Goal: Information Seeking & Learning: Learn about a topic

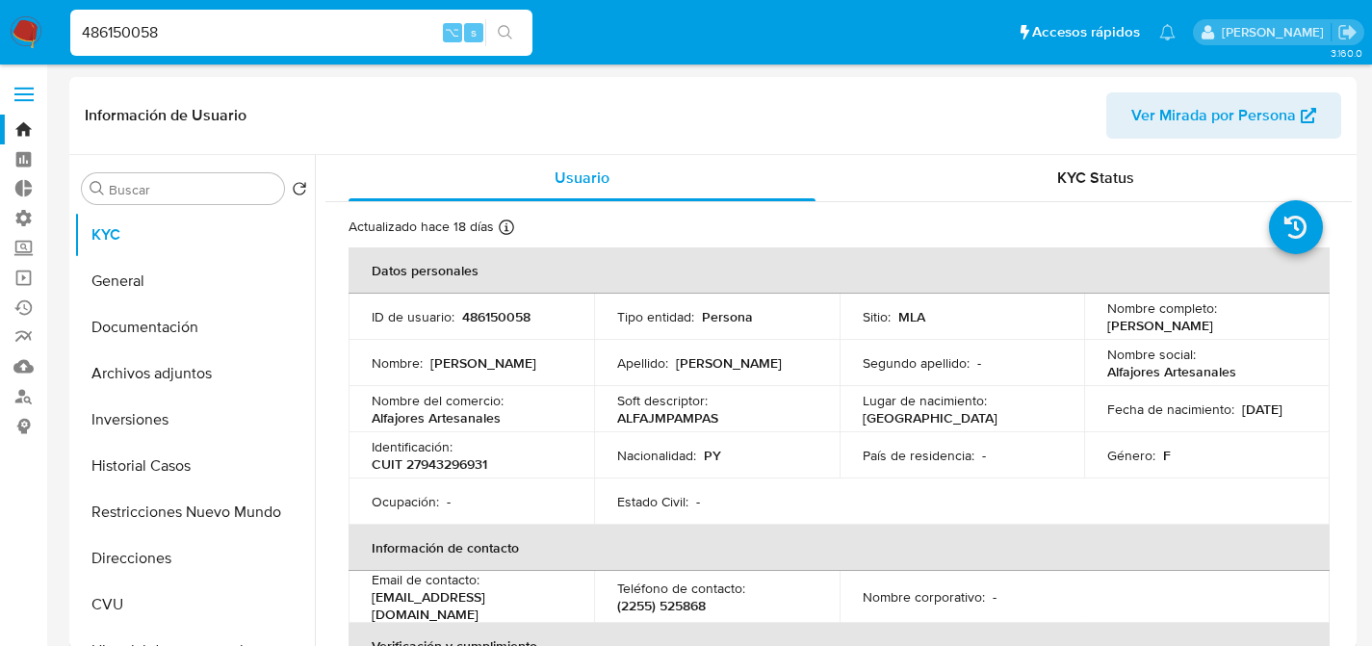
scroll to position [1213, 0]
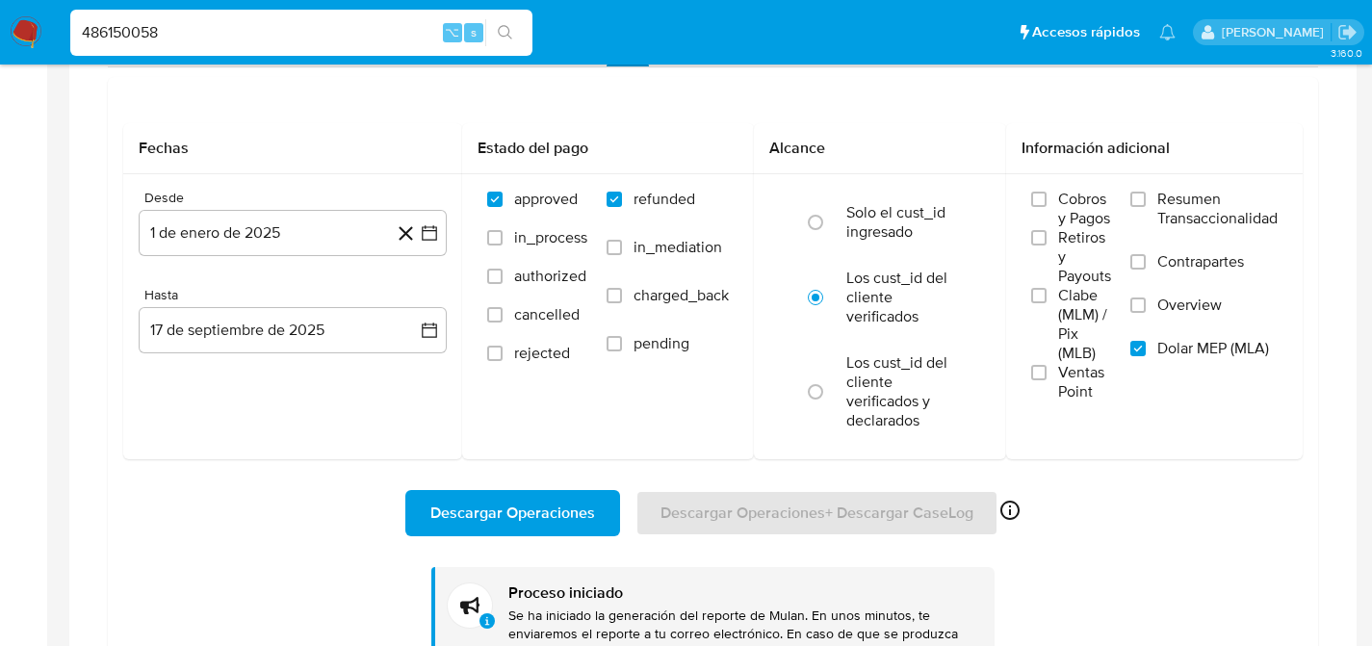
click at [211, 41] on input "486150058" at bounding box center [301, 32] width 462 height 25
click at [280, 28] on input "486150058" at bounding box center [301, 32] width 462 height 25
paste input "130002952"
type input "130002952"
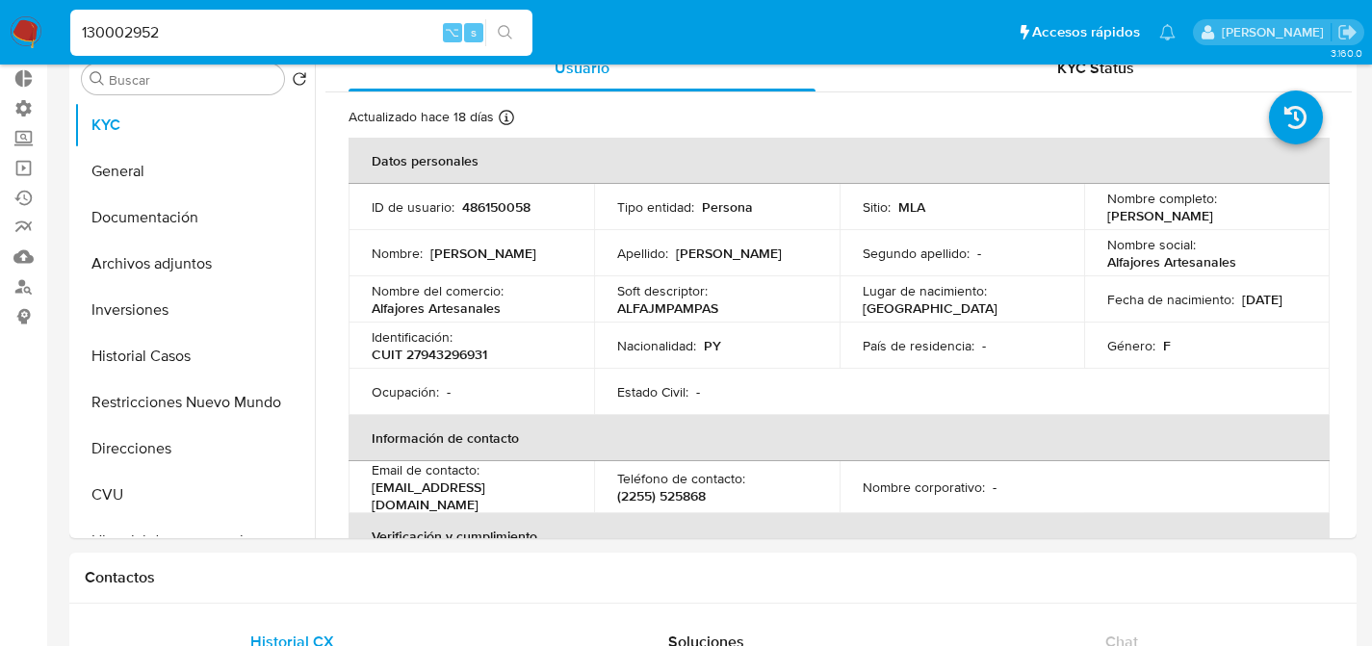
scroll to position [87, 0]
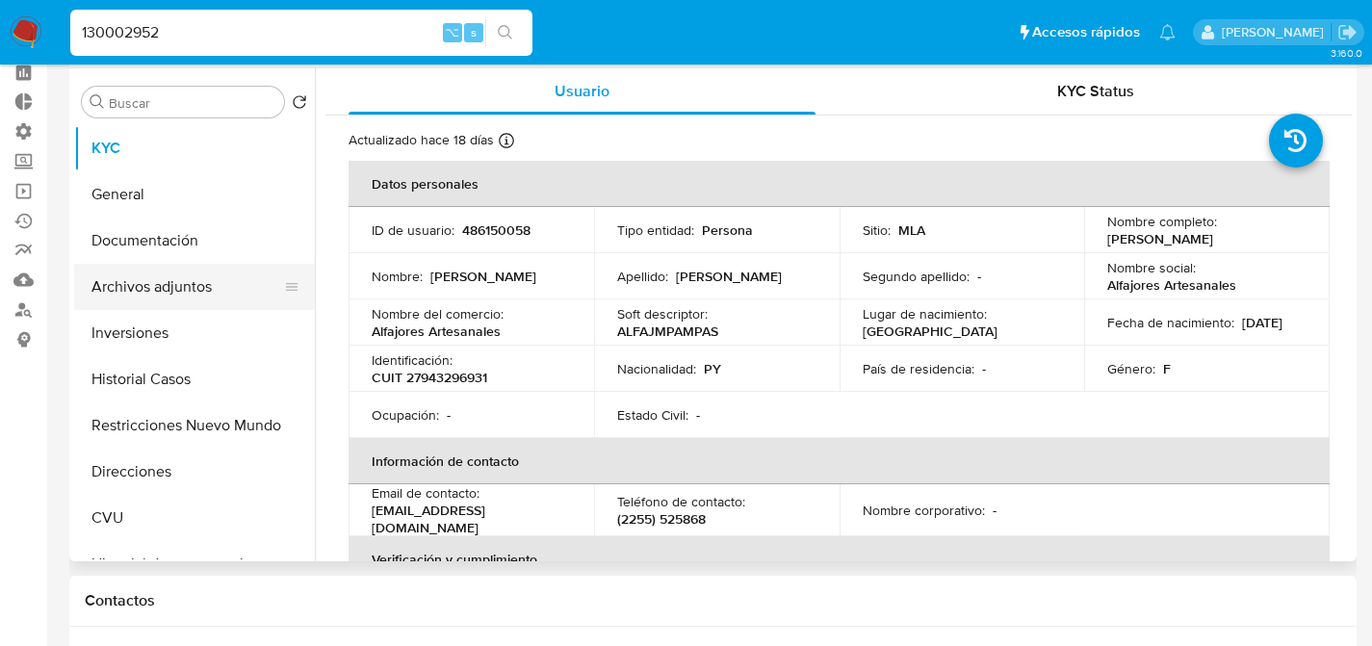
click at [117, 273] on button "Archivos adjuntos" at bounding box center [186, 287] width 225 height 46
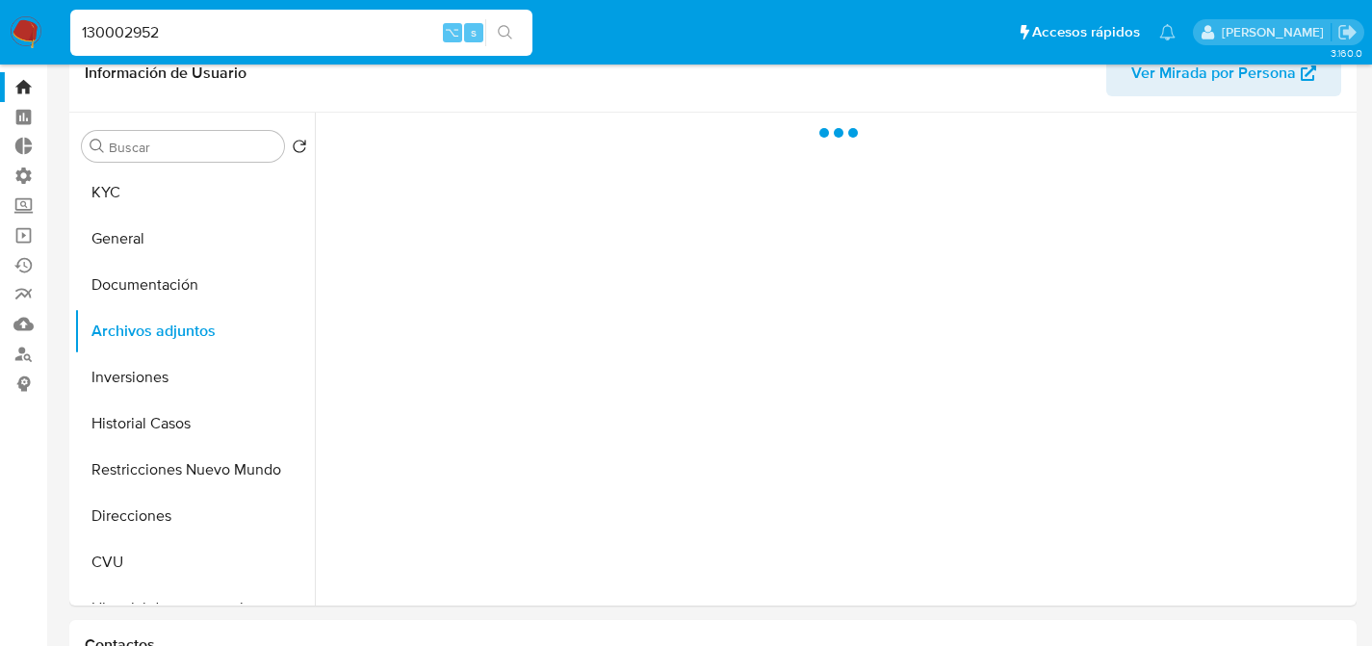
scroll to position [25, 0]
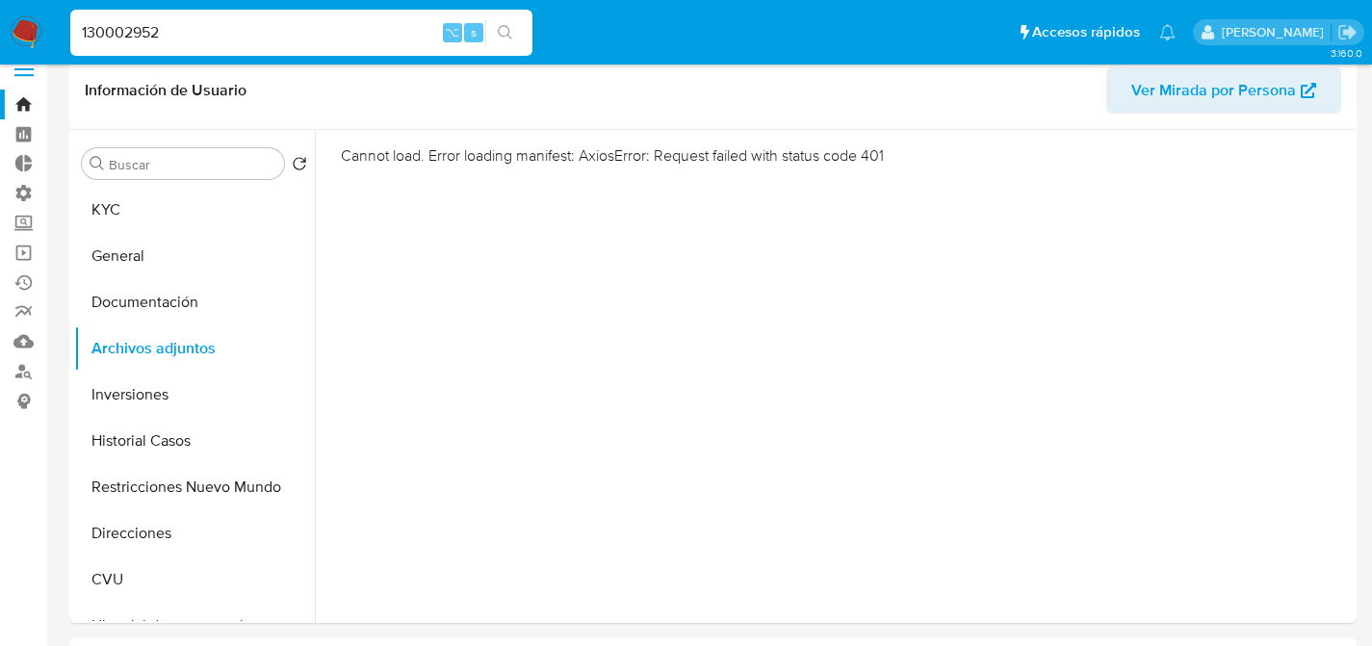
click at [113, 271] on button "General" at bounding box center [186, 256] width 225 height 46
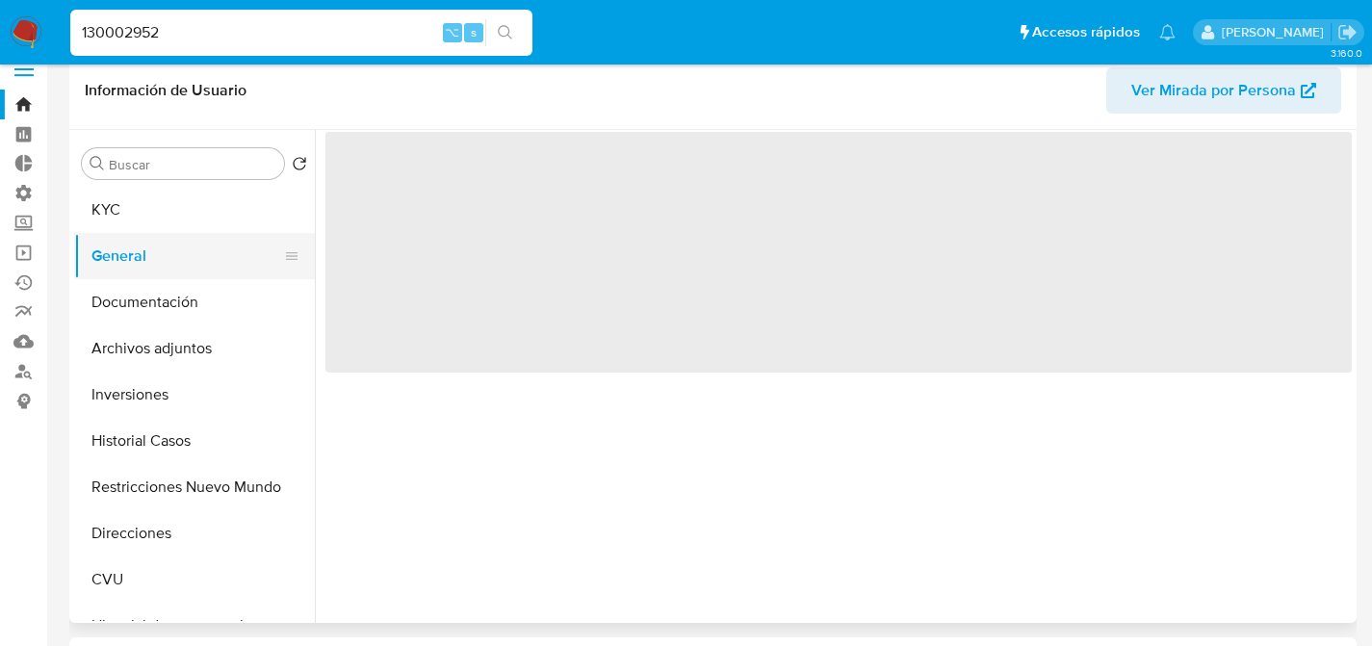
click at [130, 233] on button "General" at bounding box center [186, 256] width 225 height 46
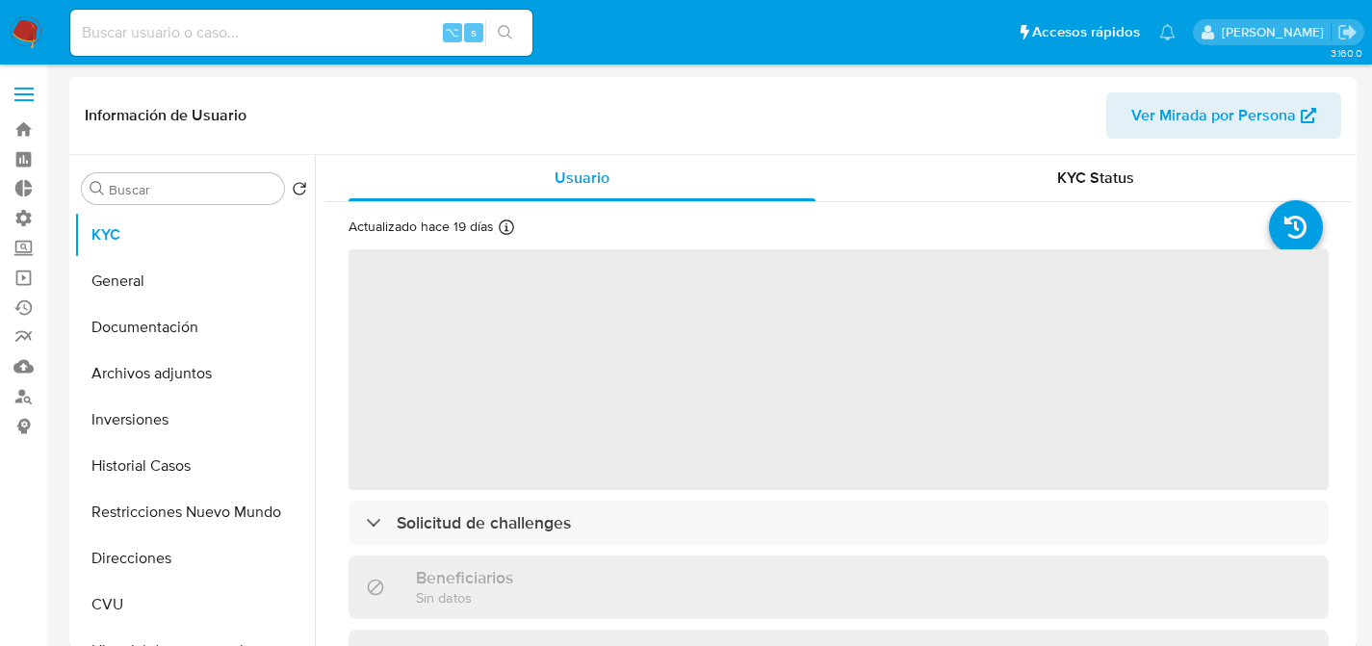
select select "10"
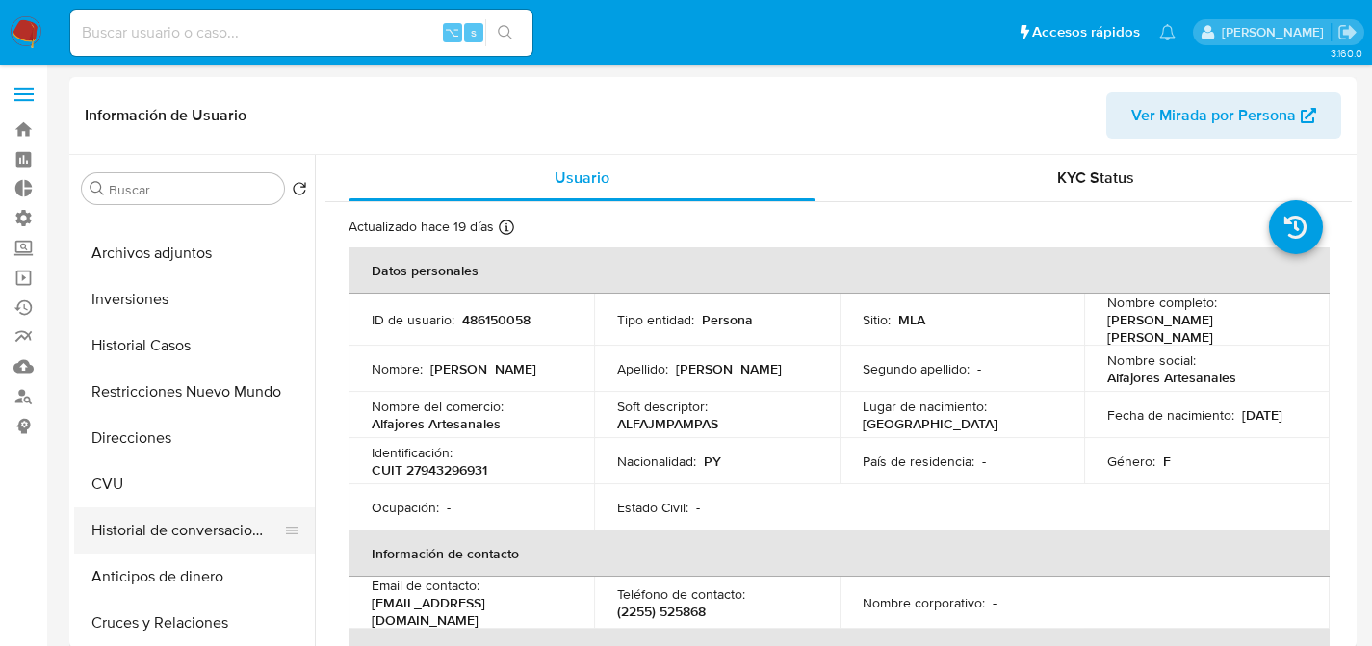
scroll to position [166, 0]
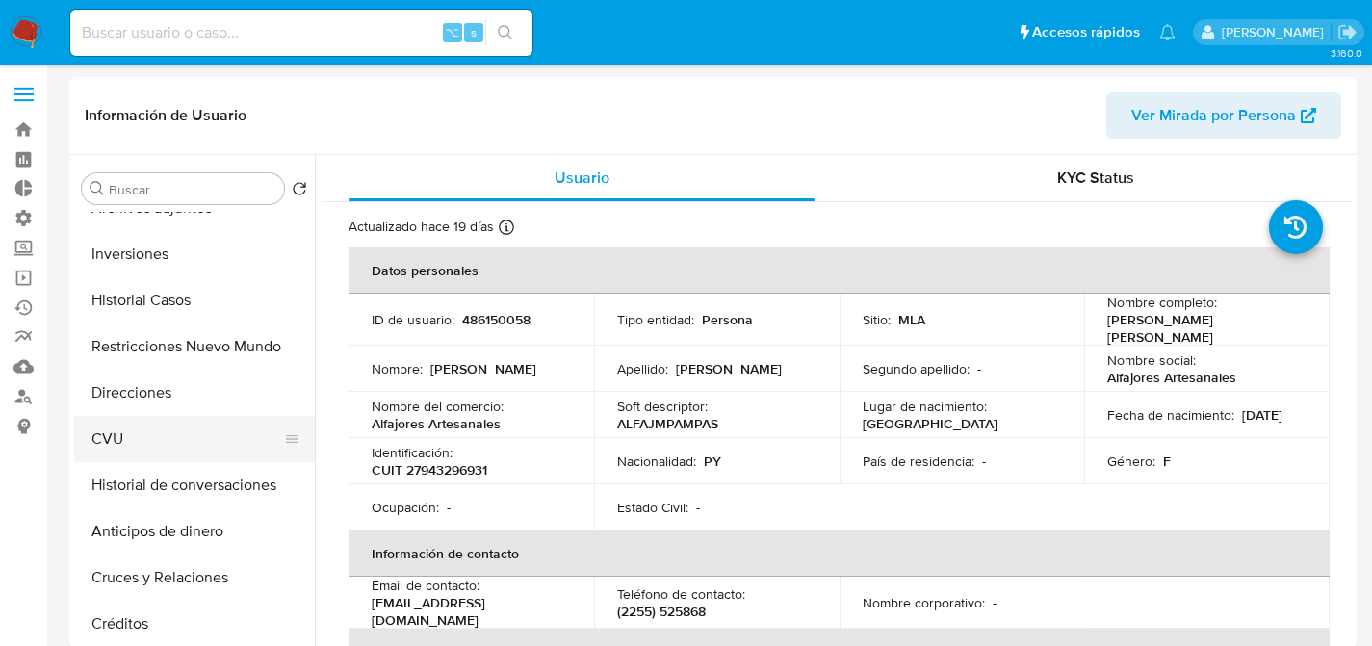
click at [143, 434] on button "CVU" at bounding box center [186, 439] width 225 height 46
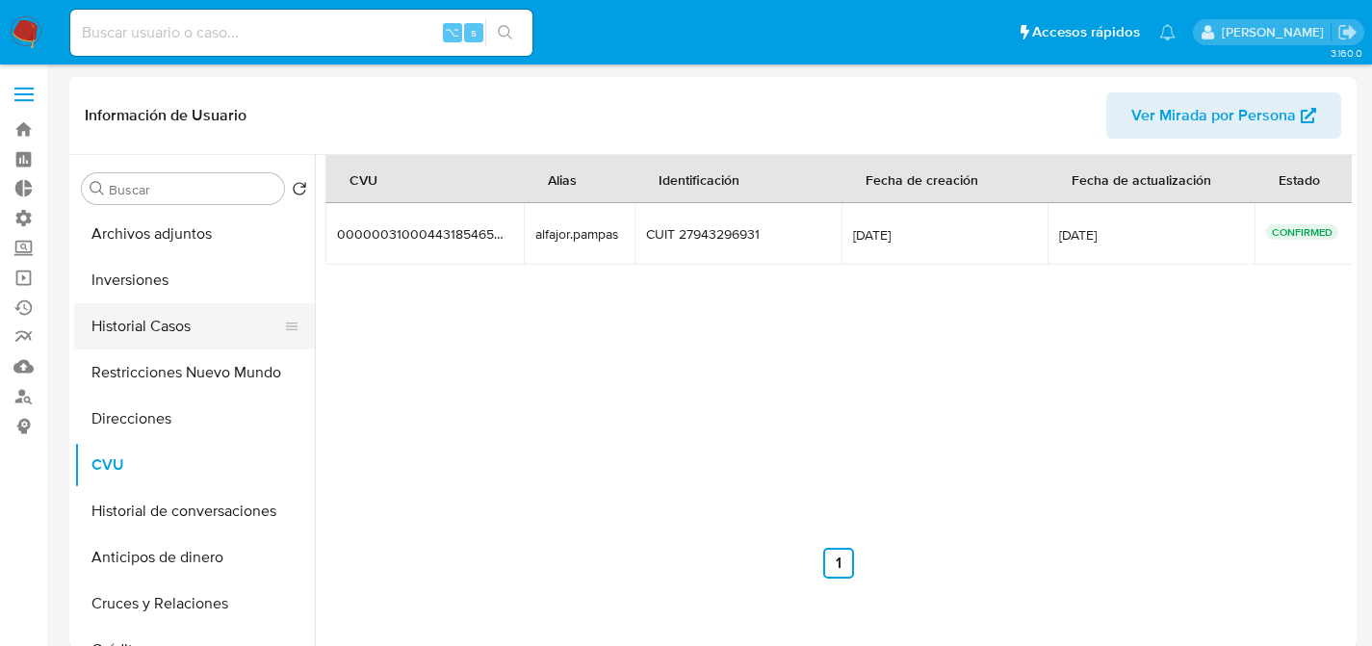
scroll to position [0, 0]
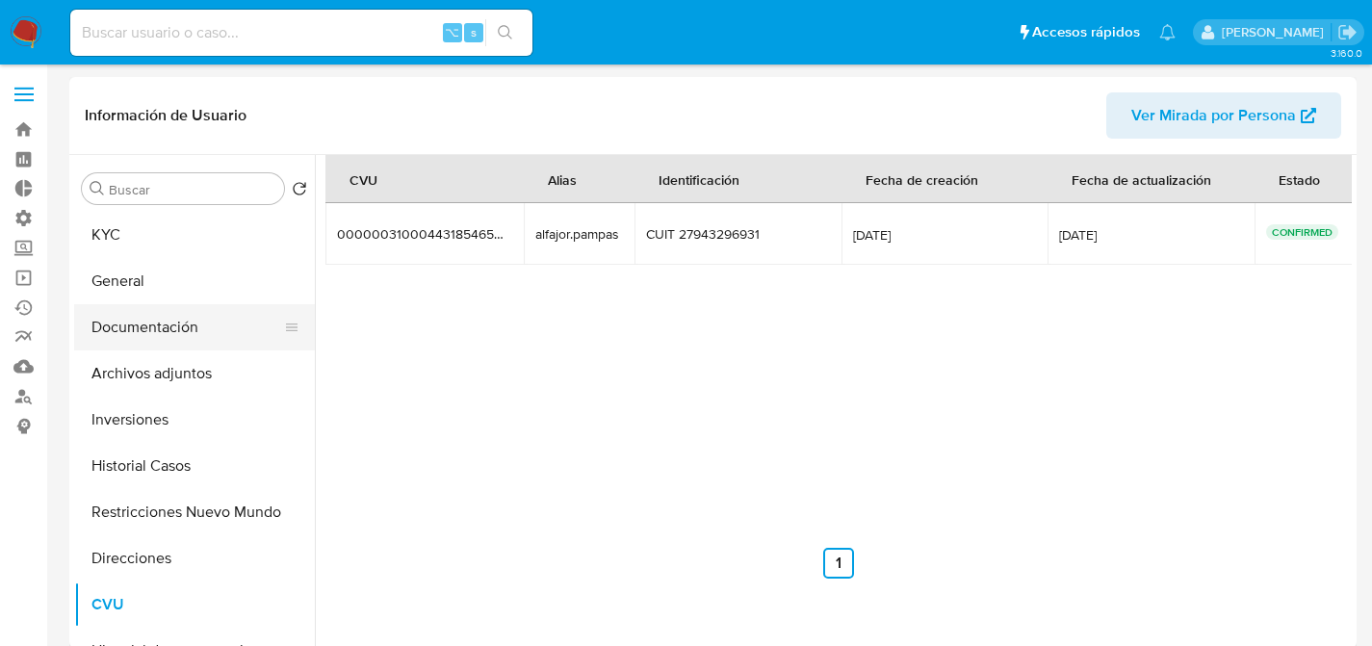
click at [155, 340] on button "Documentación" at bounding box center [186, 327] width 225 height 46
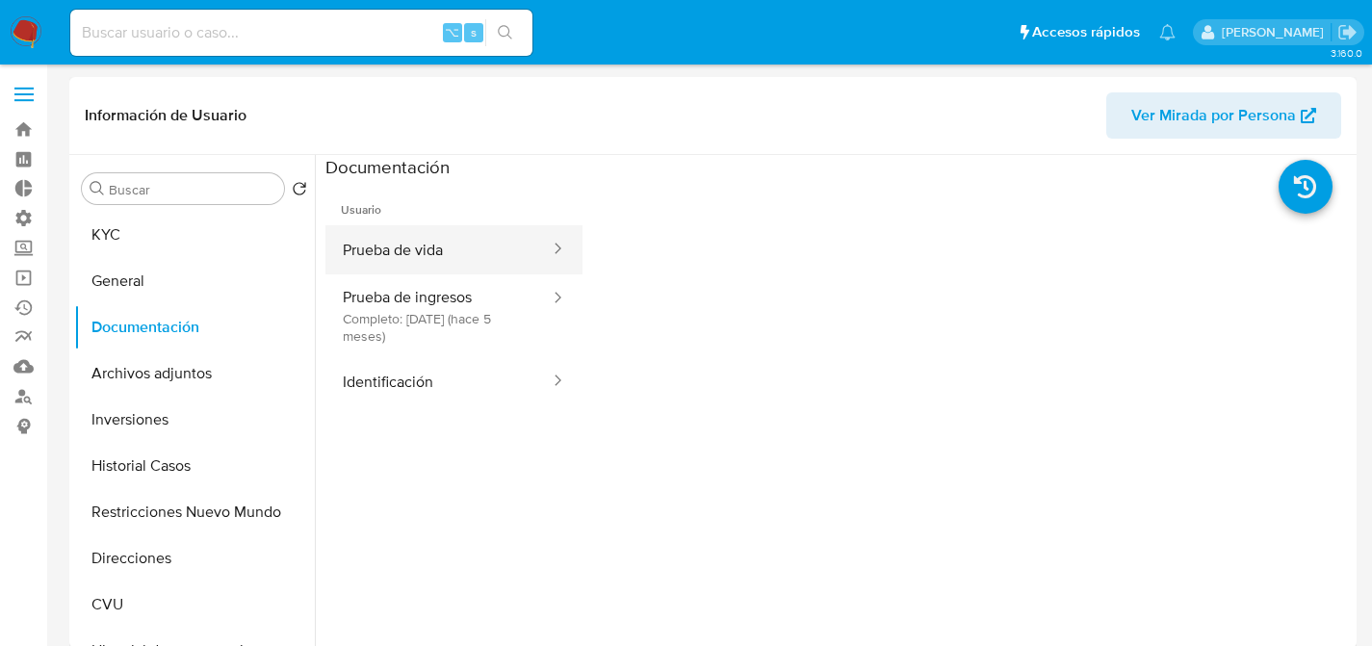
click at [439, 260] on button "Prueba de vida" at bounding box center [439, 249] width 226 height 49
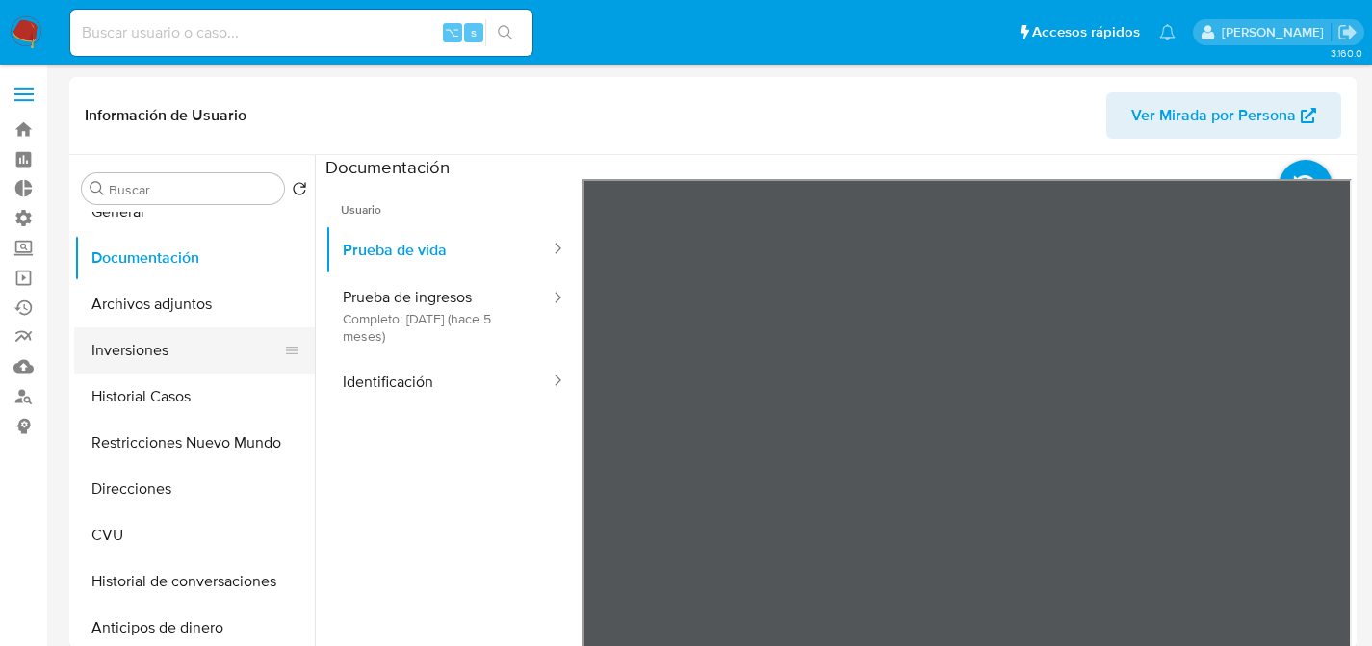
scroll to position [143, 0]
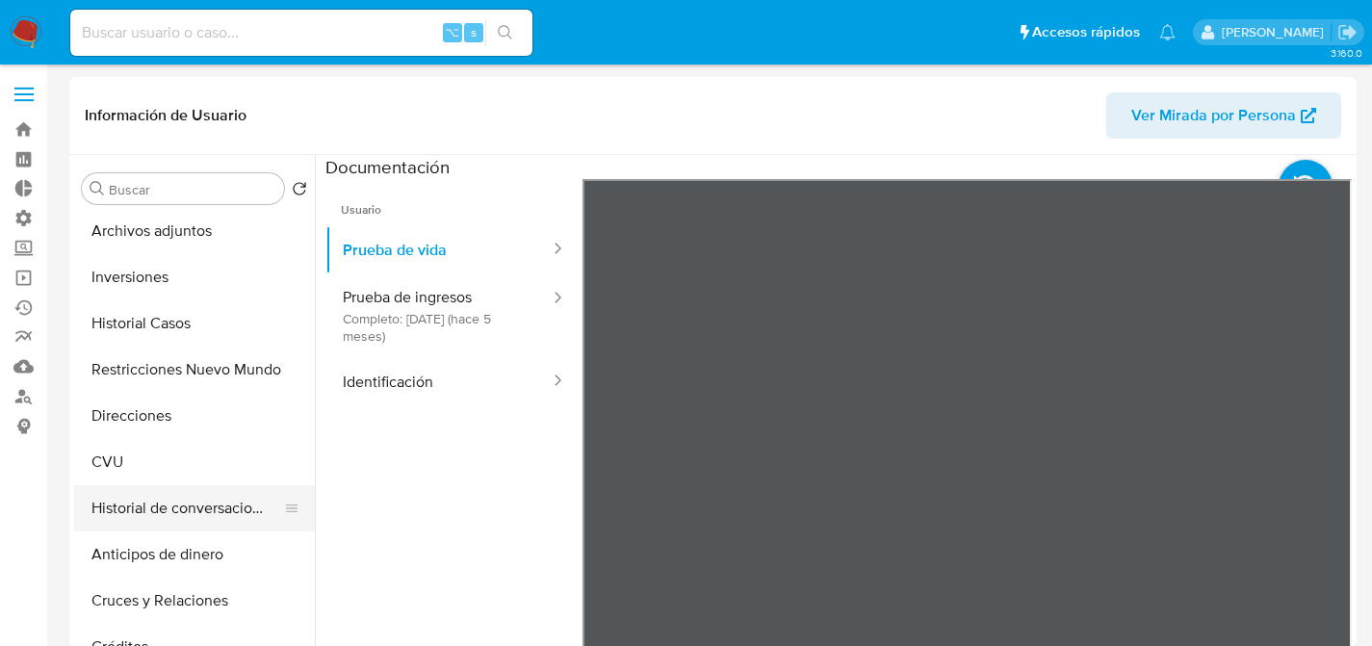
click at [170, 493] on button "Historial de conversaciones" at bounding box center [186, 508] width 225 height 46
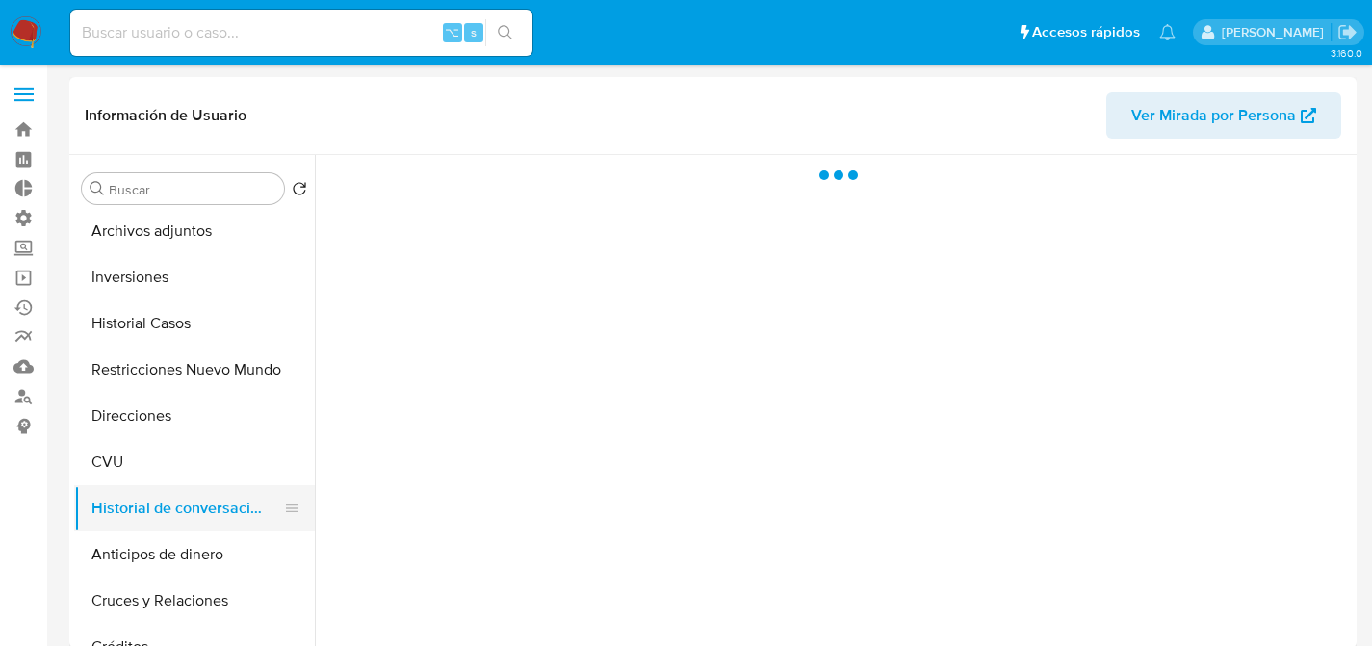
click at [174, 513] on button "Historial de conversaciones" at bounding box center [186, 508] width 225 height 46
click at [171, 553] on button "Anticipos de dinero" at bounding box center [186, 555] width 225 height 46
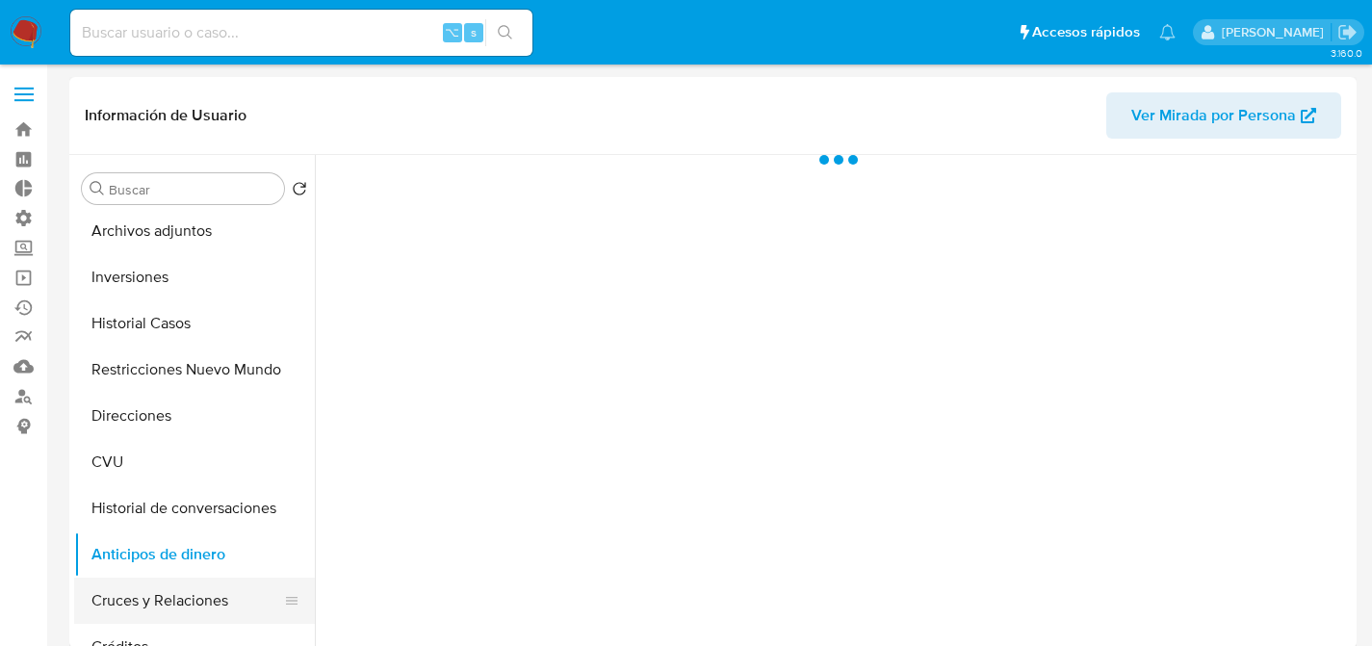
click at [168, 596] on button "Cruces y Relaciones" at bounding box center [186, 601] width 225 height 46
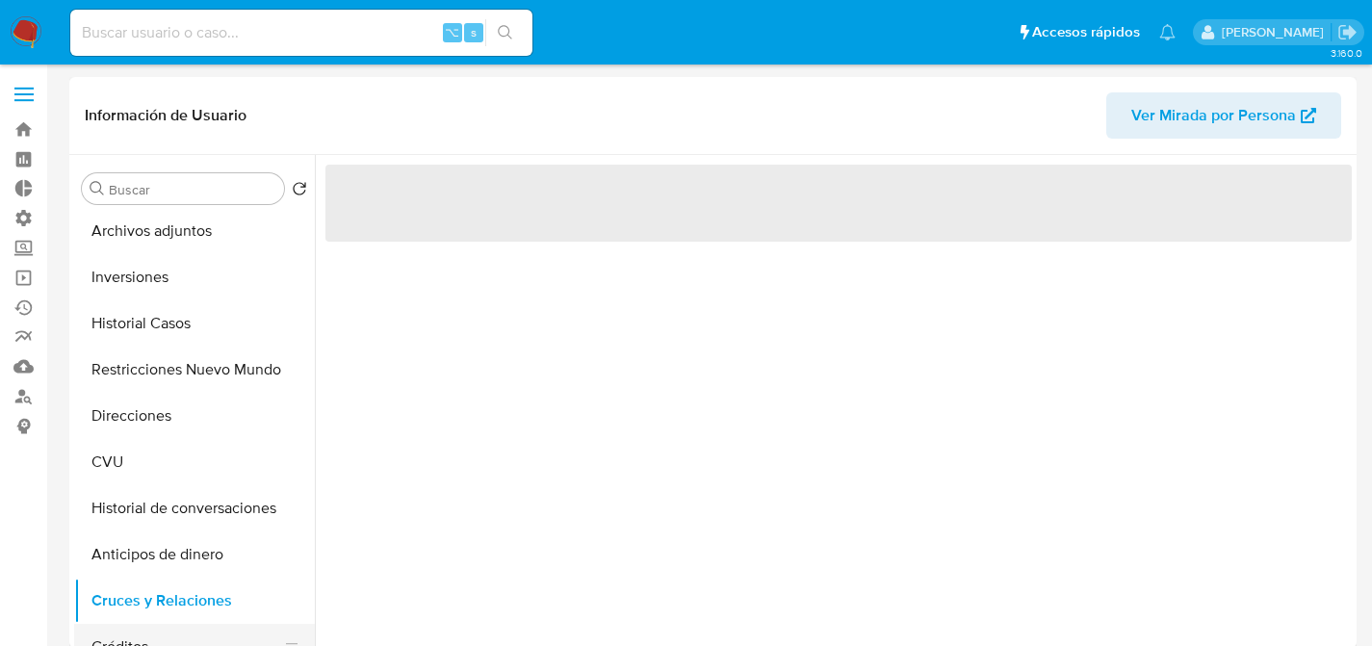
click at [169, 629] on button "Créditos" at bounding box center [186, 647] width 225 height 46
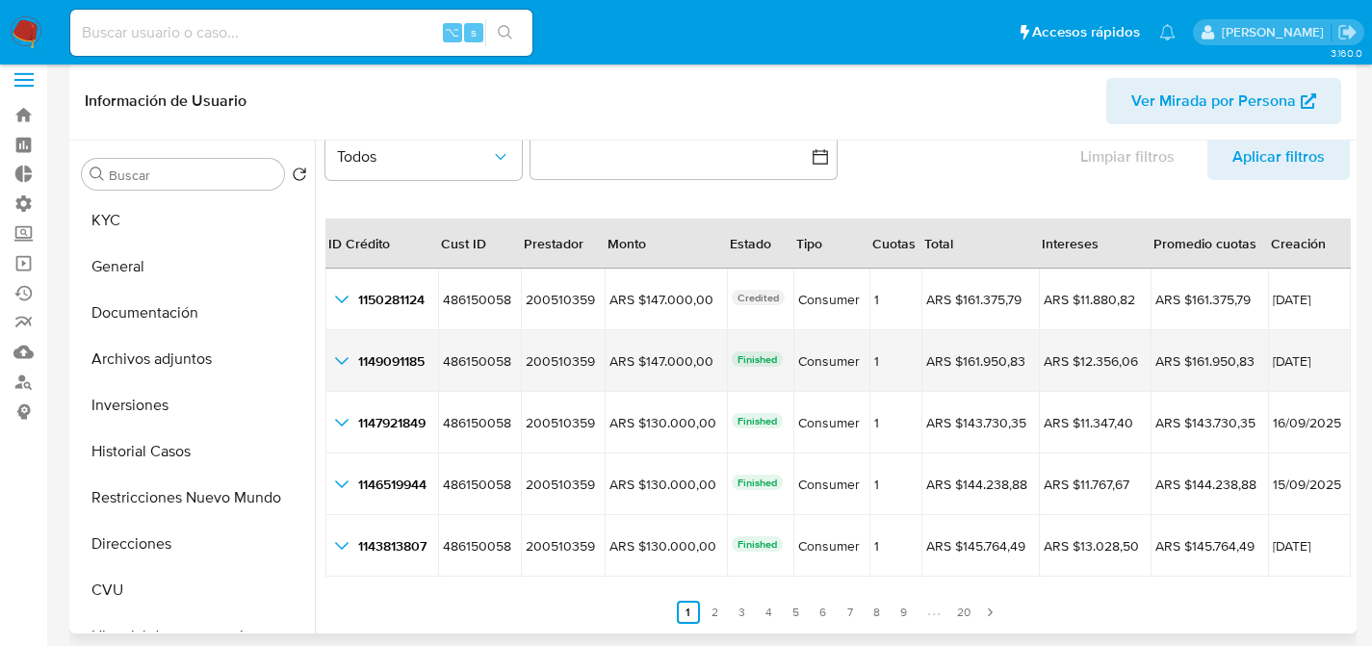
scroll to position [30, 0]
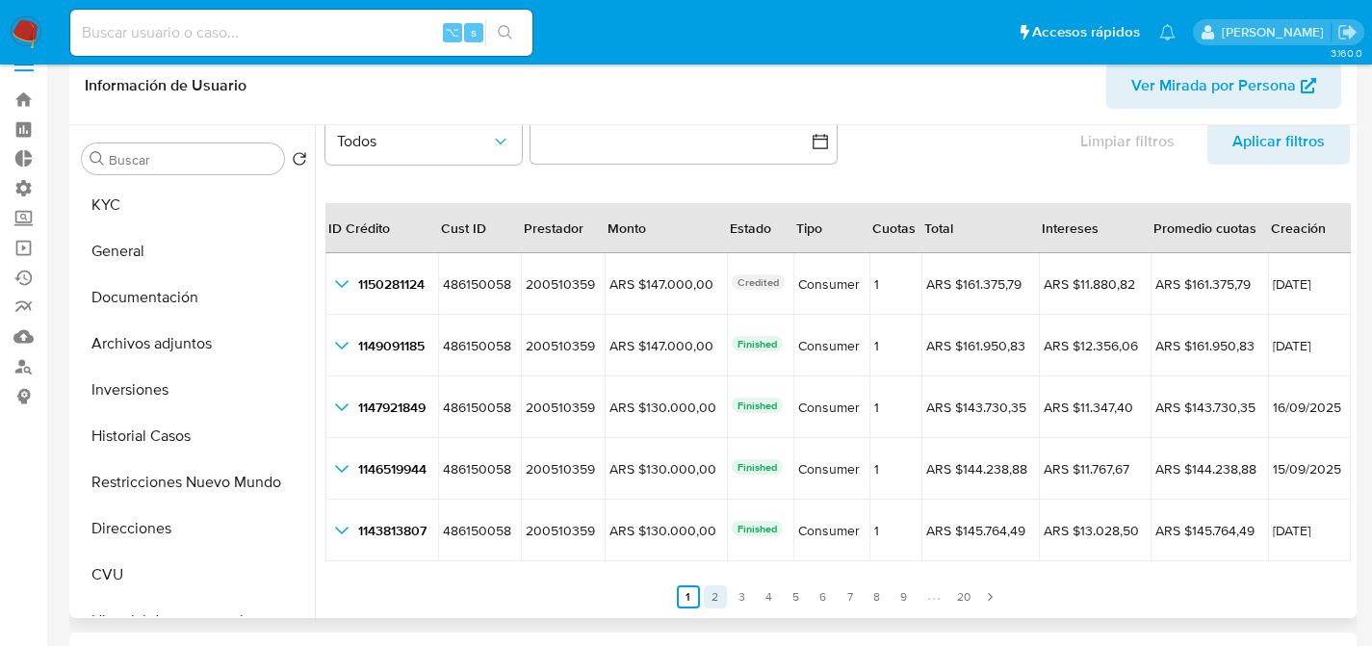
click at [704, 601] on link "2" at bounding box center [715, 597] width 23 height 23
click at [754, 600] on link "3" at bounding box center [753, 597] width 23 height 23
click at [781, 596] on link "4" at bounding box center [780, 597] width 23 height 23
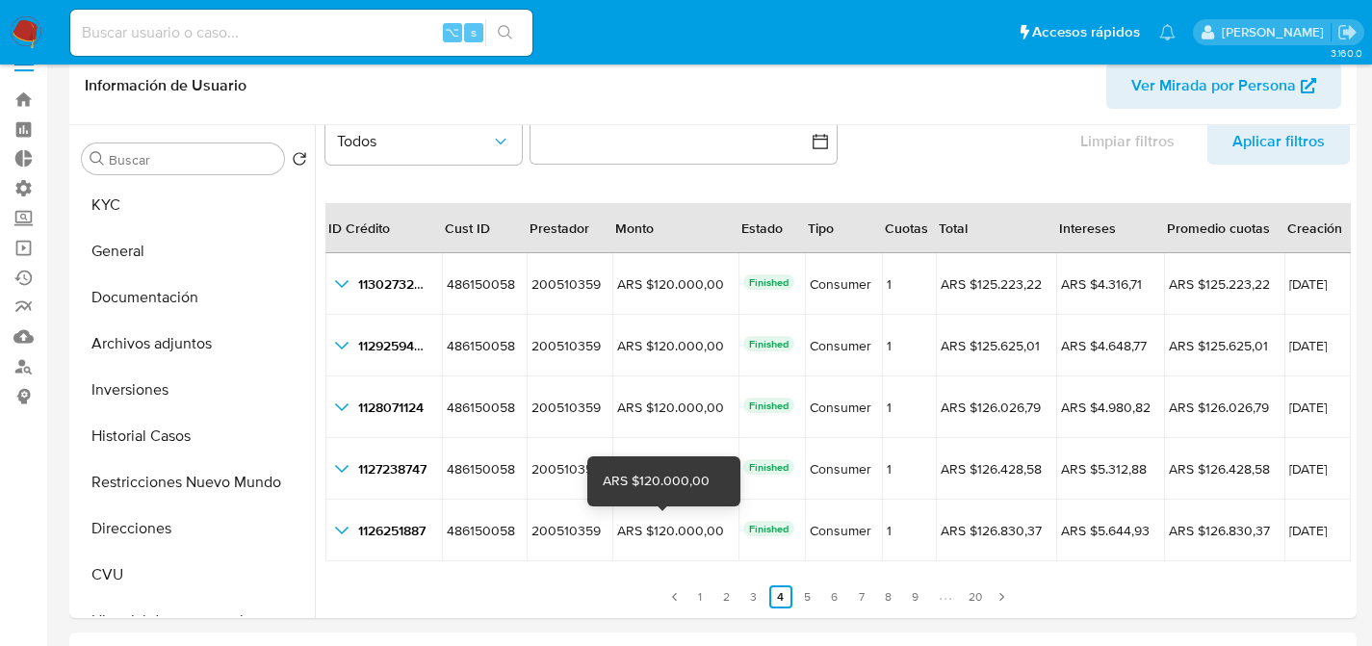
click at [684, 484] on div "ARS $120.000,00" at bounding box center [656, 481] width 107 height 19
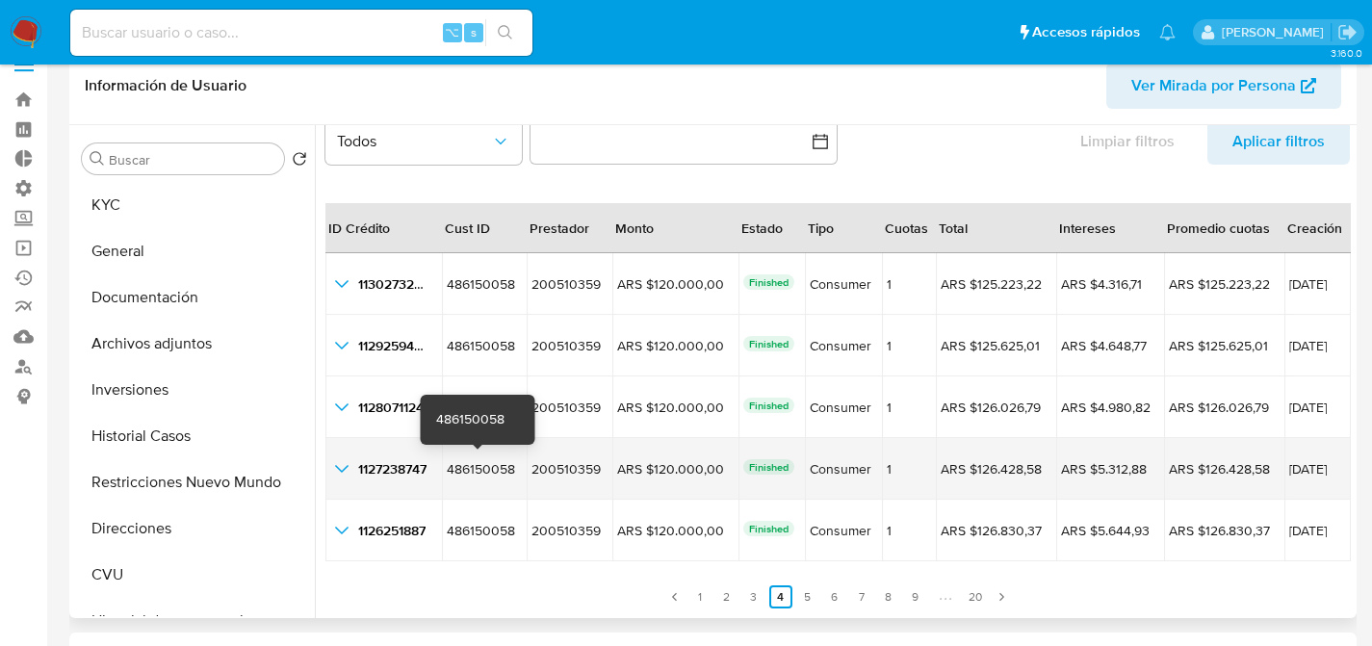
click at [462, 461] on span "486150058" at bounding box center [481, 468] width 68 height 19
click at [397, 488] on td "1127238747 1127238747" at bounding box center [384, 469] width 117 height 62
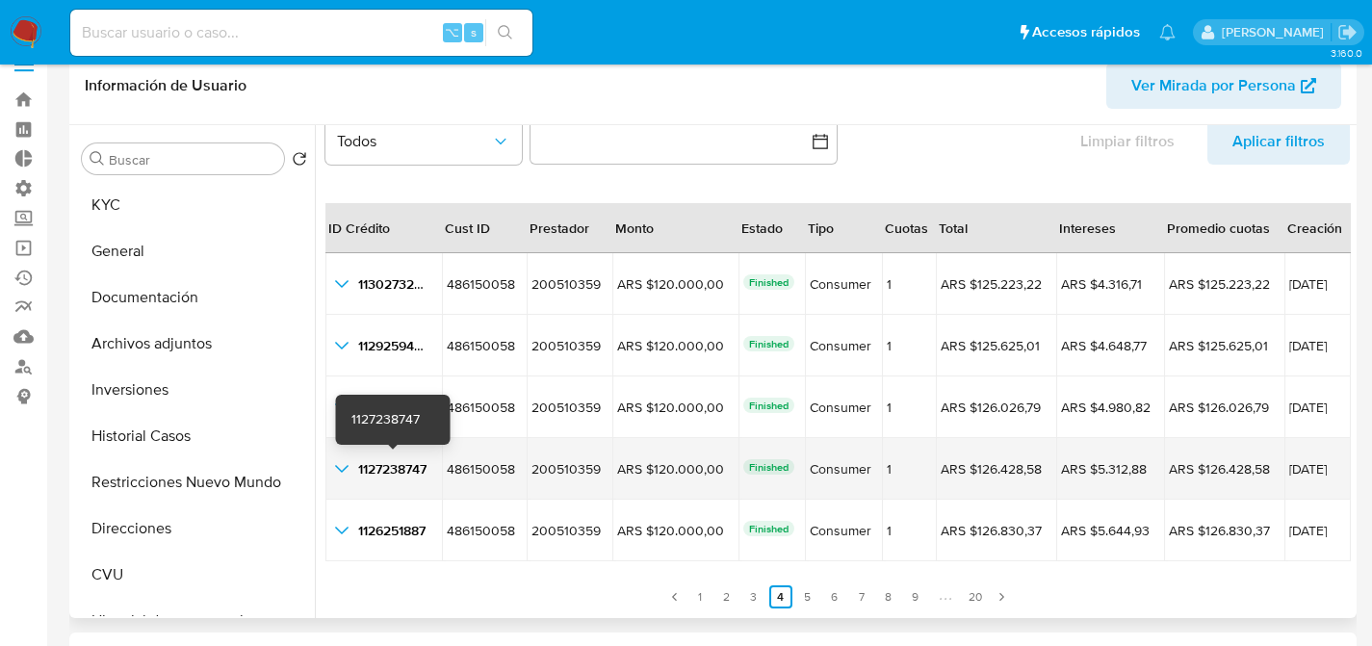
click at [386, 462] on span "1127238747" at bounding box center [392, 468] width 68 height 19
click at [352, 461] on icon "button_show_hidden_detail_by_id_3" at bounding box center [341, 468] width 23 height 23
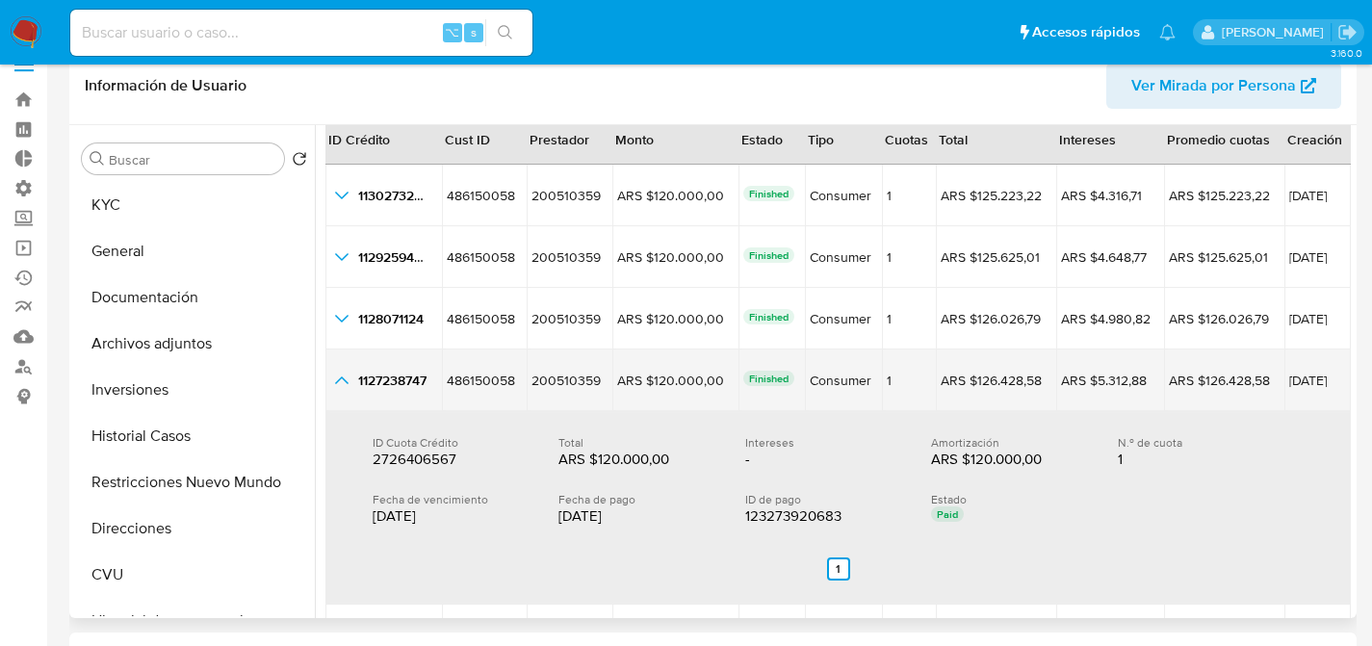
scroll to position [225, 0]
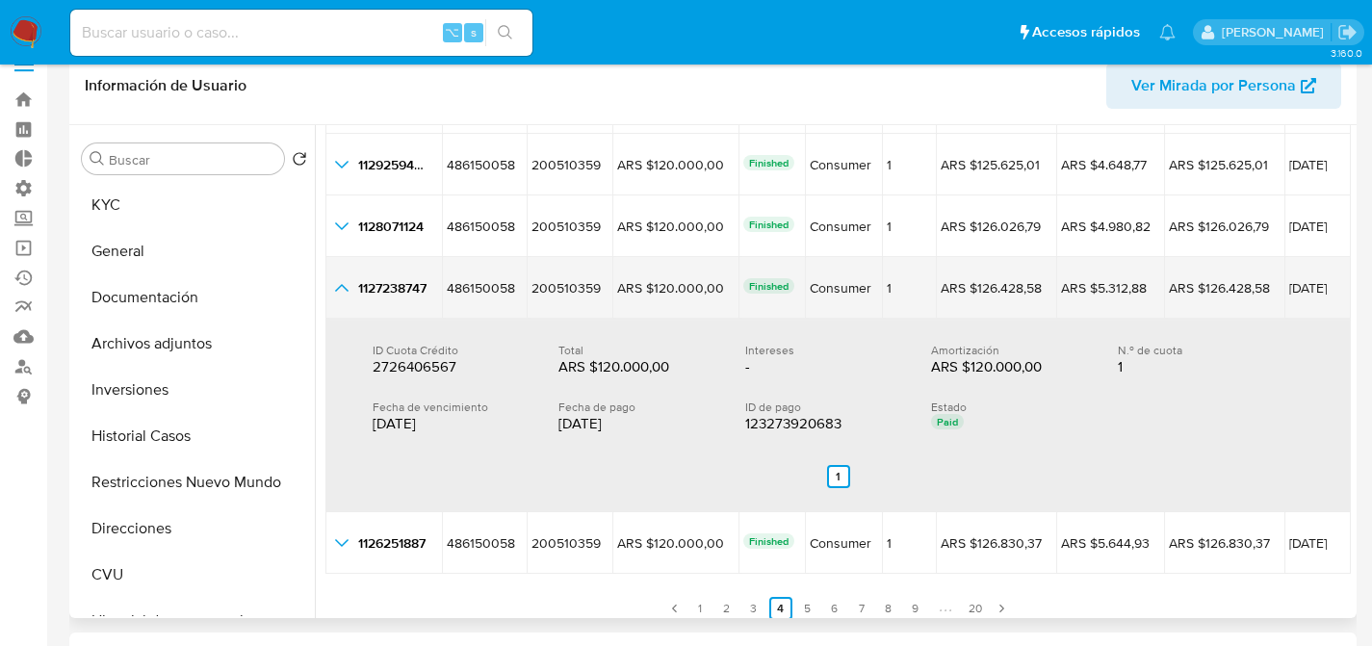
click at [343, 282] on icon "button_show_hidden_detail_by_id_3" at bounding box center [341, 287] width 23 height 23
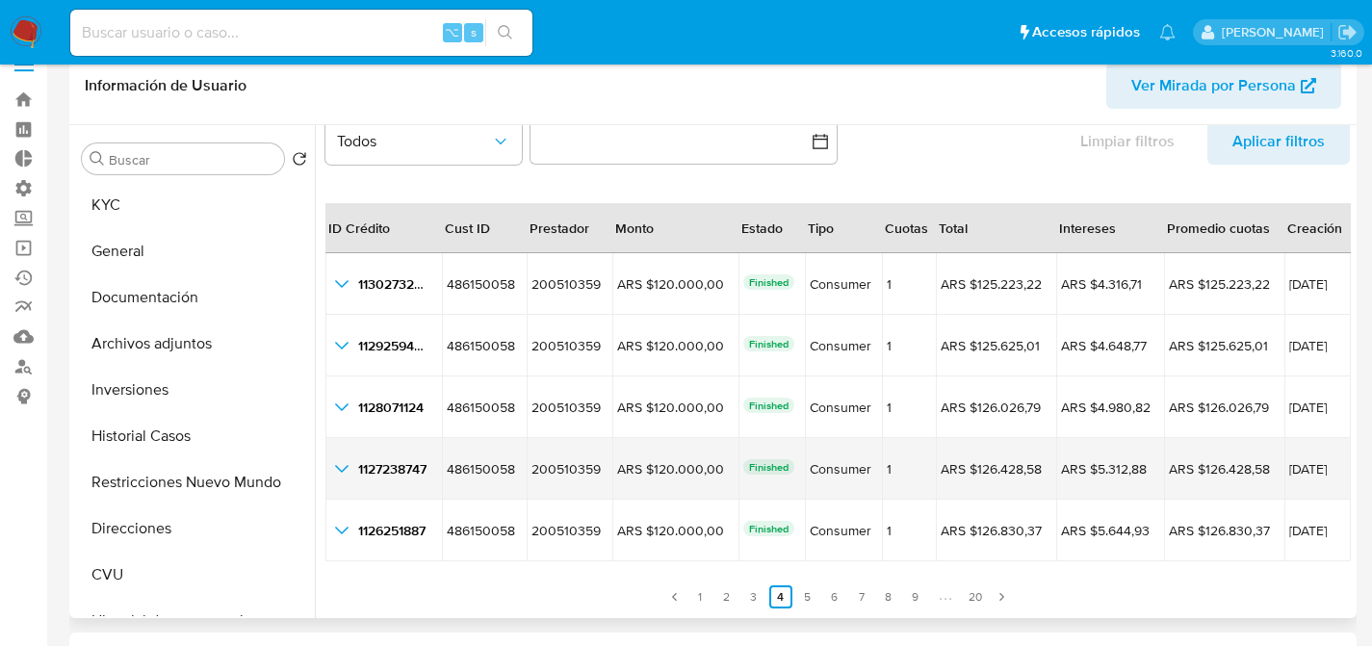
scroll to position [44, 0]
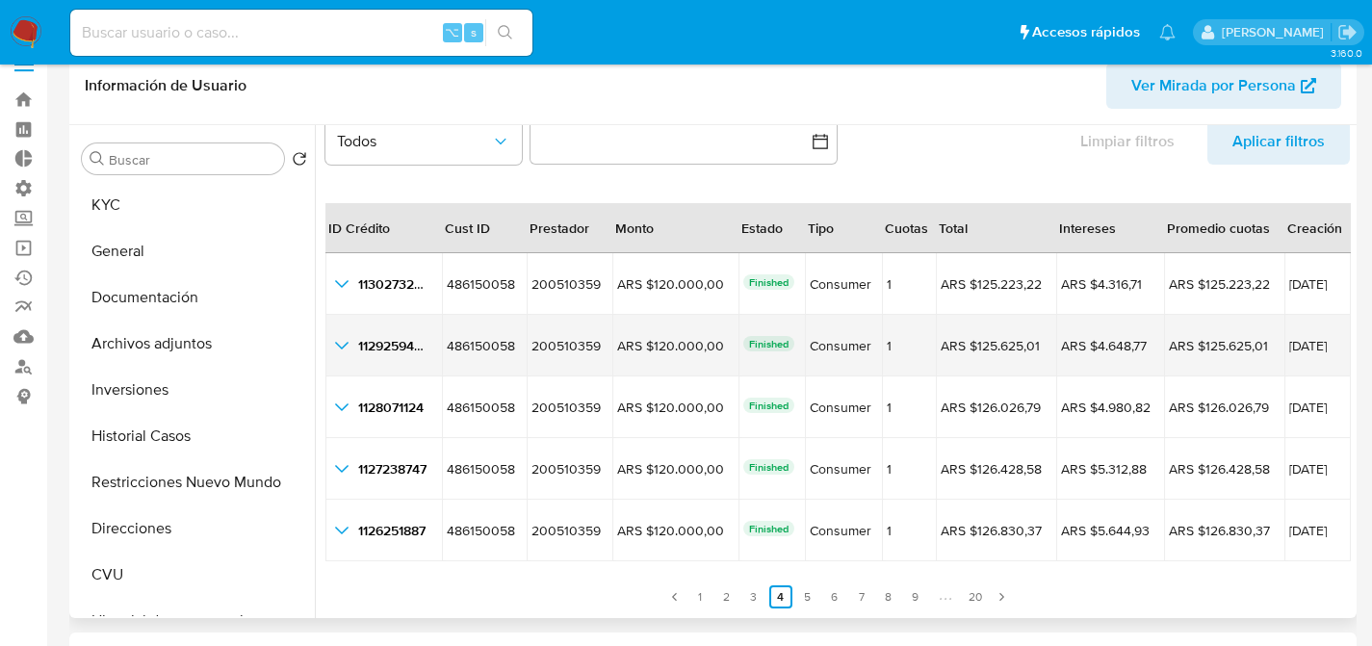
click at [349, 361] on td "1129259445 1129259445" at bounding box center [384, 346] width 117 height 62
click at [345, 352] on icon "button_show_hidden_detail_by_id_1" at bounding box center [341, 345] width 23 height 23
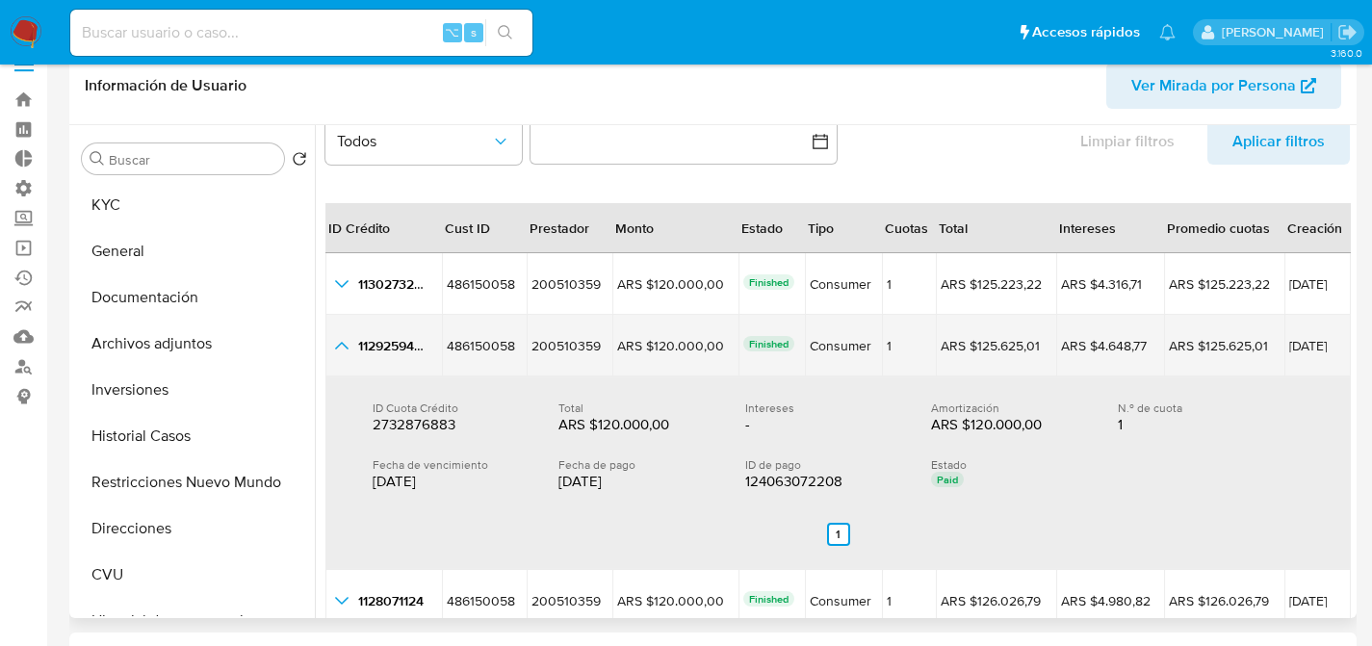
click at [345, 352] on icon "button_show_hidden_detail_by_id_1" at bounding box center [341, 345] width 23 height 23
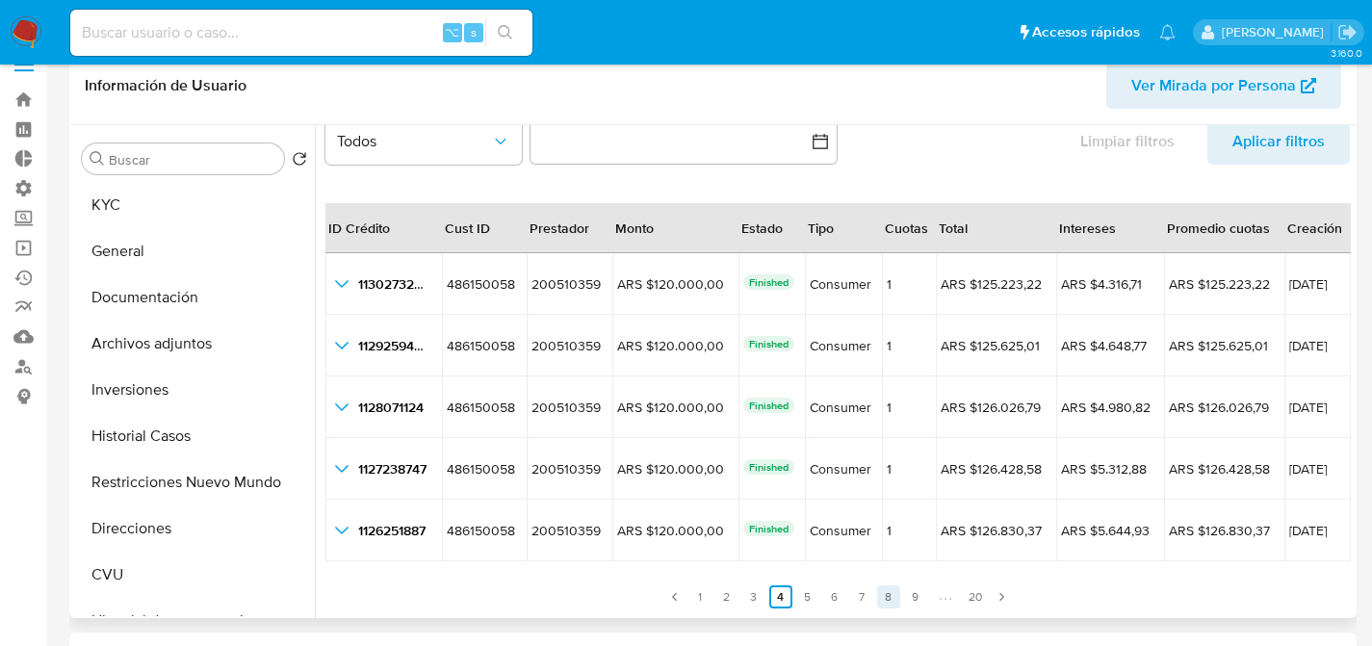
click at [891, 607] on link "8" at bounding box center [888, 597] width 23 height 23
click at [134, 204] on button "KYC" at bounding box center [186, 205] width 225 height 46
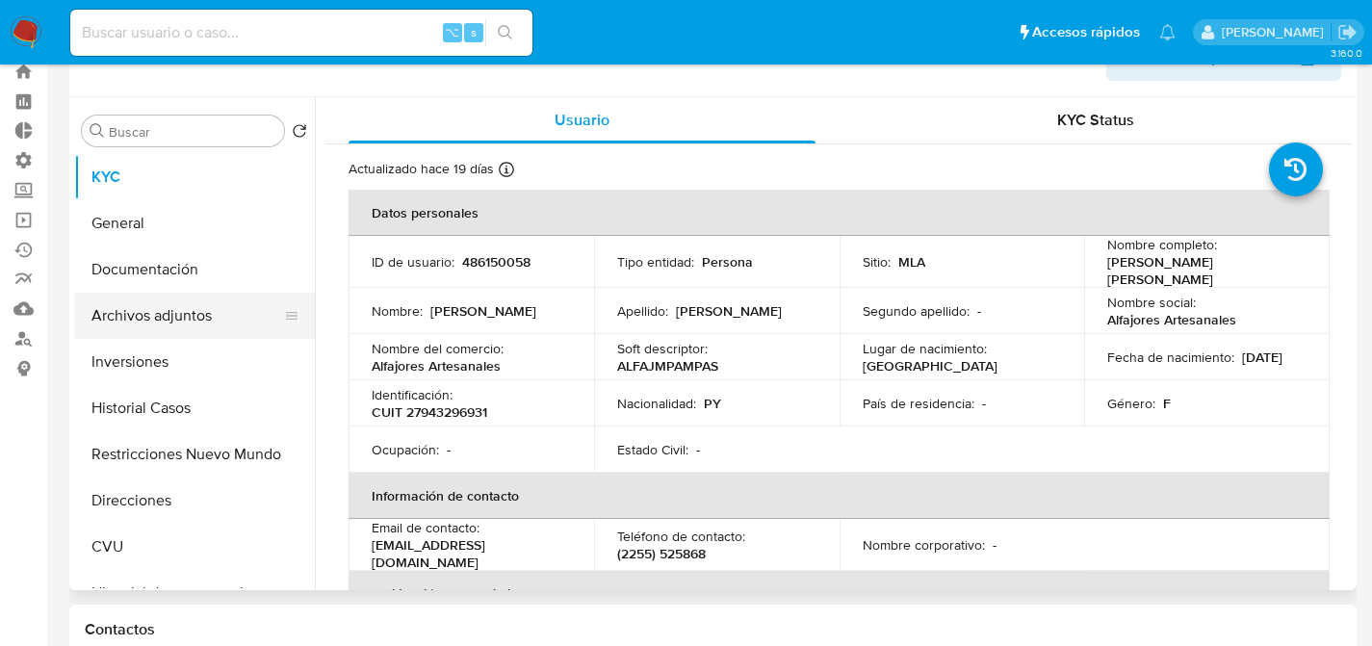
scroll to position [0, 0]
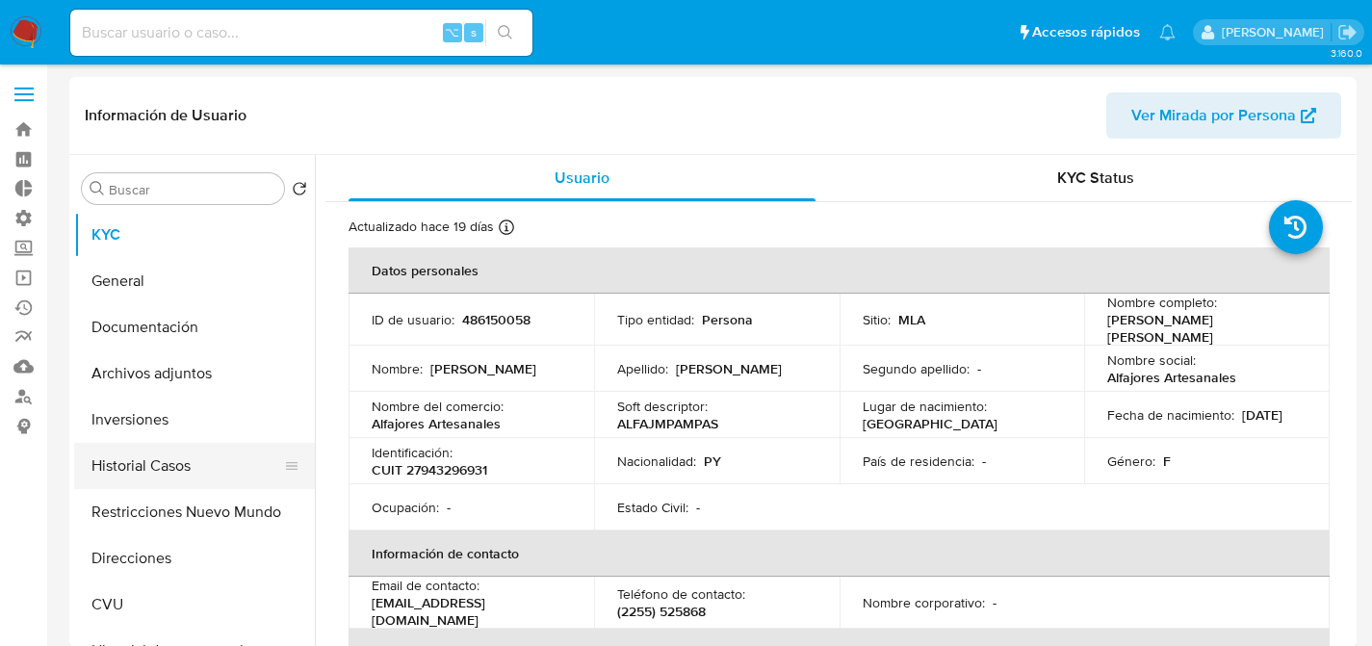
click at [134, 447] on button "Historial Casos" at bounding box center [186, 466] width 225 height 46
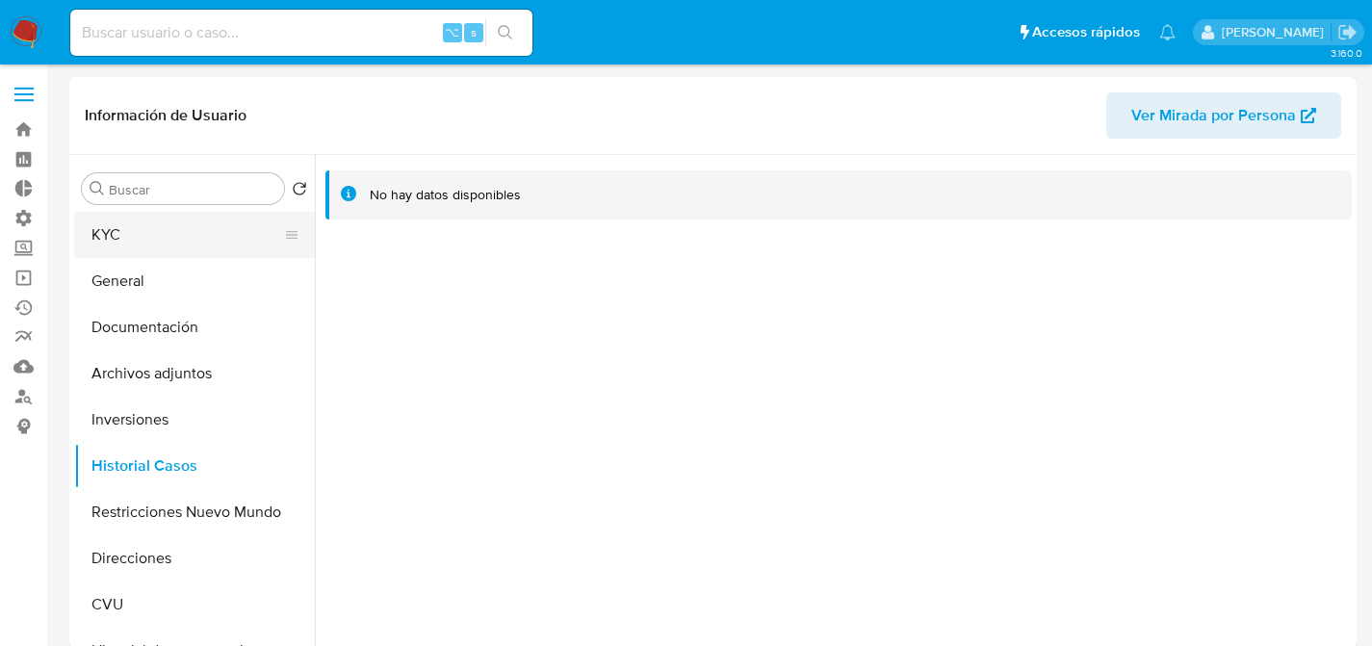
click at [91, 239] on button "KYC" at bounding box center [186, 235] width 225 height 46
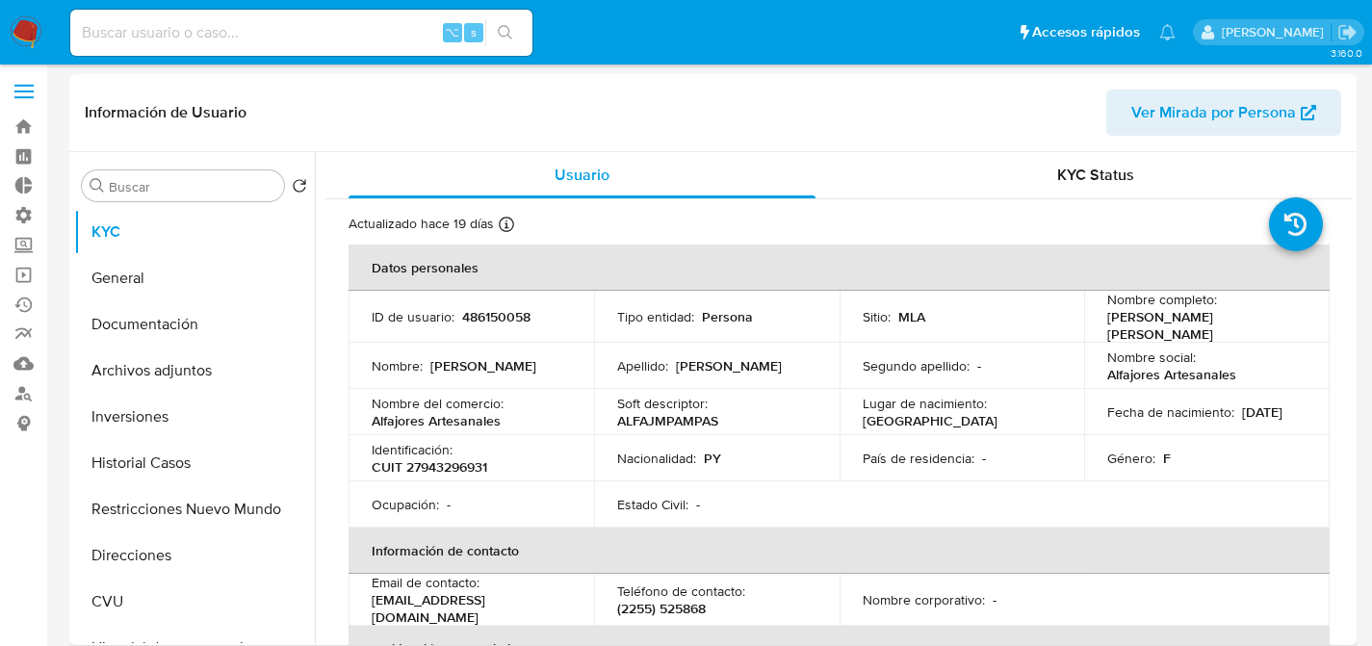
scroll to position [4, 0]
click at [115, 258] on button "General" at bounding box center [186, 277] width 225 height 46
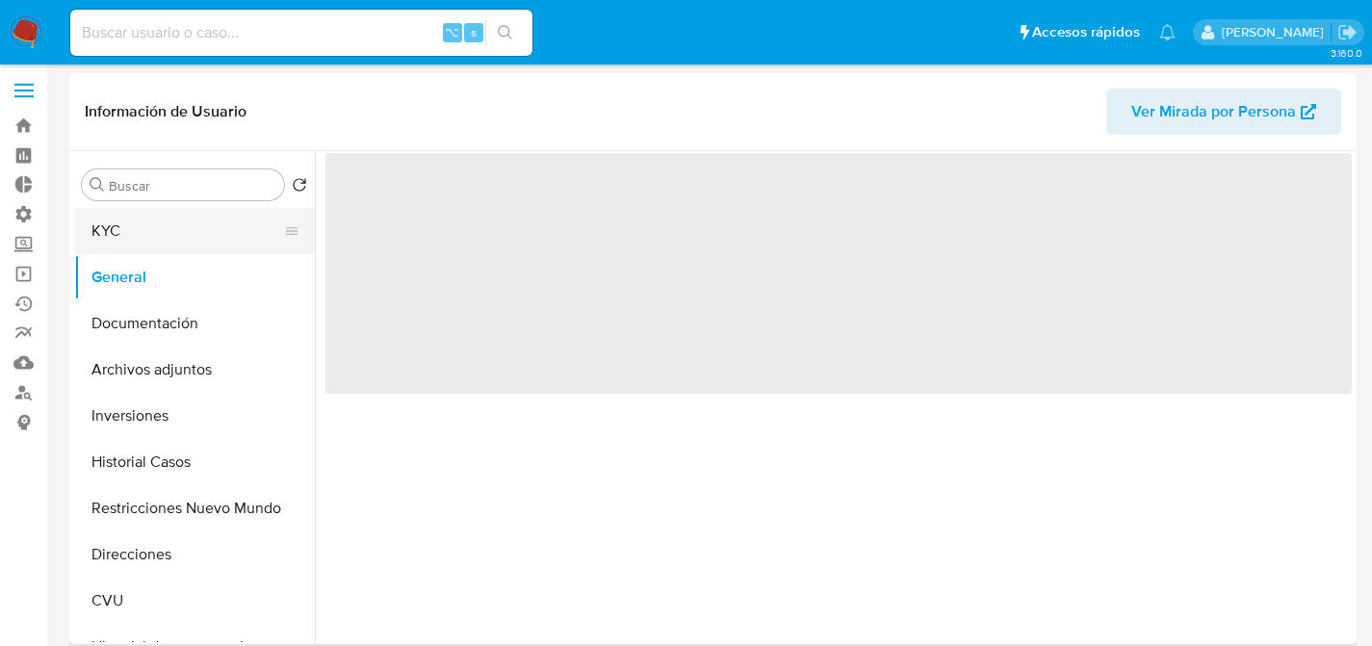
click at [94, 247] on button "KYC" at bounding box center [186, 231] width 225 height 46
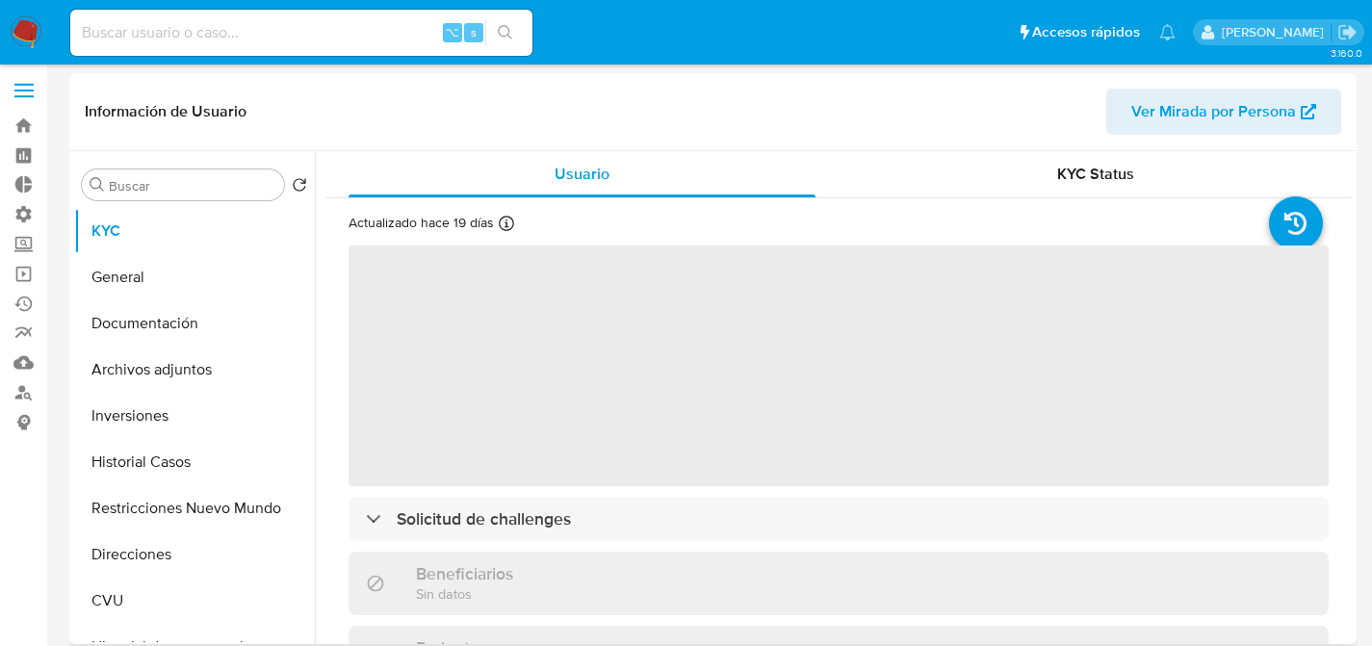
click at [440, 256] on span "‌" at bounding box center [839, 366] width 980 height 241
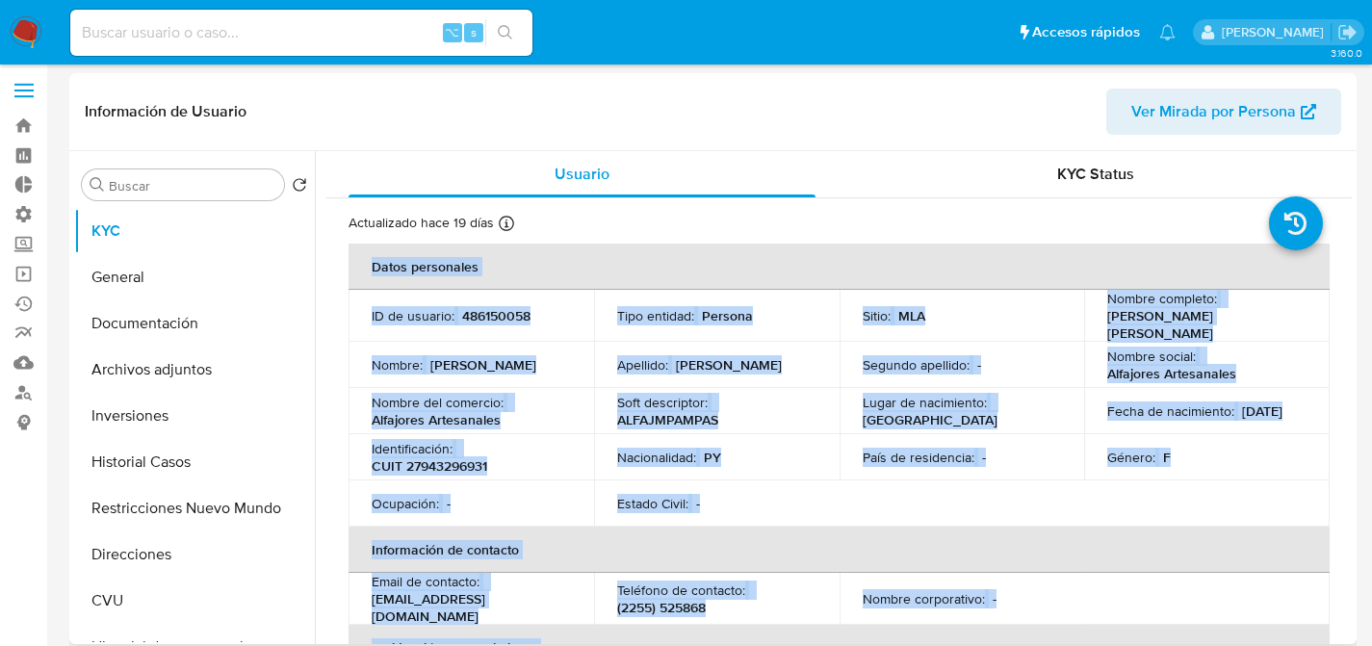
click at [442, 266] on th "Datos personales" at bounding box center [839, 267] width 981 height 46
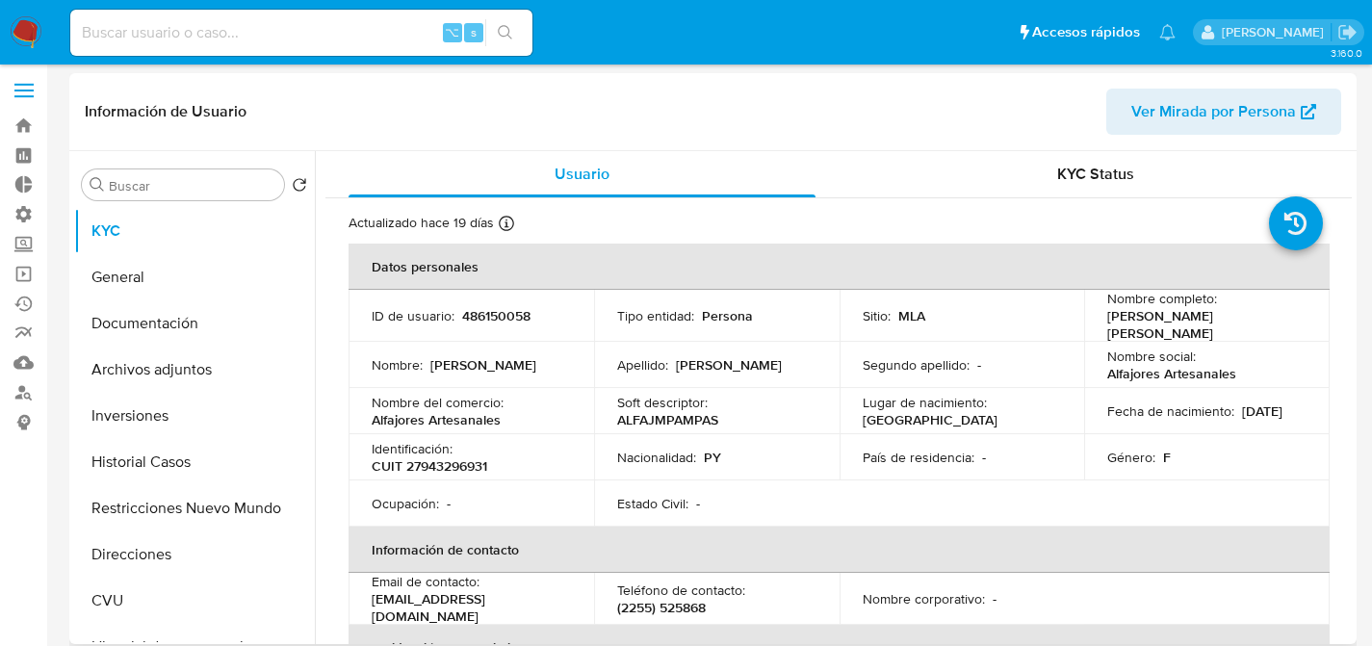
click at [483, 296] on td "ID de usuario : 486150058" at bounding box center [472, 316] width 246 height 52
click at [485, 300] on td "ID de usuario : 486150058" at bounding box center [472, 316] width 246 height 52
click at [495, 310] on p "486150058" at bounding box center [496, 315] width 68 height 17
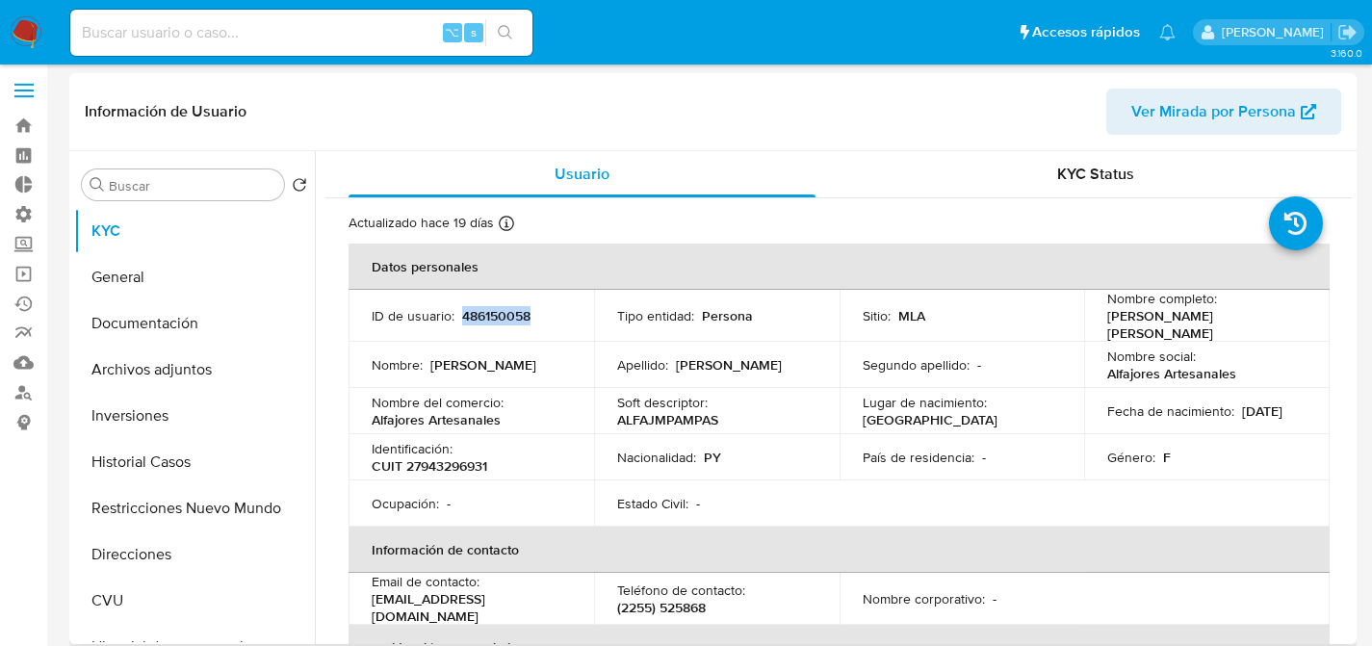
copy p "486150058"
click at [175, 359] on button "Archivos adjuntos" at bounding box center [186, 370] width 225 height 46
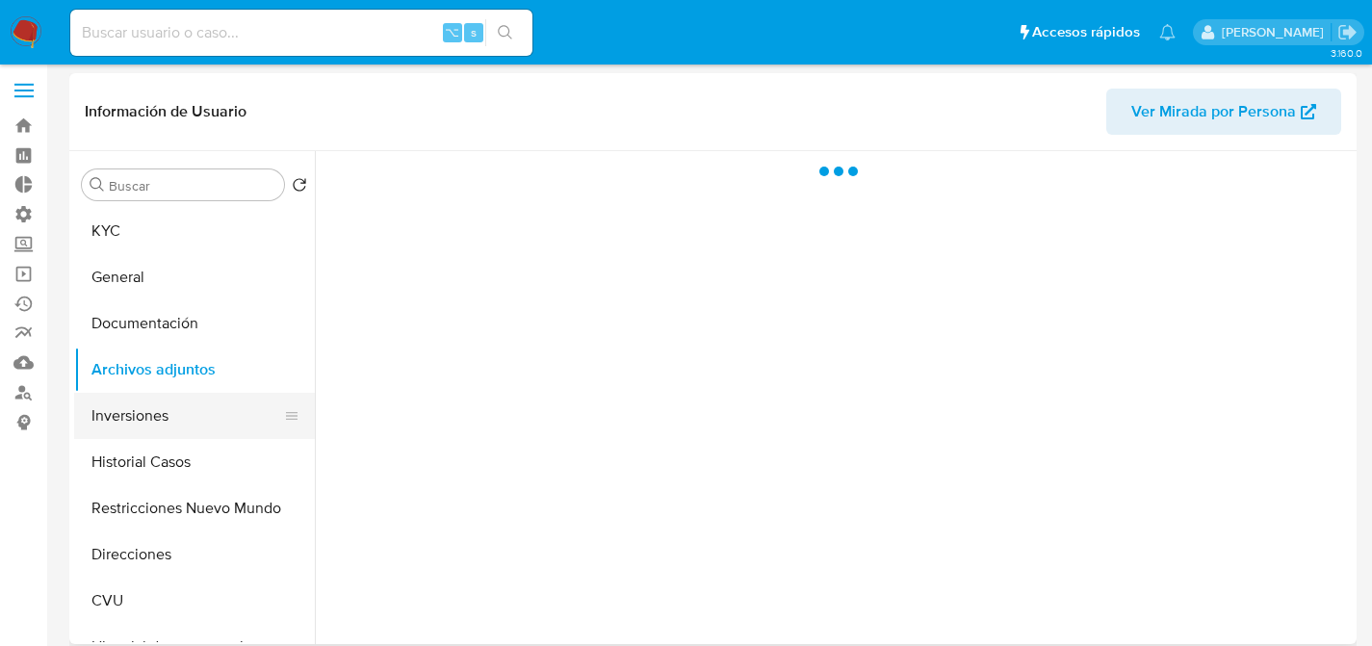
drag, startPoint x: 170, startPoint y: 434, endPoint x: 151, endPoint y: 521, distance: 88.8
click at [169, 438] on ul "KYC General Documentación Archivos adjuntos Inversiones Historial Casos Restric…" at bounding box center [194, 425] width 241 height 434
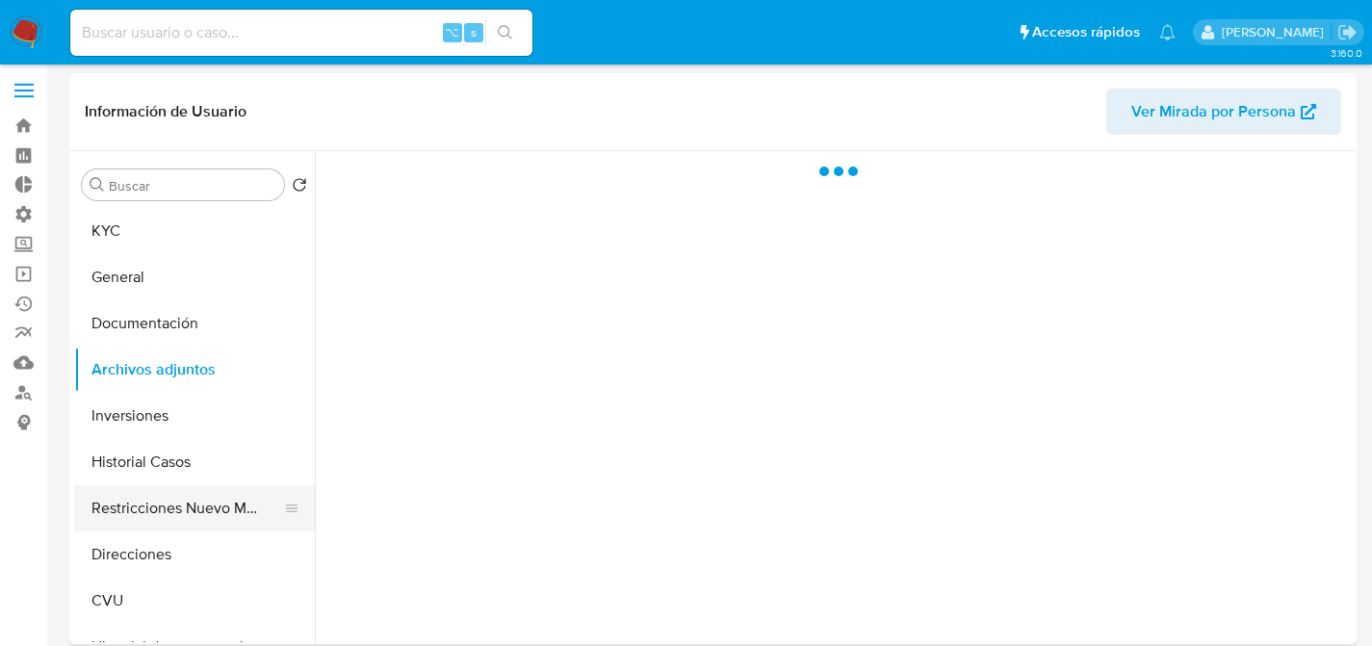
click at [151, 521] on button "Restricciones Nuevo Mundo" at bounding box center [186, 508] width 225 height 46
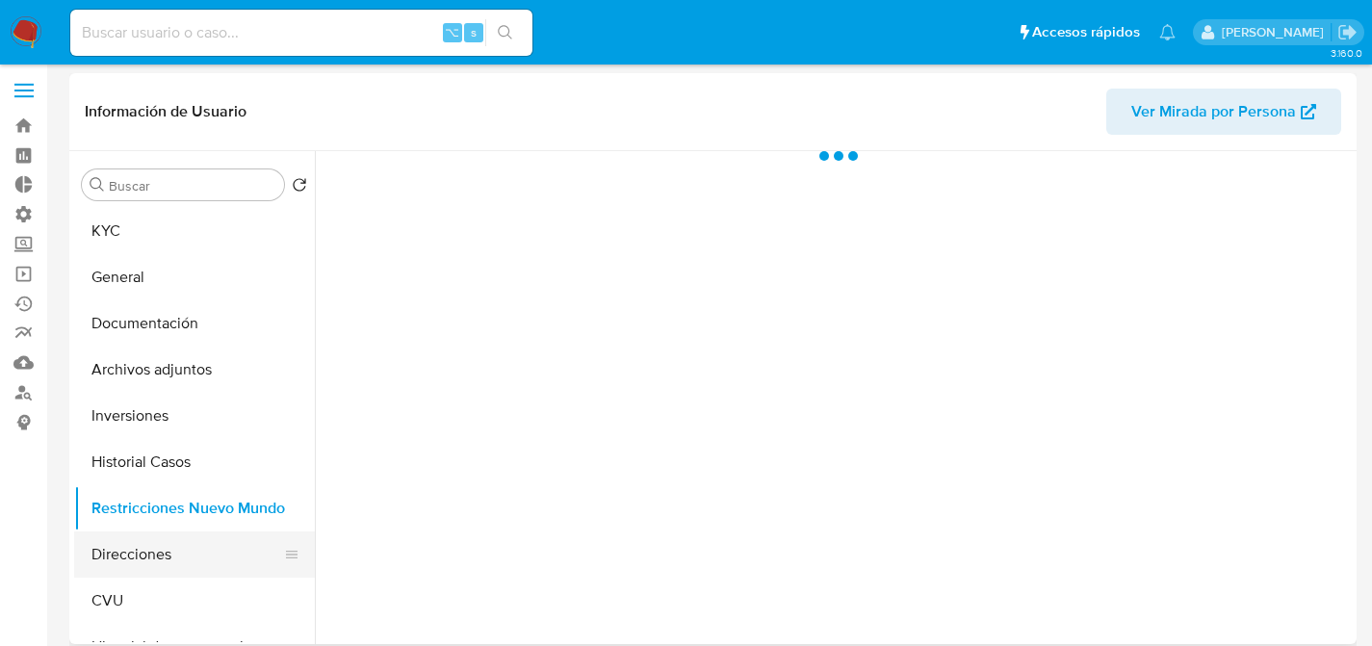
drag, startPoint x: 142, startPoint y: 550, endPoint x: 135, endPoint y: 536, distance: 15.1
click at [141, 552] on button "Direcciones" at bounding box center [186, 555] width 225 height 46
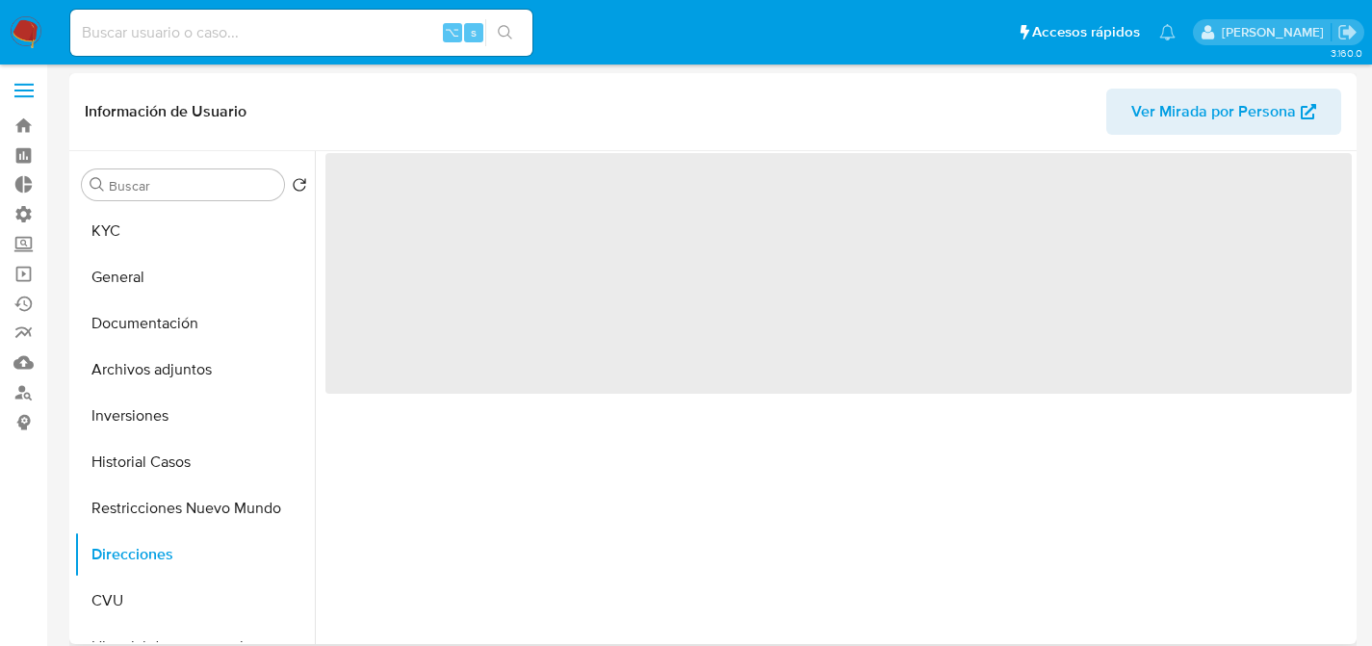
scroll to position [154, 0]
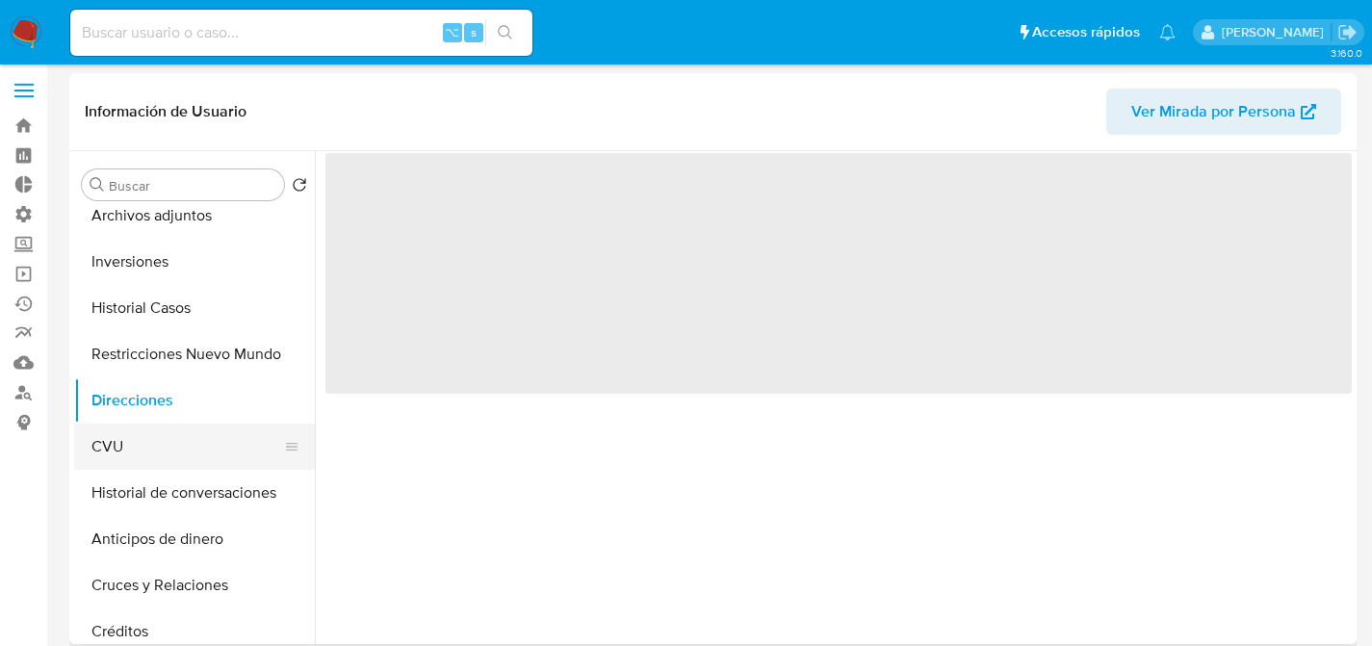
click at [142, 434] on button "CVU" at bounding box center [186, 447] width 225 height 46
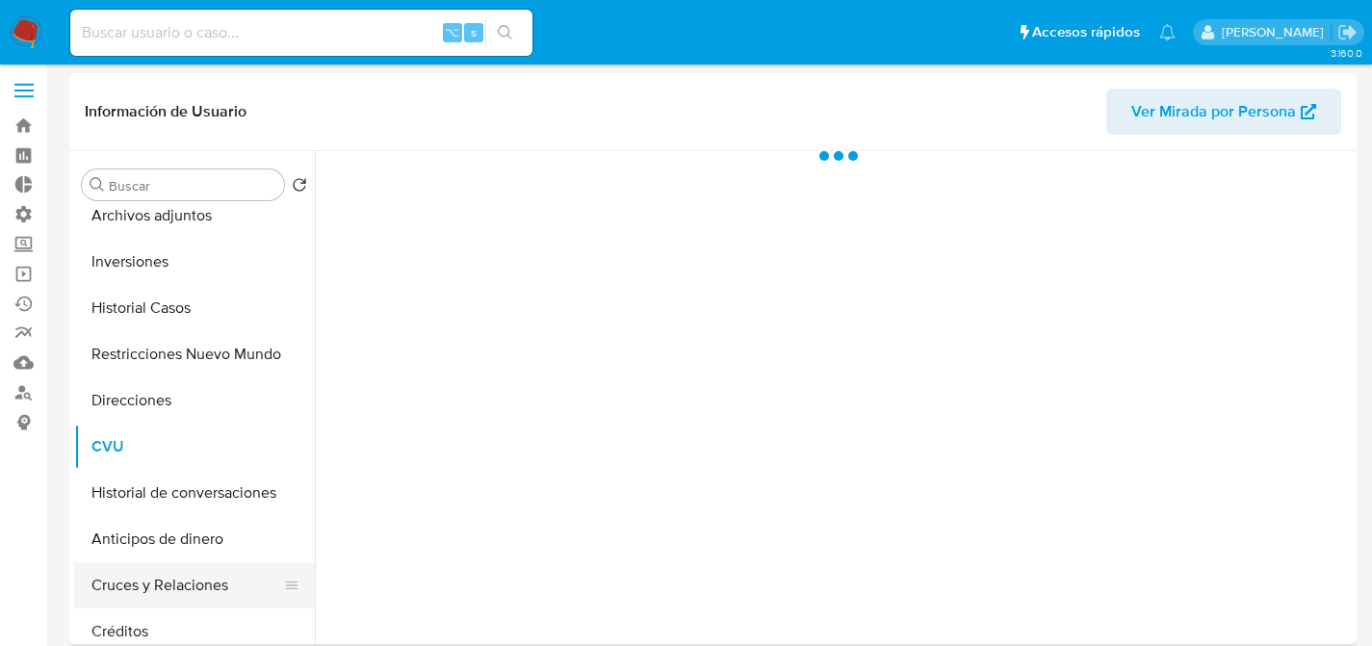
click at [120, 606] on button "Cruces y Relaciones" at bounding box center [186, 585] width 225 height 46
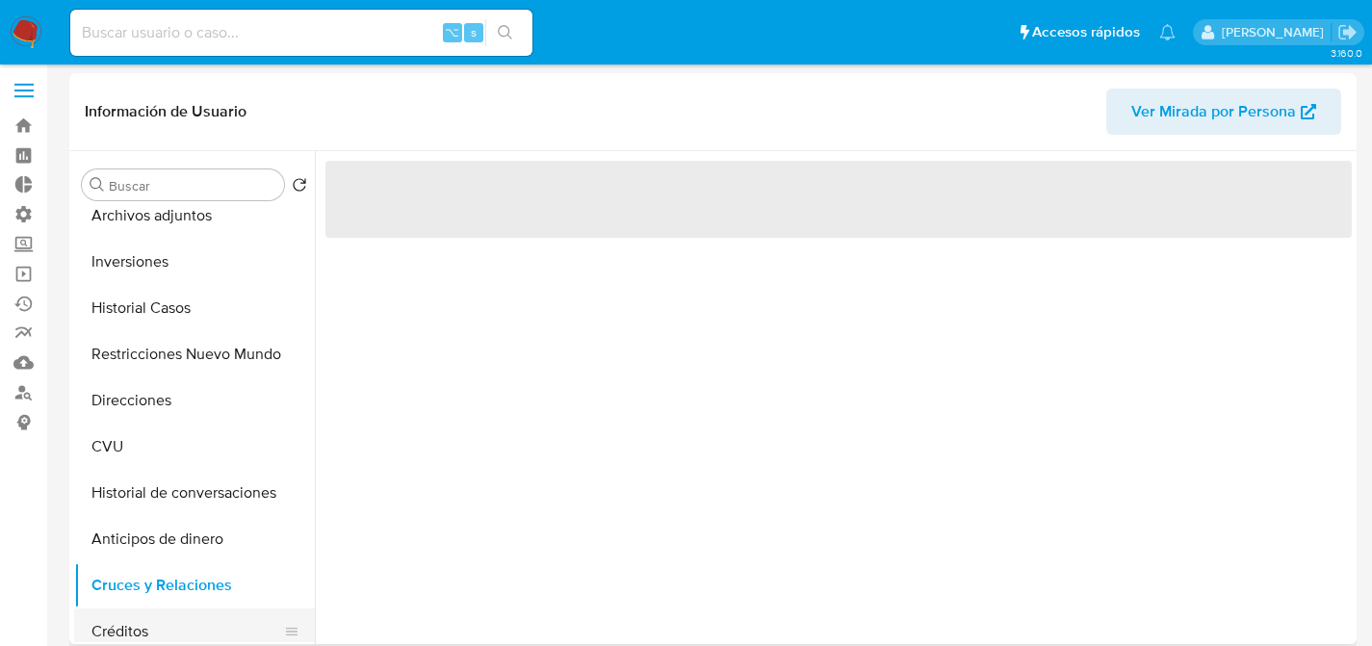
click at [121, 611] on button "Créditos" at bounding box center [186, 632] width 225 height 46
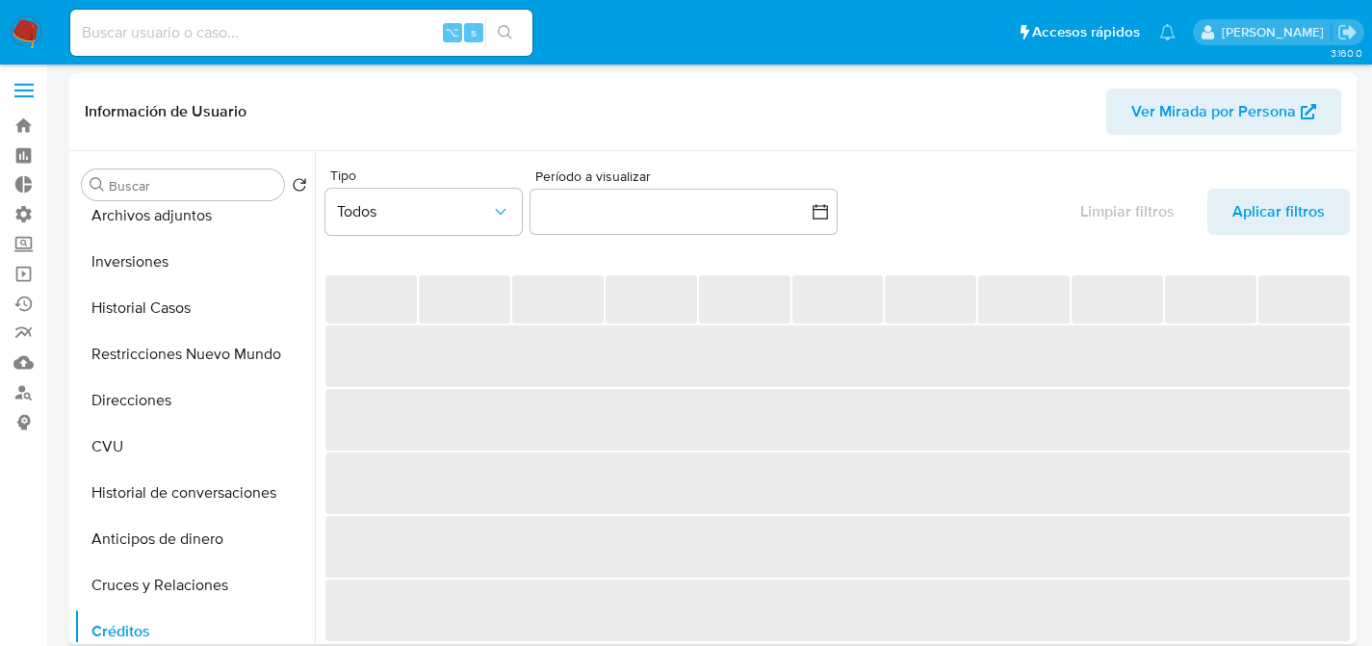
click at [408, 339] on span "‌" at bounding box center [838, 357] width 1025 height 62
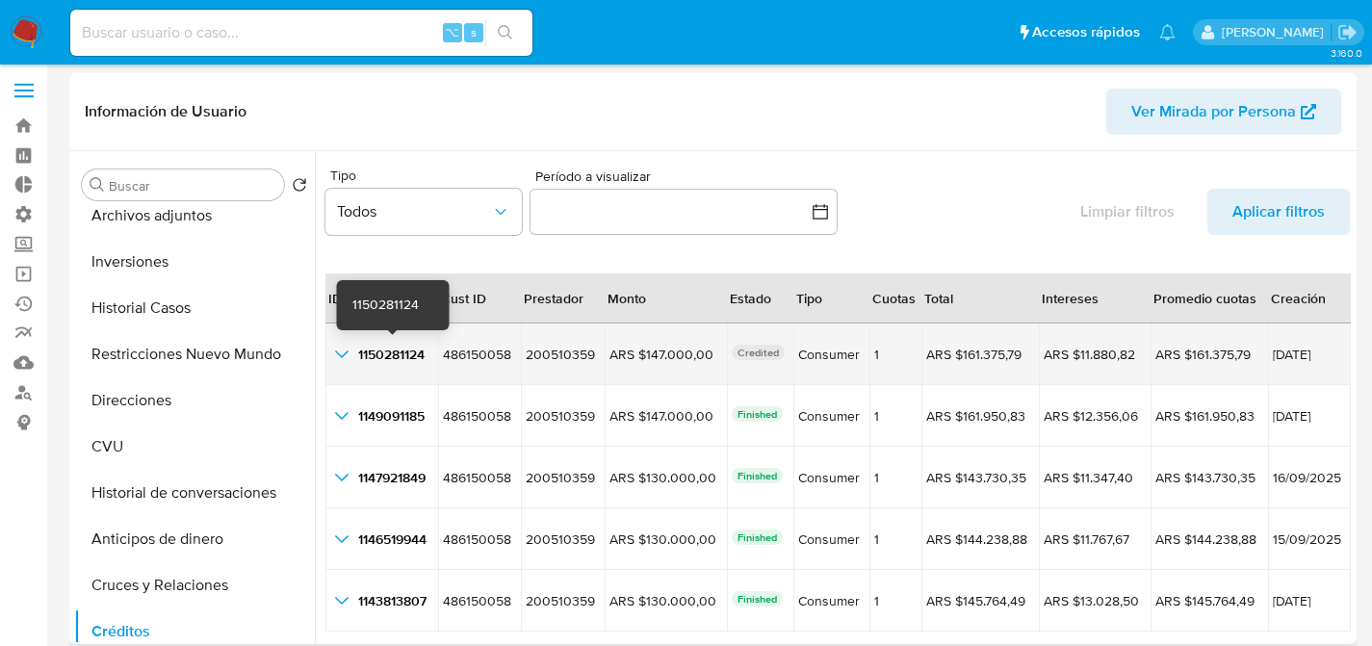
click at [361, 349] on span "1150281124" at bounding box center [391, 354] width 66 height 19
click at [340, 358] on icon "button_show_hidden_detail_by_id_0" at bounding box center [341, 354] width 23 height 23
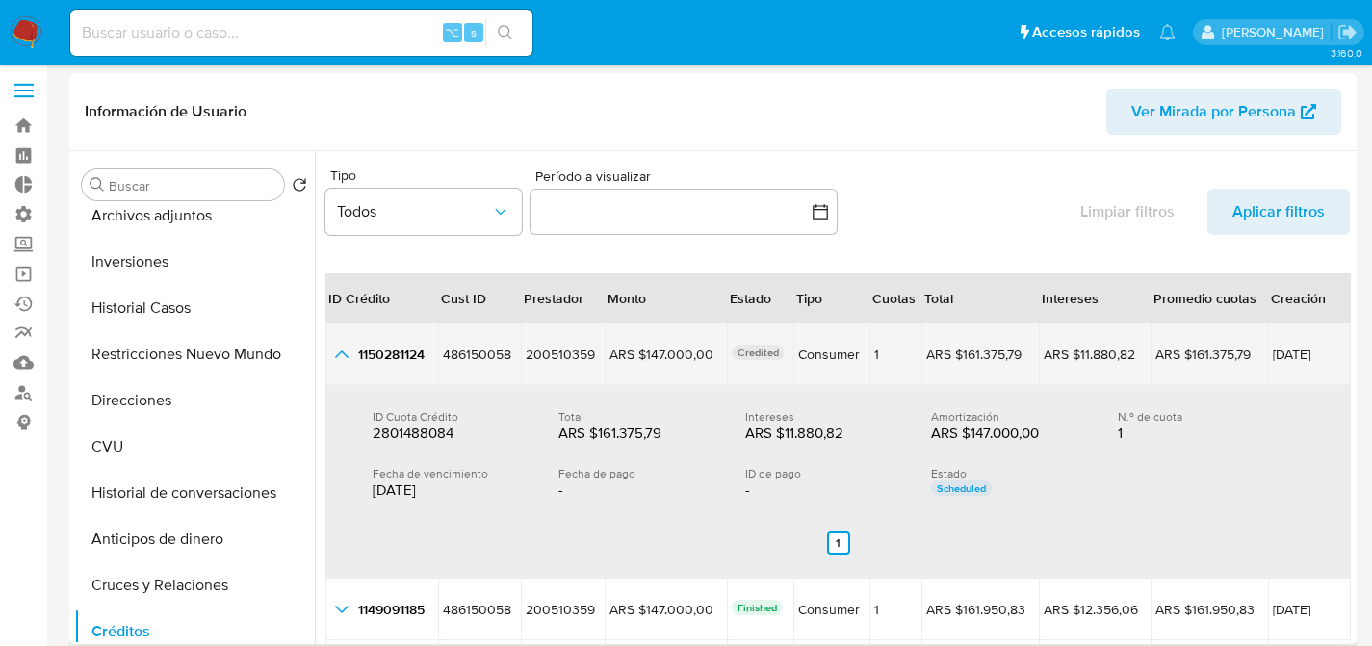
click at [345, 358] on icon "button_show_hidden_detail_by_id_0" at bounding box center [341, 354] width 23 height 23
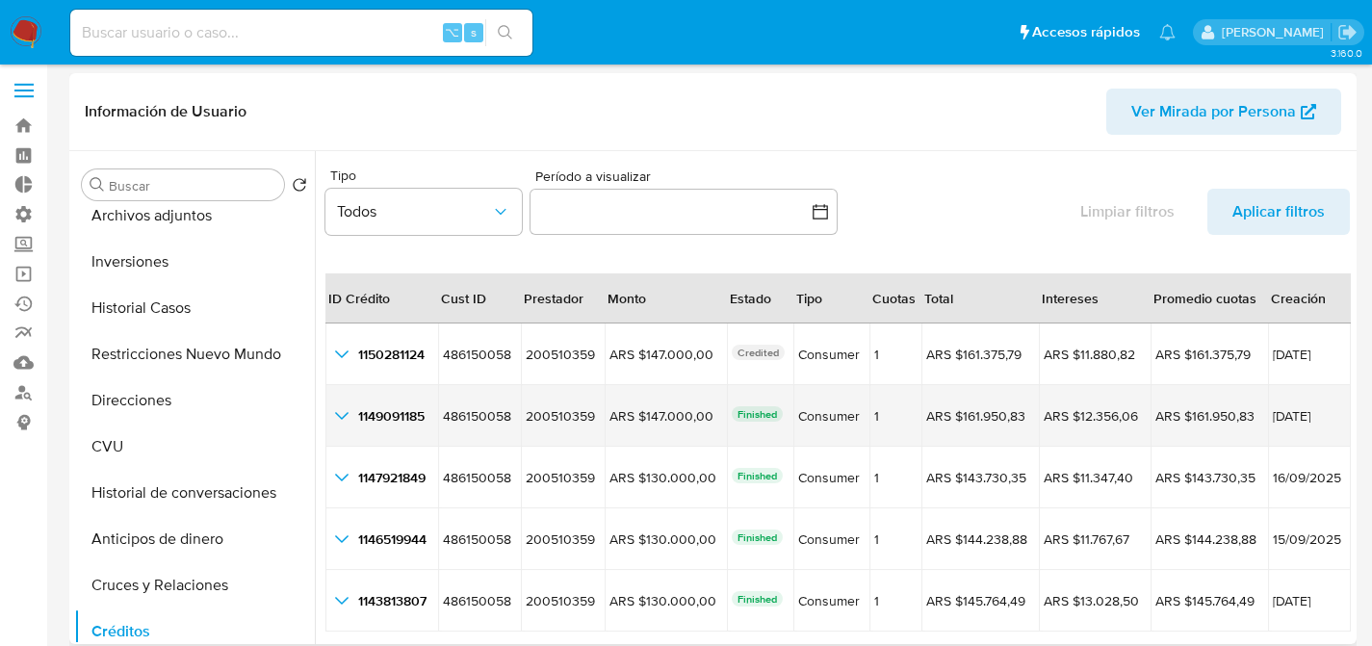
click at [333, 419] on icon "button_show_hidden_detail_by_id_1" at bounding box center [341, 415] width 23 height 23
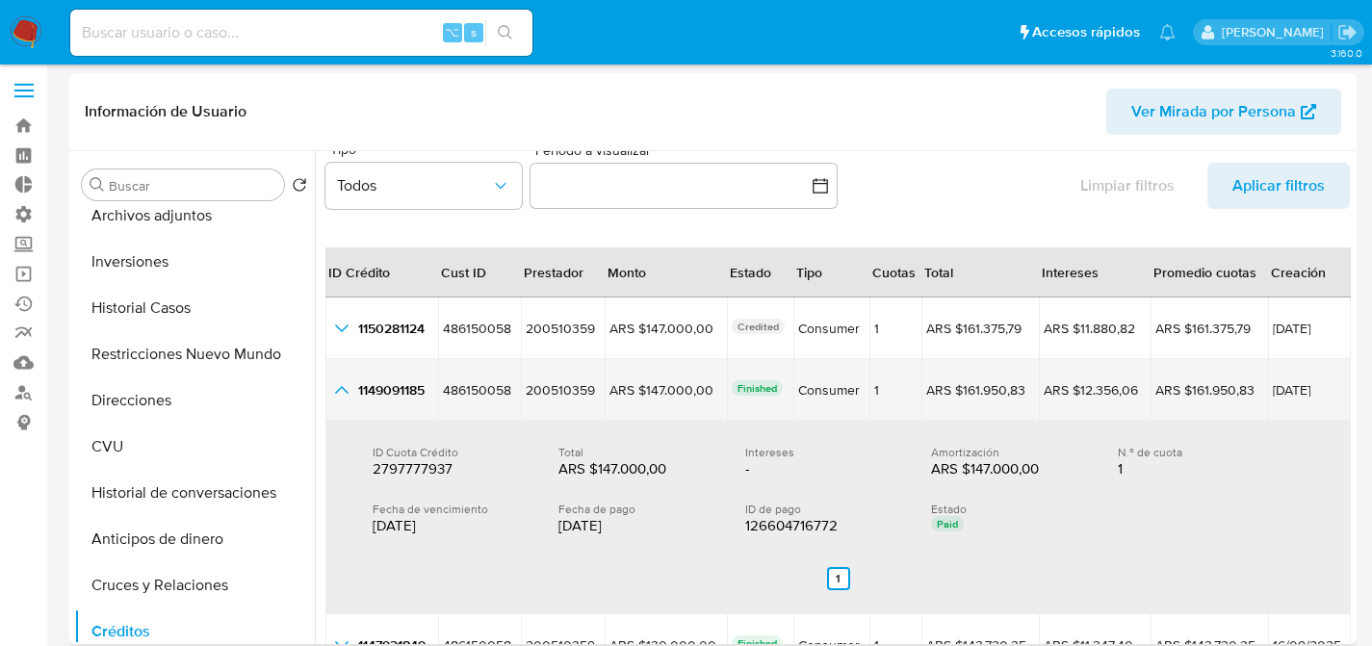
scroll to position [28, 0]
click at [348, 406] on td "1149091185 1149091185" at bounding box center [382, 388] width 113 height 62
click at [348, 393] on icon "button_show_hidden_detail_by_id_1" at bounding box center [341, 388] width 23 height 23
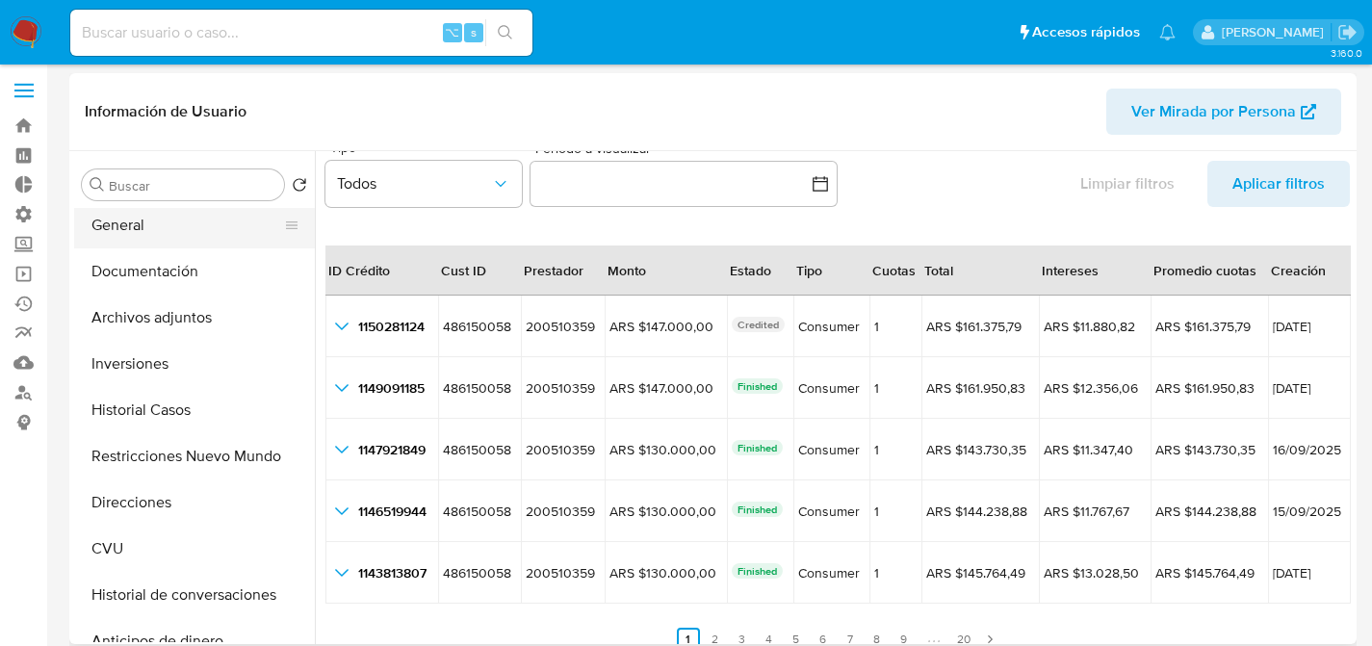
scroll to position [0, 0]
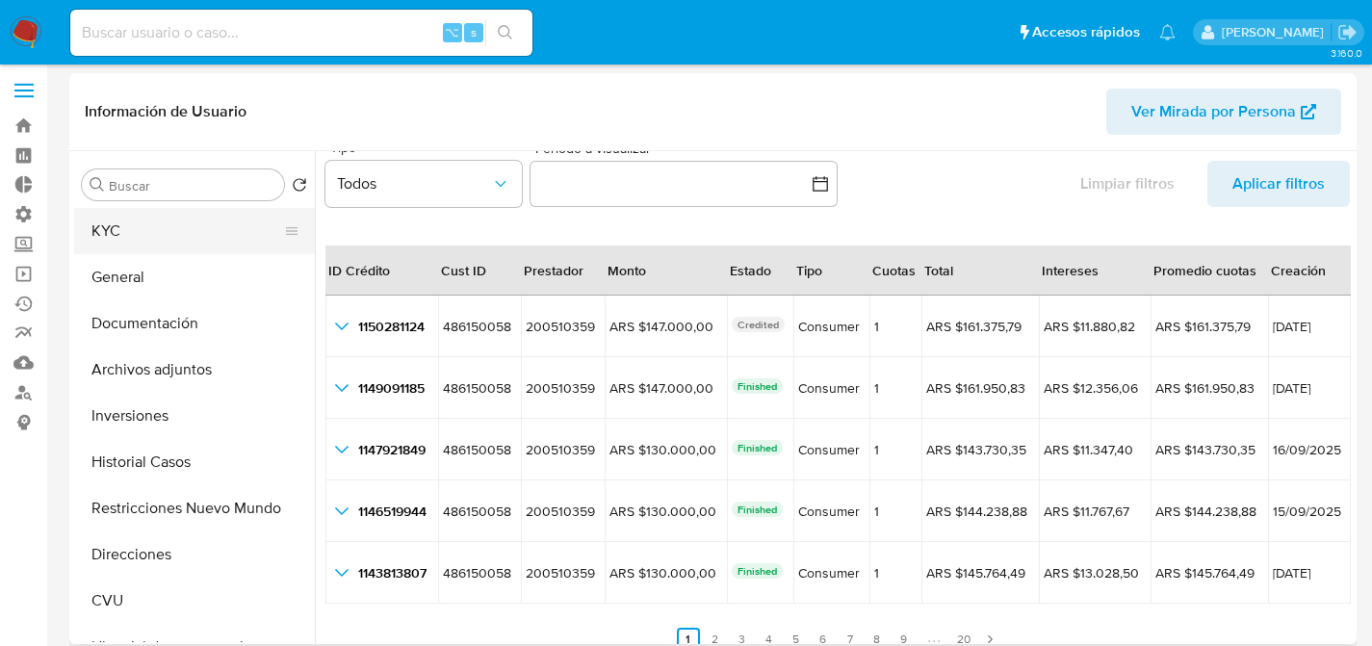
click at [156, 247] on button "KYC" at bounding box center [186, 231] width 225 height 46
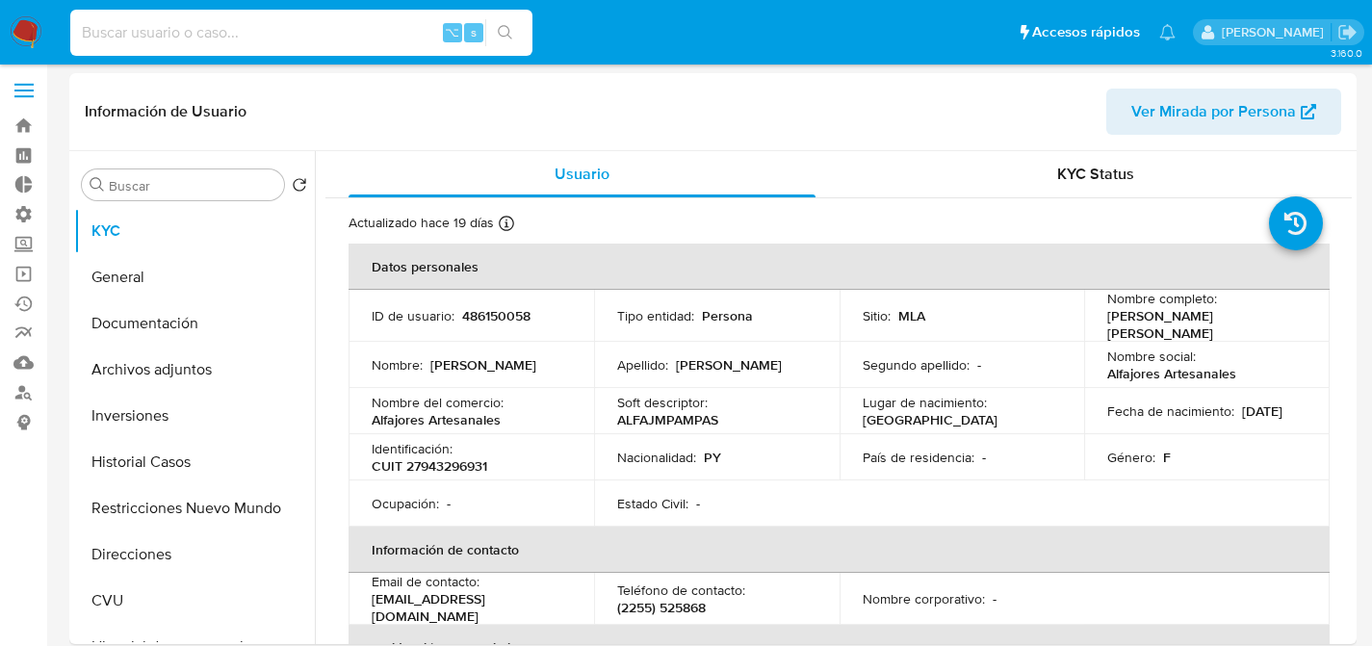
click at [268, 35] on input at bounding box center [301, 32] width 462 height 25
paste input "123913557"
type input "123913557"
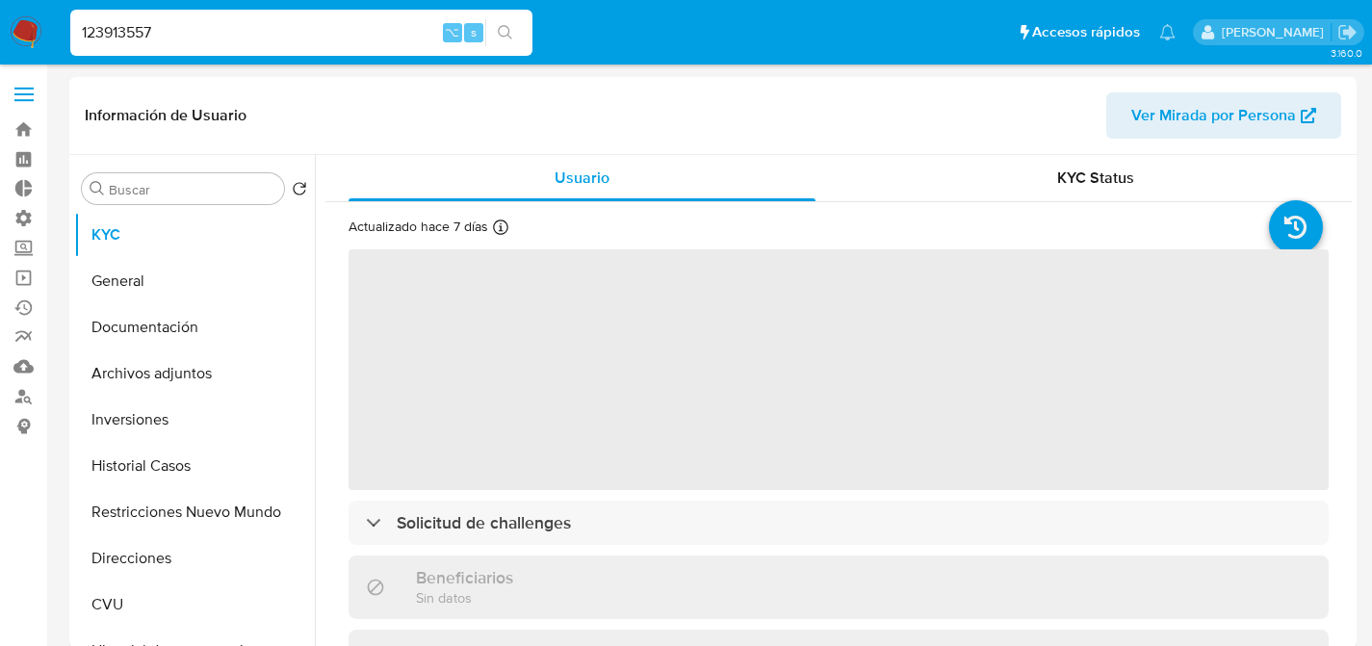
select select "10"
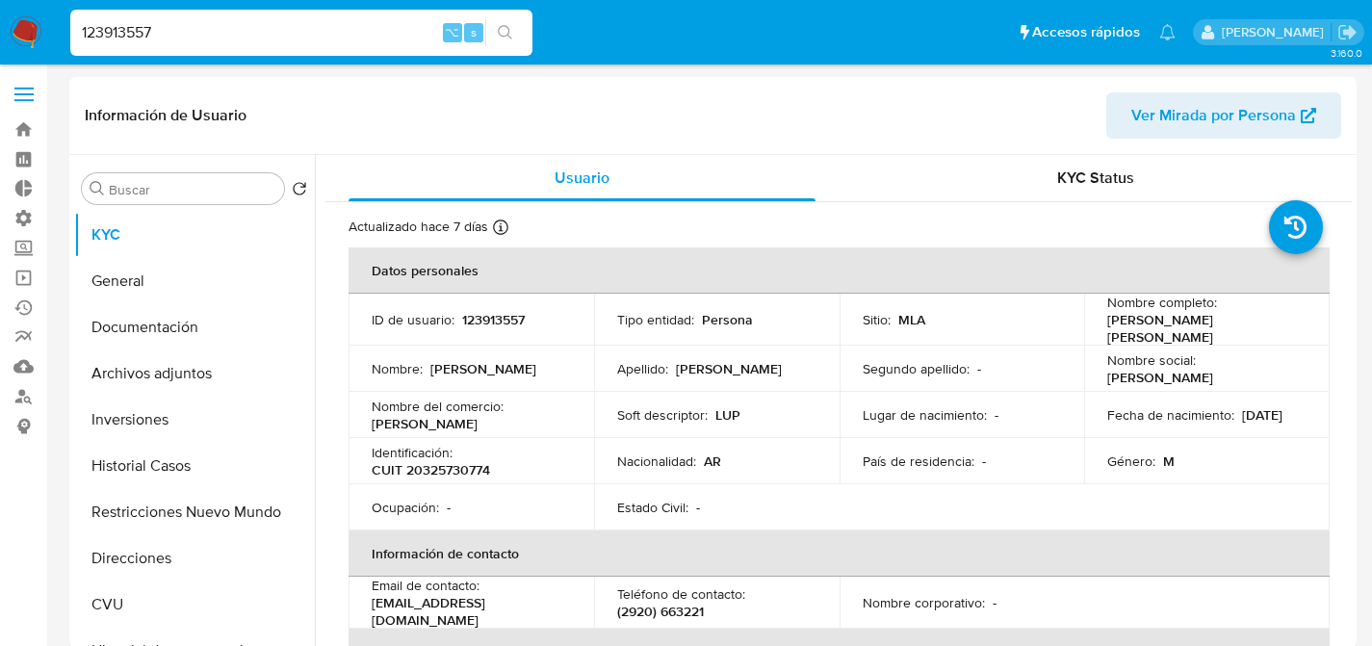
click at [230, 41] on input "123913557" at bounding box center [301, 32] width 462 height 25
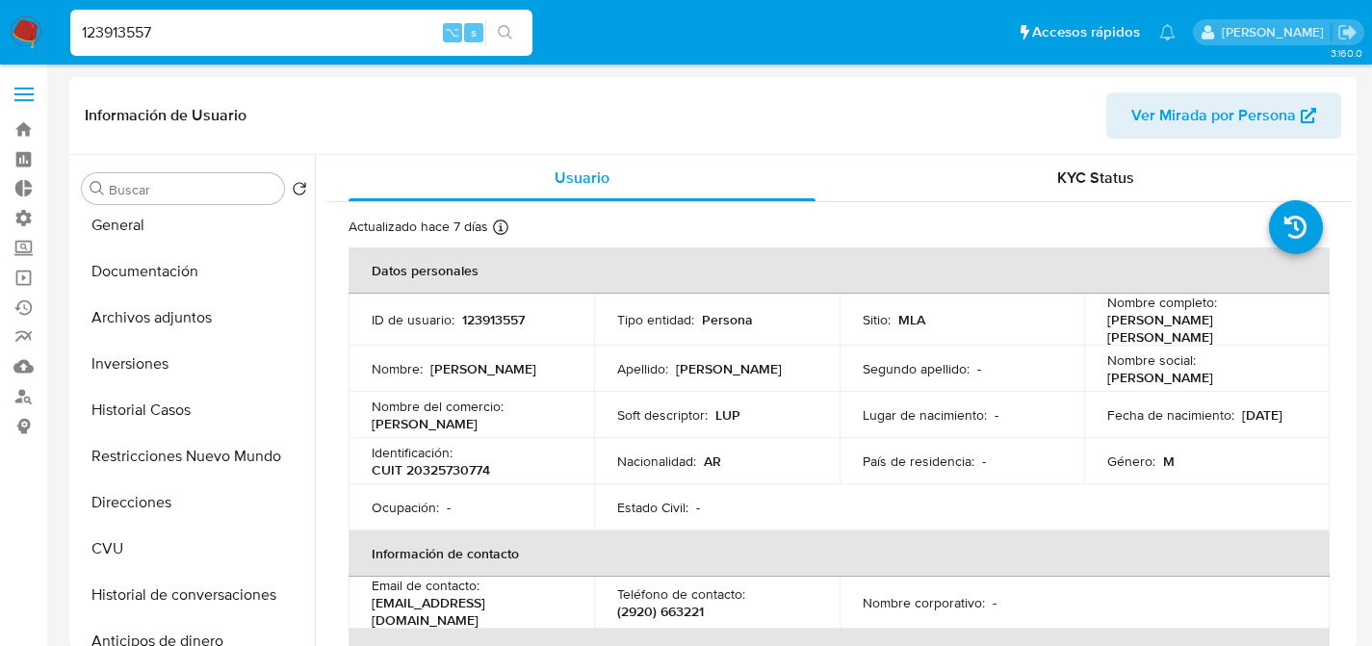
scroll to position [162, 0]
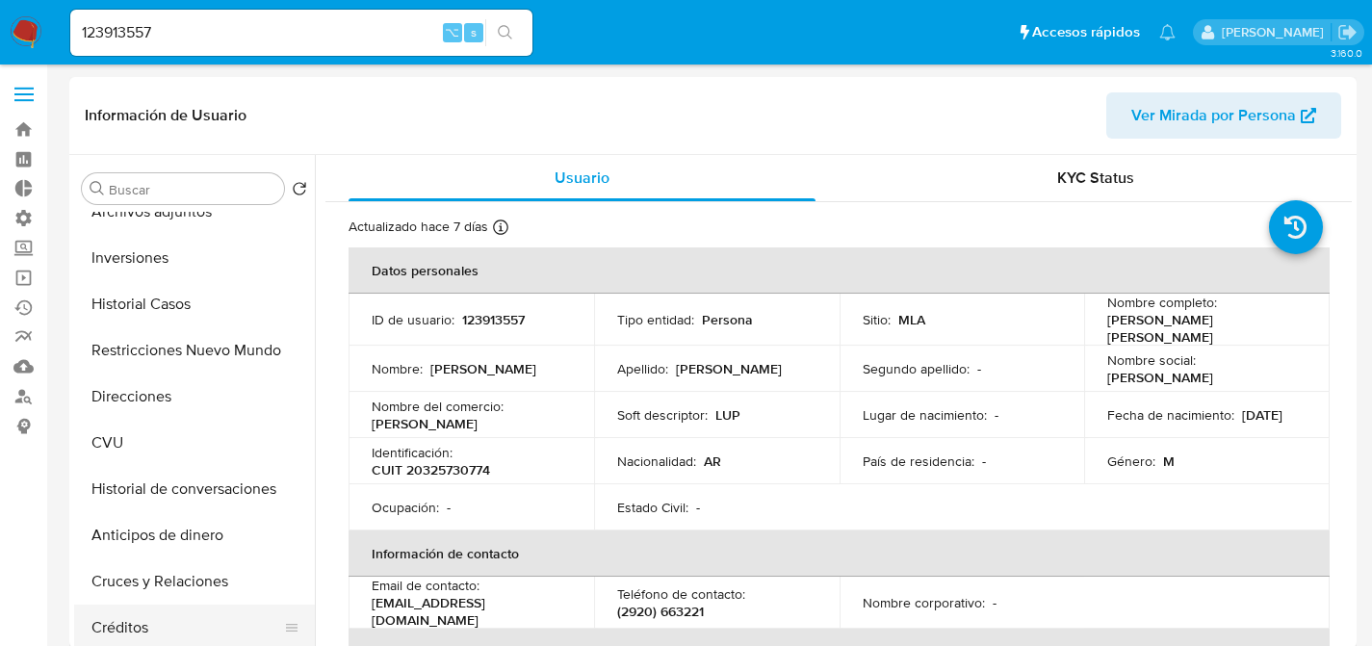
click at [136, 611] on button "Créditos" at bounding box center [186, 628] width 225 height 46
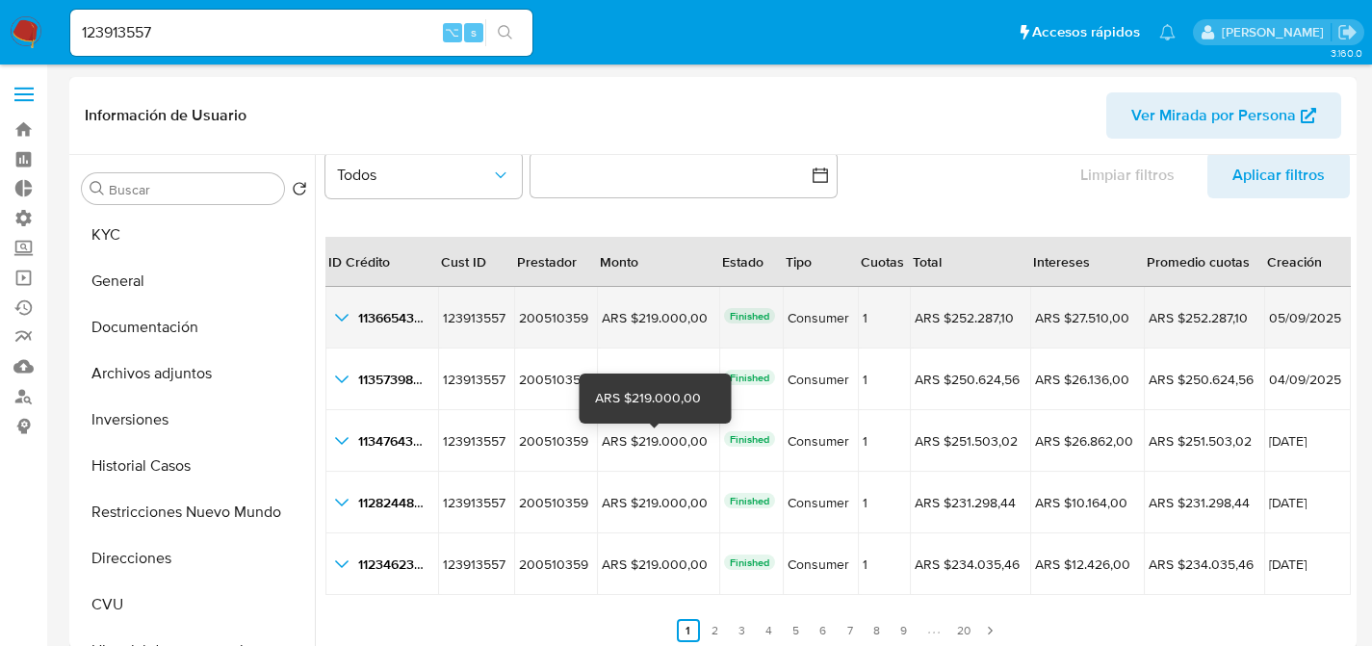
scroll to position [44, 0]
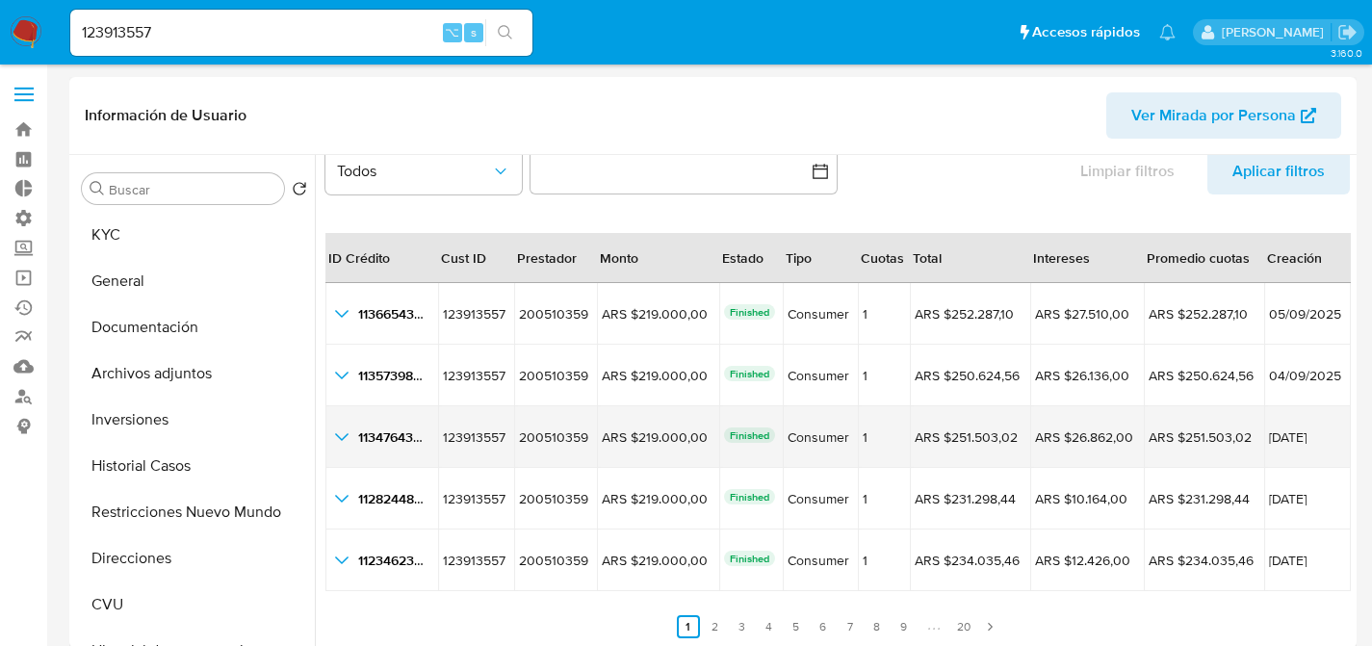
click at [355, 436] on div "1134764366 1134764366" at bounding box center [381, 437] width 103 height 23
click at [374, 436] on span "1134764366" at bounding box center [393, 437] width 70 height 19
click at [335, 436] on icon "button_show_hidden_detail_by_id_2" at bounding box center [341, 437] width 23 height 23
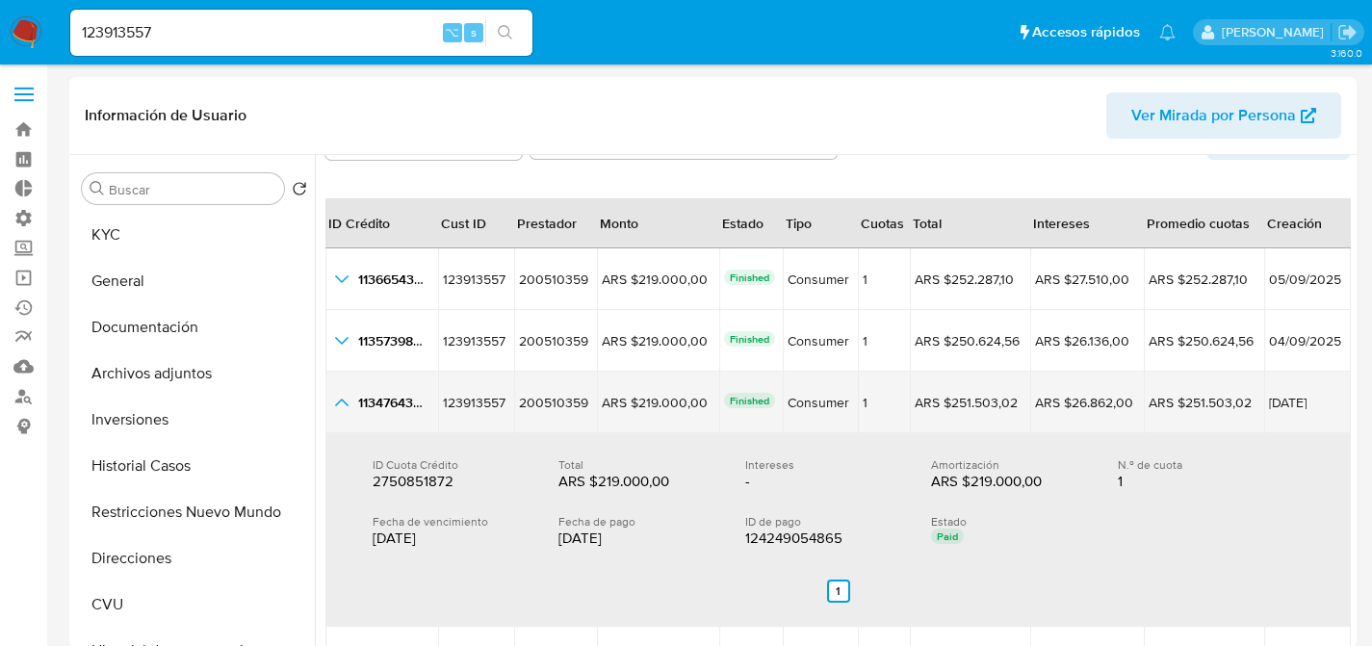
scroll to position [112, 0]
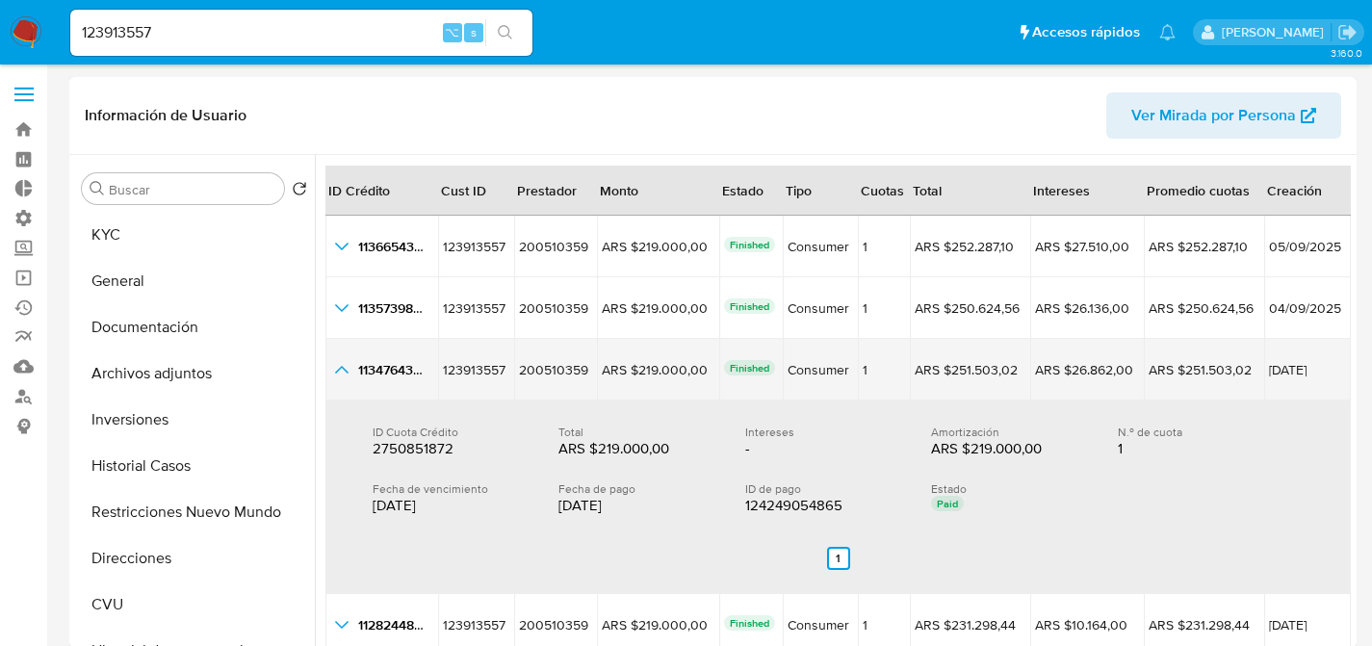
click at [338, 370] on icon "button_show_hidden_detail_by_id_2" at bounding box center [341, 370] width 13 height 8
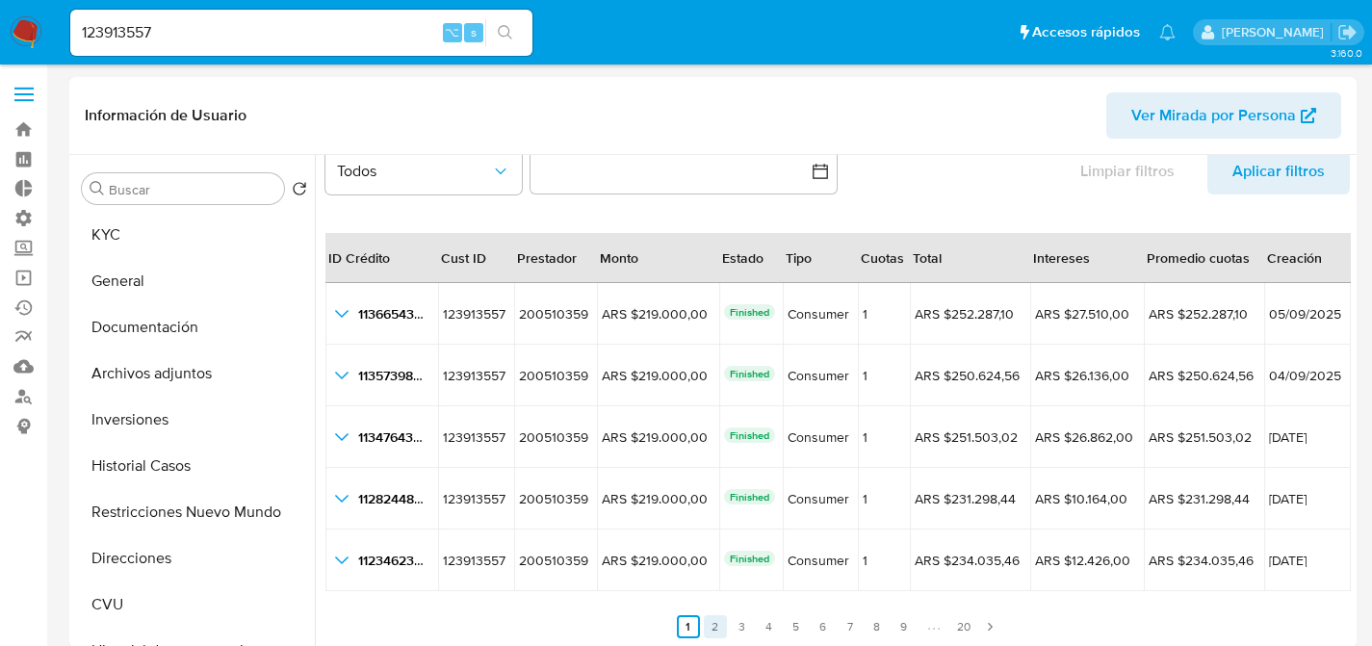
click at [712, 626] on link "2" at bounding box center [715, 626] width 23 height 23
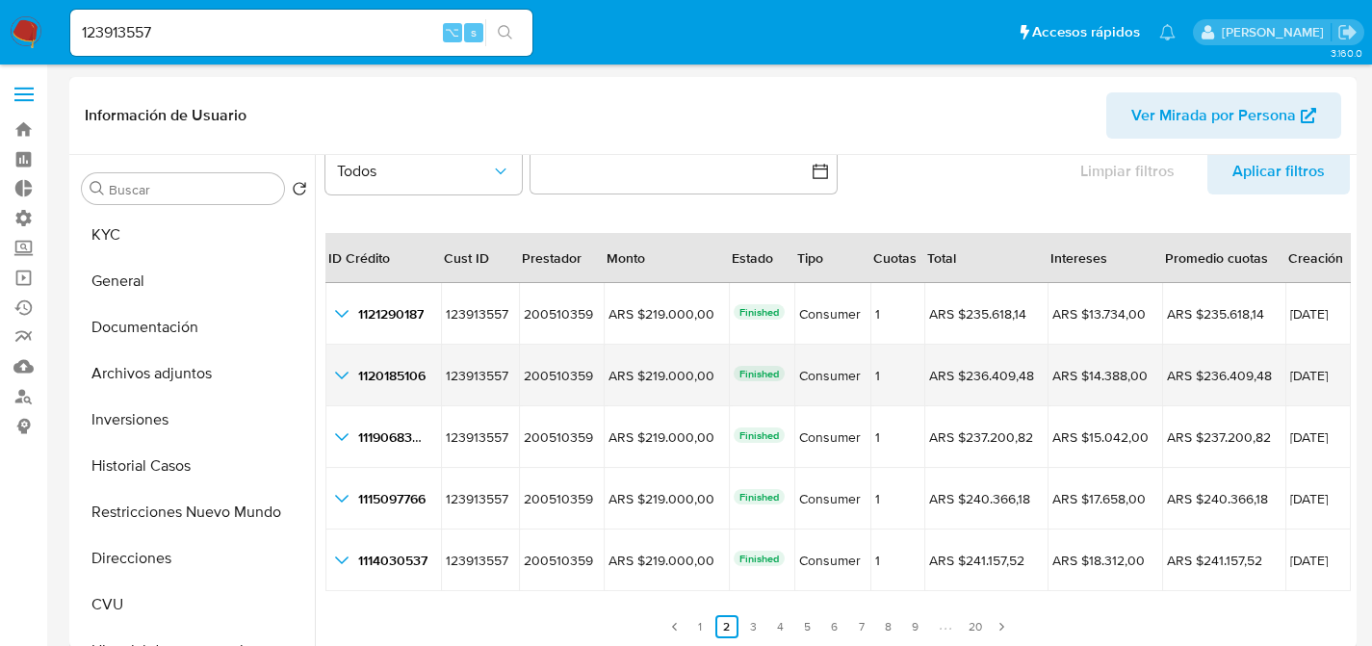
click at [350, 379] on icon "button_show_hidden_detail_by_id_1" at bounding box center [341, 375] width 23 height 23
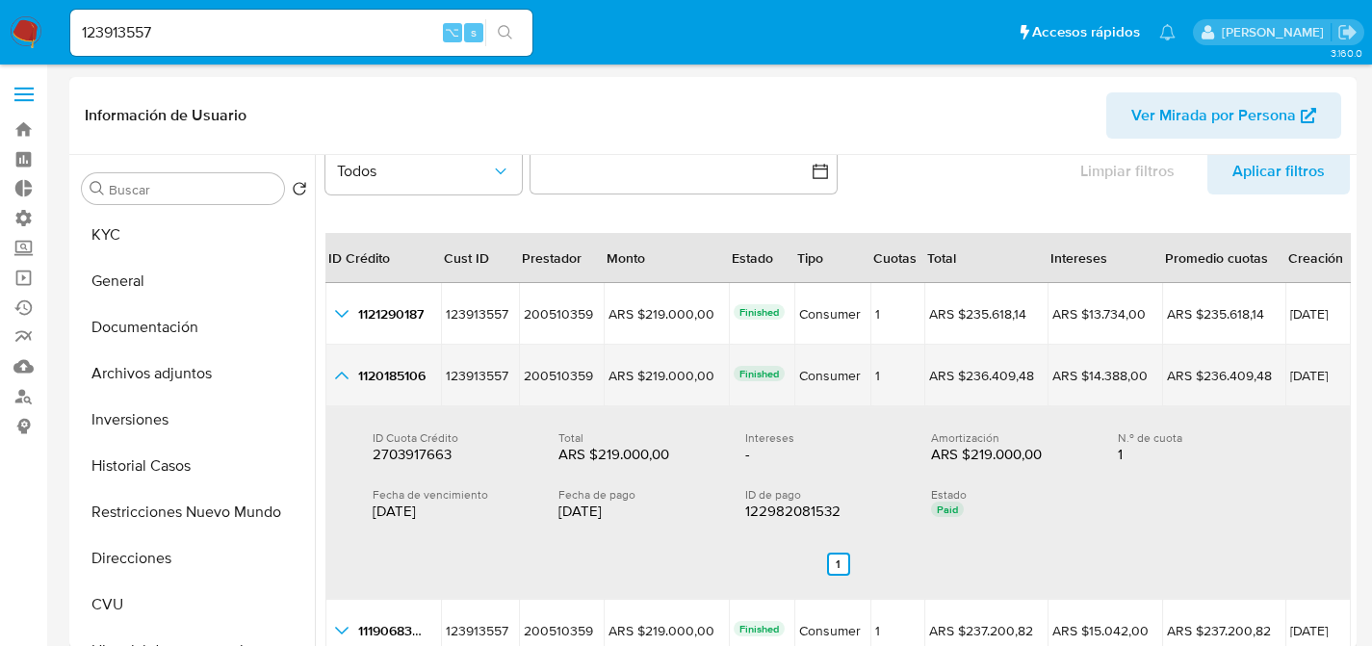
click at [350, 379] on icon "button_show_hidden_detail_by_id_1" at bounding box center [341, 375] width 23 height 23
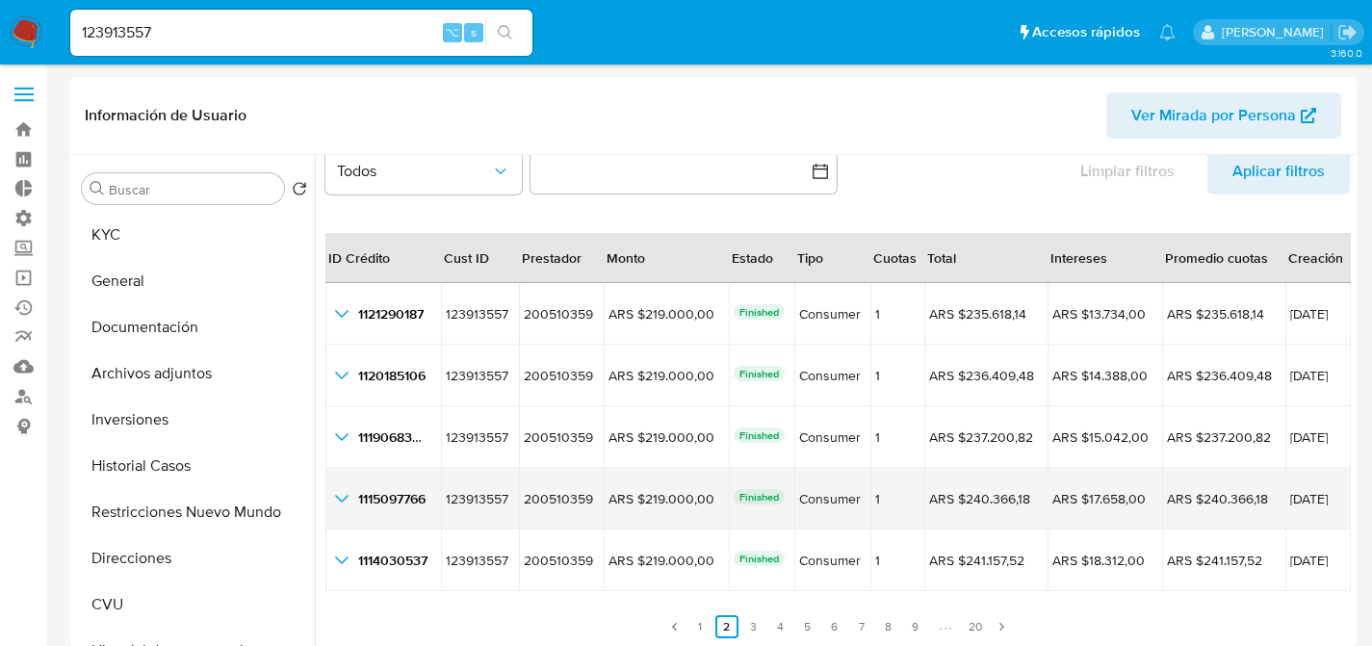
click at [350, 502] on icon "button_show_hidden_detail_by_id_3" at bounding box center [341, 498] width 23 height 23
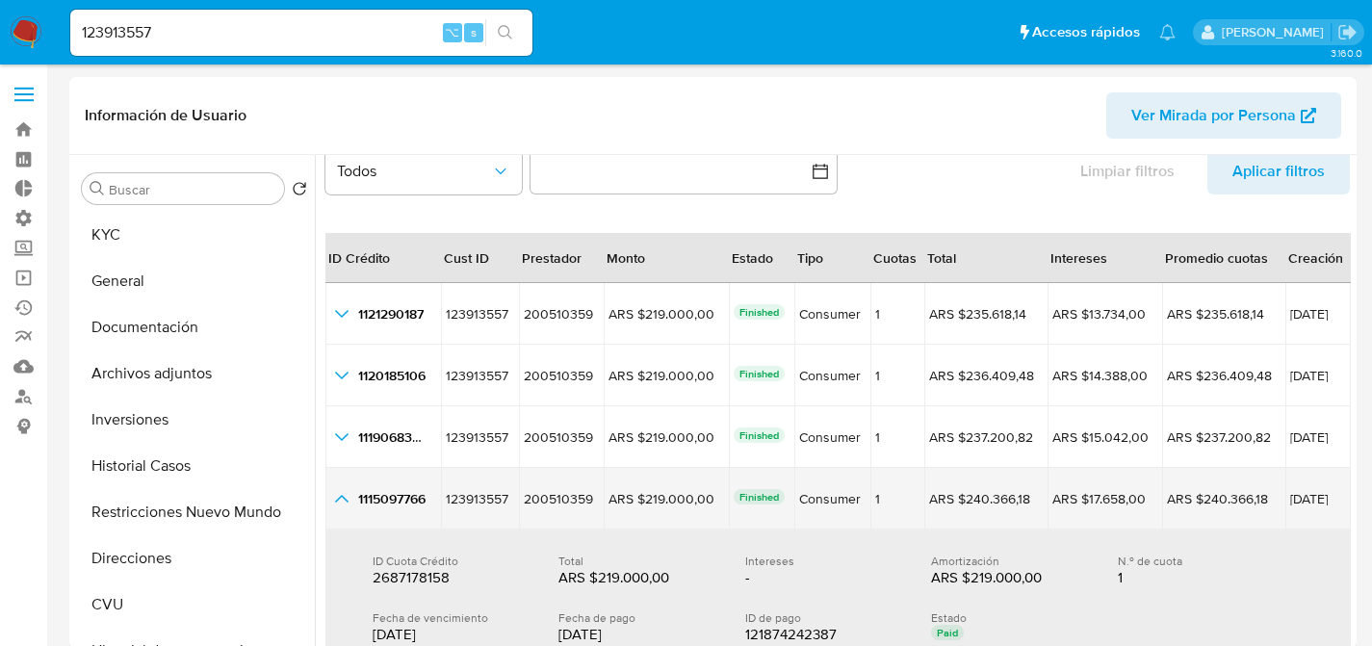
scroll to position [77, 0]
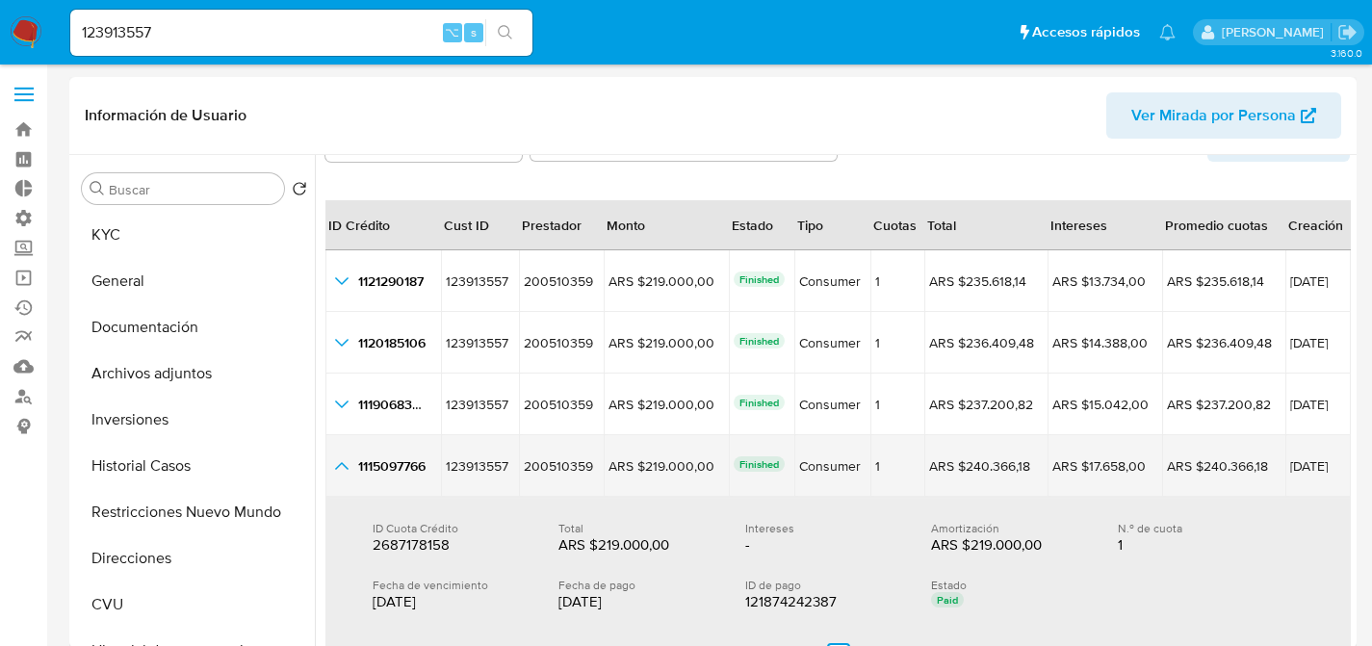
click at [339, 460] on icon "button_show_hidden_detail_by_id_3" at bounding box center [341, 466] width 23 height 23
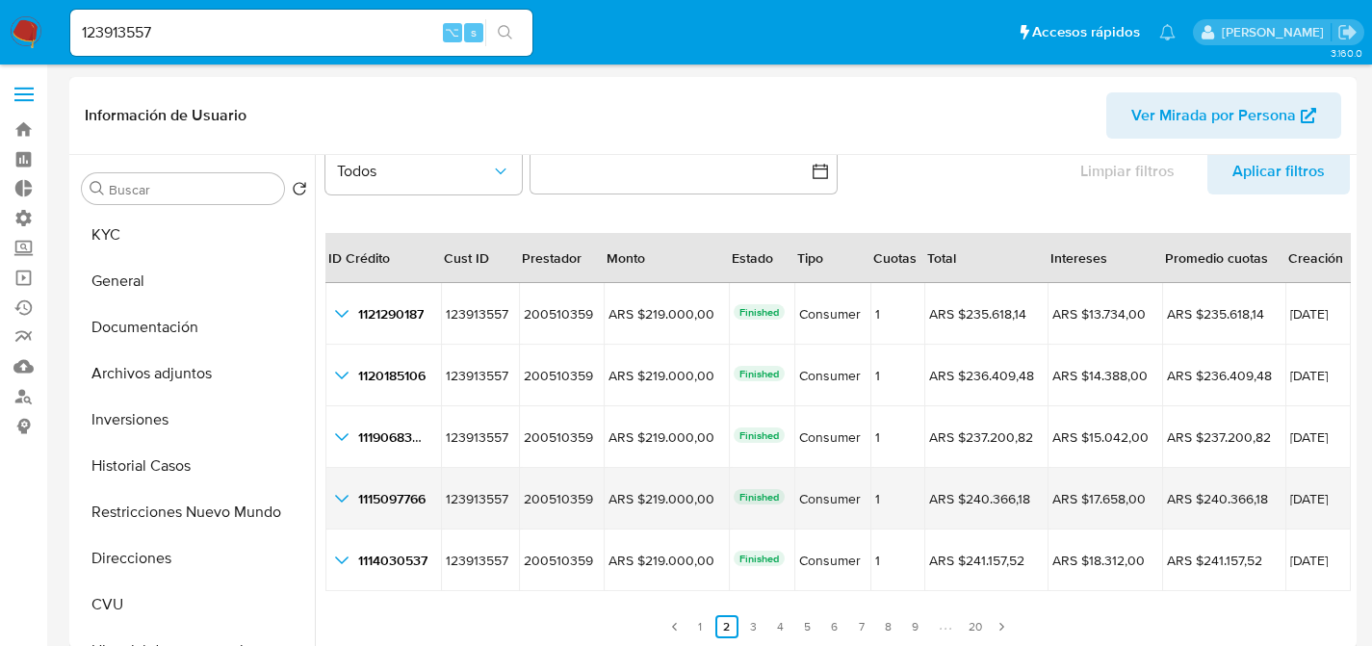
scroll to position [44, 0]
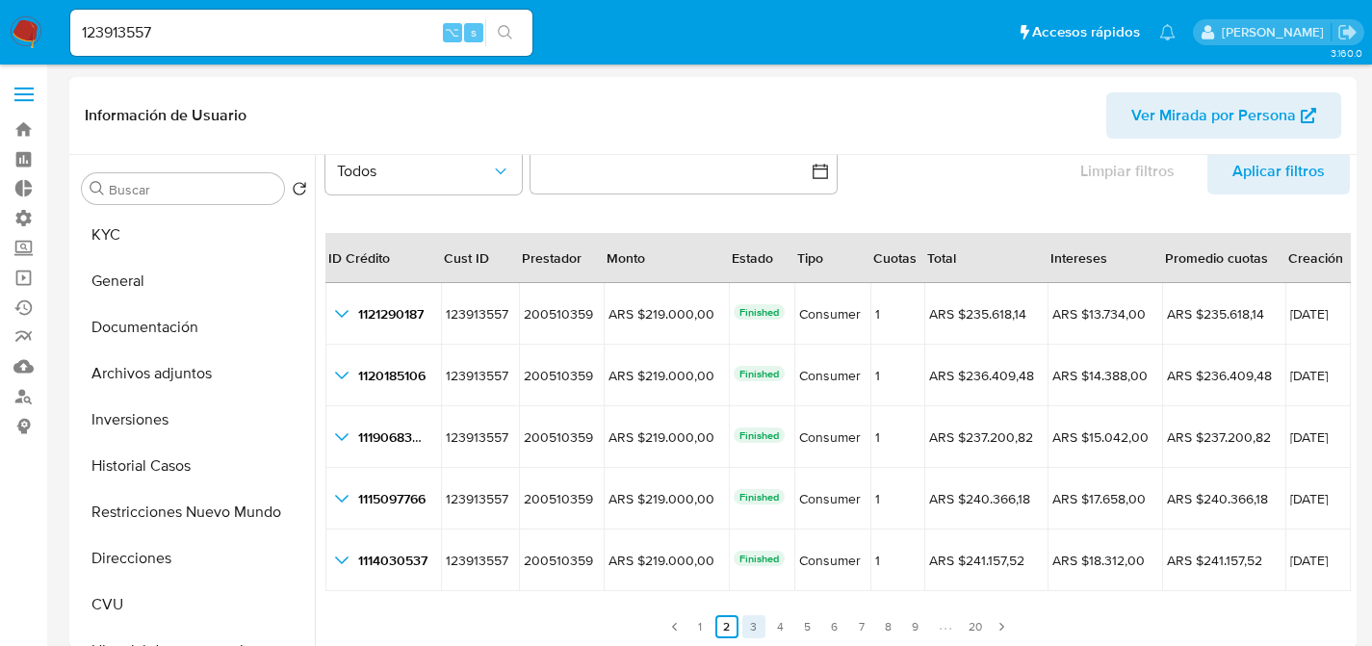
click at [742, 622] on link "3" at bounding box center [753, 626] width 23 height 23
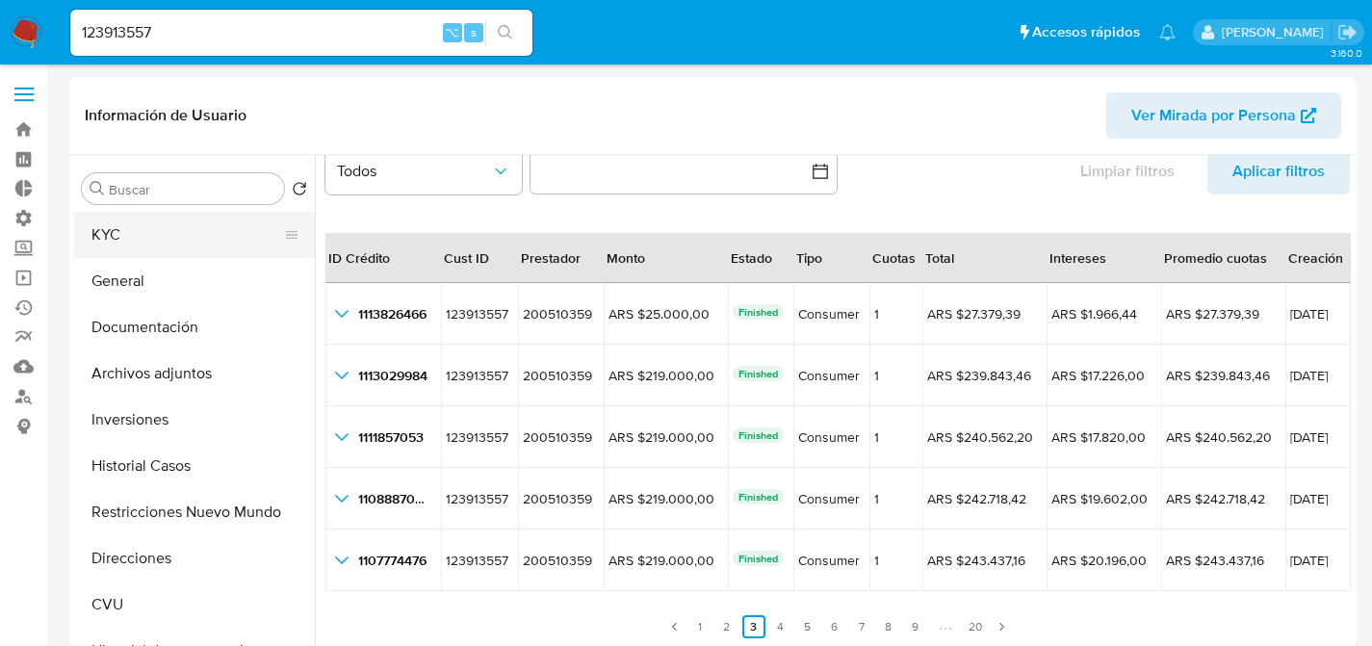
click at [158, 216] on button "KYC" at bounding box center [186, 235] width 225 height 46
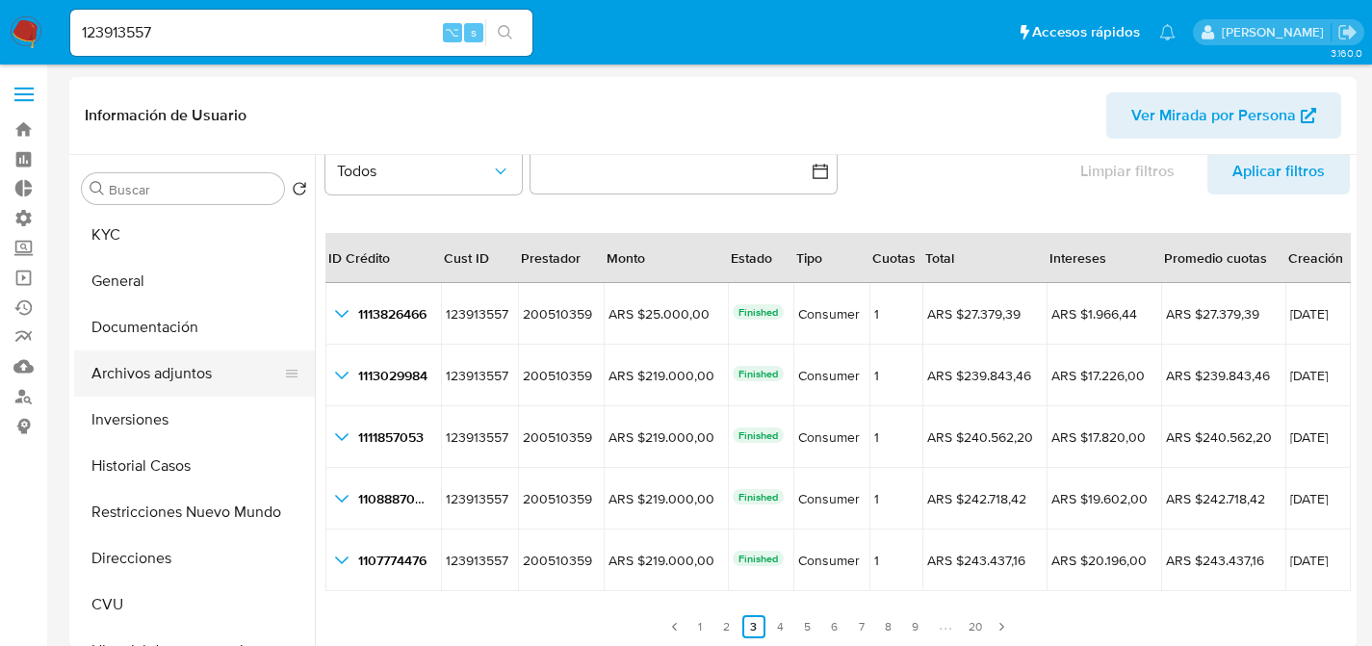
scroll to position [0, 0]
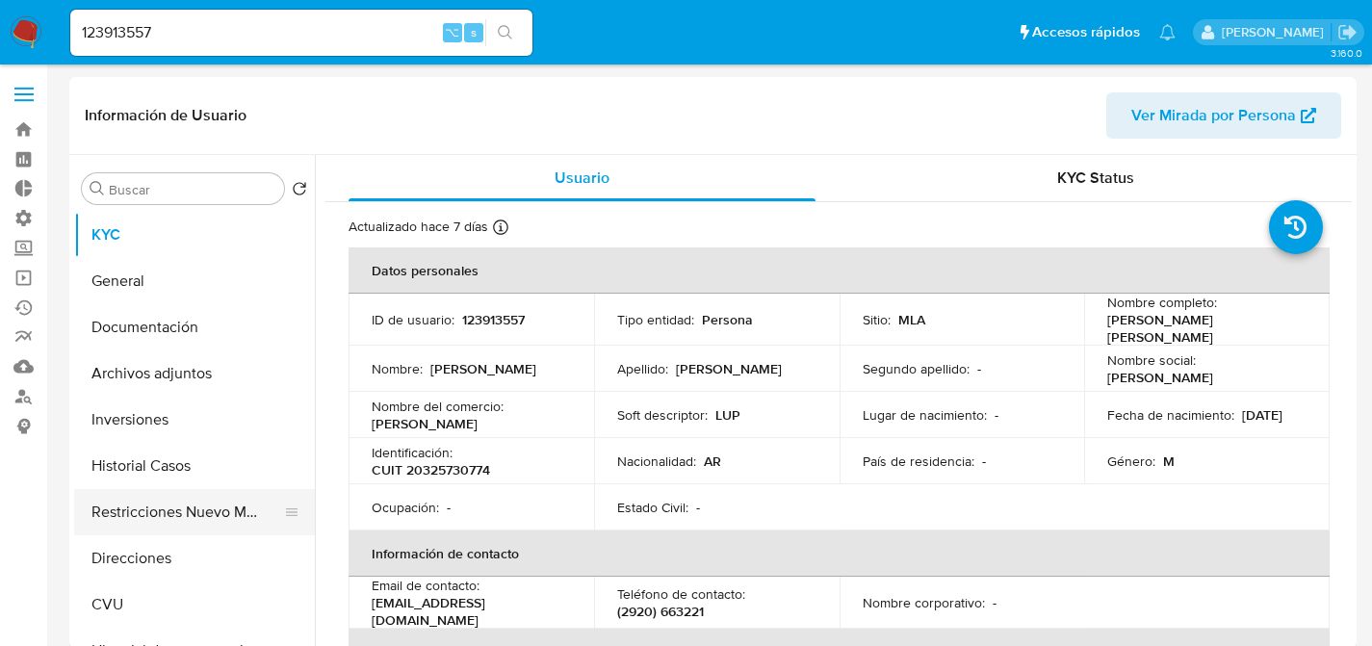
click at [176, 526] on button "Restricciones Nuevo Mundo" at bounding box center [186, 512] width 225 height 46
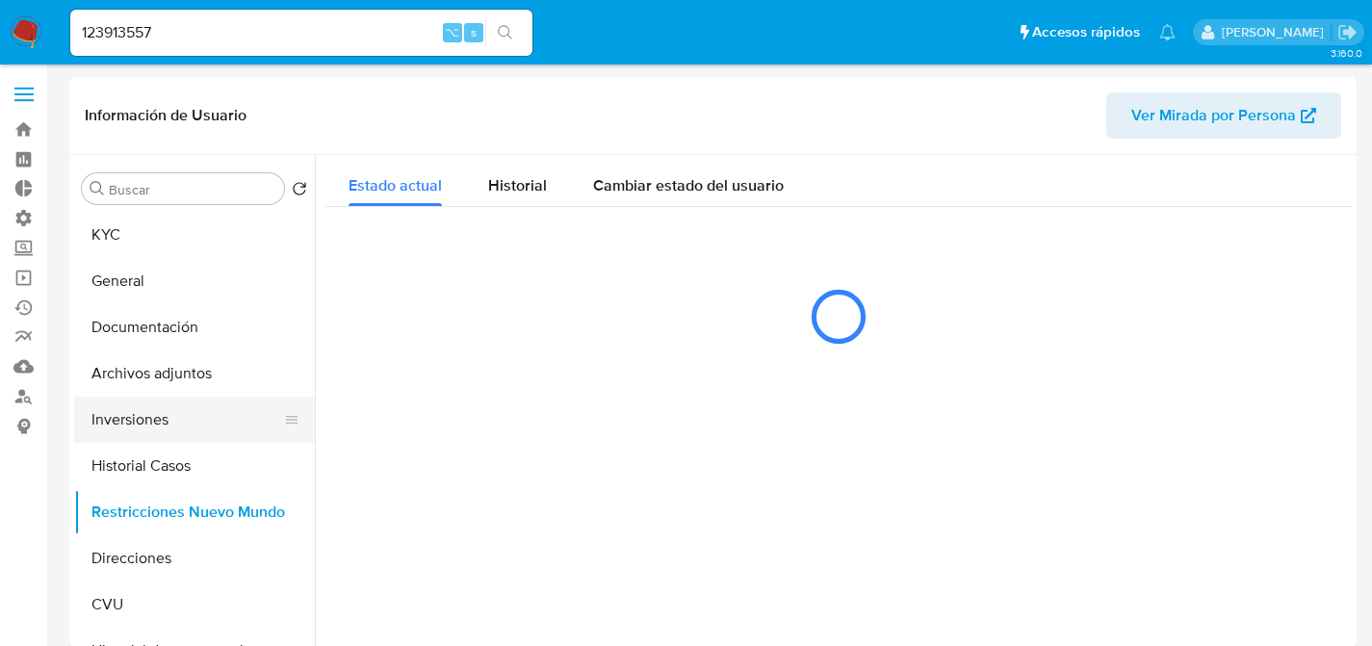
click at [152, 441] on button "Inversiones" at bounding box center [186, 420] width 225 height 46
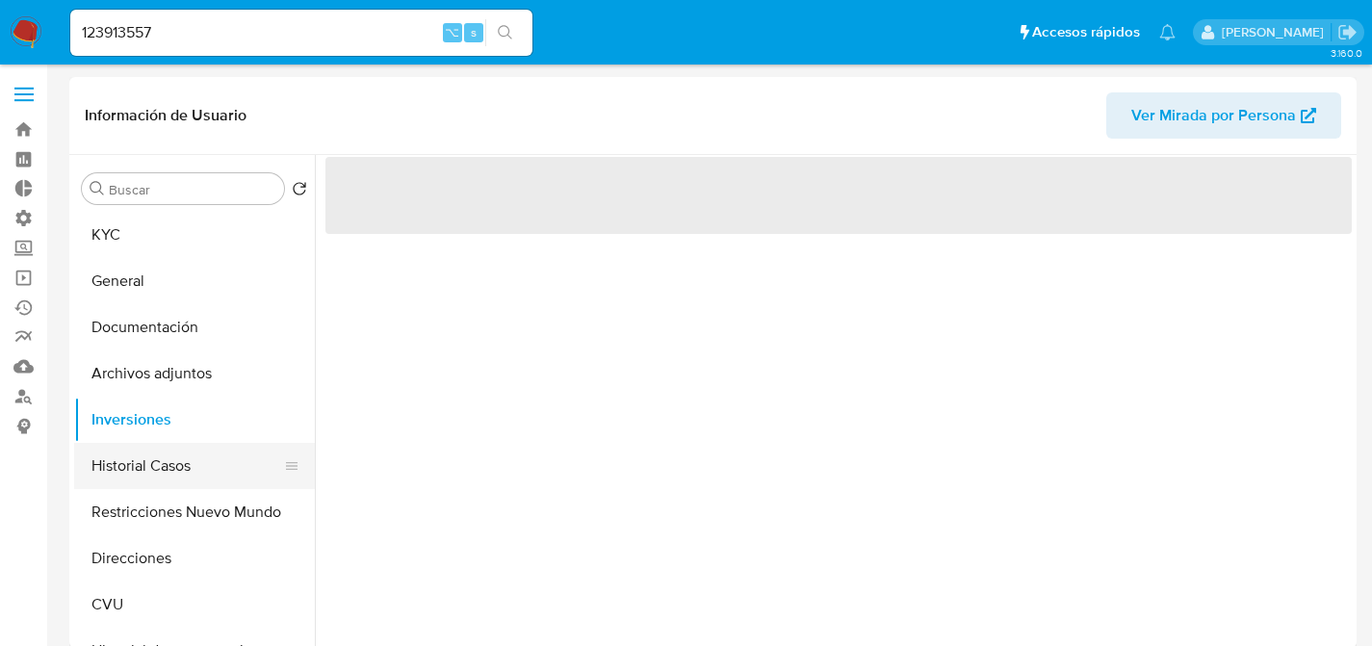
click at [170, 456] on button "Historial Casos" at bounding box center [186, 466] width 225 height 46
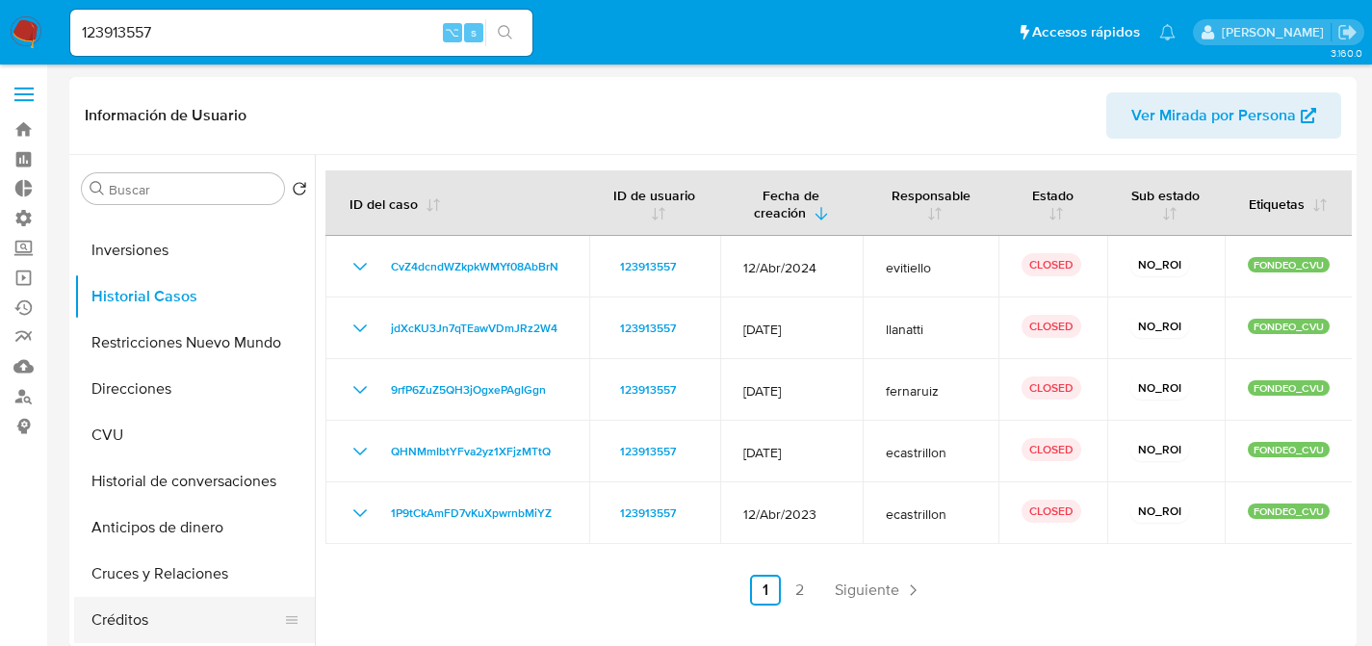
scroll to position [170, 0]
click at [162, 619] on button "Créditos" at bounding box center [186, 619] width 225 height 46
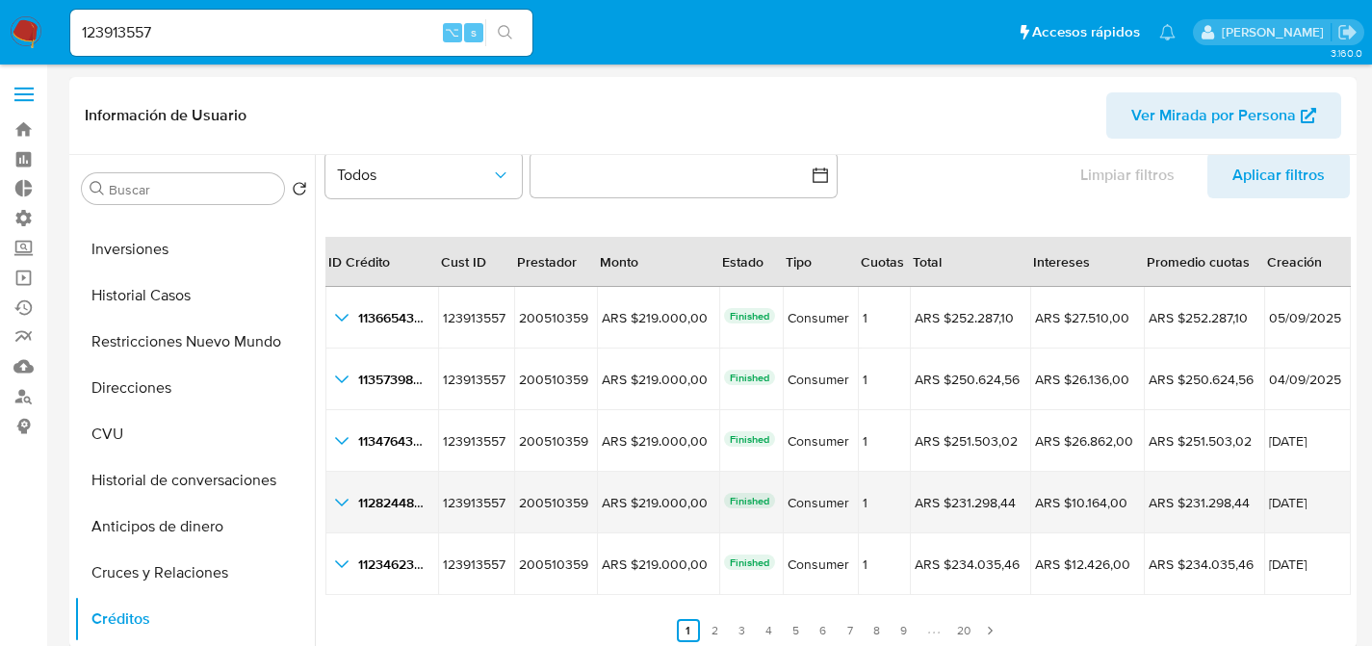
scroll to position [44, 0]
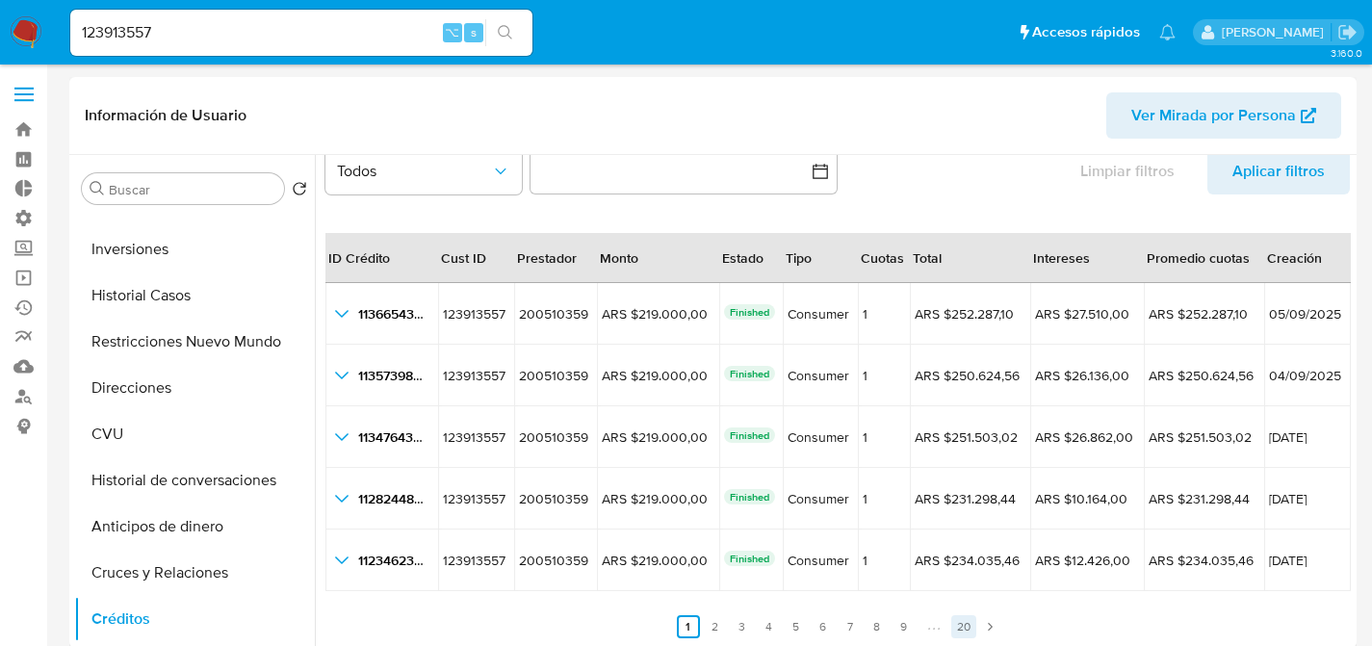
click at [959, 627] on link "20" at bounding box center [963, 626] width 25 height 23
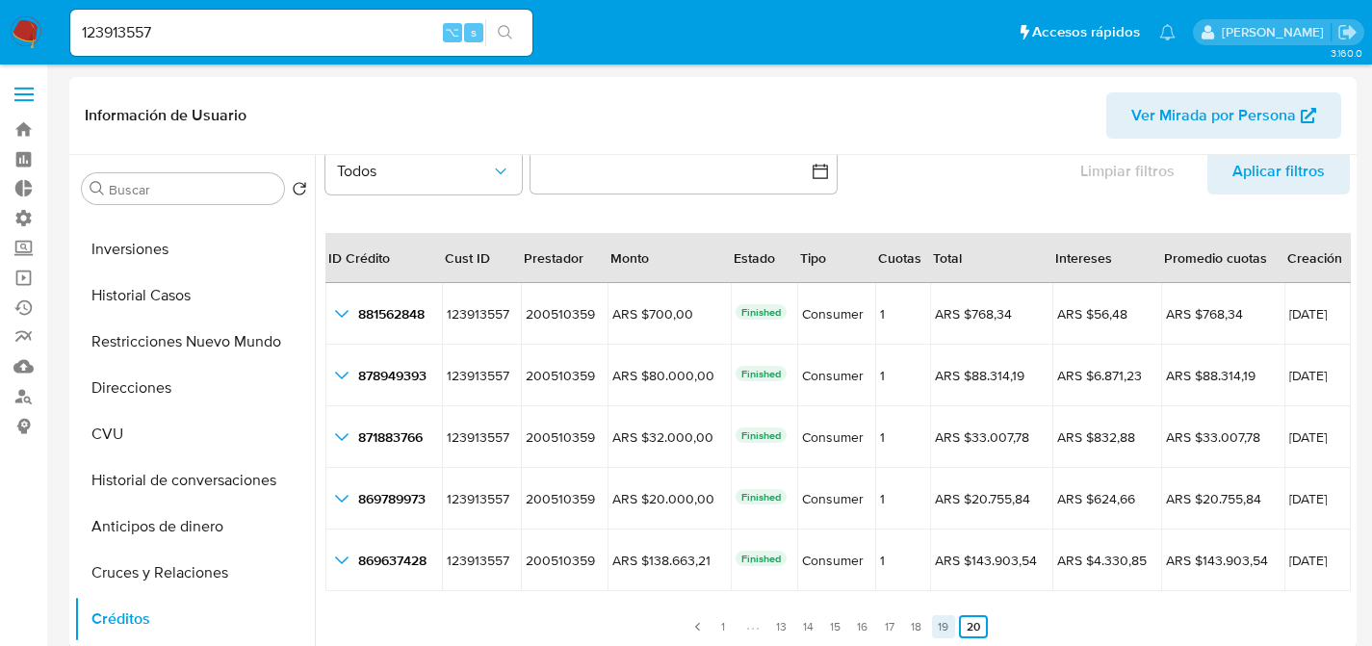
click at [936, 629] on link "19" at bounding box center [943, 626] width 23 height 23
click at [902, 630] on link "18" at bounding box center [905, 626] width 23 height 23
click at [872, 625] on link "17" at bounding box center [878, 626] width 23 height 23
click at [846, 625] on link "16" at bounding box center [851, 626] width 23 height 23
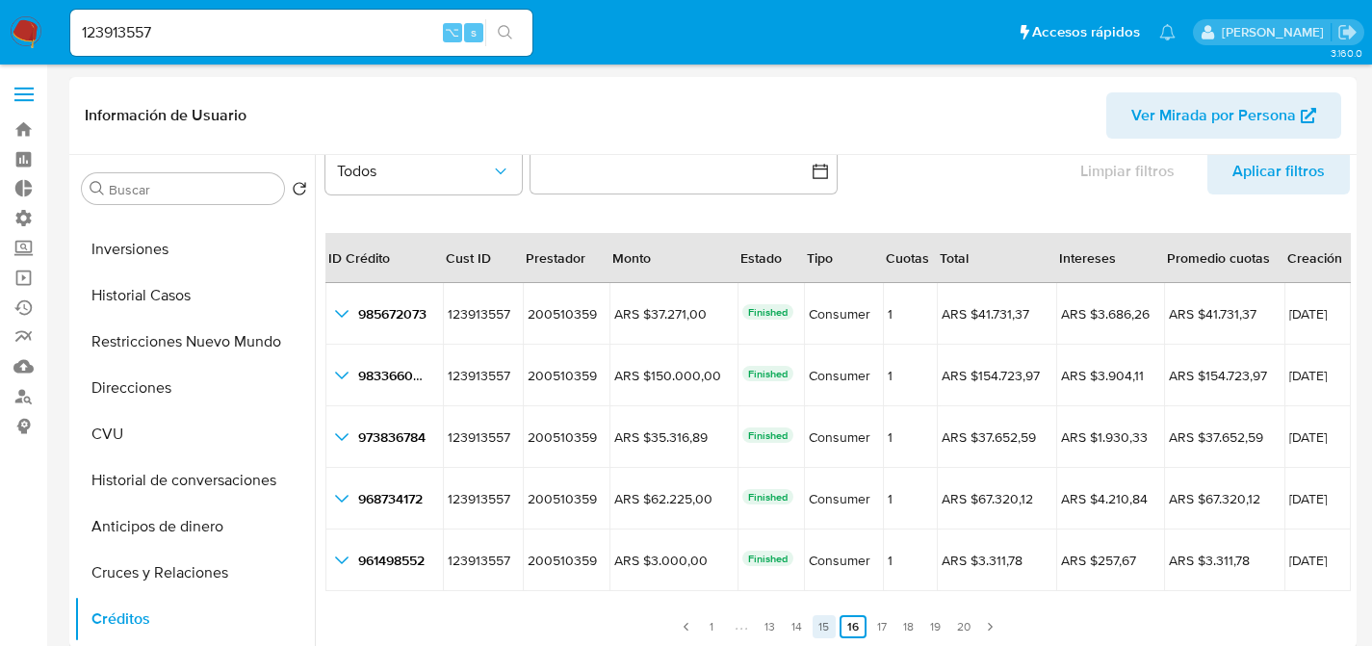
click at [825, 626] on link "15" at bounding box center [824, 626] width 23 height 23
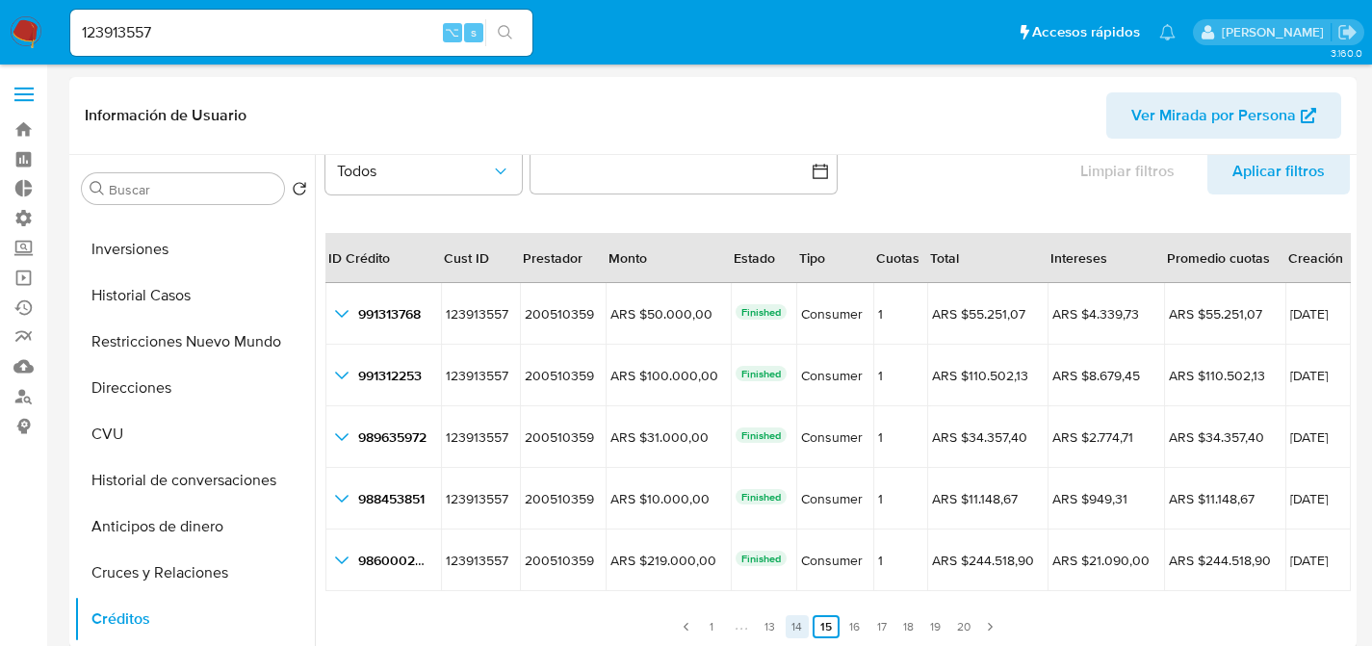
click at [786, 630] on link "14" at bounding box center [797, 626] width 23 height 23
click at [773, 631] on link "13" at bounding box center [770, 626] width 23 height 23
click at [685, 627] on icon "Paginación" at bounding box center [687, 627] width 12 height 12
click at [881, 621] on link "14" at bounding box center [892, 626] width 23 height 23
click at [773, 626] on link "13" at bounding box center [770, 626] width 23 height 23
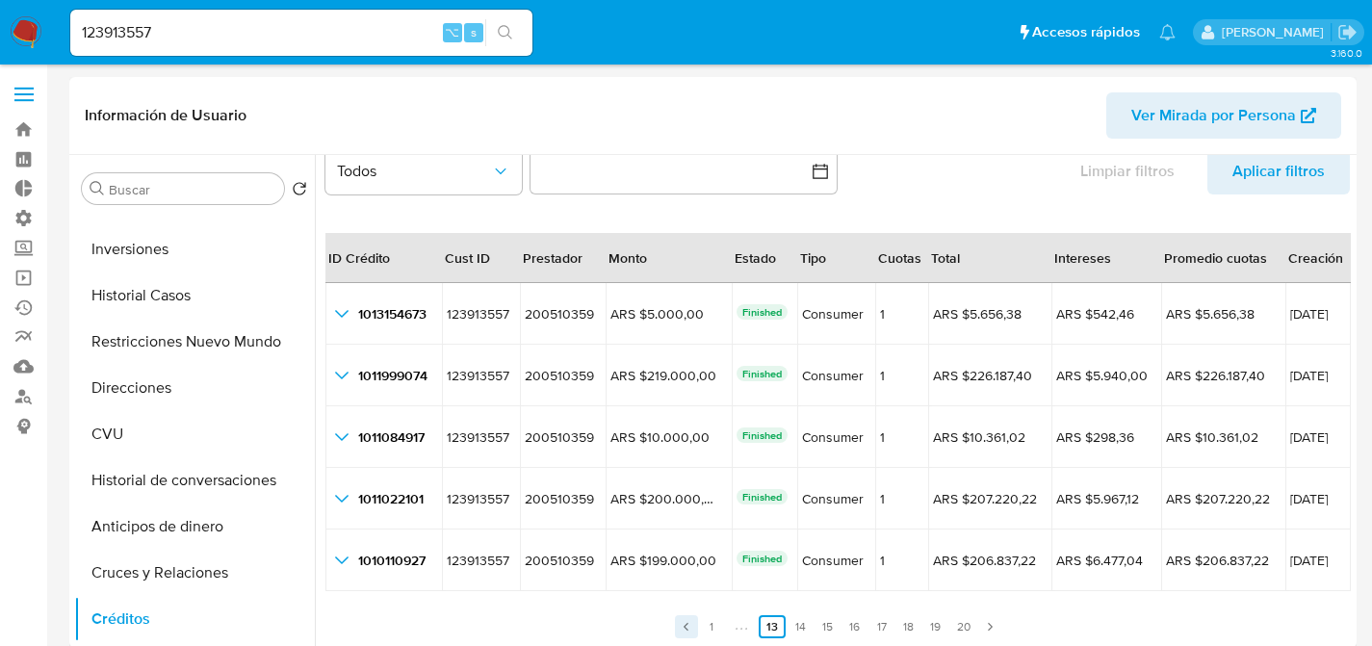
click at [683, 632] on icon "Paginación" at bounding box center [687, 627] width 12 height 12
click at [803, 626] on link "11" at bounding box center [807, 626] width 23 height 23
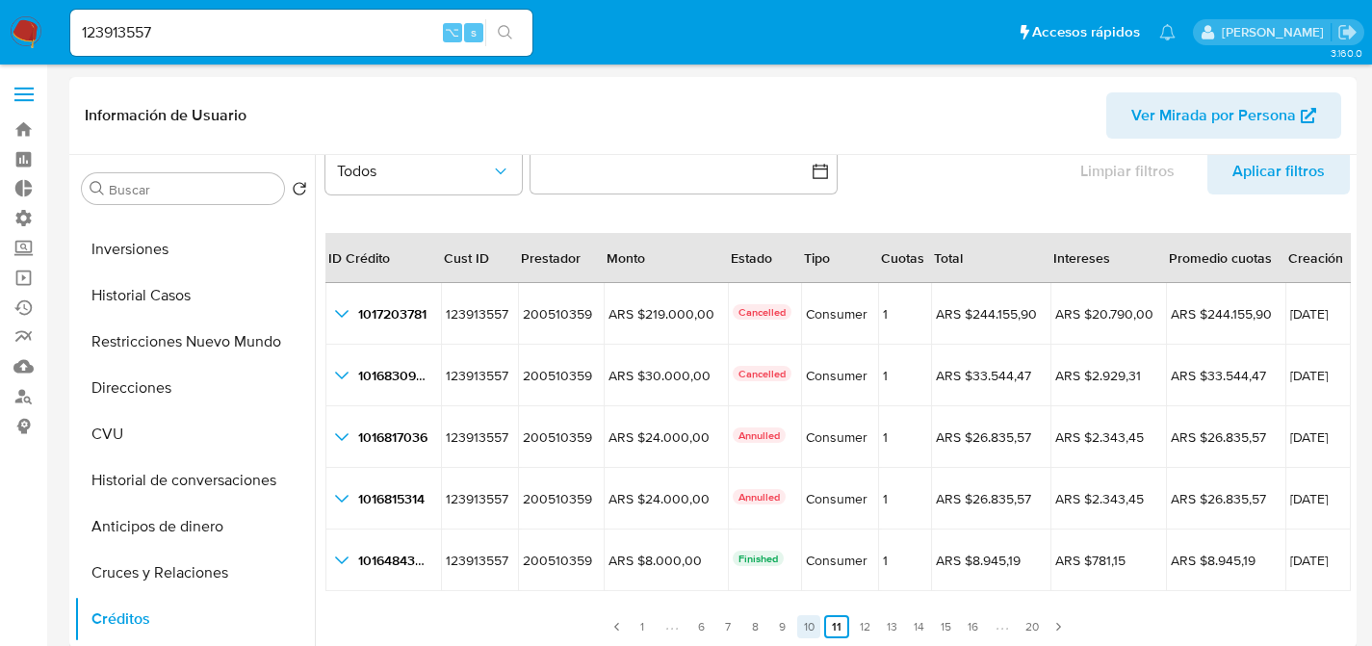
click at [798, 626] on link "10" at bounding box center [808, 626] width 23 height 23
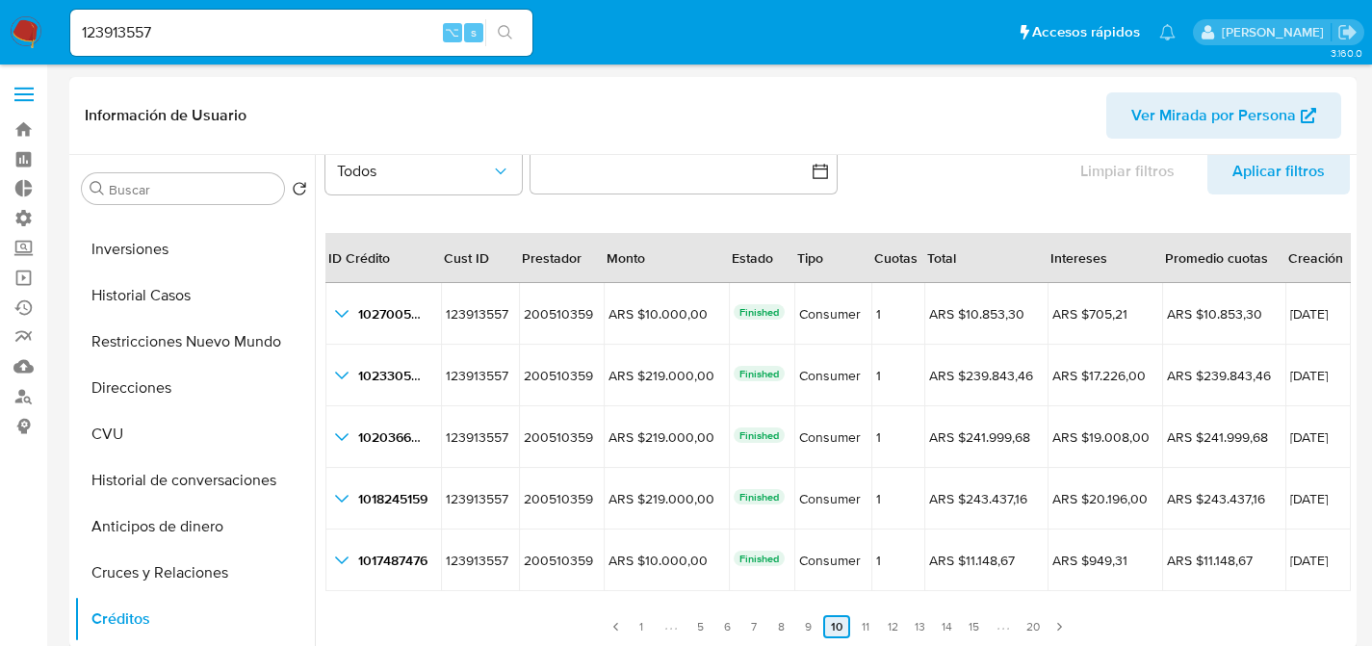
click at [798, 626] on link "9" at bounding box center [807, 626] width 23 height 23
click at [798, 626] on link "8" at bounding box center [809, 626] width 23 height 23
click at [857, 624] on link "7" at bounding box center [861, 626] width 23 height 23
click at [839, 623] on link "6" at bounding box center [834, 626] width 23 height 23
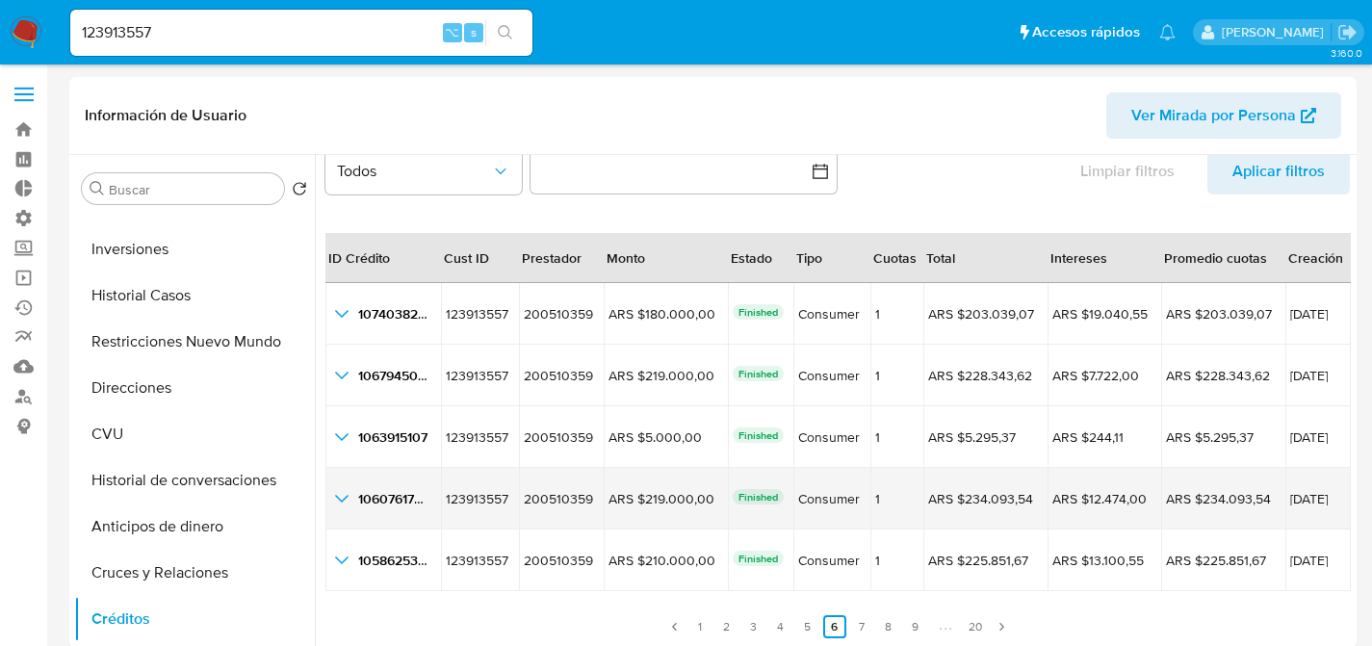
click at [419, 513] on td "1060761794 1060761794" at bounding box center [384, 499] width 116 height 62
click at [413, 510] on td "1060761794 1060761794" at bounding box center [384, 499] width 116 height 62
click at [344, 496] on icon "button_show_hidden_detail_by_id_3" at bounding box center [341, 498] width 23 height 23
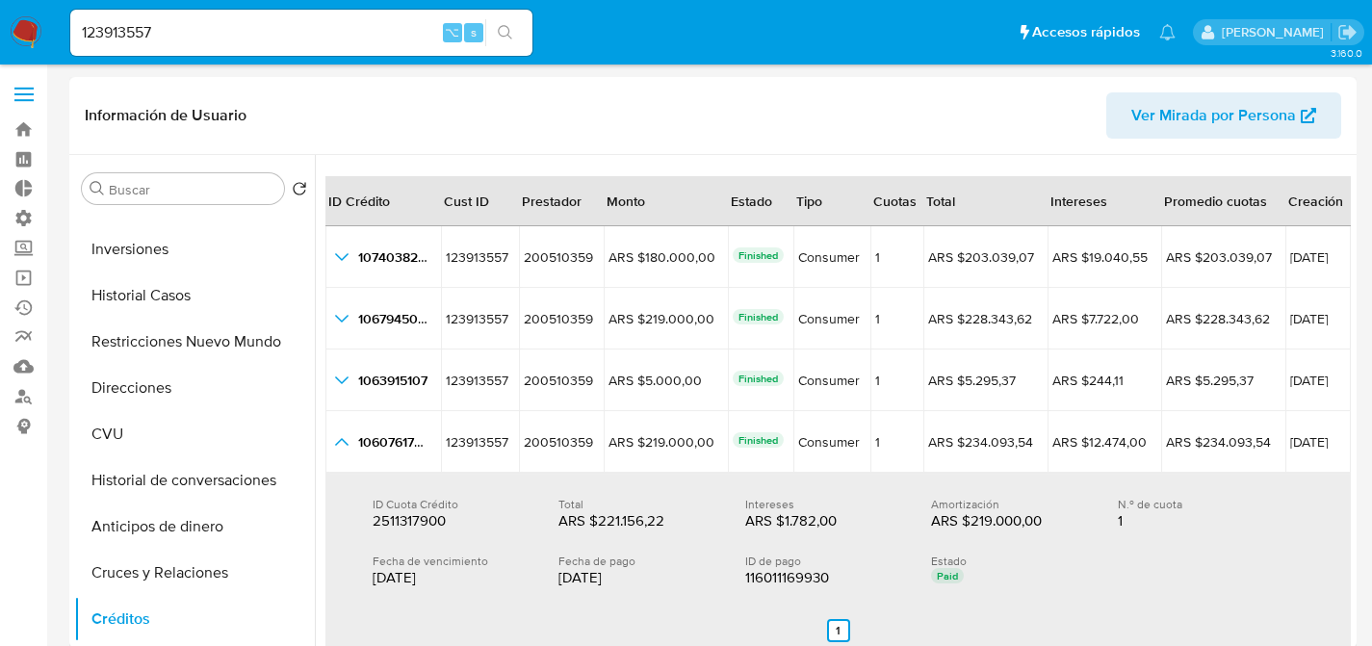
scroll to position [105, 0]
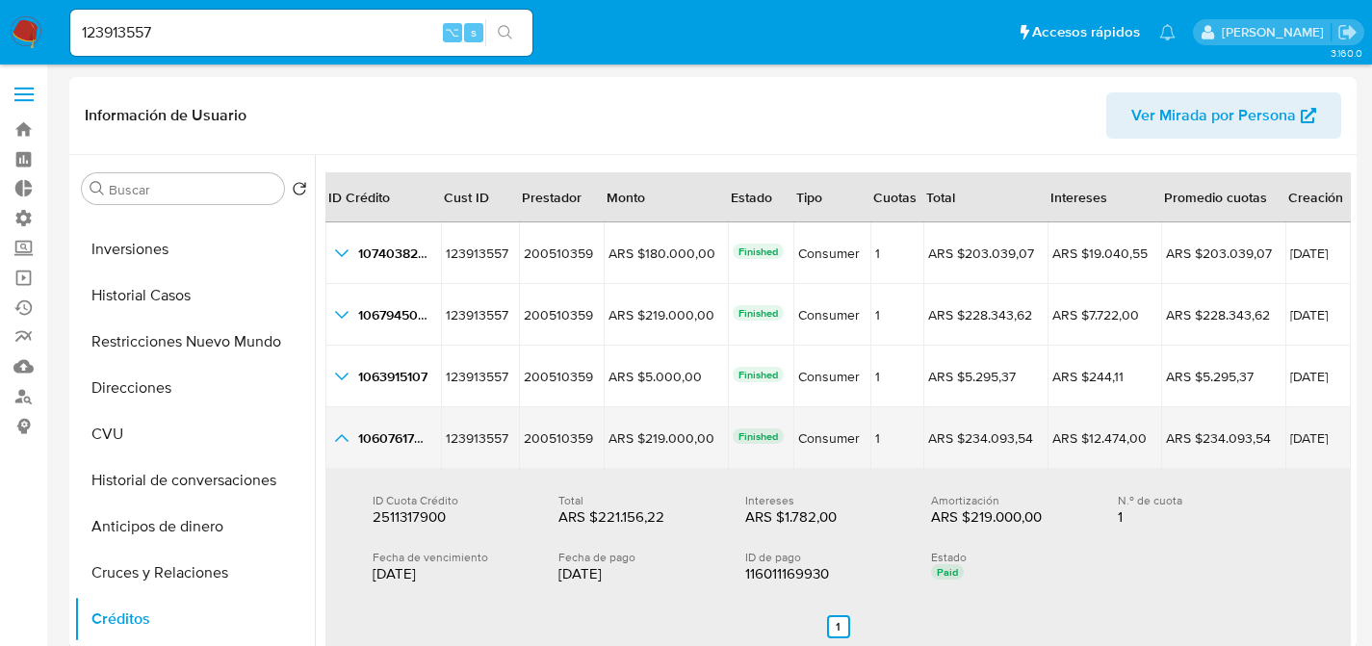
click at [348, 433] on icon "button_show_hidden_detail_by_id_3" at bounding box center [341, 438] width 23 height 23
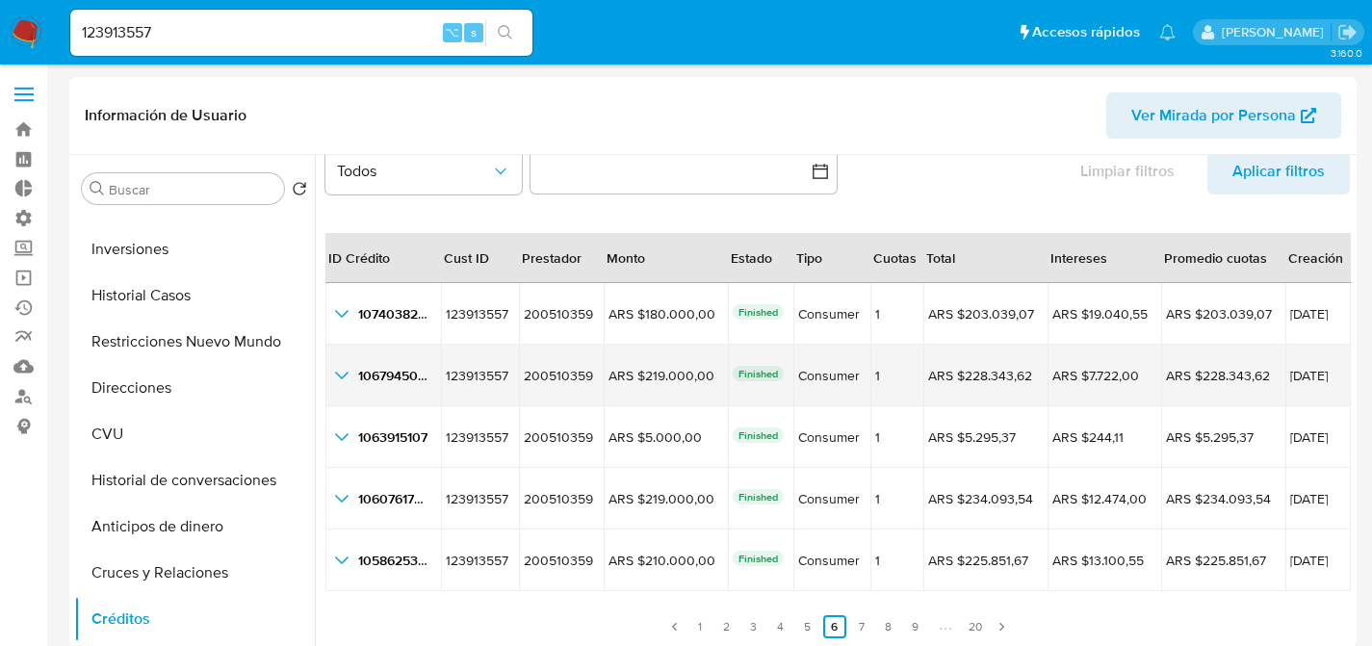
click at [343, 386] on icon "button_show_hidden_detail_by_id_1" at bounding box center [341, 375] width 23 height 23
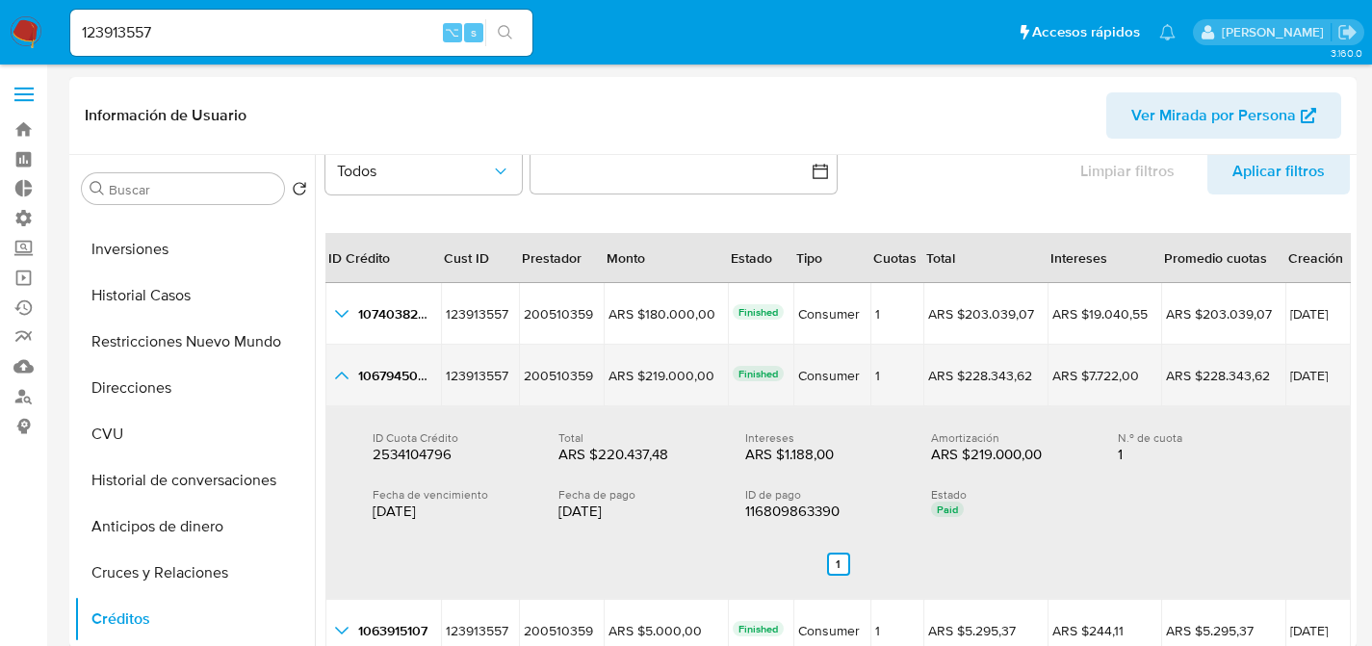
click at [340, 381] on icon "button_show_hidden_detail_by_id_1" at bounding box center [341, 375] width 23 height 23
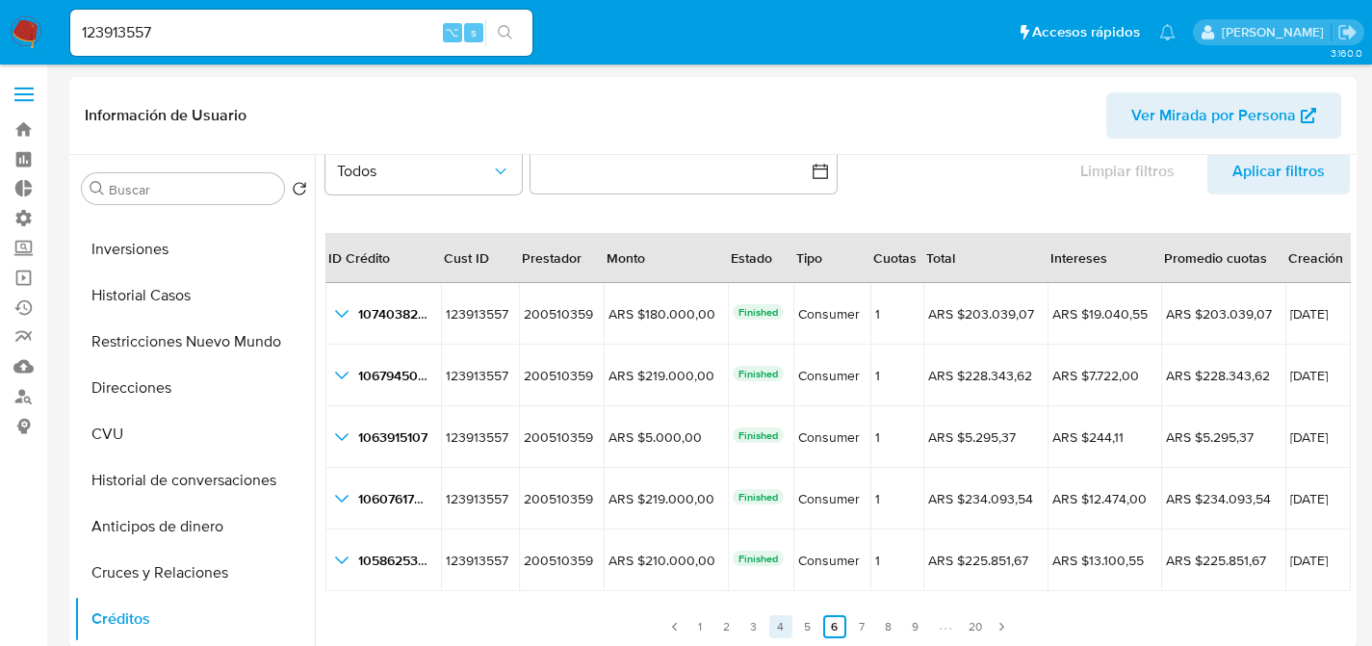
click at [772, 615] on link "4" at bounding box center [780, 626] width 23 height 23
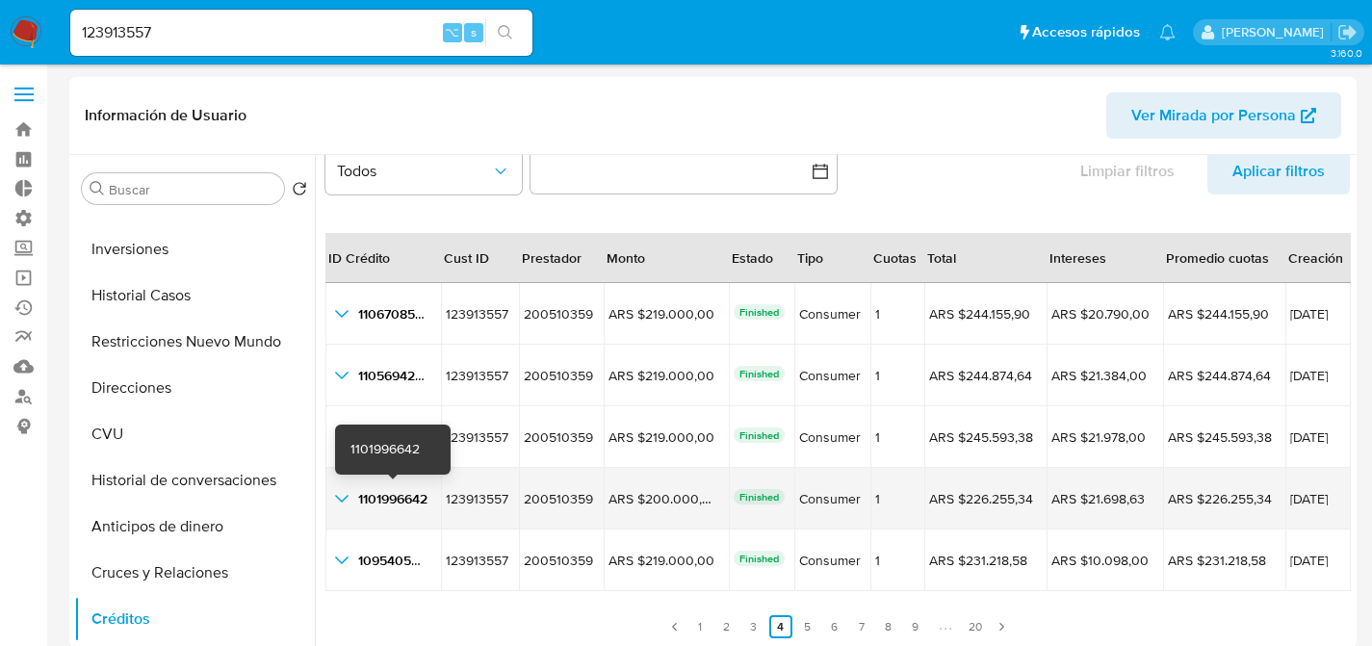
click at [361, 506] on span "1101996642" at bounding box center [392, 498] width 69 height 19
click at [345, 501] on icon "button_show_hidden_detail_by_id_3" at bounding box center [341, 498] width 23 height 23
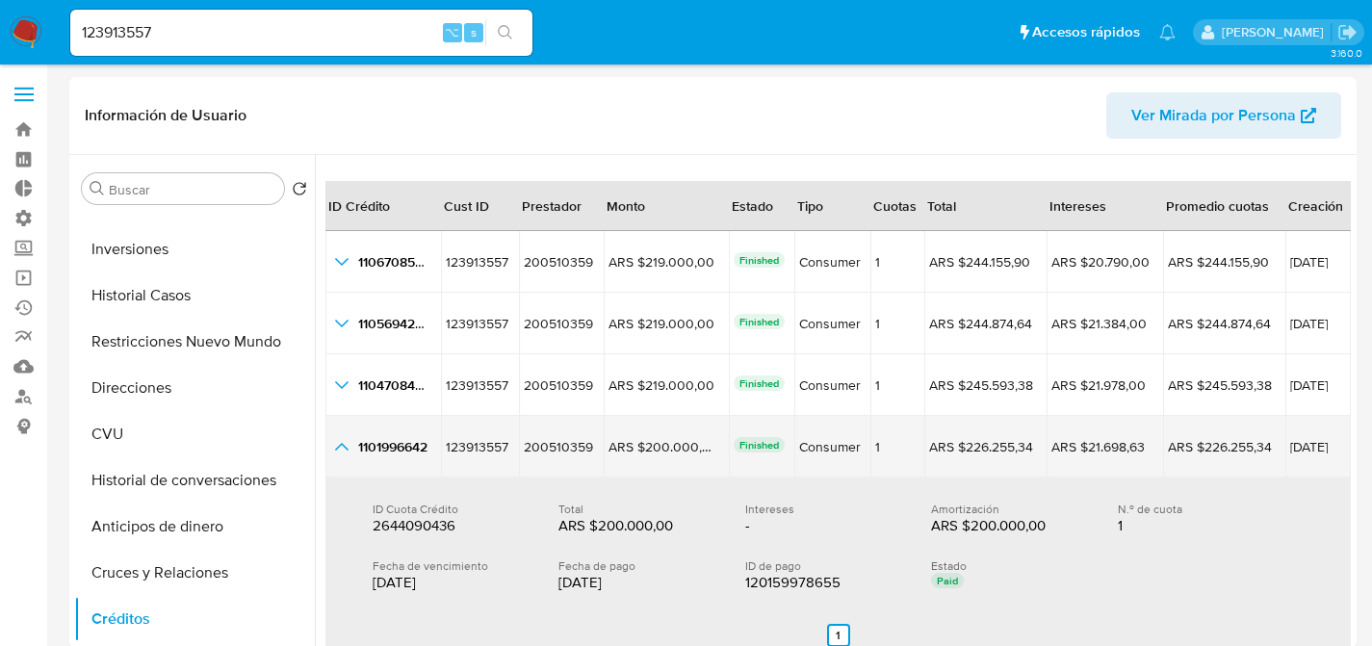
scroll to position [135, 0]
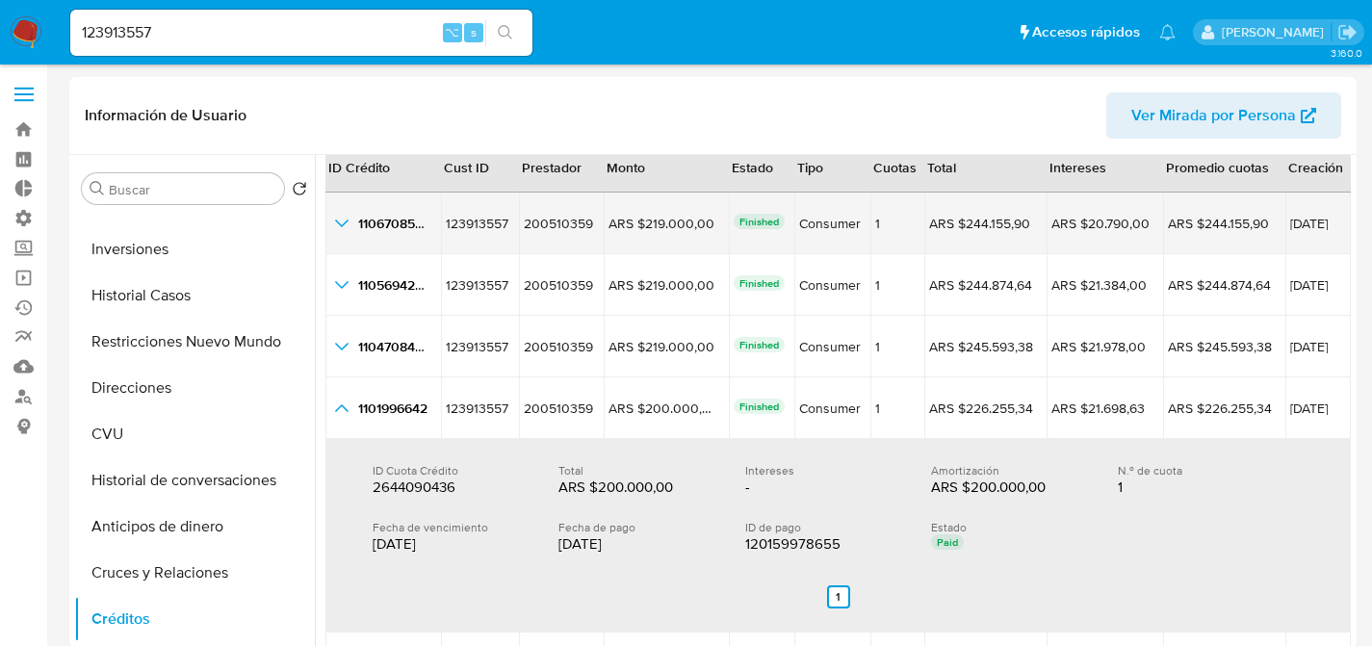
click at [339, 225] on icon "button_show_hidden_detail_by_id_0" at bounding box center [341, 223] width 23 height 23
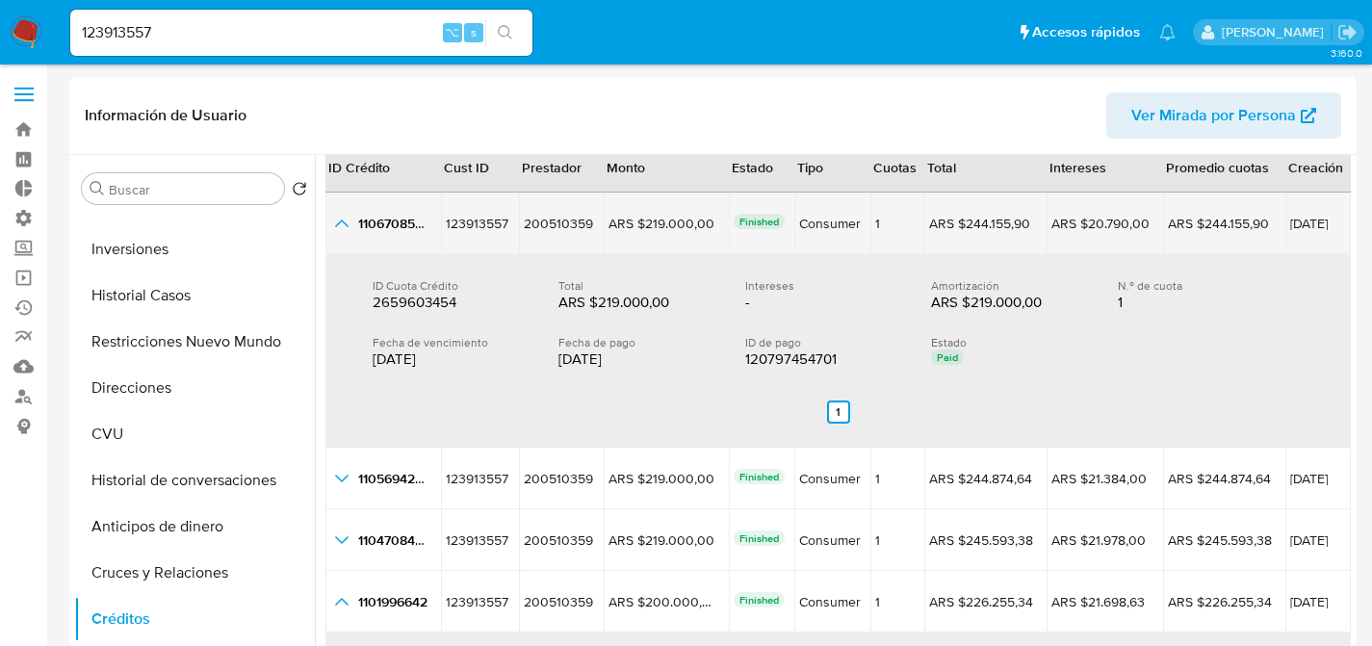
click at [339, 225] on icon "button_show_hidden_detail_by_id_0" at bounding box center [341, 223] width 23 height 23
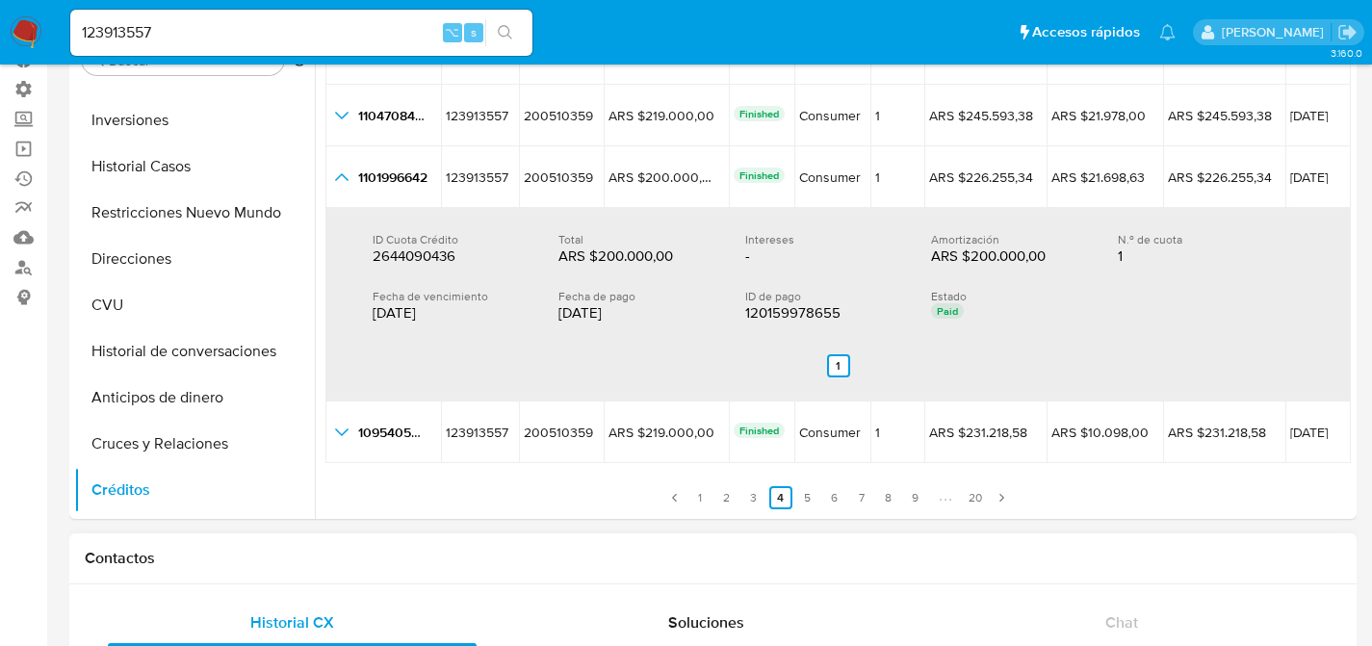
scroll to position [130, 0]
click at [702, 496] on link "1" at bounding box center [700, 496] width 23 height 23
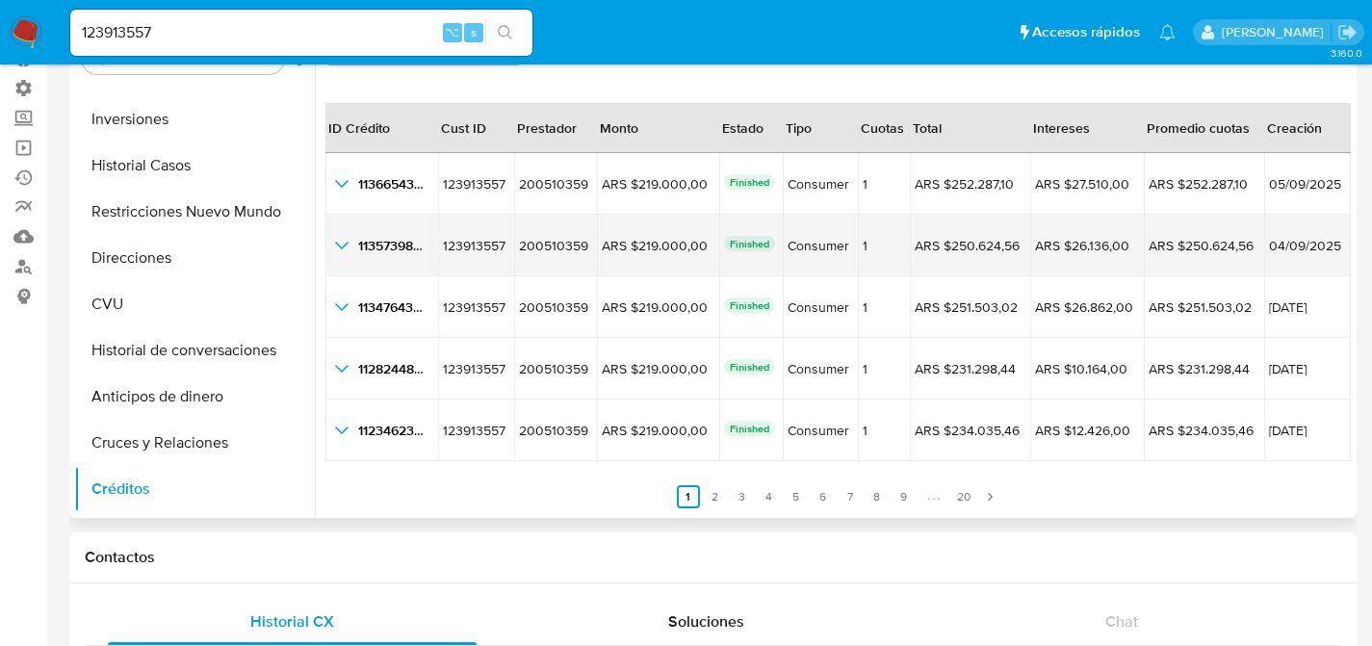
click at [340, 237] on icon "button_show_hidden_detail_by_id_1" at bounding box center [341, 245] width 23 height 23
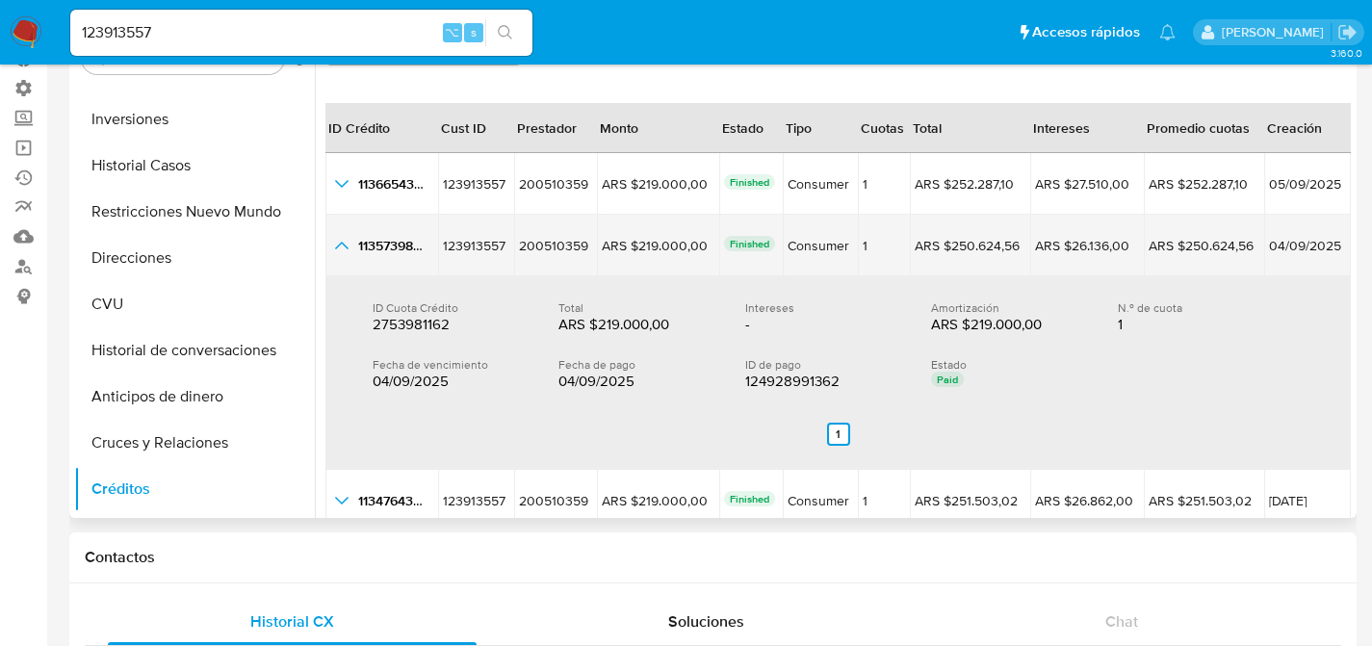
click at [340, 237] on icon "button_show_hidden_detail_by_id_1" at bounding box center [341, 245] width 23 height 23
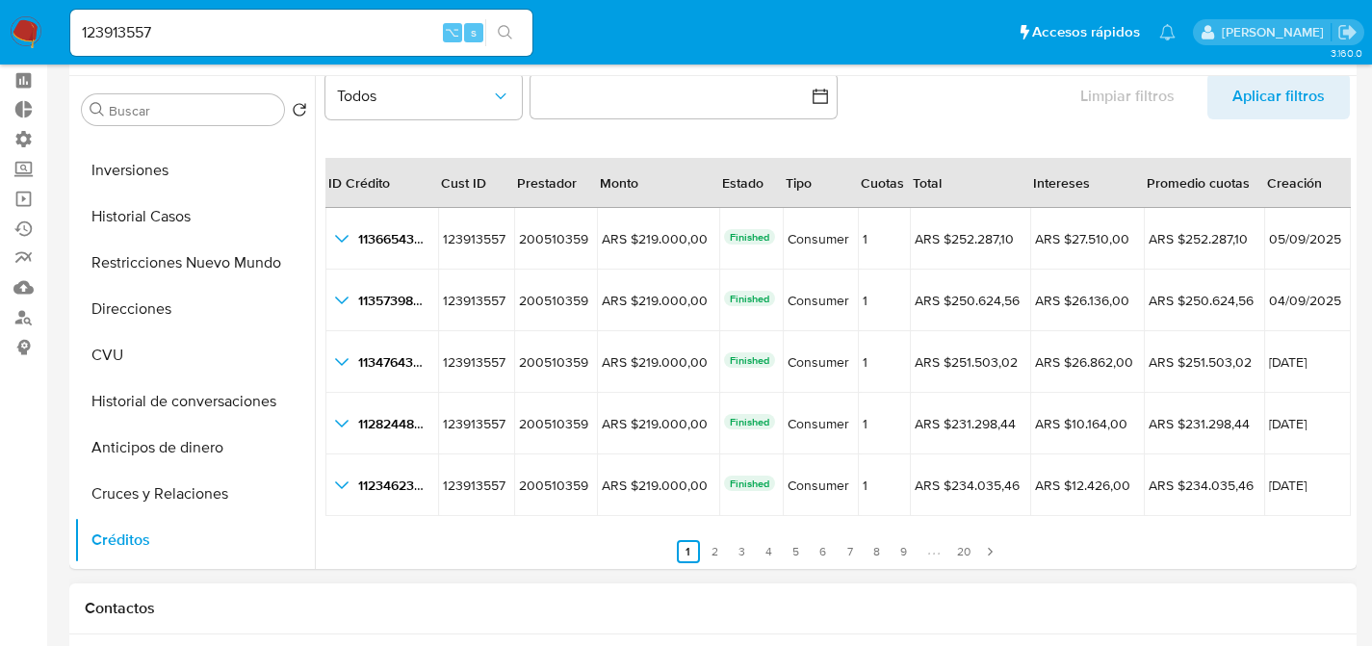
scroll to position [0, 0]
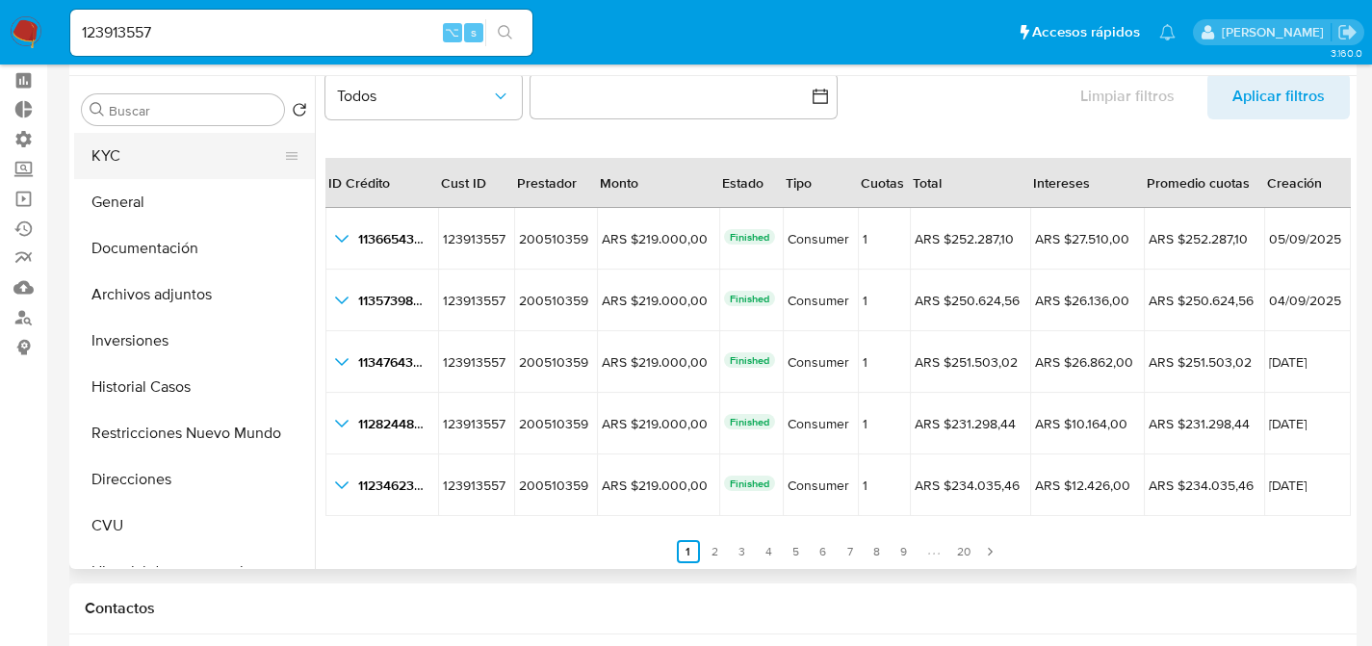
click at [108, 153] on button "KYC" at bounding box center [186, 156] width 225 height 46
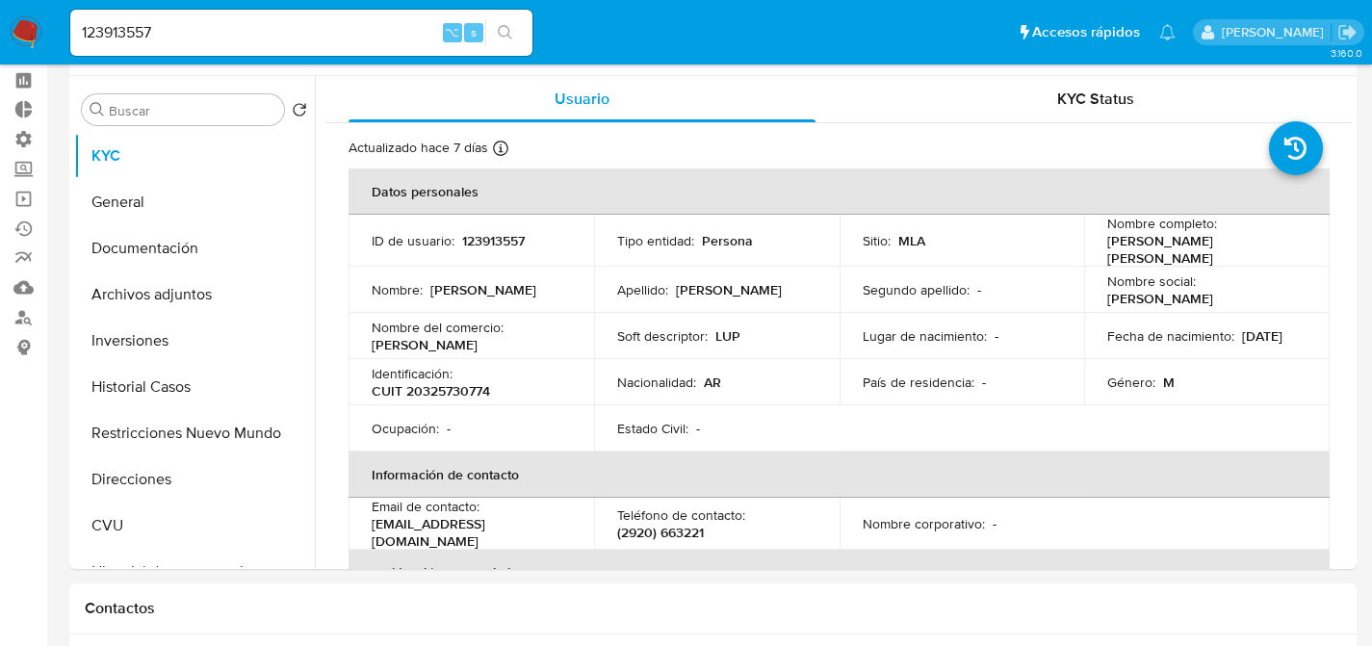
click at [751, 54] on ul "Pausado Ver notificaciones 123913557 ⌥ s Accesos rápidos Presiona las siguiente…" at bounding box center [623, 32] width 1125 height 48
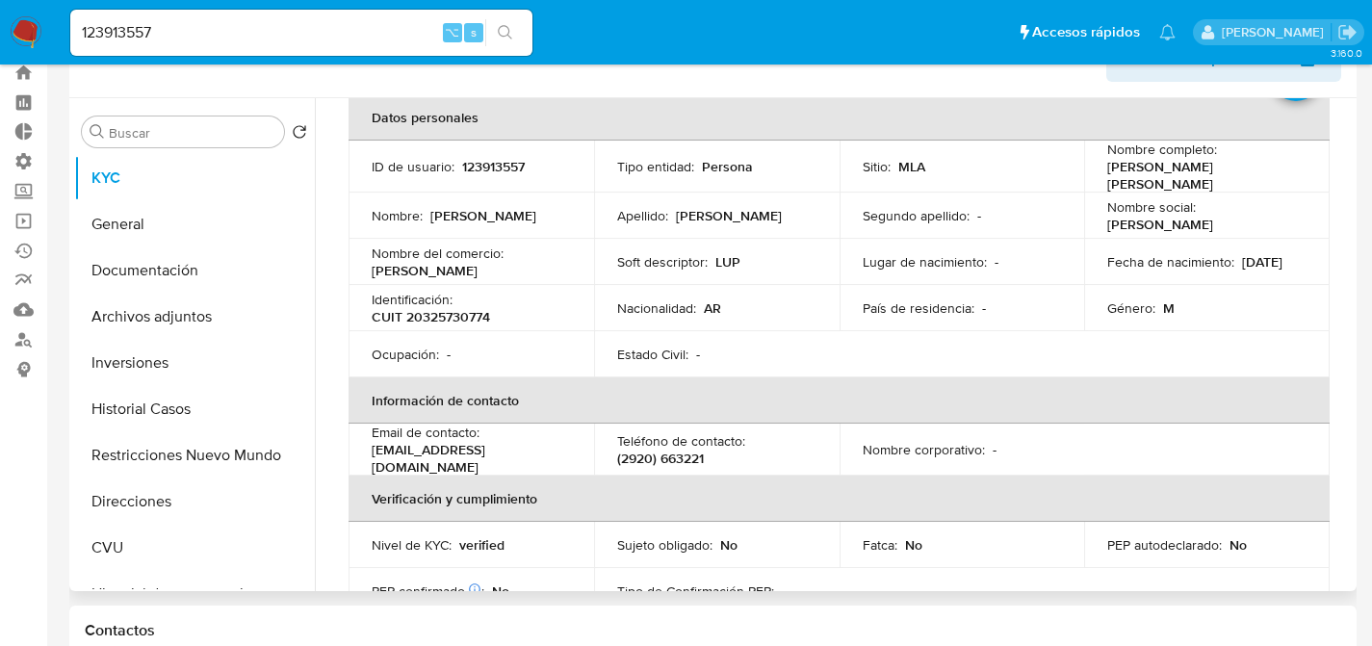
scroll to position [97, 0]
click at [182, 377] on button "Inversiones" at bounding box center [186, 363] width 225 height 46
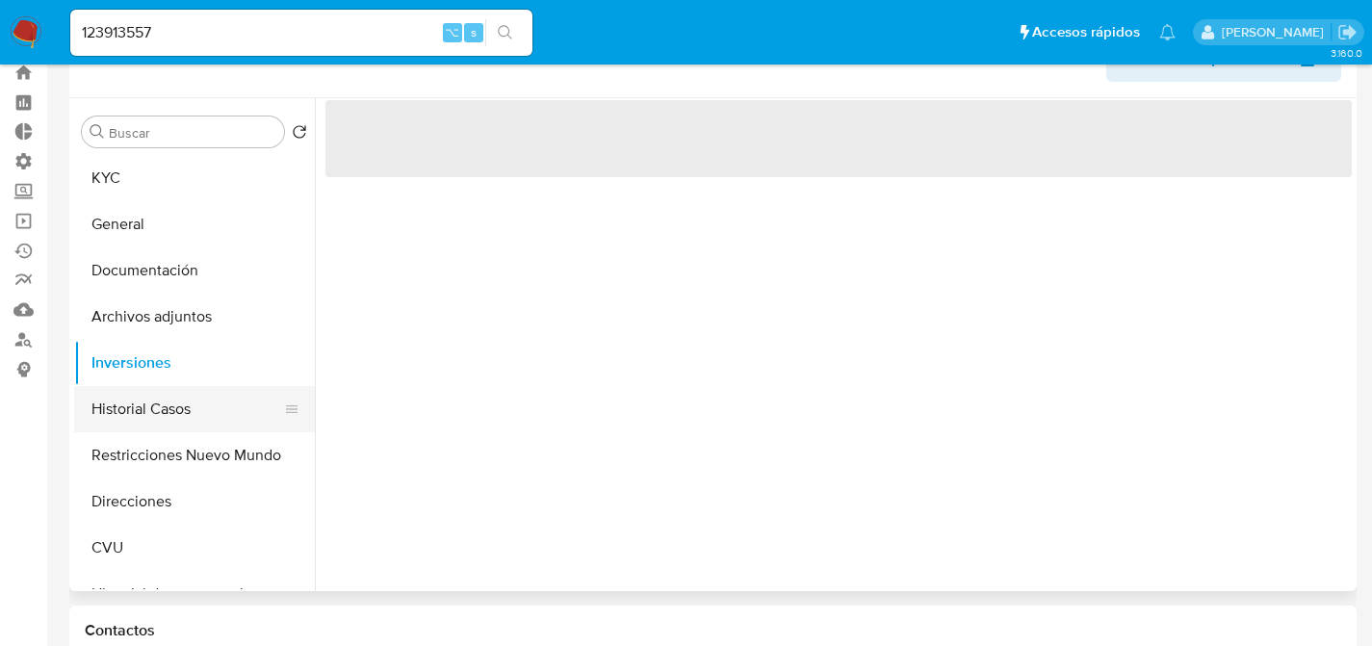
click at [174, 395] on button "Historial Casos" at bounding box center [186, 409] width 225 height 46
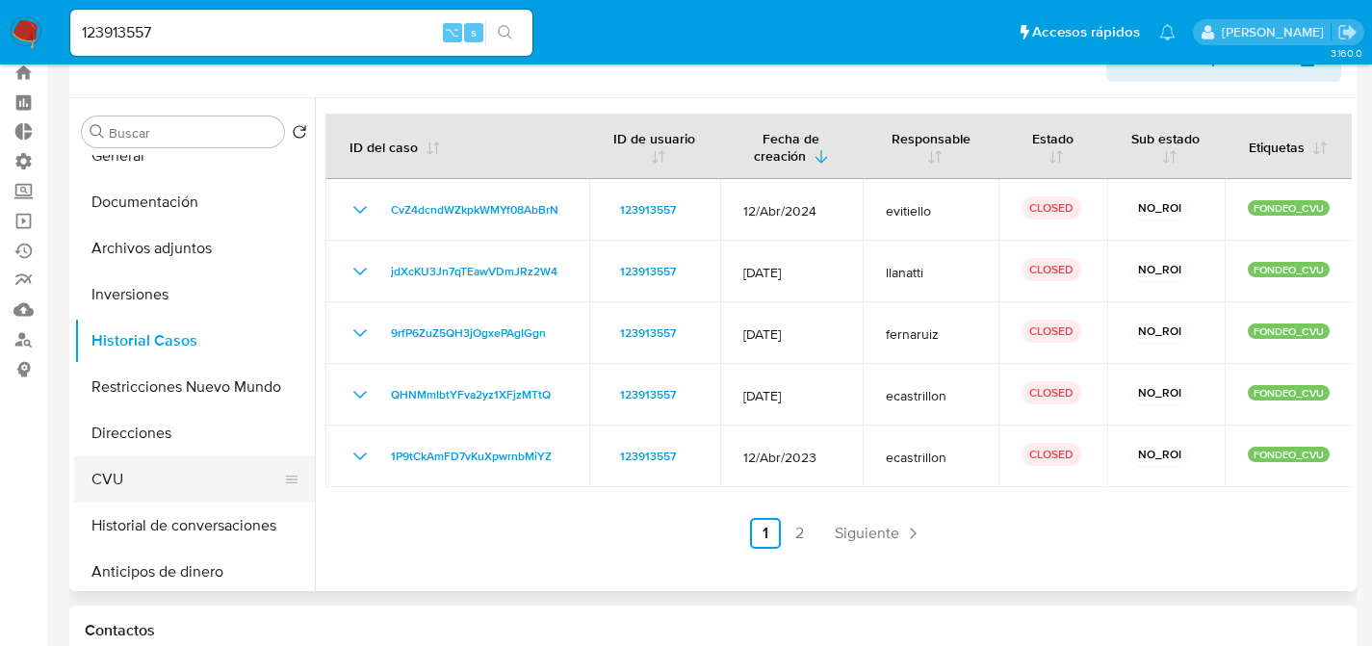
scroll to position [147, 0]
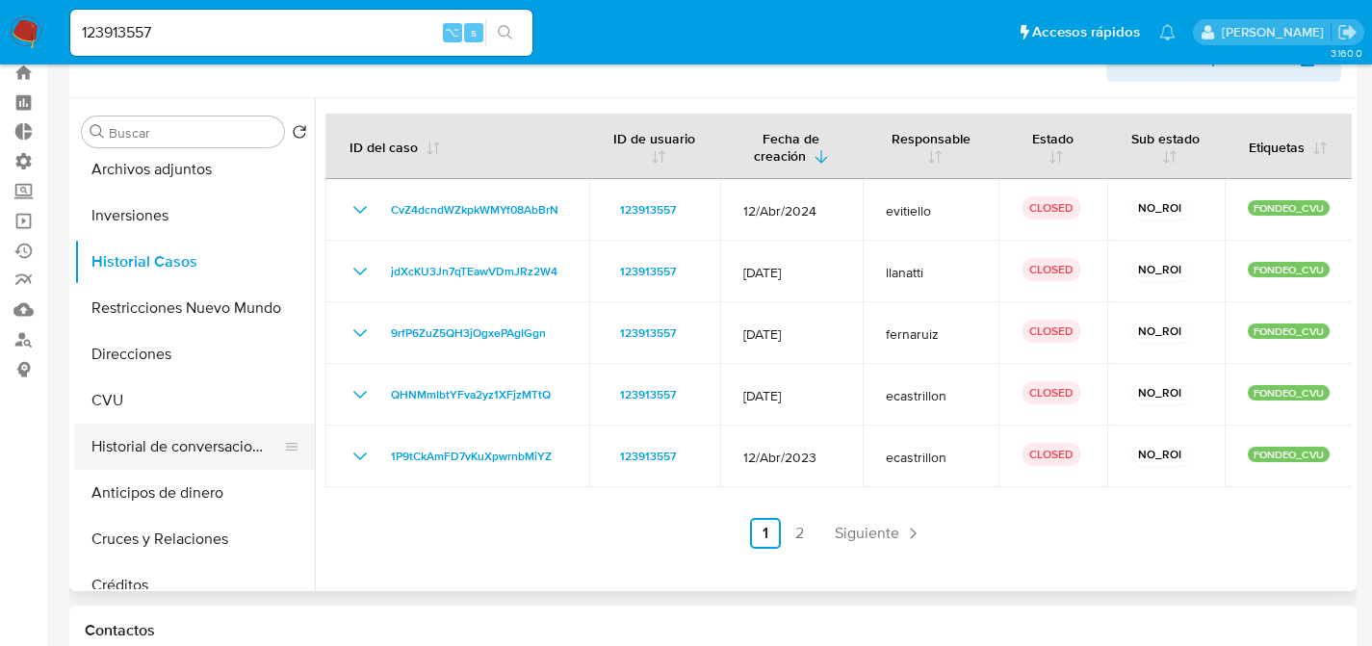
click at [124, 457] on button "Historial de conversaciones" at bounding box center [186, 447] width 225 height 46
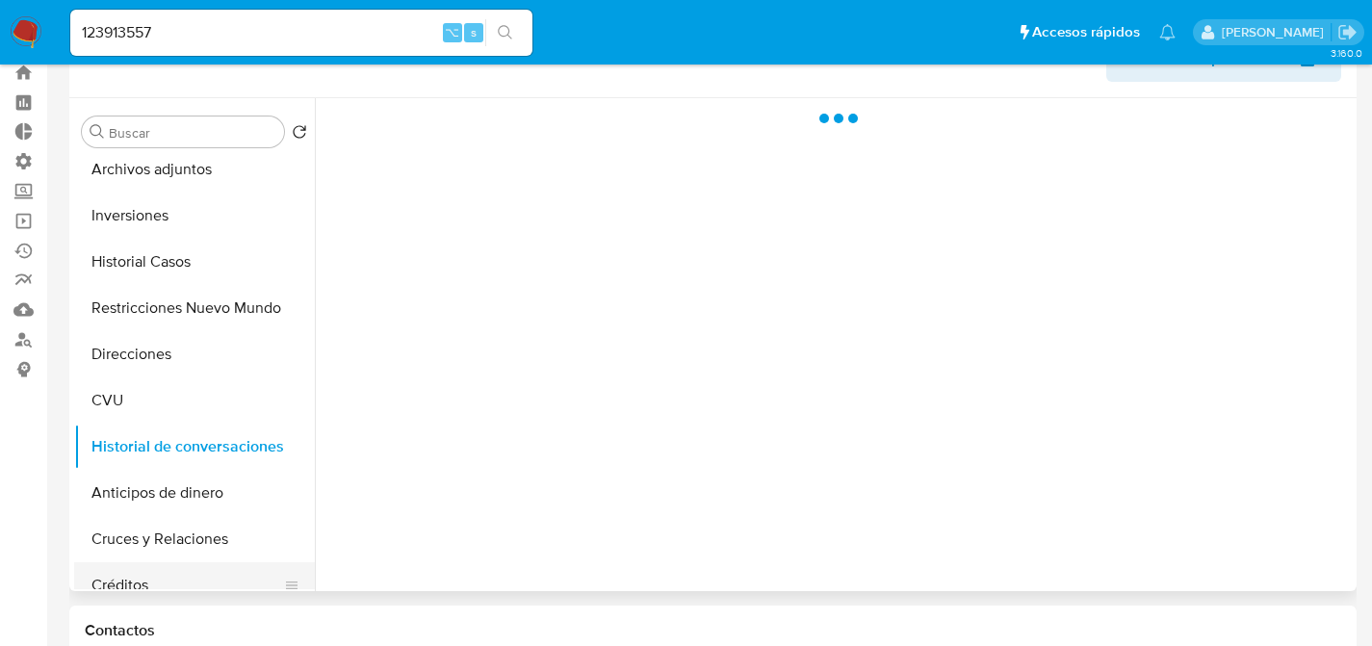
drag, startPoint x: 123, startPoint y: 552, endPoint x: 124, endPoint y: 564, distance: 12.6
click at [123, 553] on button "Cruces y Relaciones" at bounding box center [194, 539] width 241 height 46
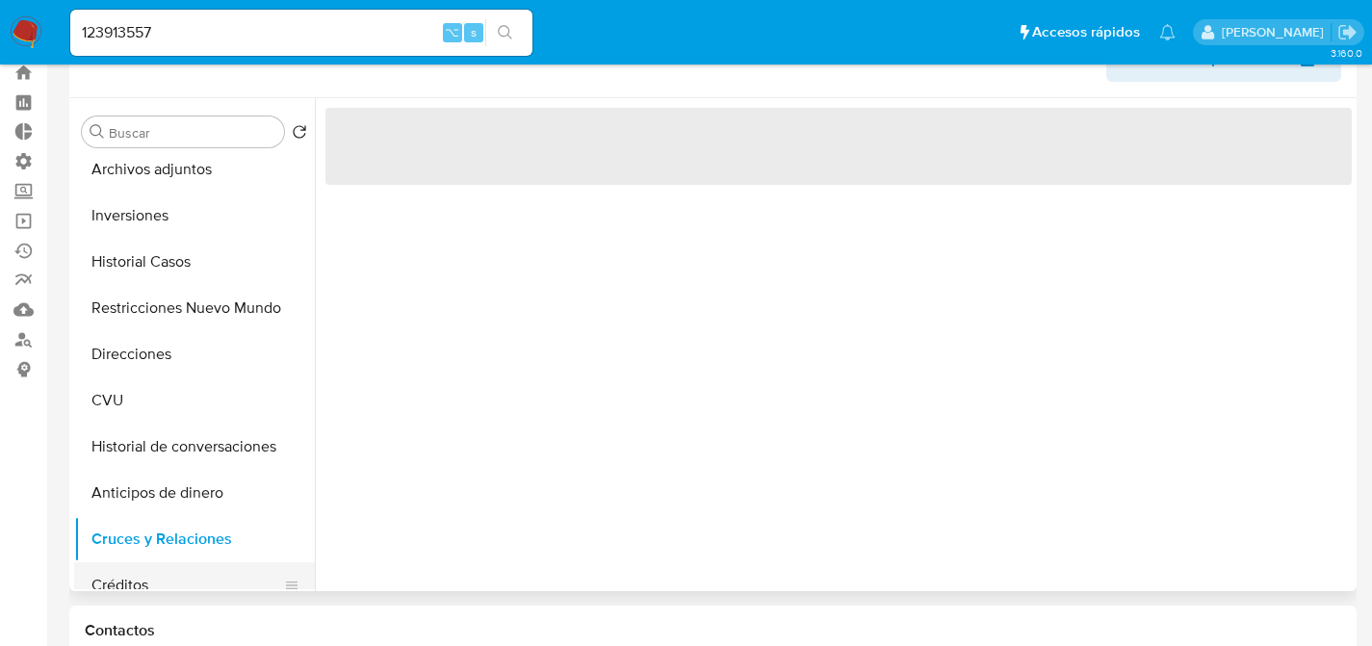
click at [124, 565] on button "Créditos" at bounding box center [186, 585] width 225 height 46
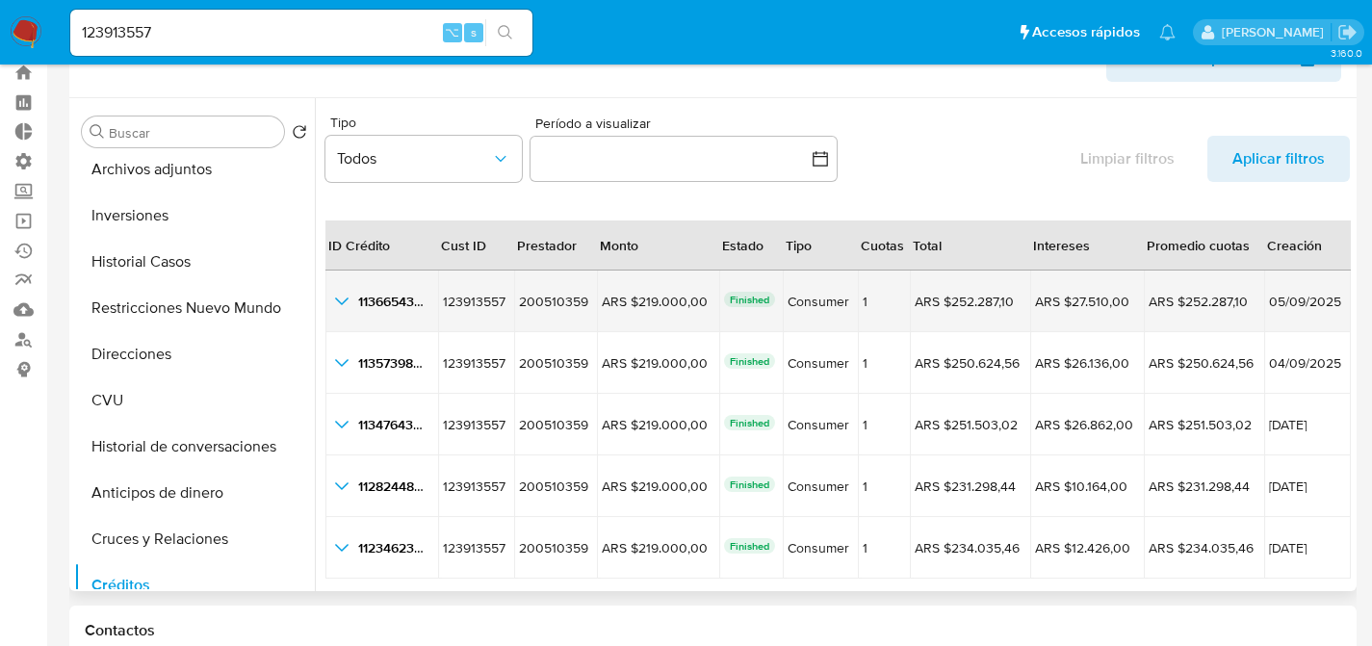
click at [368, 271] on td "1136654306 1136654306" at bounding box center [382, 302] width 113 height 62
click at [339, 293] on icon "button_show_hidden_detail_by_id_0" at bounding box center [341, 301] width 23 height 23
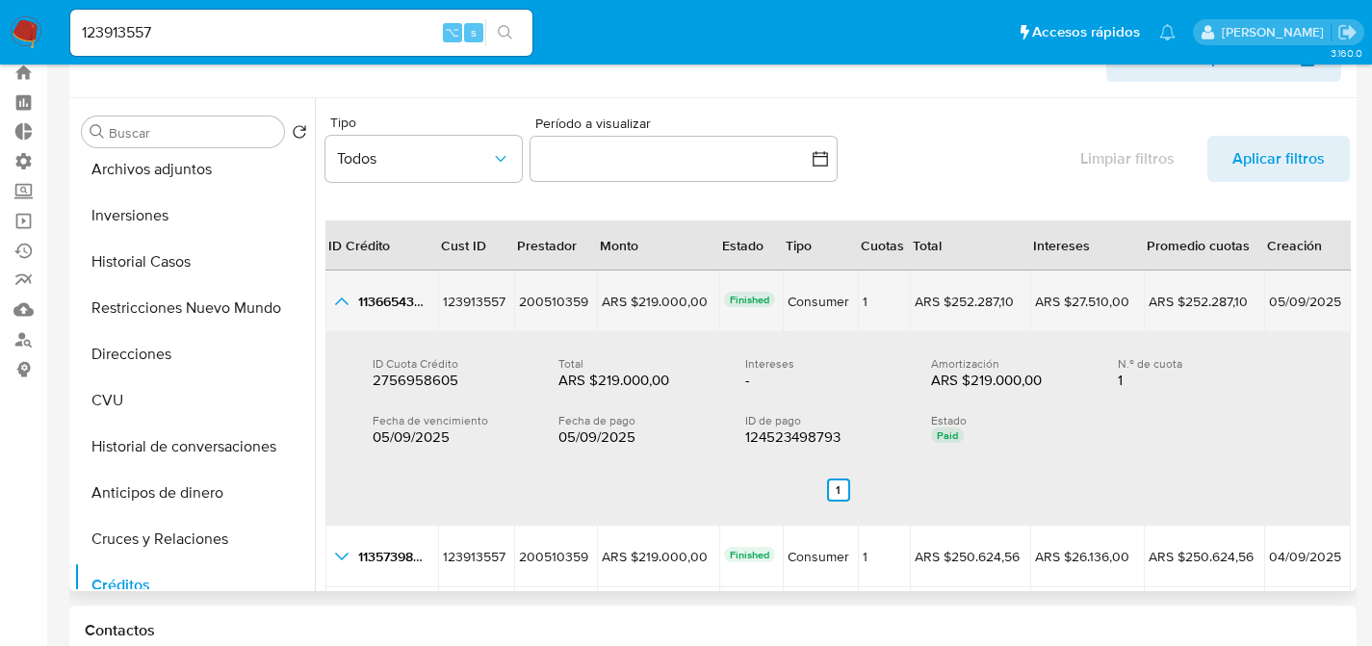
click at [339, 293] on icon "button_show_hidden_detail_by_id_0" at bounding box center [341, 301] width 23 height 23
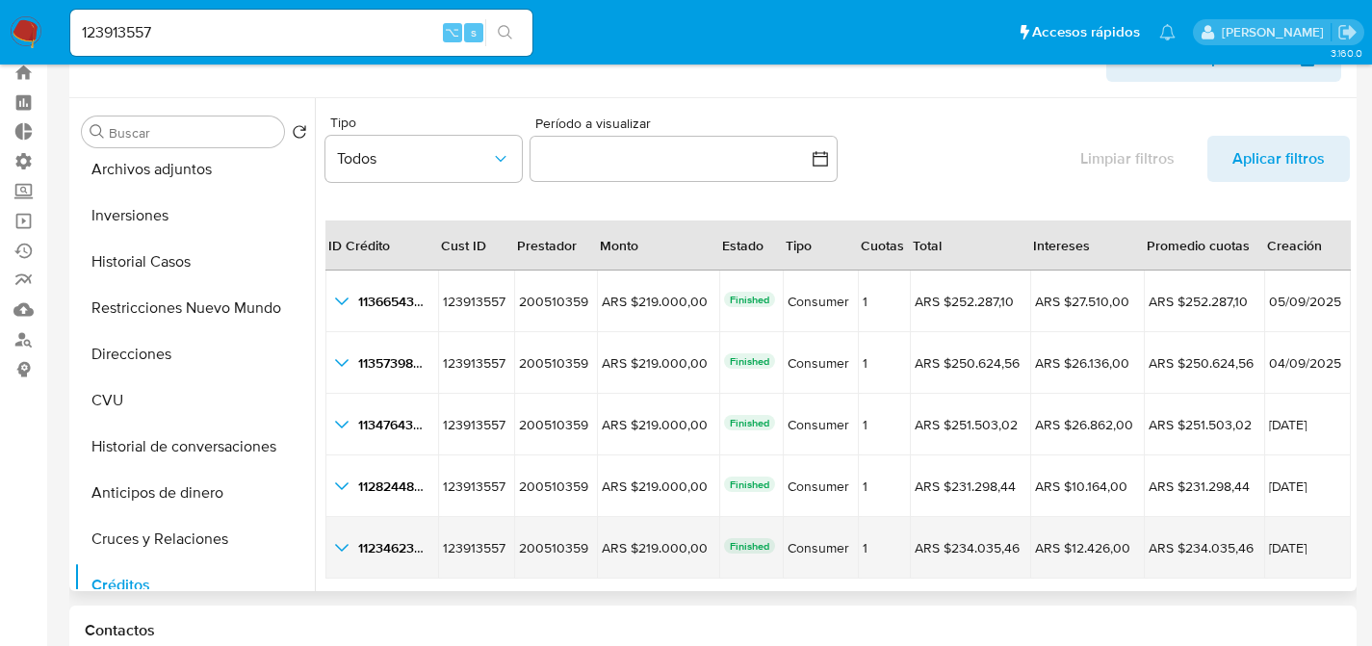
drag, startPoint x: 352, startPoint y: 566, endPoint x: 340, endPoint y: 554, distance: 17.7
click at [352, 566] on td "1123462302 1123462302" at bounding box center [382, 548] width 113 height 62
click at [340, 554] on icon "button_show_hidden_detail_by_id_4" at bounding box center [341, 547] width 23 height 23
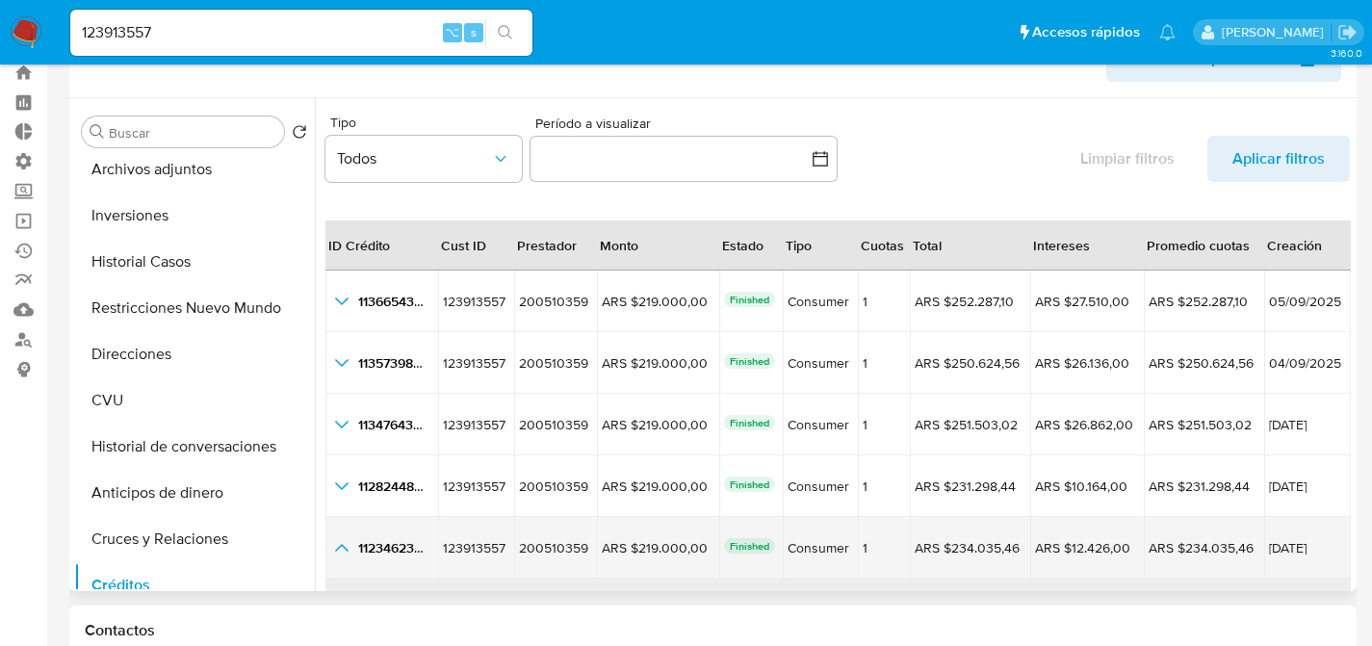
click at [340, 554] on icon "button_show_hidden_detail_by_id_4" at bounding box center [341, 547] width 23 height 23
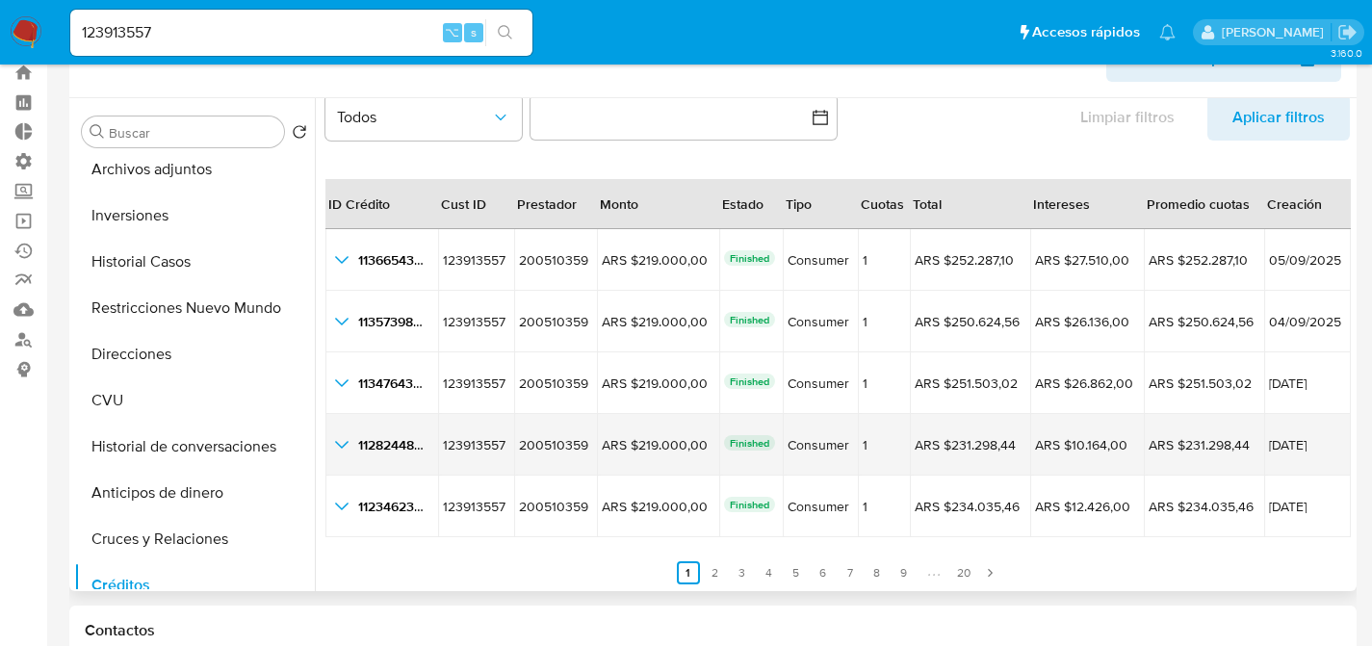
scroll to position [44, 0]
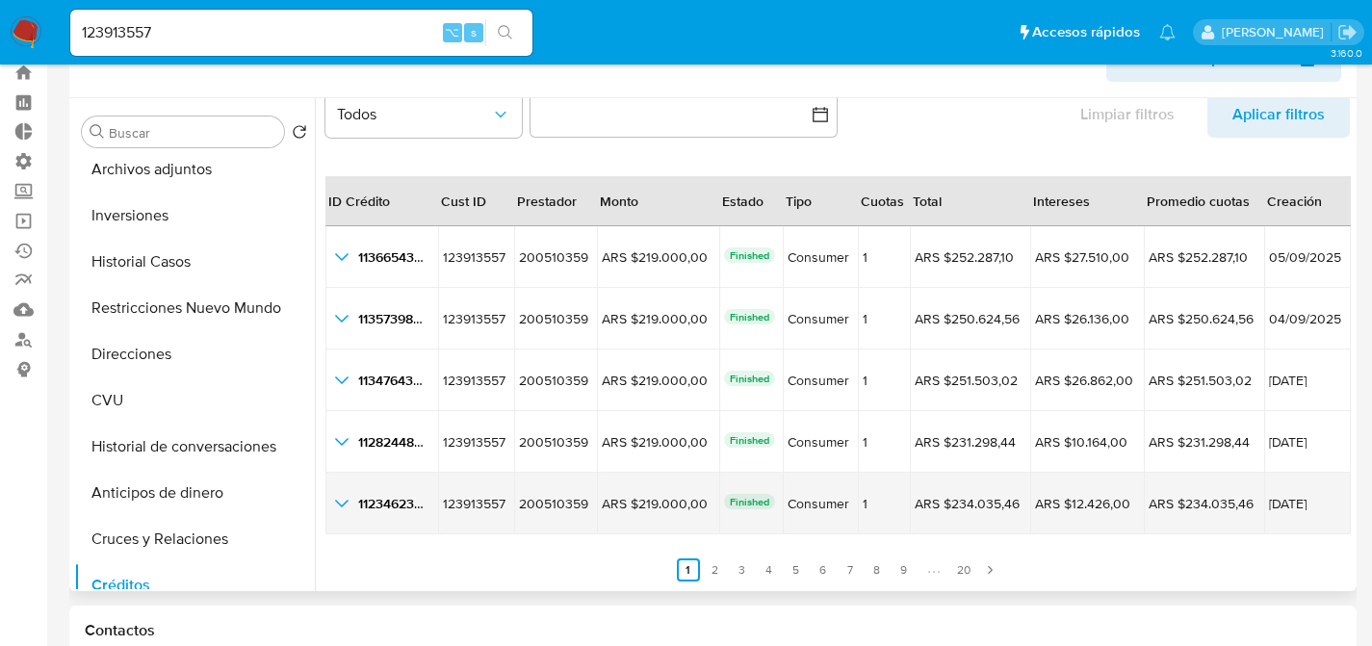
click at [347, 492] on icon "button_show_hidden_detail_by_id_4" at bounding box center [341, 503] width 23 height 23
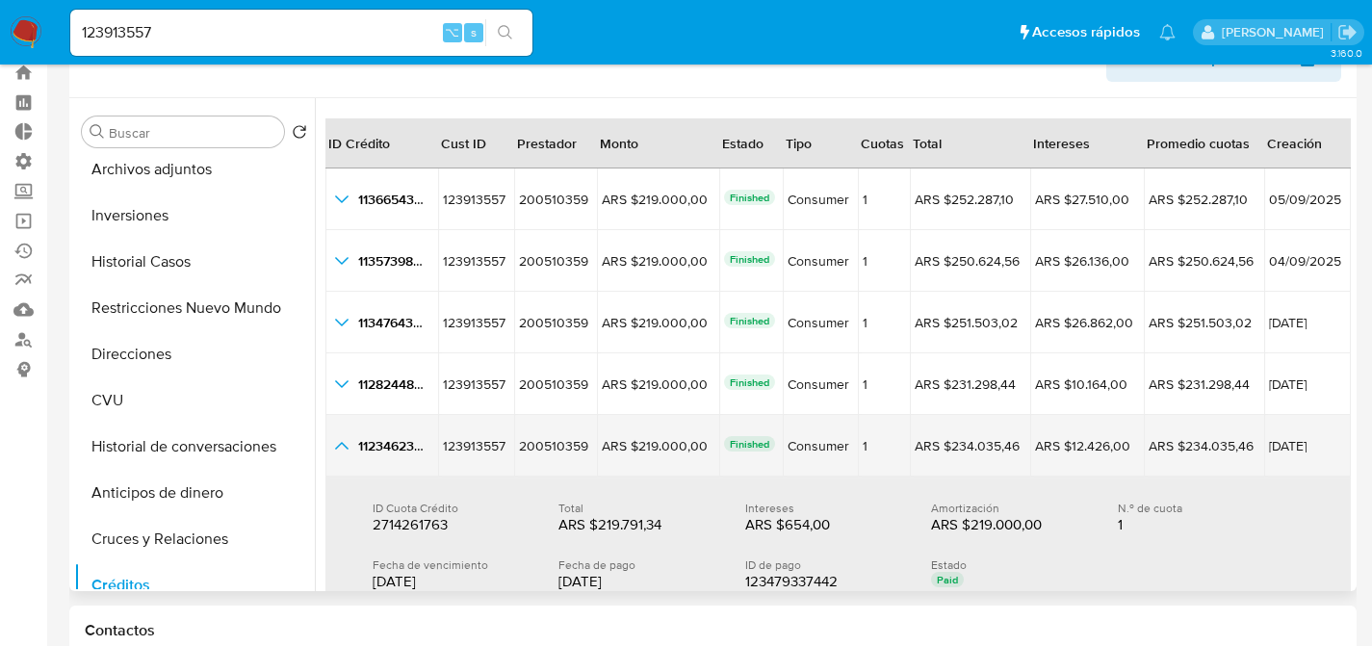
scroll to position [127, 0]
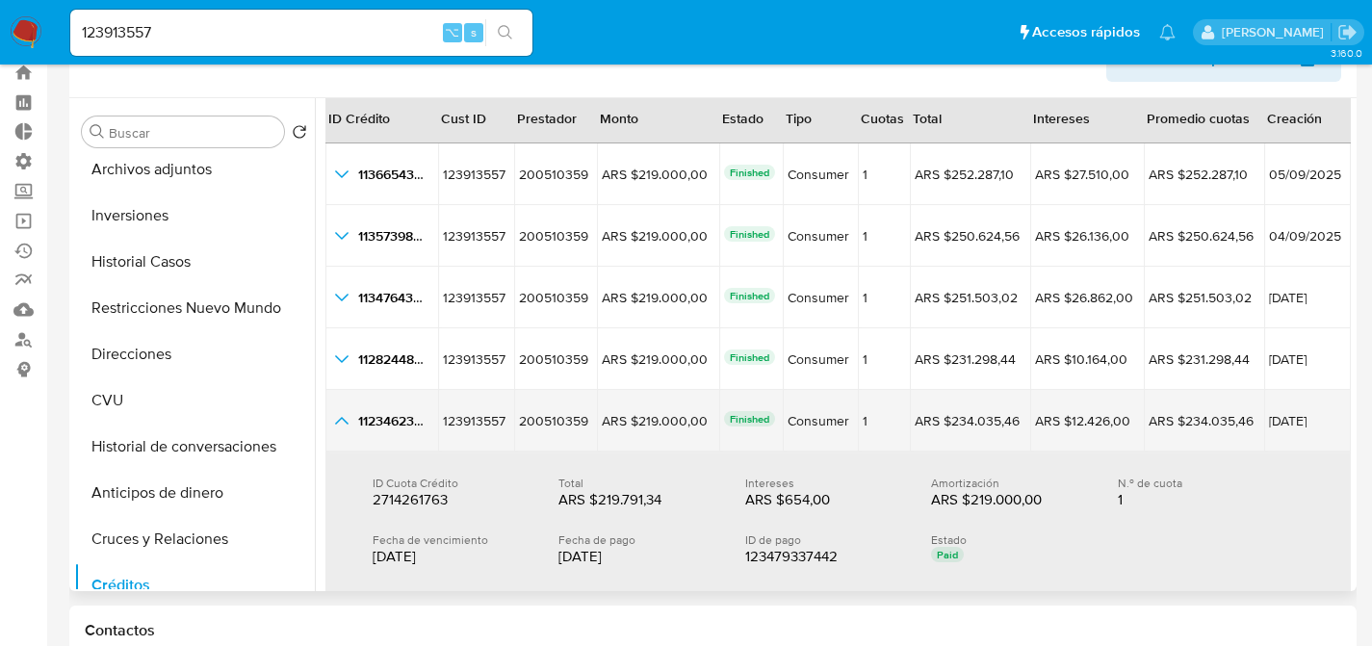
click at [339, 424] on icon "button_show_hidden_detail_by_id_4" at bounding box center [341, 420] width 23 height 23
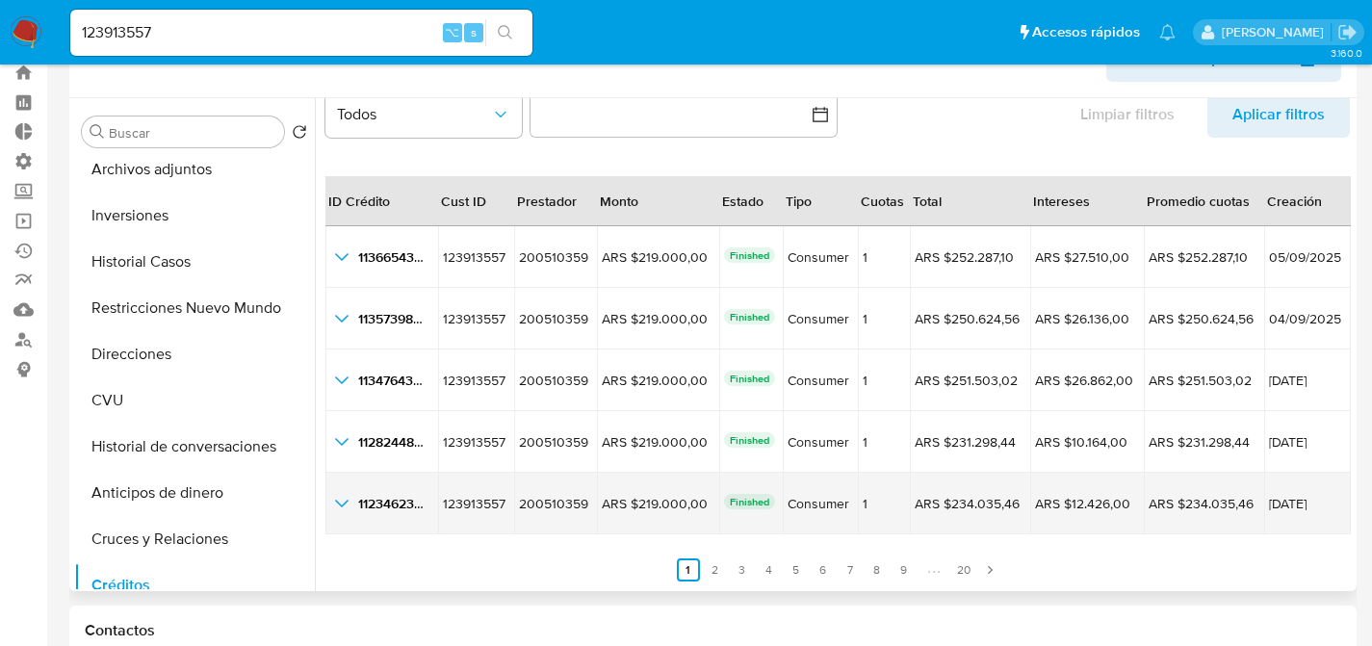
scroll to position [44, 0]
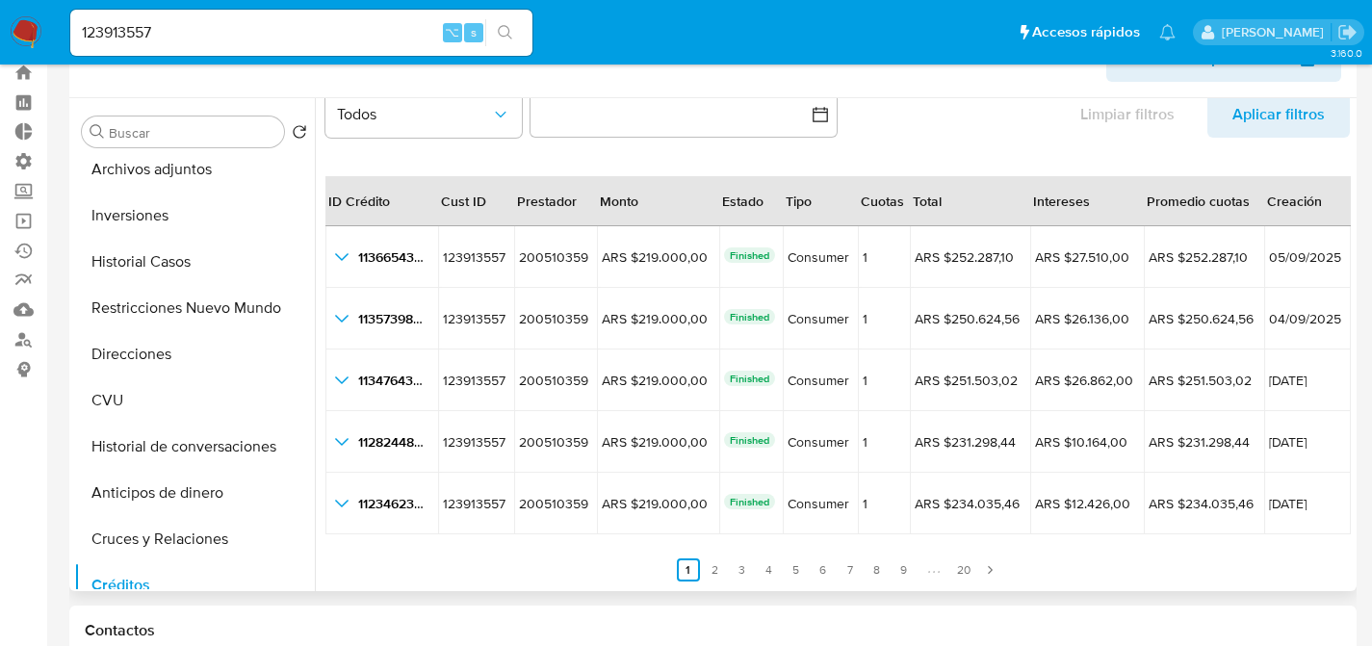
click at [705, 557] on ul "Anterior 1 2 3 4 5 6 7 8 9 20 Siguiente" at bounding box center [838, 558] width 1025 height 46
click at [706, 559] on link "2" at bounding box center [715, 570] width 23 height 23
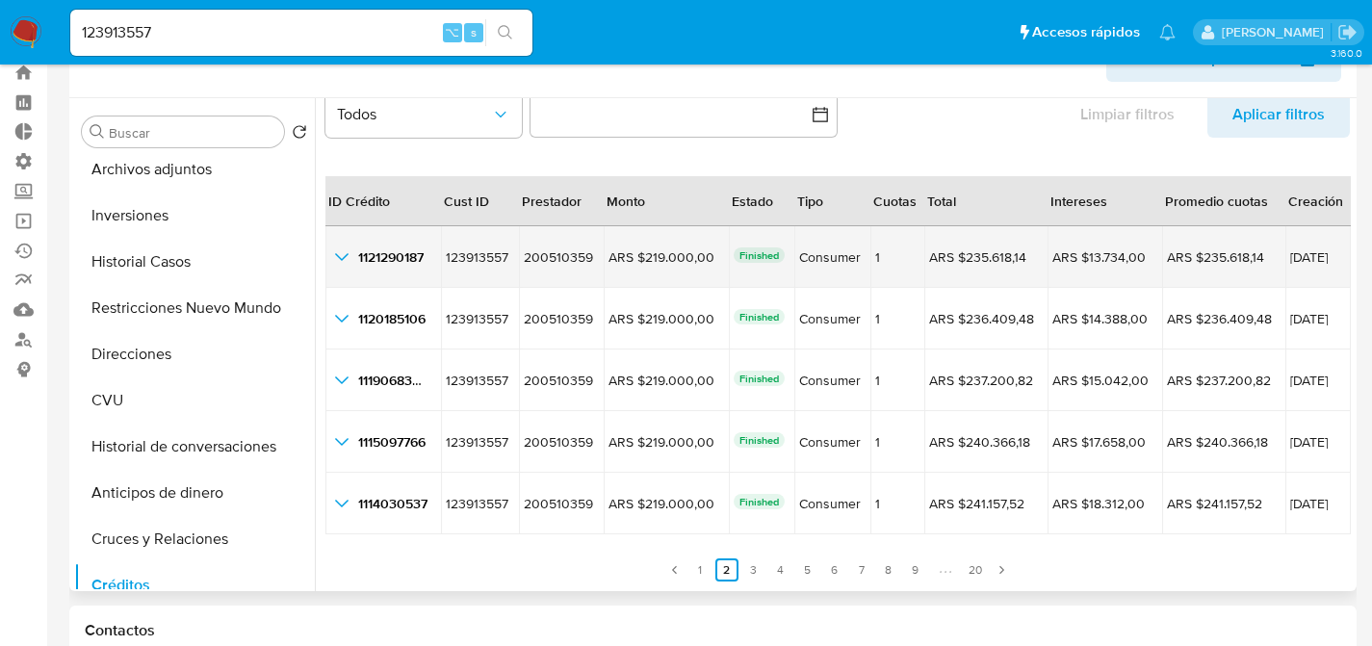
click at [348, 276] on td "1121290187 1121290187" at bounding box center [384, 257] width 116 height 62
click at [347, 265] on icon "button_show_hidden_detail_by_id_0" at bounding box center [341, 257] width 23 height 23
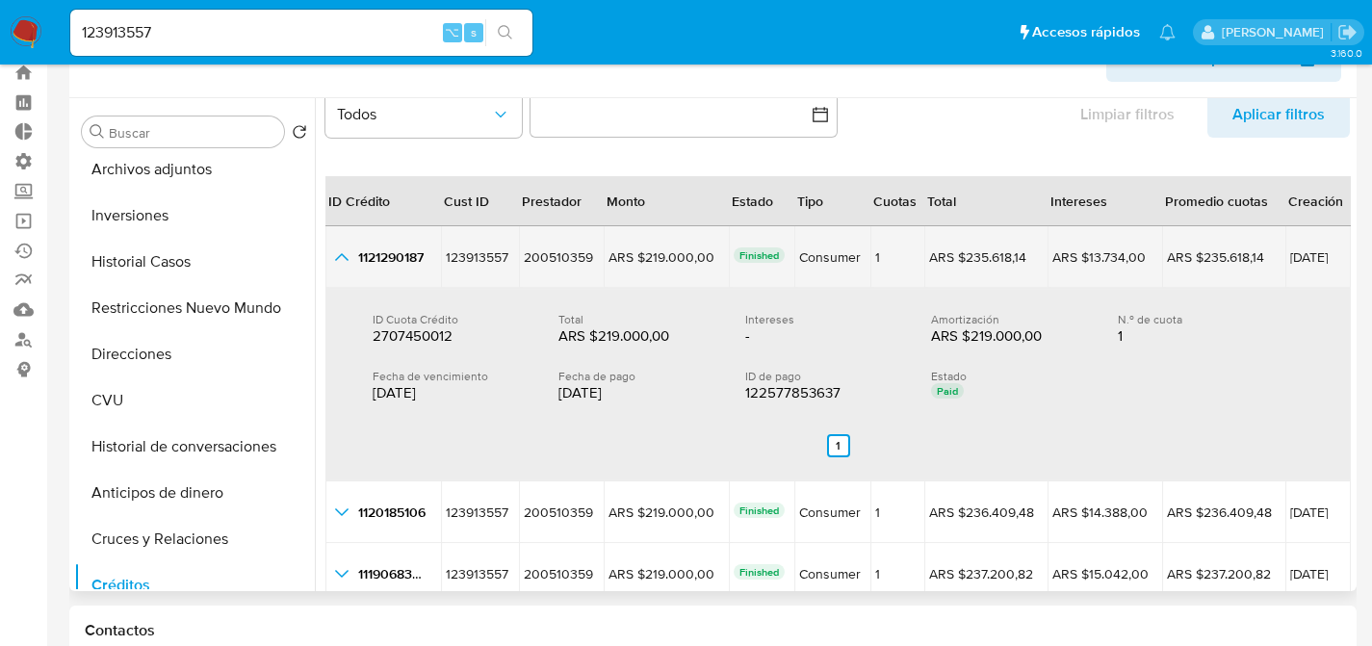
click at [345, 259] on icon "button_show_hidden_detail_by_id_0" at bounding box center [341, 257] width 23 height 23
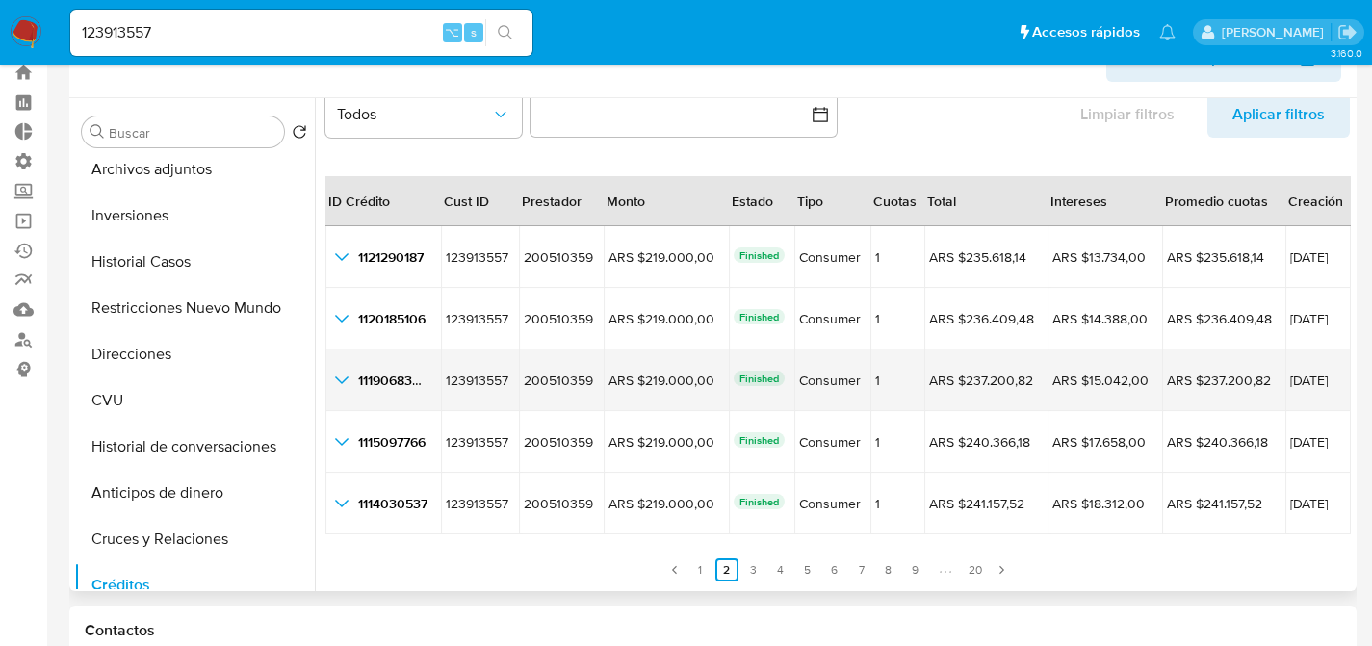
click at [344, 390] on icon "button_show_hidden_detail_by_id_2" at bounding box center [341, 380] width 23 height 23
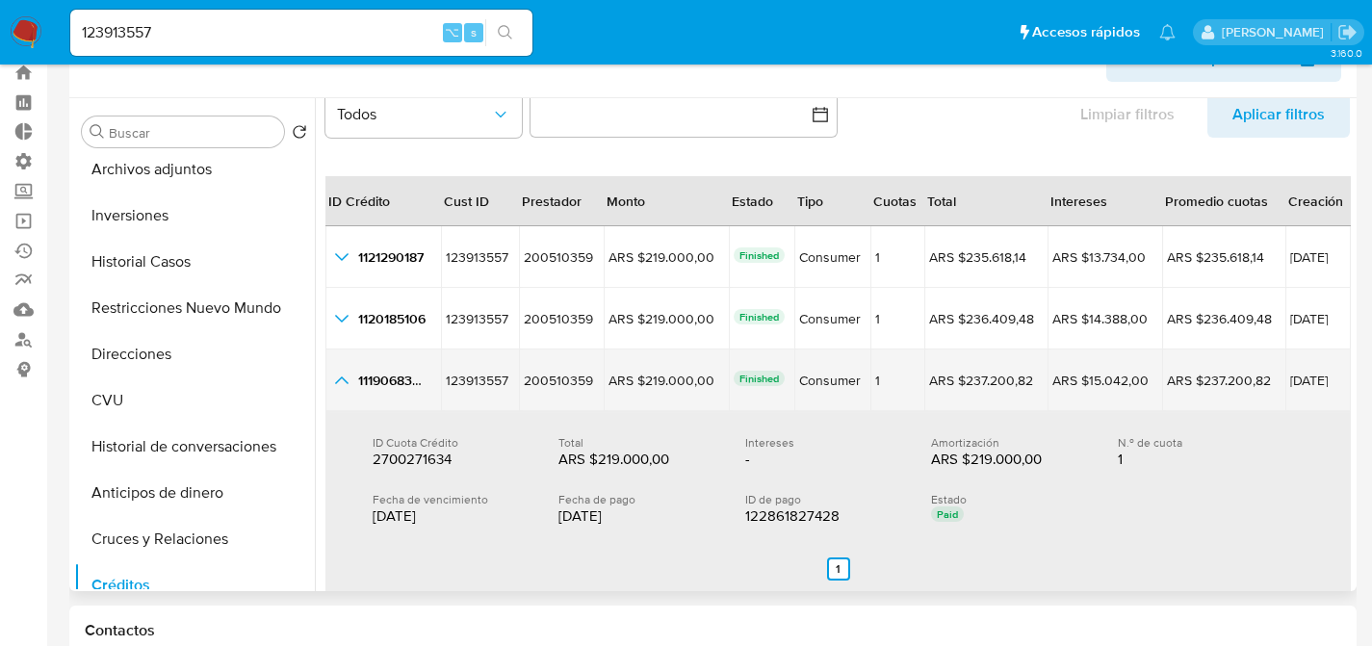
click at [344, 390] on icon "button_show_hidden_detail_by_id_2" at bounding box center [341, 380] width 23 height 23
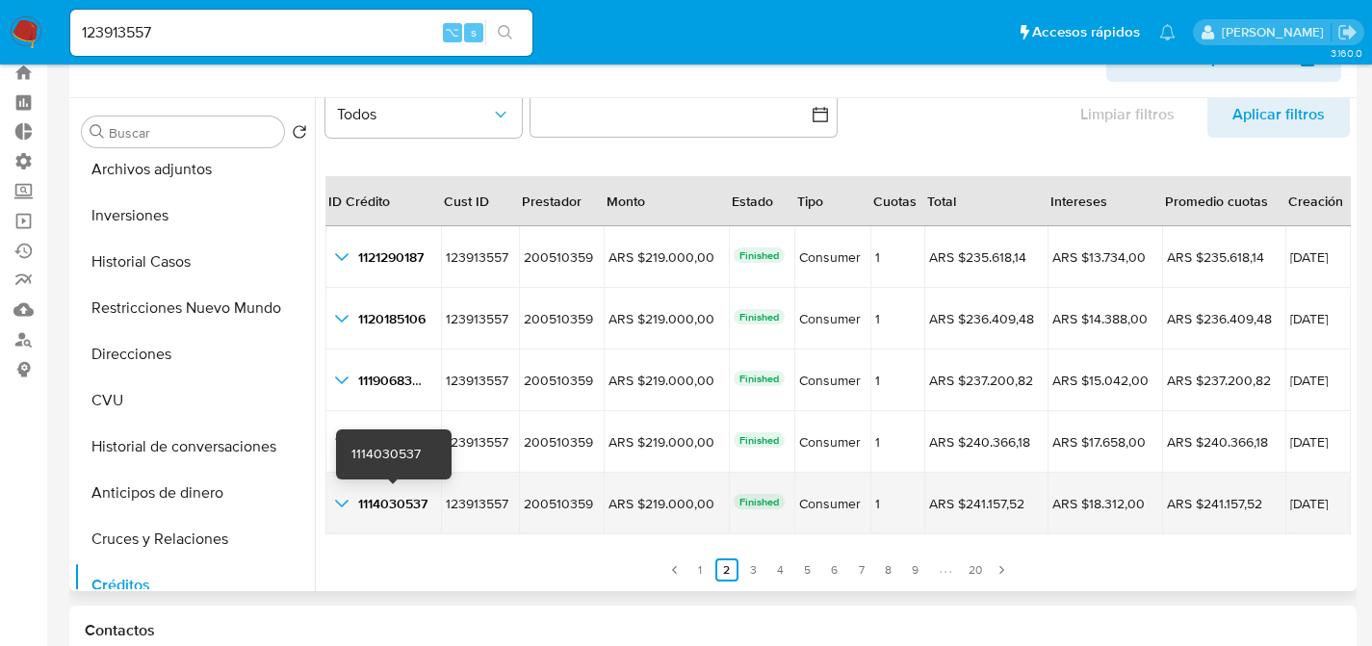
click at [359, 509] on span "1114030537" at bounding box center [392, 503] width 69 height 19
click at [356, 509] on div "1114030537 1114030537" at bounding box center [383, 503] width 106 height 23
click at [352, 507] on icon "button_show_hidden_detail_by_id_4" at bounding box center [341, 503] width 23 height 23
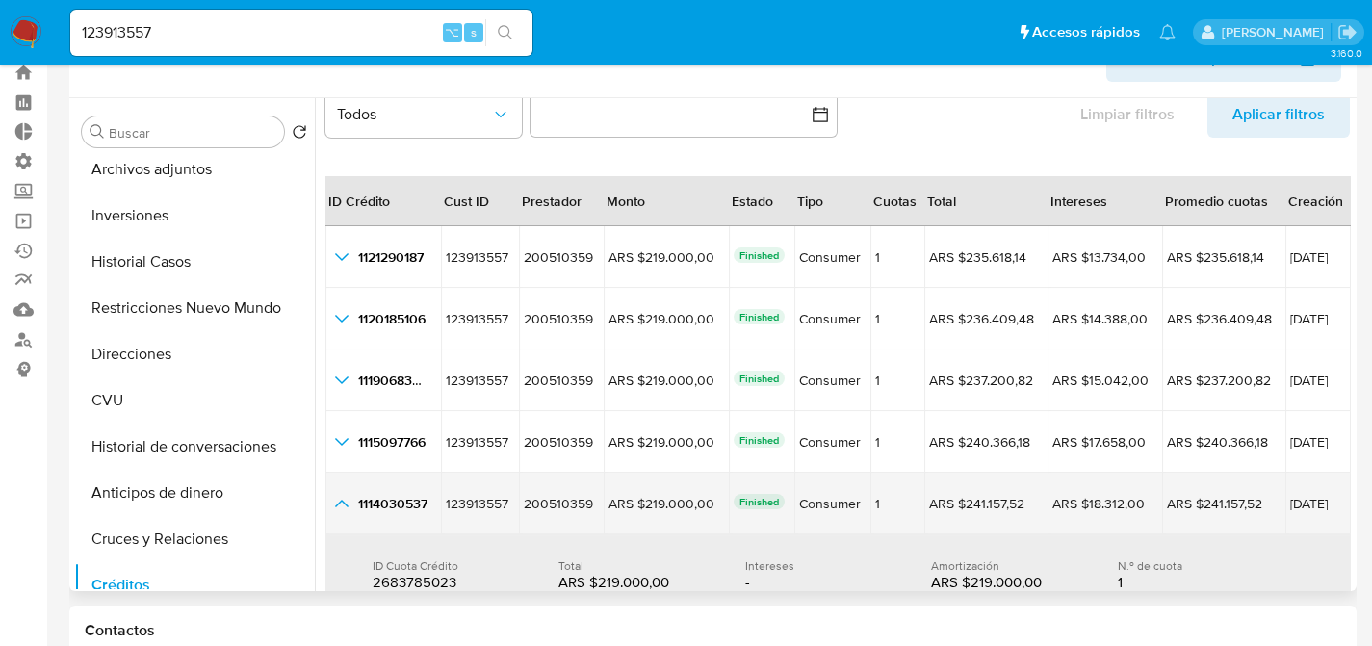
click at [352, 507] on icon "button_show_hidden_detail_by_id_4" at bounding box center [341, 503] width 23 height 23
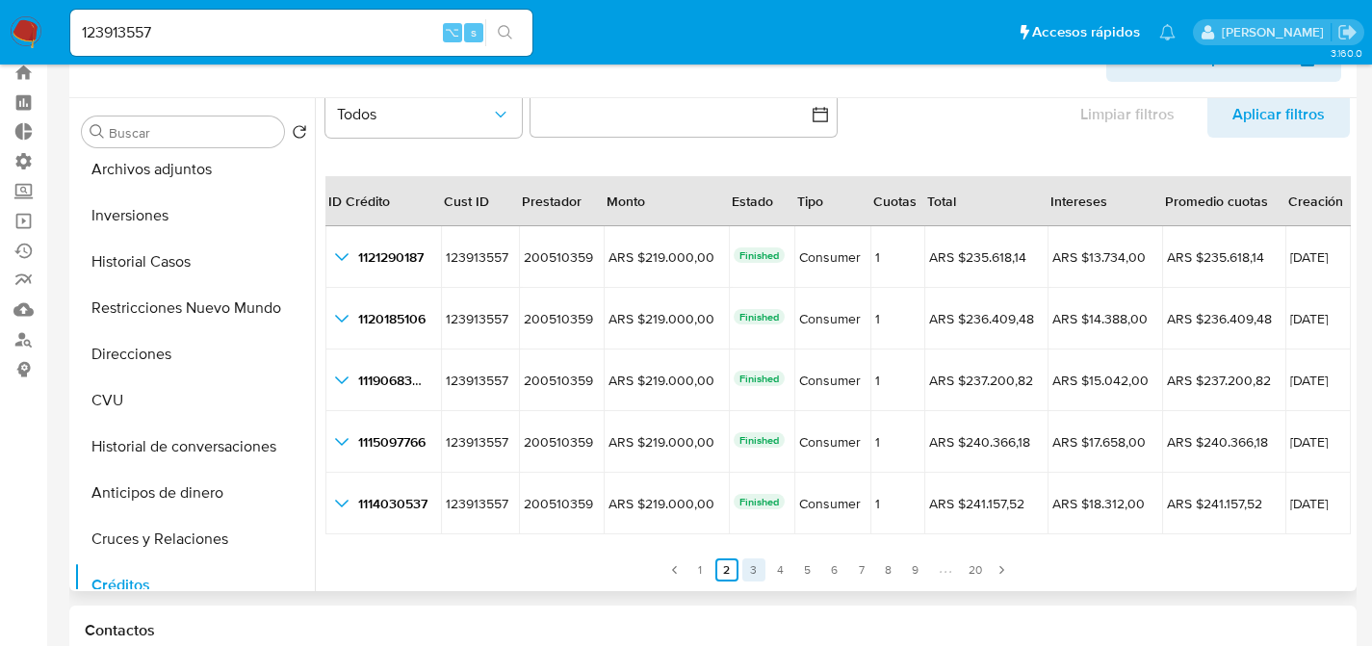
click at [752, 572] on link "3" at bounding box center [753, 570] width 23 height 23
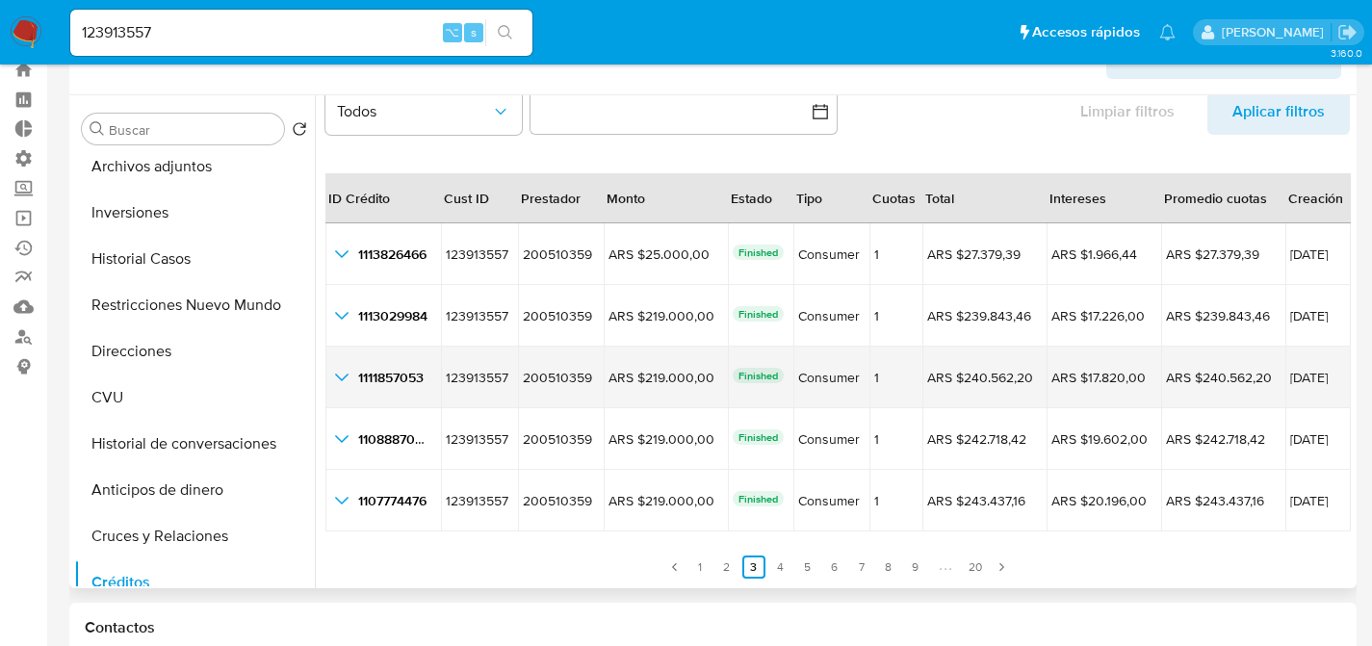
scroll to position [61, 0]
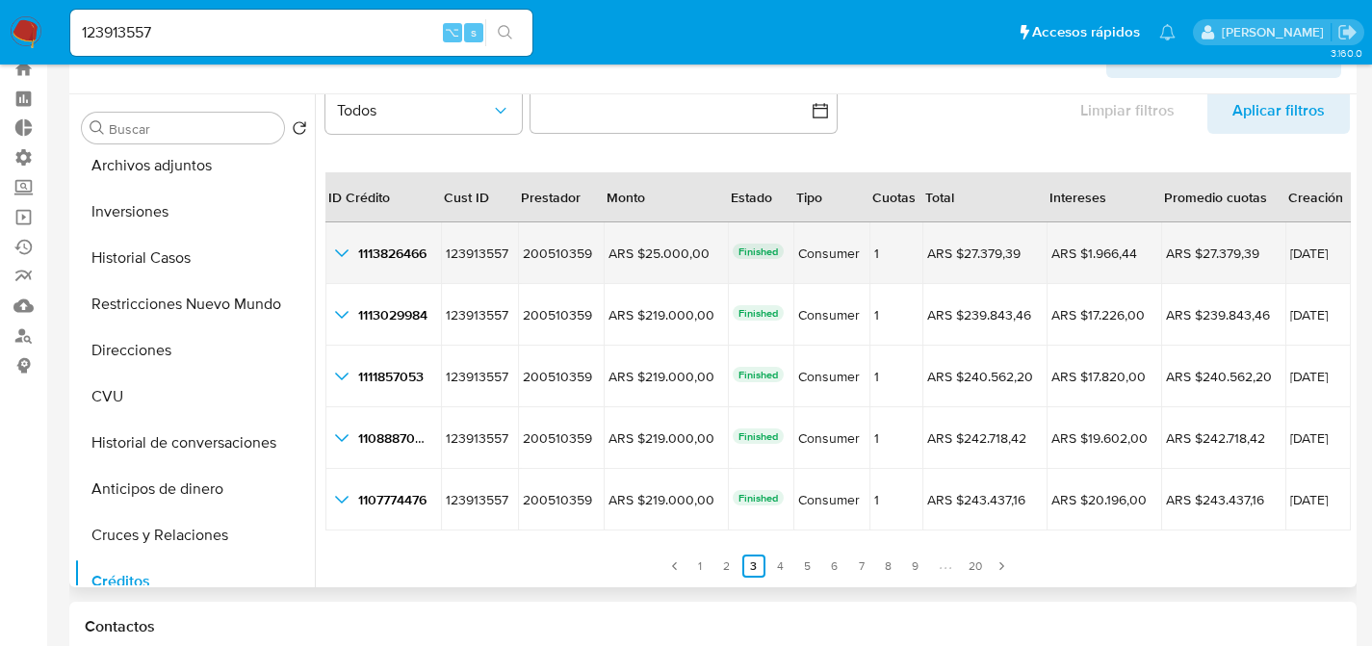
click at [338, 238] on td "1113826466 1113826466" at bounding box center [384, 253] width 116 height 62
click at [341, 248] on icon "button_show_hidden_detail_by_id_0" at bounding box center [341, 253] width 23 height 23
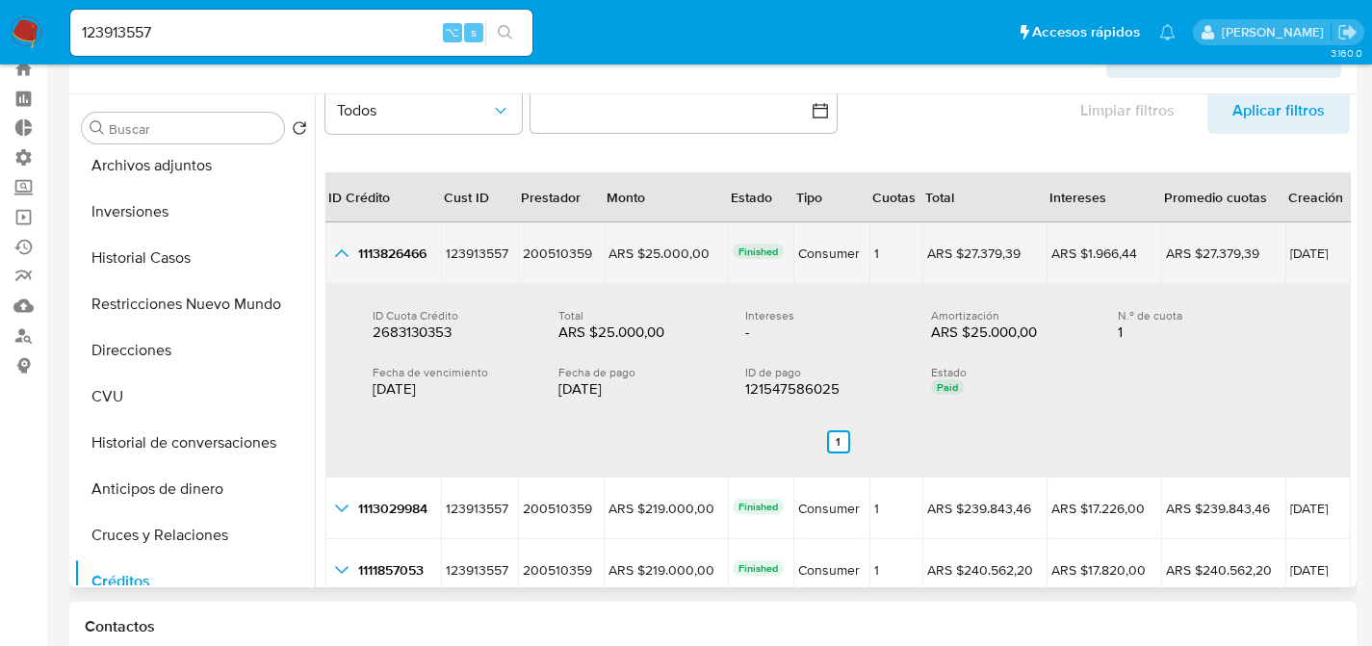
click at [341, 248] on icon "button_show_hidden_detail_by_id_0" at bounding box center [341, 253] width 23 height 23
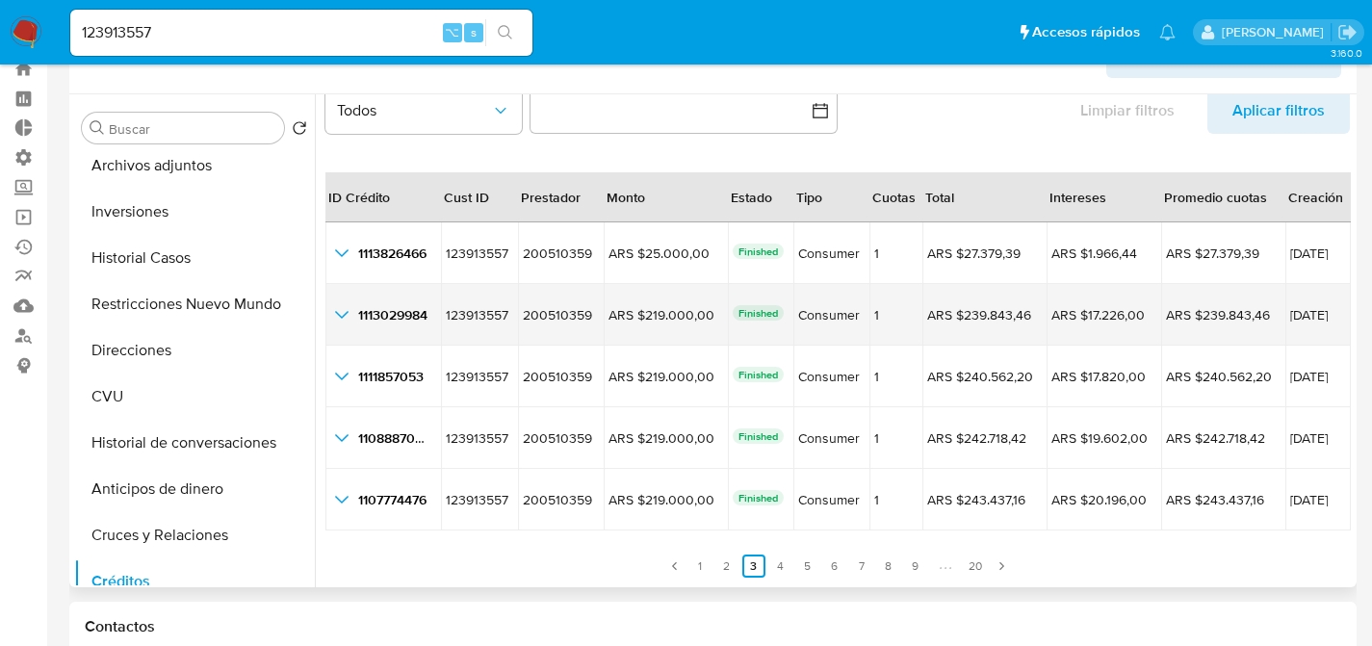
click at [347, 289] on td "1113029984 1113029984" at bounding box center [384, 315] width 116 height 62
click at [343, 319] on icon "button_show_hidden_detail_by_id_1" at bounding box center [341, 314] width 23 height 23
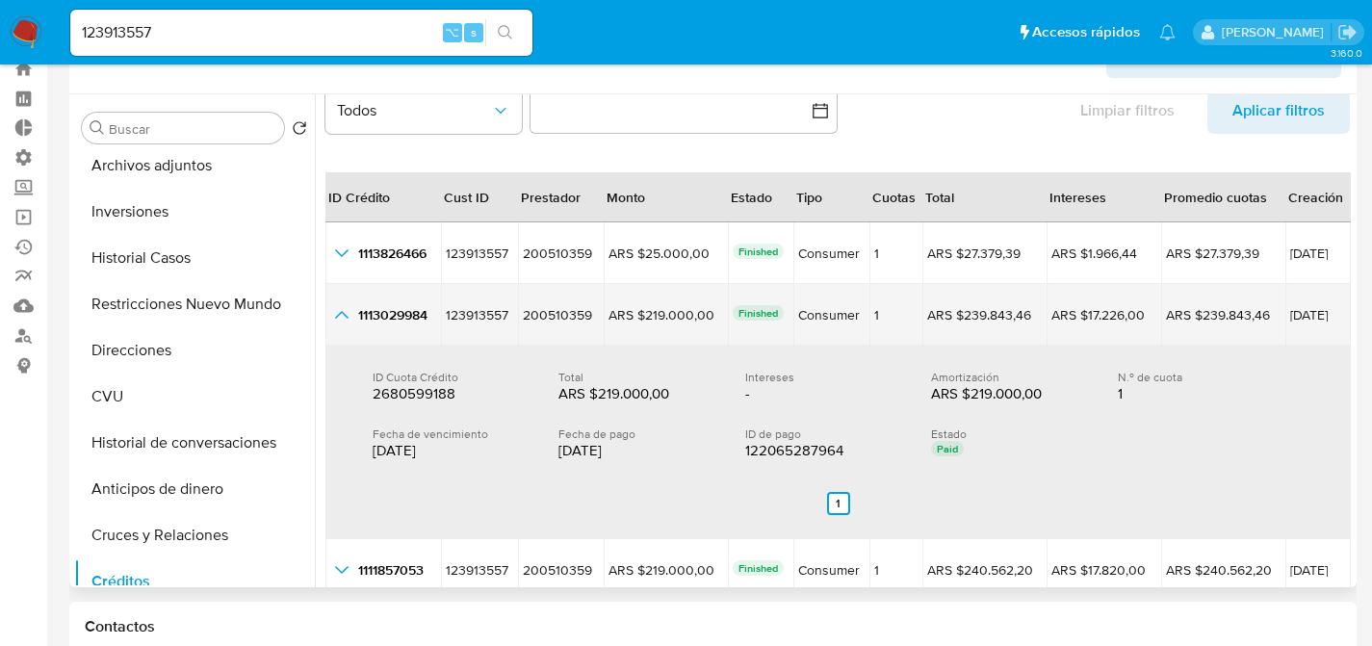
click at [343, 319] on icon "button_show_hidden_detail_by_id_1" at bounding box center [341, 314] width 23 height 23
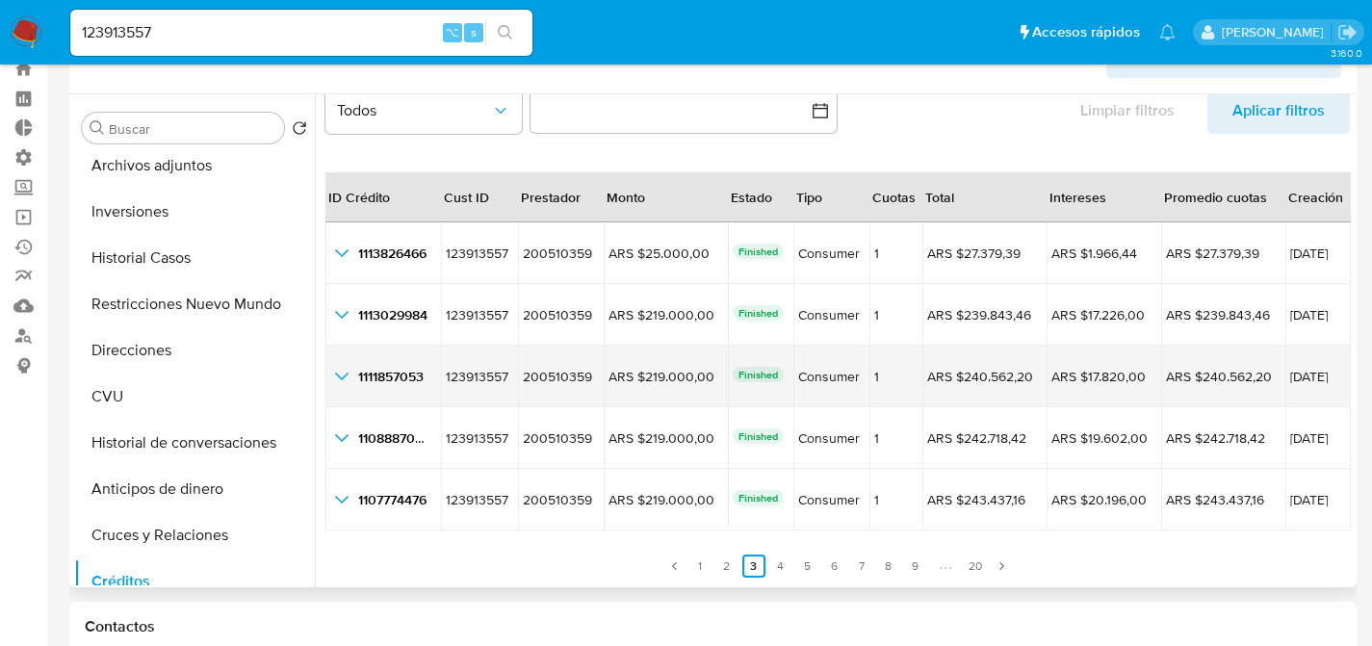
click at [344, 370] on icon "button_show_hidden_detail_by_id_2" at bounding box center [341, 376] width 23 height 23
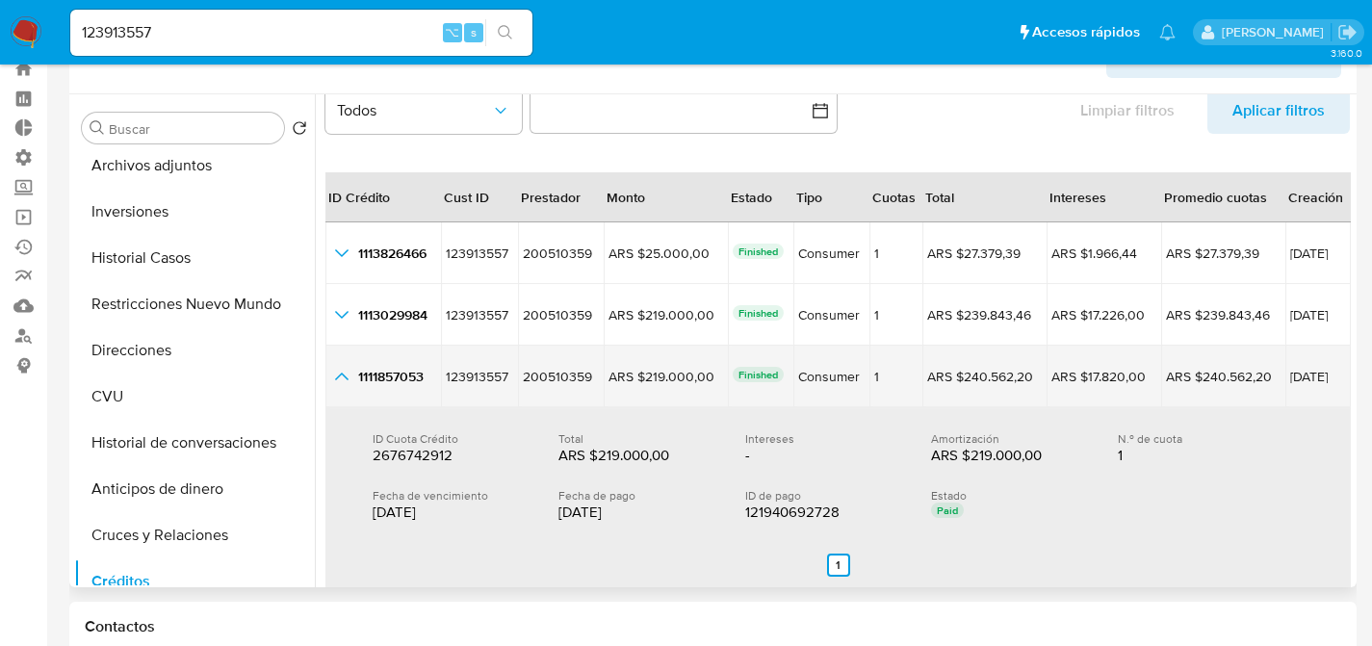
click at [343, 378] on icon "button_show_hidden_detail_by_id_2" at bounding box center [341, 376] width 23 height 23
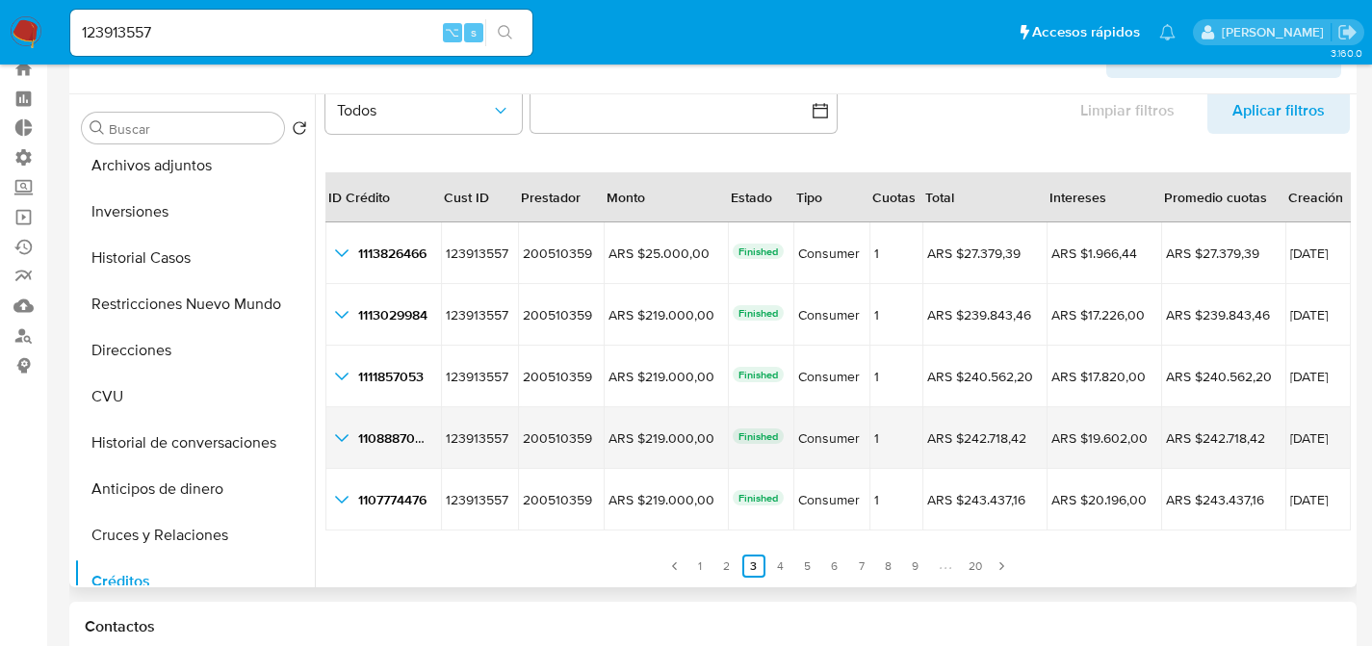
click at [341, 427] on icon "button_show_hidden_detail_by_id_3" at bounding box center [341, 438] width 23 height 23
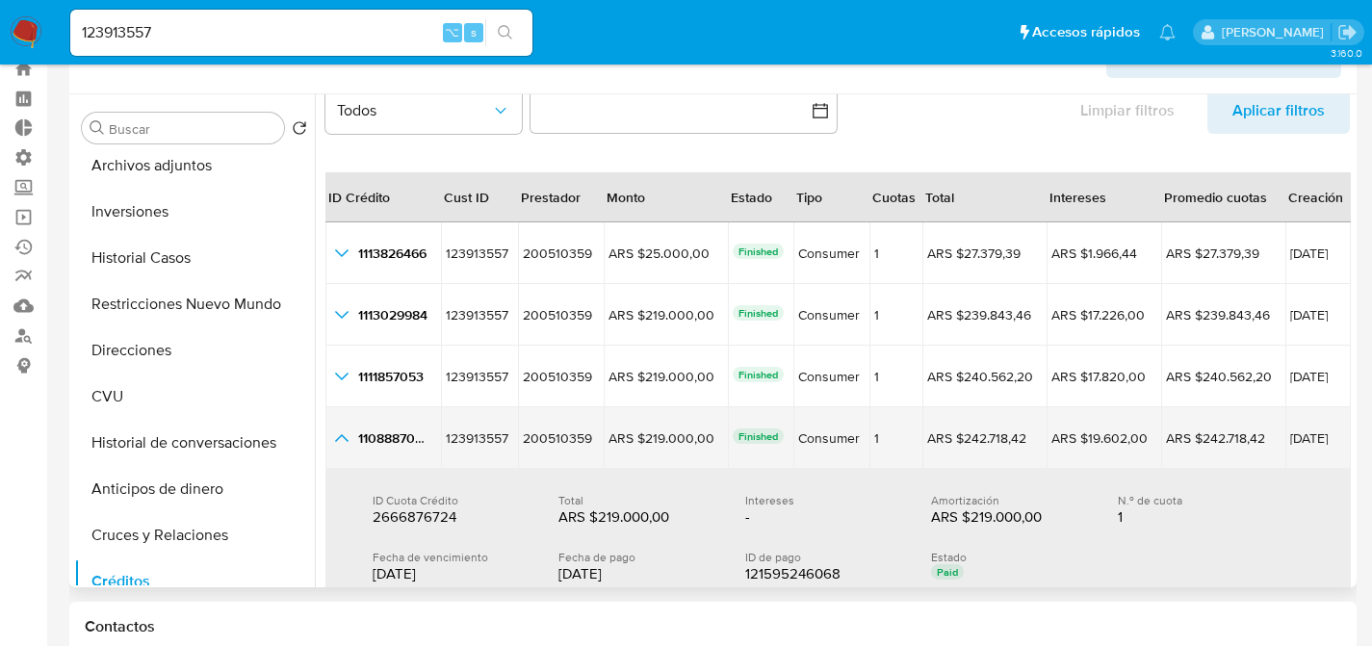
click at [340, 434] on icon "button_show_hidden_detail_by_id_3" at bounding box center [341, 438] width 23 height 23
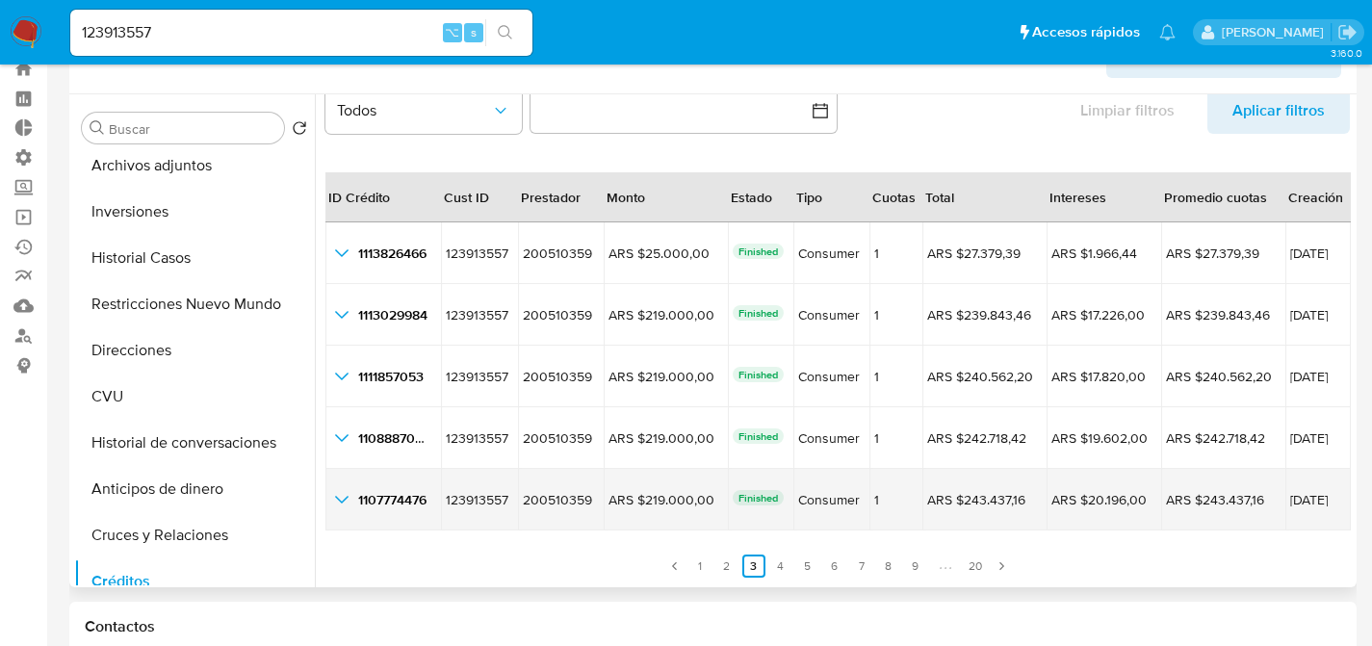
click at [338, 507] on icon "button_show_hidden_detail_by_id_4" at bounding box center [341, 499] width 23 height 23
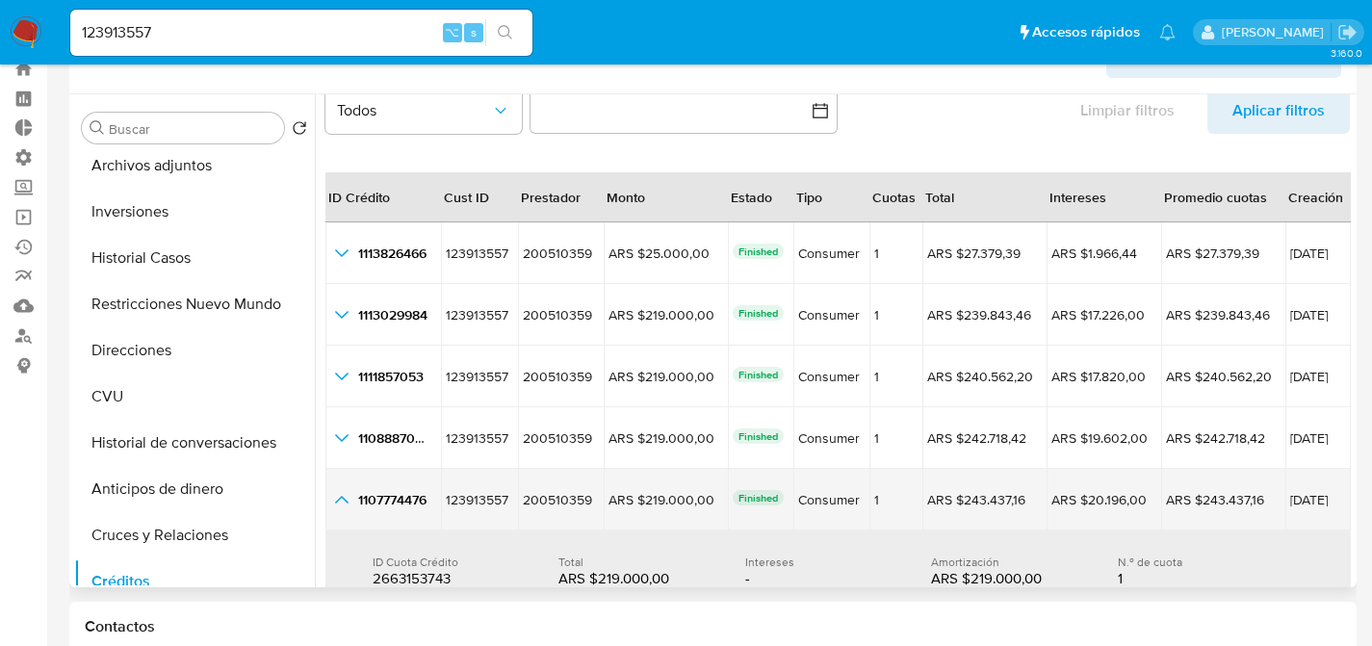
click at [341, 503] on icon "button_show_hidden_detail_by_id_4" at bounding box center [341, 499] width 23 height 23
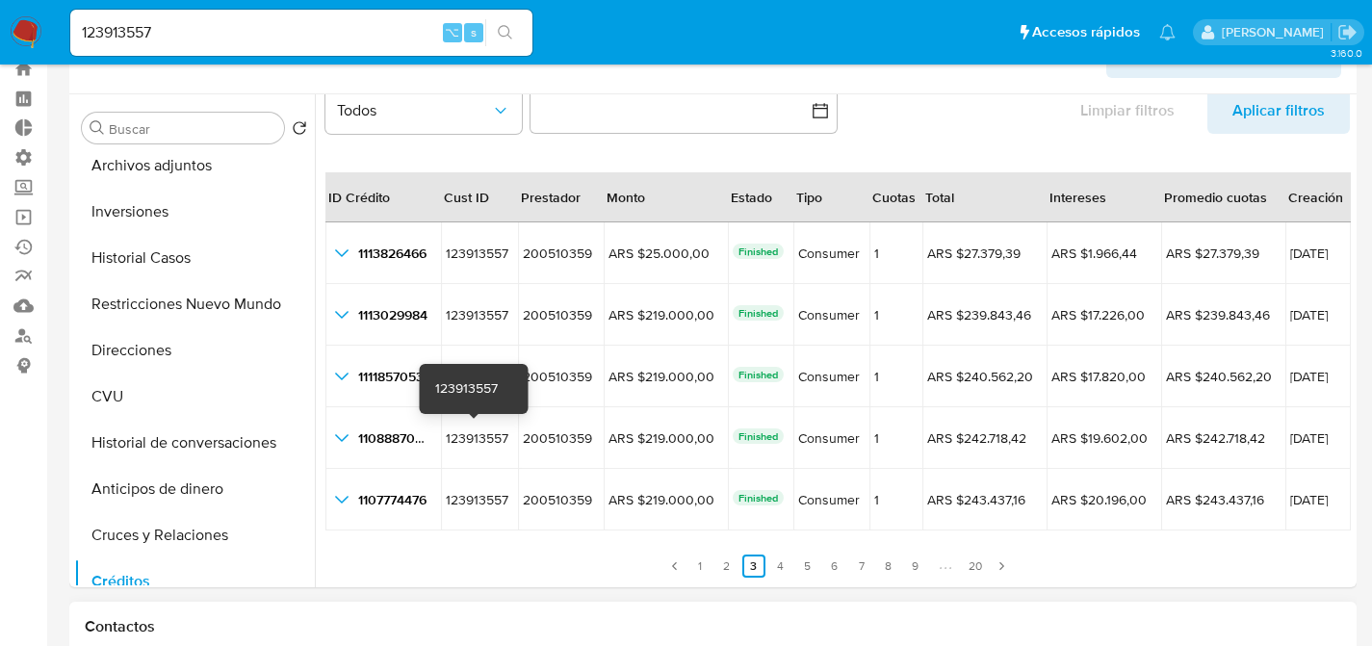
scroll to position [230, 0]
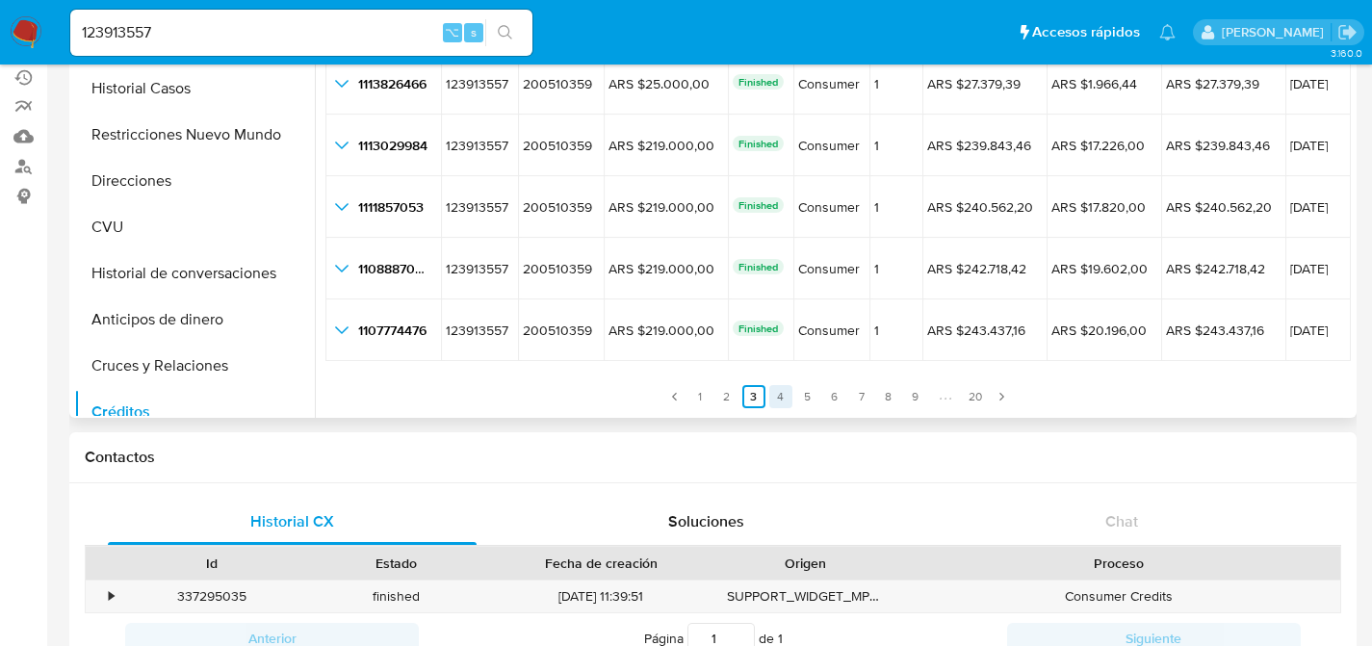
click at [774, 403] on link "4" at bounding box center [780, 396] width 23 height 23
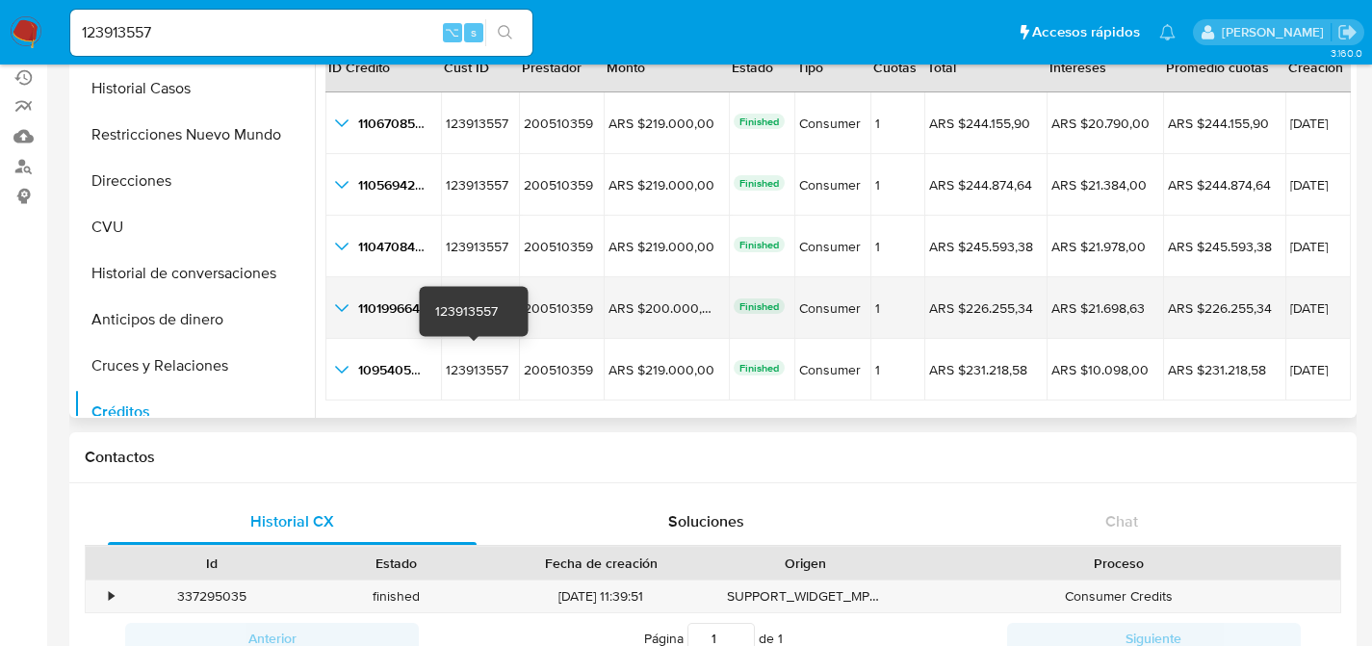
scroll to position [0, 0]
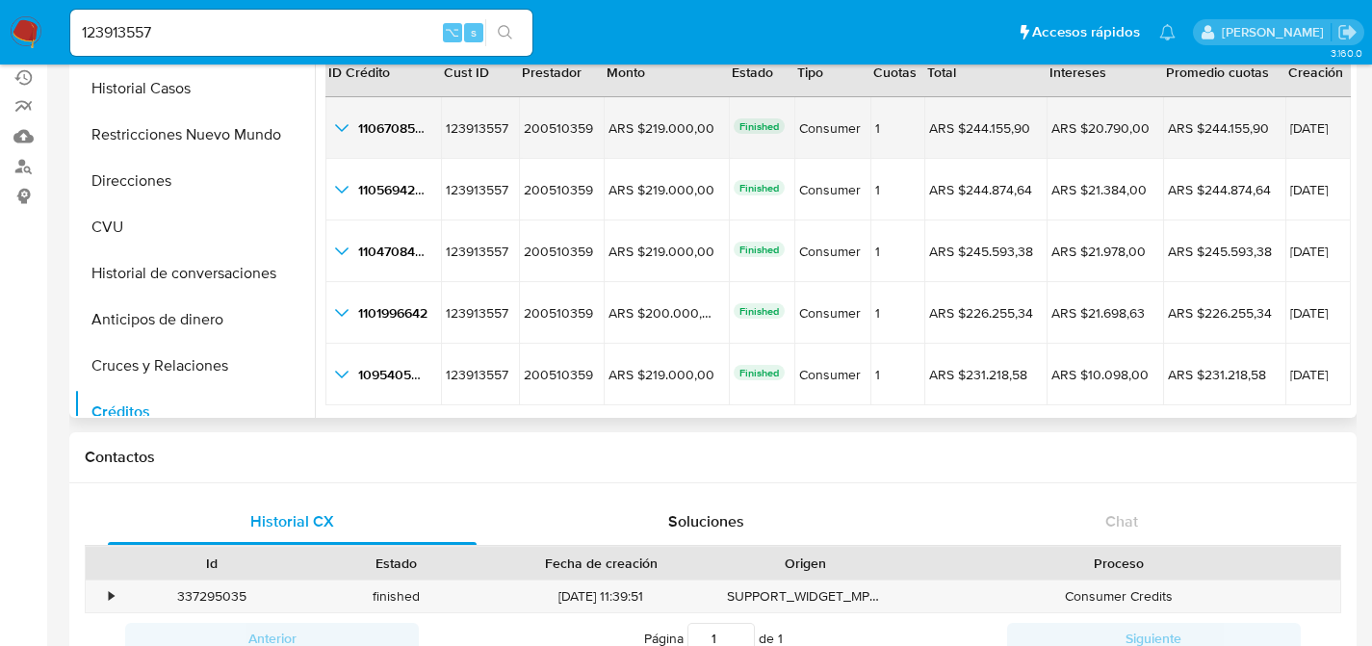
click at [344, 127] on icon "button_show_hidden_detail_by_id_0" at bounding box center [341, 128] width 23 height 23
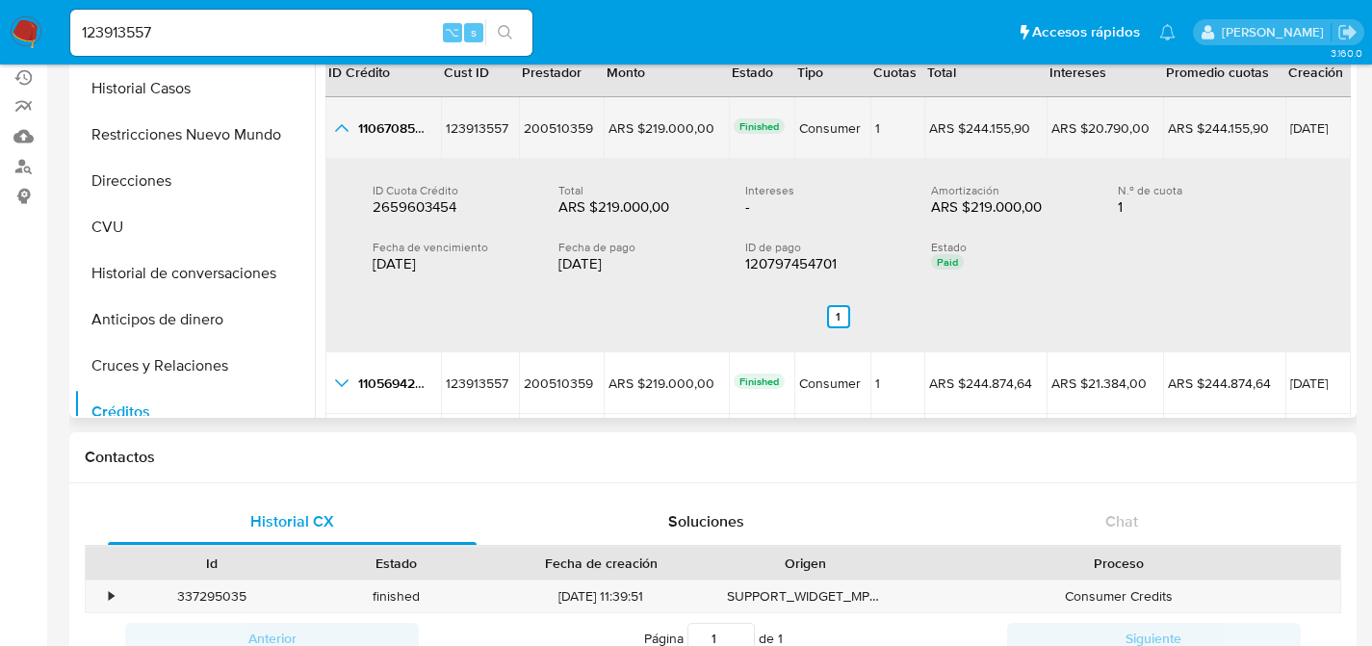
click at [344, 127] on icon "button_show_hidden_detail_by_id_0" at bounding box center [341, 128] width 13 height 8
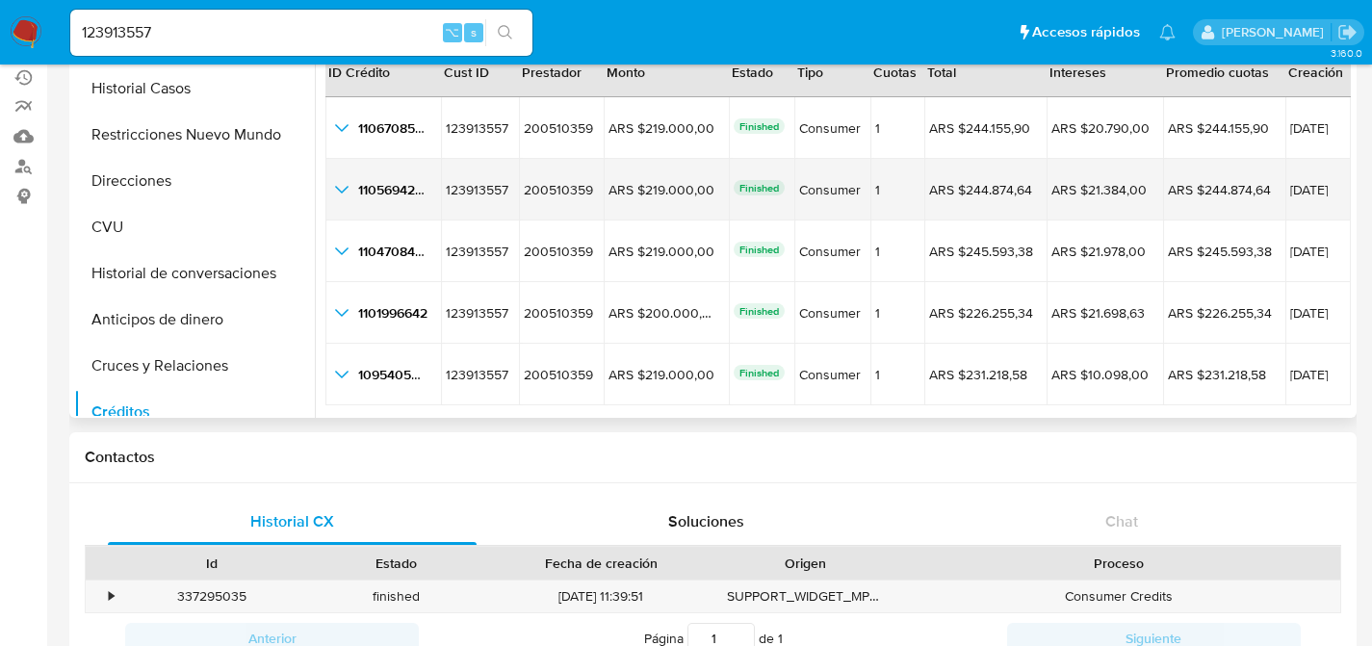
click at [335, 194] on icon "button_show_hidden_detail_by_id_1" at bounding box center [341, 189] width 23 height 23
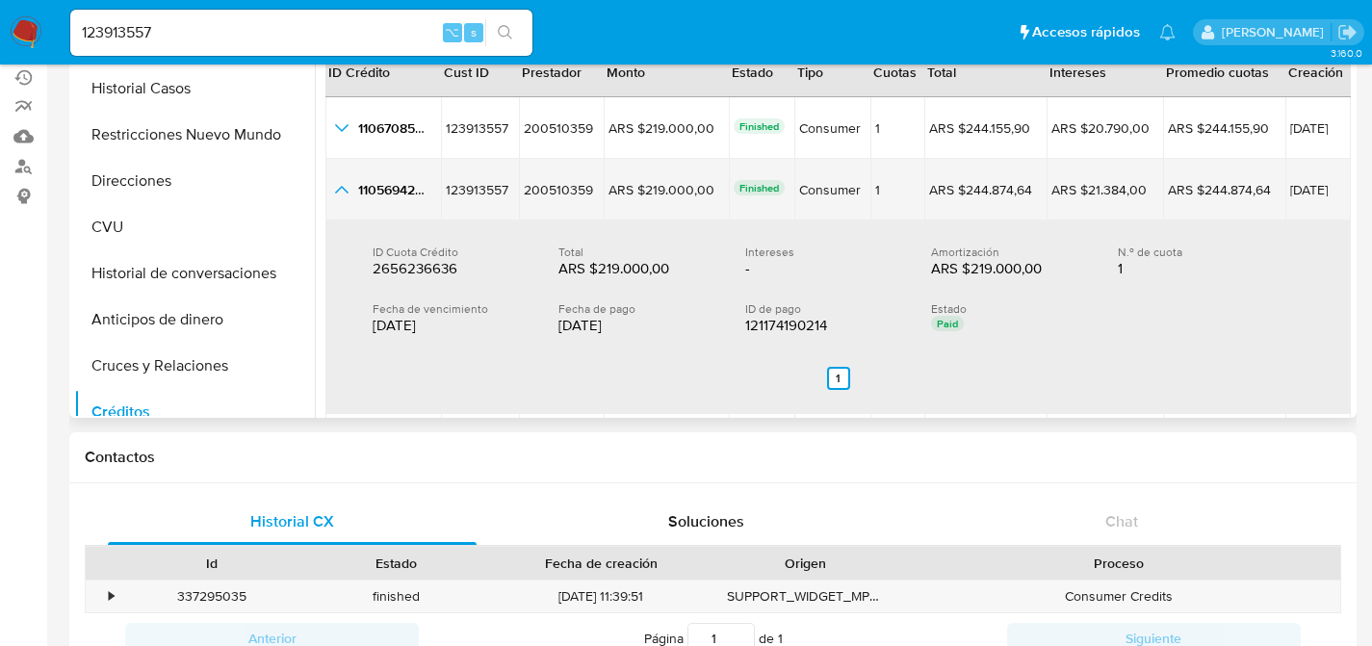
click at [335, 194] on icon "button_show_hidden_detail_by_id_1" at bounding box center [341, 189] width 23 height 23
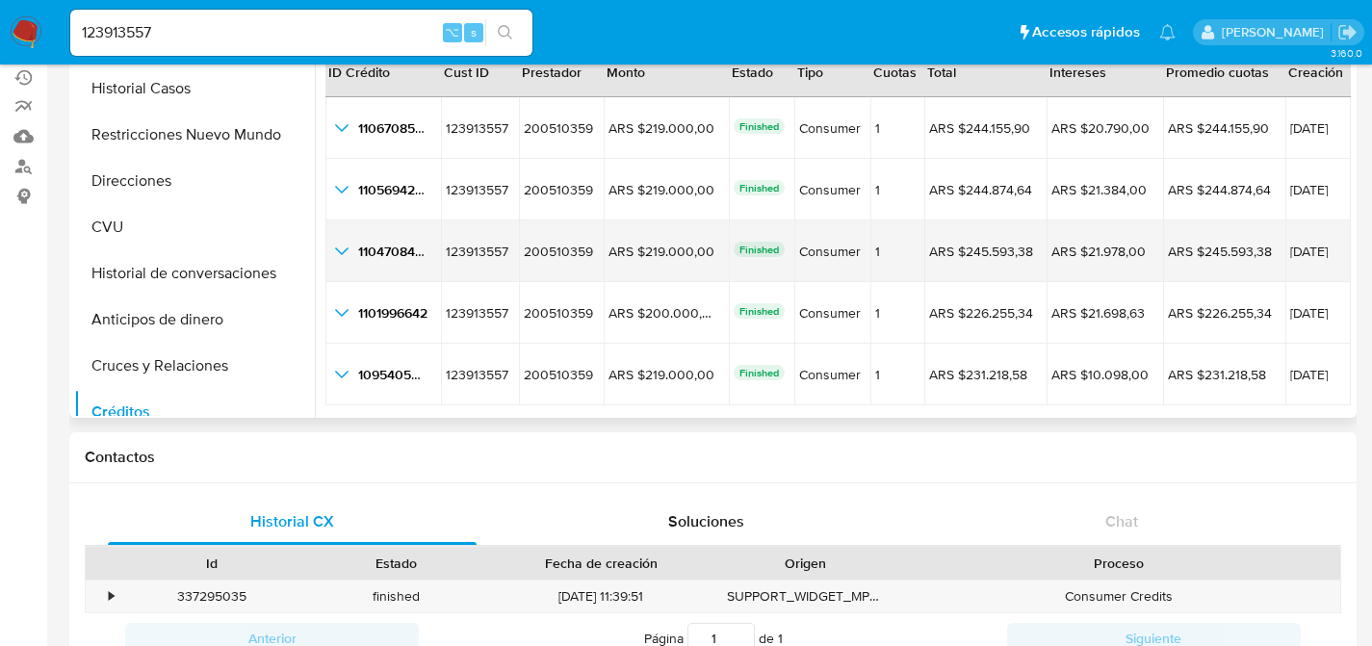
click at [336, 258] on icon "button_show_hidden_detail_by_id_2" at bounding box center [341, 251] width 23 height 23
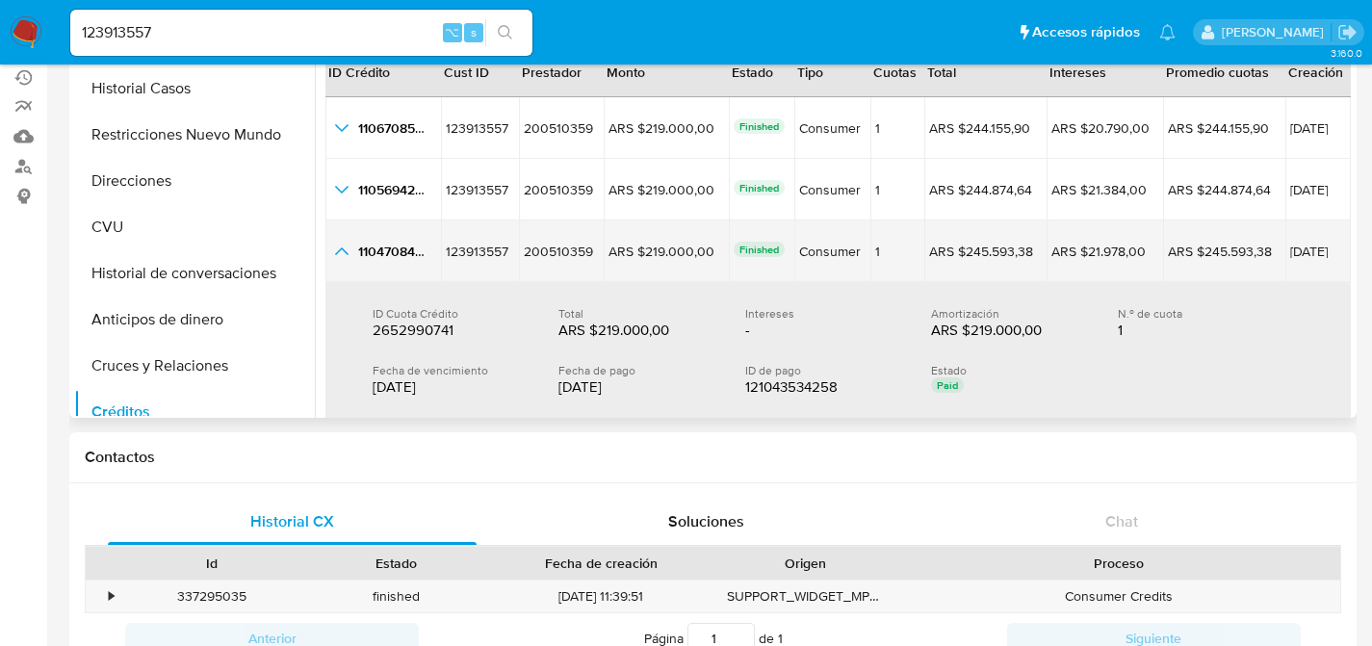
click at [339, 253] on icon "button_show_hidden_detail_by_id_2" at bounding box center [341, 251] width 23 height 23
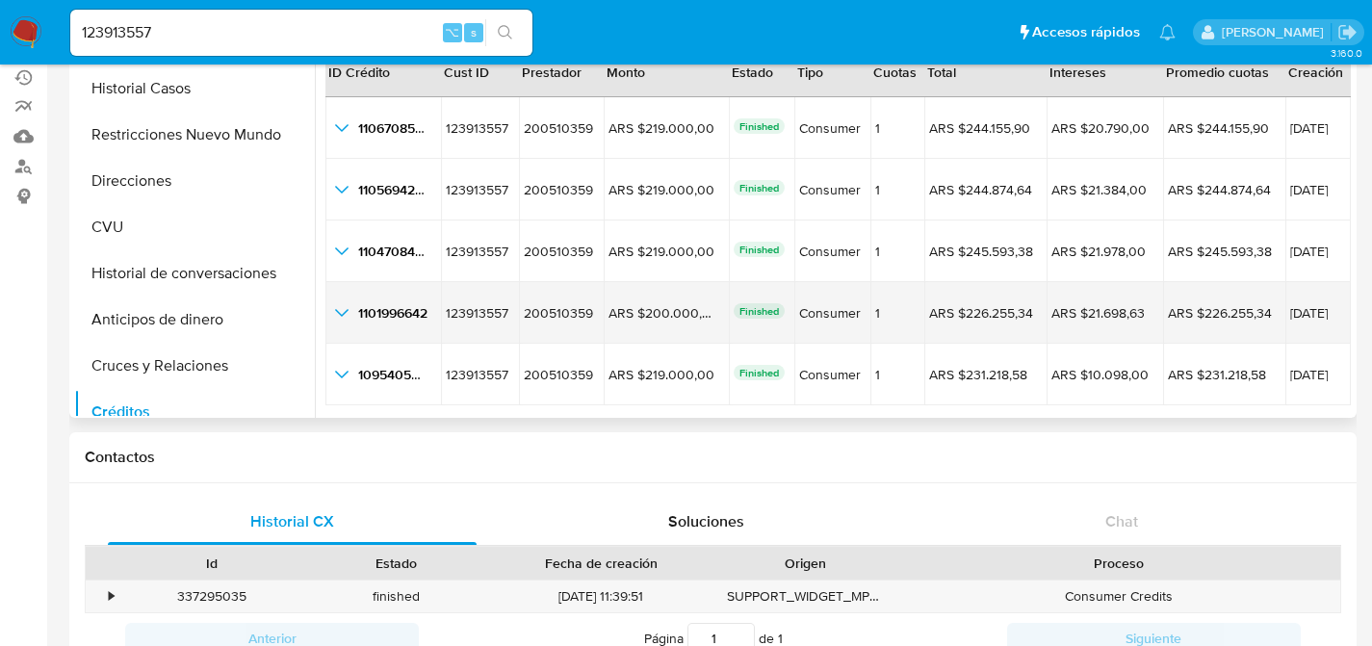
click at [342, 321] on icon "button_show_hidden_detail_by_id_3" at bounding box center [341, 312] width 23 height 23
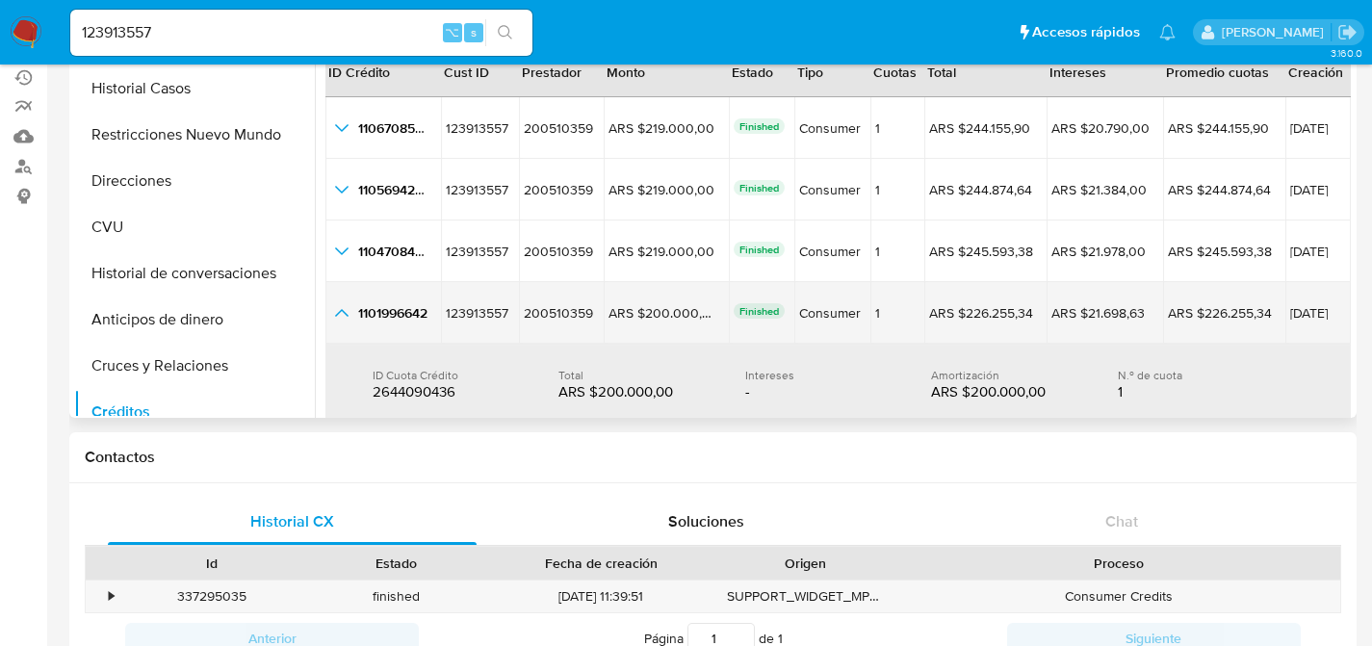
click at [343, 312] on icon "button_show_hidden_detail_by_id_3" at bounding box center [341, 313] width 13 height 8
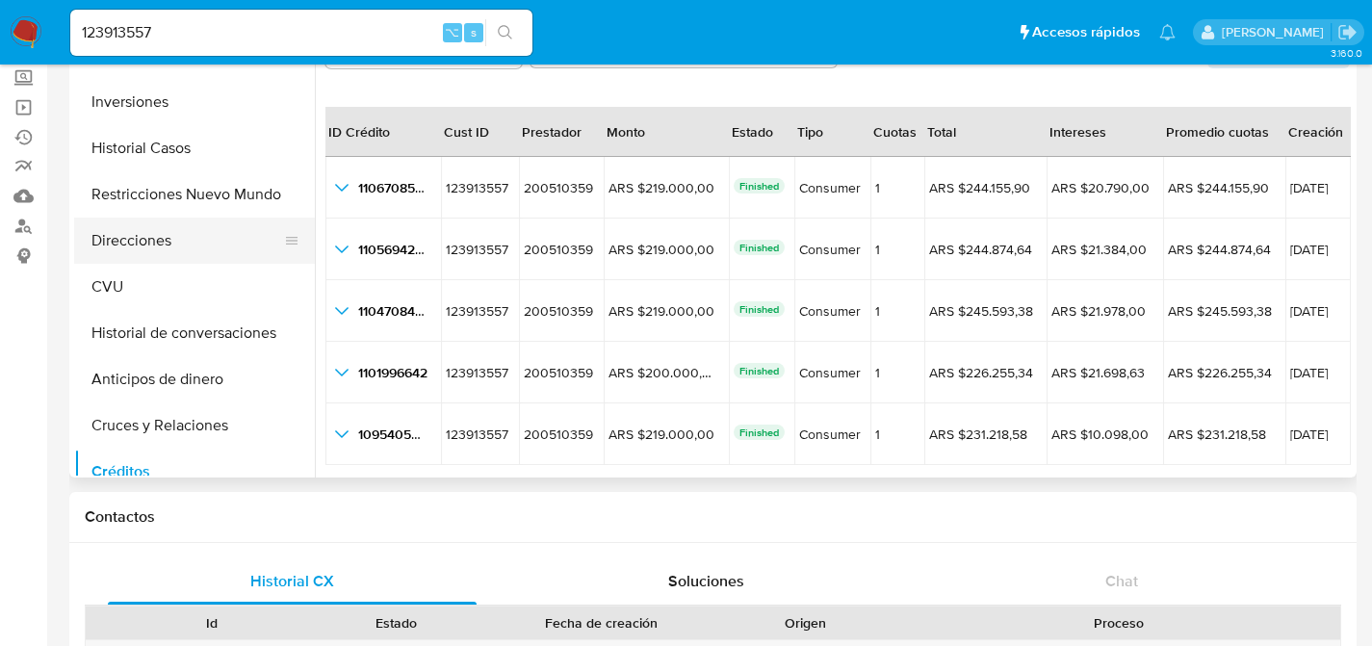
scroll to position [156, 0]
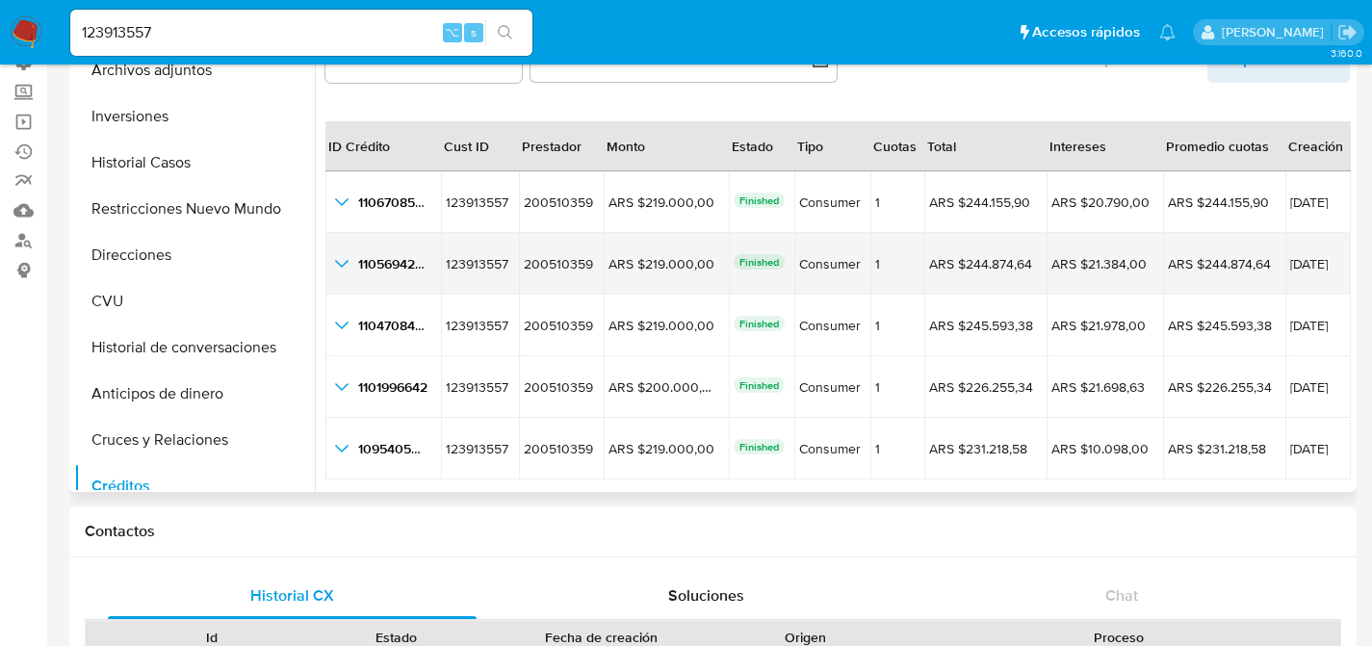
click at [344, 252] on icon "button_show_hidden_detail_by_id_1" at bounding box center [341, 263] width 23 height 23
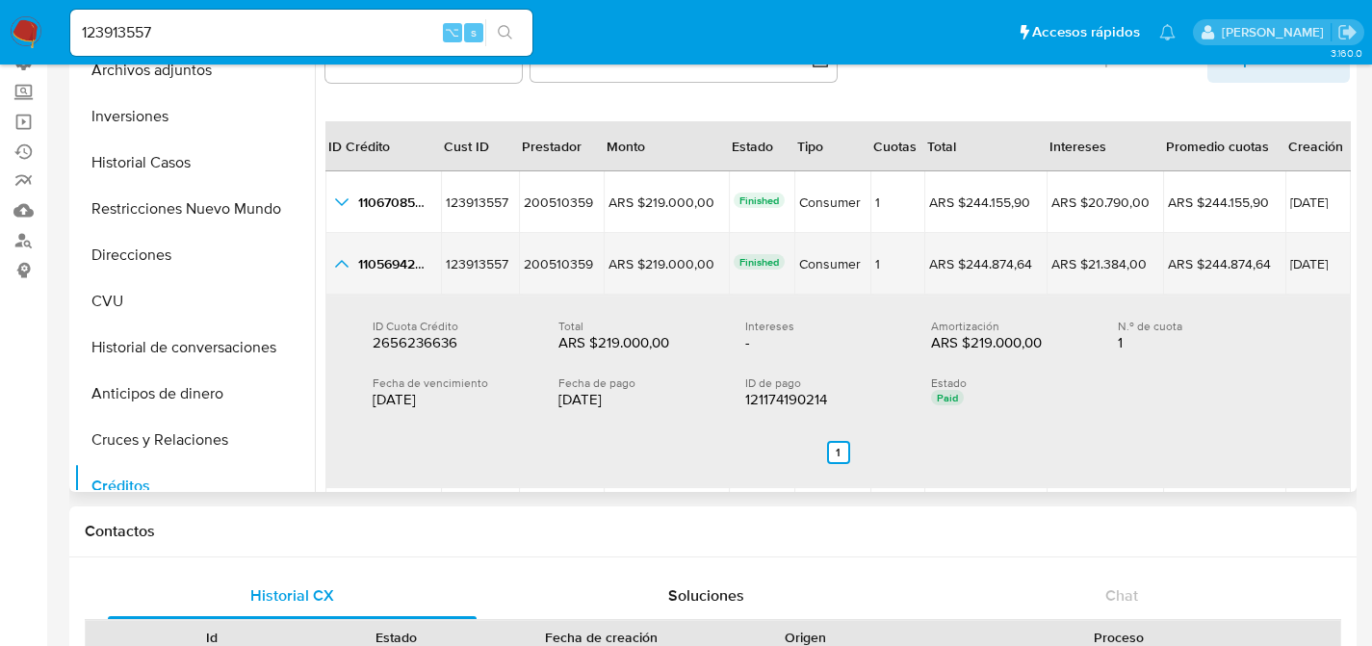
click at [468, 288] on td "123913557 123913557" at bounding box center [480, 264] width 78 height 62
click at [345, 264] on icon "button_show_hidden_detail_by_id_1" at bounding box center [341, 264] width 13 height 8
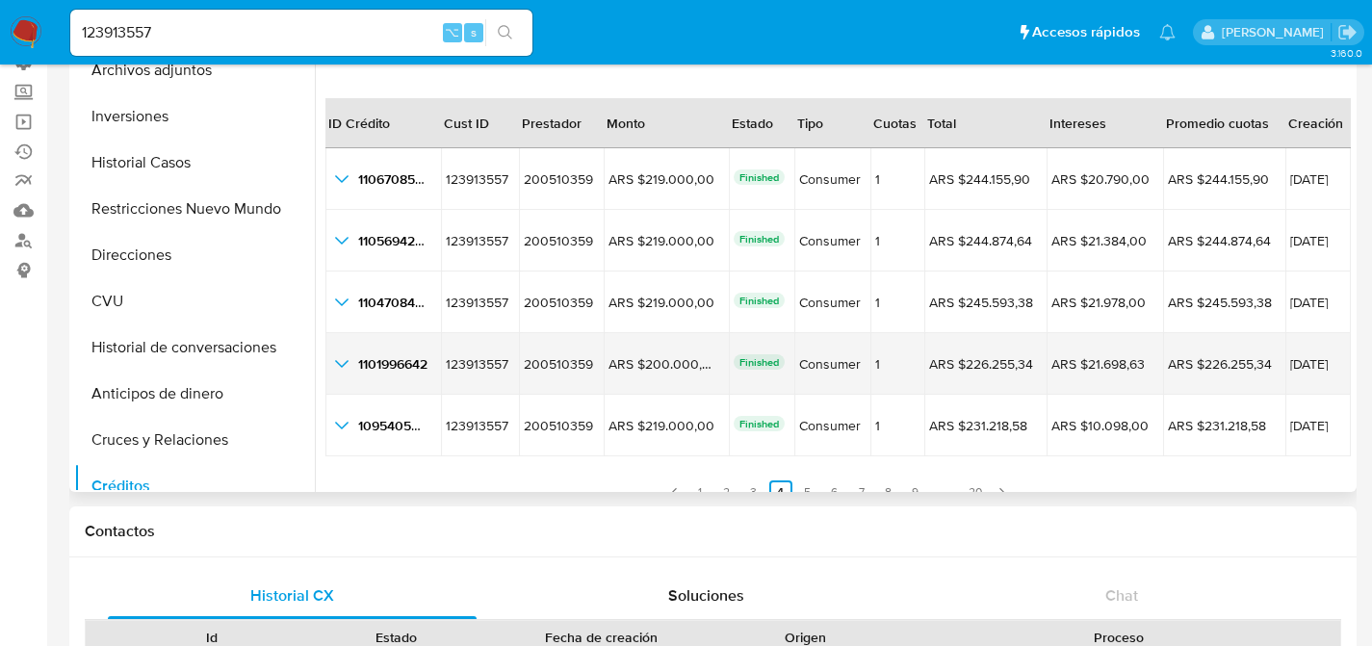
scroll to position [44, 0]
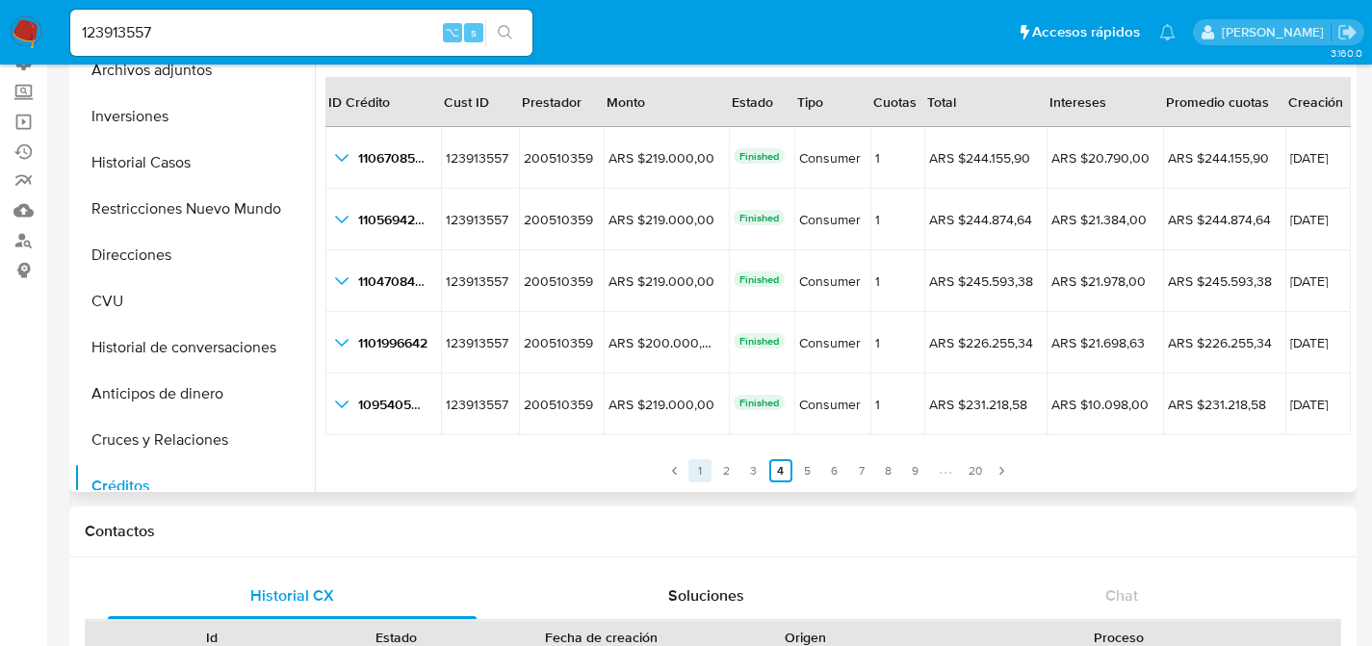
click at [700, 475] on link "1" at bounding box center [700, 470] width 23 height 23
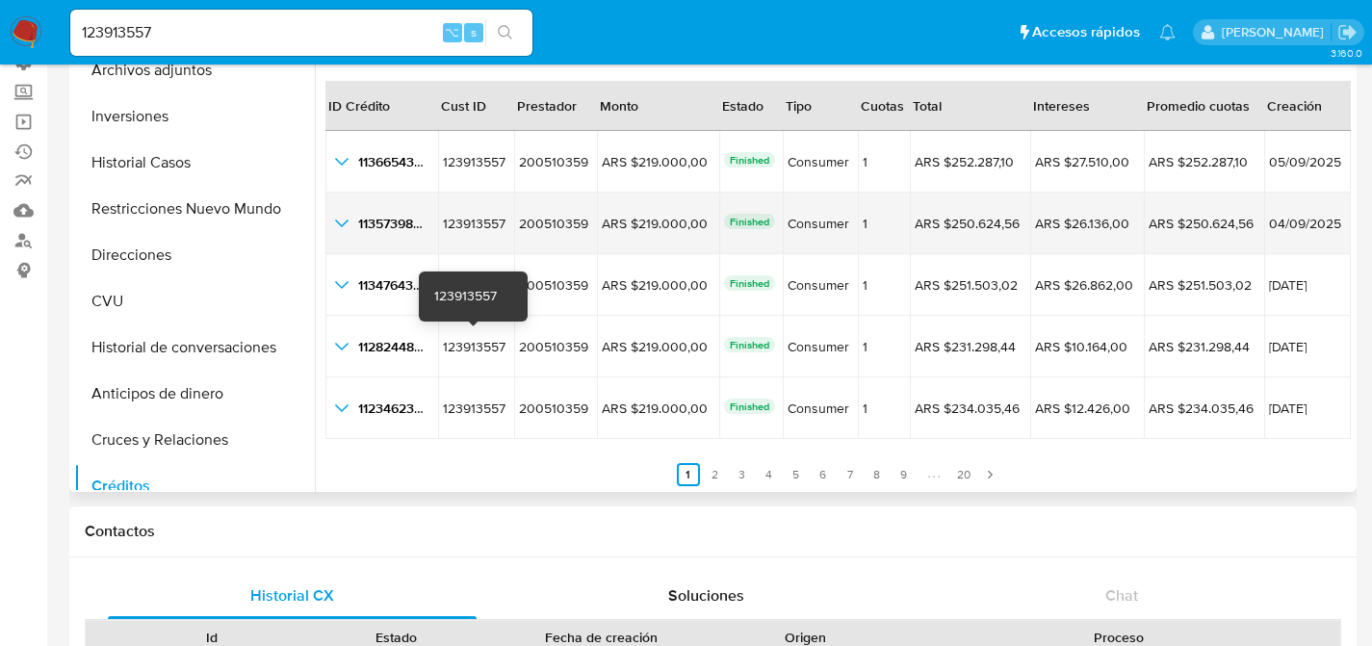
scroll to position [40, 0]
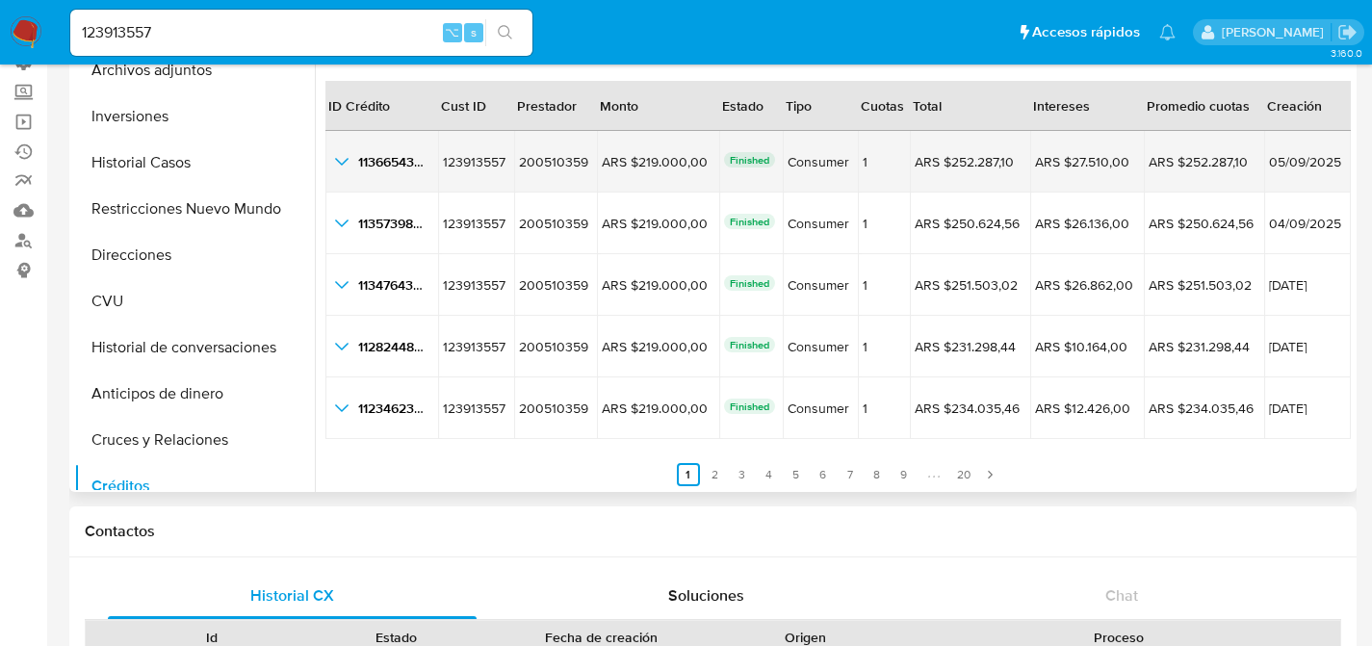
click at [342, 171] on icon "button_show_hidden_detail_by_id_0" at bounding box center [341, 161] width 23 height 23
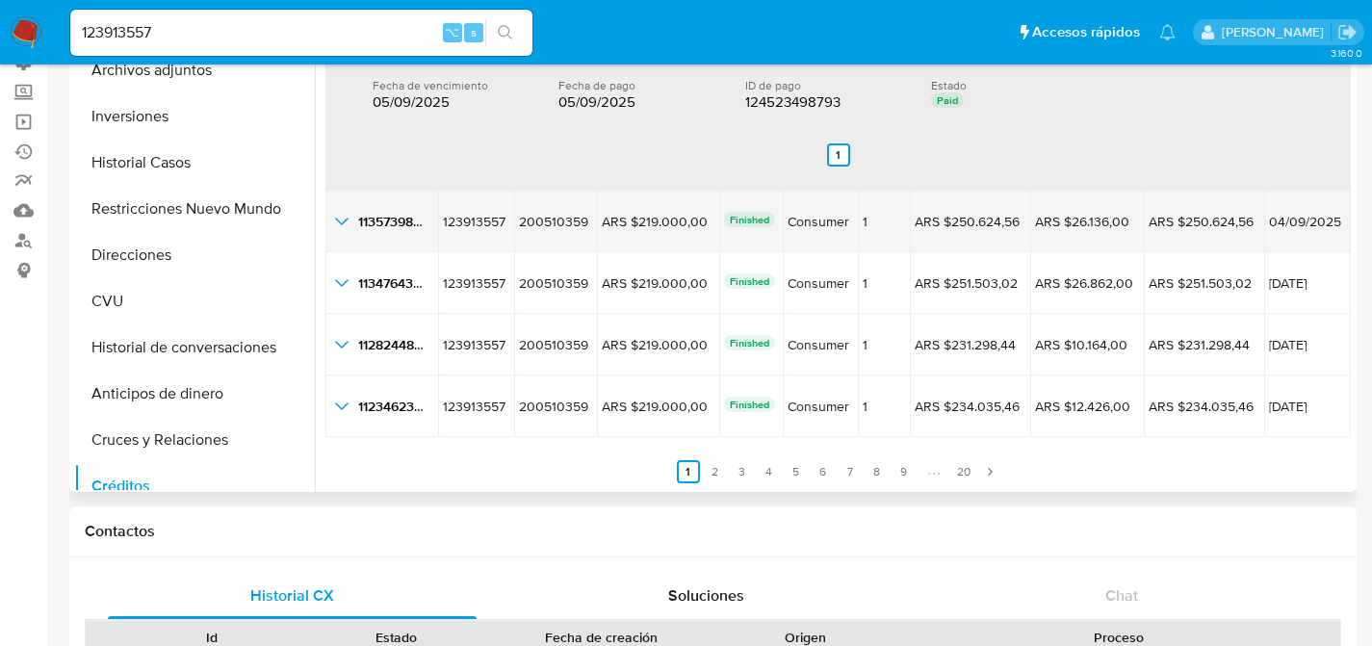
scroll to position [237, 0]
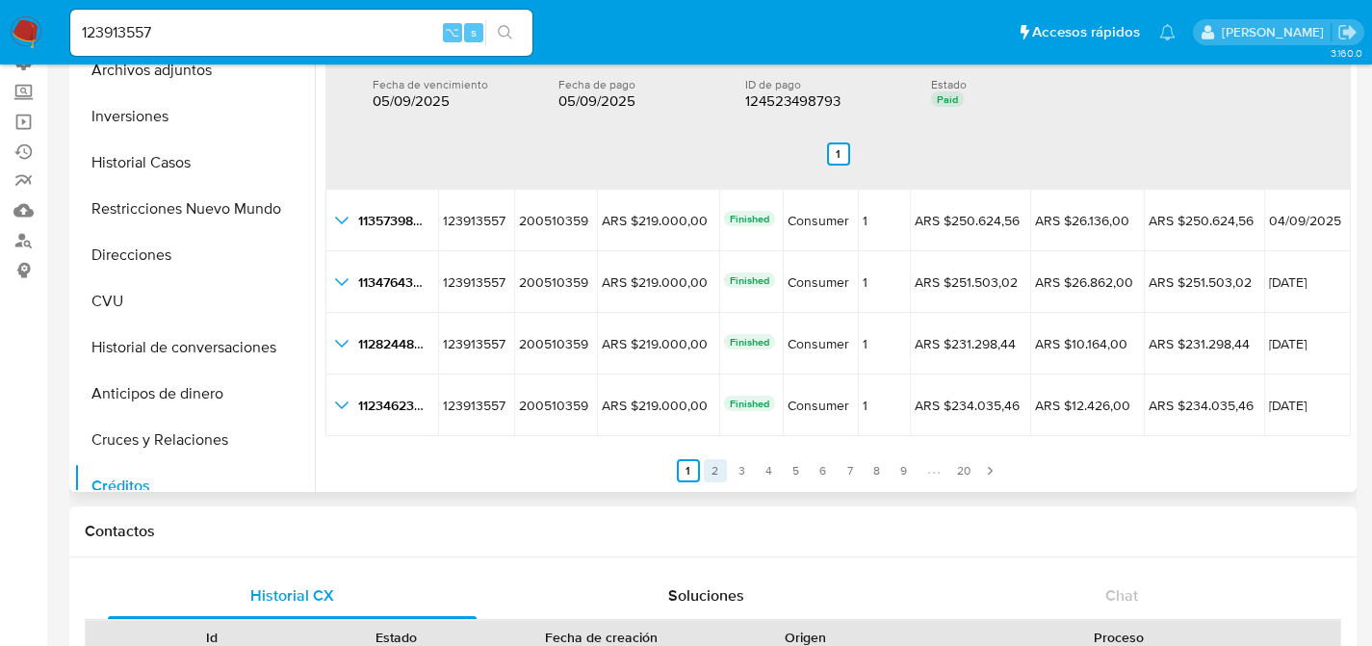
click at [736, 468] on link "3" at bounding box center [742, 470] width 23 height 23
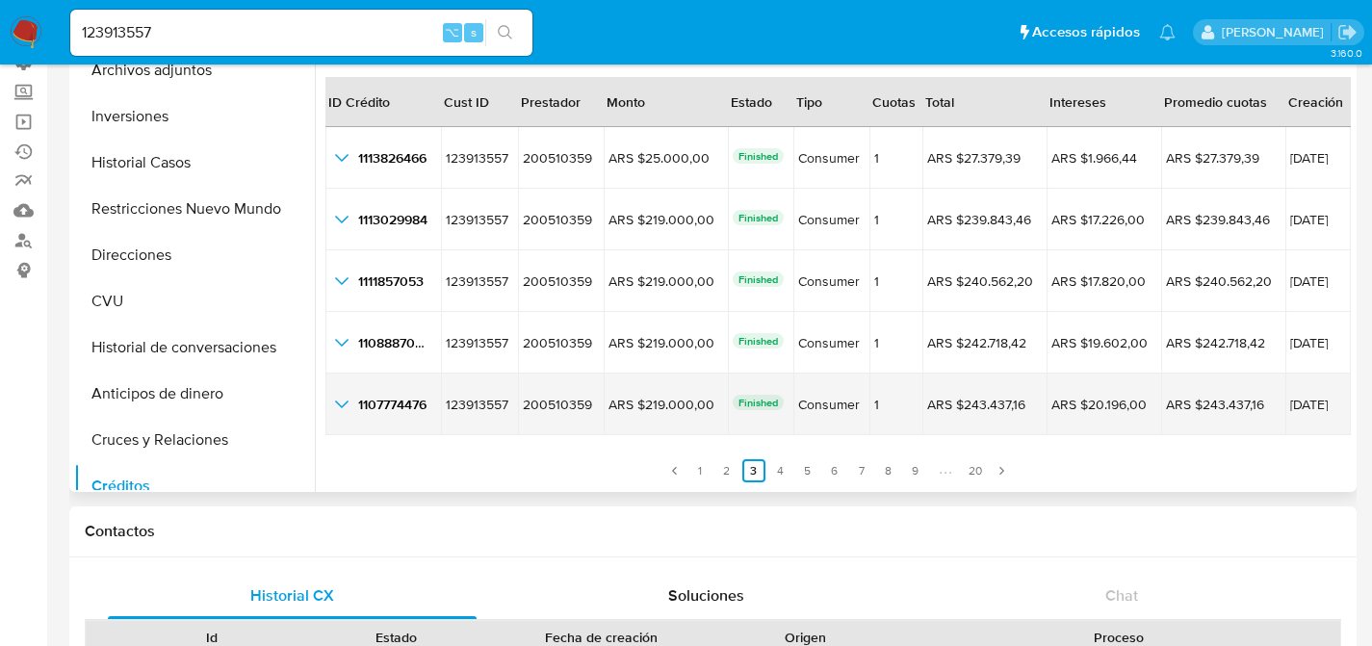
scroll to position [44, 0]
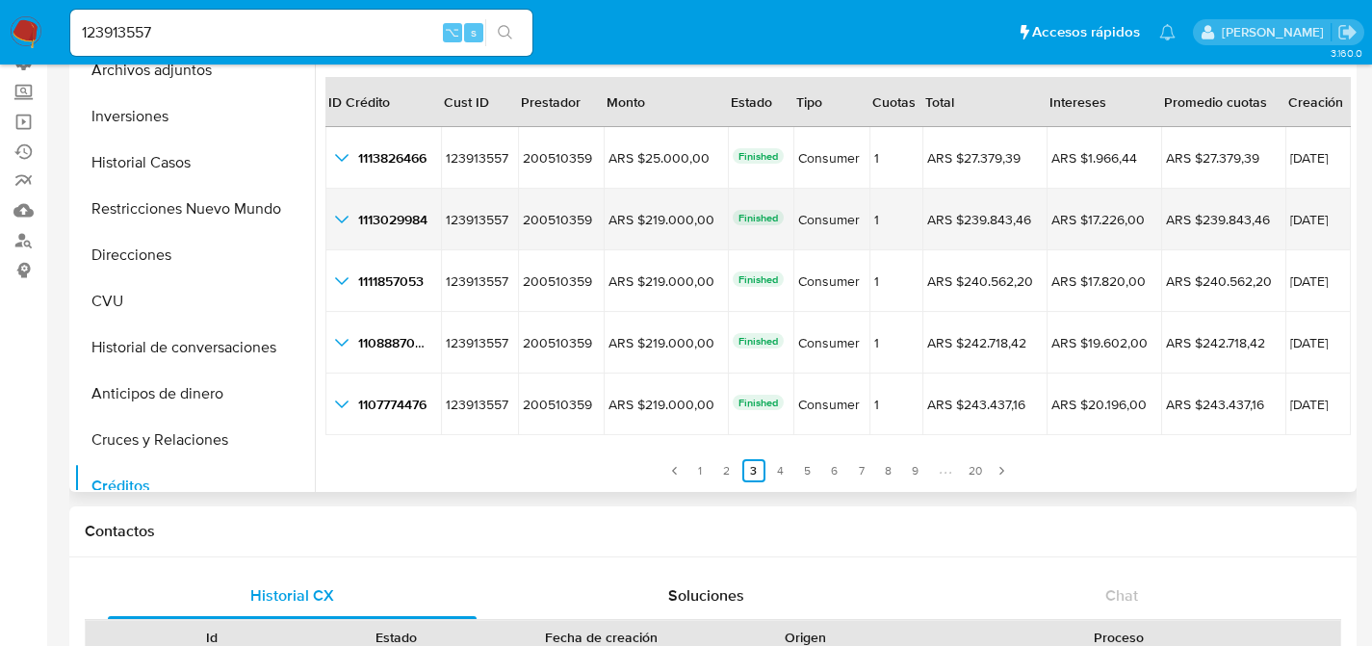
click at [375, 234] on td "1113029984 1113029984" at bounding box center [384, 220] width 116 height 62
click at [326, 221] on td "1113029984 1113029984" at bounding box center [384, 220] width 116 height 62
click at [339, 220] on icon "button_show_hidden_detail_by_id_1" at bounding box center [341, 220] width 13 height 8
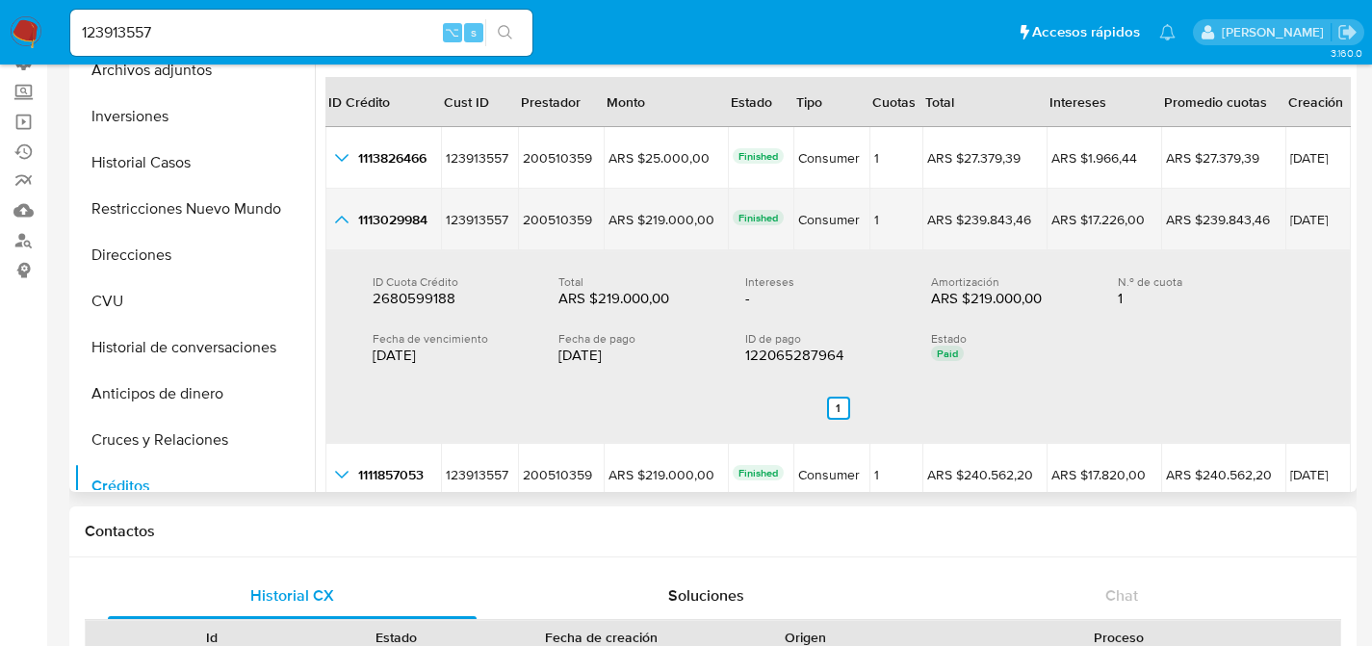
click at [339, 220] on icon "button_show_hidden_detail_by_id_1" at bounding box center [341, 219] width 23 height 23
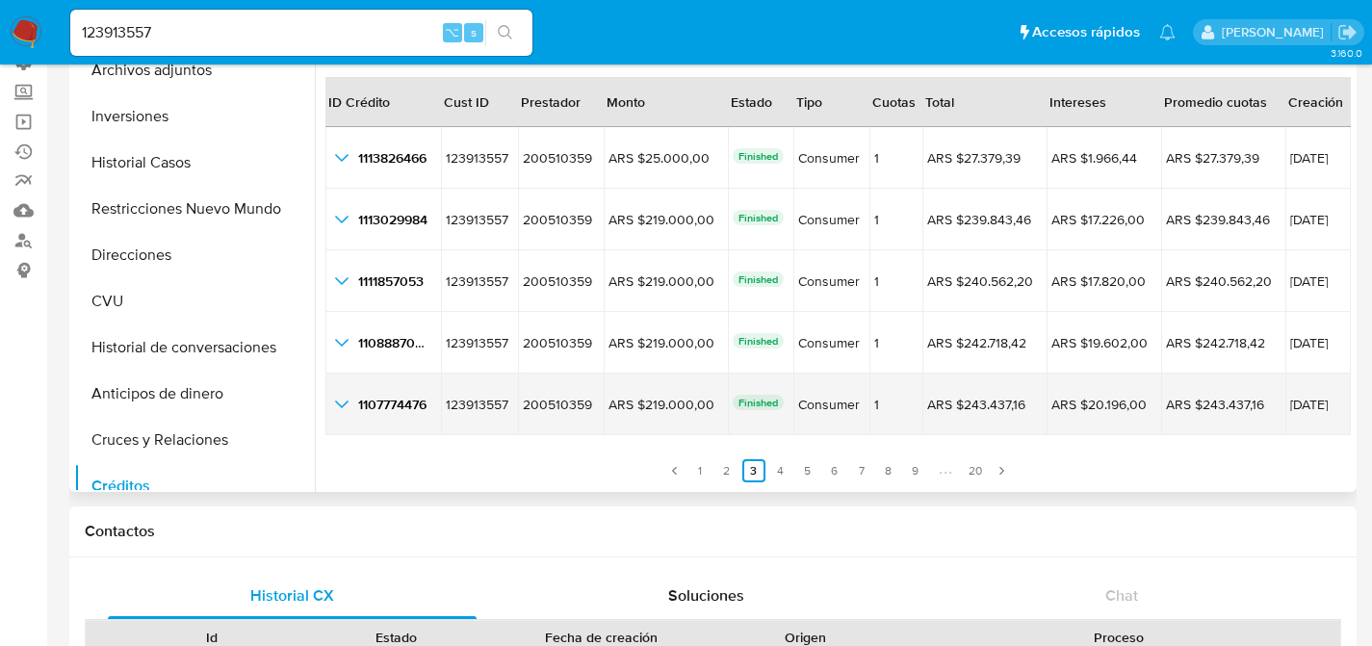
click at [357, 378] on td "1107774476 1107774476" at bounding box center [384, 405] width 116 height 62
click at [351, 406] on icon "button_show_hidden_detail_by_id_4" at bounding box center [341, 404] width 23 height 23
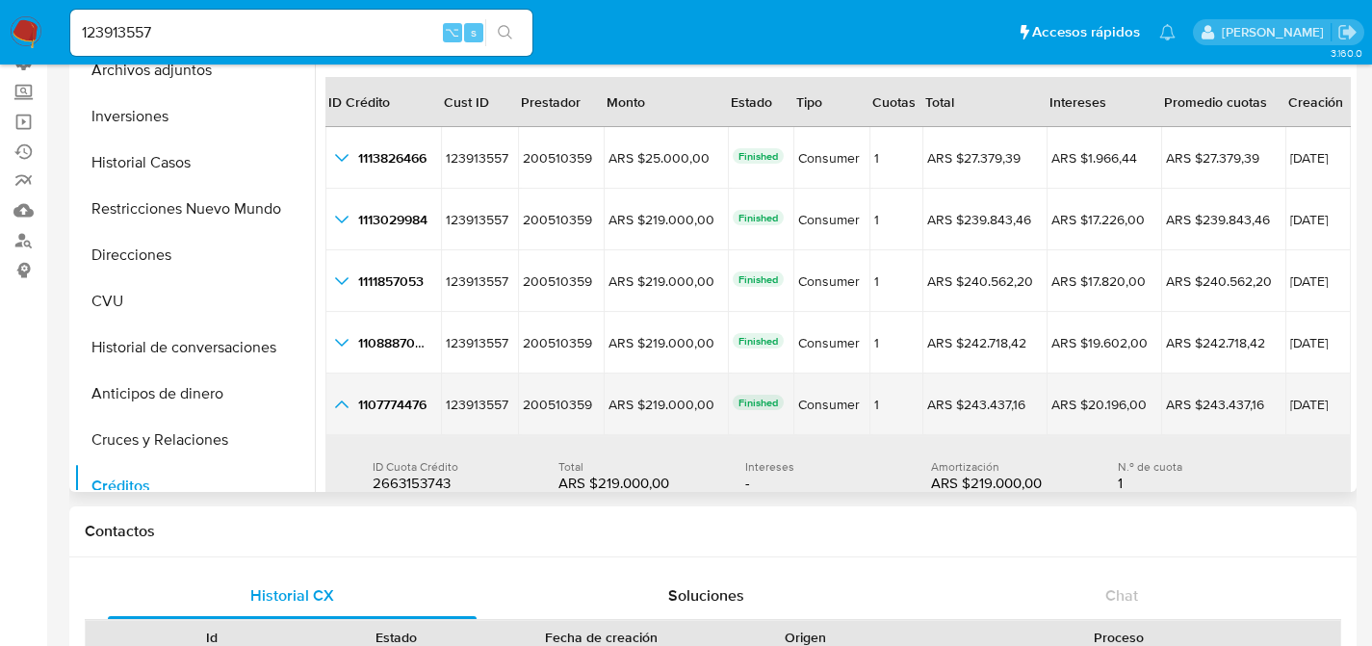
click at [348, 408] on icon "button_show_hidden_detail_by_id_4" at bounding box center [341, 404] width 23 height 23
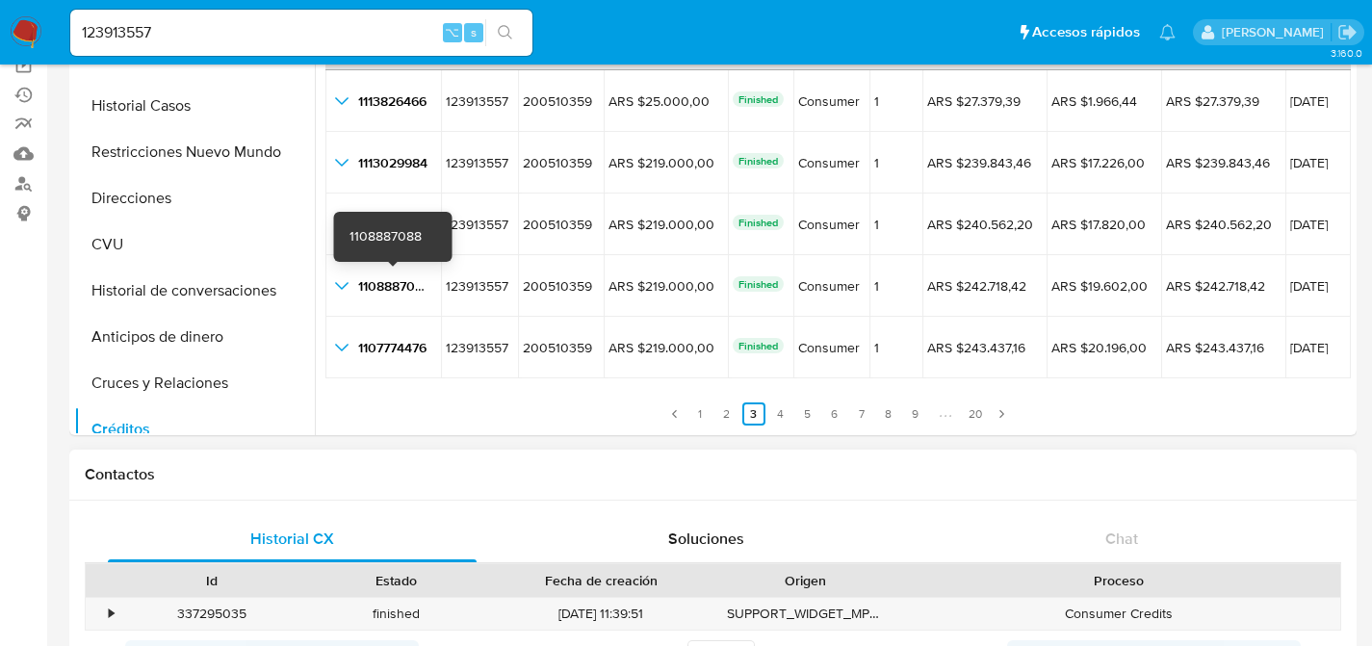
scroll to position [326, 0]
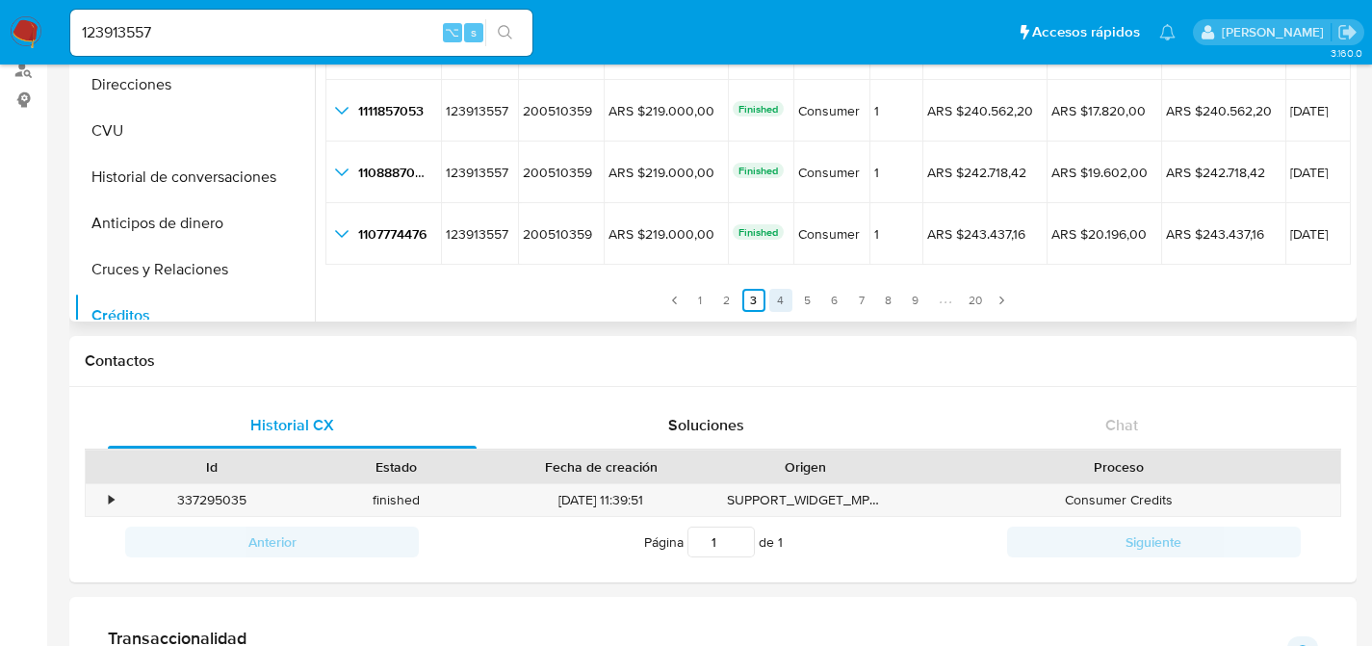
click at [779, 304] on link "4" at bounding box center [780, 300] width 23 height 23
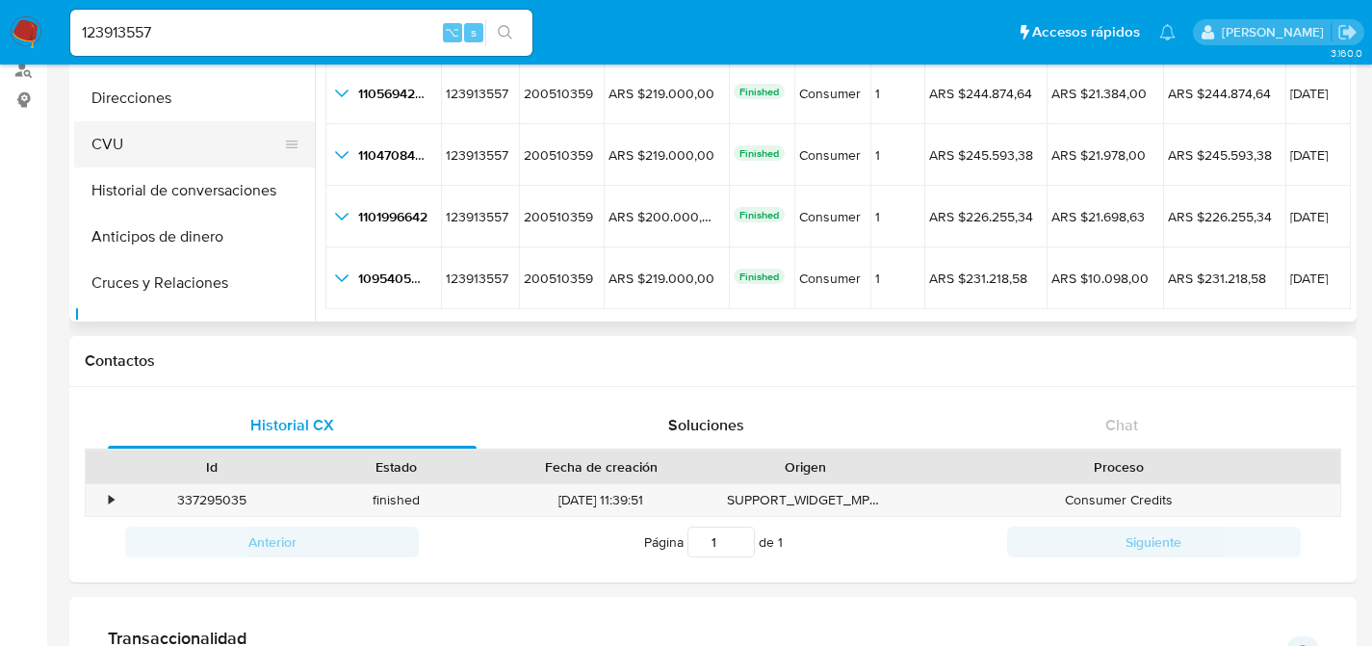
scroll to position [114, 0]
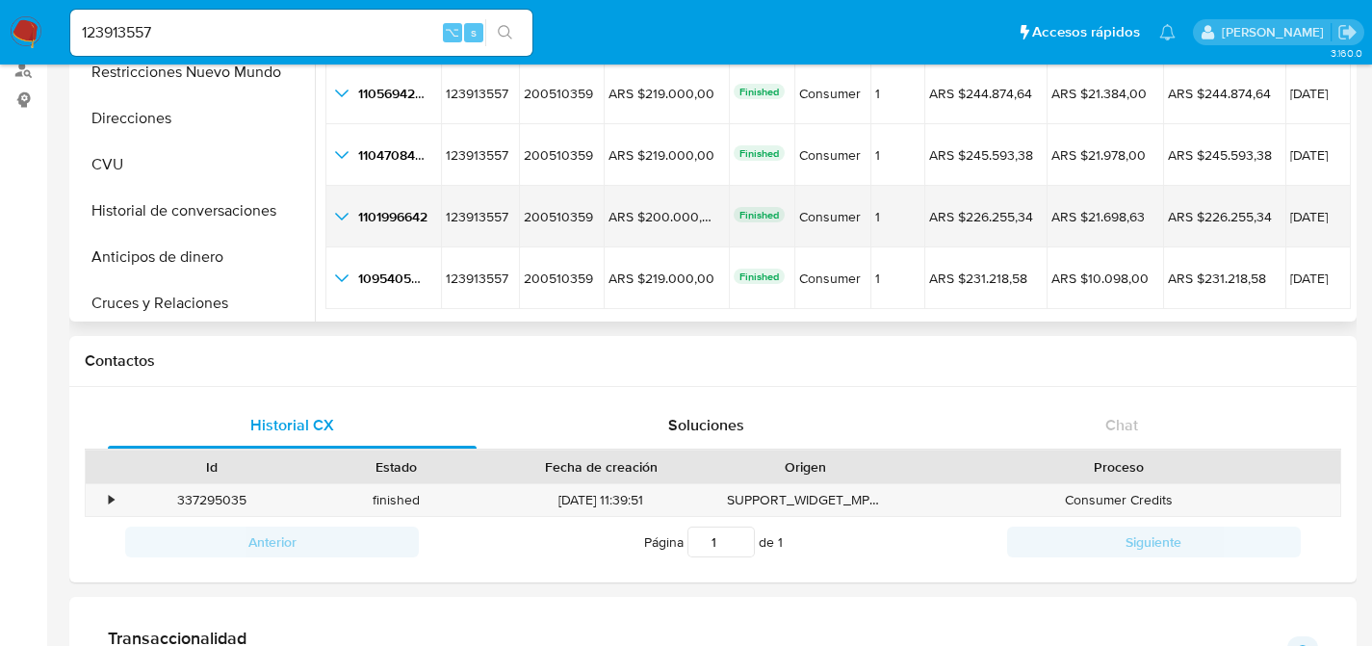
click at [335, 206] on icon "button_show_hidden_detail_by_id_3" at bounding box center [341, 216] width 23 height 23
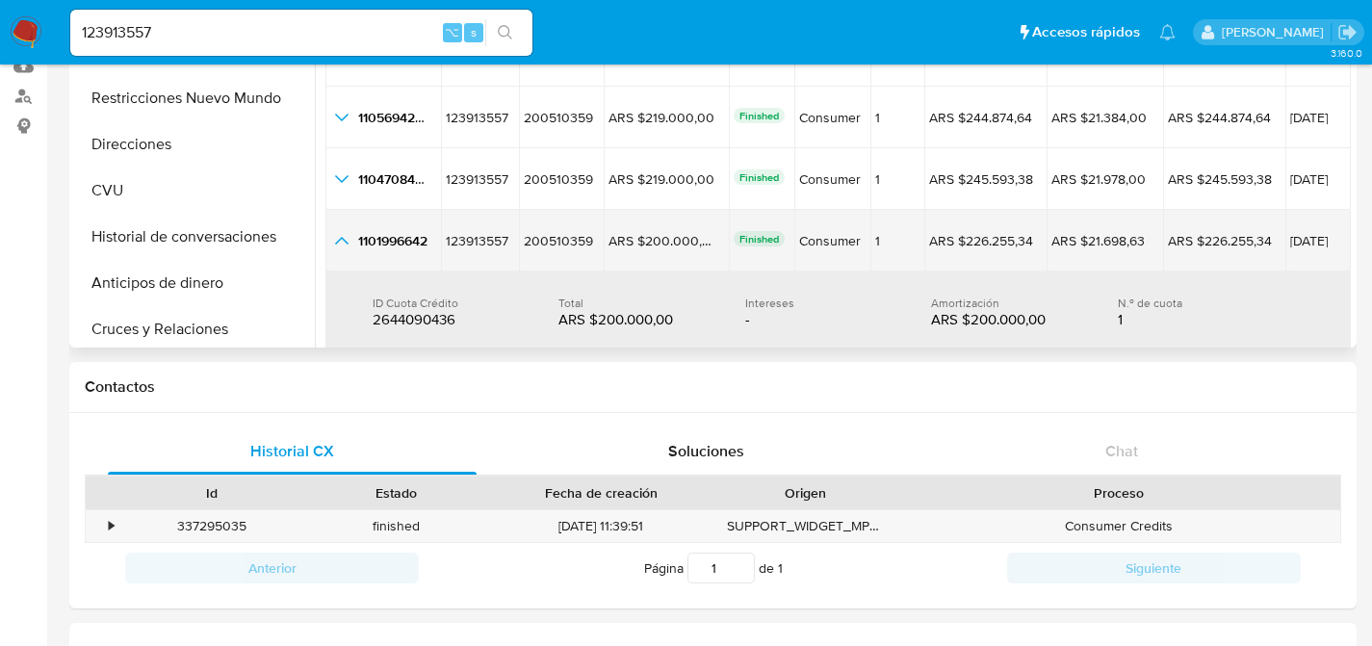
scroll to position [0, 0]
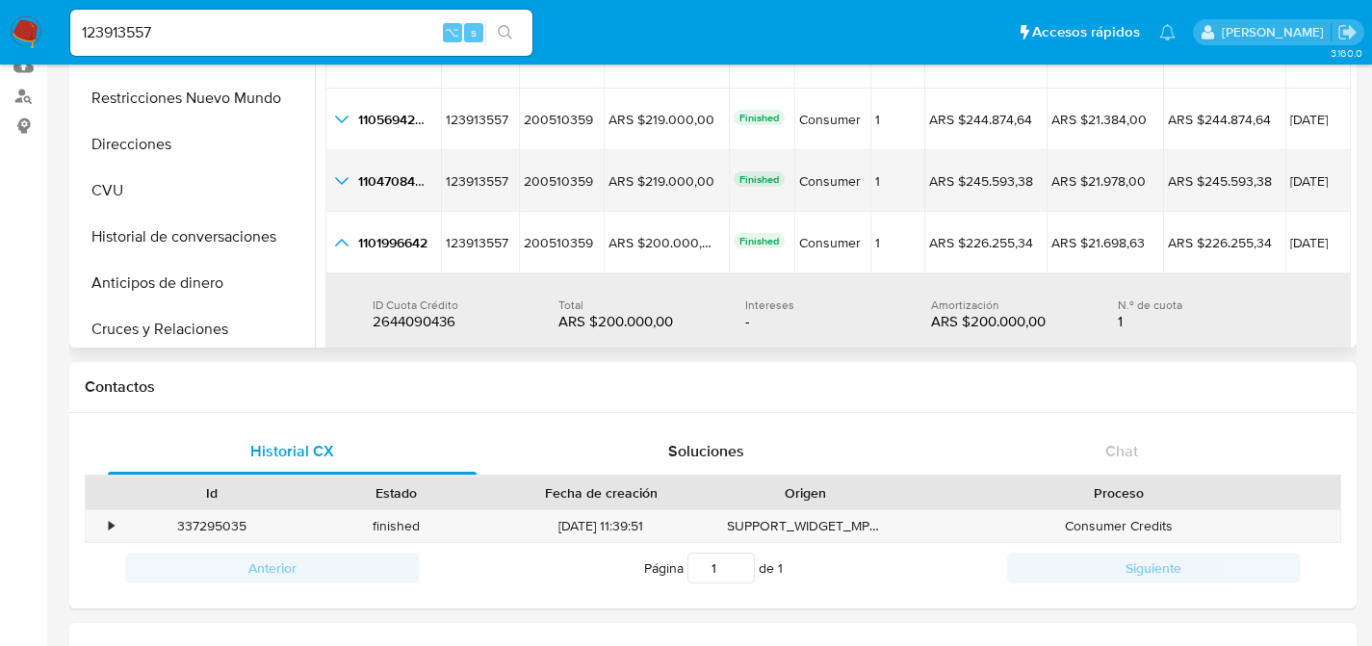
click at [340, 179] on icon "button_show_hidden_detail_by_id_2" at bounding box center [341, 180] width 23 height 23
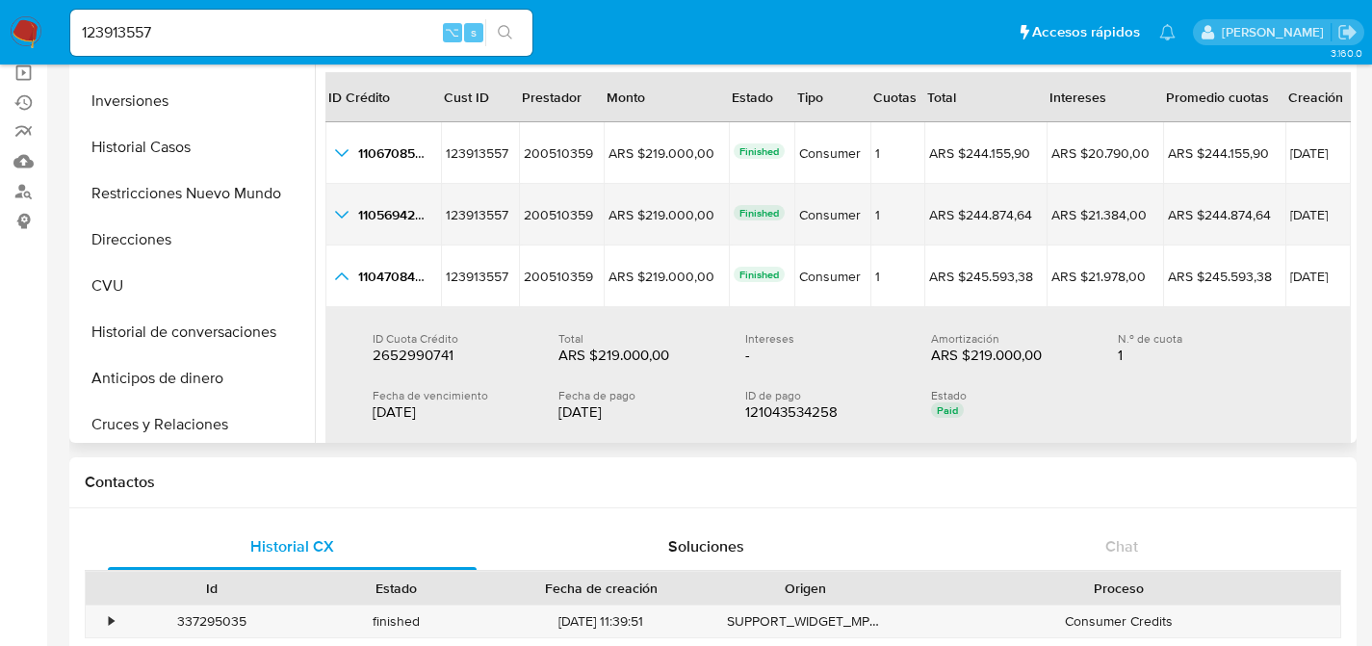
scroll to position [195, 0]
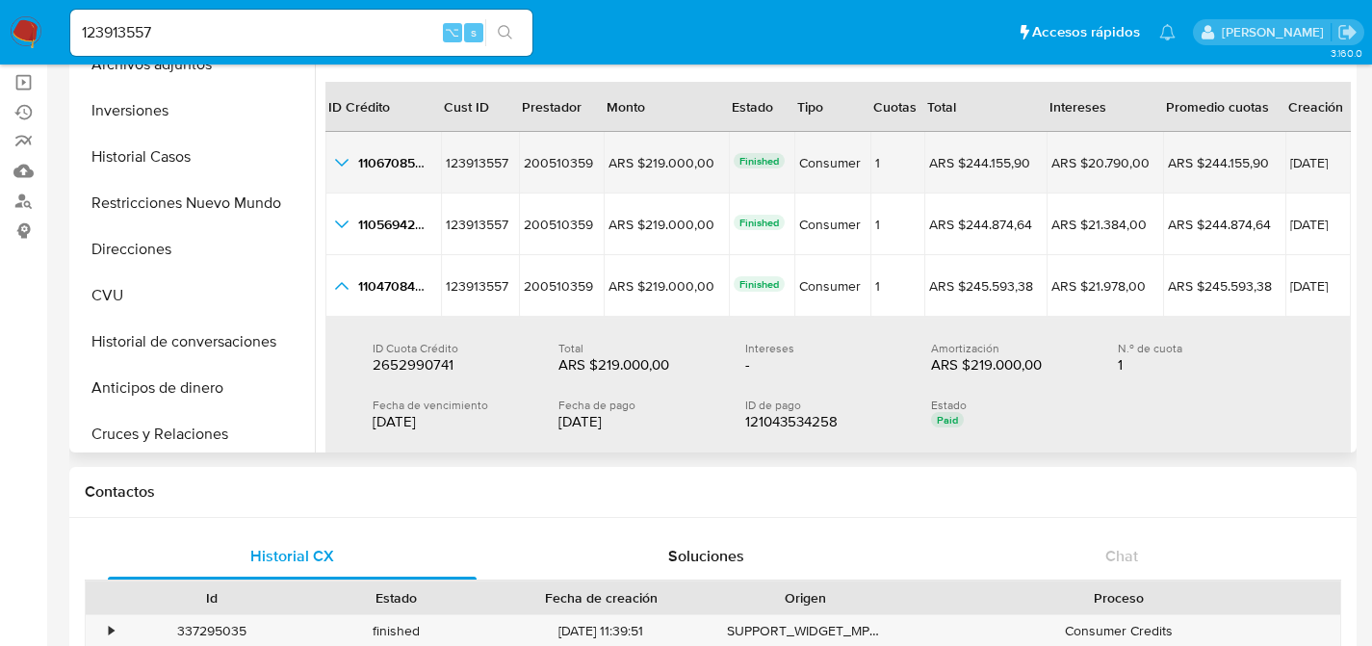
click at [347, 168] on icon "button_show_hidden_detail_by_id_0" at bounding box center [341, 162] width 23 height 23
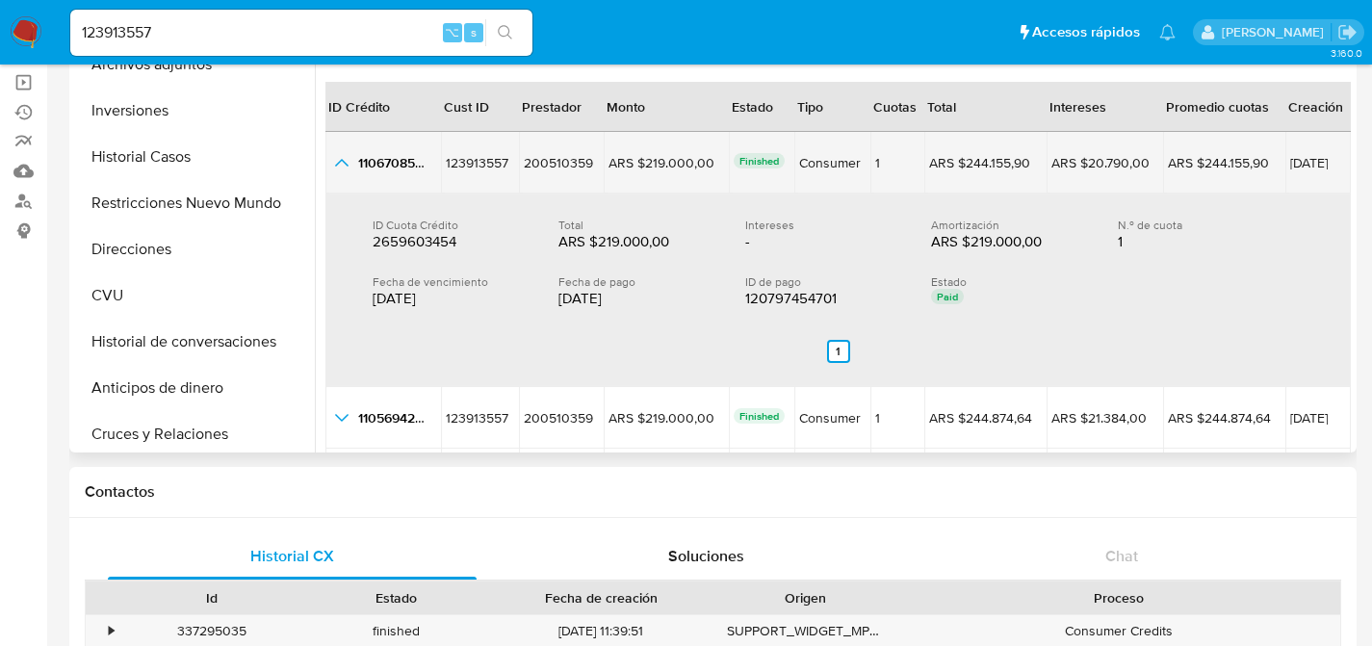
click at [345, 165] on icon "button_show_hidden_detail_by_id_0" at bounding box center [341, 162] width 23 height 23
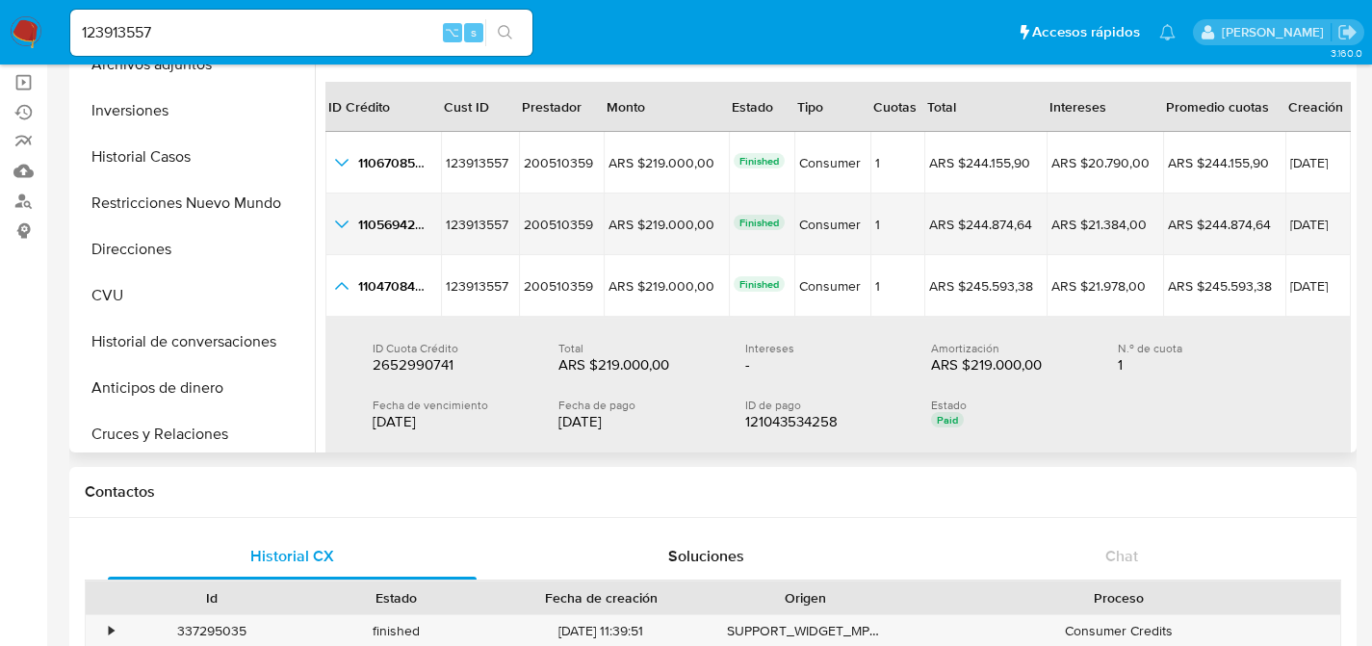
click at [343, 208] on td "1105694204 1105694204" at bounding box center [384, 225] width 116 height 62
click at [340, 216] on icon "button_show_hidden_detail_by_id_1" at bounding box center [341, 224] width 23 height 23
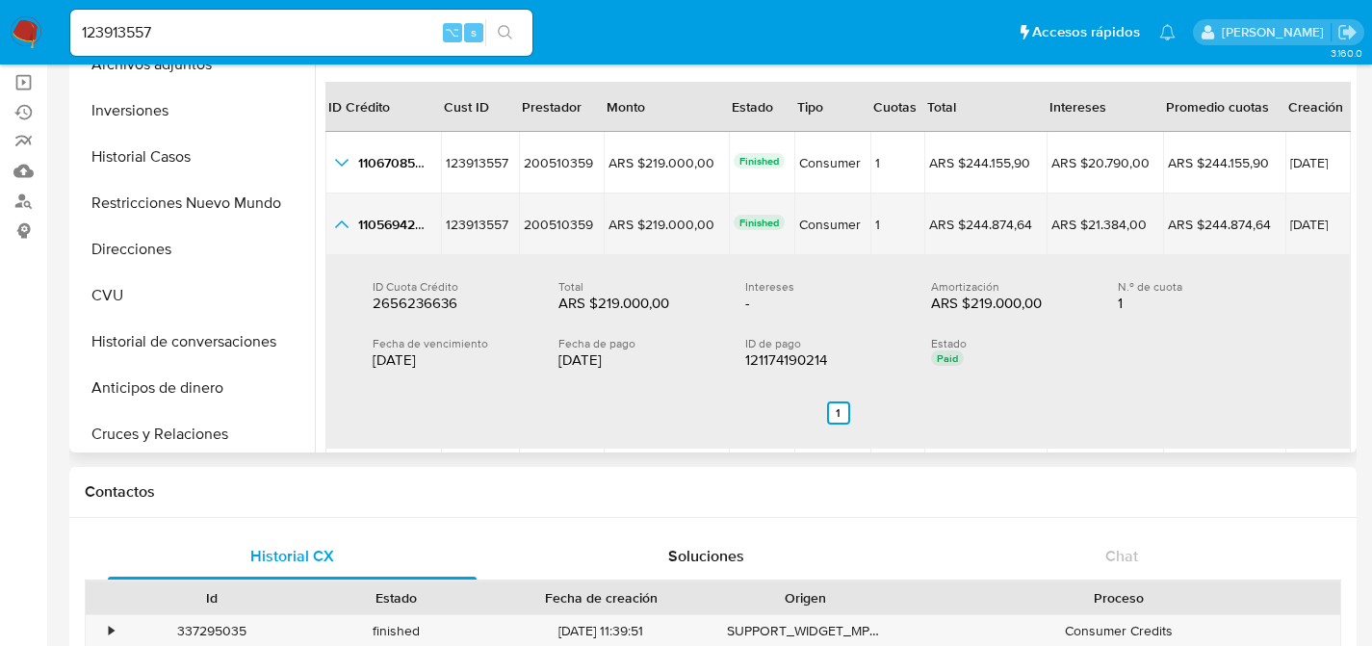
click at [341, 223] on icon "button_show_hidden_detail_by_id_1" at bounding box center [341, 224] width 23 height 23
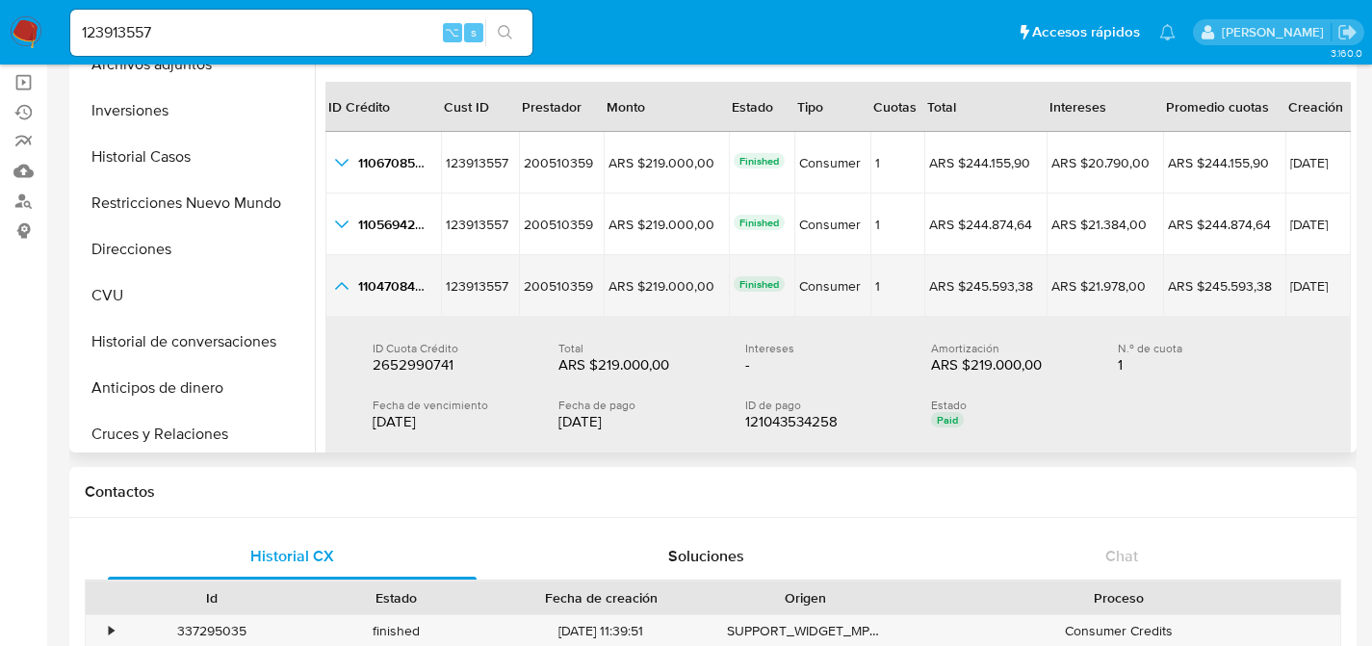
click at [342, 286] on icon "button_show_hidden_detail_by_id_2" at bounding box center [341, 285] width 23 height 23
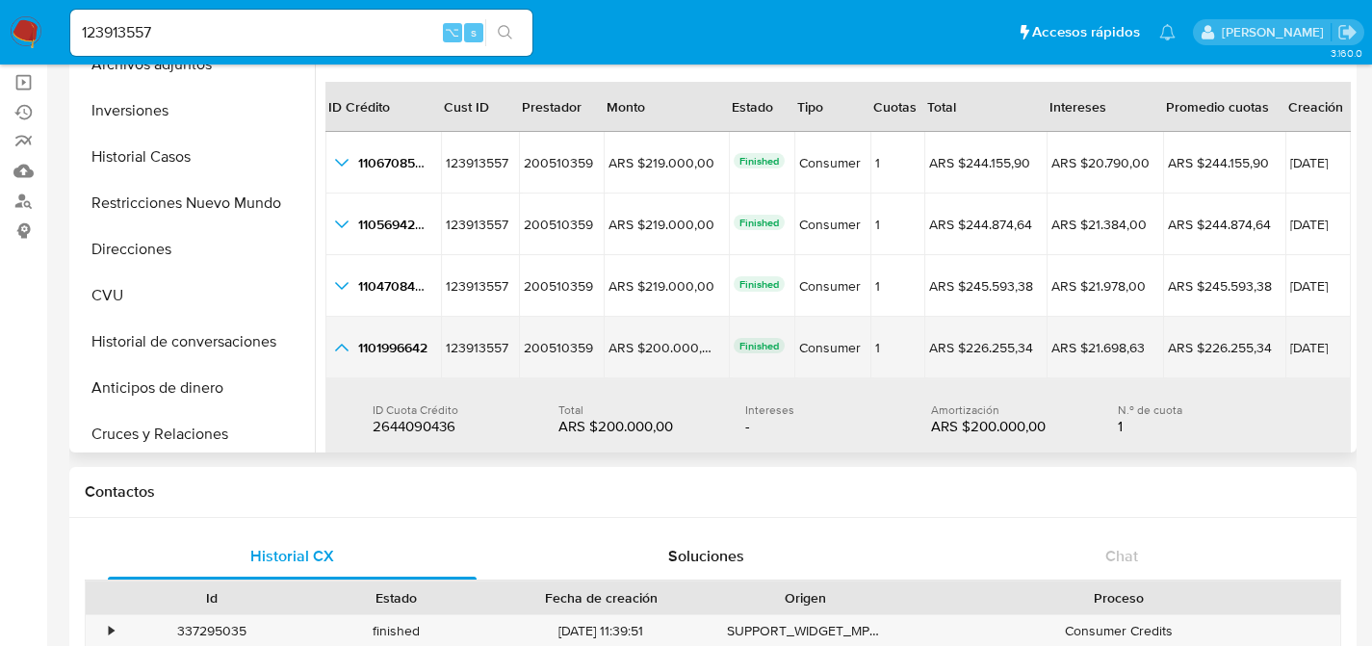
click at [349, 351] on icon "button_show_hidden_detail_by_id_3" at bounding box center [341, 347] width 23 height 23
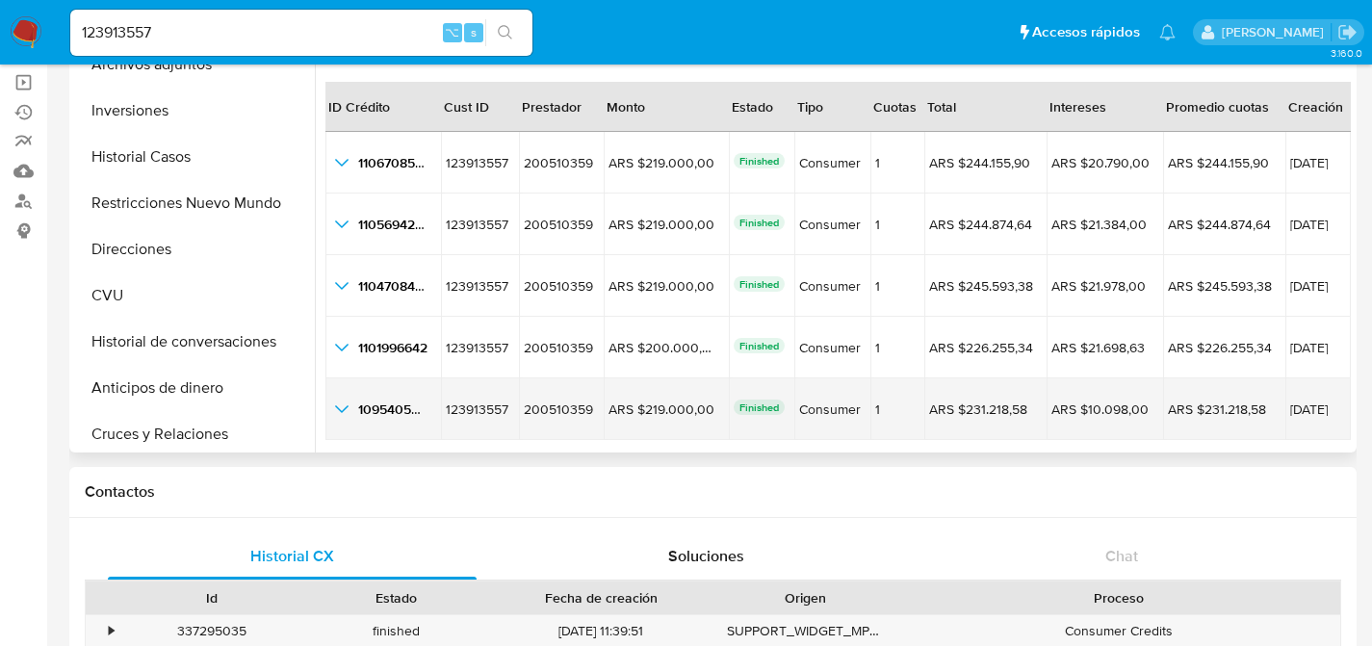
click at [340, 409] on icon "button_show_hidden_detail_by_id_4" at bounding box center [341, 409] width 13 height 8
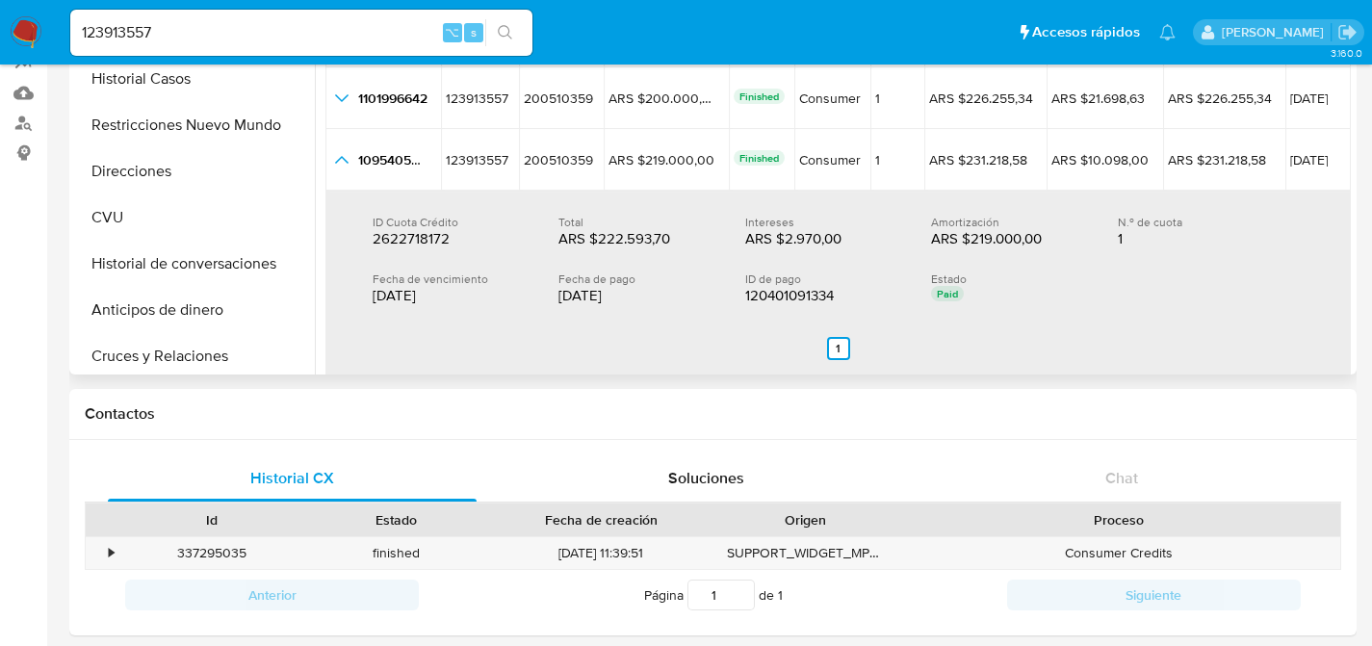
scroll to position [169, 0]
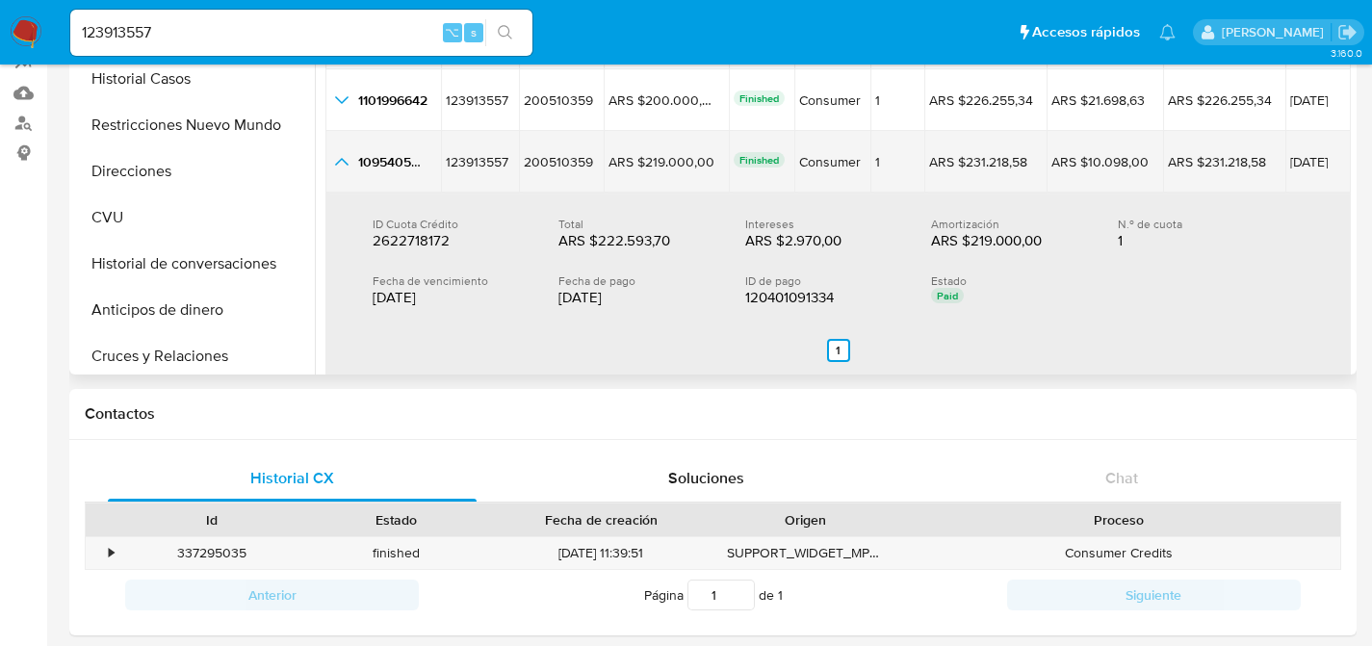
click at [334, 162] on icon "button_show_hidden_detail_by_id_4" at bounding box center [341, 161] width 23 height 23
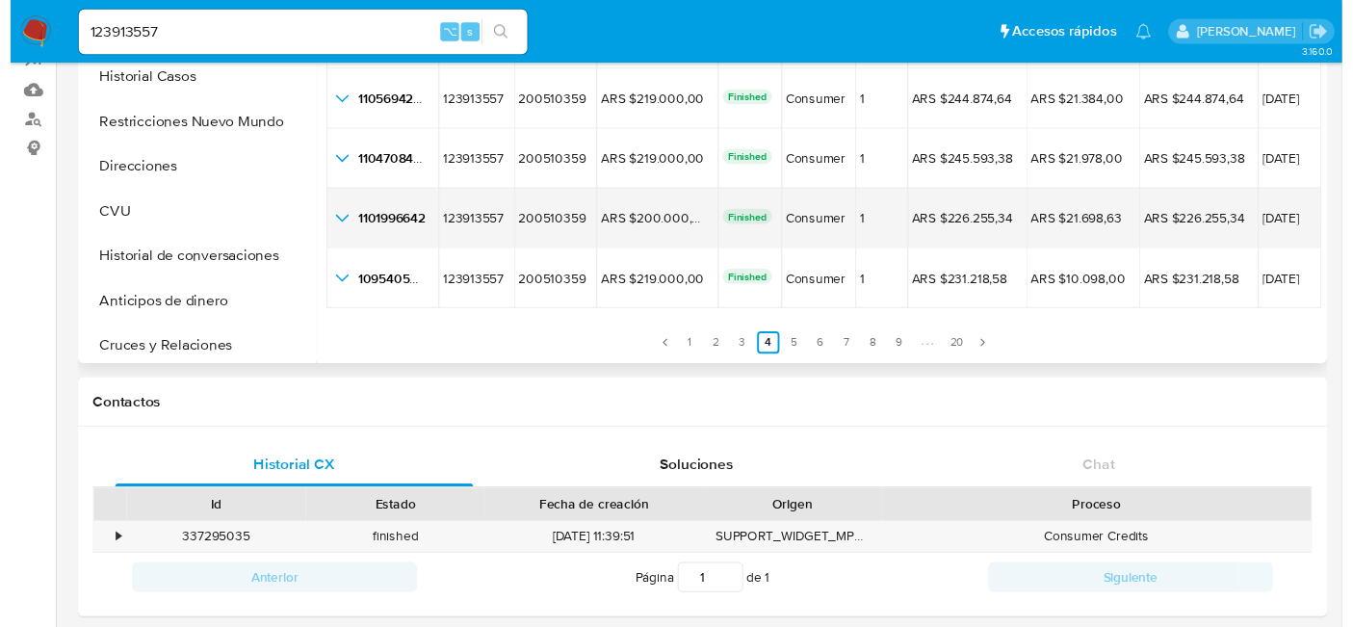
scroll to position [44, 0]
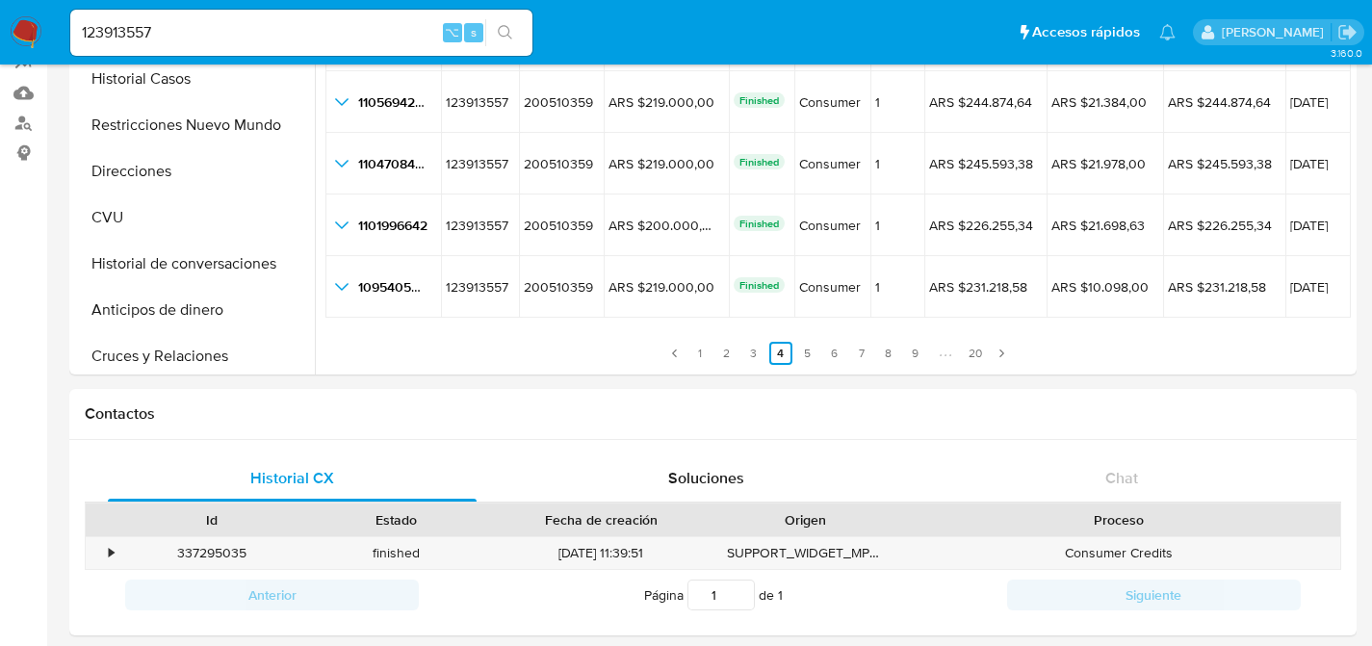
click at [264, 39] on input "123913557" at bounding box center [301, 32] width 462 height 25
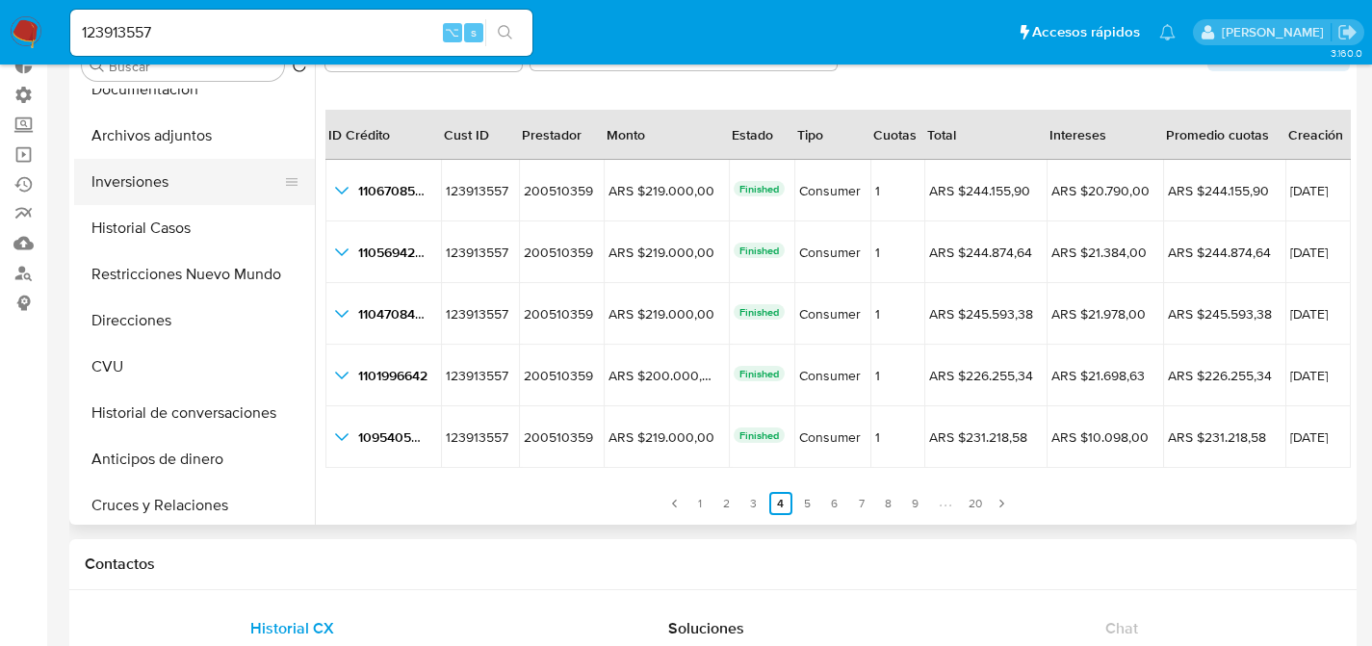
scroll to position [0, 0]
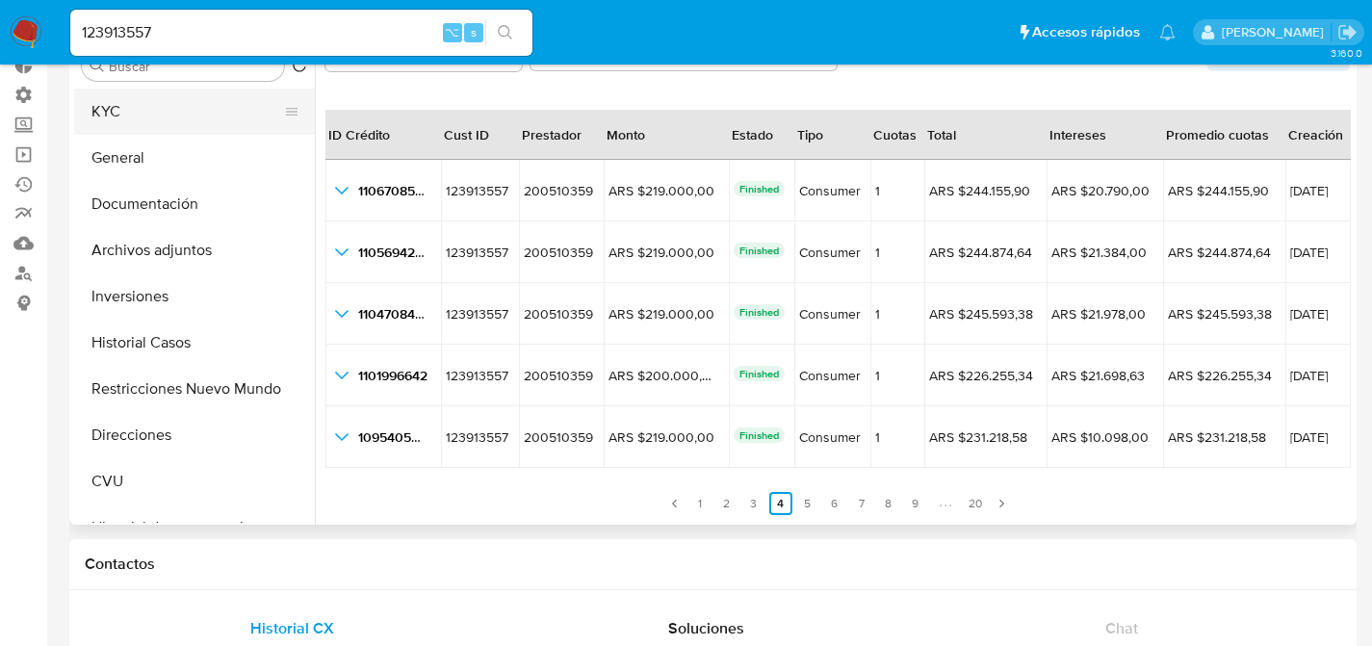
click at [135, 124] on button "KYC" at bounding box center [186, 112] width 225 height 46
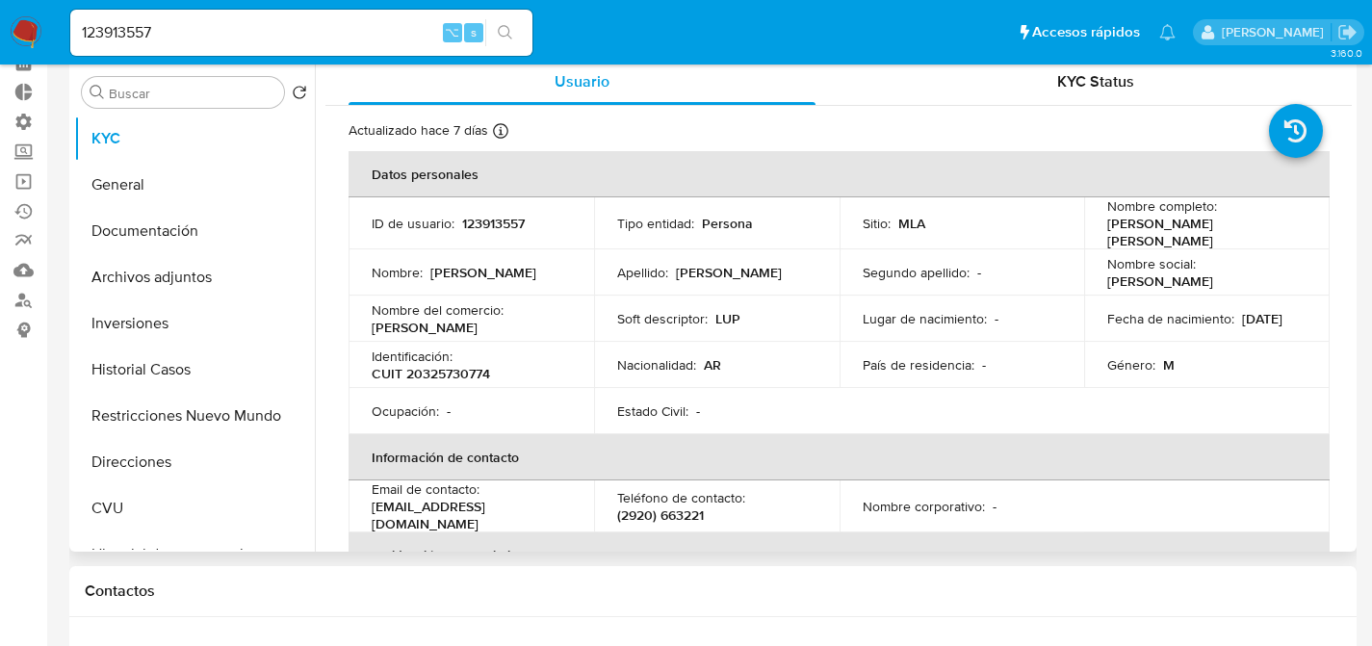
scroll to position [95, 0]
click at [25, 287] on link "Buscador de personas" at bounding box center [114, 301] width 229 height 30
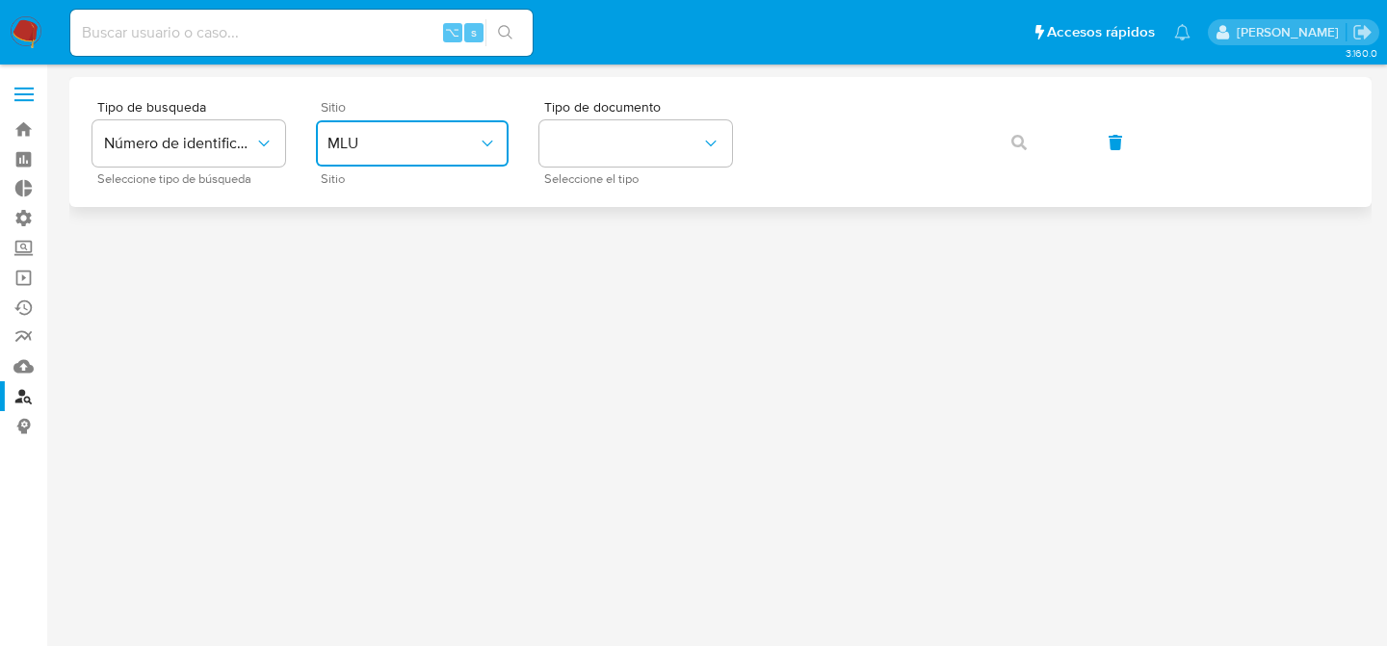
click at [404, 153] on button "MLU" at bounding box center [412, 143] width 193 height 46
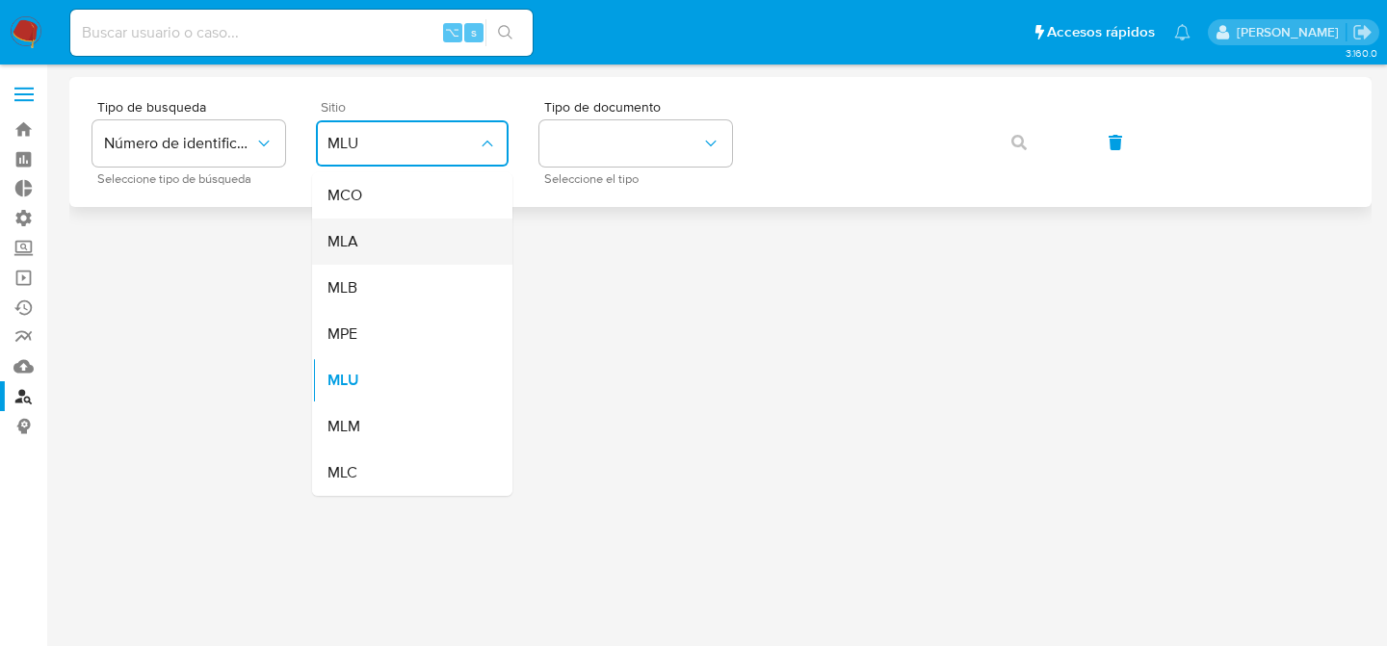
click at [390, 227] on div "MLA" at bounding box center [406, 242] width 158 height 46
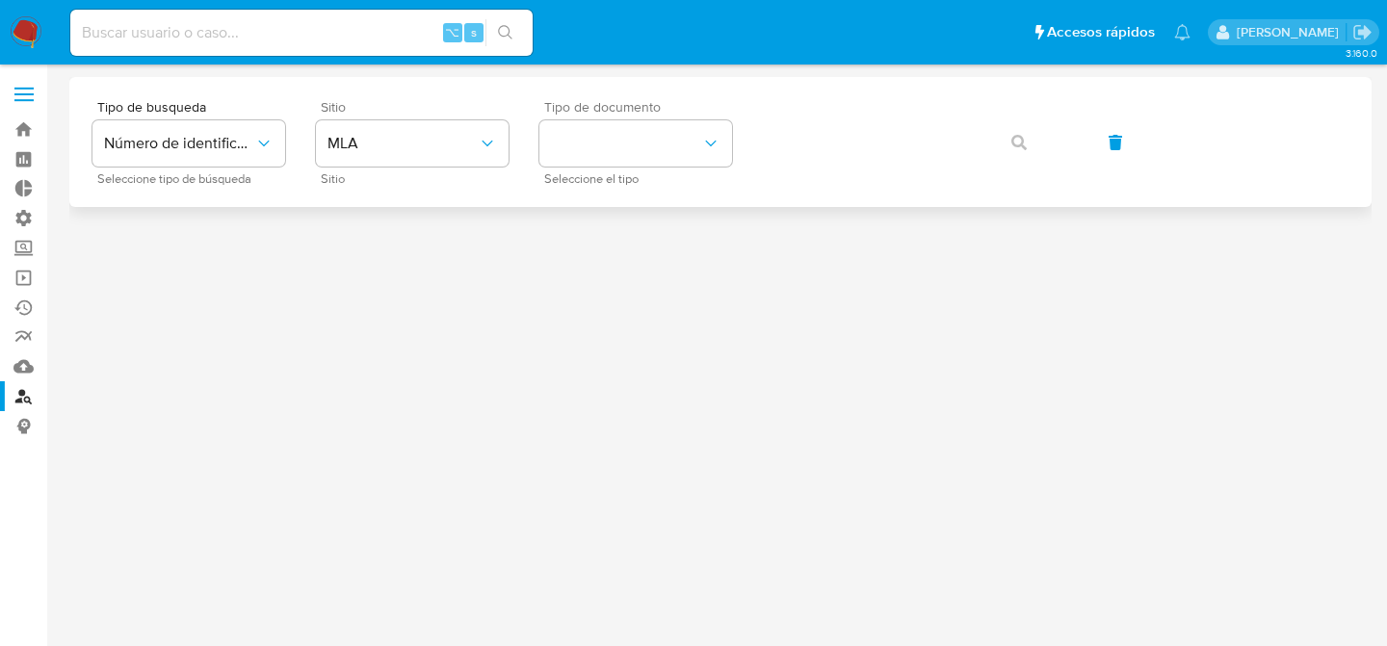
click at [586, 174] on span "Seleccione el tipo" at bounding box center [640, 179] width 193 height 10
click at [595, 166] on button "identificationType" at bounding box center [635, 143] width 193 height 46
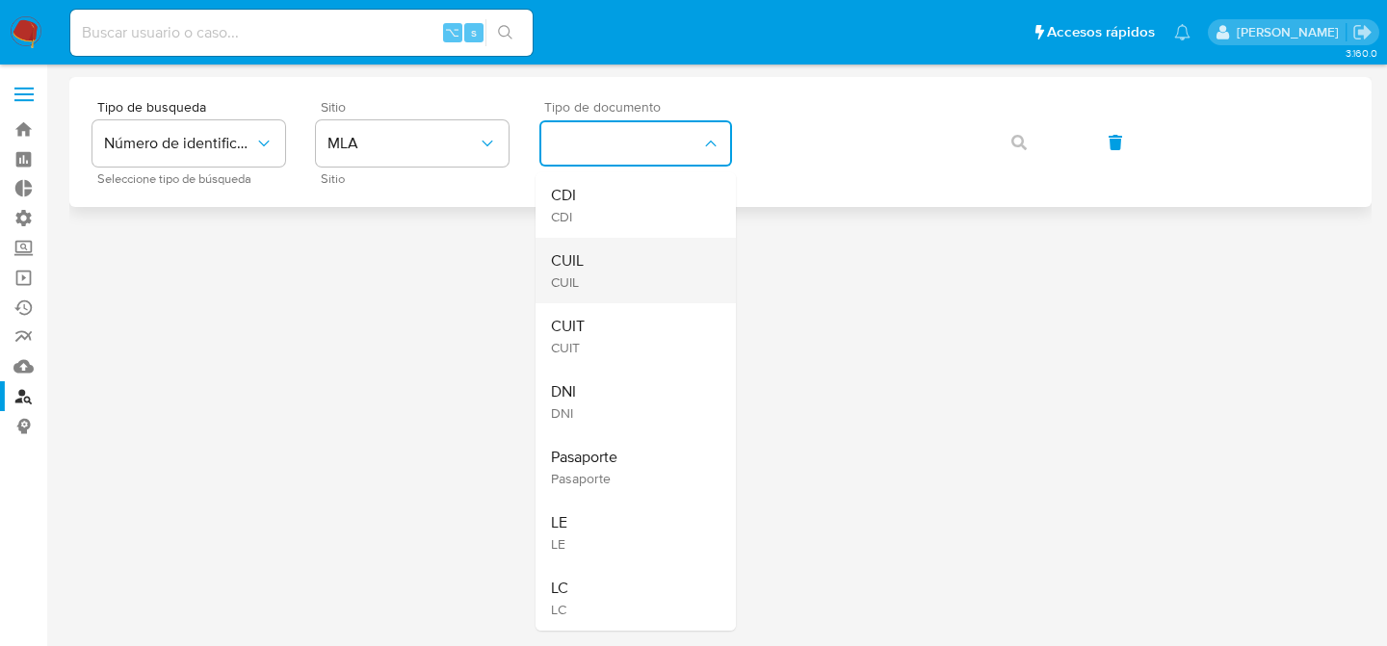
click at [593, 277] on div "CUIL CUIL" at bounding box center [630, 270] width 158 height 65
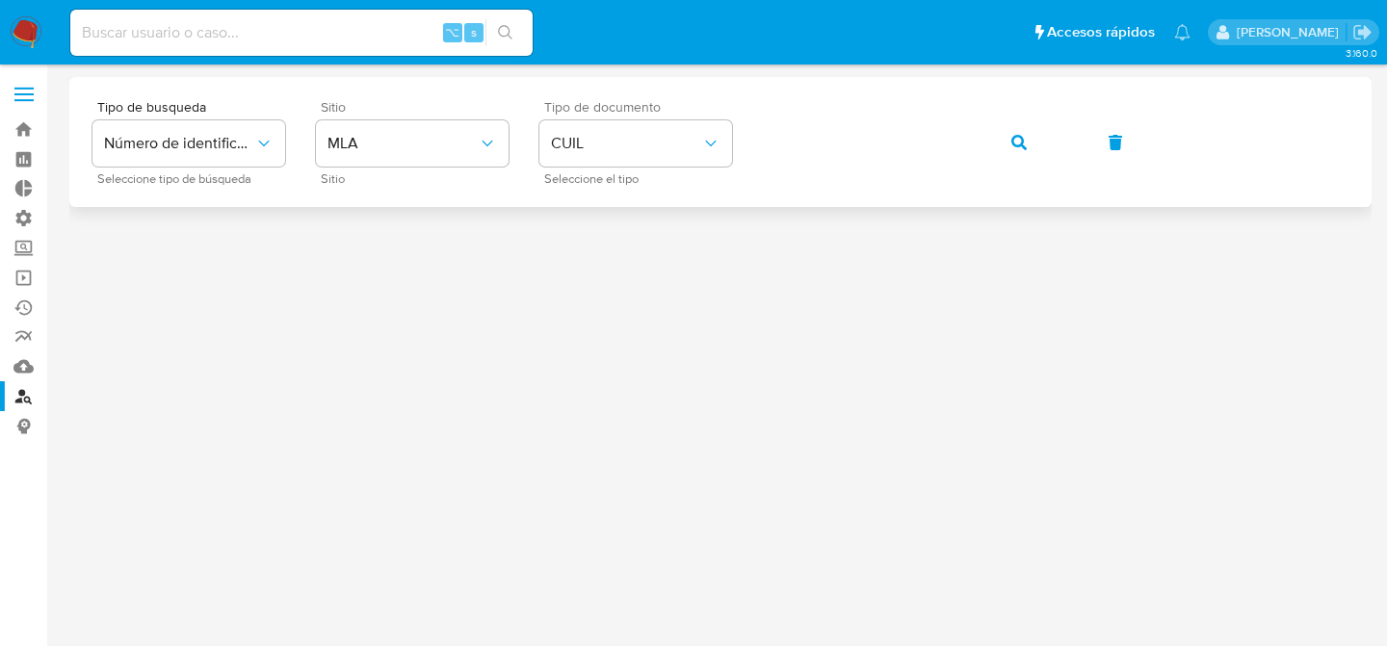
click at [986, 119] on button "button" at bounding box center [1018, 142] width 65 height 46
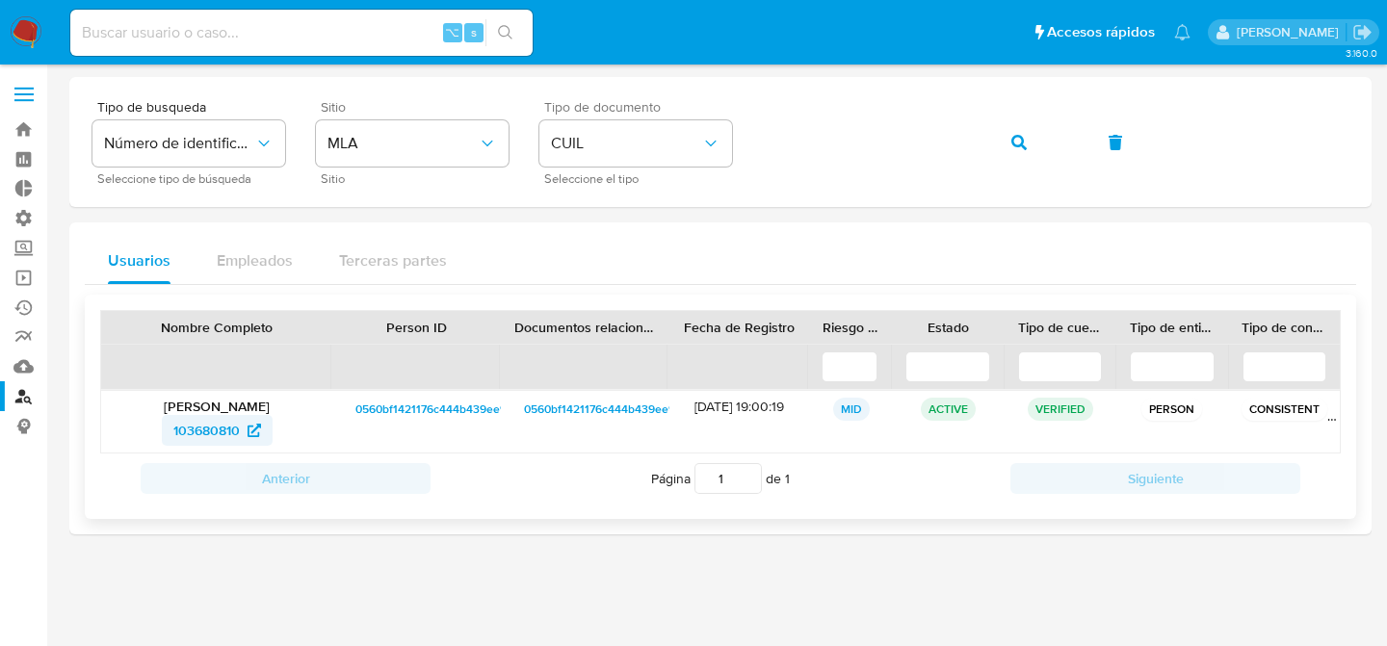
click at [216, 439] on span "103680810" at bounding box center [206, 430] width 66 height 31
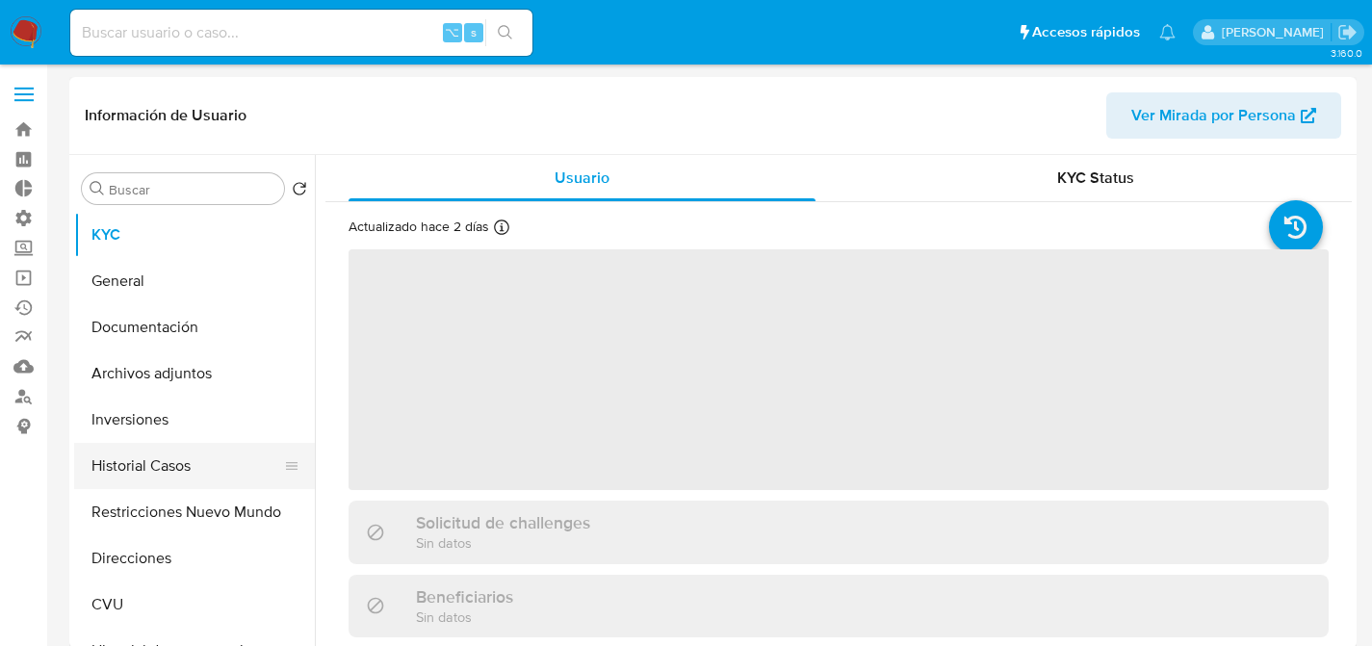
select select "10"
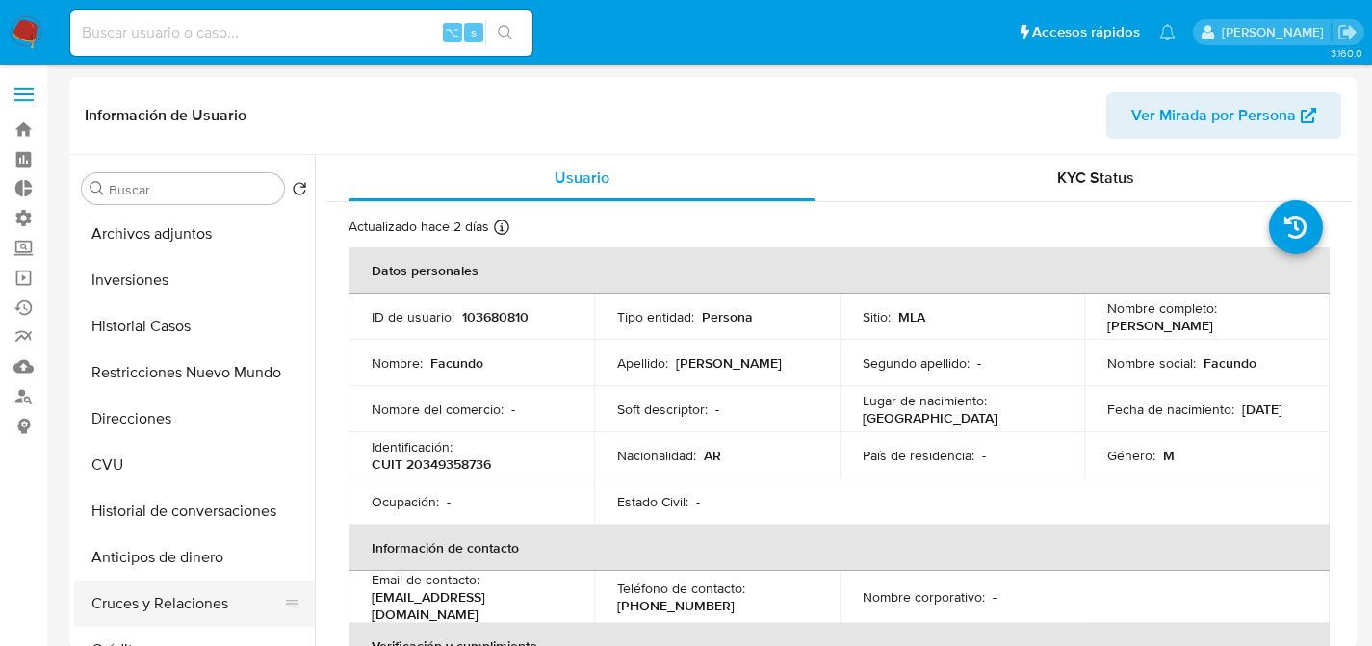
scroll to position [179, 0]
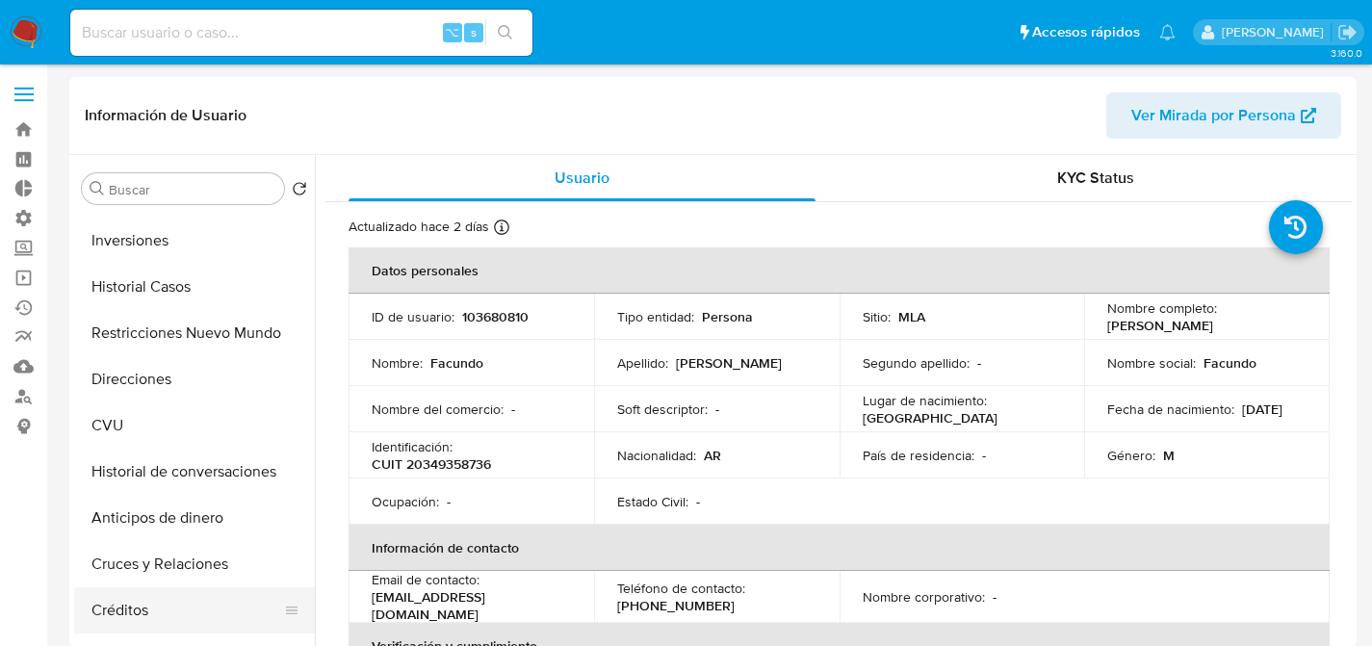
click at [125, 598] on button "Créditos" at bounding box center [186, 610] width 225 height 46
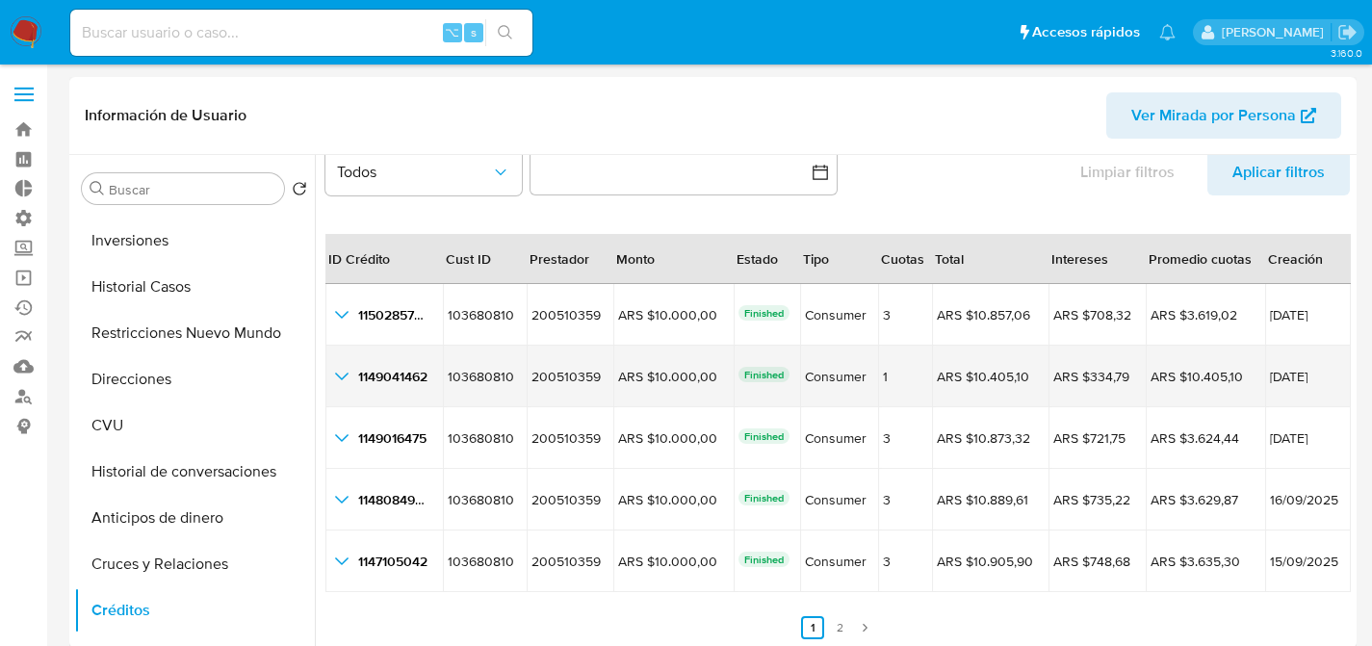
scroll to position [44, 0]
click at [355, 382] on div "1149041462 1149041462" at bounding box center [384, 375] width 108 height 23
click at [337, 378] on icon "button_show_hidden_detail_by_id_1" at bounding box center [341, 375] width 23 height 23
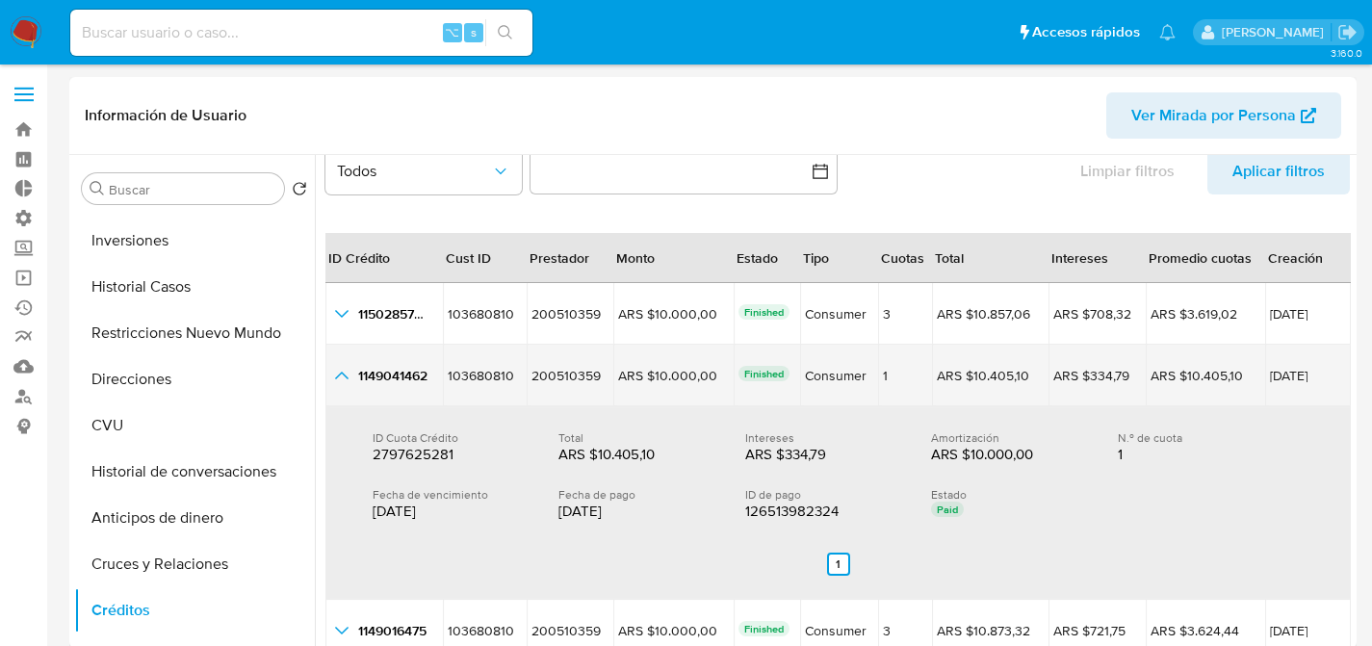
click at [338, 372] on icon "button_show_hidden_detail_by_id_1" at bounding box center [341, 375] width 23 height 23
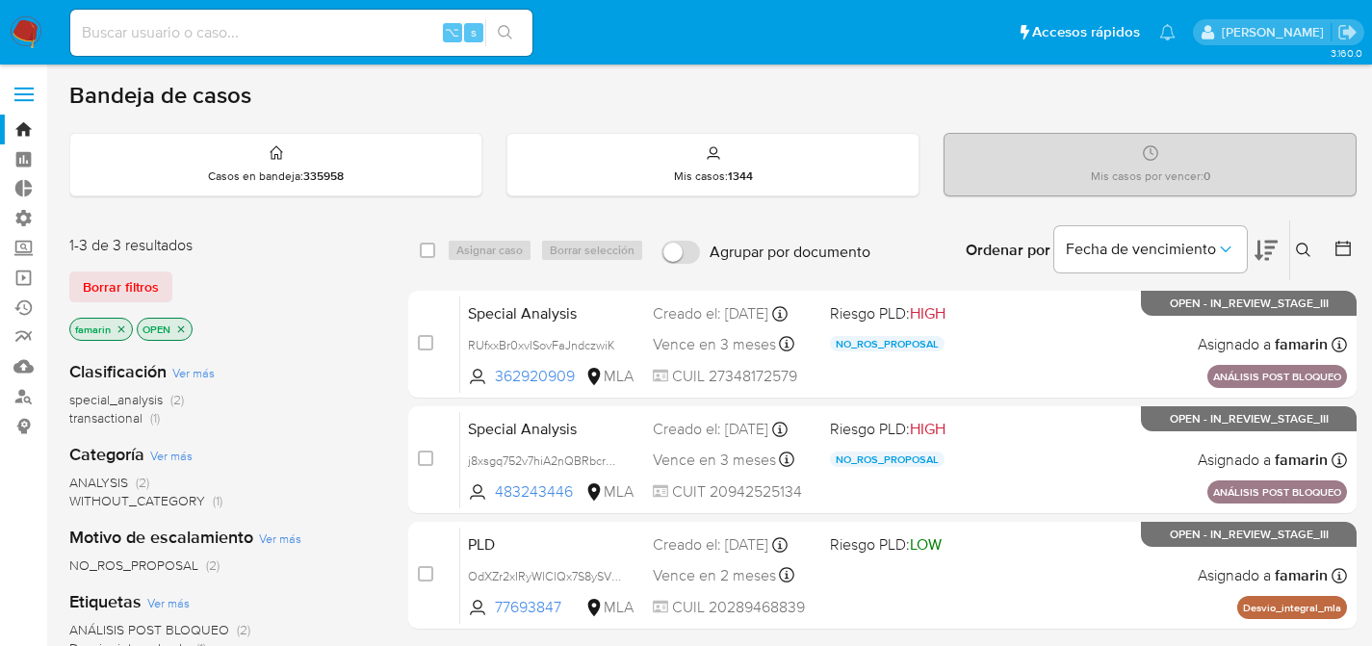
click at [337, 54] on div "⌥ s" at bounding box center [301, 33] width 462 height 46
click at [317, 38] on input at bounding box center [301, 32] width 462 height 25
type input "502174592"
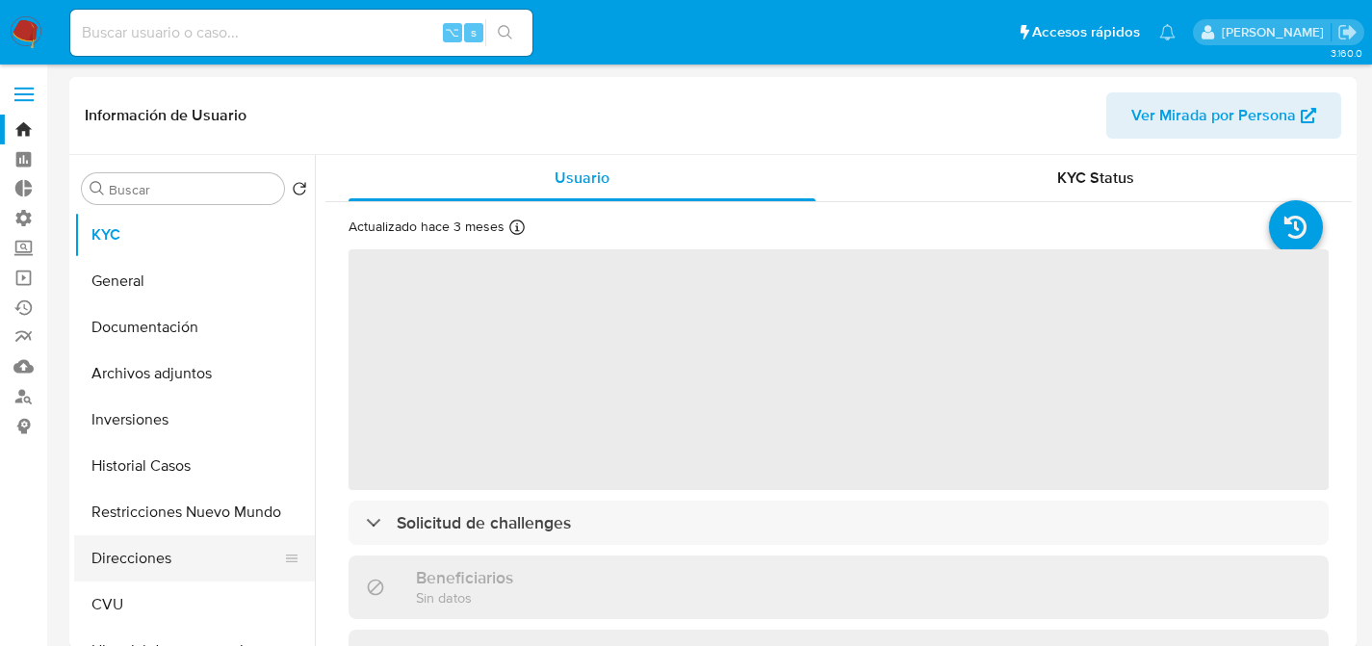
select select "10"
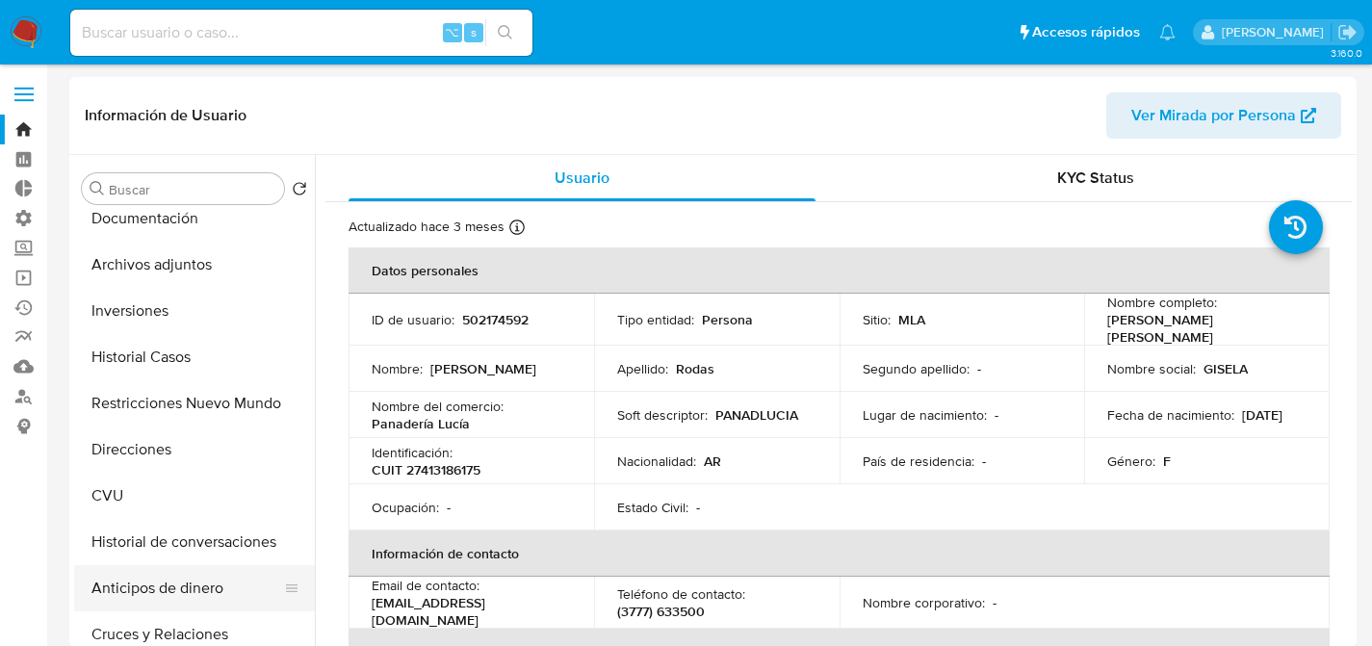
scroll to position [183, 0]
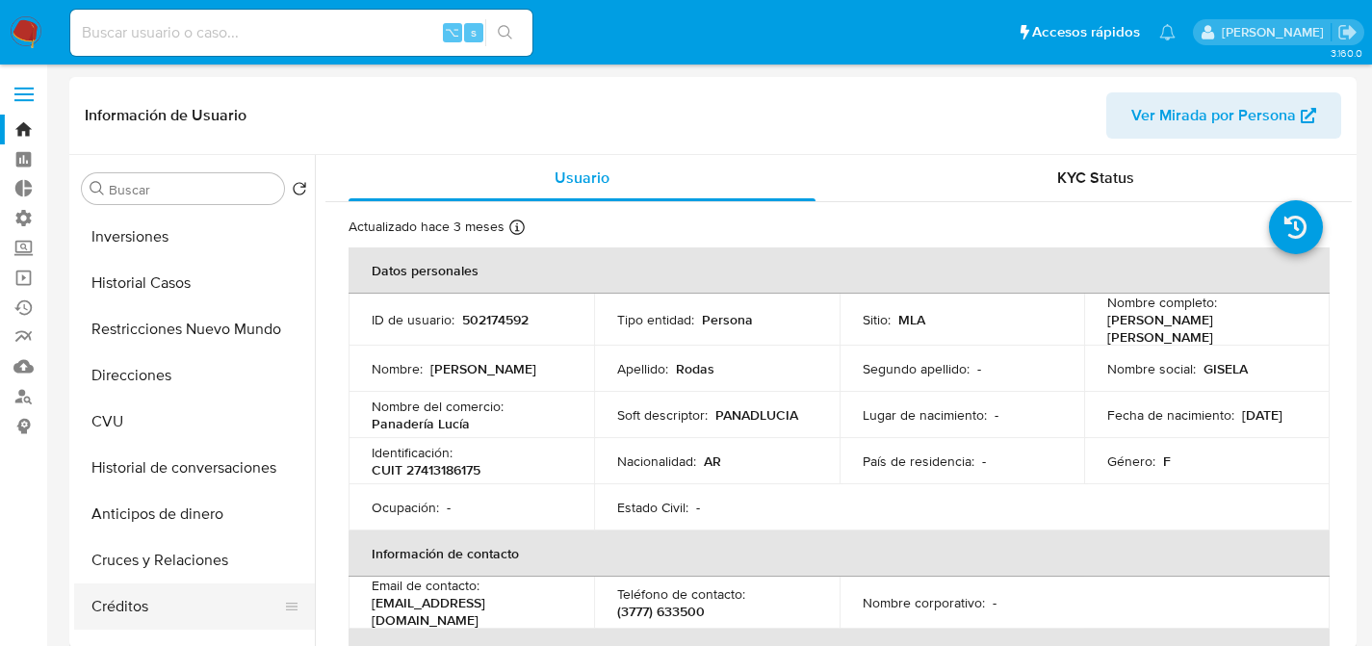
click at [155, 602] on button "Créditos" at bounding box center [186, 607] width 225 height 46
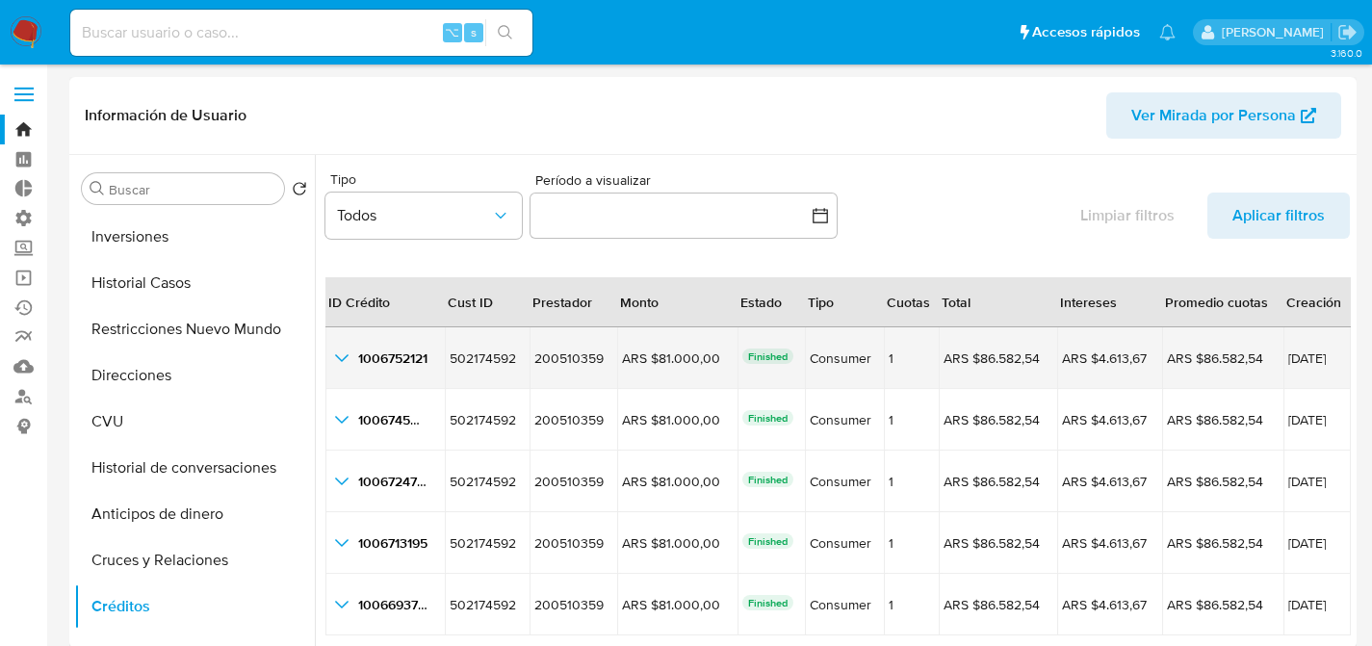
click at [386, 356] on span "1006752121" at bounding box center [392, 358] width 69 height 19
click at [358, 357] on span "1006752121" at bounding box center [392, 358] width 69 height 19
click at [353, 357] on div "1006752121 1006752121" at bounding box center [385, 358] width 110 height 23
click at [341, 357] on icon "button_show_hidden_detail_by_id_0" at bounding box center [341, 358] width 23 height 23
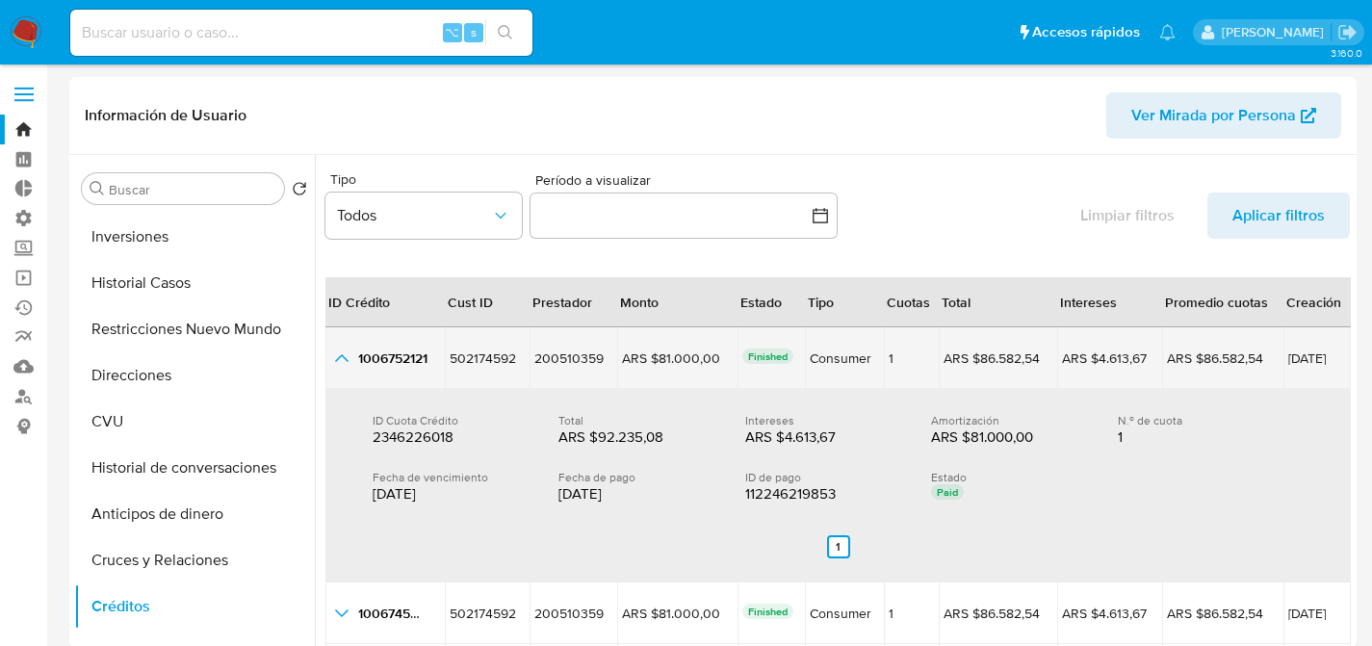
click at [349, 363] on icon "button_show_hidden_detail_by_id_0" at bounding box center [341, 358] width 23 height 23
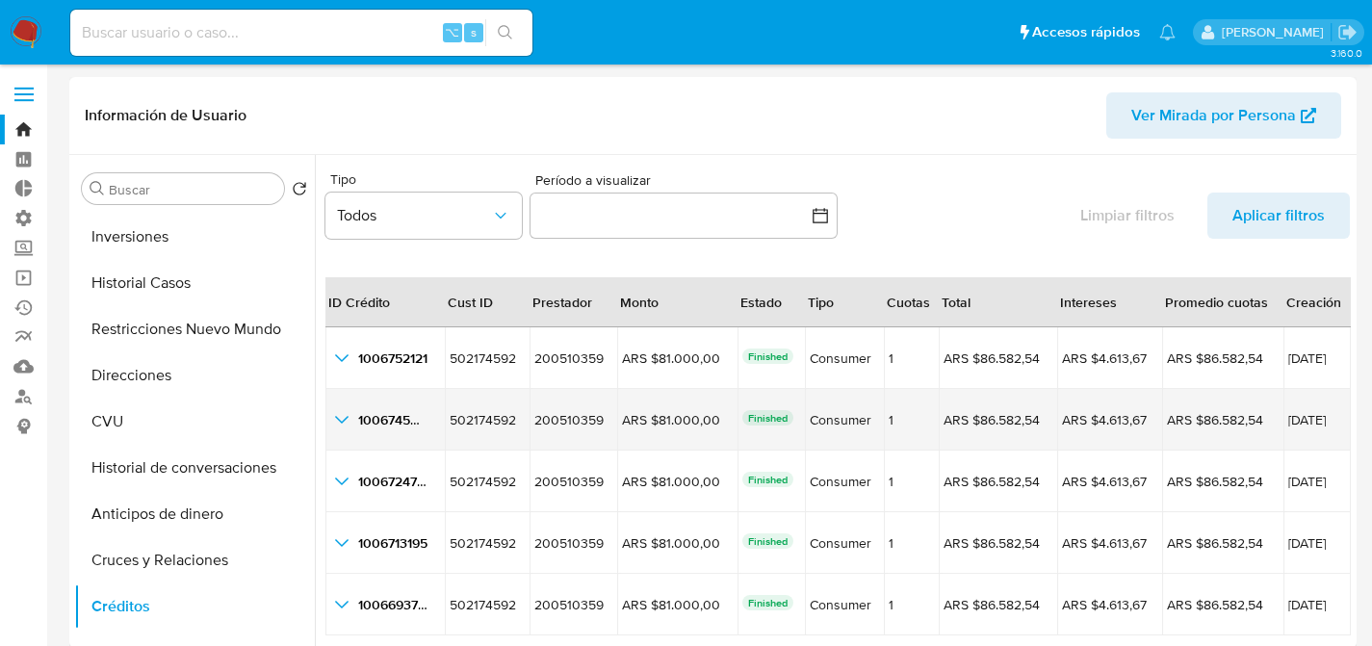
drag, startPoint x: 340, startPoint y: 401, endPoint x: 336, endPoint y: 418, distance: 17.8
click at [336, 415] on td "1006745066 1006745066" at bounding box center [385, 420] width 119 height 62
click at [336, 419] on icon "button_show_hidden_detail_by_id_1" at bounding box center [341, 419] width 23 height 23
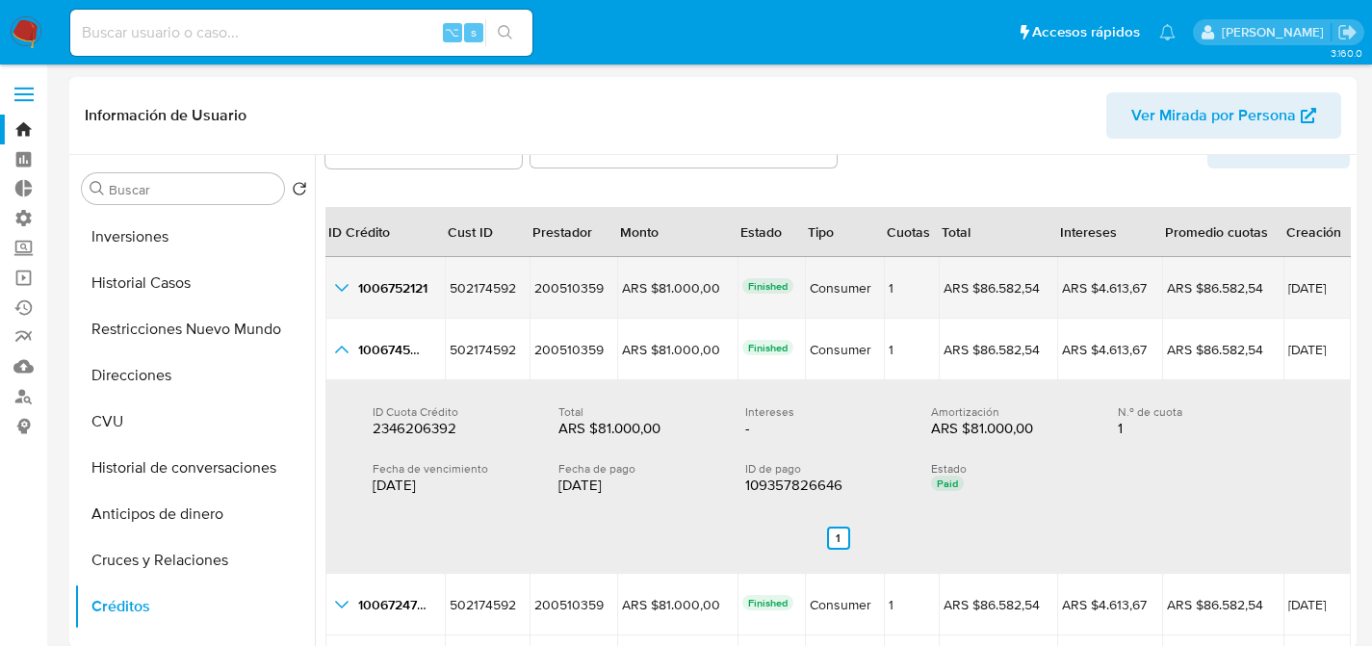
scroll to position [72, 0]
click at [352, 280] on icon "button_show_hidden_detail_by_id_0" at bounding box center [341, 285] width 23 height 23
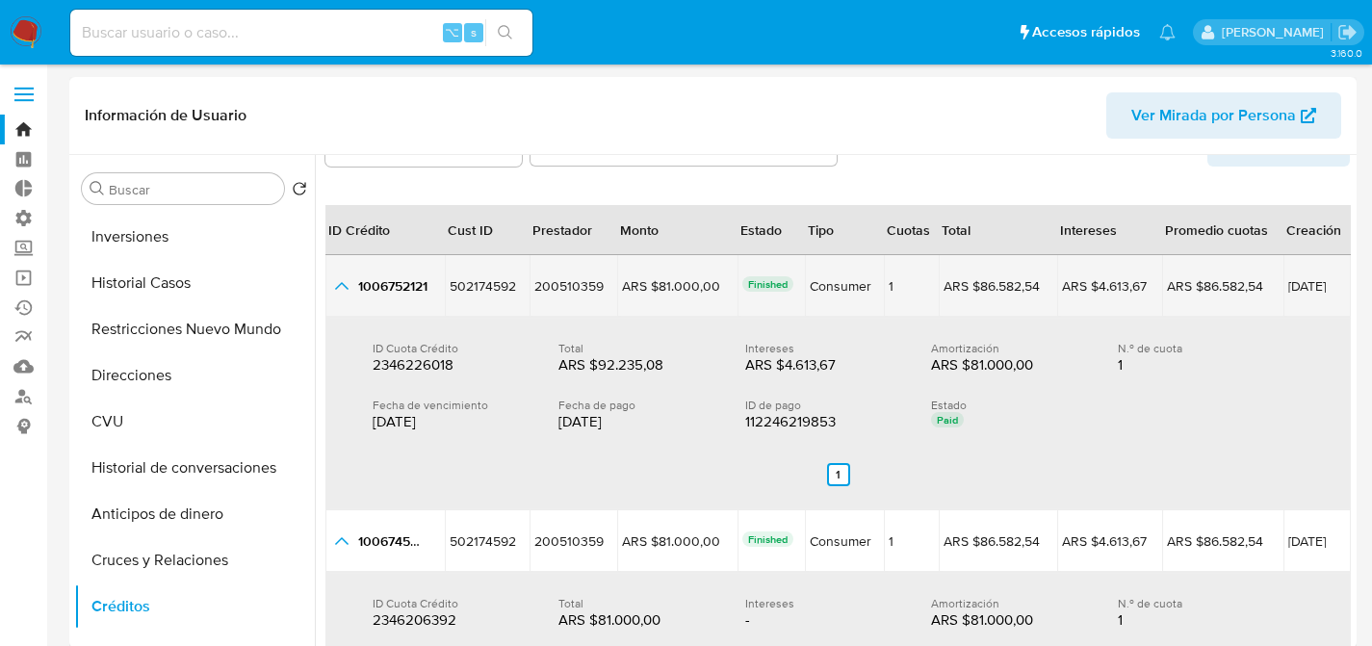
click at [351, 281] on icon "button_show_hidden_detail_by_id_0" at bounding box center [341, 285] width 23 height 23
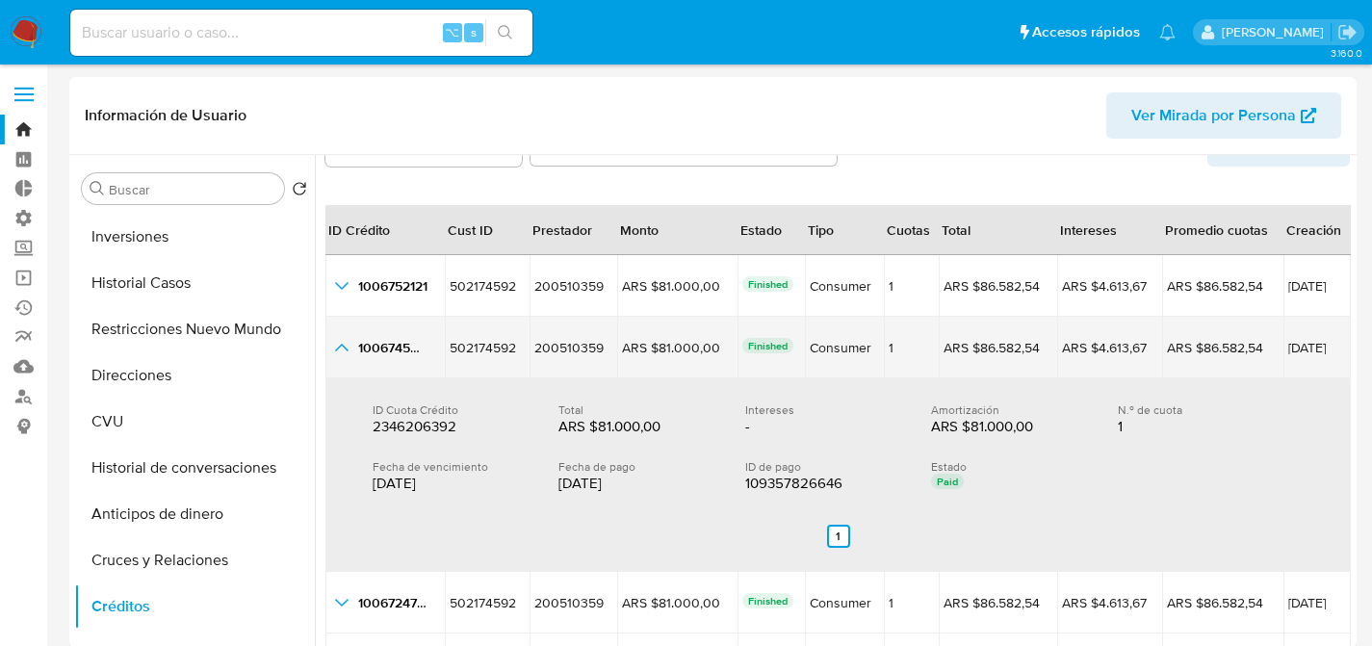
click at [335, 344] on icon "button_show_hidden_detail_by_id_1" at bounding box center [341, 347] width 23 height 23
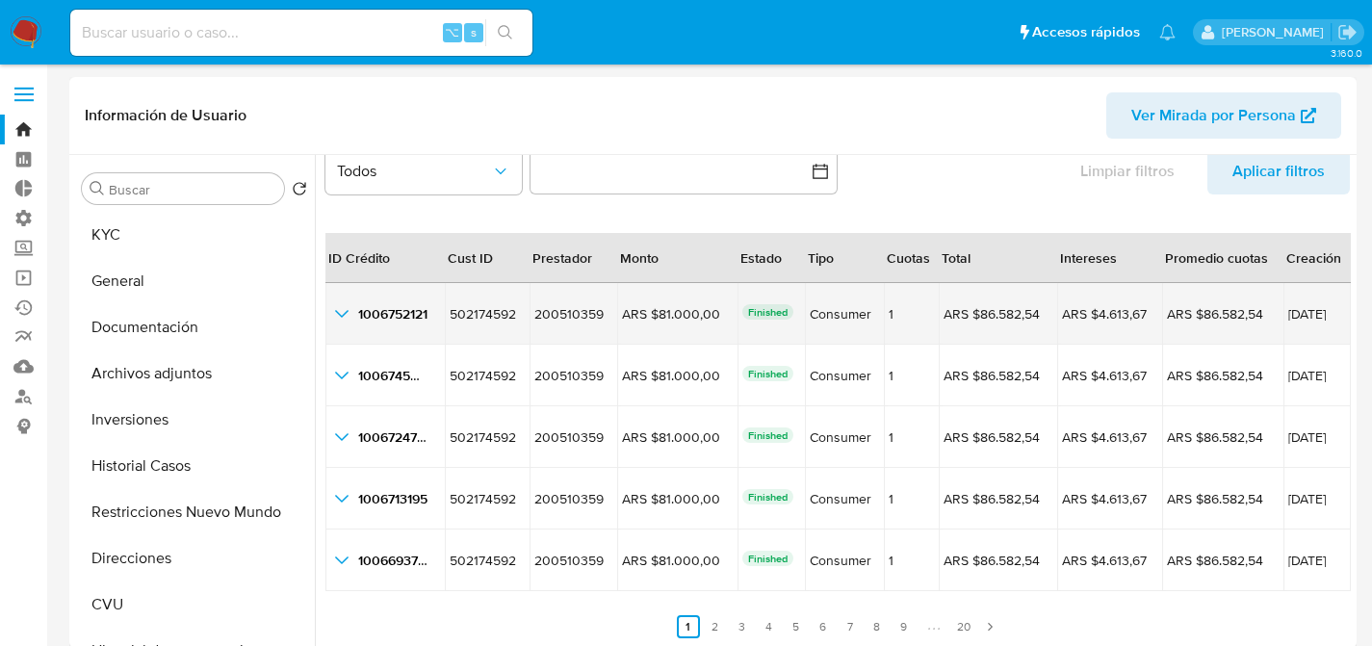
scroll to position [0, 0]
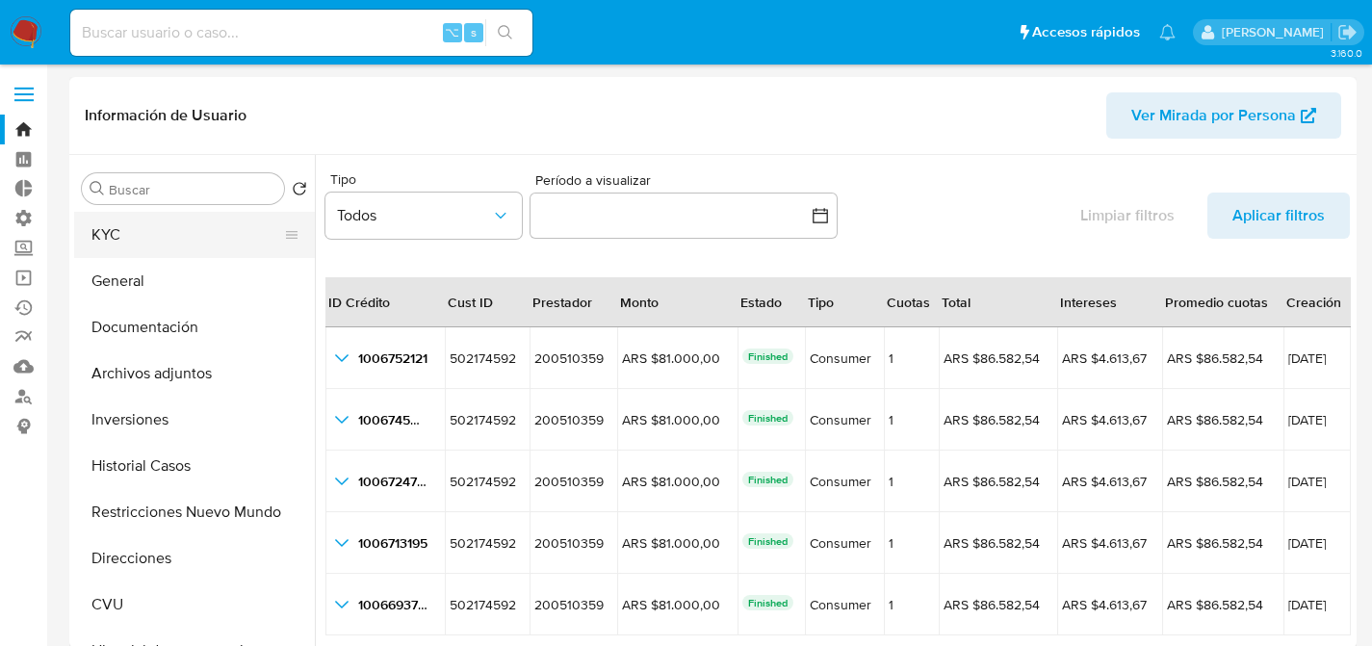
click at [163, 254] on button "KYC" at bounding box center [186, 235] width 225 height 46
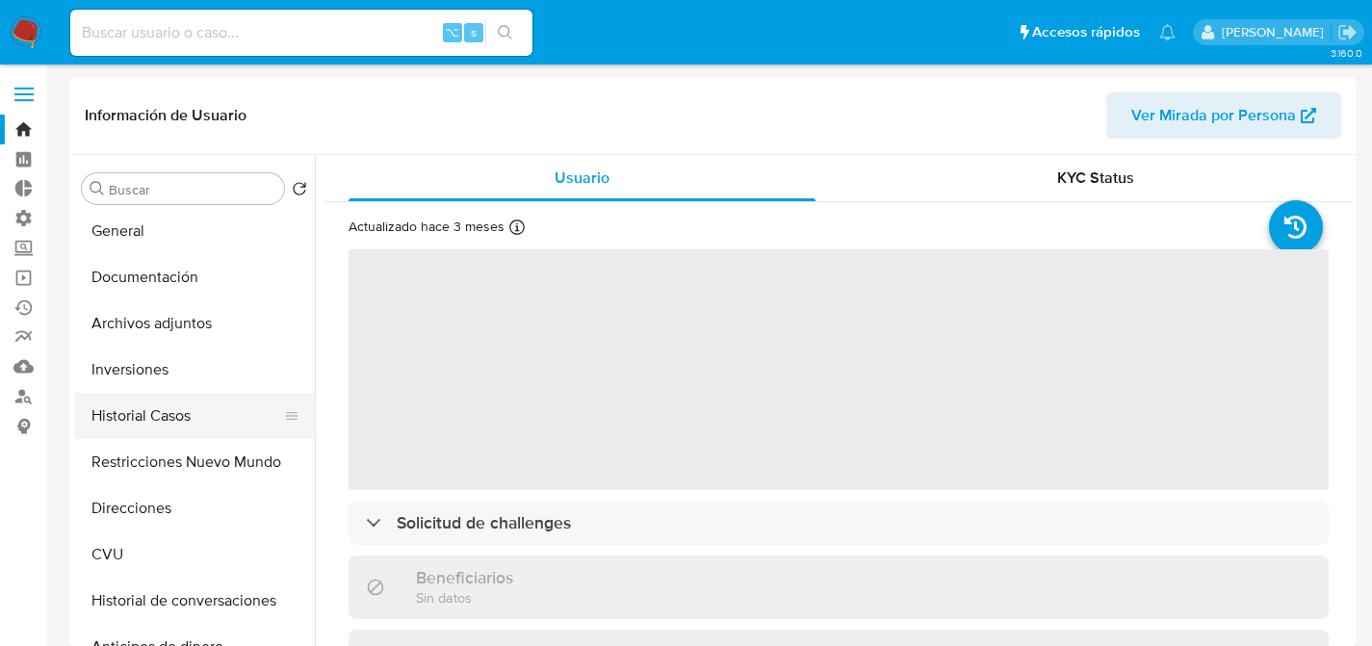
scroll to position [162, 0]
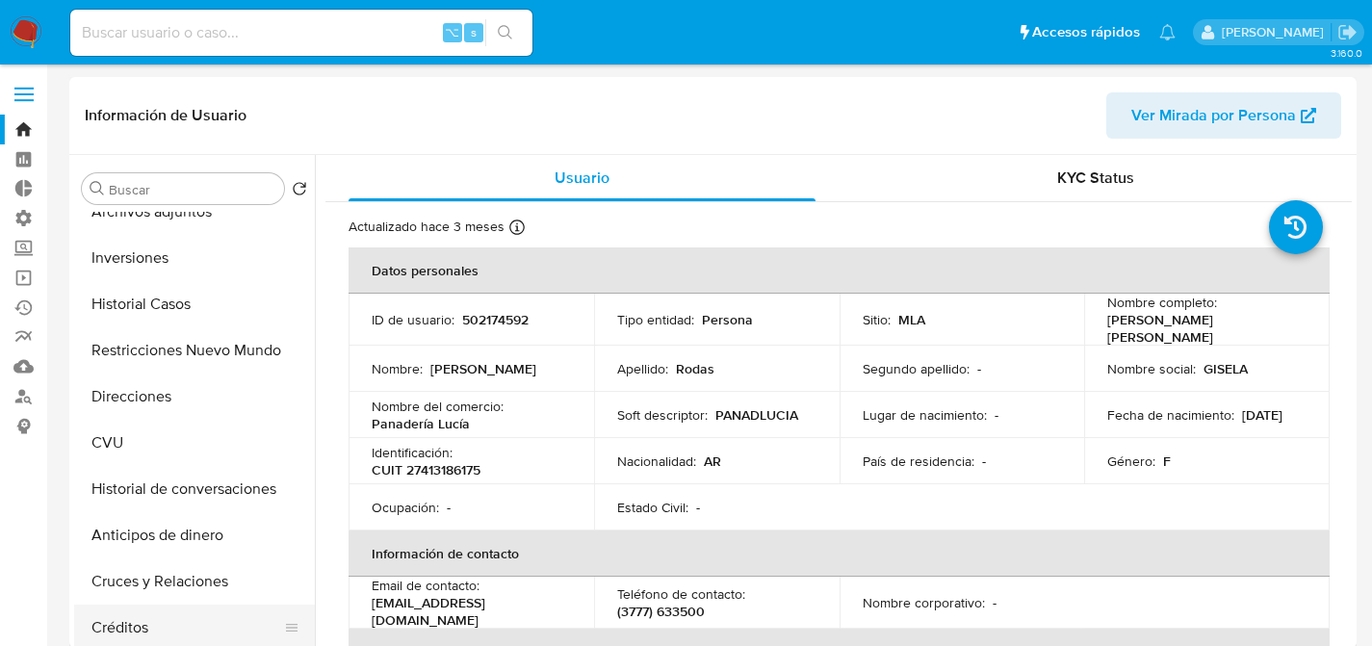
click at [157, 628] on button "Créditos" at bounding box center [186, 628] width 225 height 46
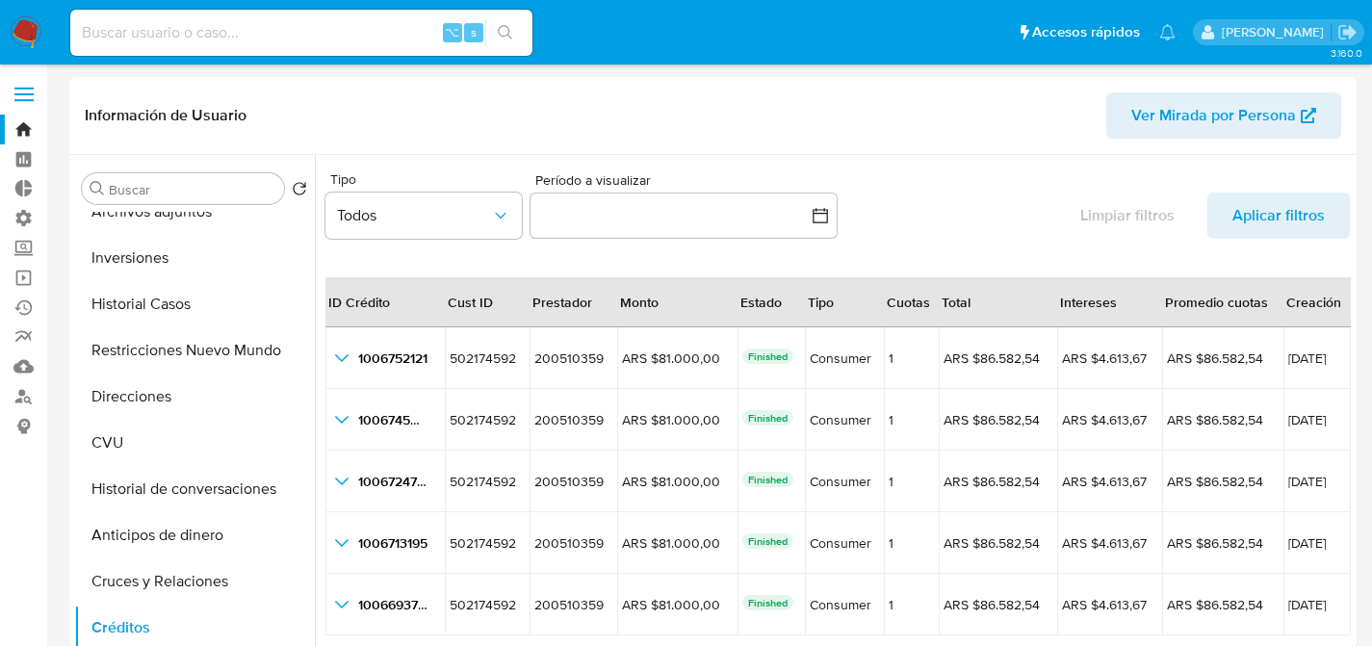
click at [315, 41] on input at bounding box center [301, 32] width 462 height 25
paste input "123913557"
type input "123913557"
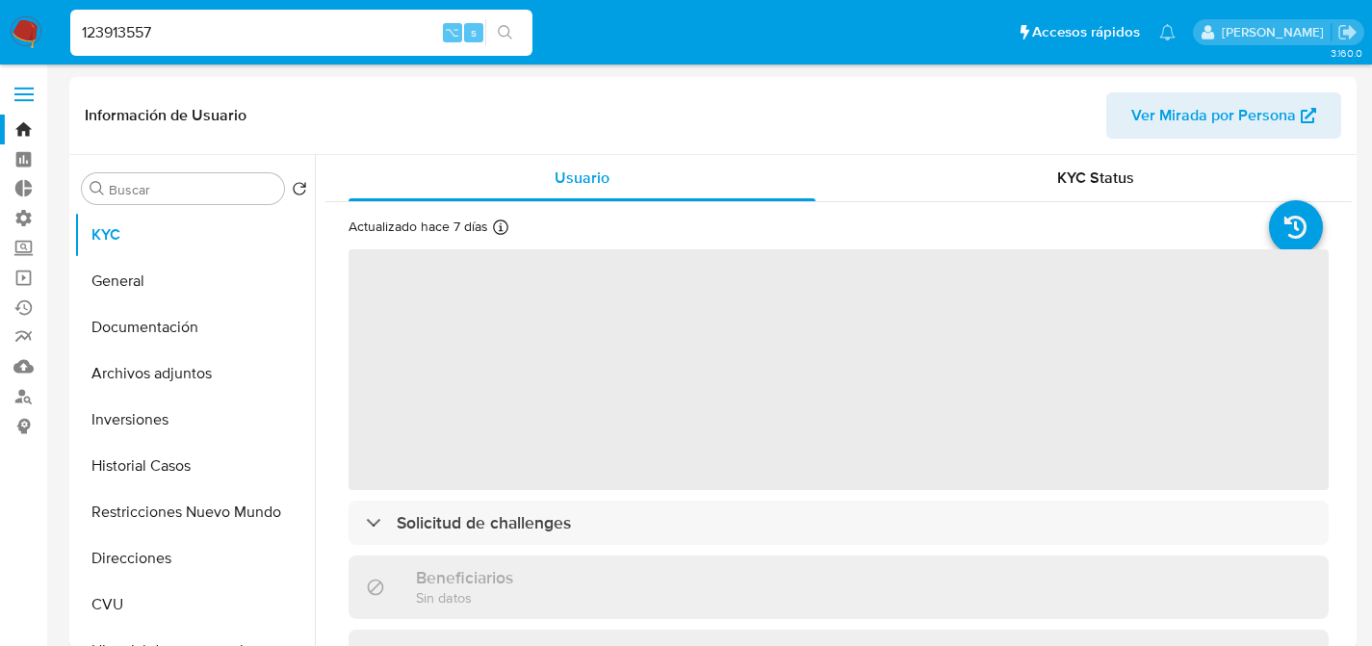
select select "10"
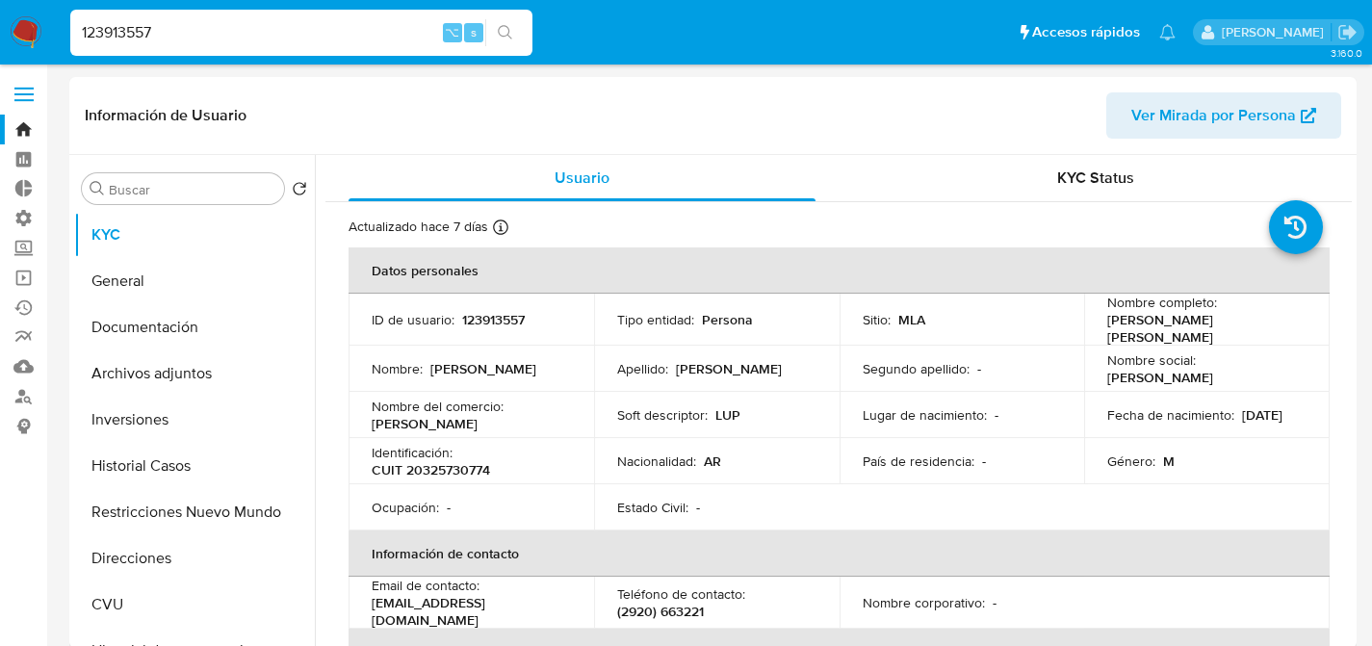
click at [303, 30] on input "123913557" at bounding box center [301, 32] width 462 height 25
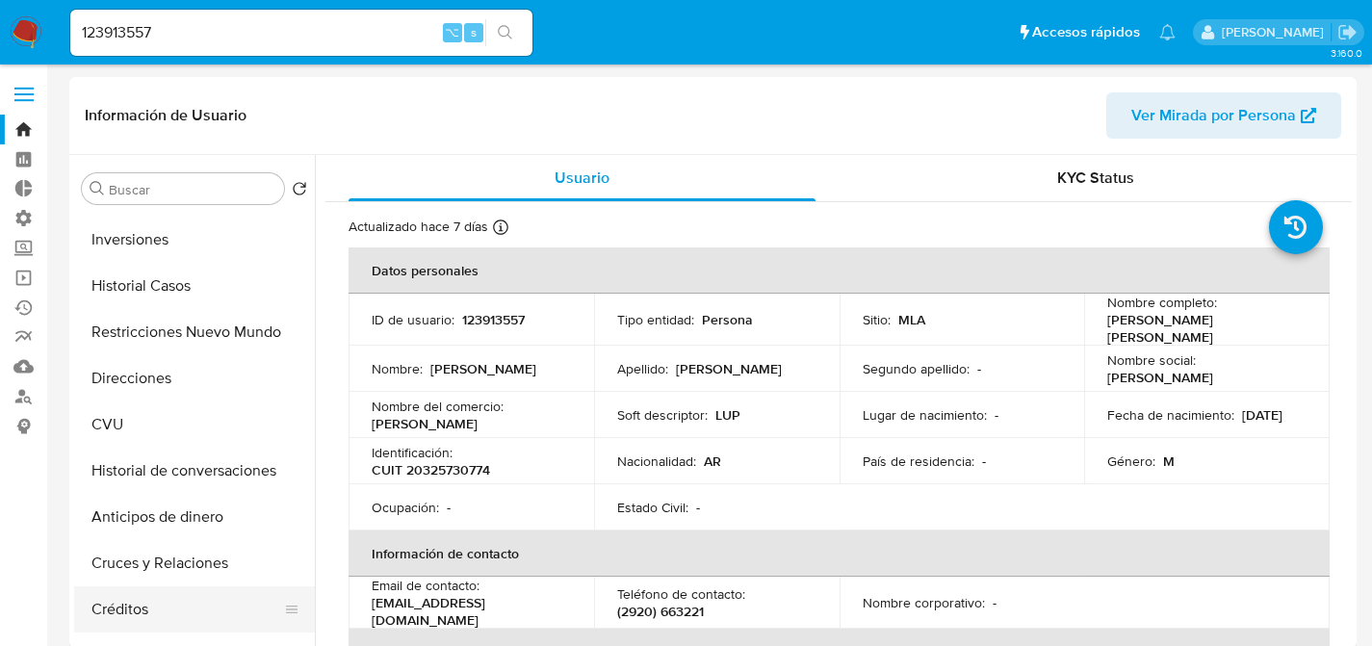
click at [173, 630] on button "Créditos" at bounding box center [186, 609] width 225 height 46
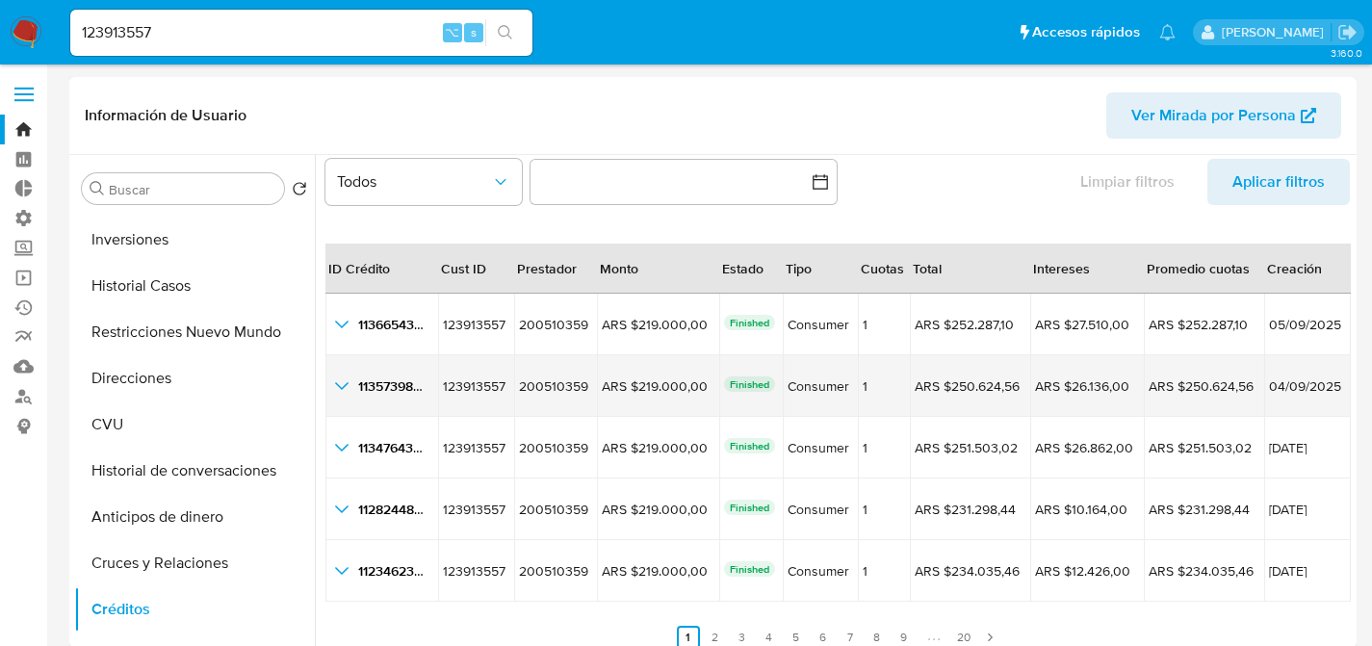
scroll to position [35, 0]
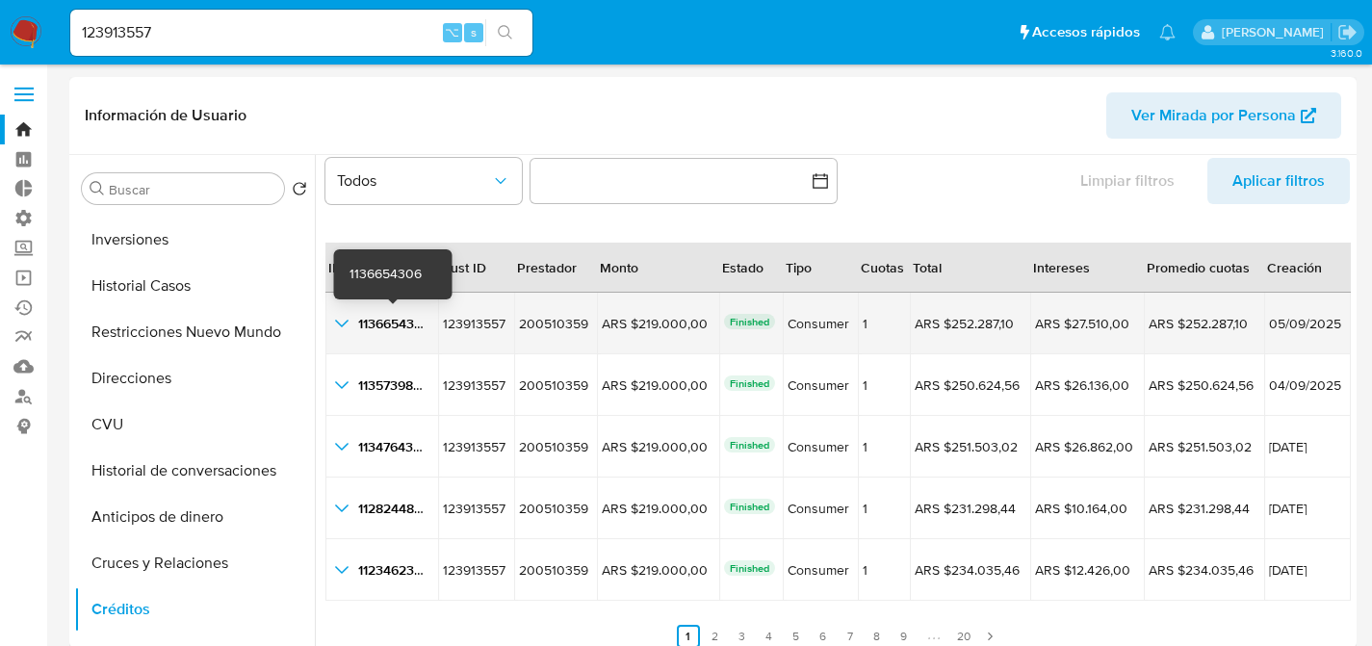
click at [371, 331] on span "1136654306" at bounding box center [394, 323] width 72 height 19
click at [336, 331] on icon "button_show_hidden_detail_by_id_0" at bounding box center [341, 323] width 23 height 23
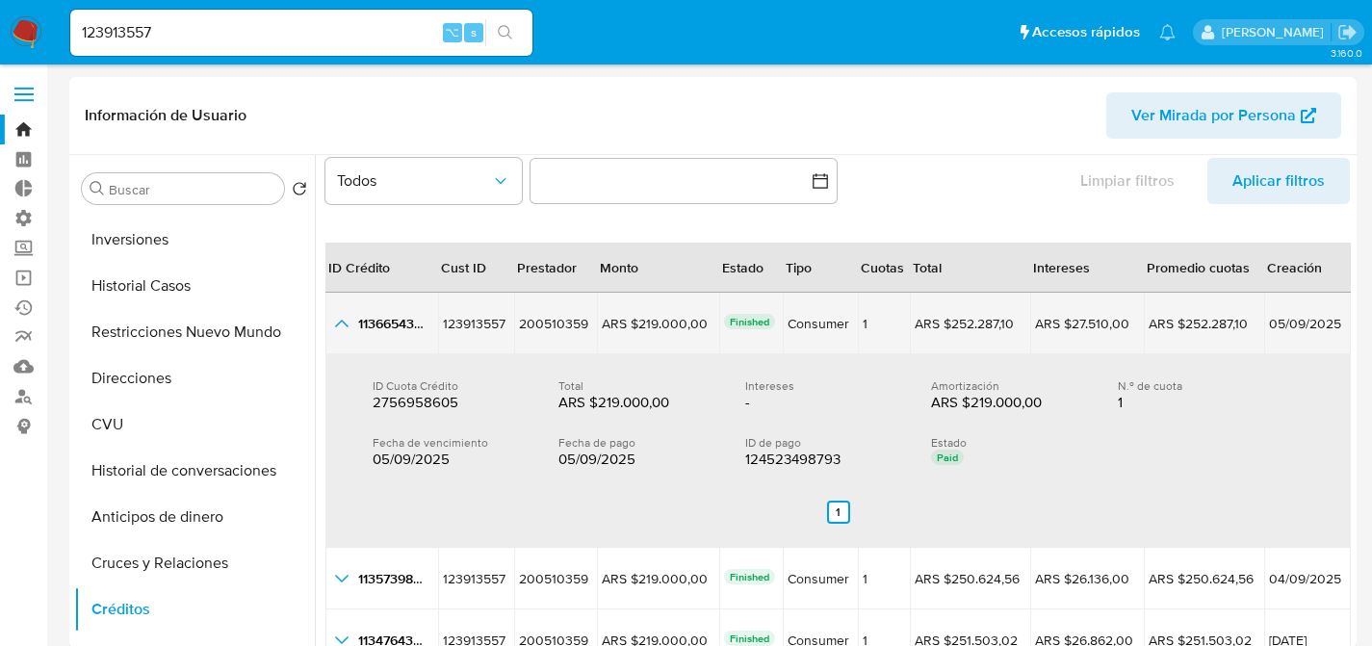
click at [352, 329] on icon "button_show_hidden_detail_by_id_0" at bounding box center [341, 323] width 23 height 23
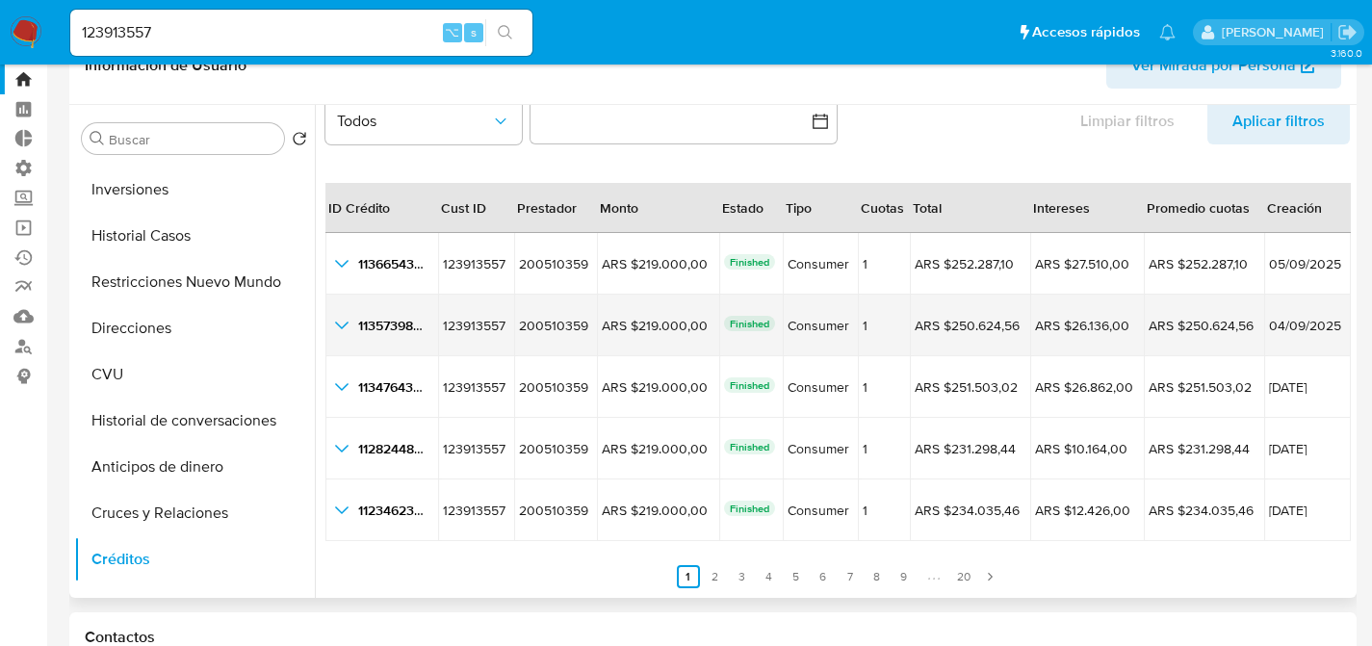
scroll to position [50, 0]
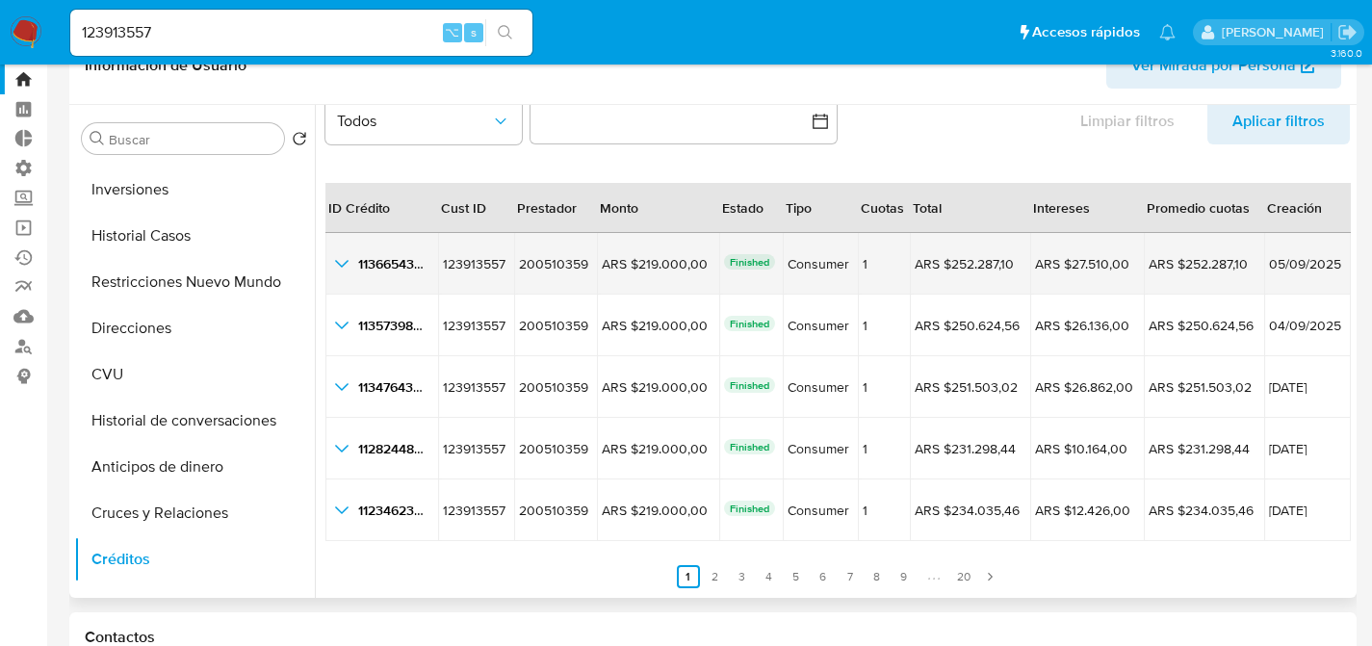
click at [346, 270] on icon "button_show_hidden_detail_by_id_0" at bounding box center [341, 263] width 23 height 23
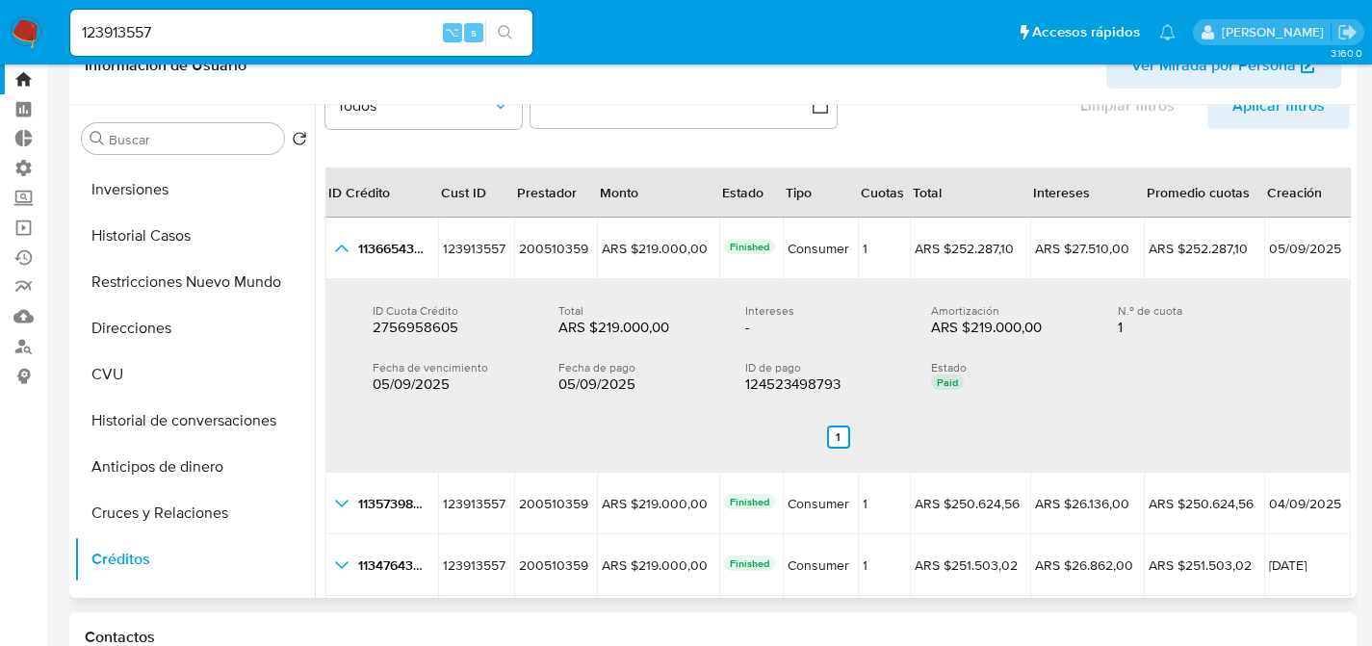
scroll to position [80, 0]
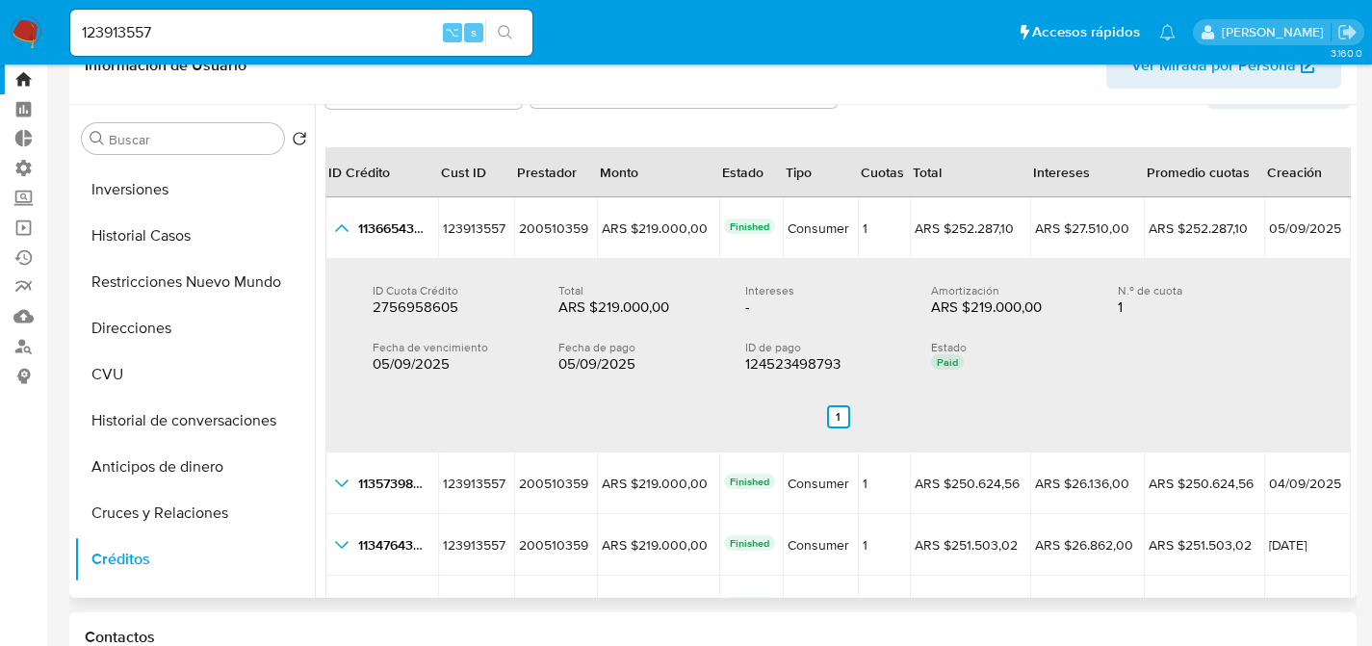
click at [877, 91] on div "Información de Usuario Ver Mirada por Persona" at bounding box center [713, 66] width 1288 height 78
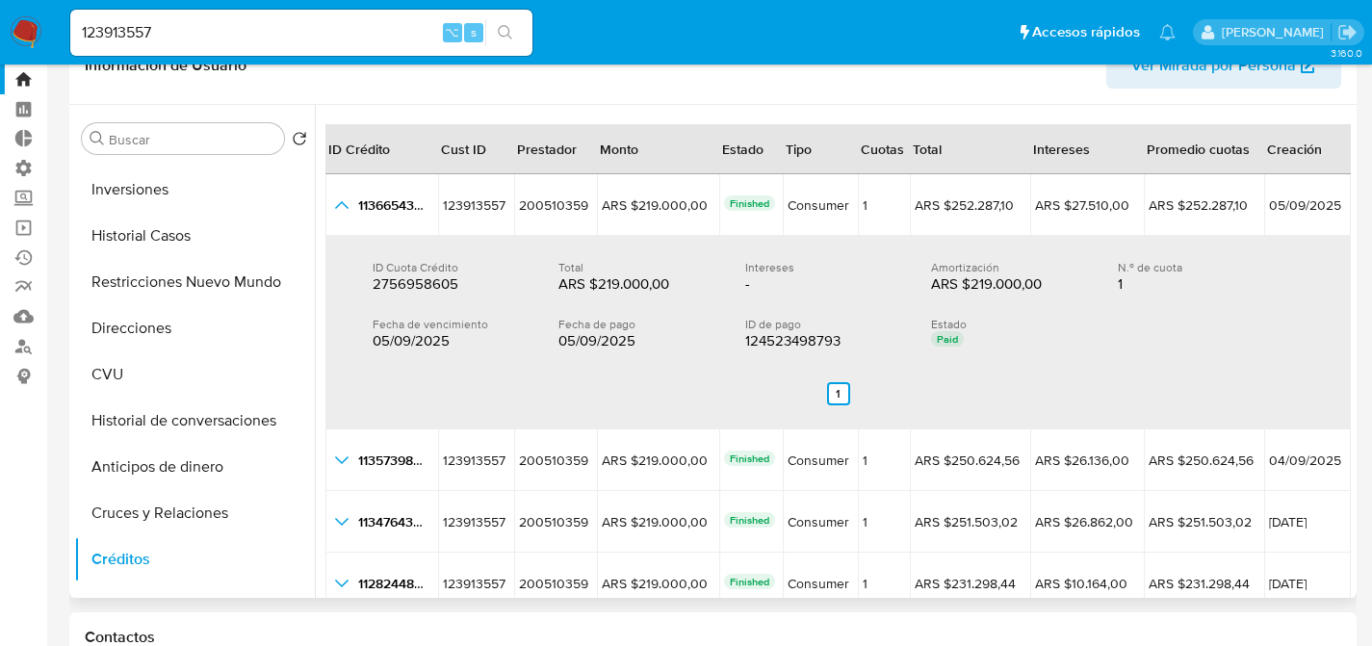
scroll to position [108, 0]
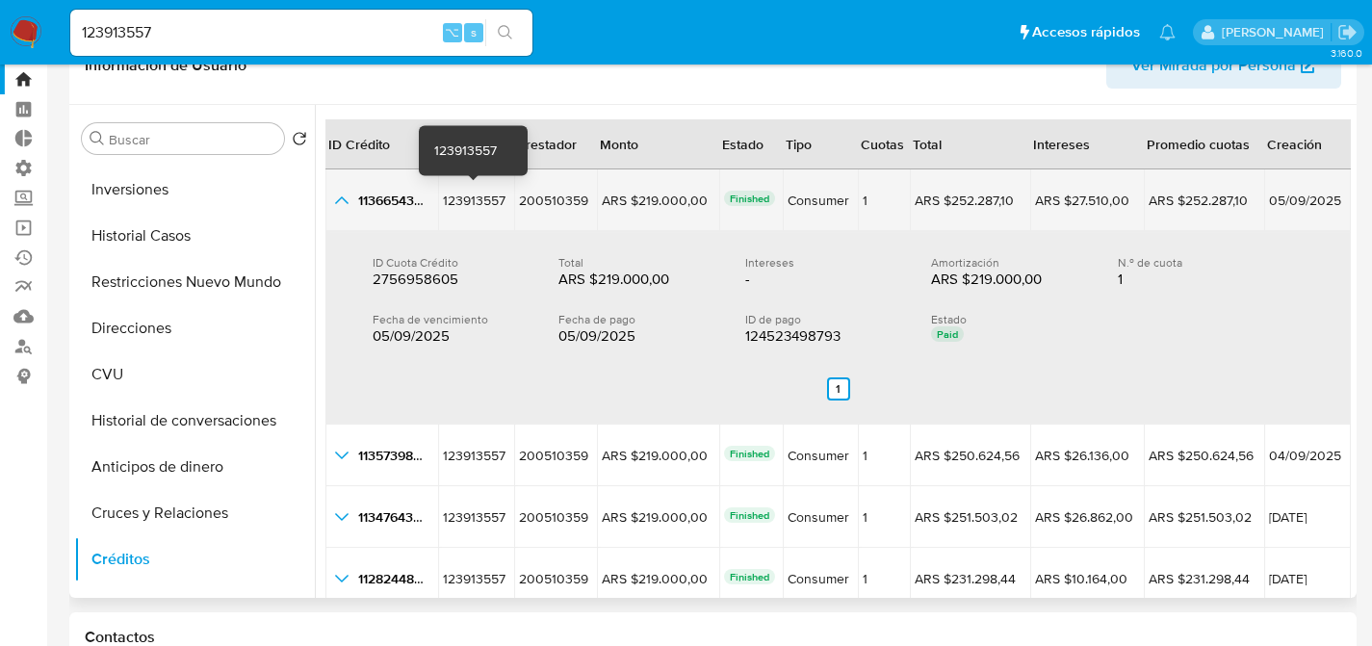
click at [456, 193] on span "123913557" at bounding box center [474, 200] width 63 height 19
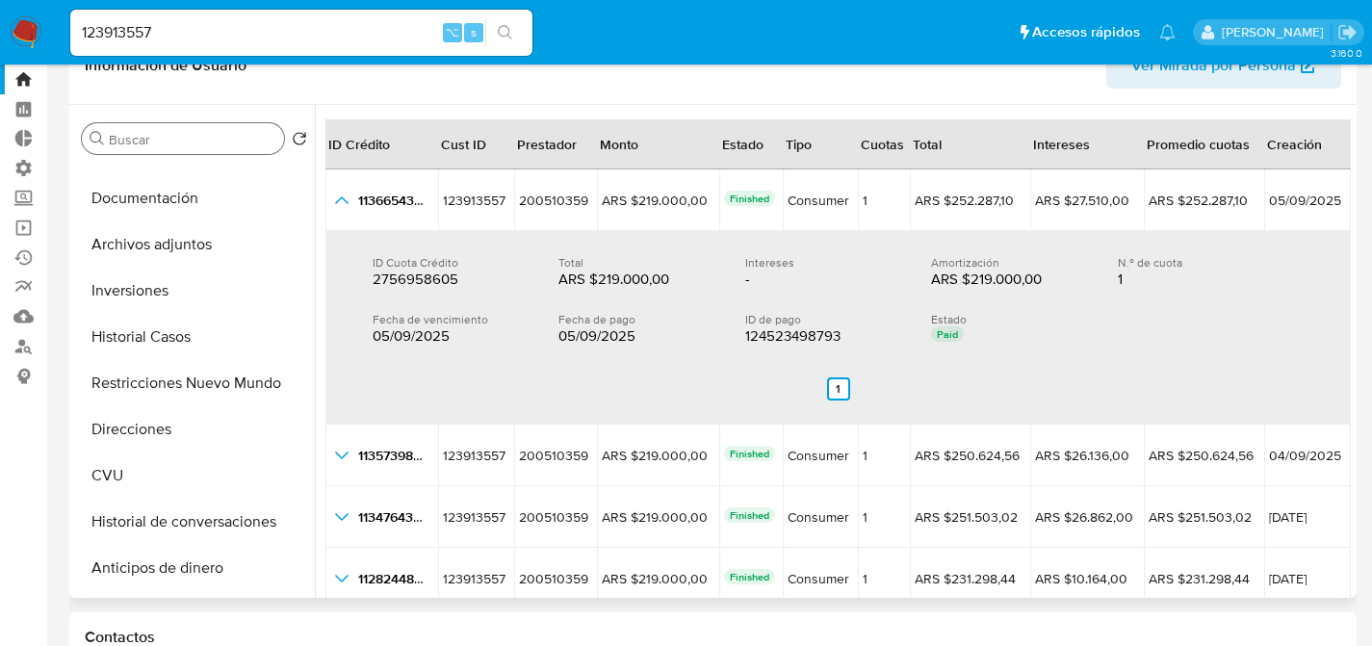
scroll to position [0, 0]
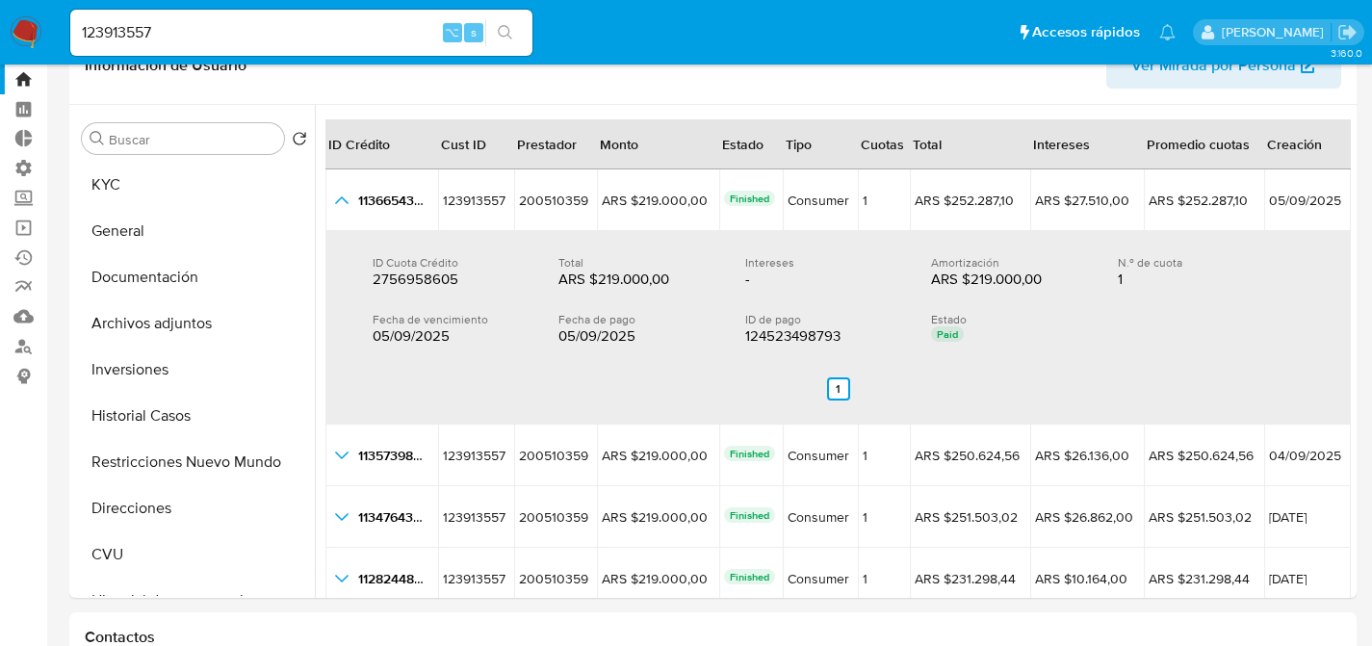
click at [230, 25] on input "123913557" at bounding box center [301, 32] width 462 height 25
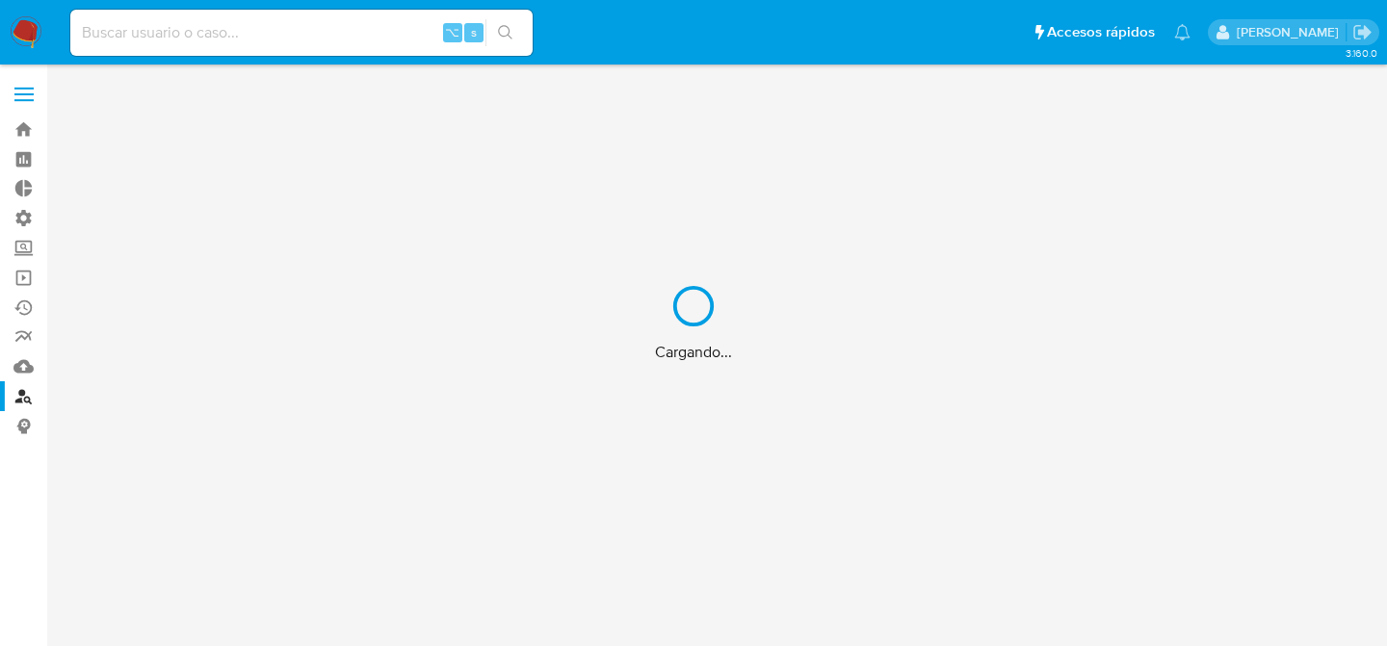
click at [325, 136] on div "Cargando..." at bounding box center [693, 323] width 1387 height 646
click at [401, 119] on div "Cargando..." at bounding box center [693, 323] width 1387 height 646
click at [390, 125] on div "Cargando..." at bounding box center [693, 323] width 1387 height 646
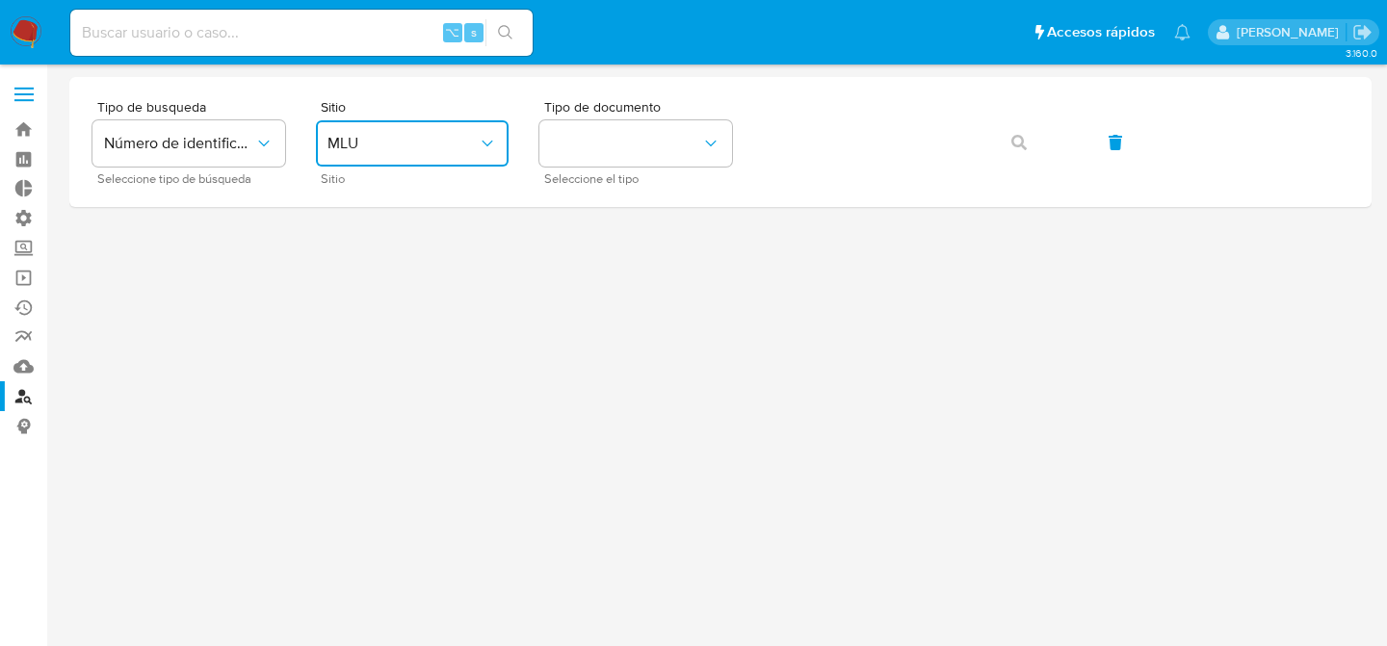
click at [390, 125] on button "MLU" at bounding box center [412, 143] width 193 height 46
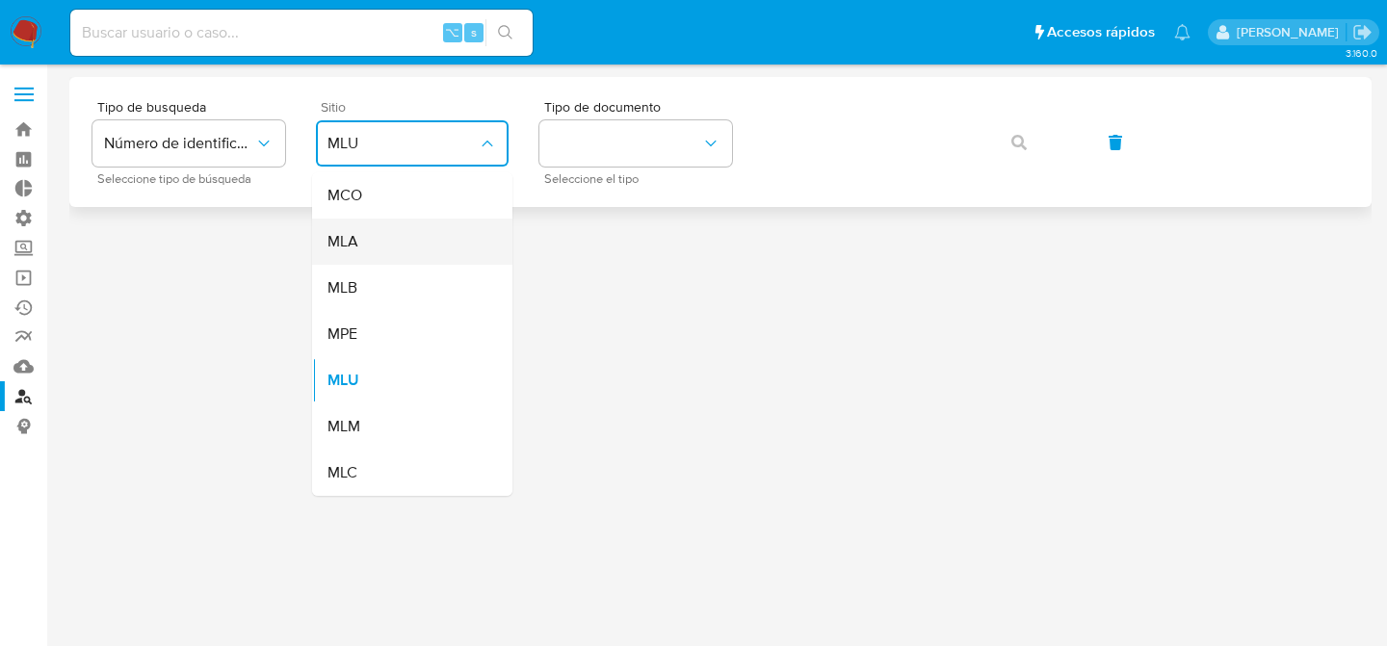
click at [394, 240] on div "MLA" at bounding box center [406, 242] width 158 height 46
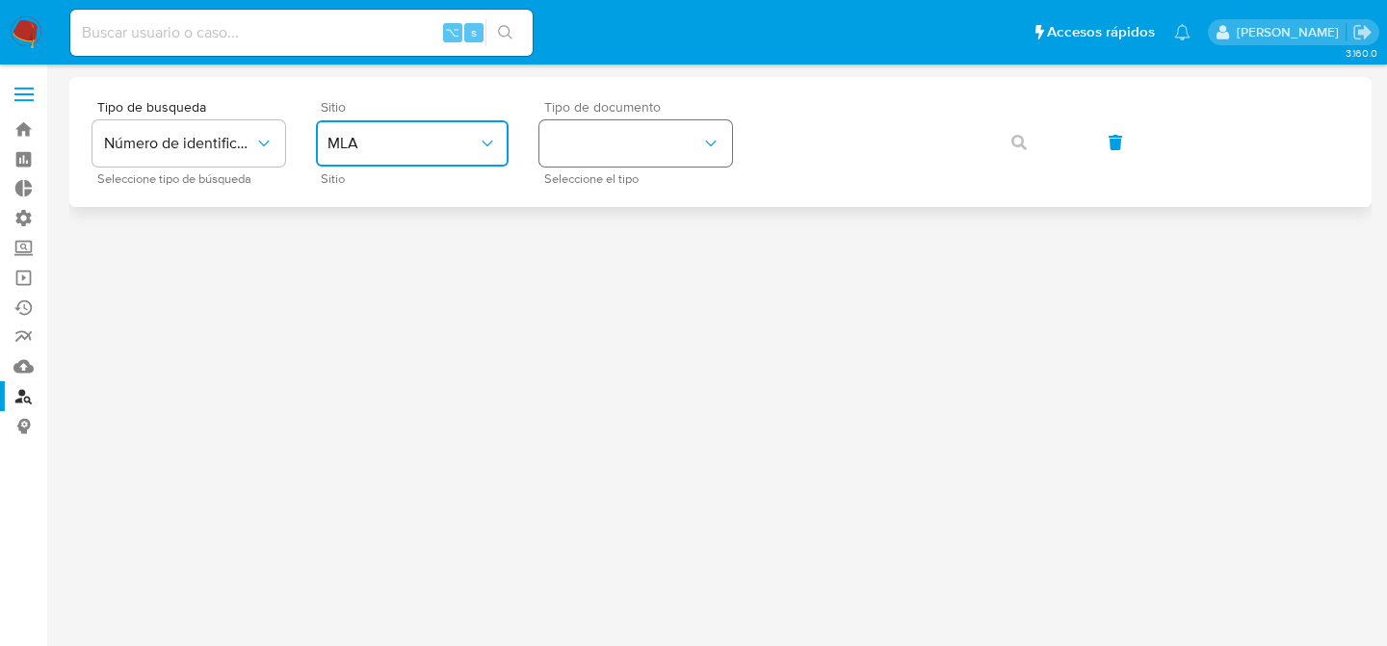
click at [615, 162] on button "identificationType" at bounding box center [635, 143] width 193 height 46
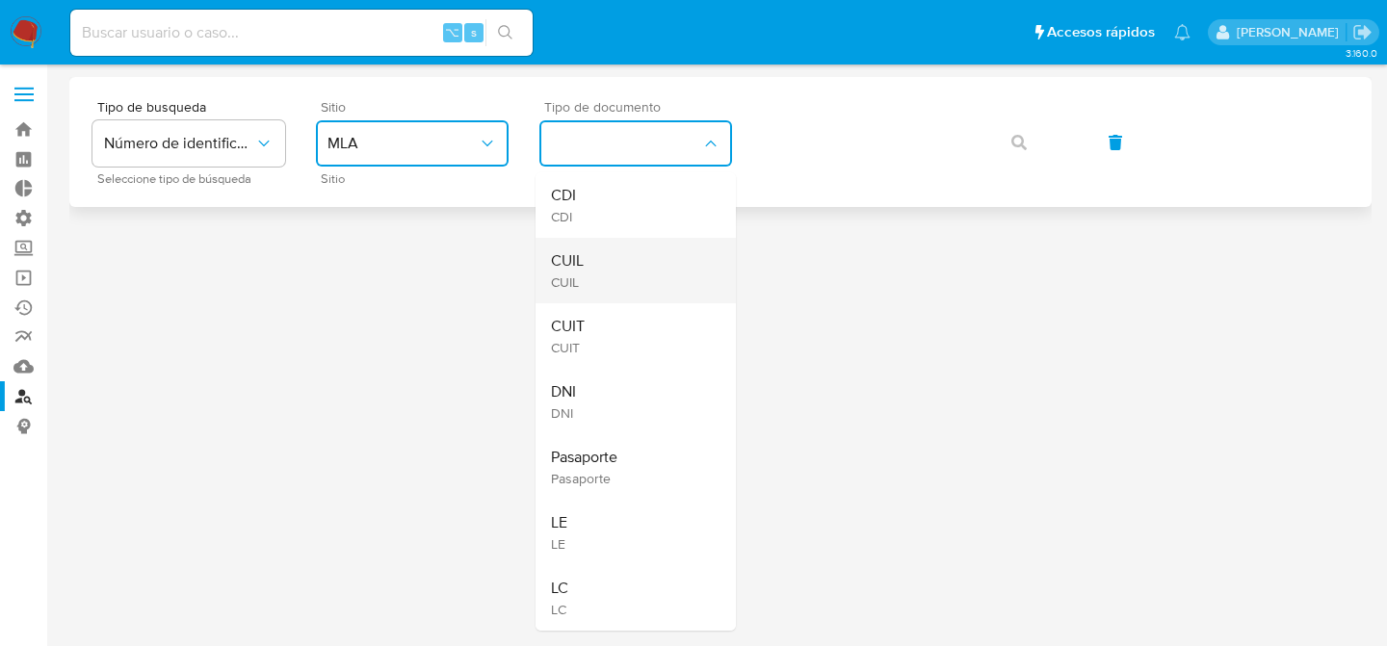
click at [582, 263] on span "CUIL" at bounding box center [567, 260] width 33 height 19
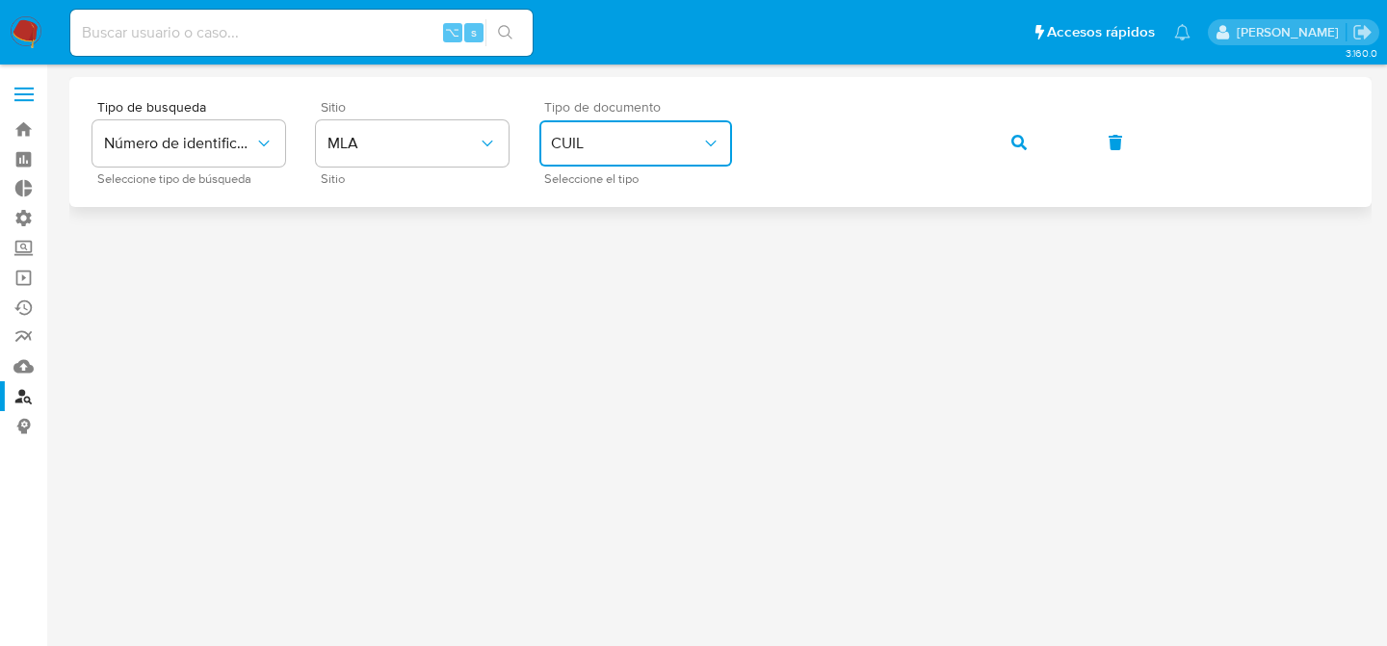
click at [986, 119] on button "button" at bounding box center [1018, 142] width 65 height 46
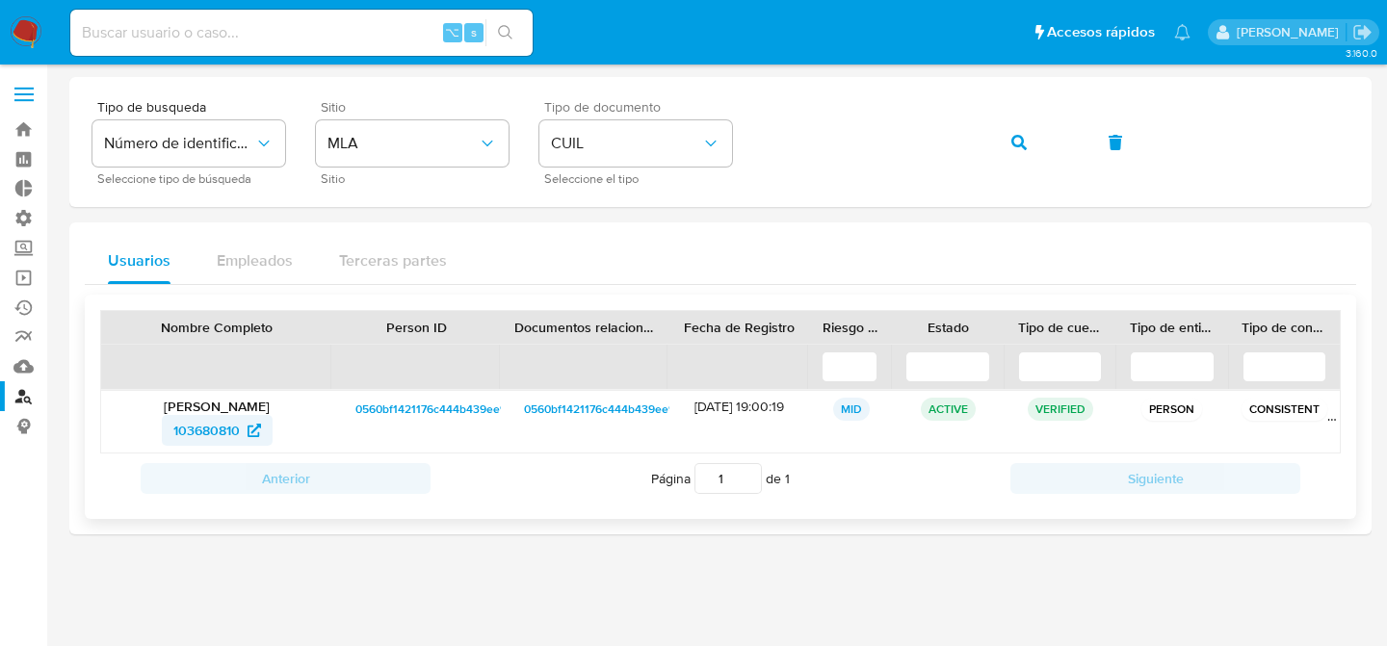
click at [213, 424] on span "103680810" at bounding box center [206, 430] width 66 height 31
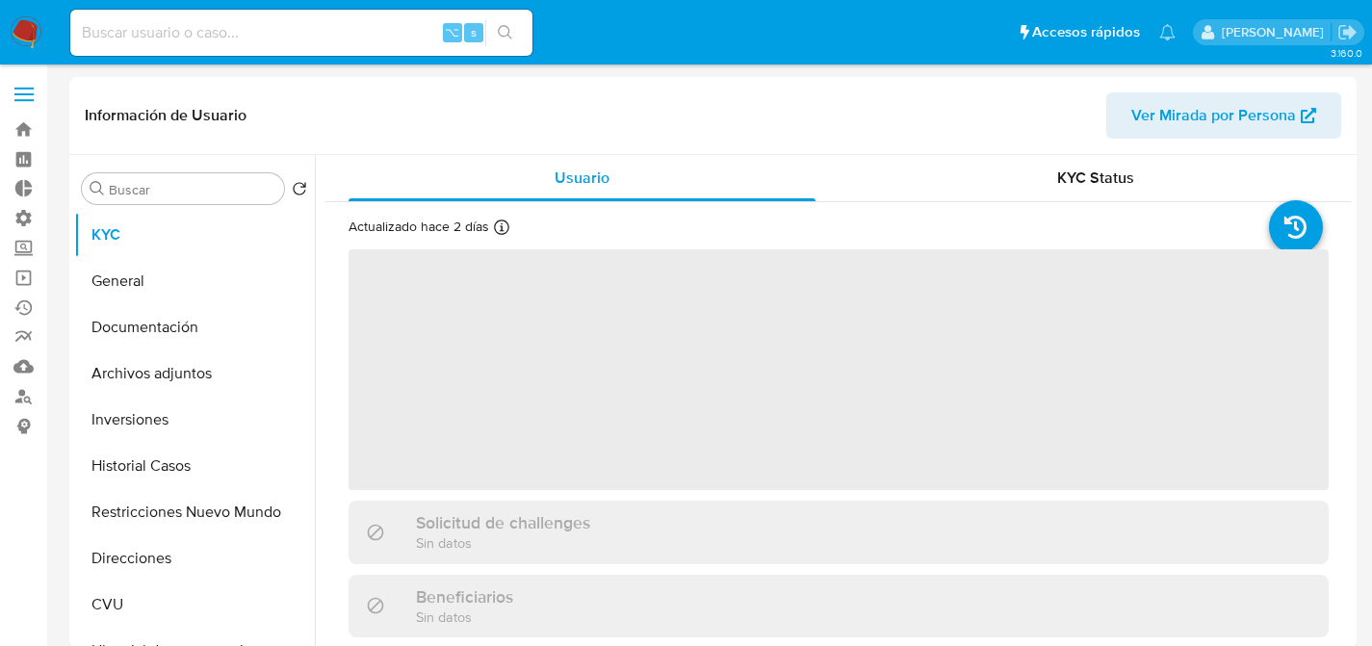
select select "10"
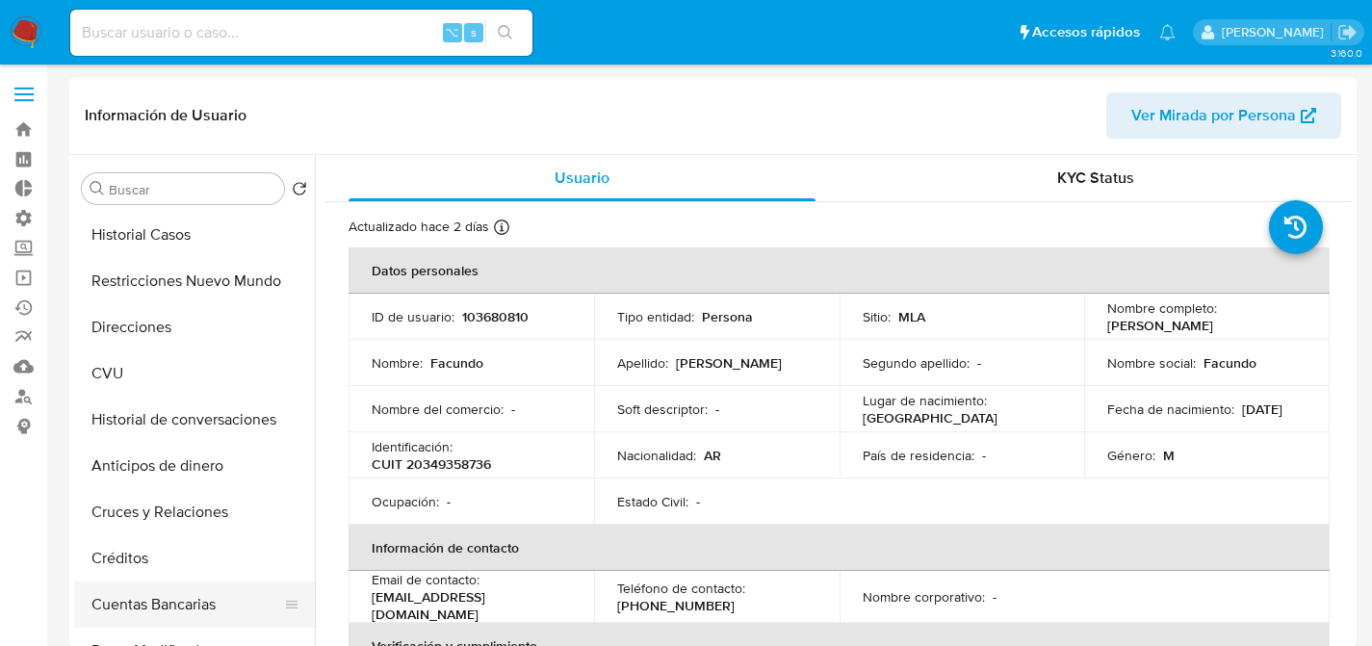
scroll to position [240, 0]
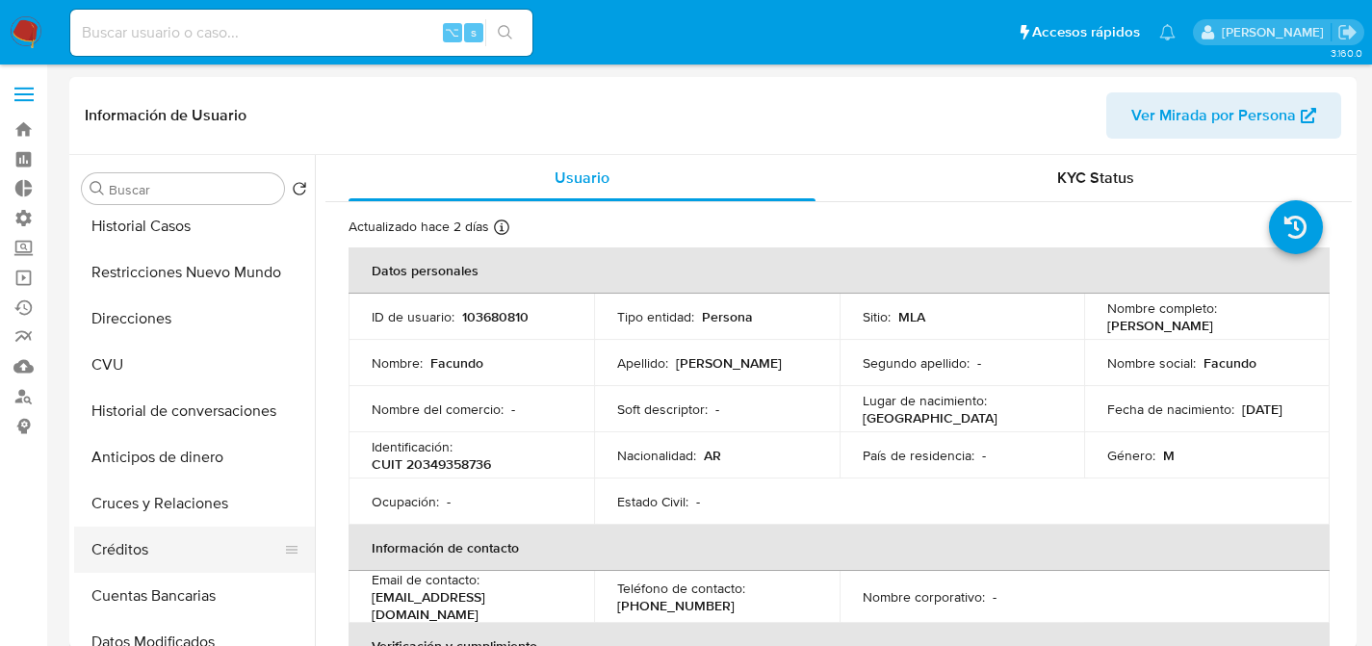
click at [143, 558] on button "Créditos" at bounding box center [186, 550] width 225 height 46
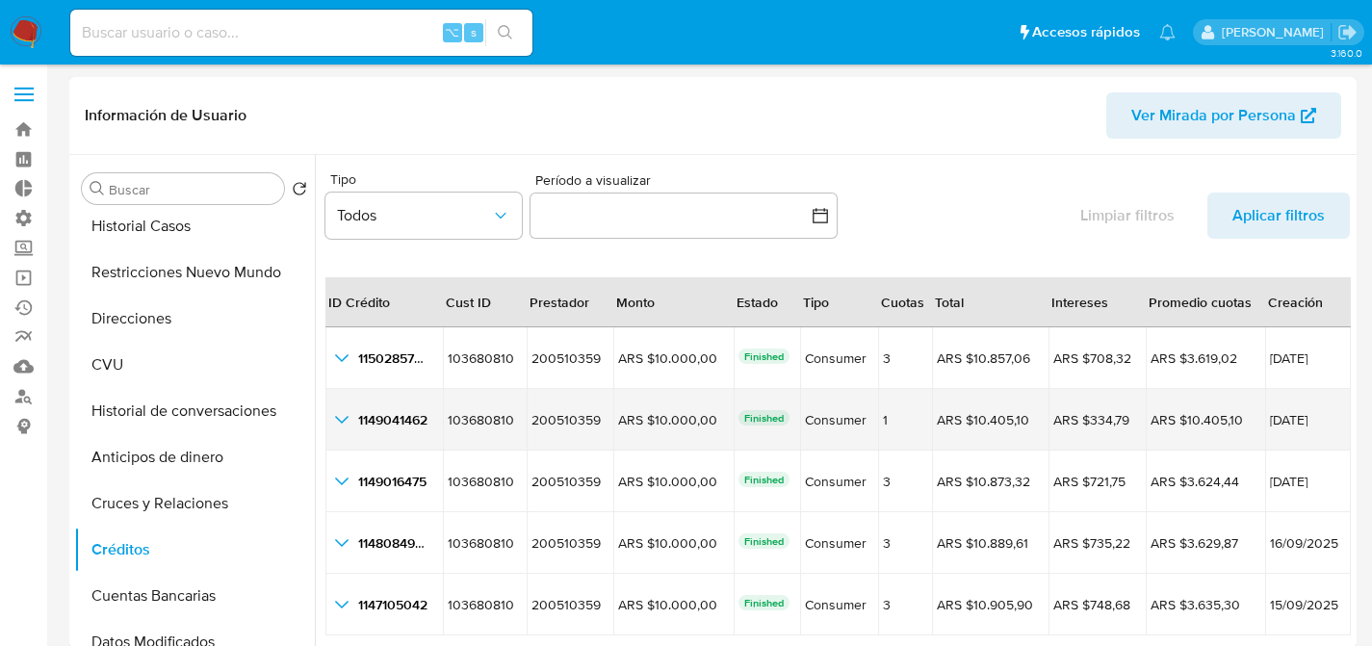
click at [339, 422] on icon "button_show_hidden_detail_by_id_1" at bounding box center [341, 419] width 23 height 23
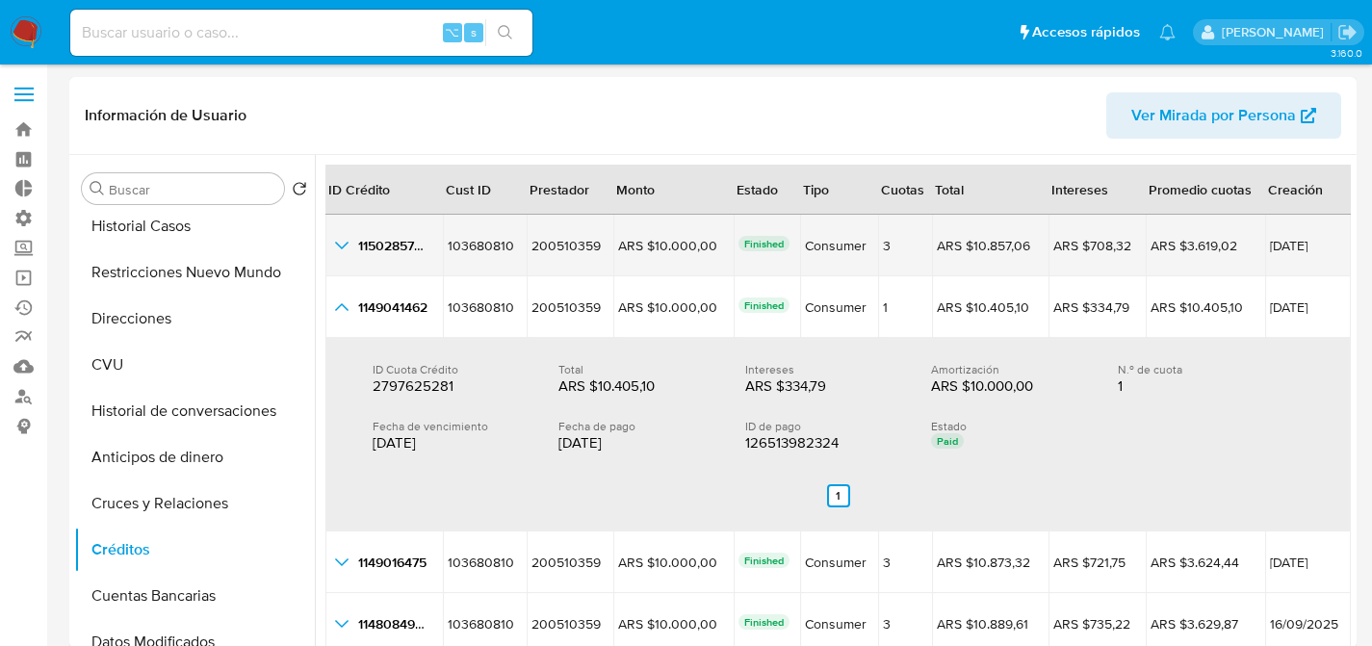
scroll to position [128, 0]
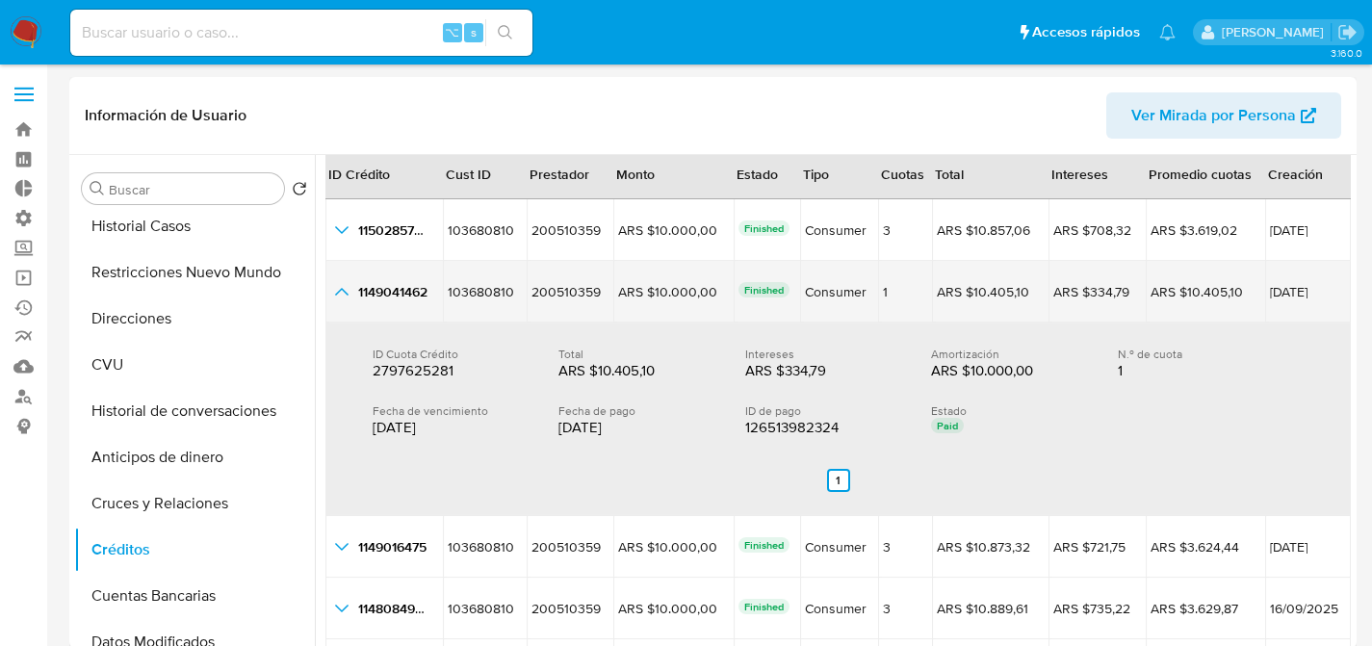
click at [341, 281] on icon "button_show_hidden_detail_by_id_1" at bounding box center [341, 291] width 23 height 23
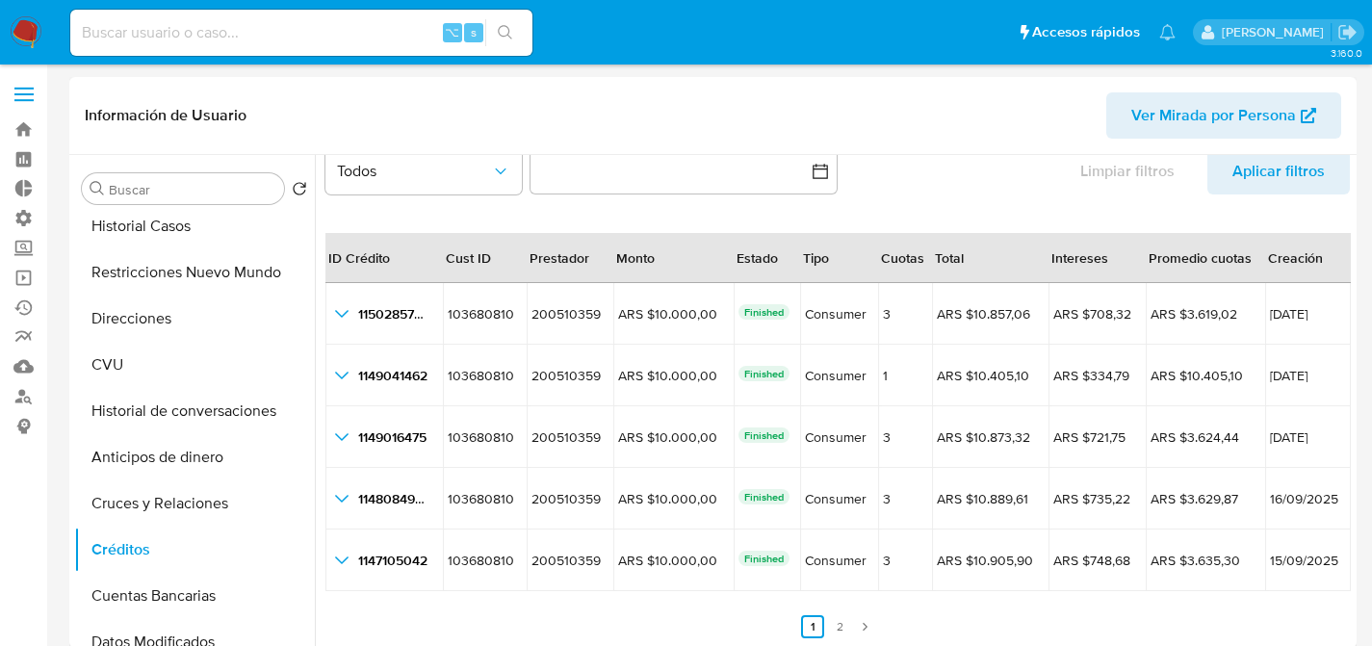
scroll to position [44, 0]
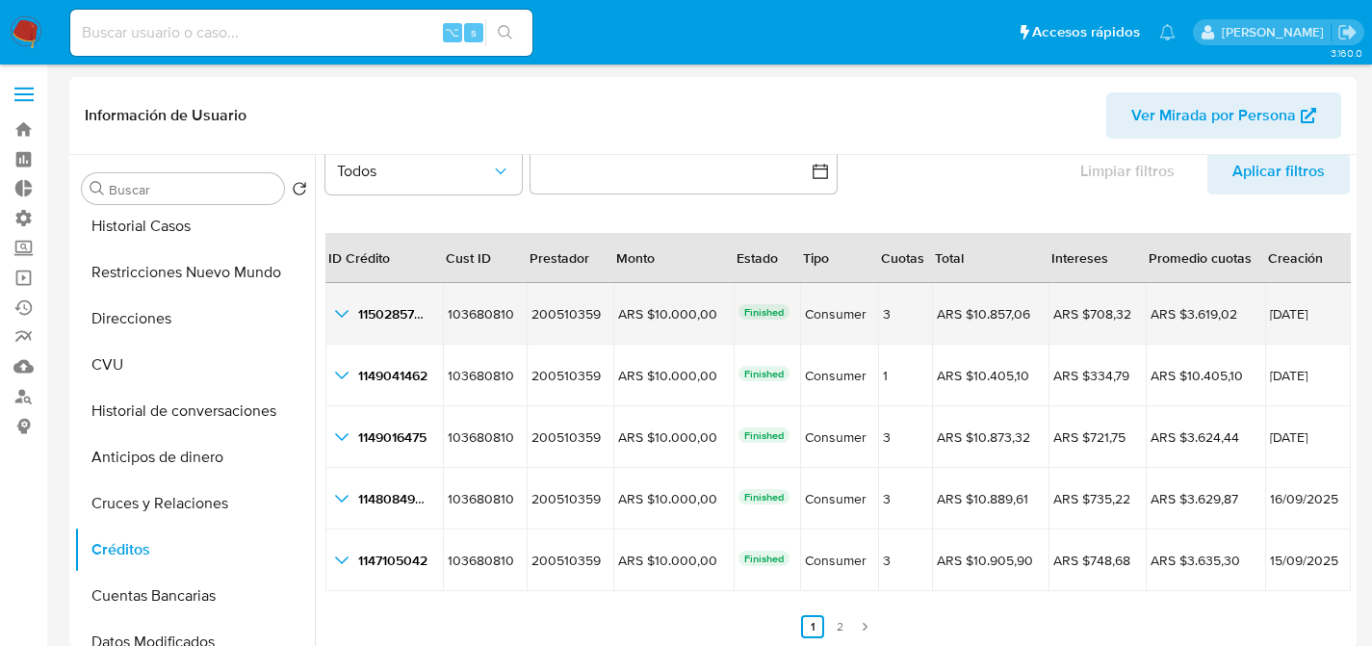
click at [342, 309] on icon "button_show_hidden_detail_by_id_0" at bounding box center [341, 313] width 23 height 23
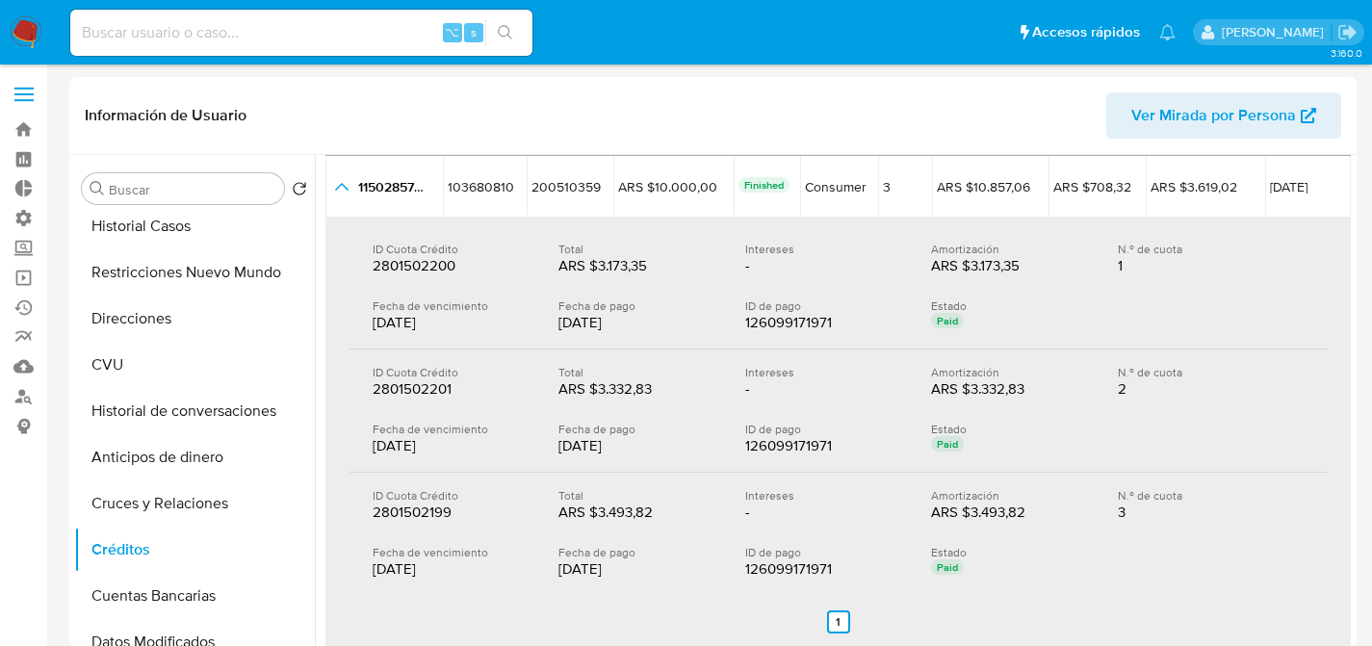
scroll to position [172, 0]
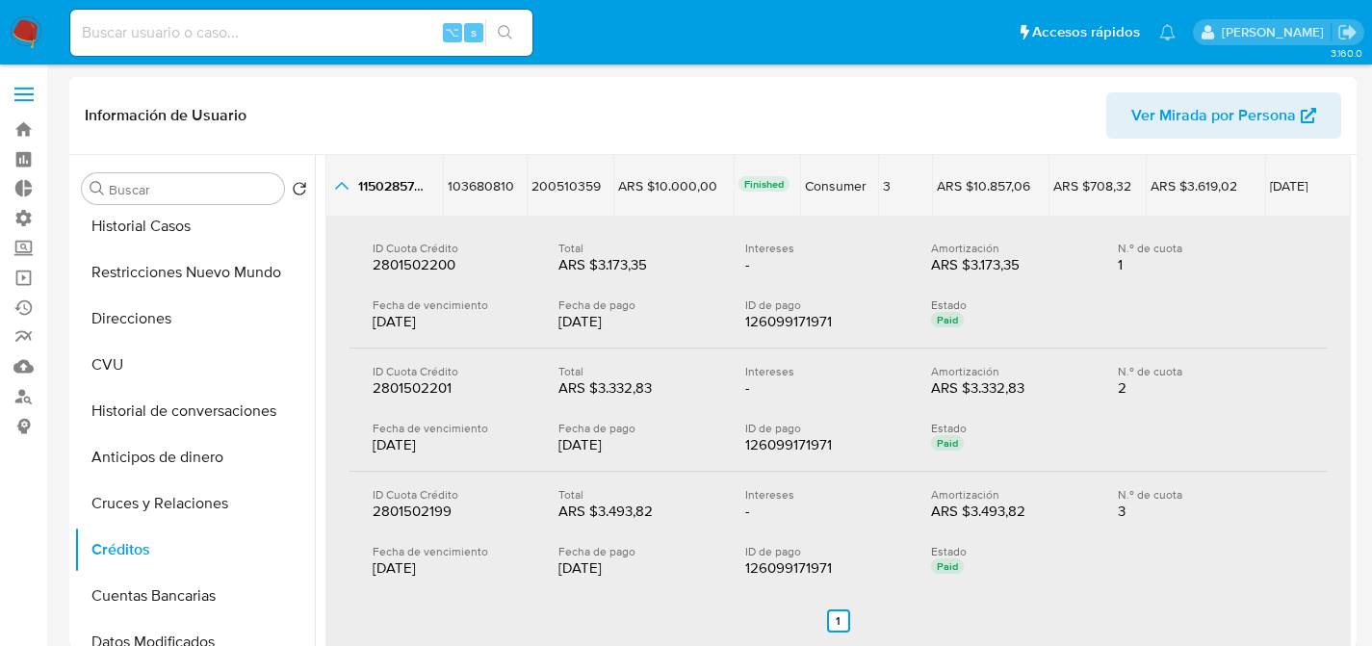
click at [344, 179] on icon "button_show_hidden_detail_by_id_0" at bounding box center [341, 185] width 23 height 23
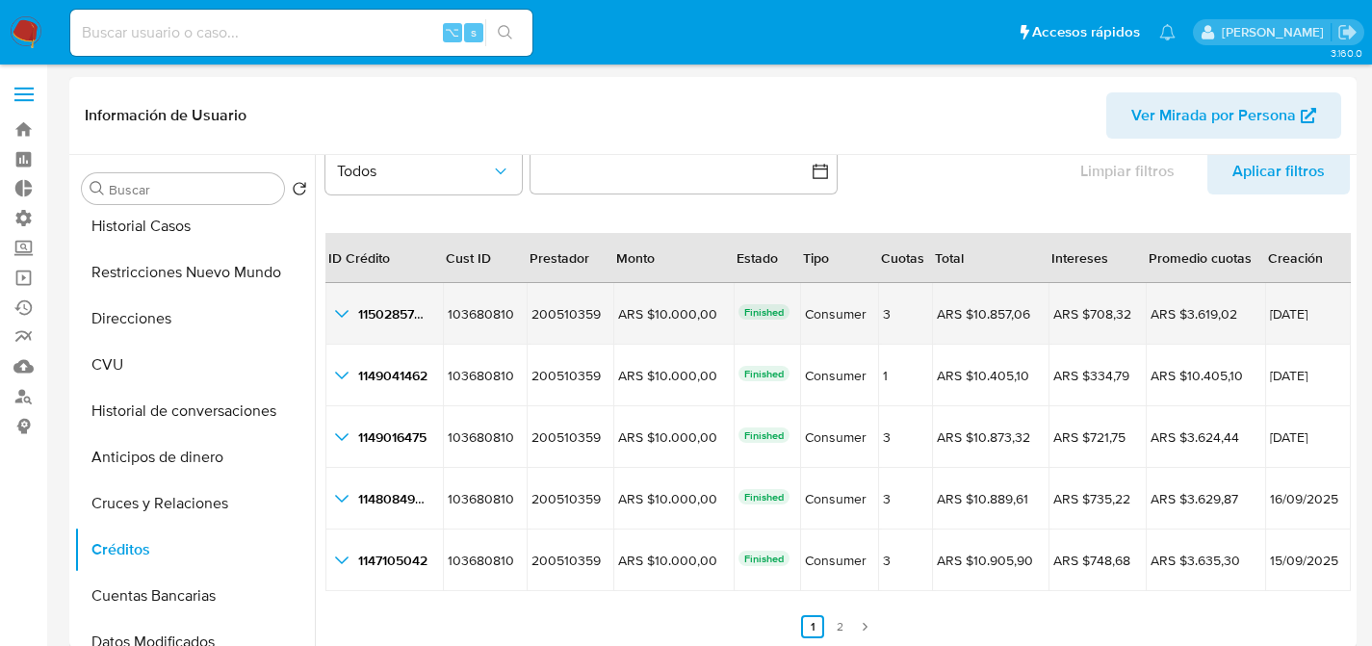
scroll to position [44, 0]
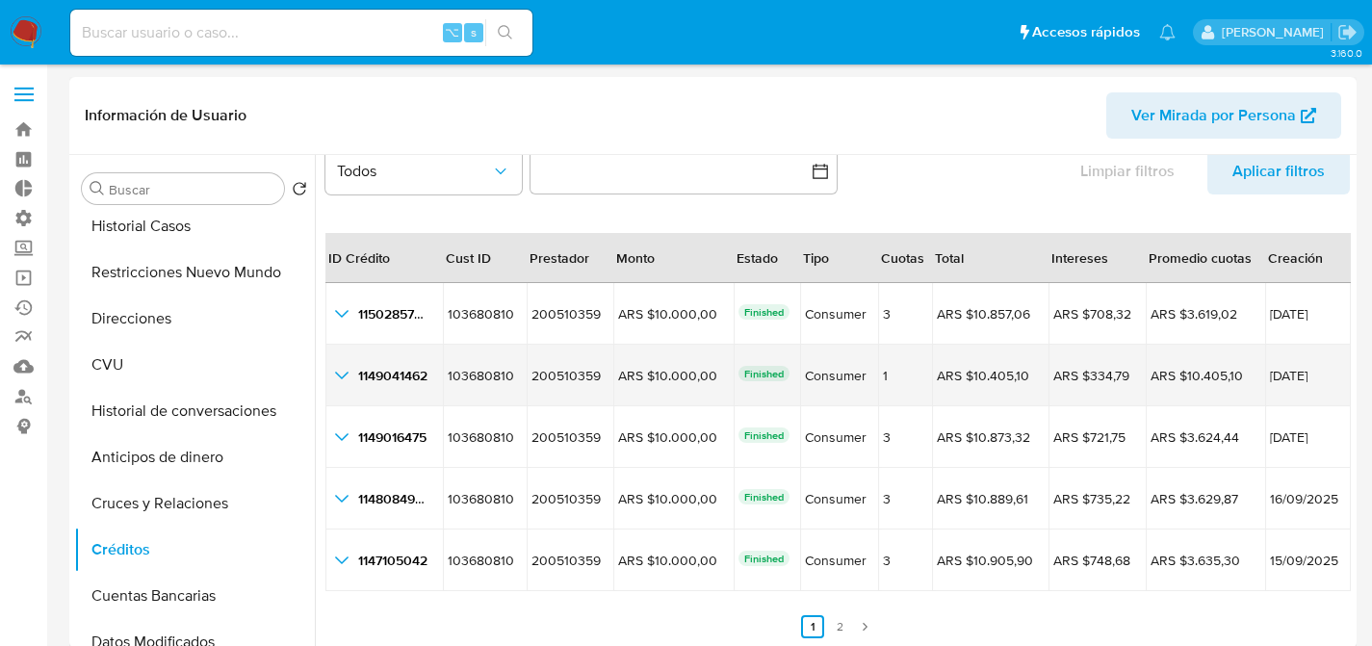
click at [341, 369] on icon "button_show_hidden_detail_by_id_1" at bounding box center [341, 375] width 23 height 23
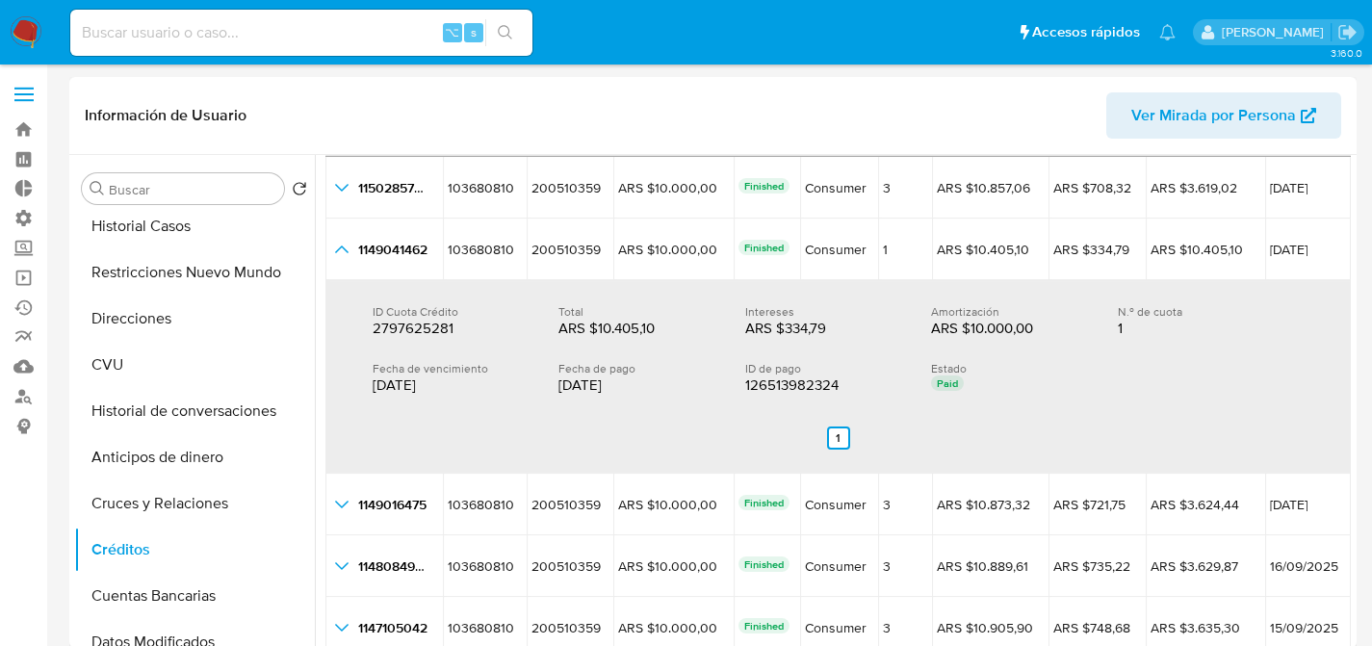
scroll to position [171, 0]
click at [563, 332] on div "ARS $10.405,10" at bounding box center [620, 327] width 123 height 19
drag, startPoint x: 925, startPoint y: 324, endPoint x: 1098, endPoint y: 326, distance: 173.4
click at [1098, 326] on div "ID Cuota Crédito 2797625281 2797625281 Total ARS $10.405,10 ARS $10.405,10 Inte…" at bounding box center [838, 320] width 931 height 34
drag, startPoint x: 549, startPoint y: 334, endPoint x: 668, endPoint y: 333, distance: 119.4
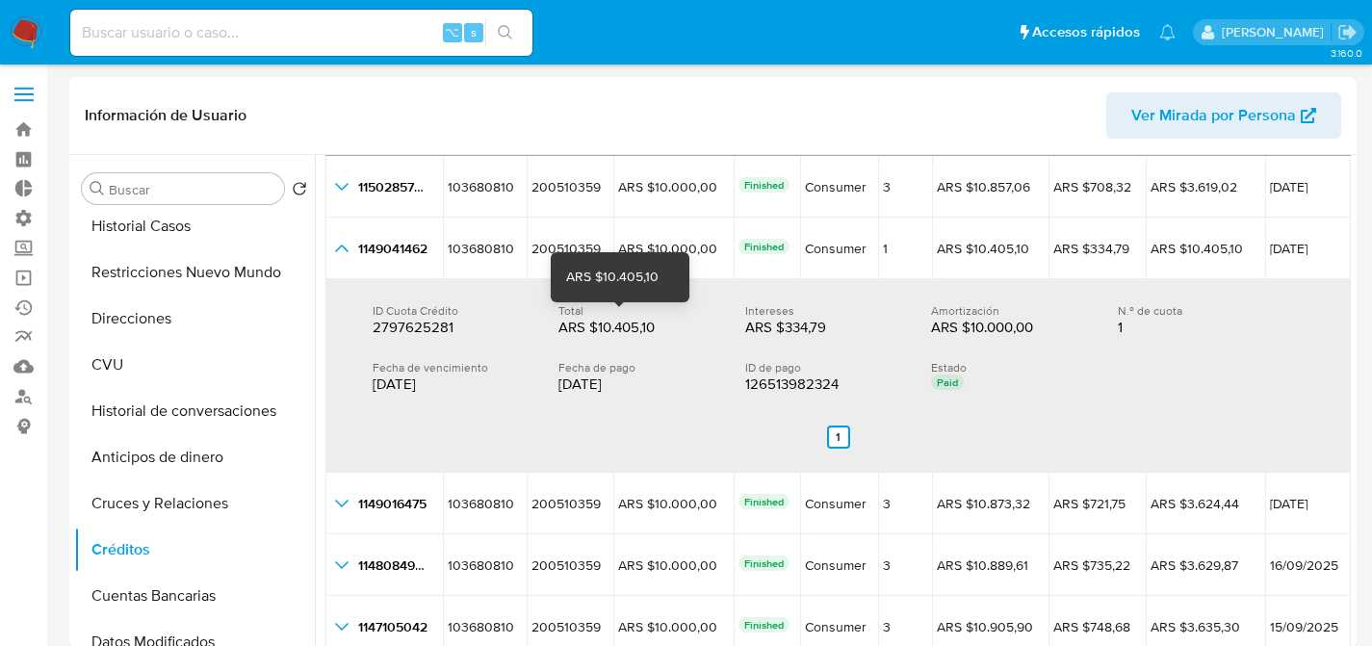
click at [668, 333] on div "ID Cuota Crédito 2797625281 2797625281 Total ARS $10.405,10 ARS $10.405,10 Inte…" at bounding box center [838, 320] width 931 height 34
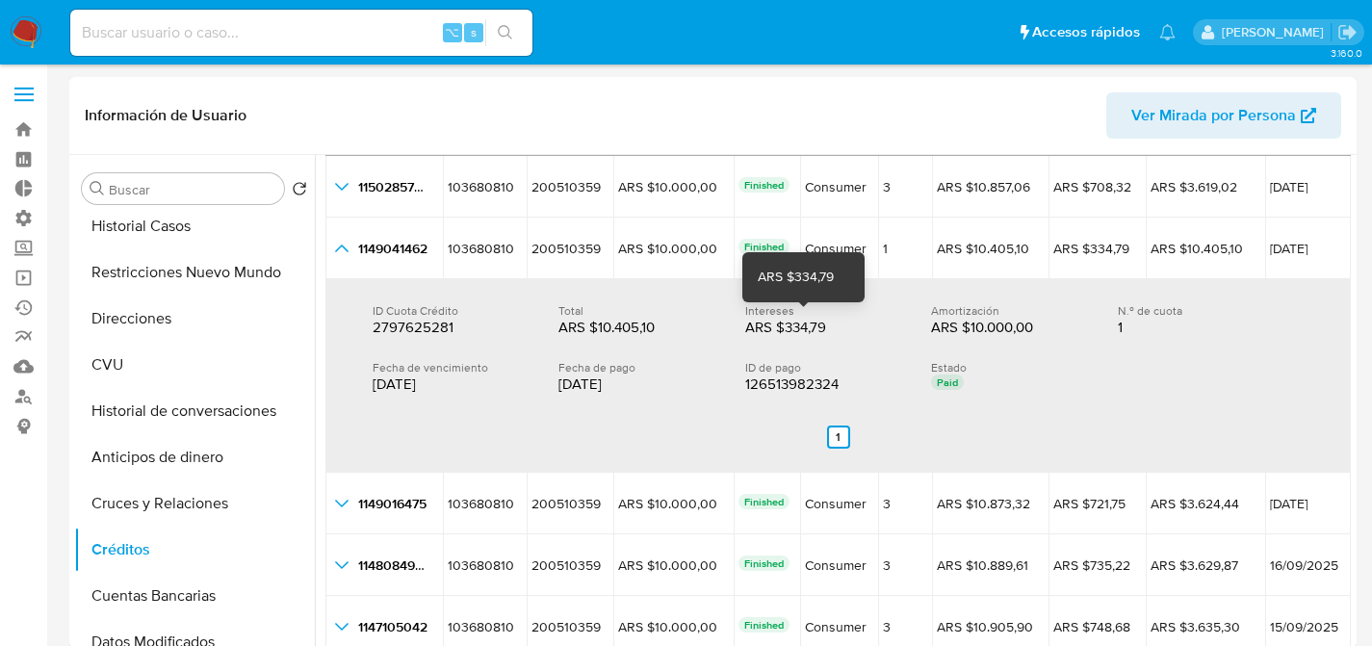
click at [839, 318] on div "ARS $334,79" at bounding box center [806, 327] width 123 height 19
drag, startPoint x: 823, startPoint y: 318, endPoint x: 736, endPoint y: 331, distance: 88.7
click at [736, 331] on div "ID Cuota Crédito 2797625281 2797625281 Total ARS $10.405,10 ARS $10.405,10 Inte…" at bounding box center [838, 320] width 931 height 34
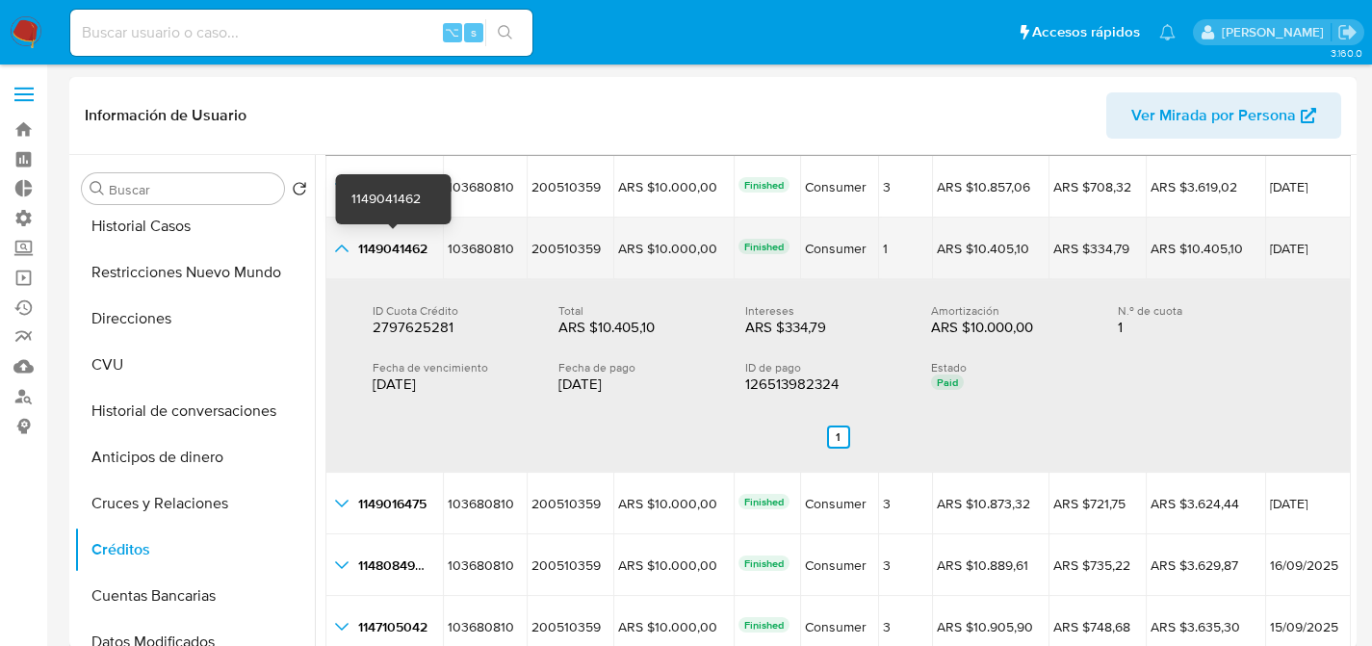
click at [377, 249] on span "1149041462" at bounding box center [392, 248] width 69 height 19
click at [341, 265] on td "1149041462 1149041462" at bounding box center [384, 249] width 117 height 62
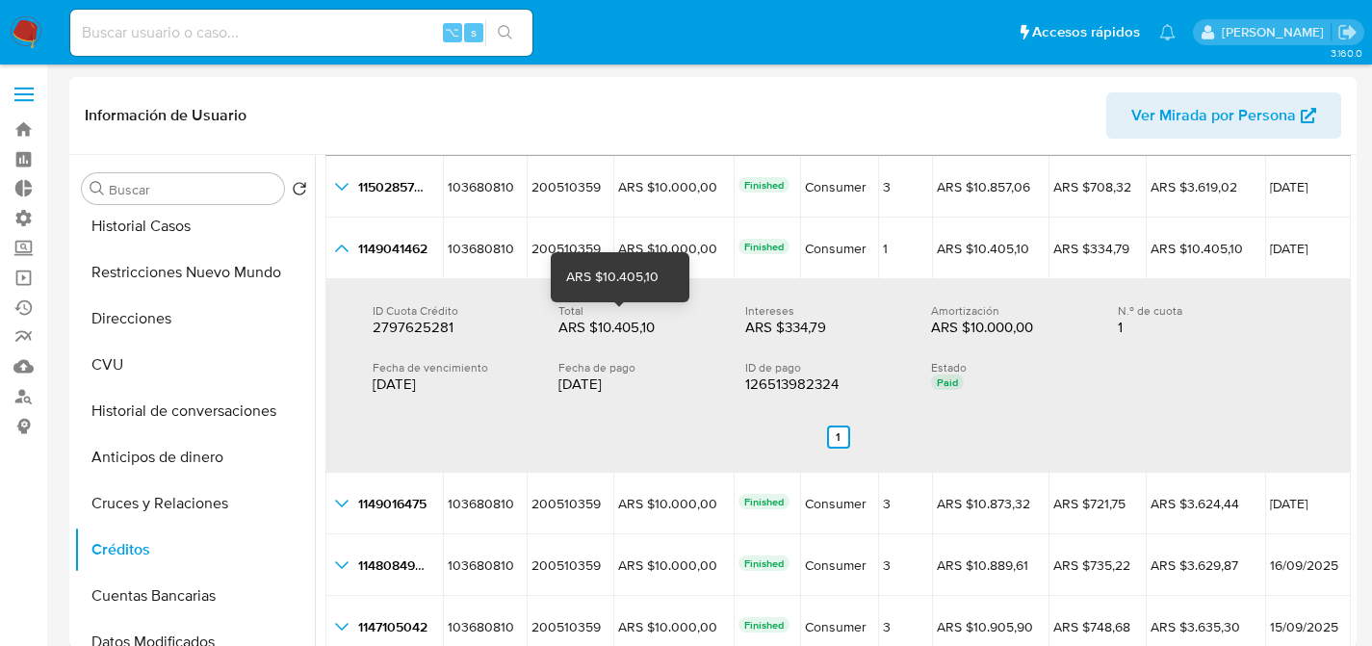
drag, startPoint x: 571, startPoint y: 322, endPoint x: 644, endPoint y: 326, distance: 73.3
click at [644, 326] on div "ARS $10.405,10" at bounding box center [620, 327] width 123 height 19
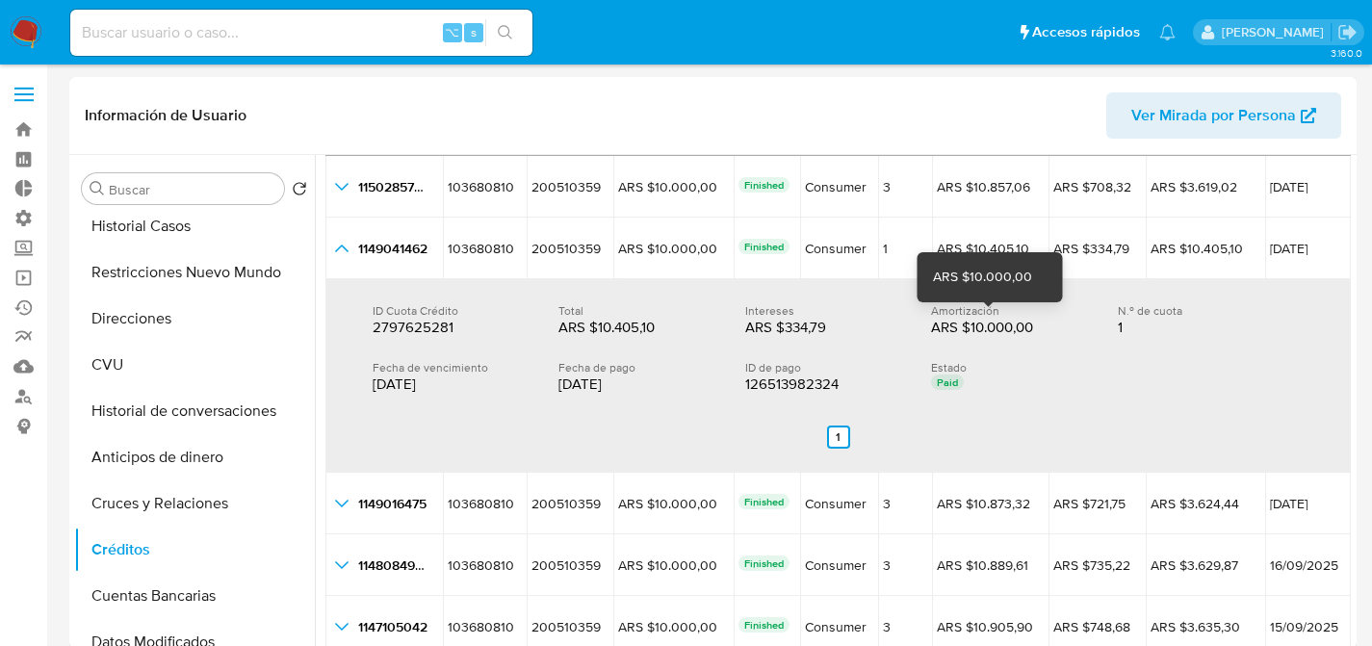
drag, startPoint x: 914, startPoint y: 333, endPoint x: 1019, endPoint y: 323, distance: 105.5
click at [1019, 323] on div "ID Cuota Crédito 2797625281 2797625281 Total ARS $10.405,10 ARS $10.405,10 Inte…" at bounding box center [838, 320] width 931 height 34
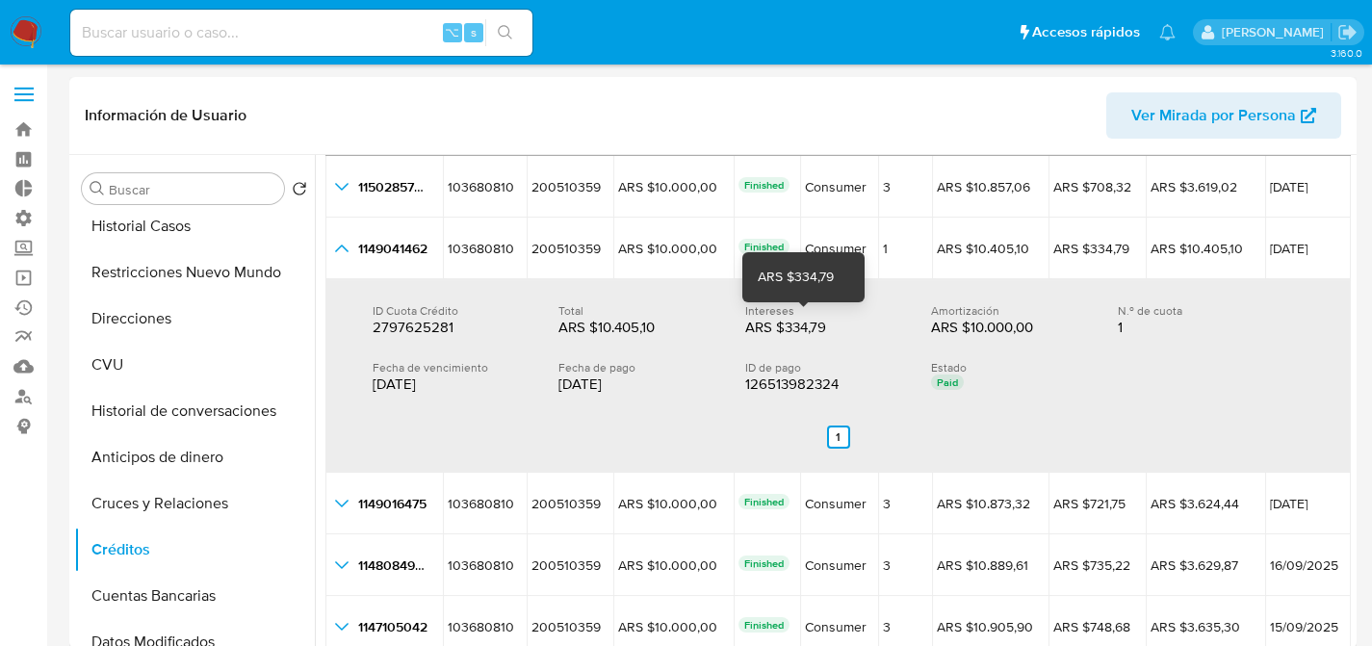
click at [778, 326] on div "ARS $334,79" at bounding box center [806, 327] width 123 height 19
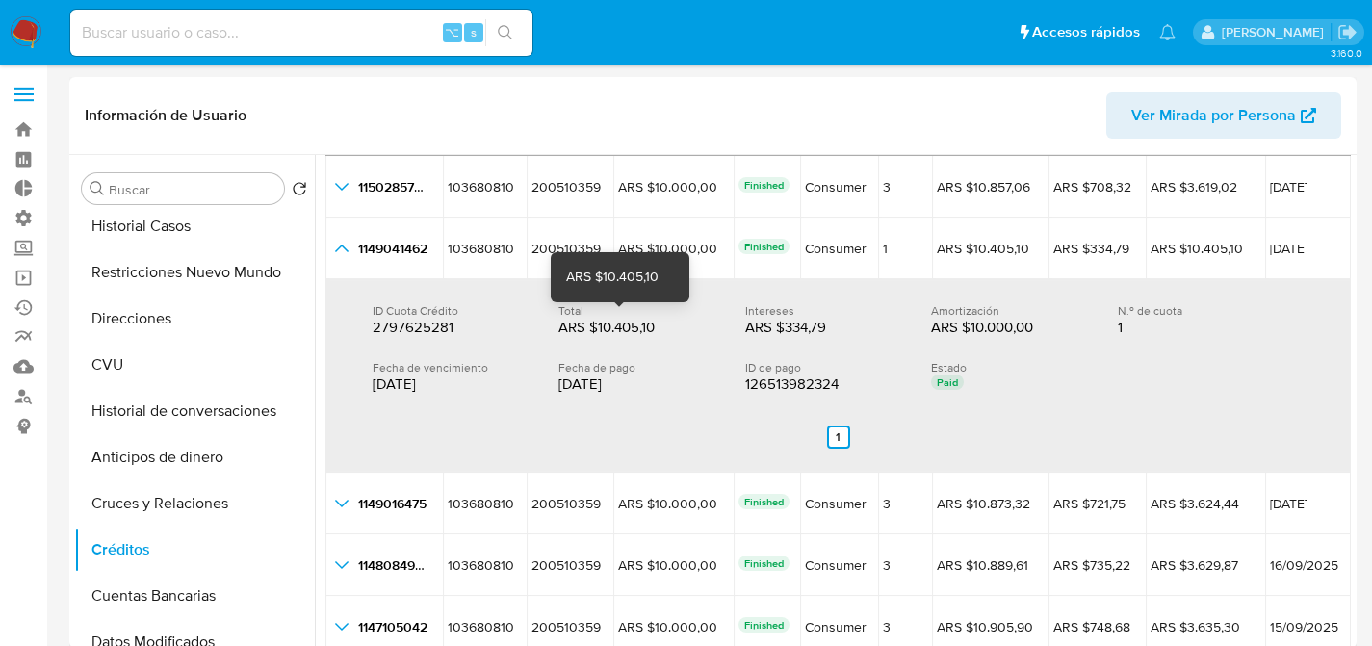
drag, startPoint x: 601, startPoint y: 329, endPoint x: 662, endPoint y: 323, distance: 61.0
click at [662, 324] on div "ARS $10.405,10" at bounding box center [620, 327] width 123 height 19
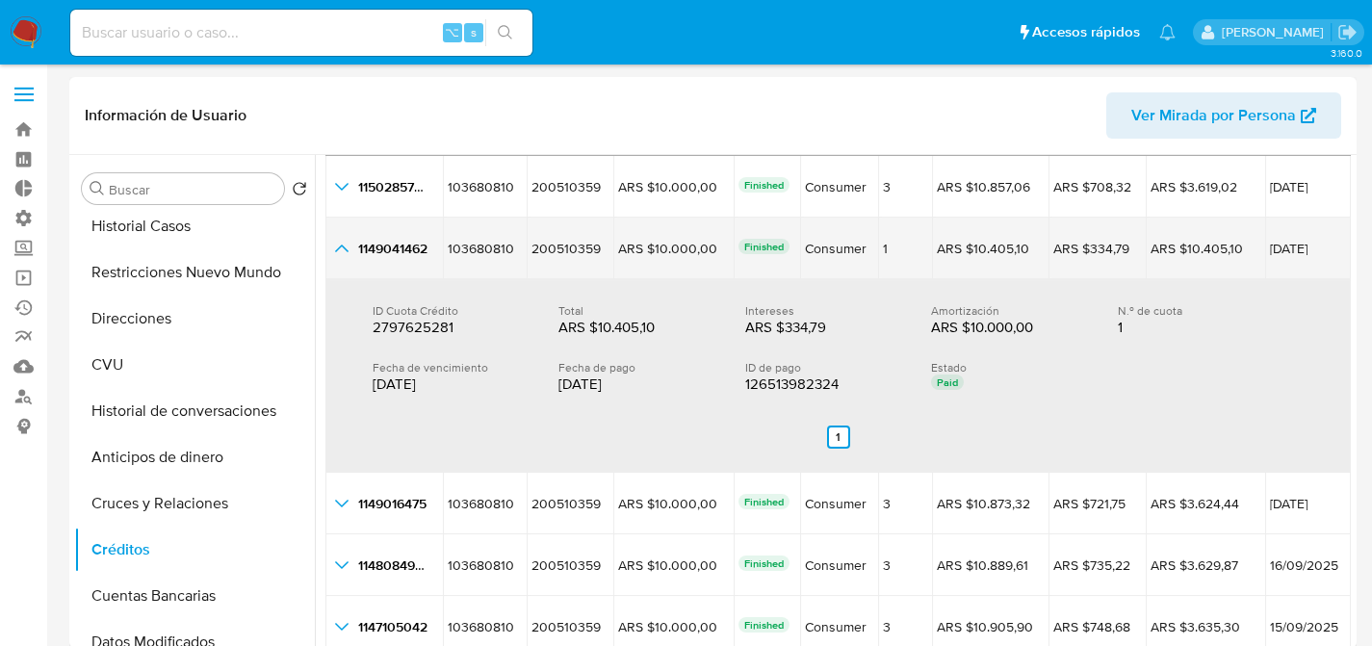
click at [345, 250] on icon "button_show_hidden_detail_by_id_1" at bounding box center [341, 248] width 23 height 23
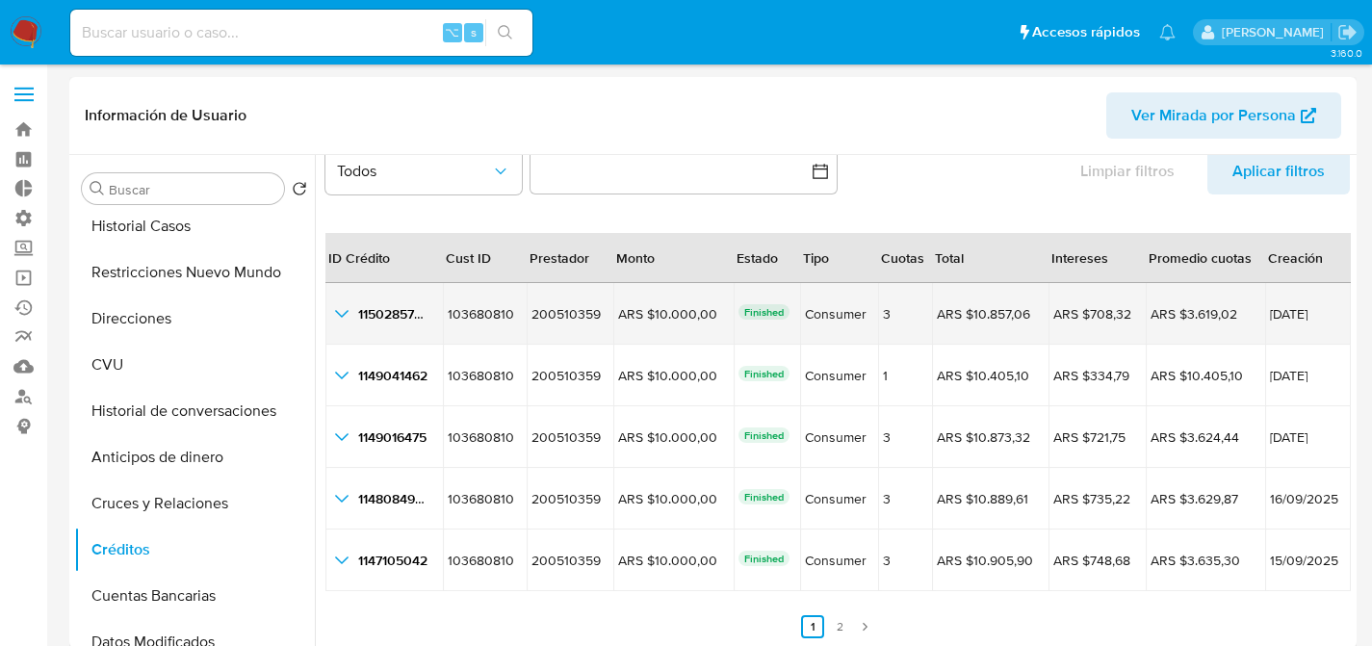
click at [337, 316] on icon "button_show_hidden_detail_by_id_0" at bounding box center [341, 313] width 23 height 23
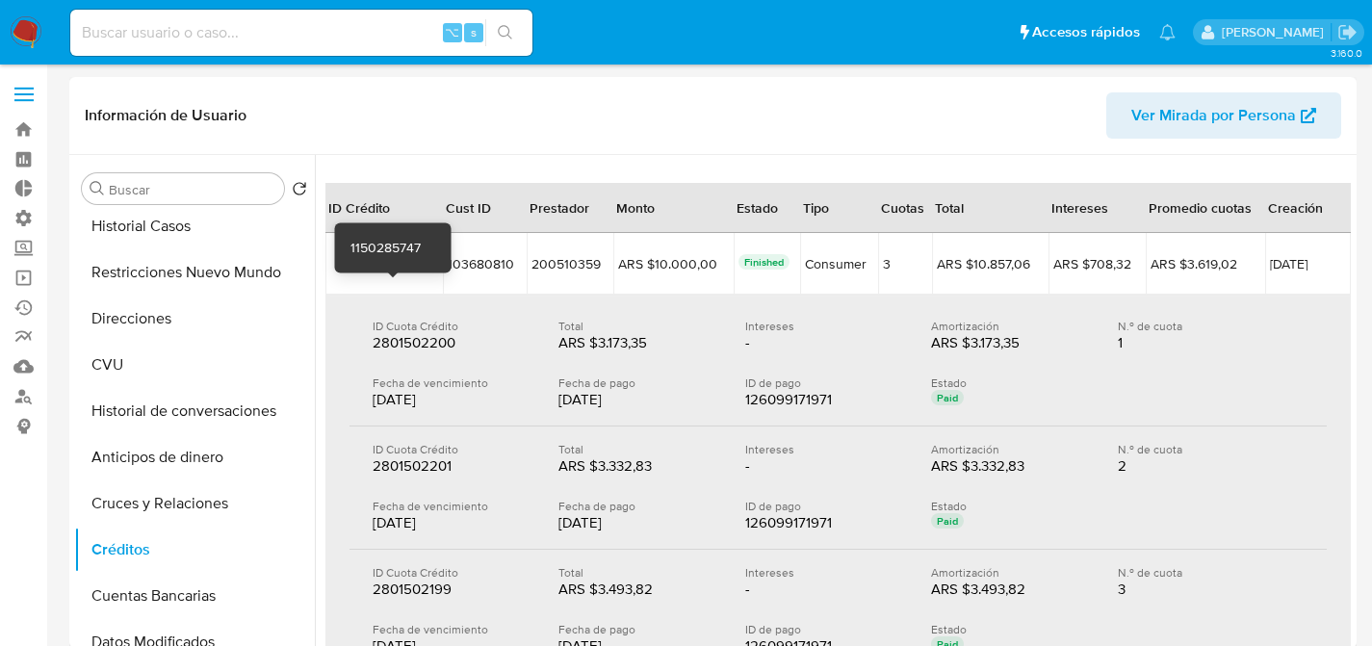
scroll to position [178, 0]
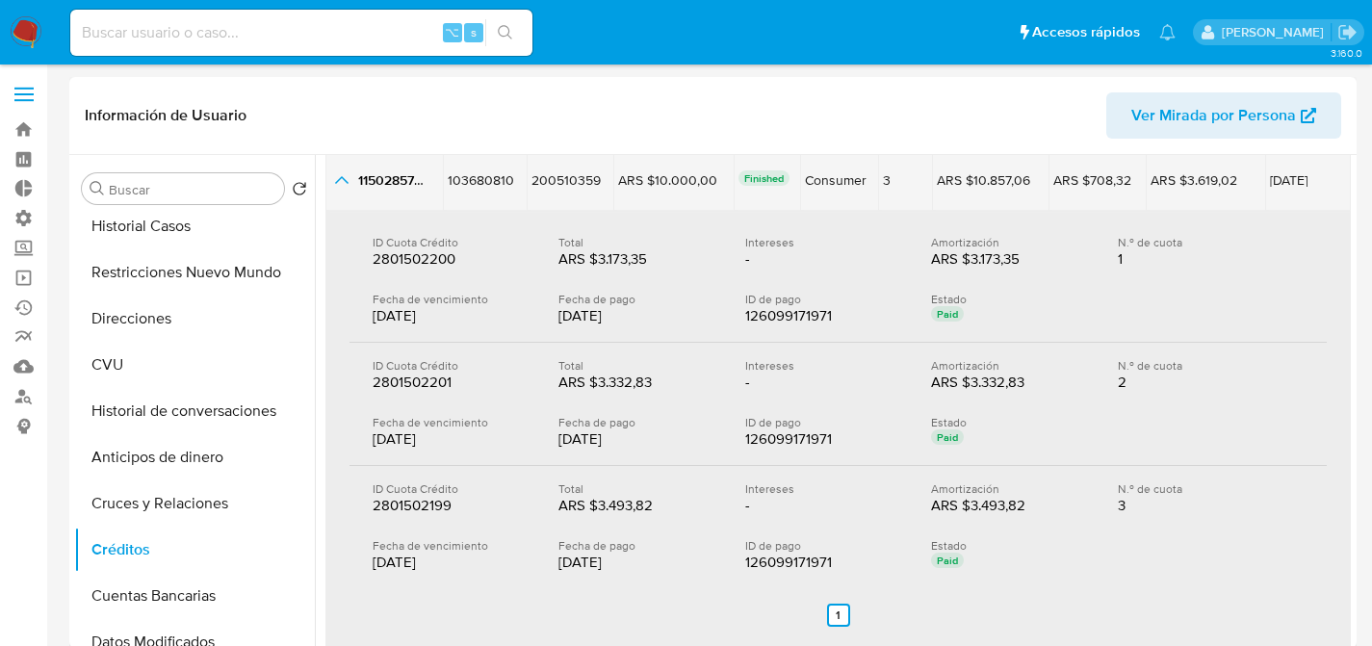
click at [344, 186] on icon "button_show_hidden_detail_by_id_0" at bounding box center [341, 180] width 23 height 23
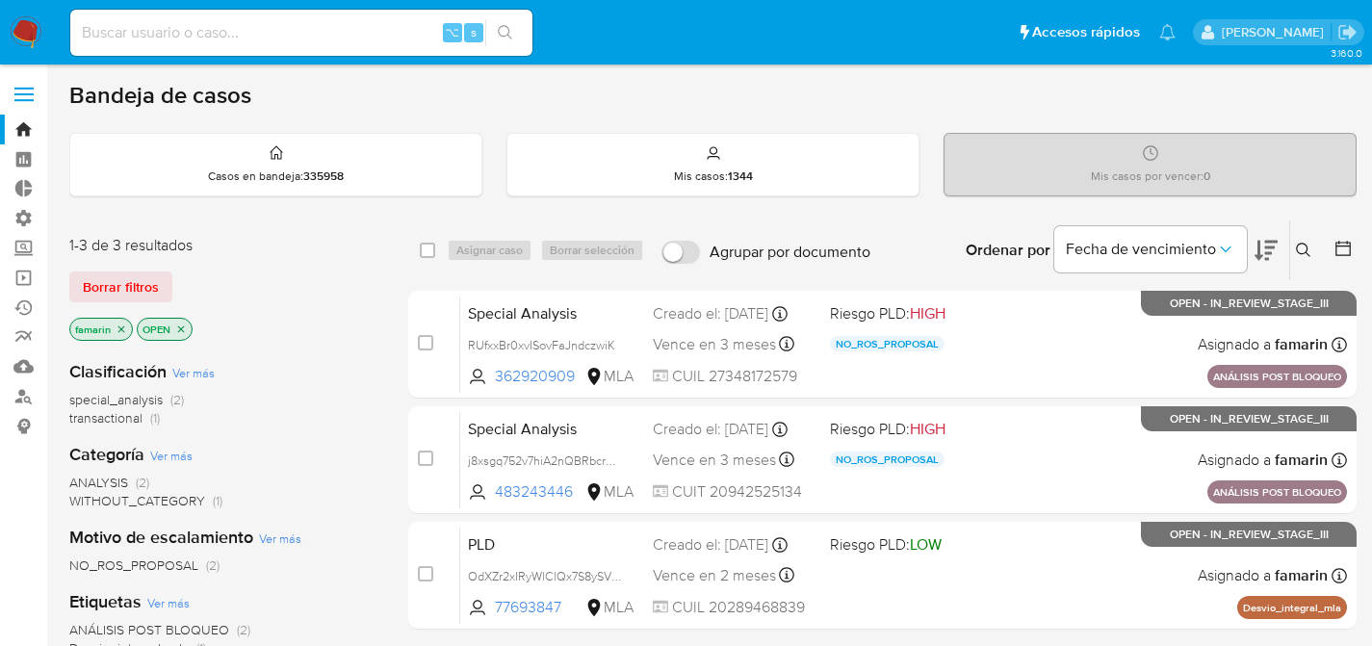
drag, startPoint x: 378, startPoint y: 12, endPoint x: 357, endPoint y: 33, distance: 30.0
click at [376, 13] on div "⌥ s" at bounding box center [301, 33] width 462 height 46
click at [357, 33] on input at bounding box center [301, 32] width 462 height 25
paste input "4706646"
type input "4706646"
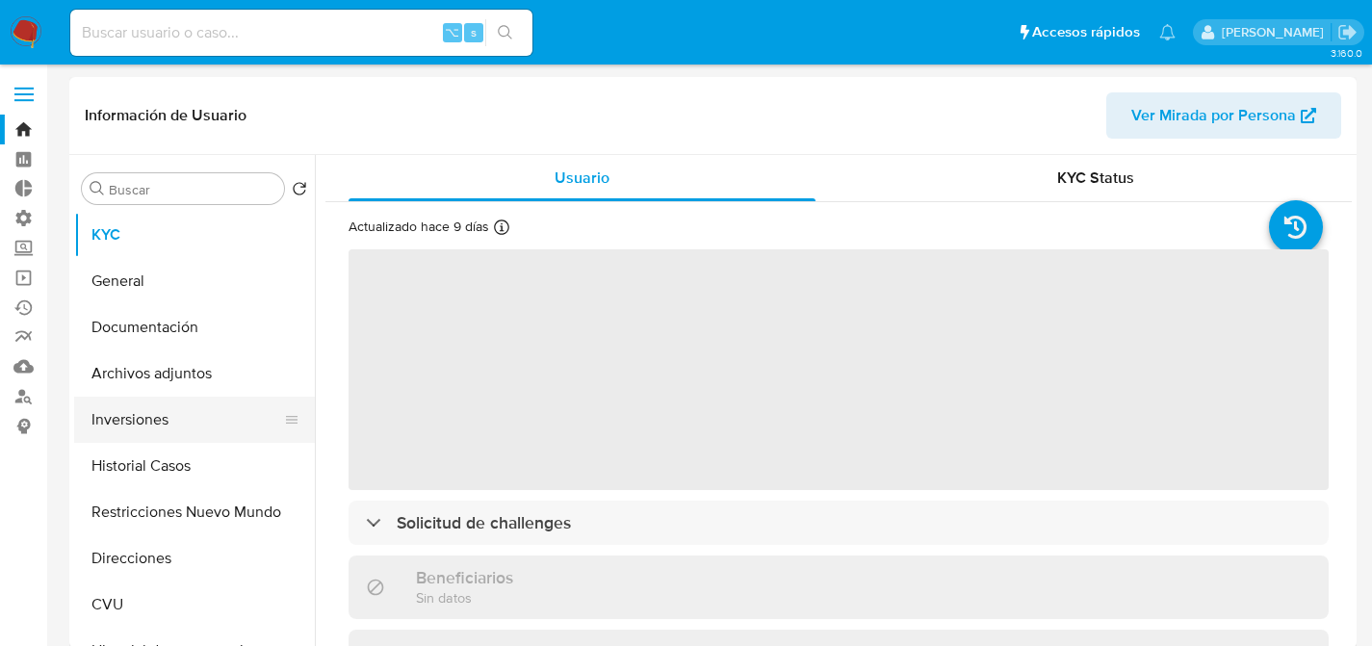
select select "10"
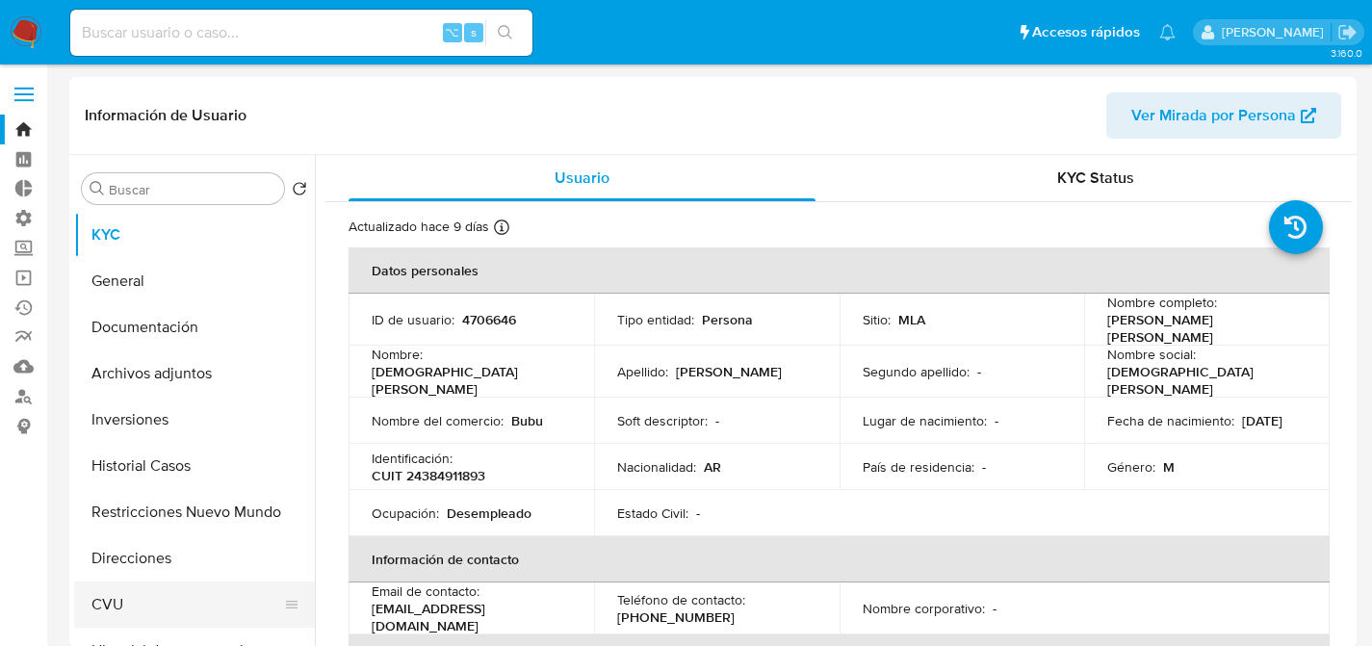
scroll to position [180, 0]
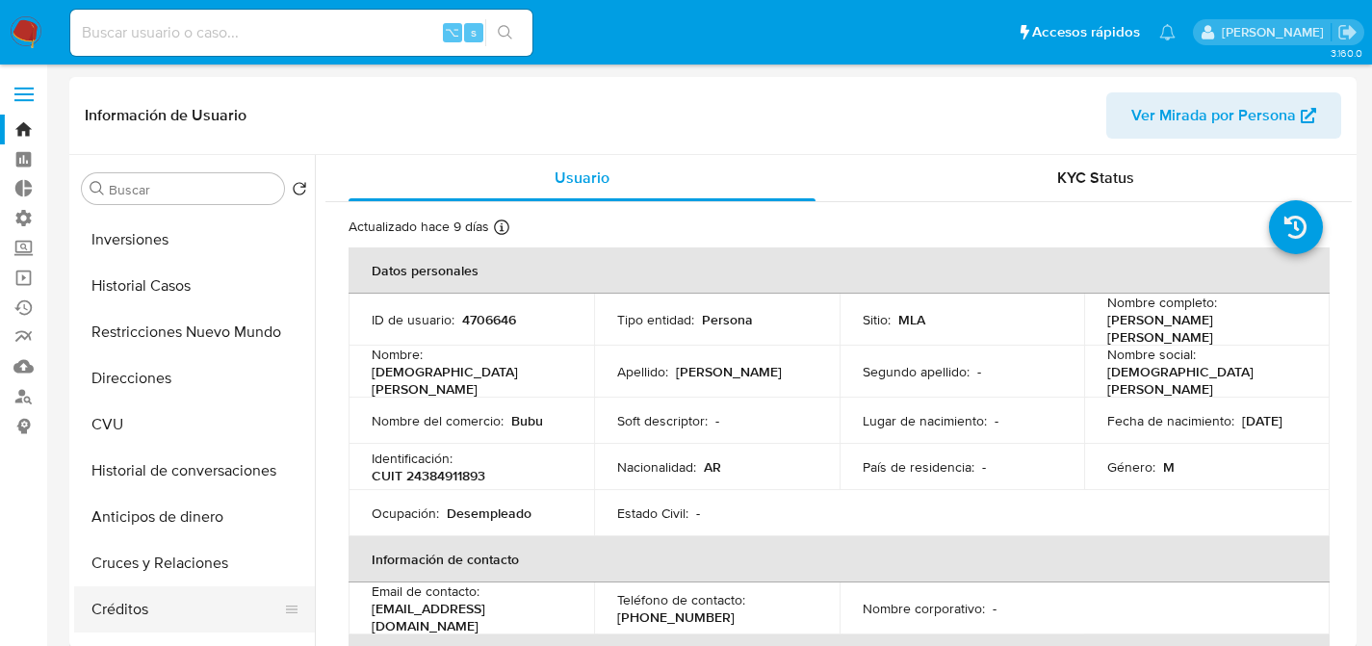
click at [130, 620] on button "Créditos" at bounding box center [186, 609] width 225 height 46
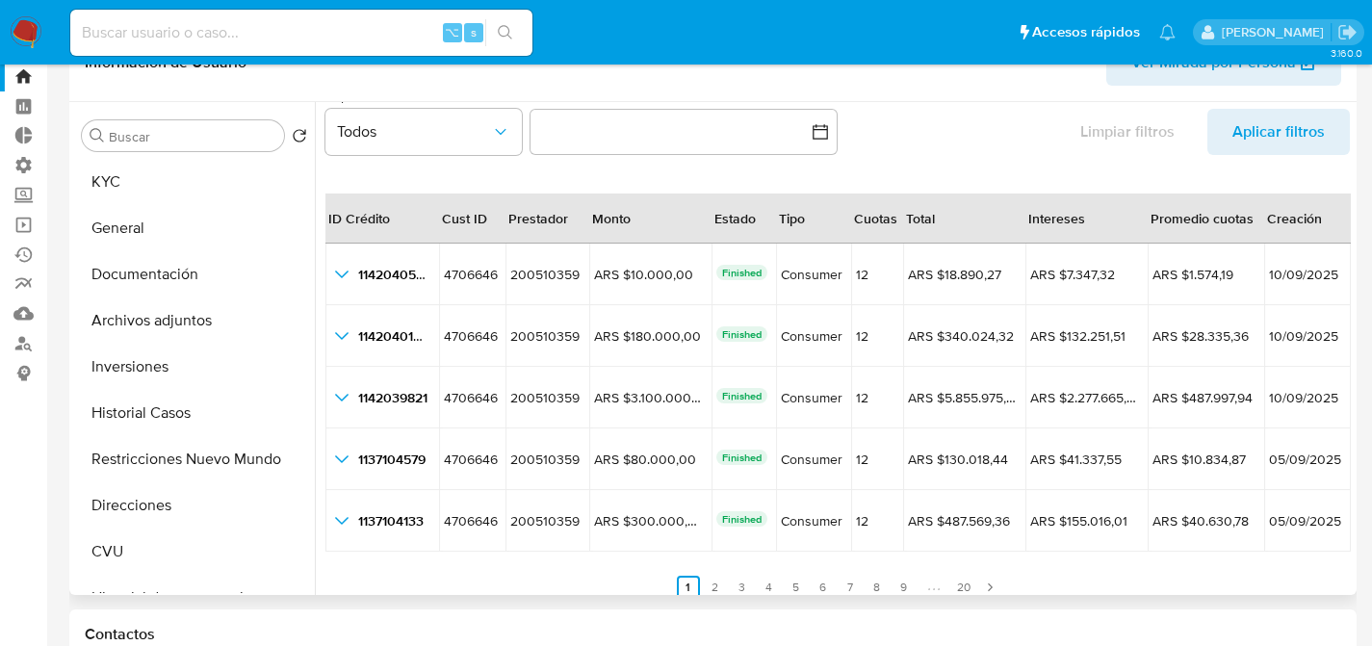
scroll to position [32, 0]
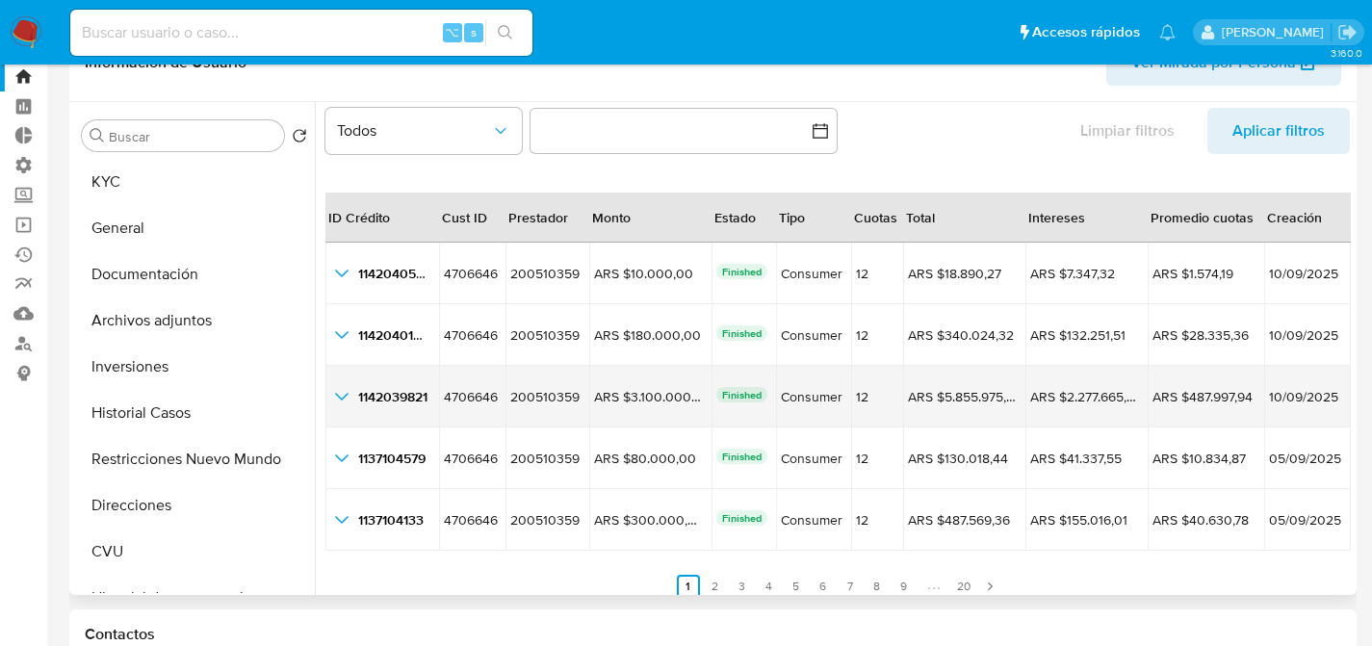
click at [337, 385] on icon "button_show_hidden_detail_by_id_2" at bounding box center [341, 396] width 23 height 23
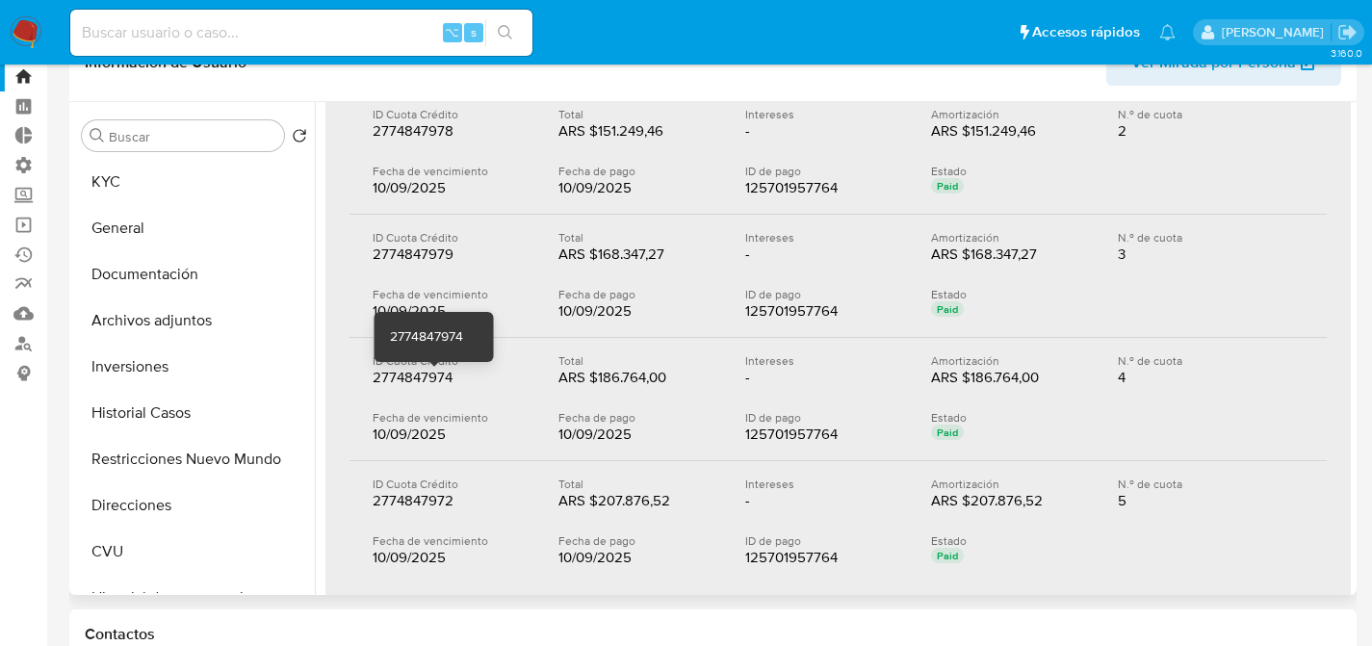
scroll to position [146, 0]
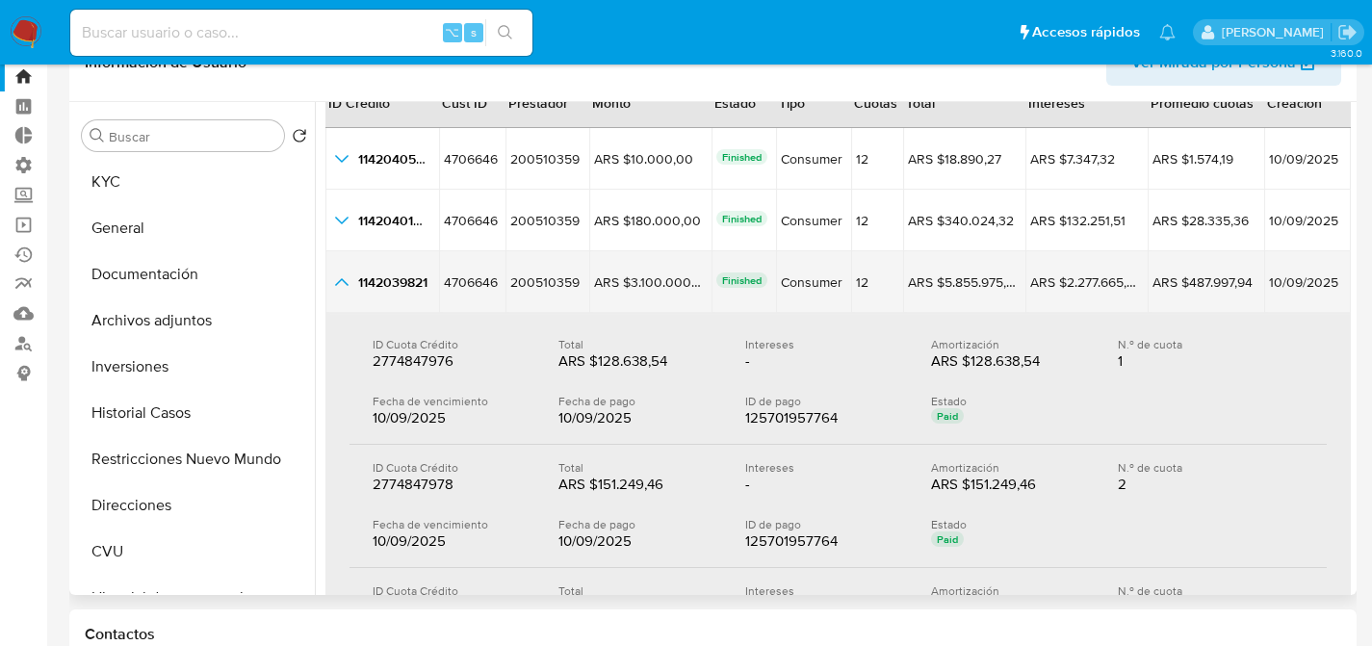
click at [349, 282] on icon "button_show_hidden_detail_by_id_2" at bounding box center [341, 282] width 23 height 23
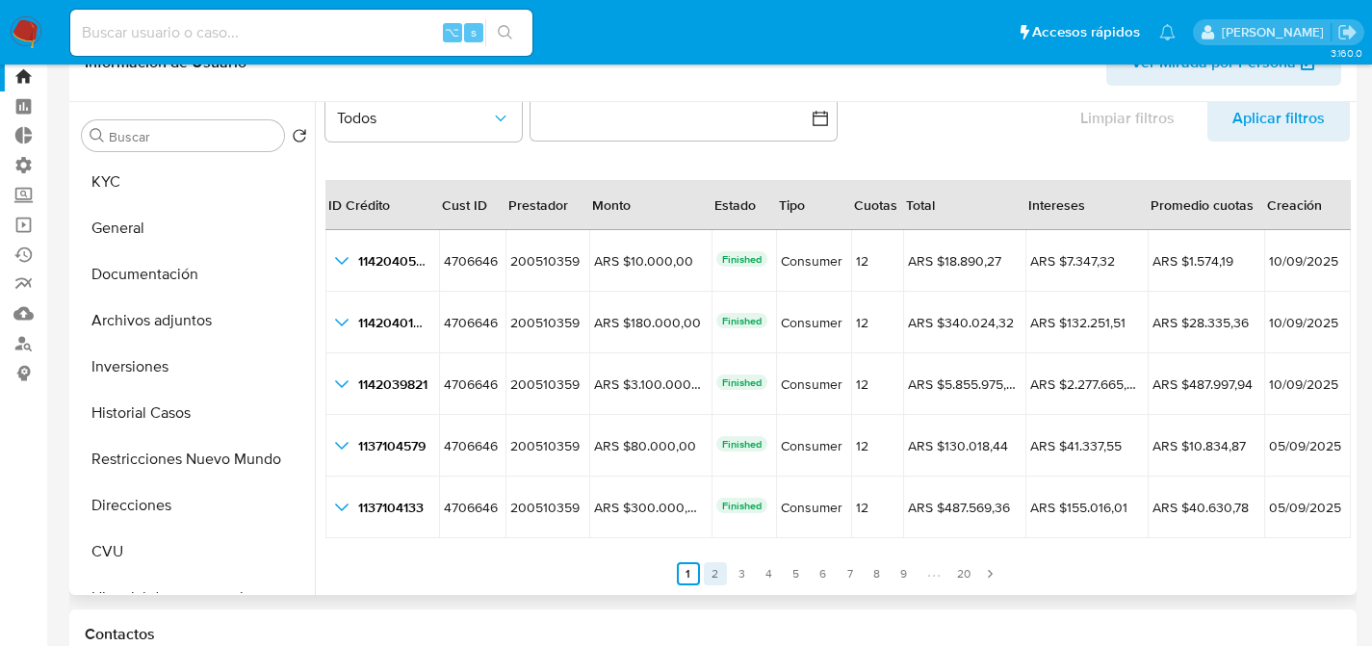
click at [722, 571] on link "2" at bounding box center [715, 573] width 23 height 23
click at [742, 571] on link "3" at bounding box center [753, 573] width 23 height 23
click at [770, 569] on link "4" at bounding box center [780, 573] width 23 height 23
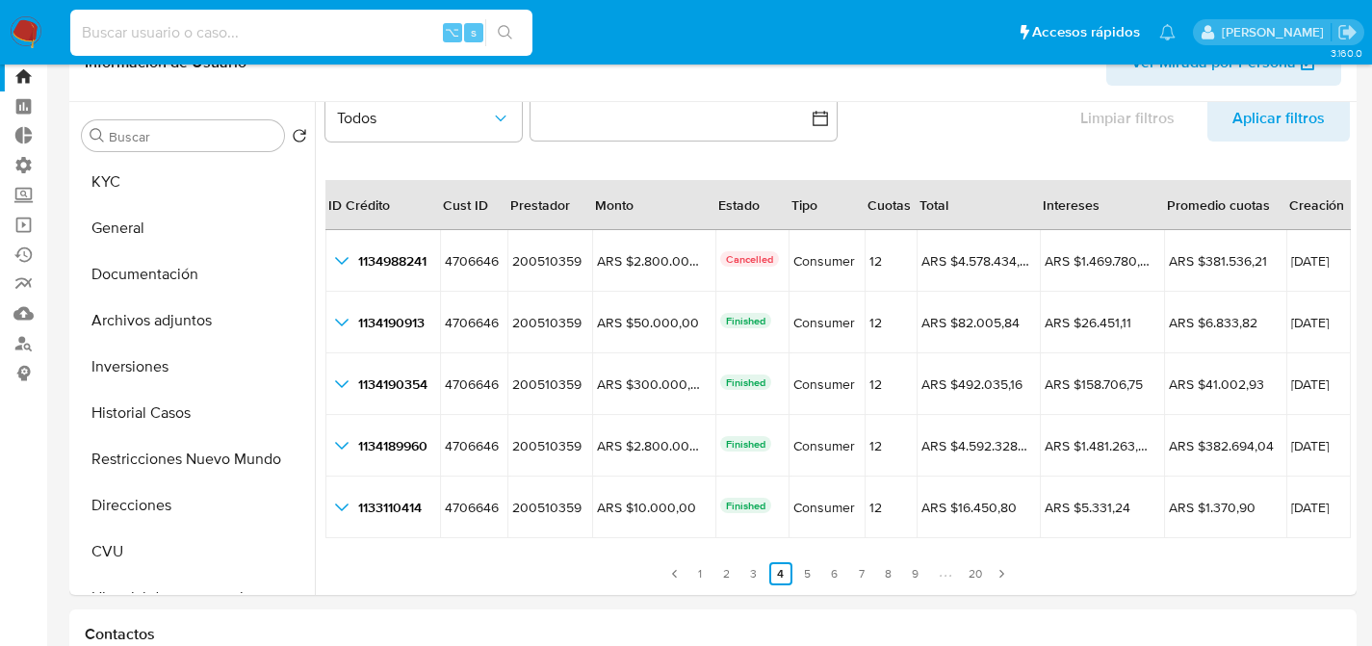
click at [266, 26] on input at bounding box center [301, 32] width 462 height 25
paste input "202226890"
type input "202226890"
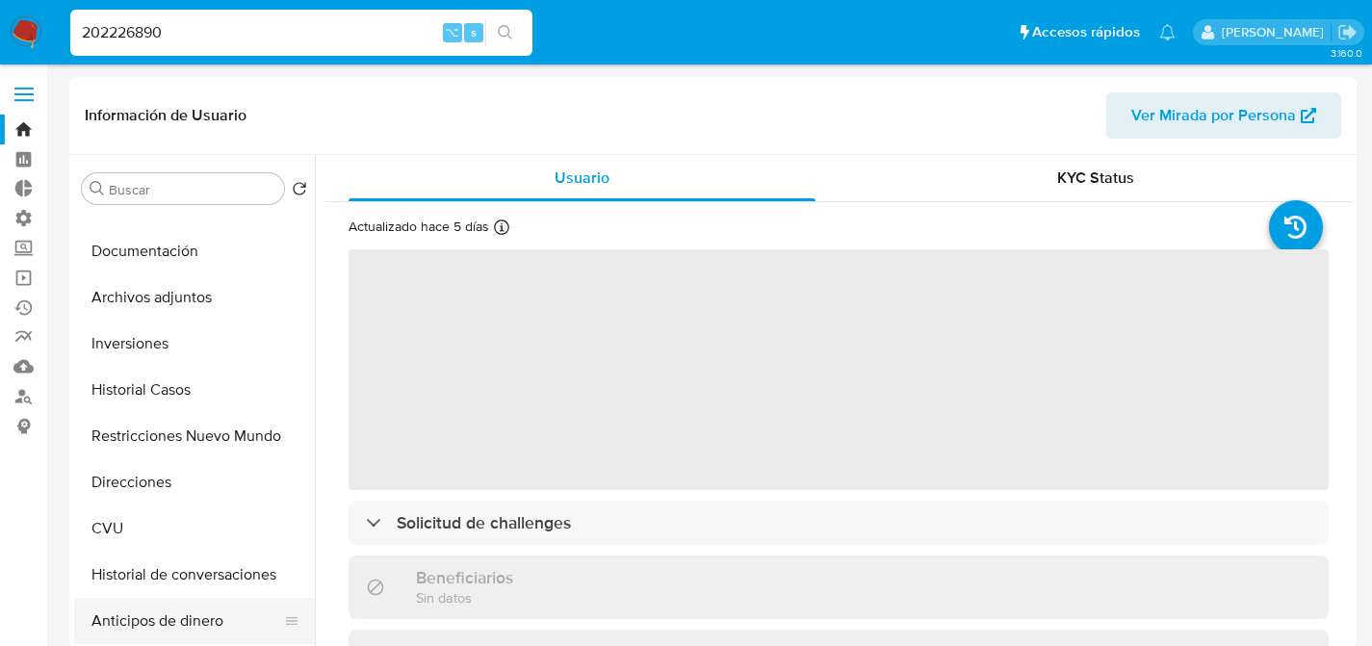
scroll to position [154, 0]
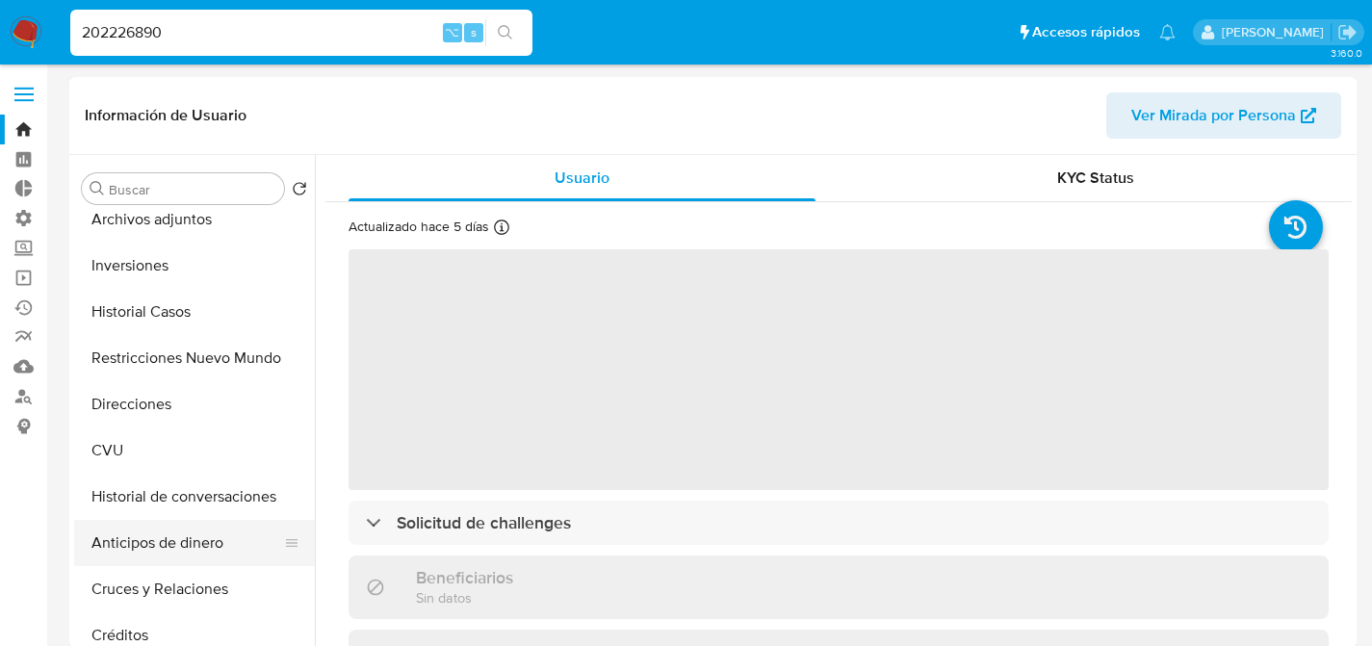
select select "10"
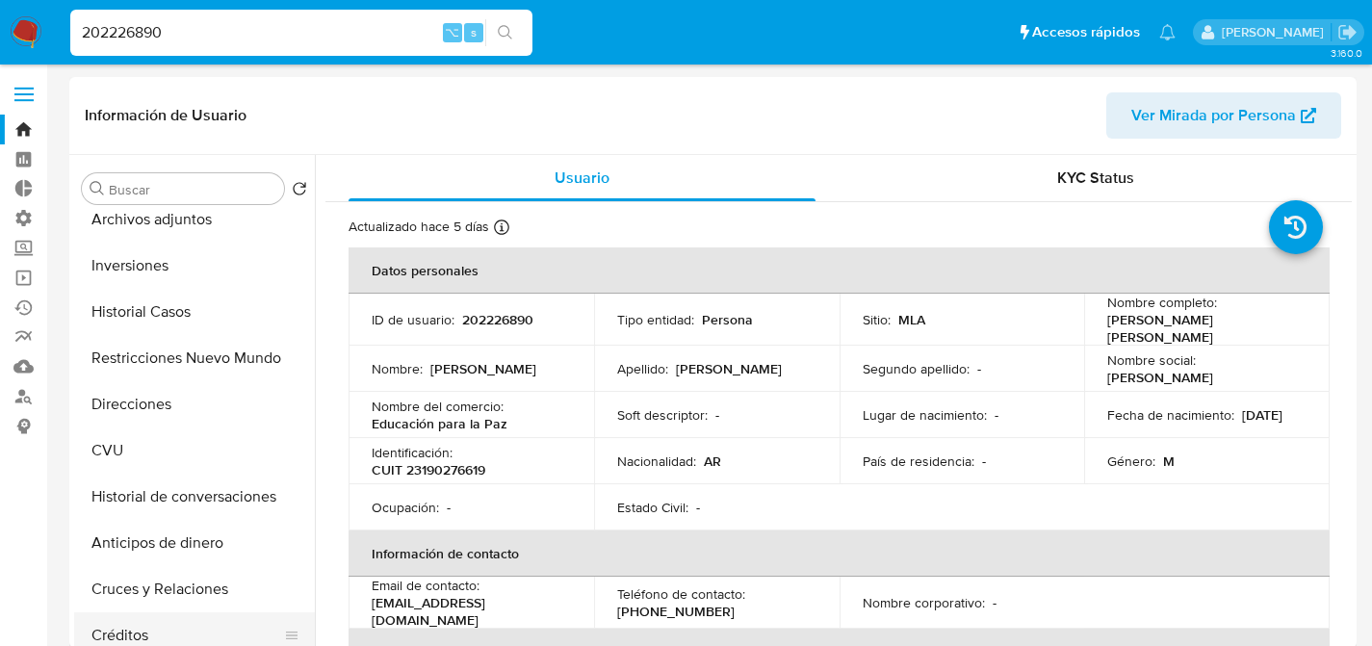
click at [121, 623] on button "Créditos" at bounding box center [186, 635] width 225 height 46
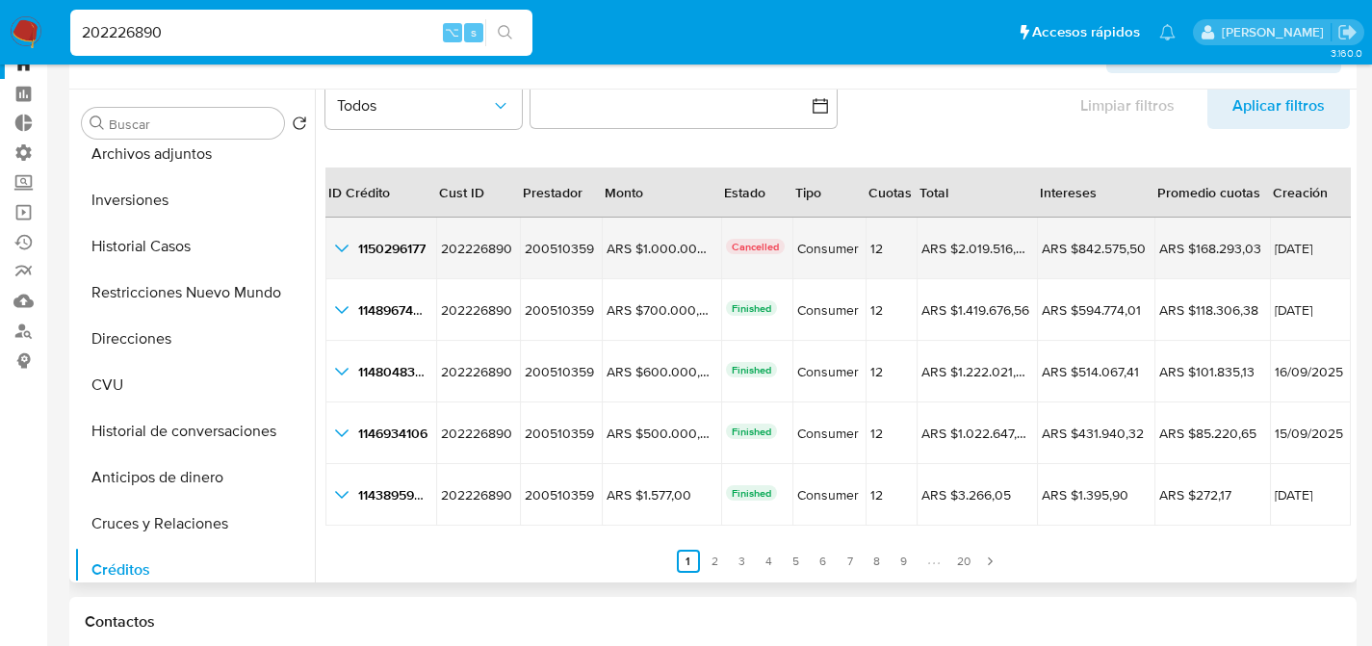
scroll to position [85, 0]
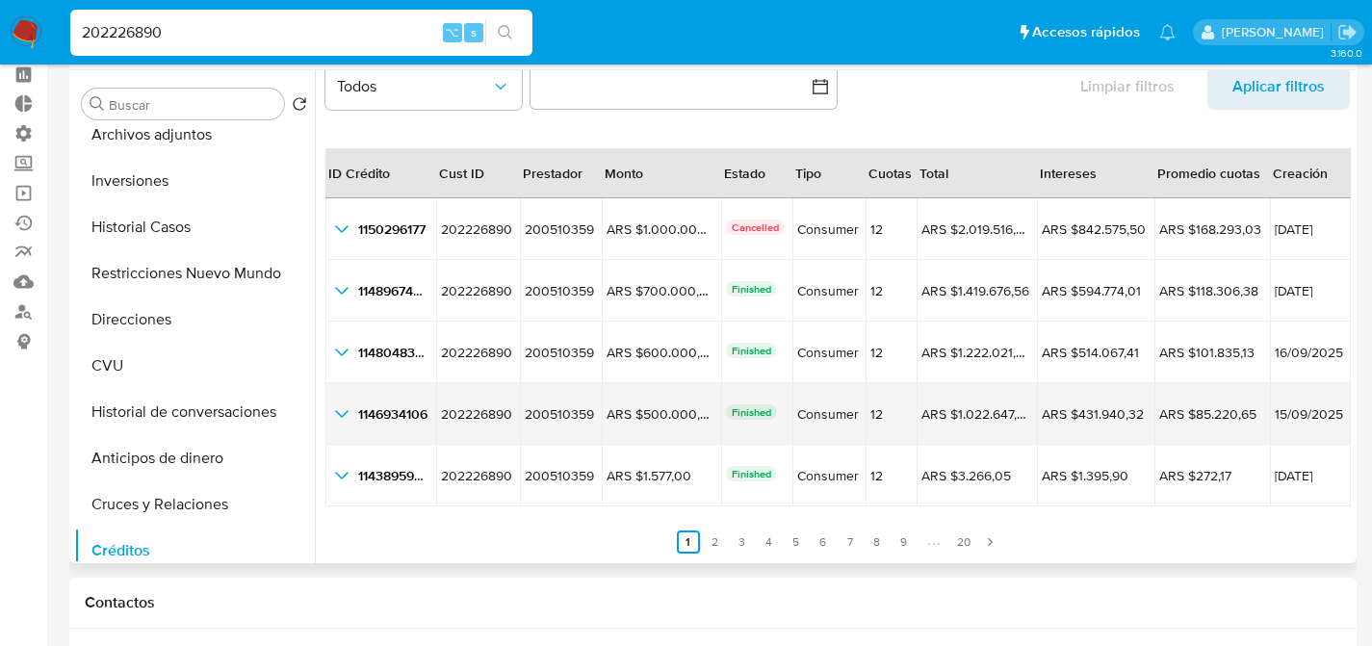
click at [344, 413] on icon "button_show_hidden_detail_by_id_3" at bounding box center [341, 414] width 13 height 8
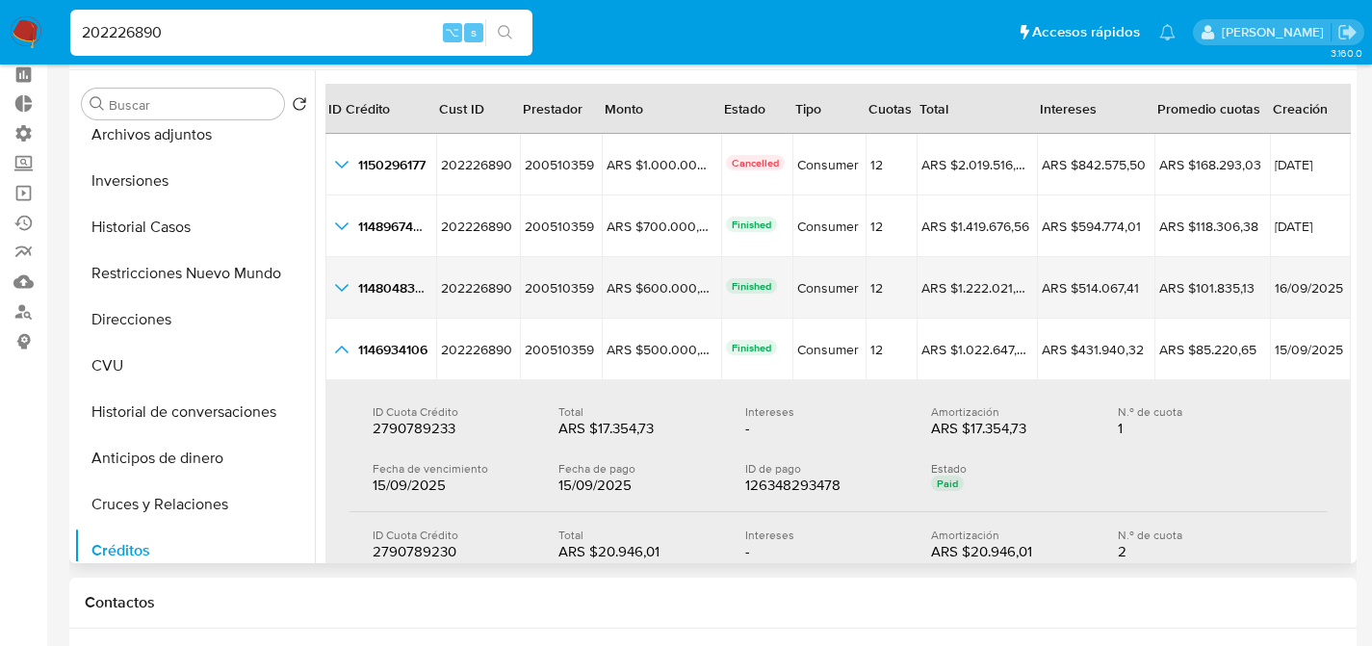
scroll to position [125, 0]
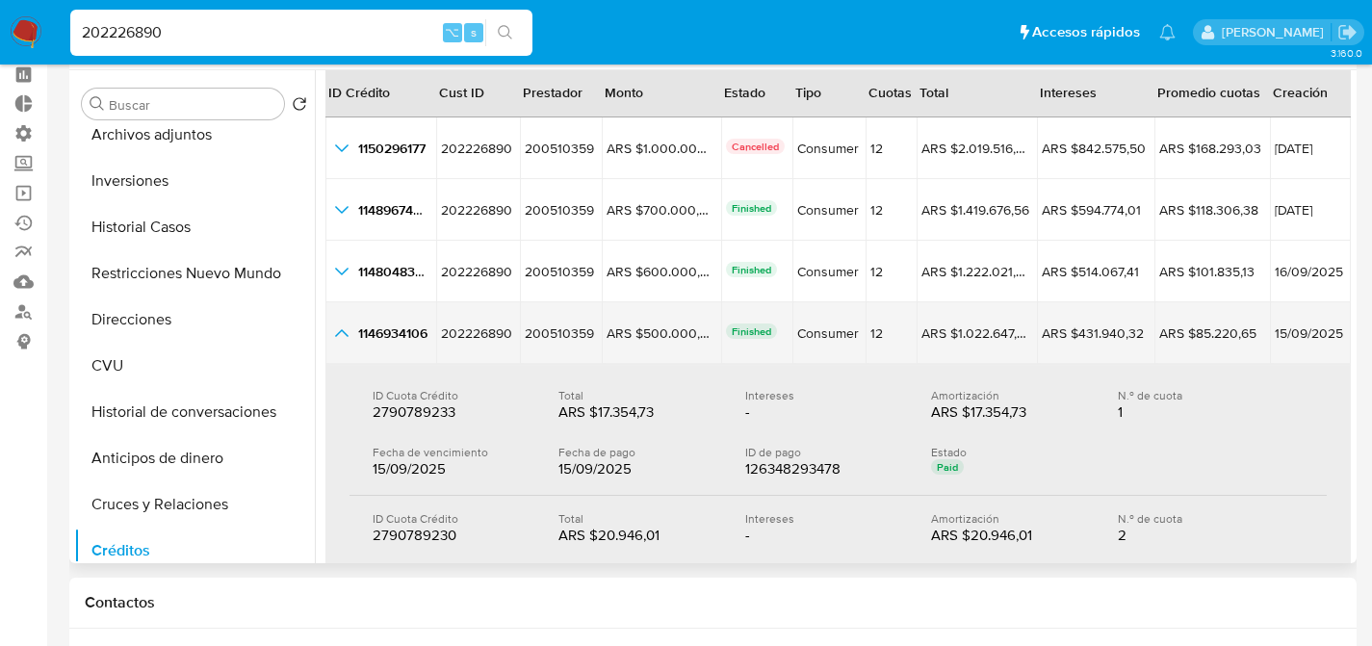
click at [341, 328] on icon "button_show_hidden_detail_by_id_3" at bounding box center [341, 333] width 23 height 23
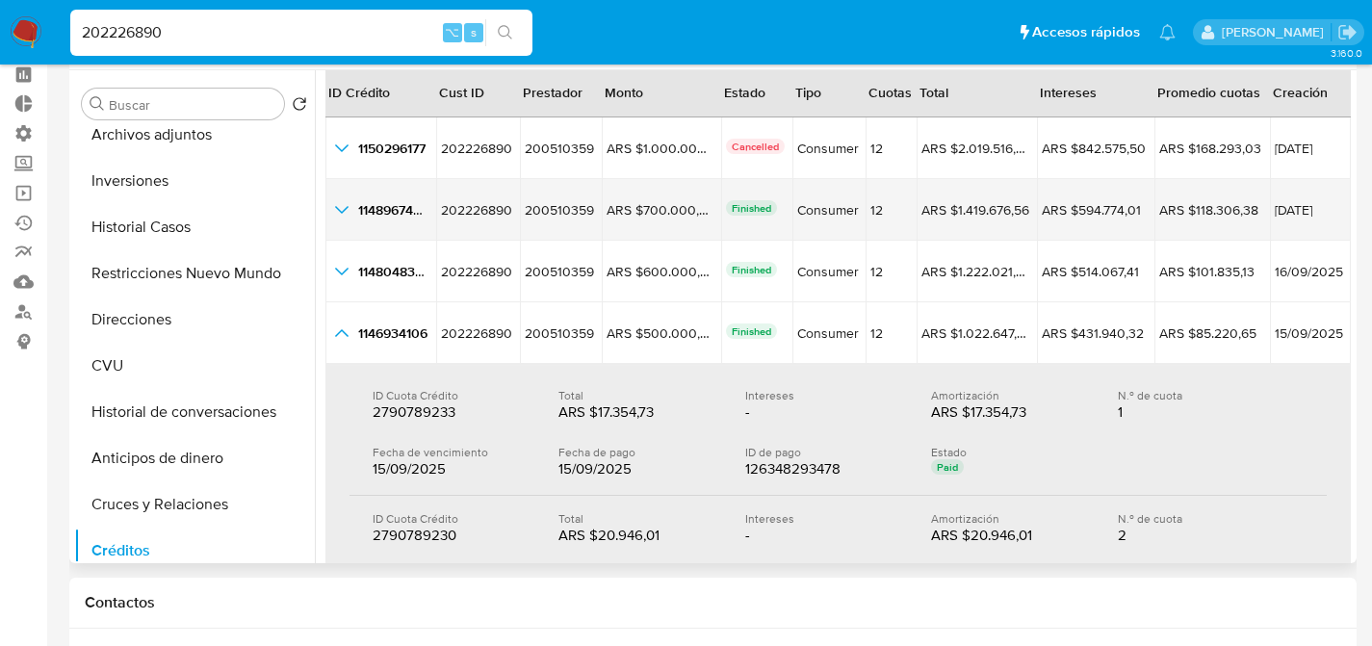
scroll to position [44, 0]
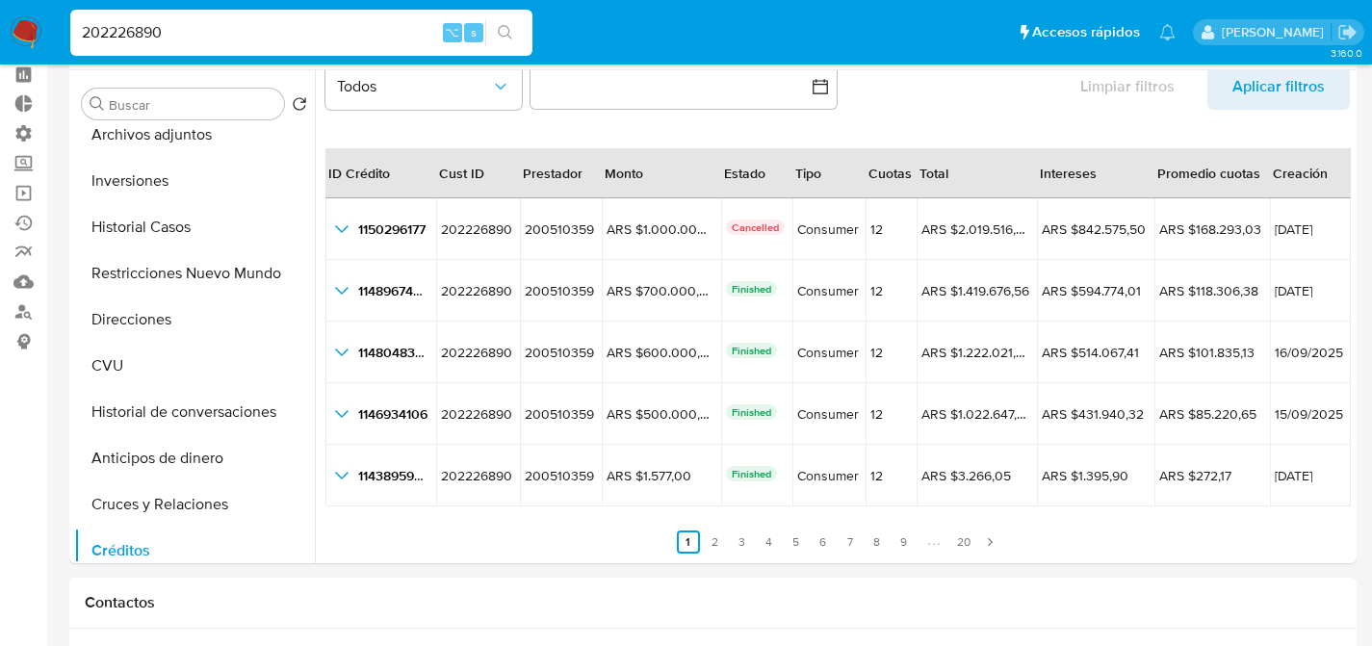
click at [302, 39] on input "202226890" at bounding box center [301, 32] width 462 height 25
paste input "48396399"
type input "48396399"
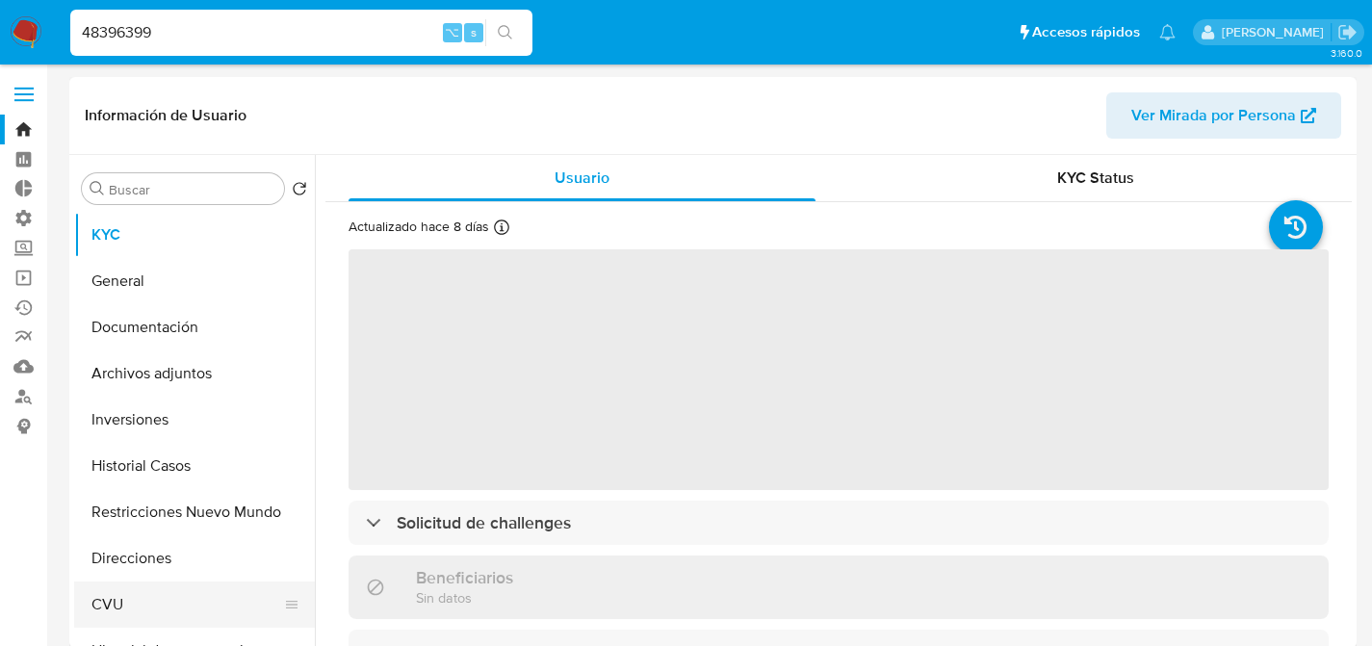
click at [137, 588] on button "CVU" at bounding box center [186, 605] width 225 height 46
select select "10"
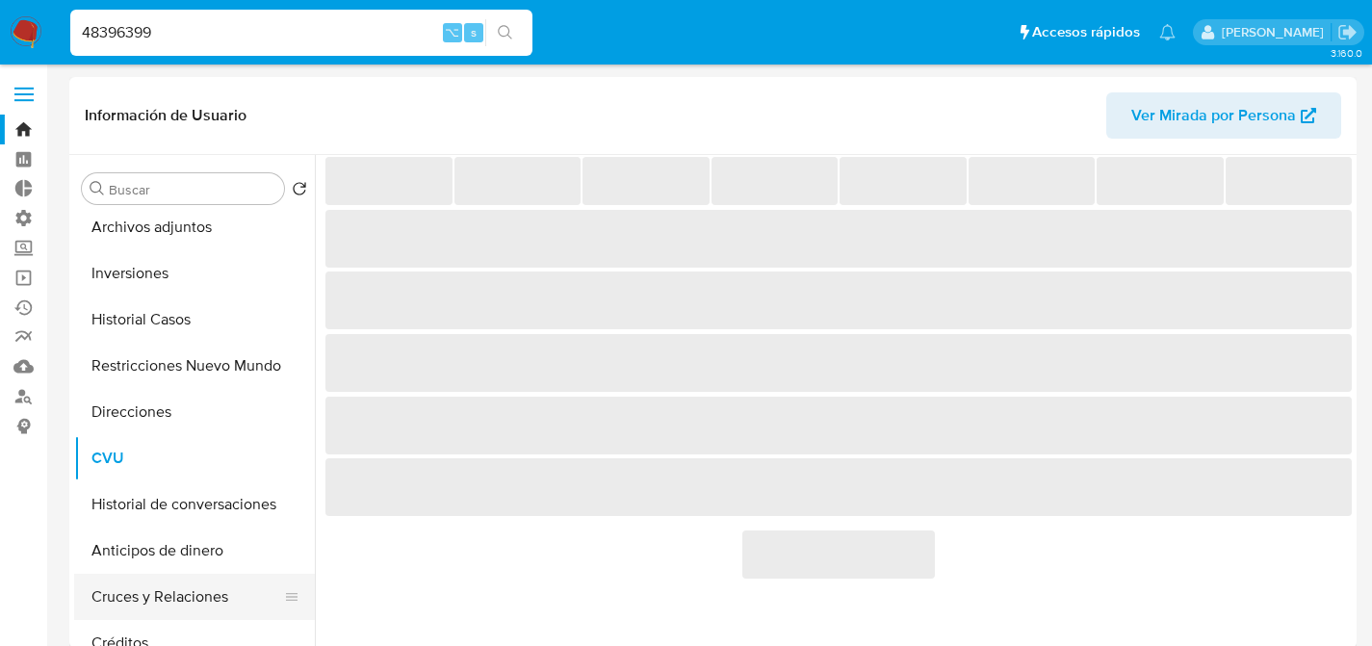
scroll to position [166, 0]
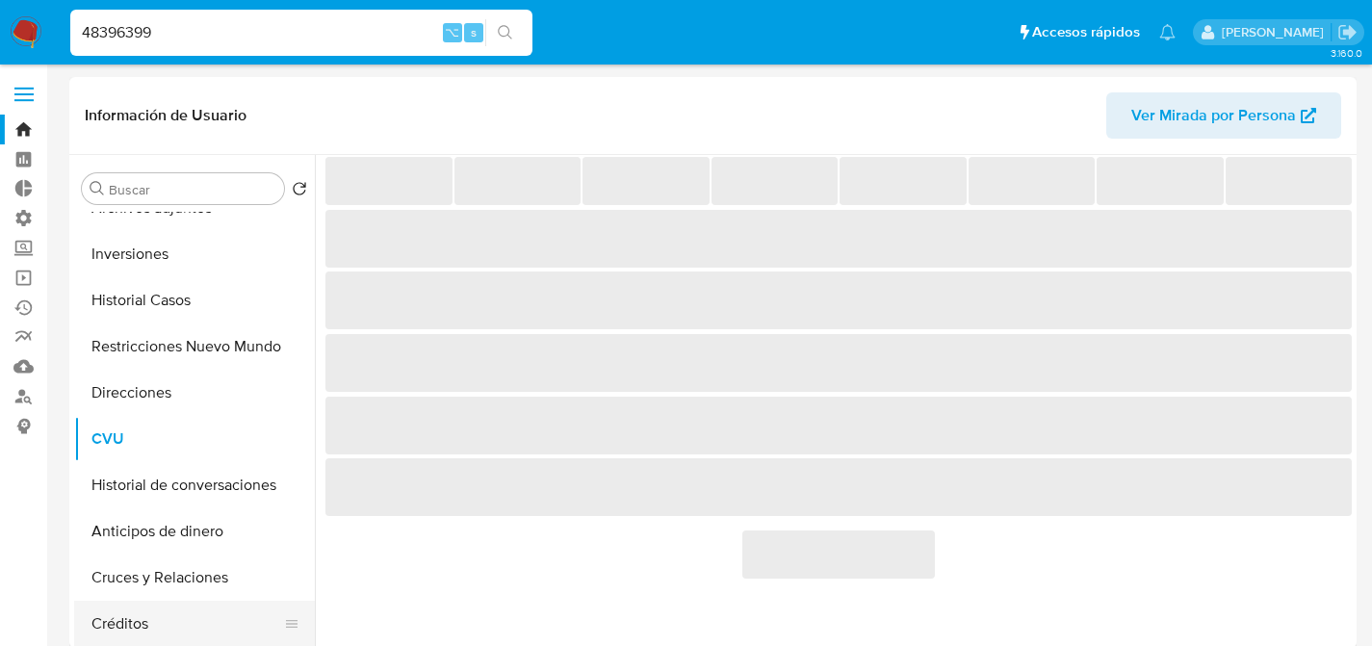
click at [176, 634] on button "Créditos" at bounding box center [186, 624] width 225 height 46
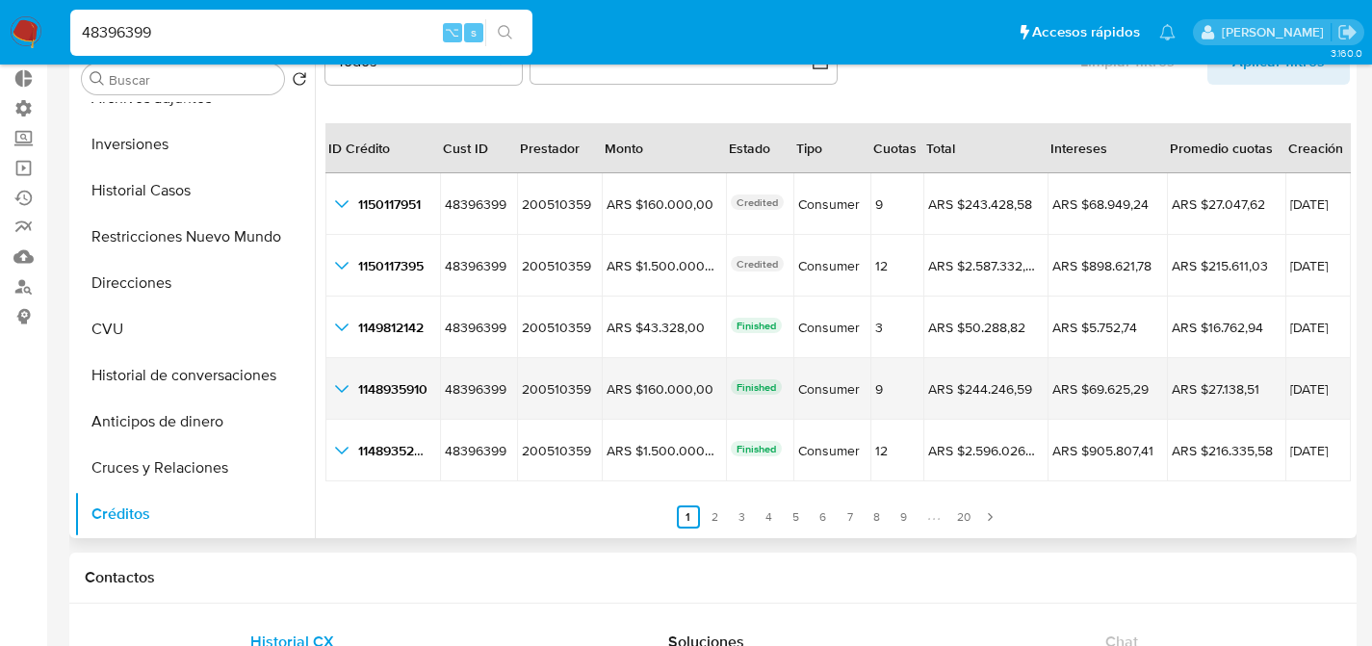
scroll to position [159, 0]
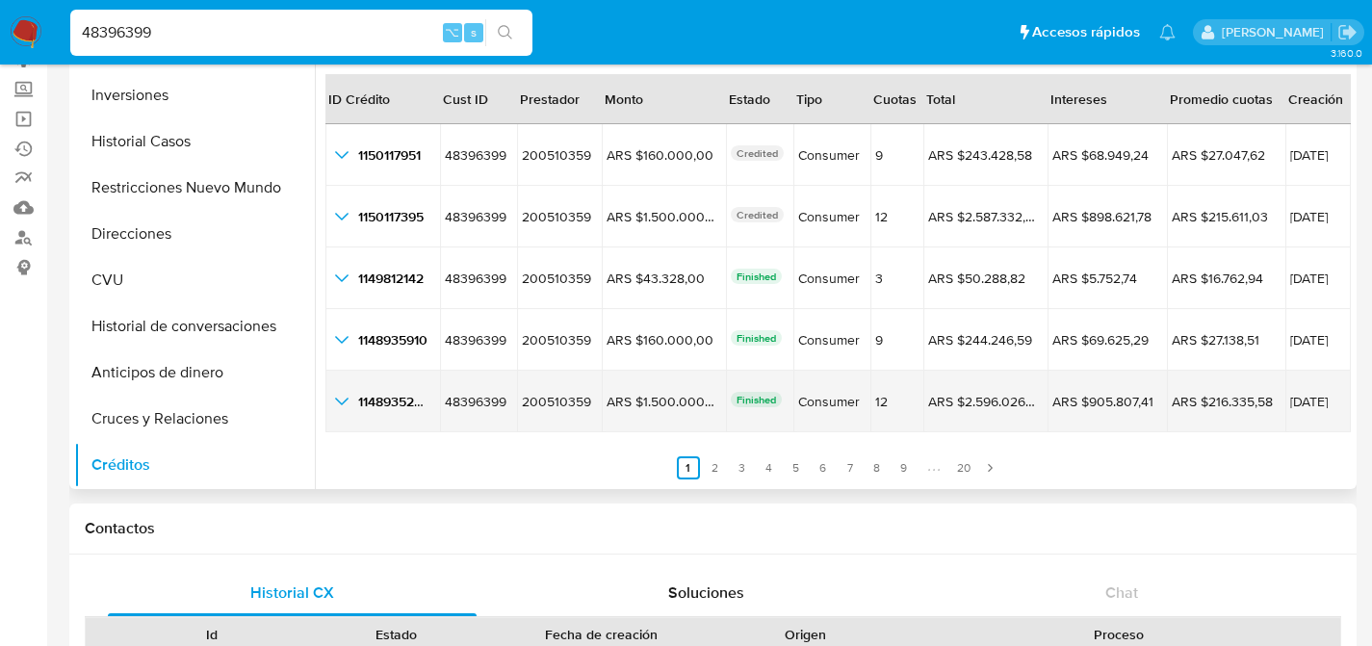
click at [336, 391] on icon "button_show_hidden_detail_by_id_4" at bounding box center [341, 401] width 23 height 23
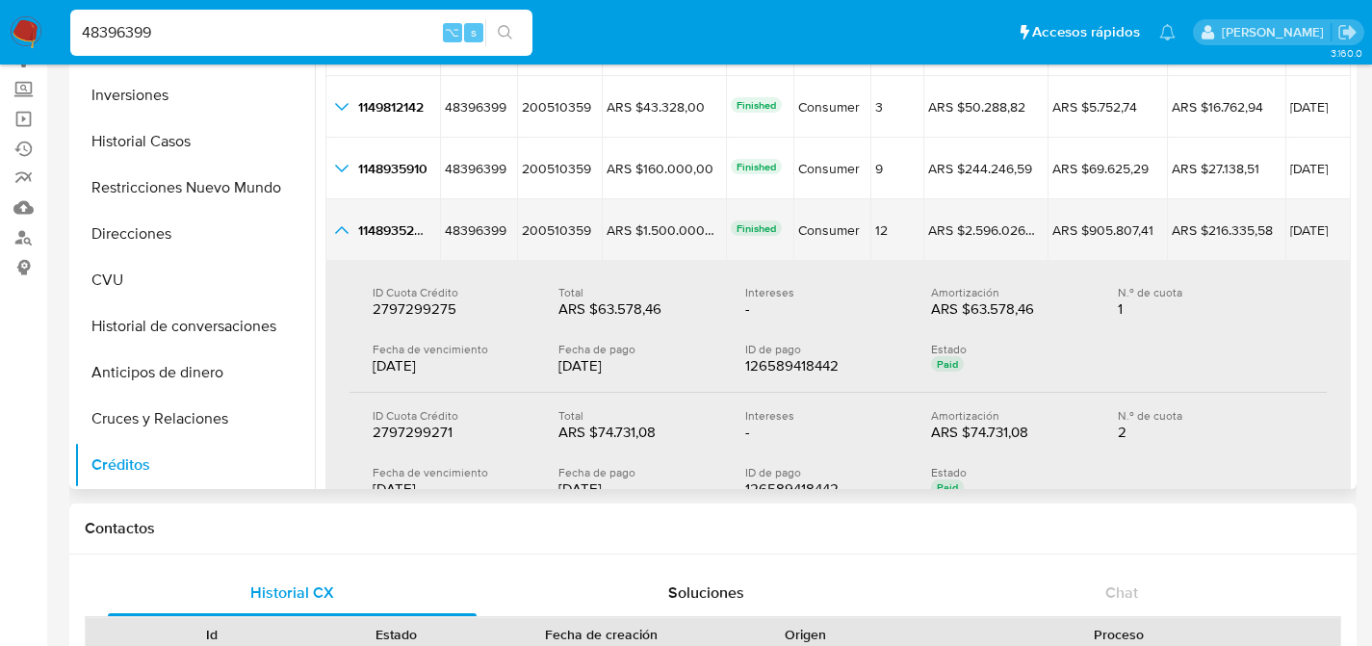
scroll to position [216, 0]
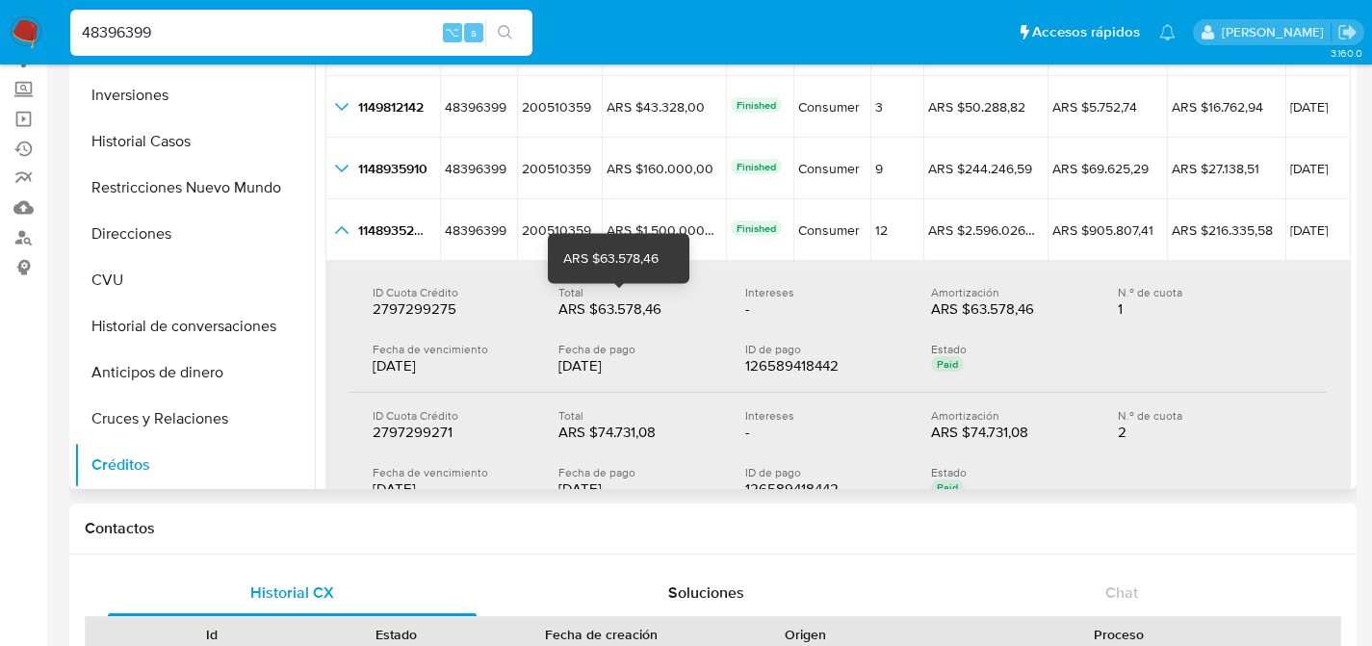
drag, startPoint x: 557, startPoint y: 311, endPoint x: 633, endPoint y: 304, distance: 76.4
click at [633, 304] on div "ID Cuota Crédito 2797299275 2797299275 Total ARS $63.578,46 ARS $63.578,46 Inte…" at bounding box center [838, 302] width 931 height 34
click at [582, 312] on div "ARS $63.578,46" at bounding box center [620, 309] width 123 height 19
drag, startPoint x: 564, startPoint y: 310, endPoint x: 622, endPoint y: 303, distance: 58.2
click at [622, 303] on div "ARS $63.578,46" at bounding box center [620, 309] width 123 height 19
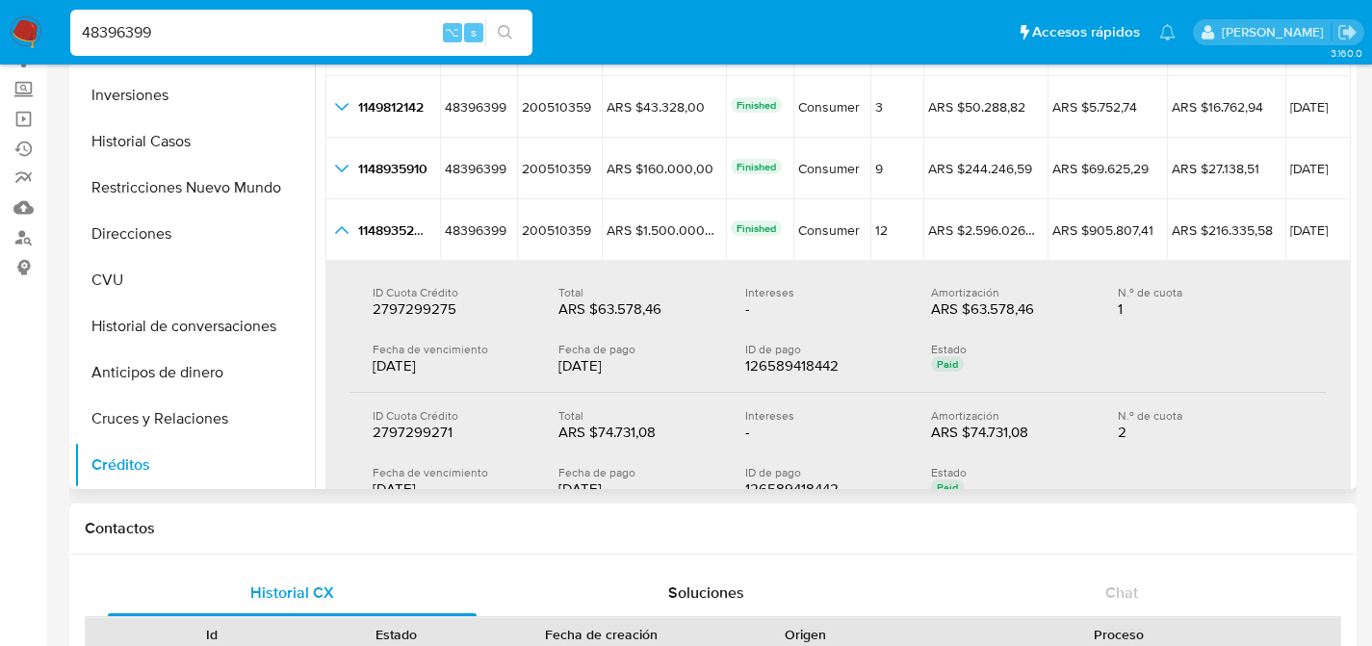
click at [932, 319] on div "ID Cuota Crédito 2797299275 2797299275 Total ARS $63.578,46 ARS $63.578,46 Inte…" at bounding box center [838, 331] width 977 height 123
drag, startPoint x: 926, startPoint y: 311, endPoint x: 1038, endPoint y: 303, distance: 112.0
click at [1038, 303] on div "ARS $63.578,46" at bounding box center [992, 309] width 123 height 19
click at [711, 308] on div "Total ARS $63.578,46 ARS $63.578,46" at bounding box center [652, 302] width 186 height 34
drag, startPoint x: 736, startPoint y: 298, endPoint x: 780, endPoint y: 297, distance: 44.3
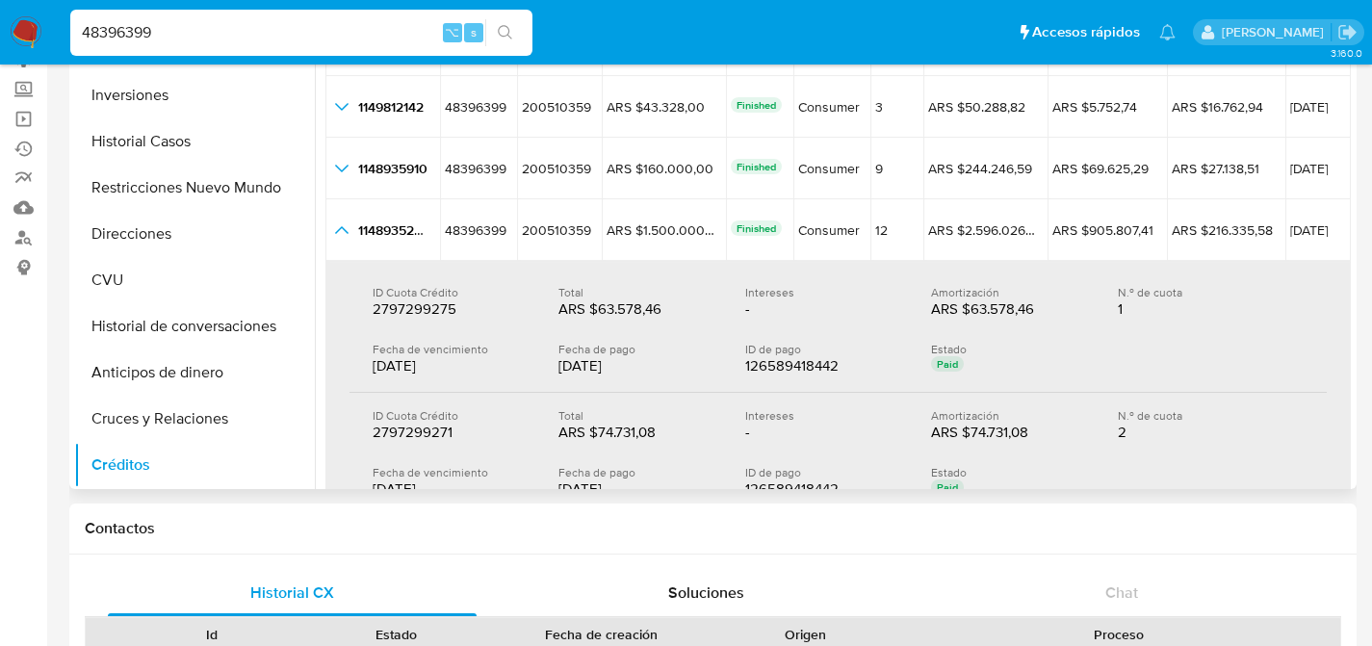
click at [780, 297] on div "ID Cuota Crédito 2797299275 2797299275 Total ARS $63.578,46 ARS $63.578,46 Inte…" at bounding box center [838, 302] width 931 height 34
click at [794, 302] on div "-" at bounding box center [806, 309] width 123 height 19
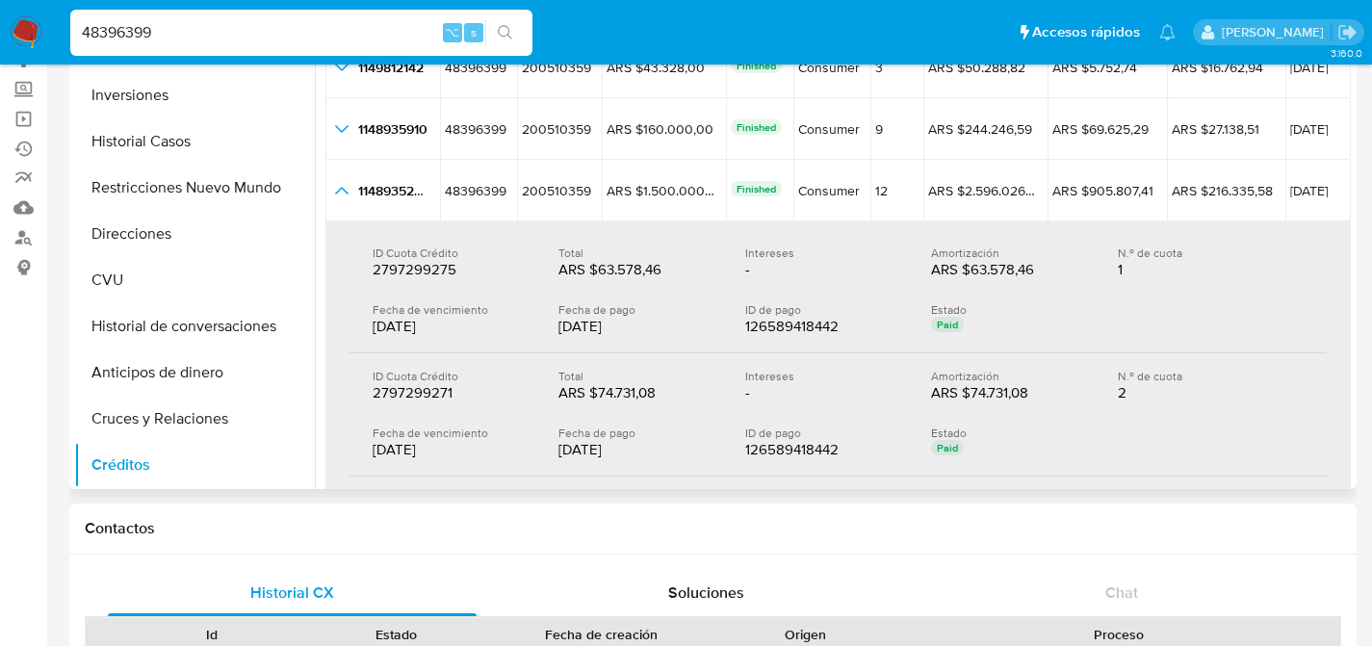
scroll to position [255, 0]
drag, startPoint x: 561, startPoint y: 396, endPoint x: 634, endPoint y: 393, distance: 72.3
click at [634, 393] on div "ARS $74.731,08" at bounding box center [620, 392] width 123 height 19
drag, startPoint x: 925, startPoint y: 385, endPoint x: 1038, endPoint y: 386, distance: 113.6
click at [1038, 386] on div "ID Cuota Crédito 2797299271 2797299271 Total ARS $74.731,08 ARS $74.731,08 Inte…" at bounding box center [838, 386] width 931 height 34
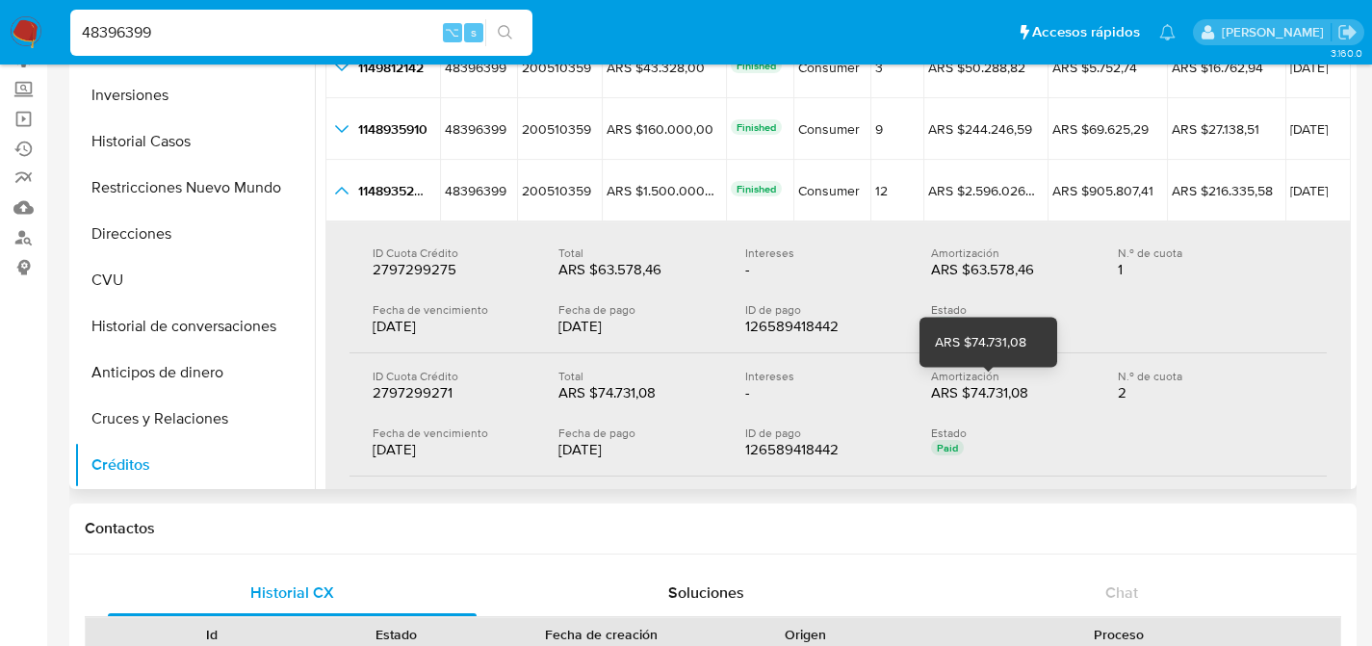
drag, startPoint x: 1039, startPoint y: 386, endPoint x: 854, endPoint y: 383, distance: 184.9
click at [1040, 387] on div "ARS $74.731,08" at bounding box center [992, 392] width 123 height 19
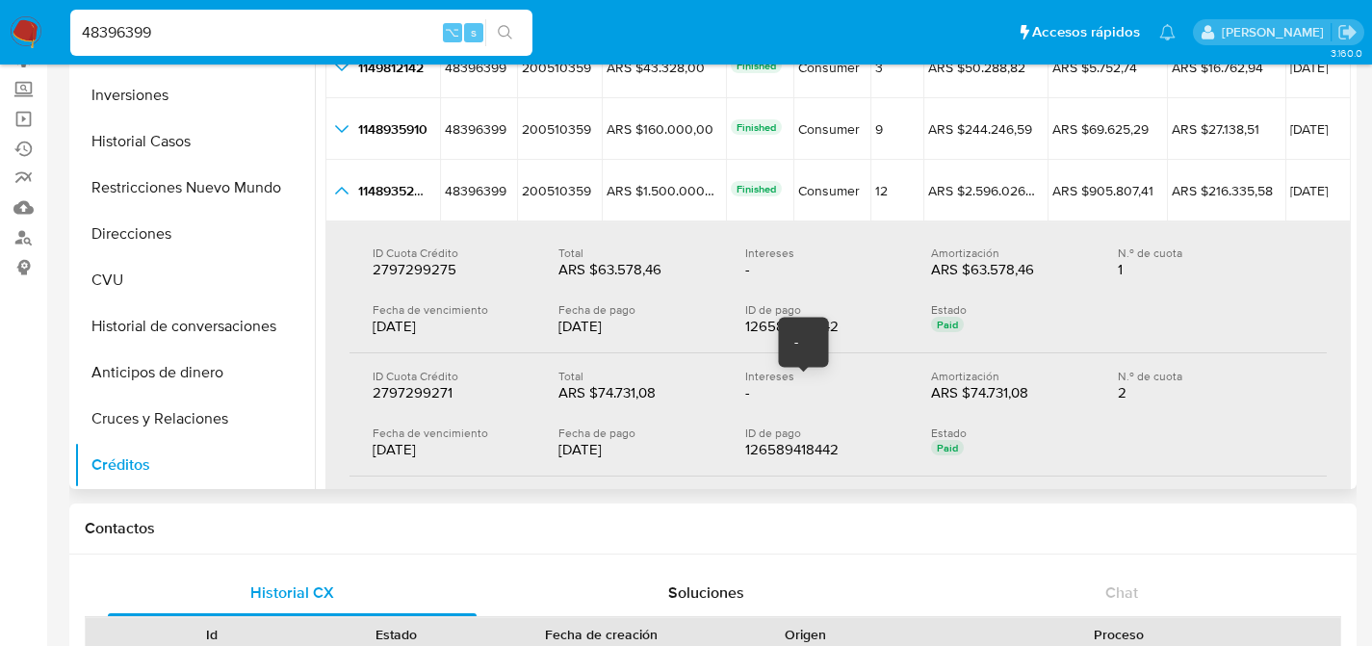
drag, startPoint x: 729, startPoint y: 387, endPoint x: 790, endPoint y: 388, distance: 60.7
click at [790, 388] on div "ID Cuota Crédito 2797299271 2797299271 Total ARS $74.731,08 ARS $74.731,08 Inte…" at bounding box center [838, 386] width 931 height 34
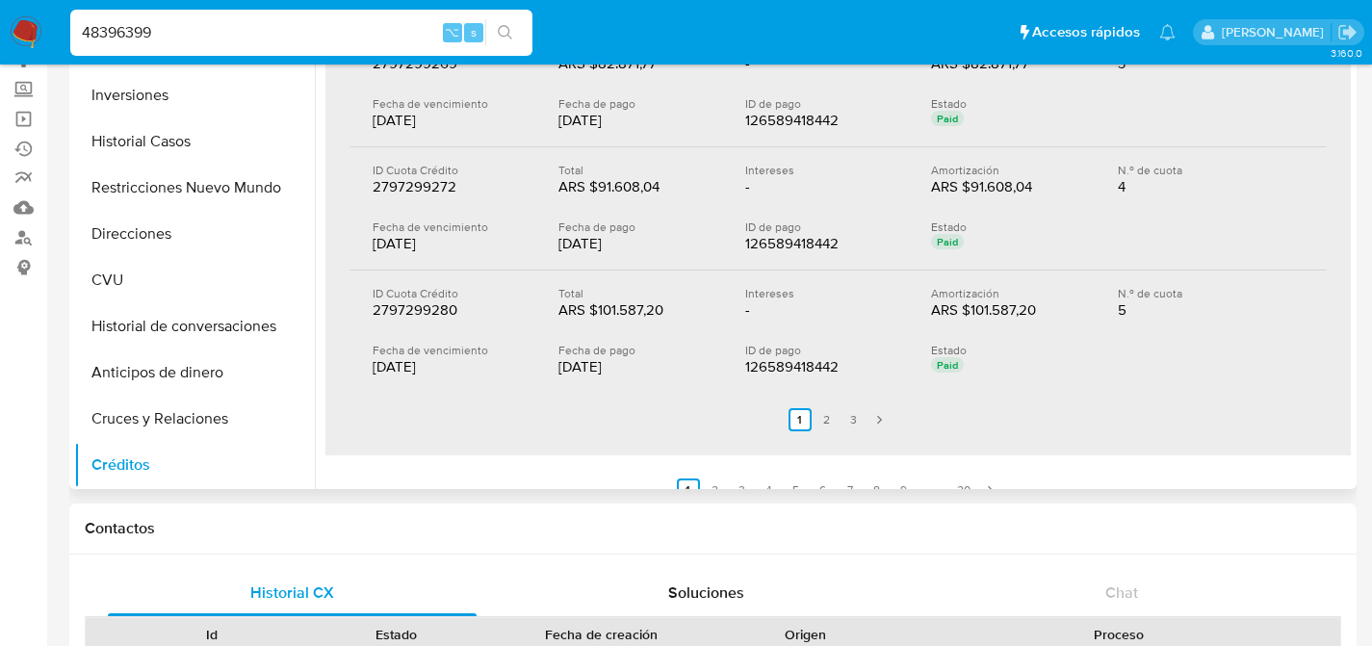
scroll to position [730, 0]
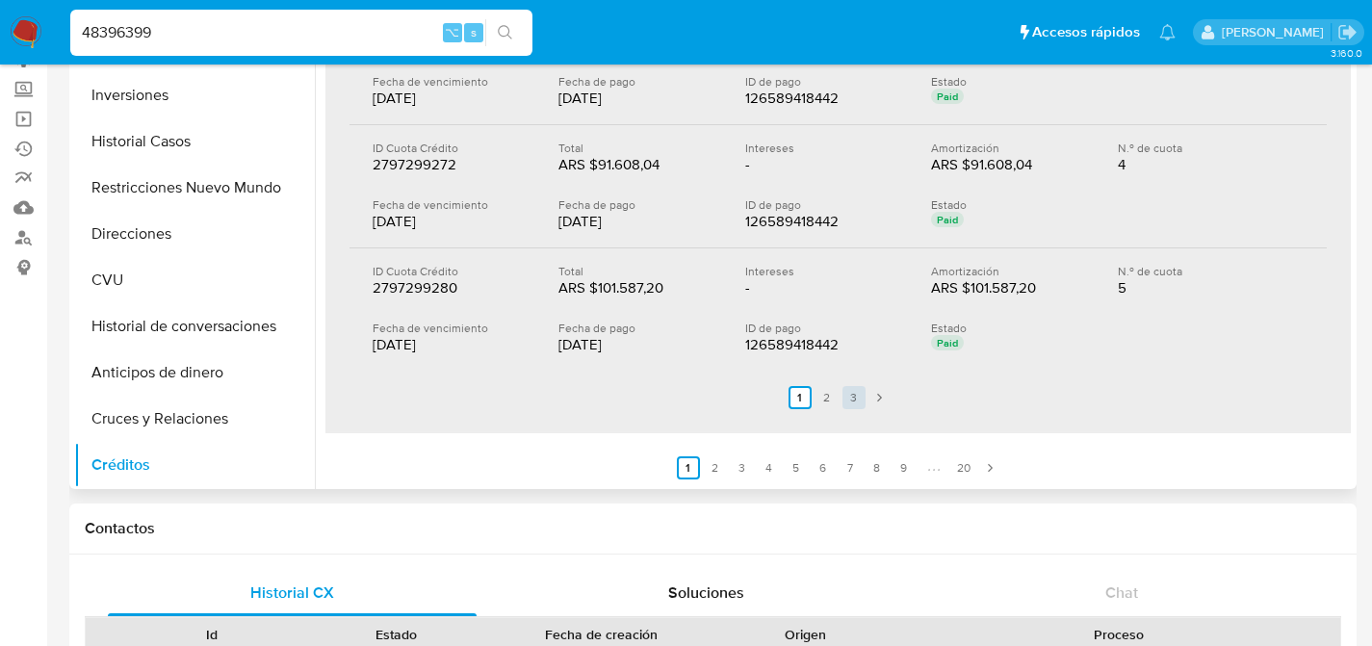
click at [857, 401] on link "3" at bounding box center [854, 397] width 23 height 23
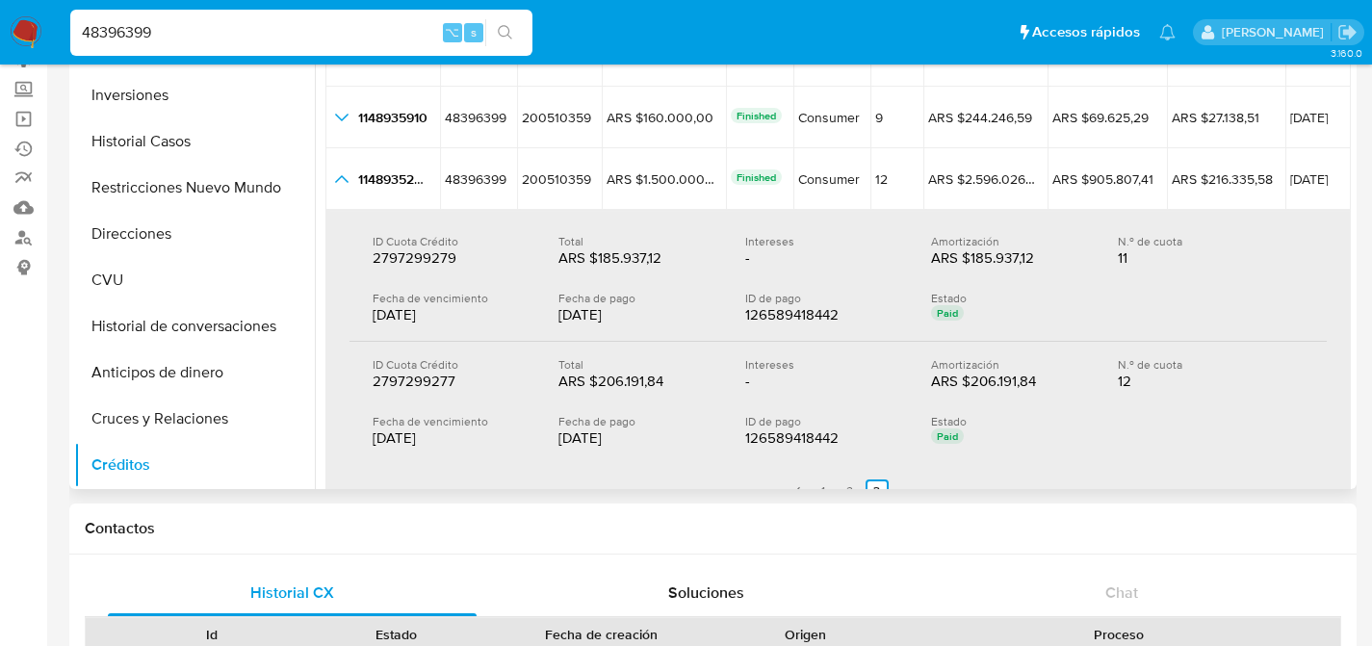
scroll to position [282, 0]
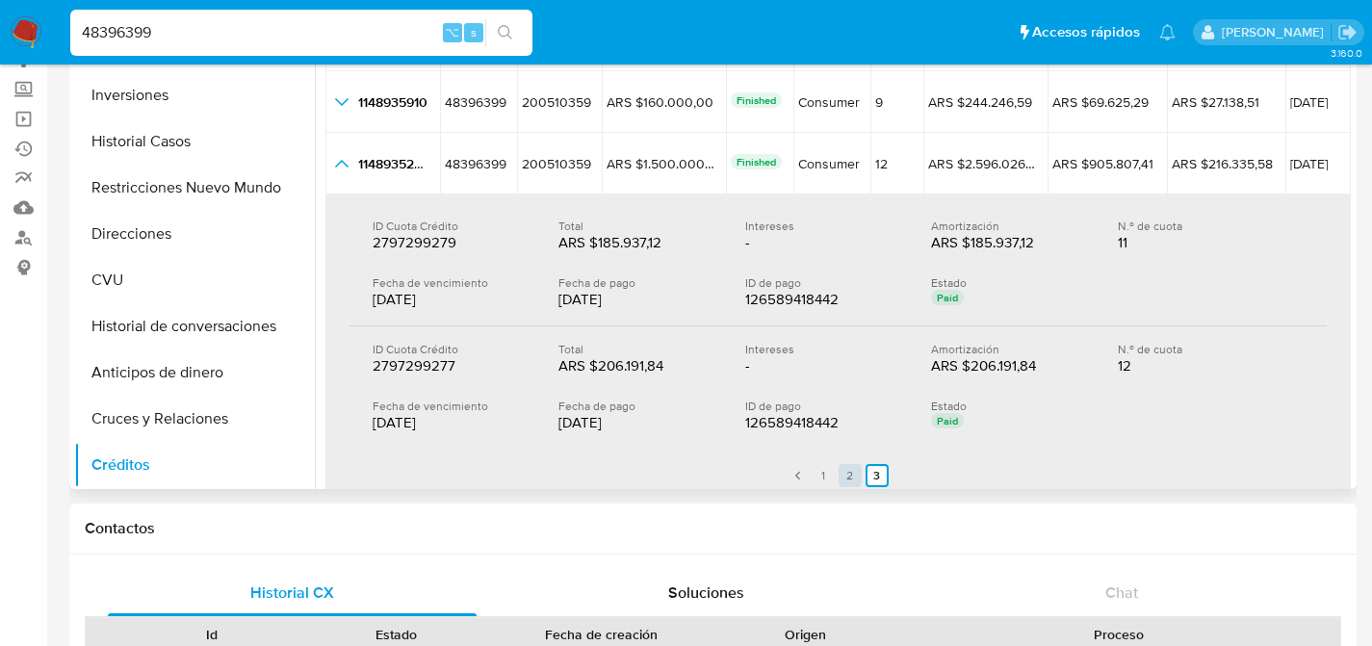
click at [846, 475] on link "2" at bounding box center [850, 475] width 23 height 23
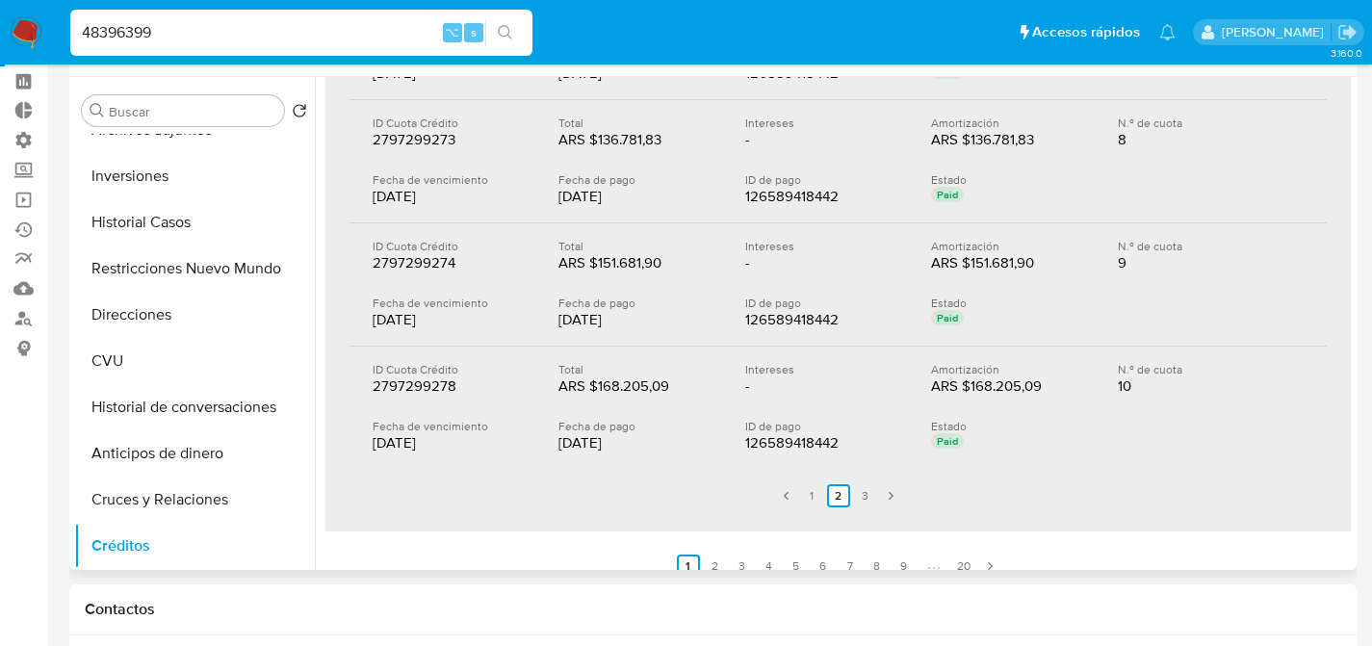
scroll to position [714, 0]
click at [819, 488] on link "1" at bounding box center [811, 494] width 23 height 23
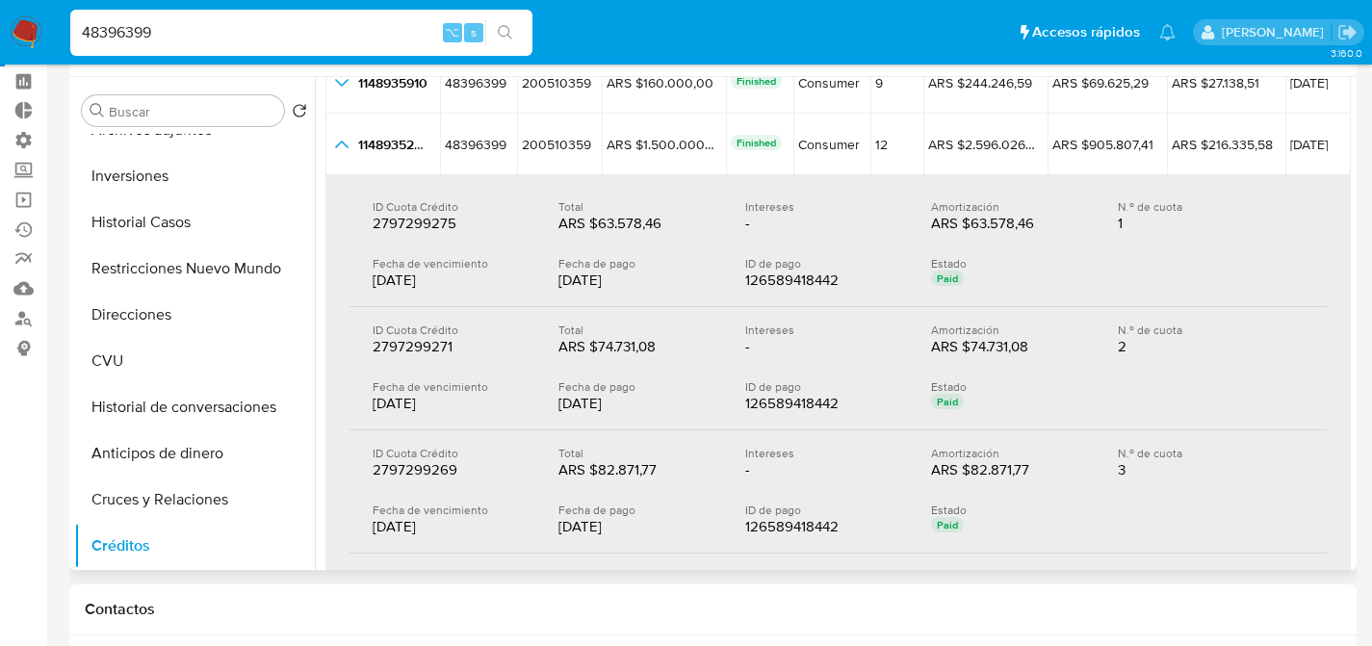
drag, startPoint x: 951, startPoint y: 219, endPoint x: 1030, endPoint y: 211, distance: 79.3
click at [1030, 211] on div "Amortización ARS $63.578,46 ARS $63.578,46" at bounding box center [1024, 216] width 186 height 34
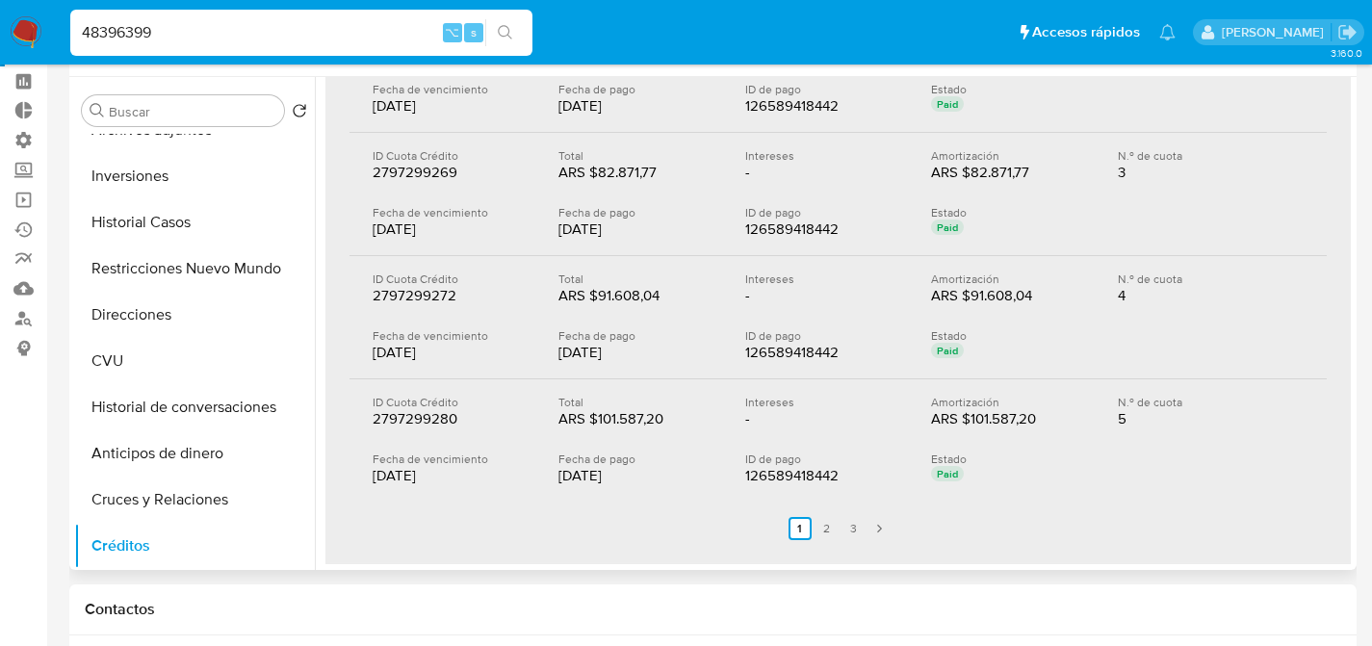
scroll to position [725, 0]
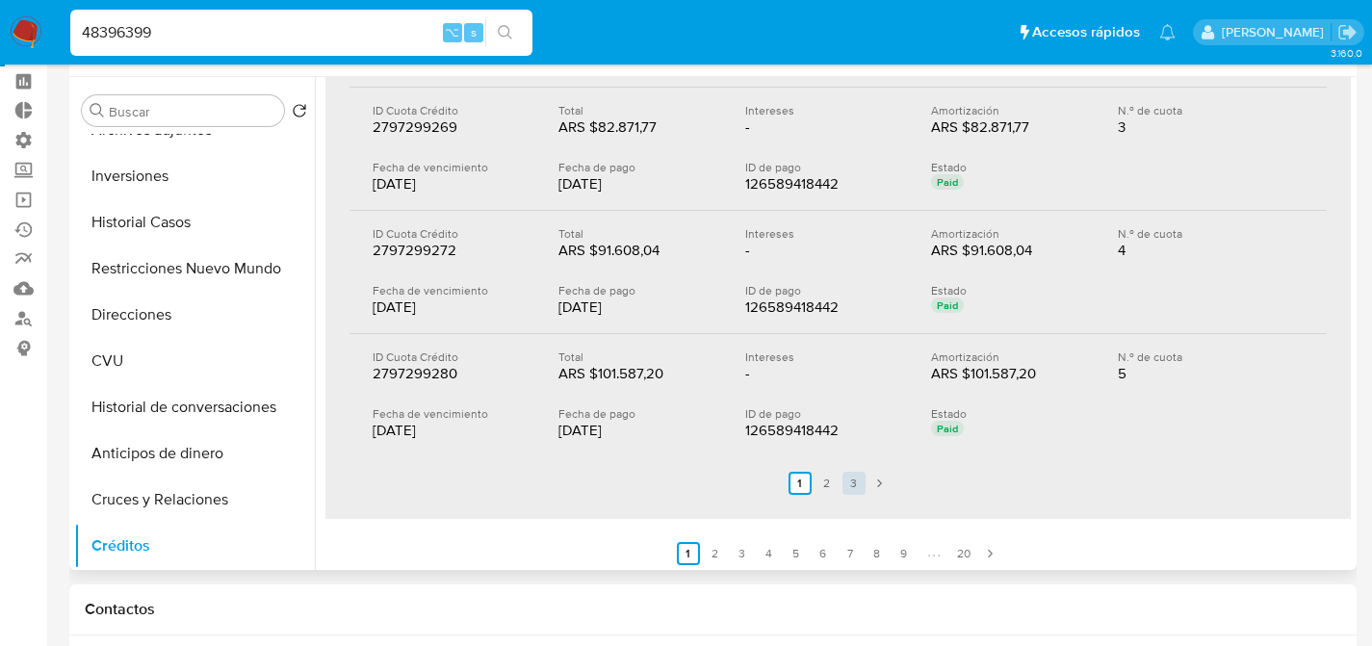
click at [850, 483] on link "3" at bounding box center [854, 483] width 23 height 23
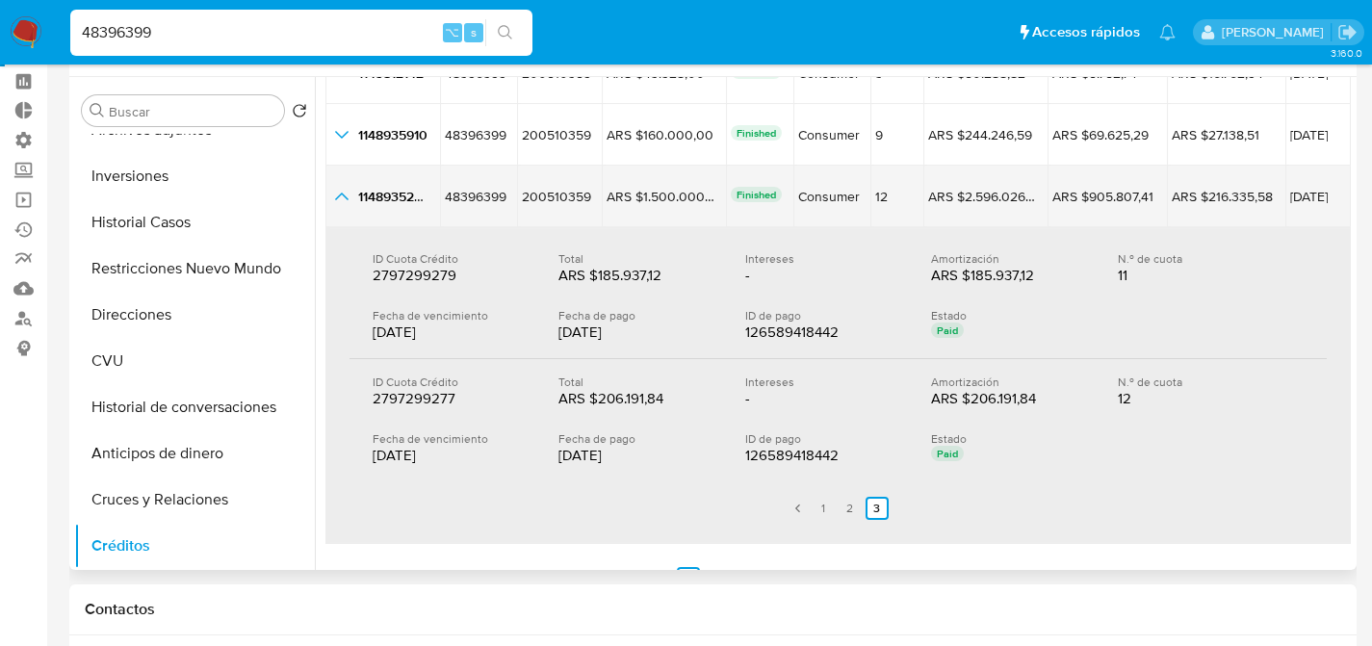
scroll to position [330, 0]
drag, startPoint x: 623, startPoint y: 188, endPoint x: 689, endPoint y: 185, distance: 65.5
click at [689, 185] on td "ARS $1.500.000,00 ARS $1.500.000,00" at bounding box center [664, 197] width 124 height 62
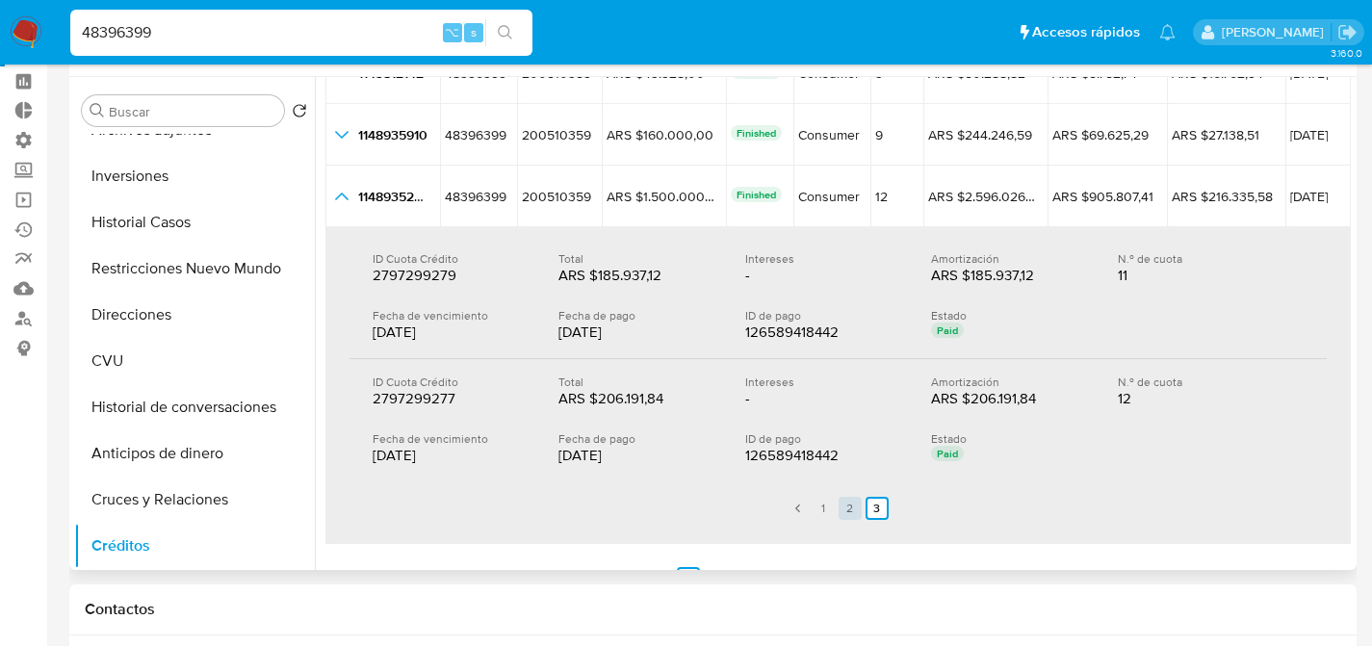
click at [846, 513] on link "2" at bounding box center [850, 508] width 23 height 23
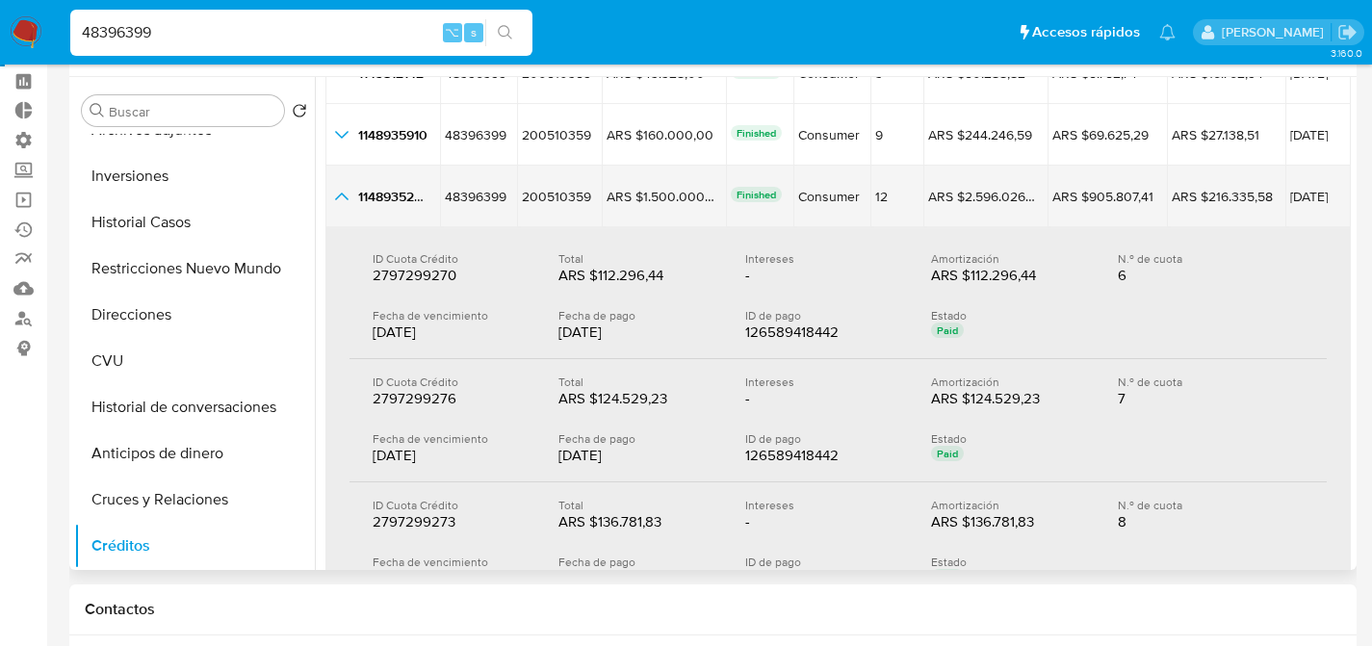
click at [345, 196] on icon "button_show_hidden_detail_by_id_4" at bounding box center [341, 197] width 13 height 8
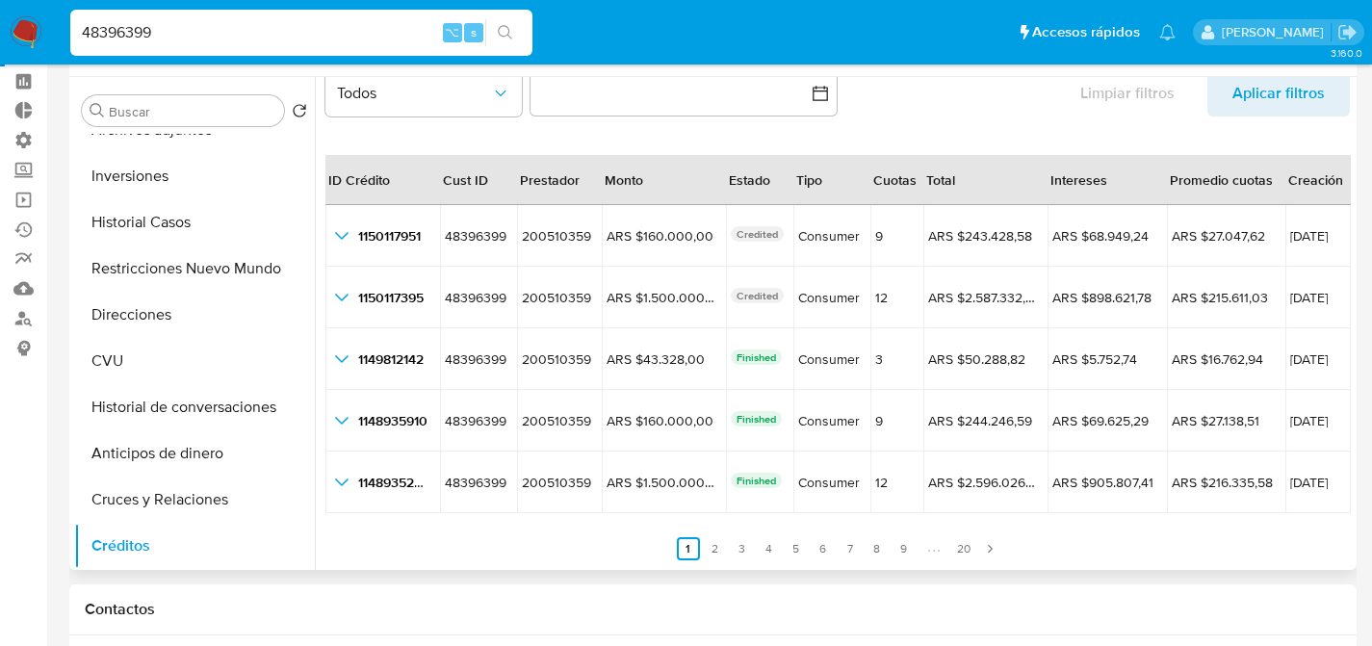
scroll to position [44, 0]
click at [343, 34] on input "48396399" at bounding box center [301, 32] width 462 height 25
paste input "6150058"
type input "486150058"
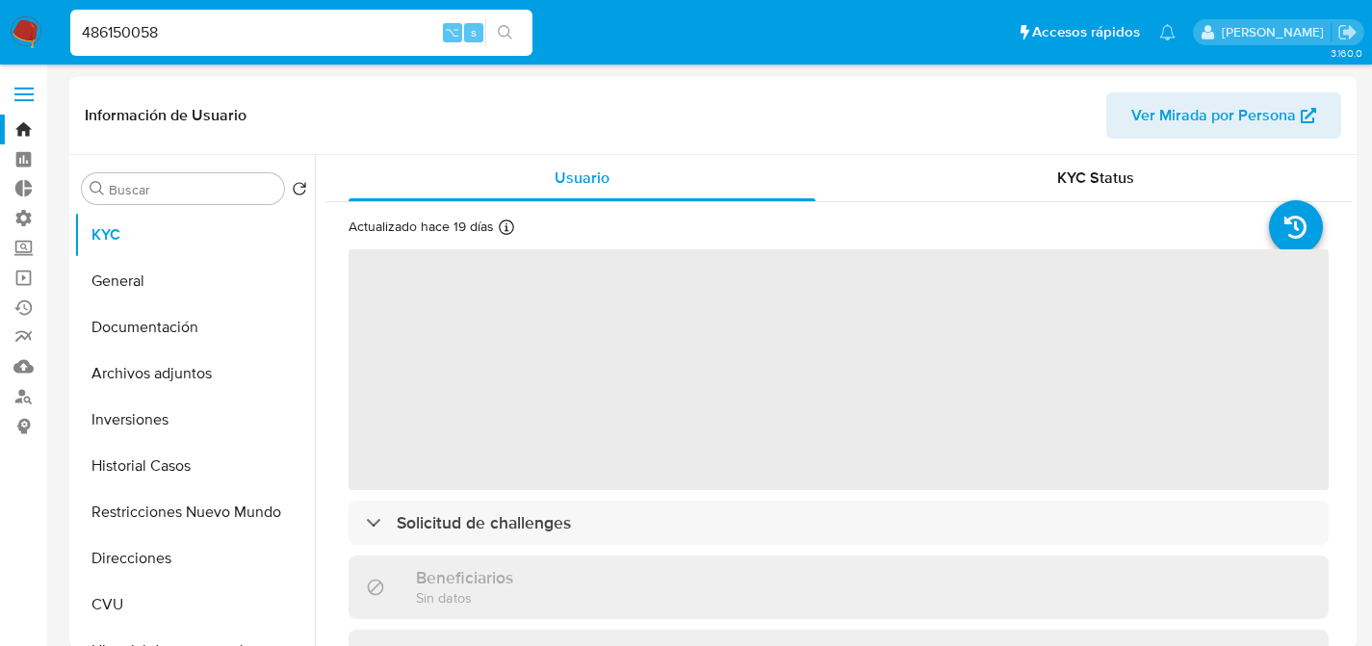
select select "10"
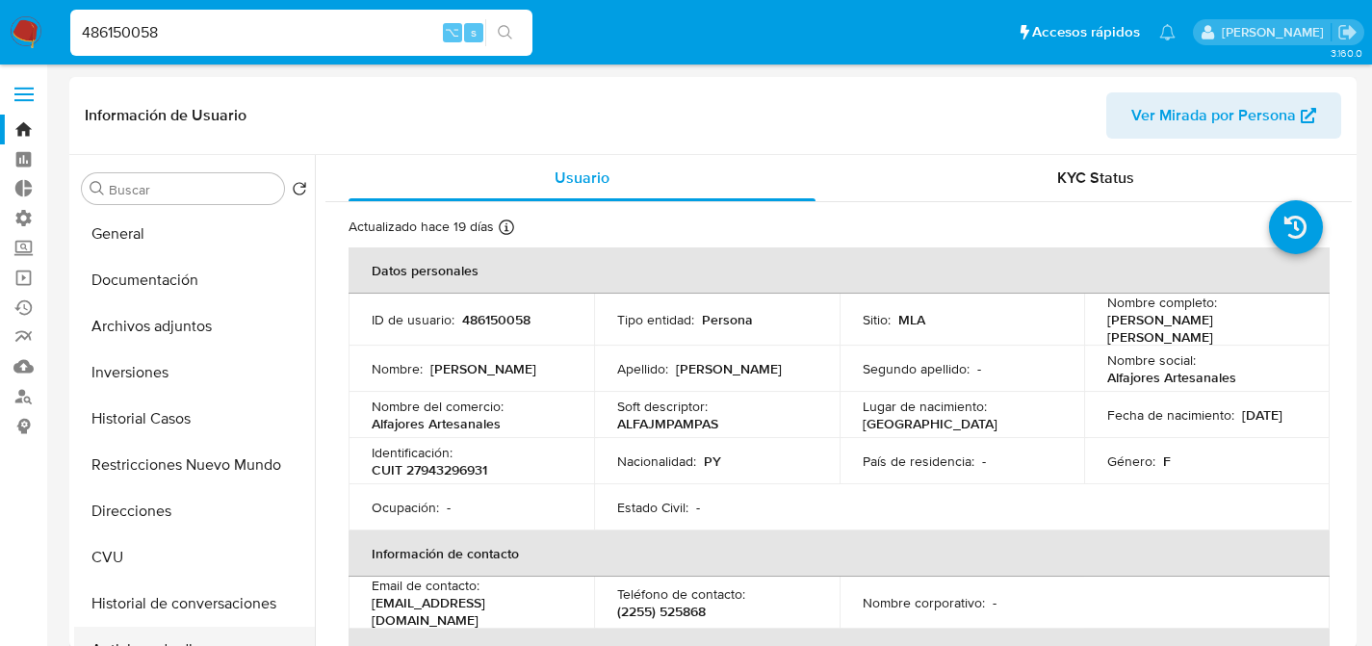
scroll to position [154, 0]
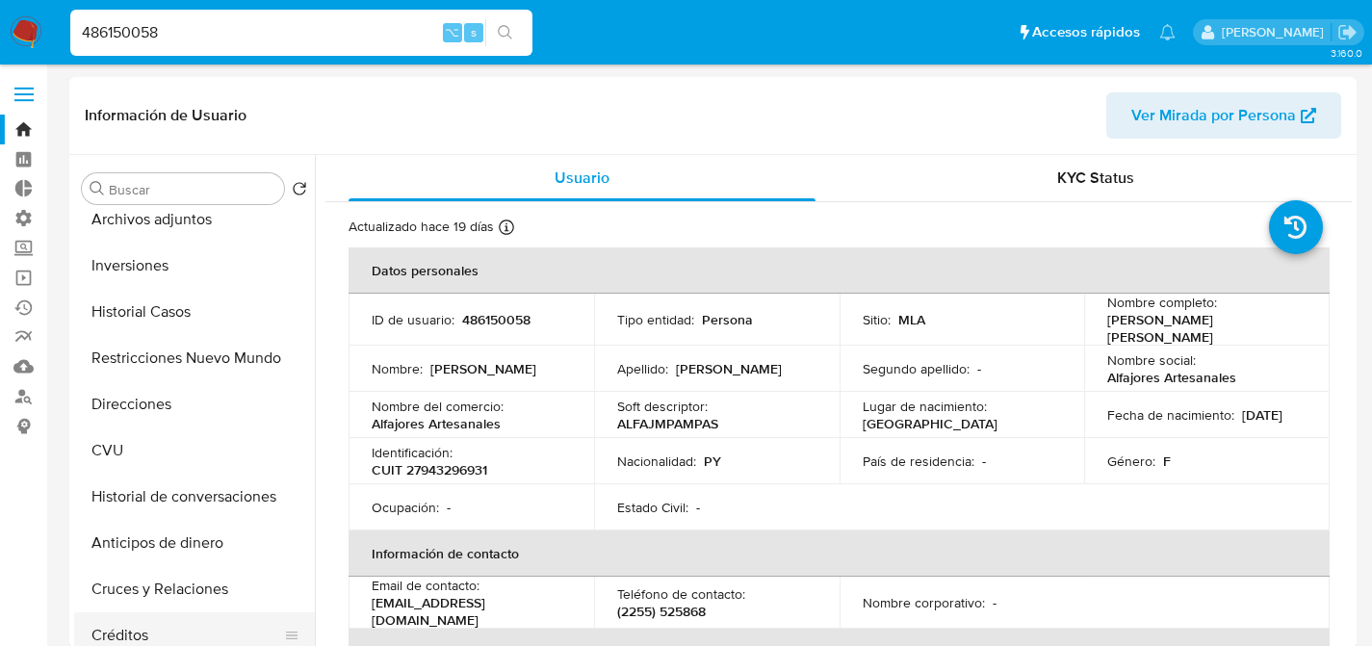
click at [146, 639] on button "Créditos" at bounding box center [186, 635] width 225 height 46
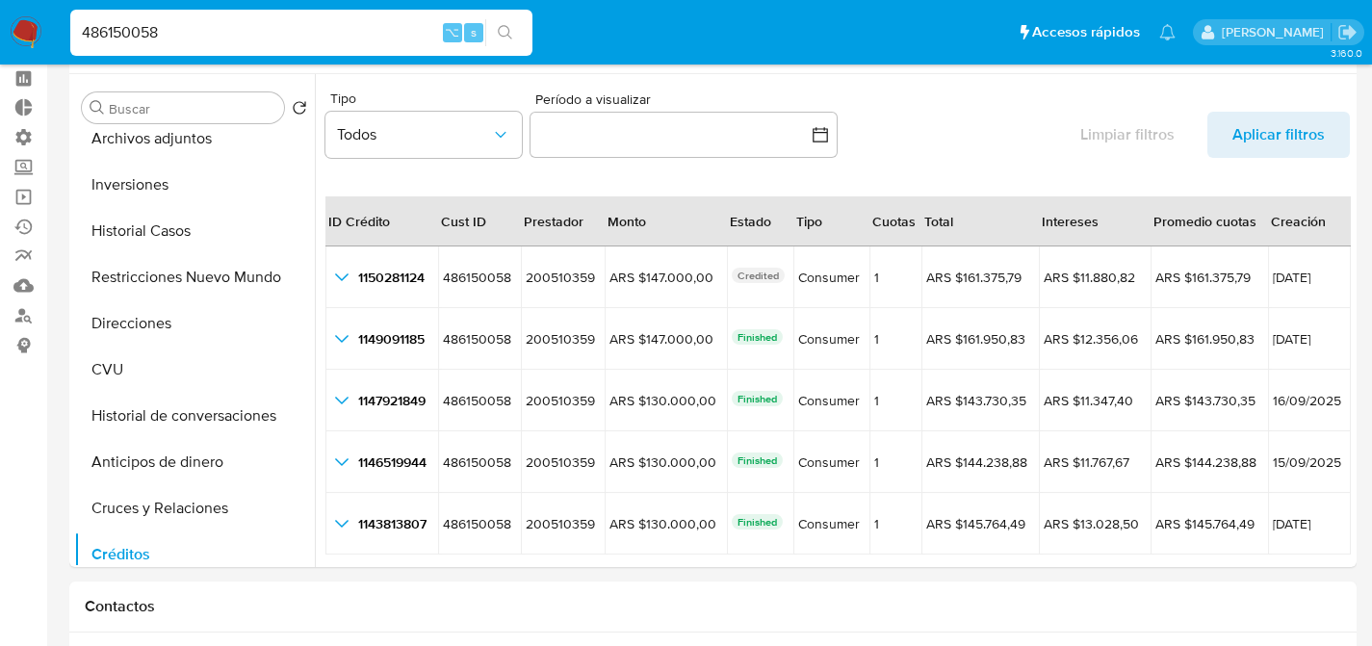
scroll to position [85, 0]
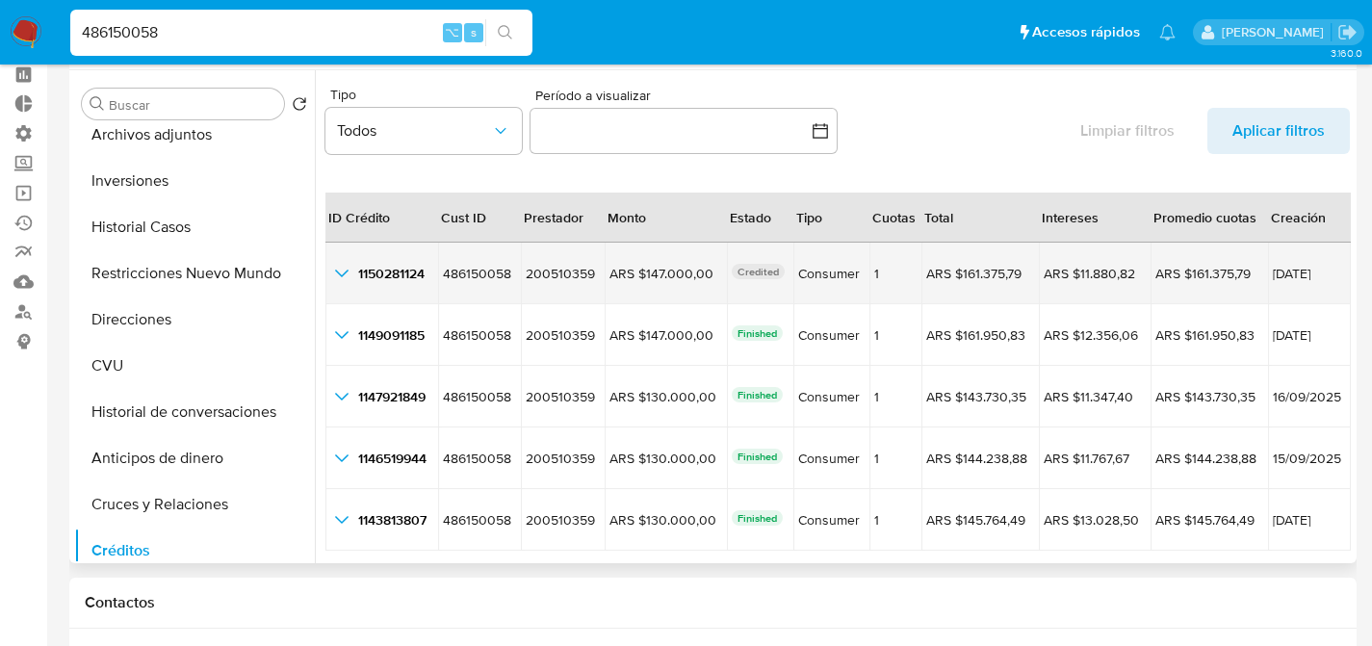
click at [350, 276] on icon "button_show_hidden_detail_by_id_0" at bounding box center [341, 273] width 23 height 23
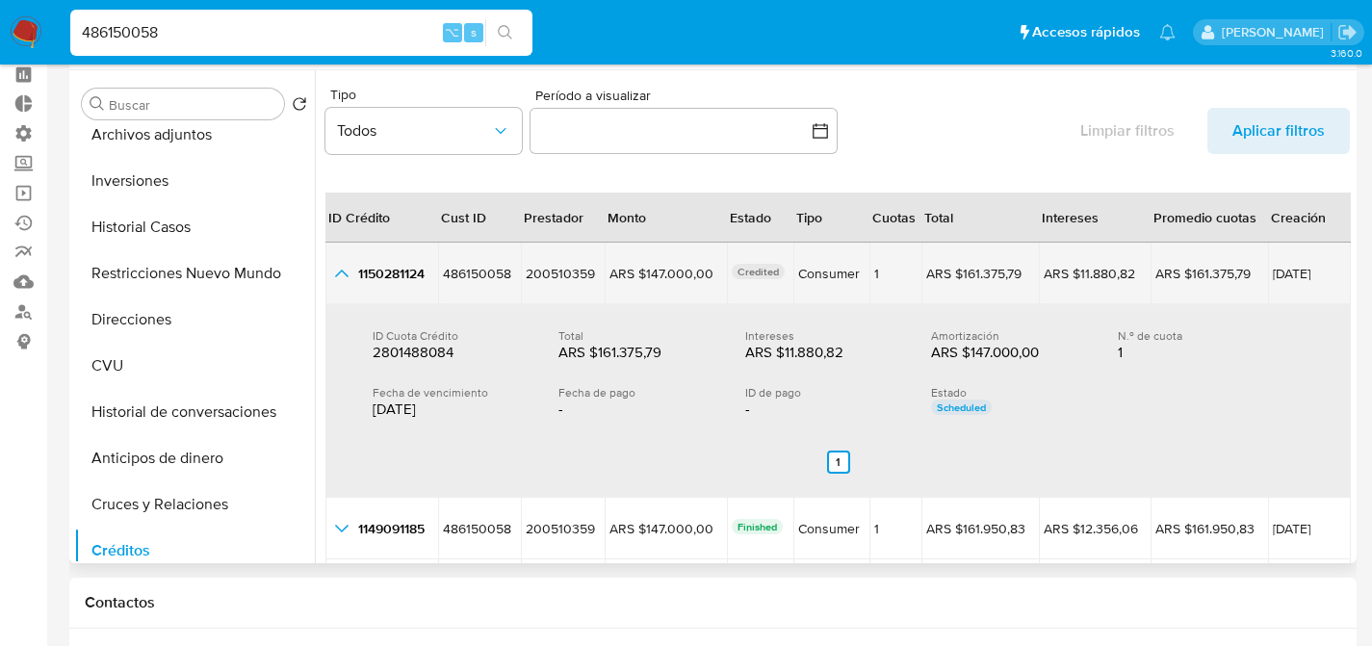
click at [351, 276] on icon "button_show_hidden_detail_by_id_0" at bounding box center [341, 273] width 23 height 23
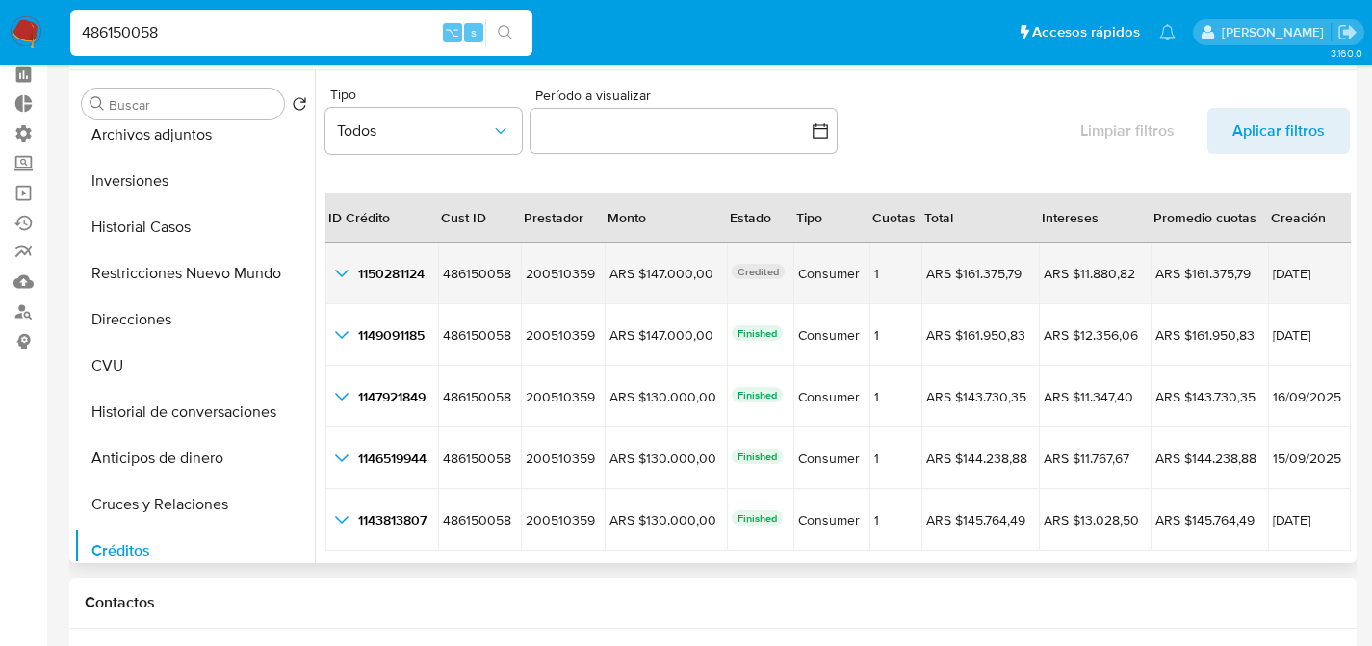
click at [351, 276] on icon "button_show_hidden_detail_by_id_0" at bounding box center [341, 273] width 23 height 23
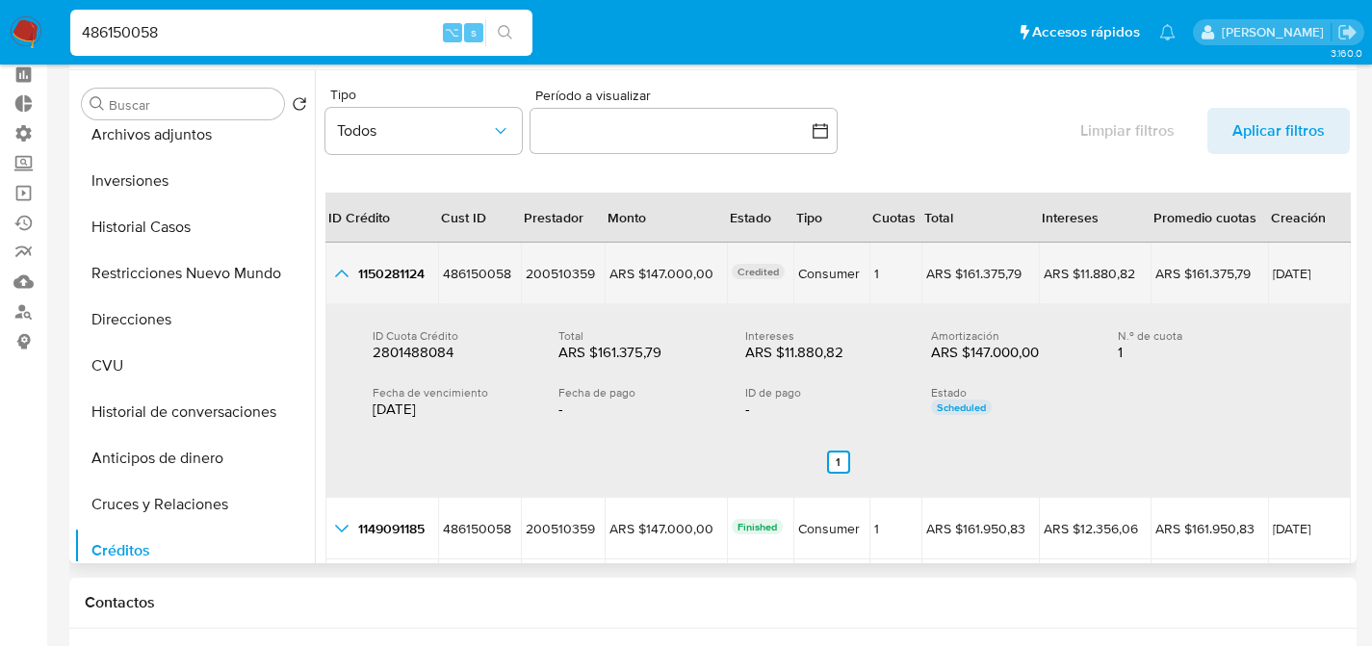
click at [351, 276] on icon "button_show_hidden_detail_by_id_0" at bounding box center [341, 273] width 23 height 23
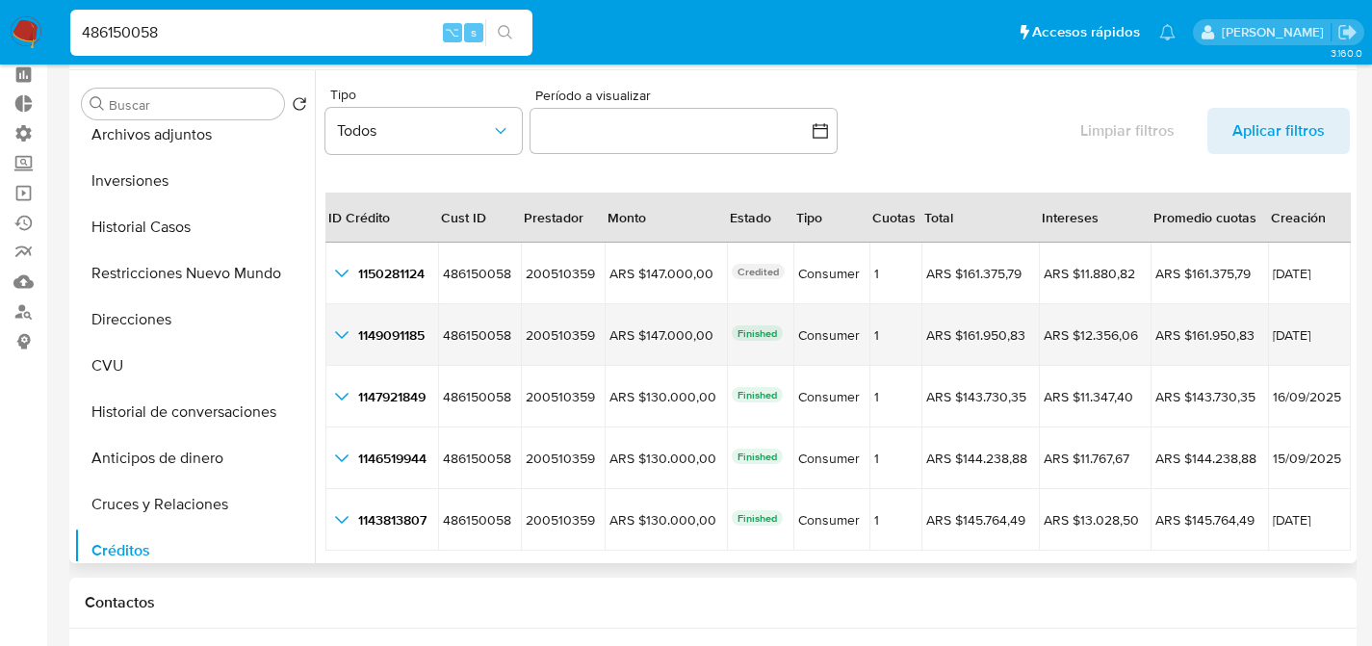
scroll to position [36, 0]
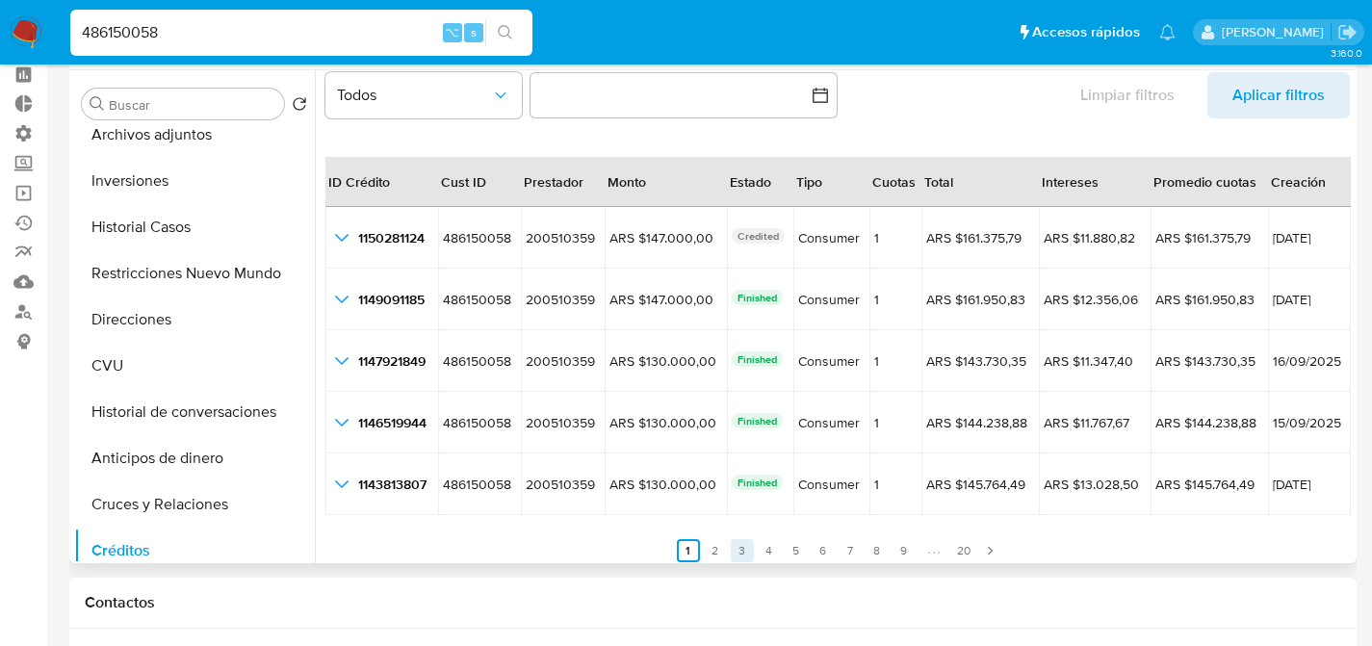
click at [731, 553] on link "3" at bounding box center [742, 550] width 23 height 23
click at [765, 550] on ul "Anterior 1 2 3 4 5 6 7 8 9 20 Siguiente" at bounding box center [838, 539] width 1025 height 46
click at [770, 549] on link "4" at bounding box center [780, 550] width 23 height 23
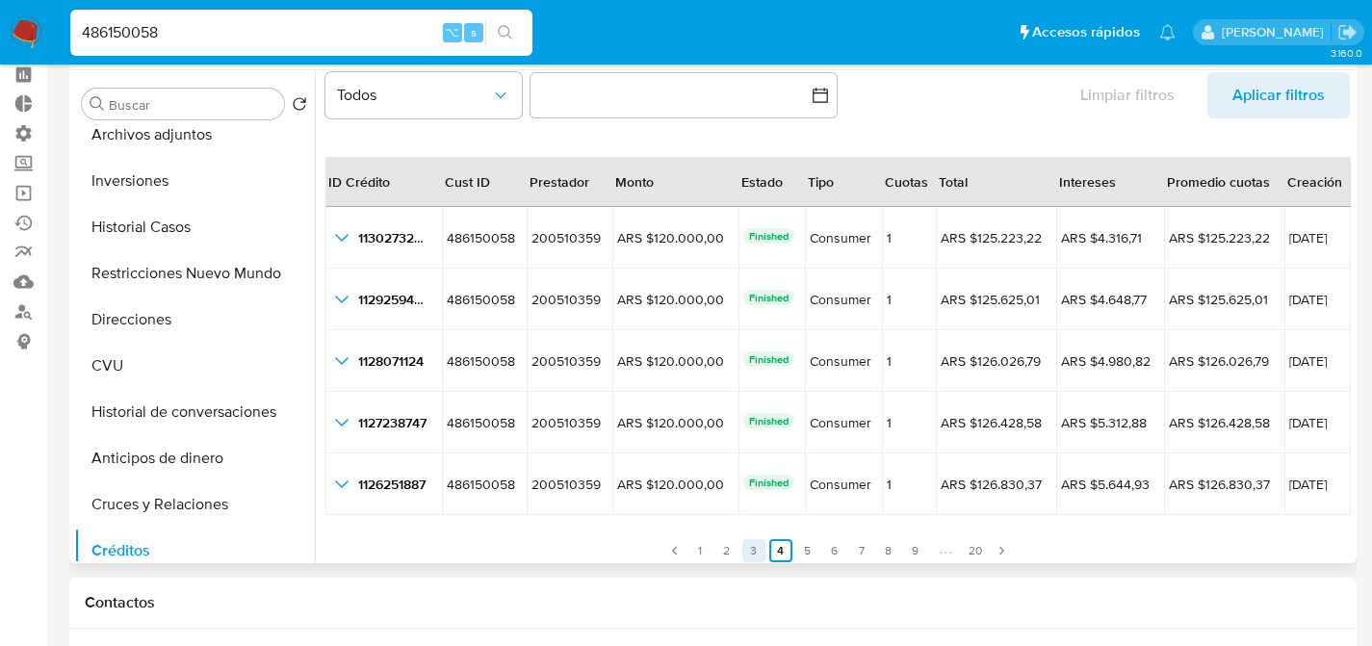
click at [747, 546] on link "3" at bounding box center [753, 550] width 23 height 23
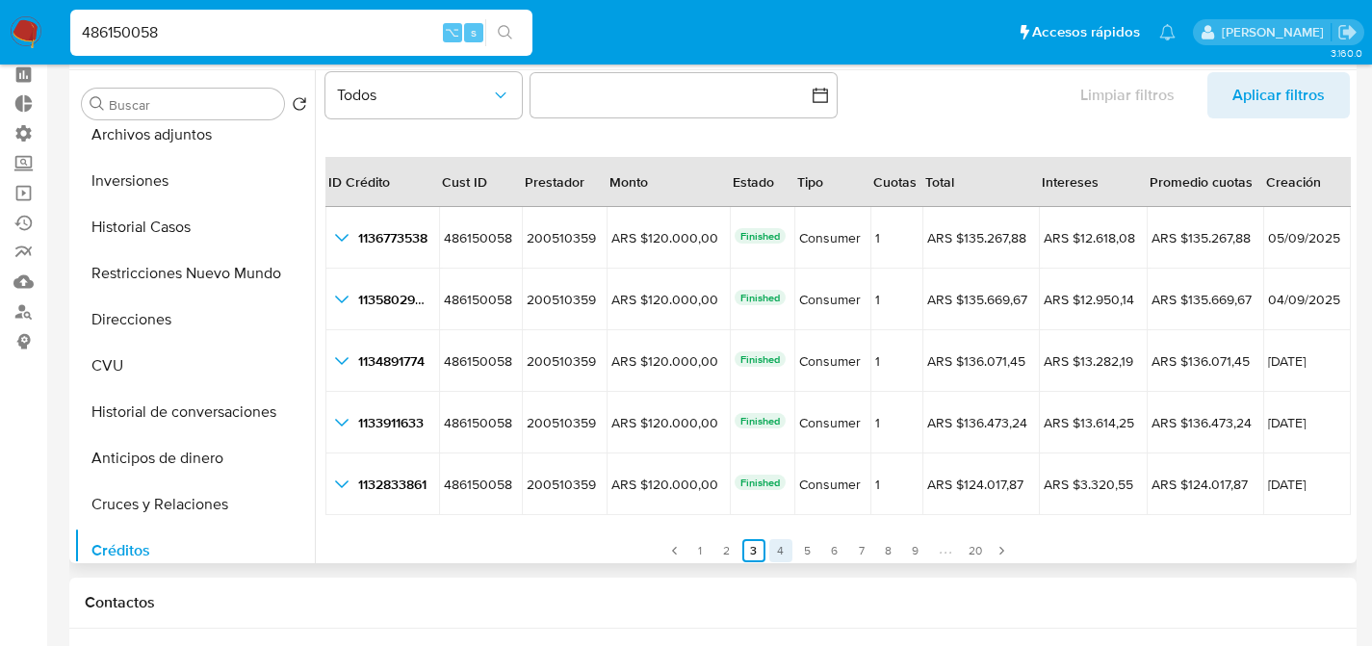
click at [774, 553] on link "4" at bounding box center [780, 550] width 23 height 23
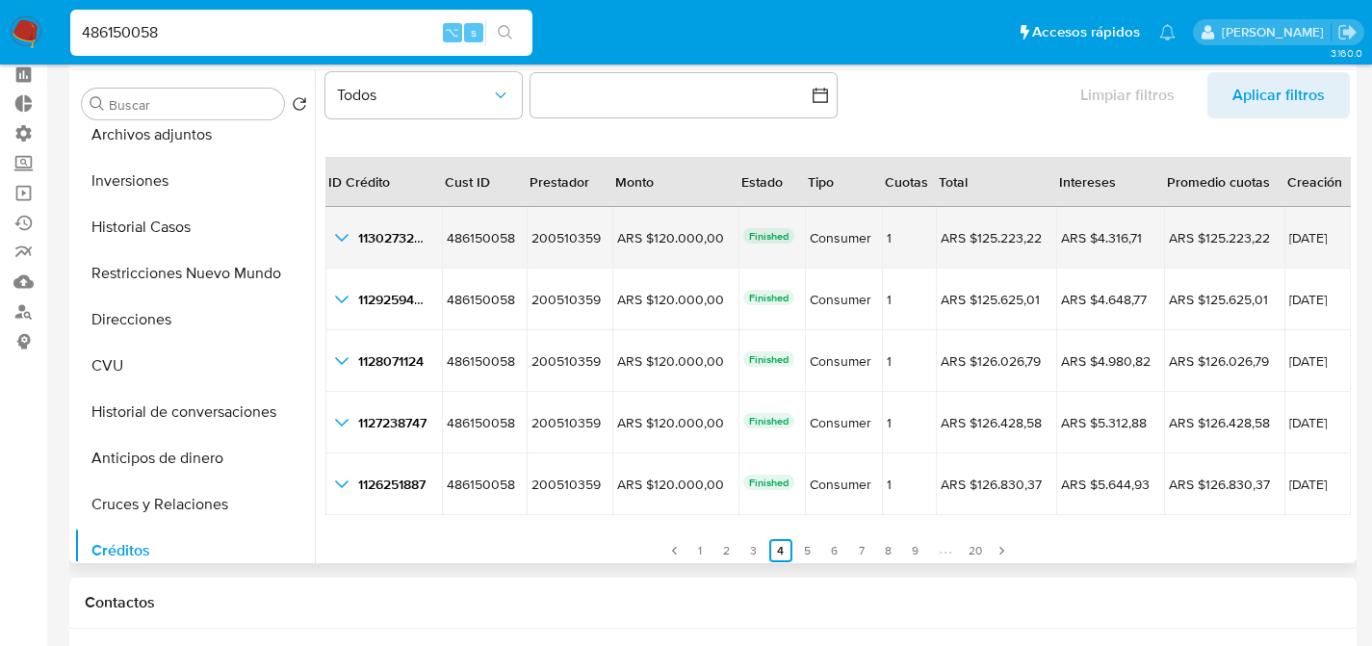
click at [349, 239] on icon "button_show_hidden_detail_by_id_0" at bounding box center [341, 237] width 23 height 23
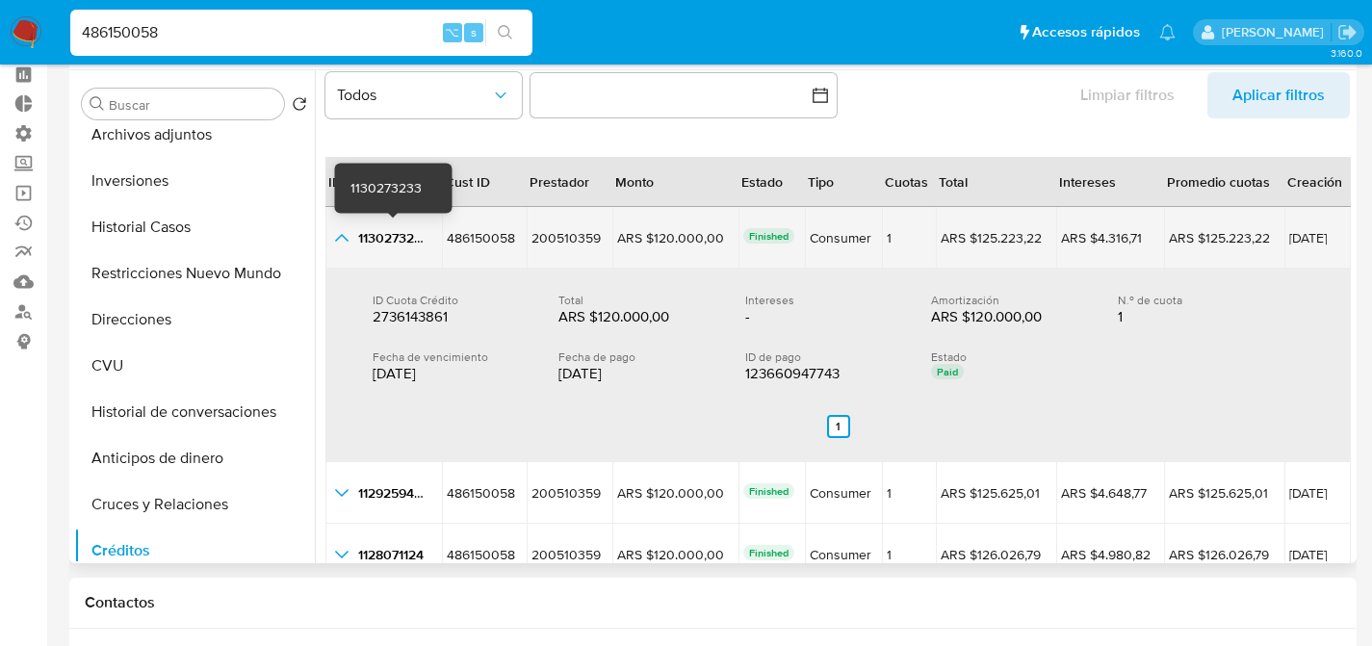
click at [352, 231] on icon "button_show_hidden_detail_by_id_0" at bounding box center [341, 237] width 23 height 23
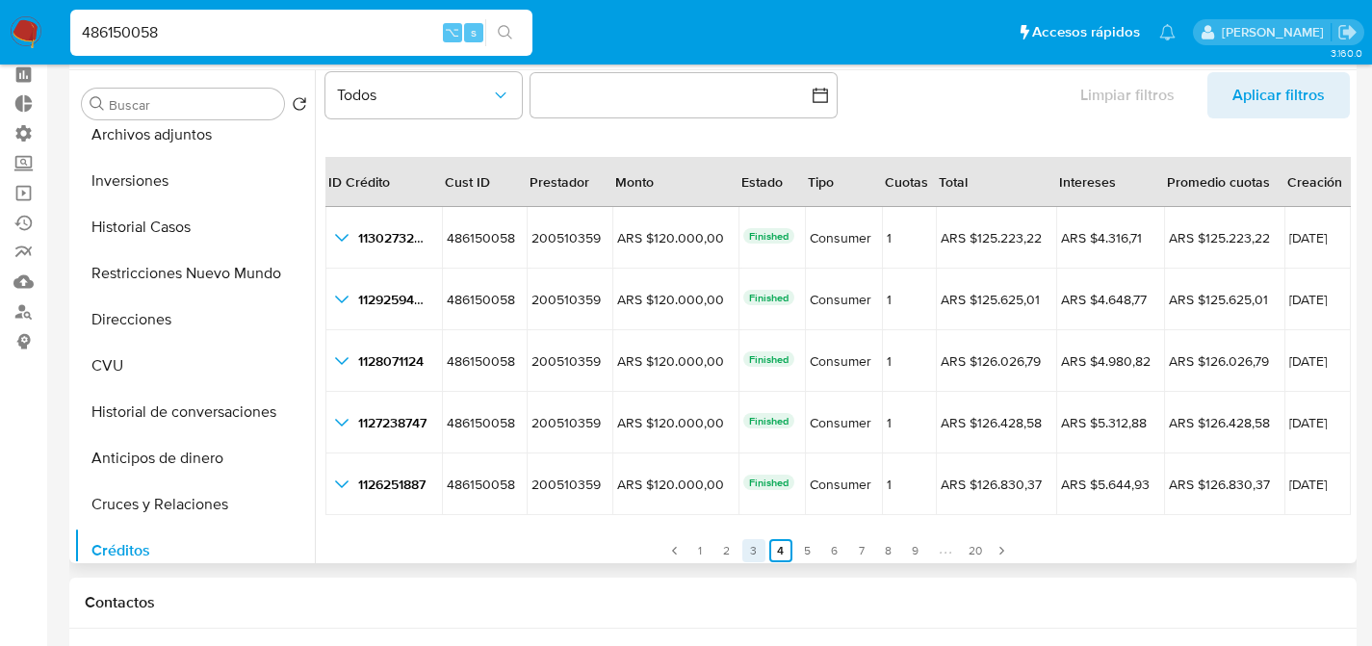
click at [745, 554] on link "3" at bounding box center [753, 550] width 23 height 23
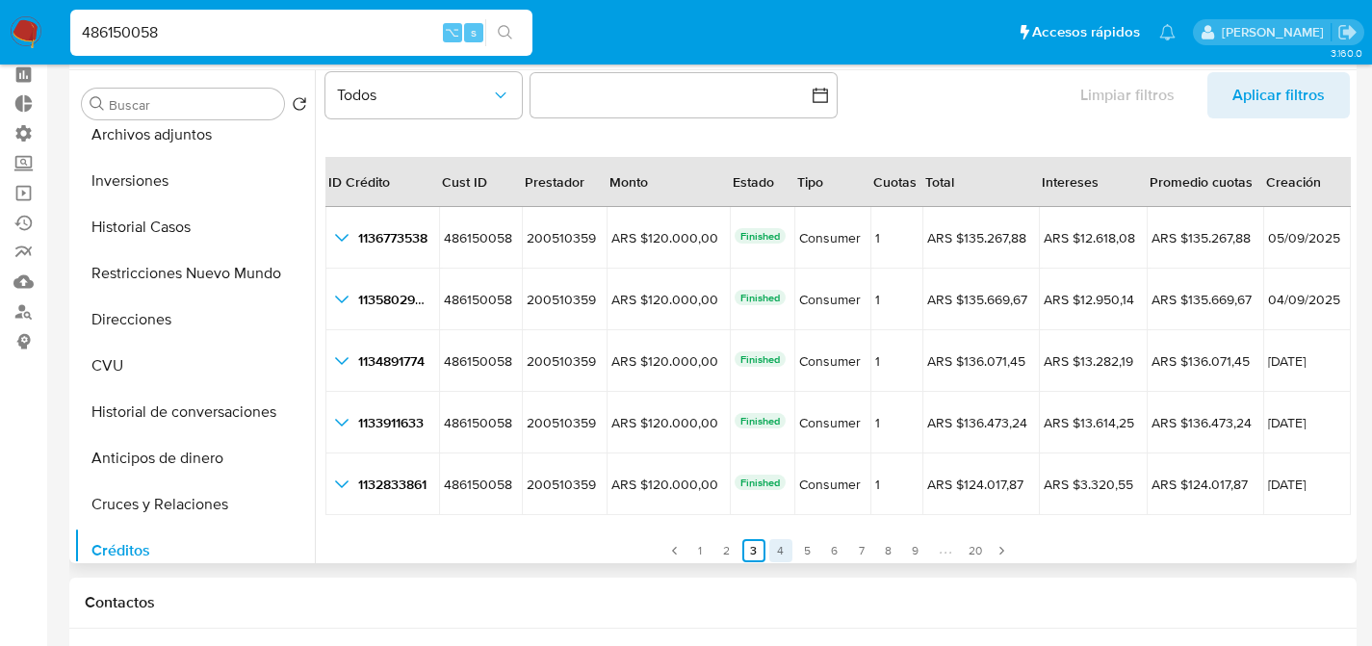
click at [769, 550] on link "4" at bounding box center [780, 550] width 23 height 23
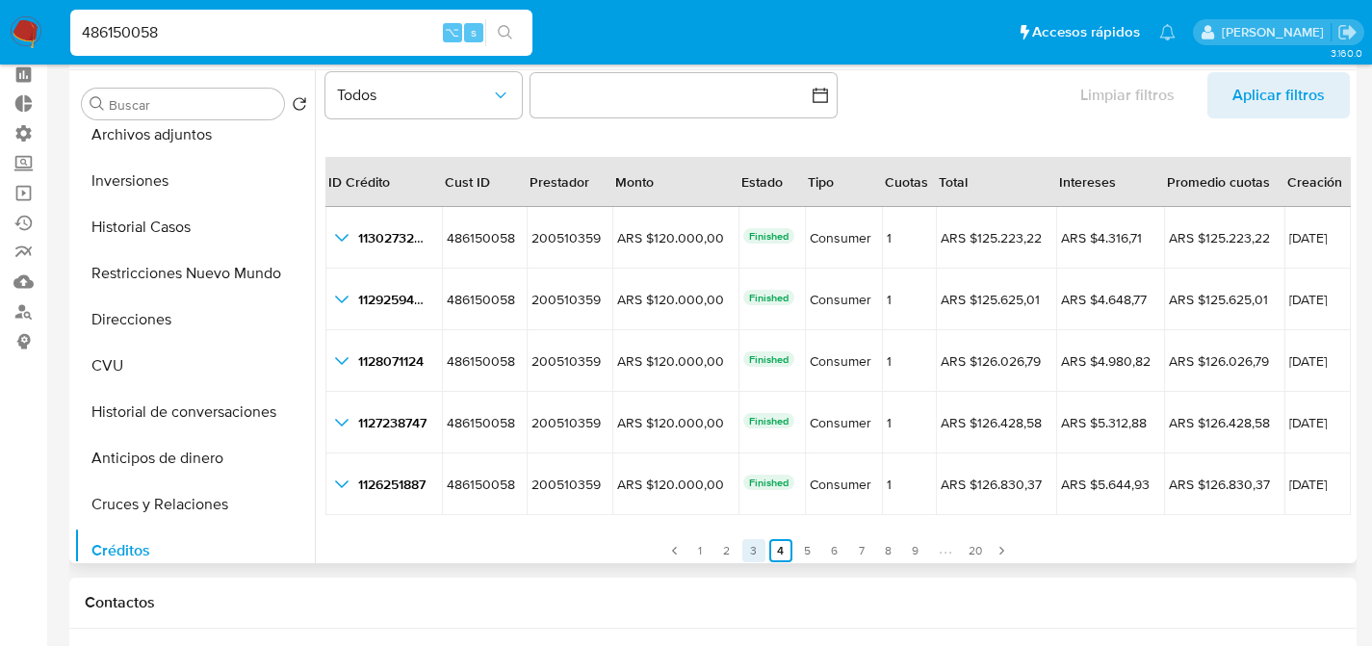
click at [752, 548] on link "3" at bounding box center [753, 550] width 23 height 23
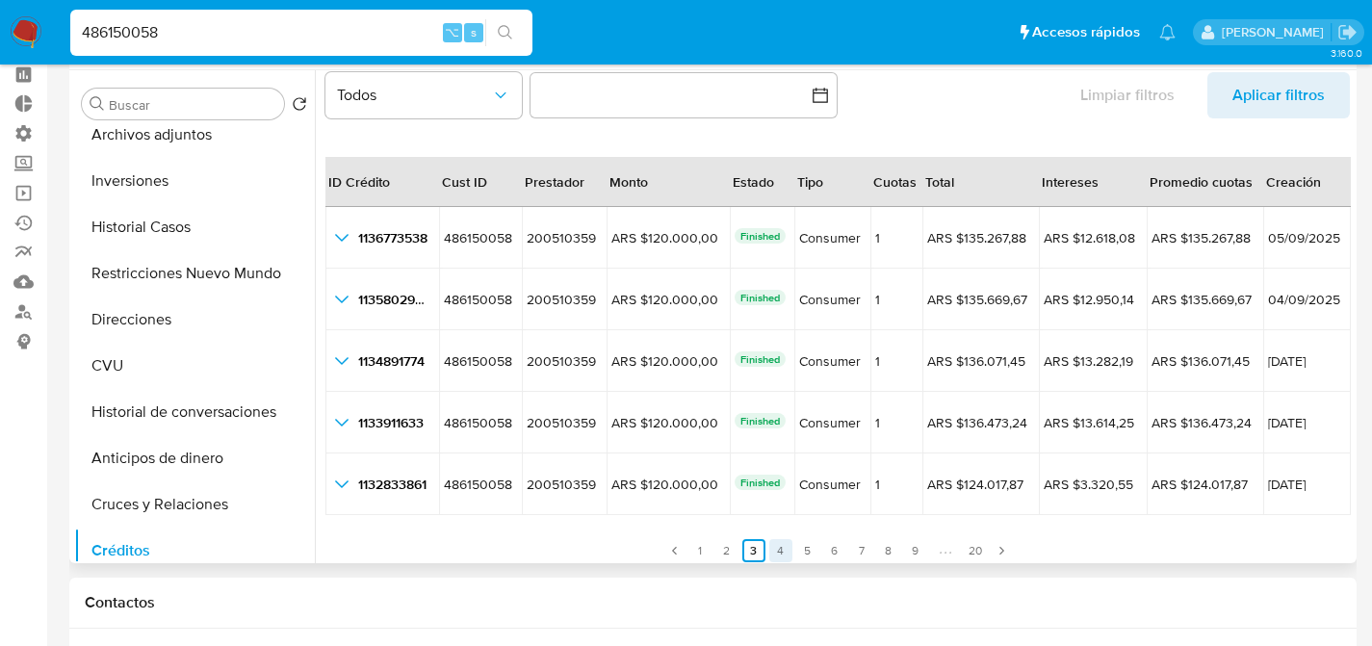
click at [773, 549] on link "4" at bounding box center [780, 550] width 23 height 23
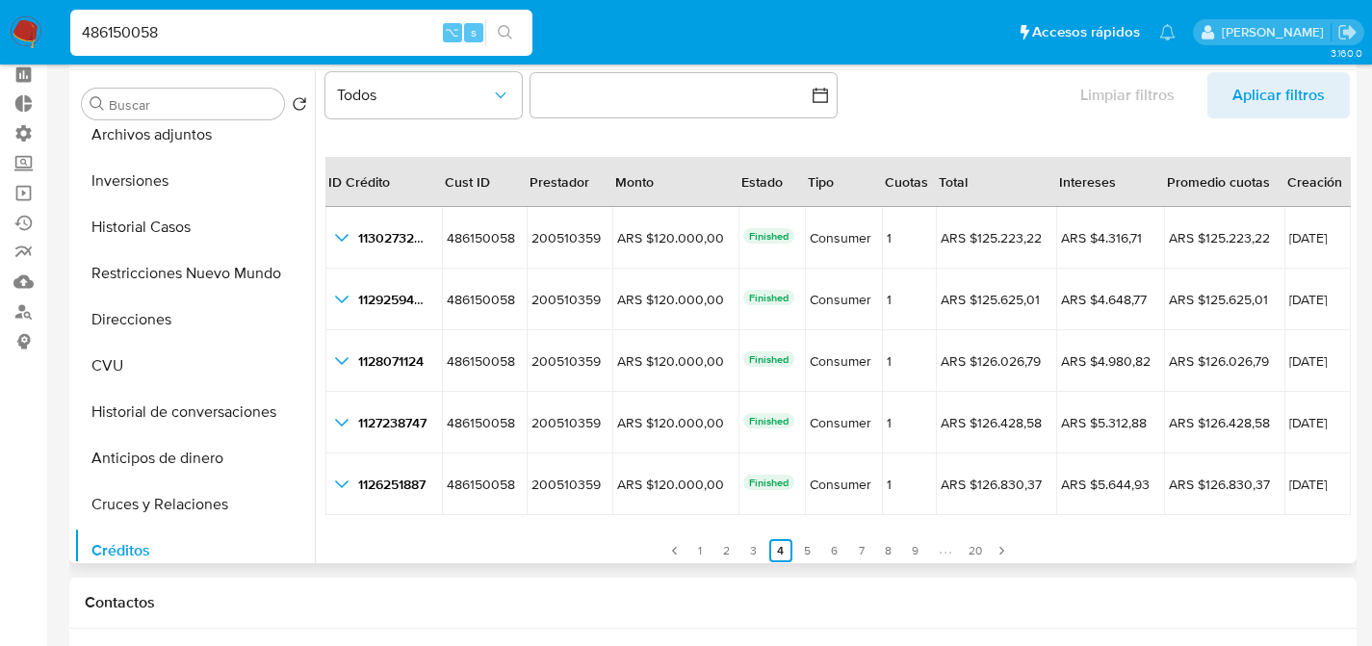
click at [690, 552] on link "1" at bounding box center [700, 550] width 23 height 23
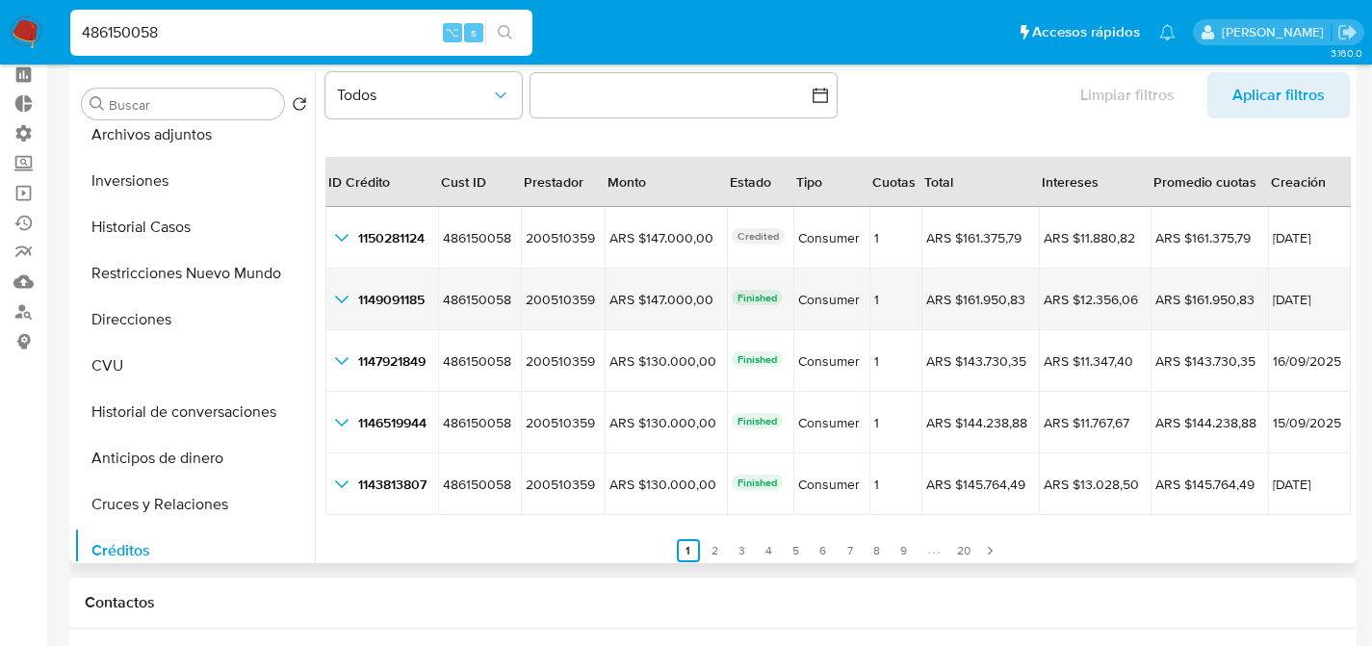
click at [341, 296] on icon "button_show_hidden_detail_by_id_1" at bounding box center [341, 299] width 23 height 23
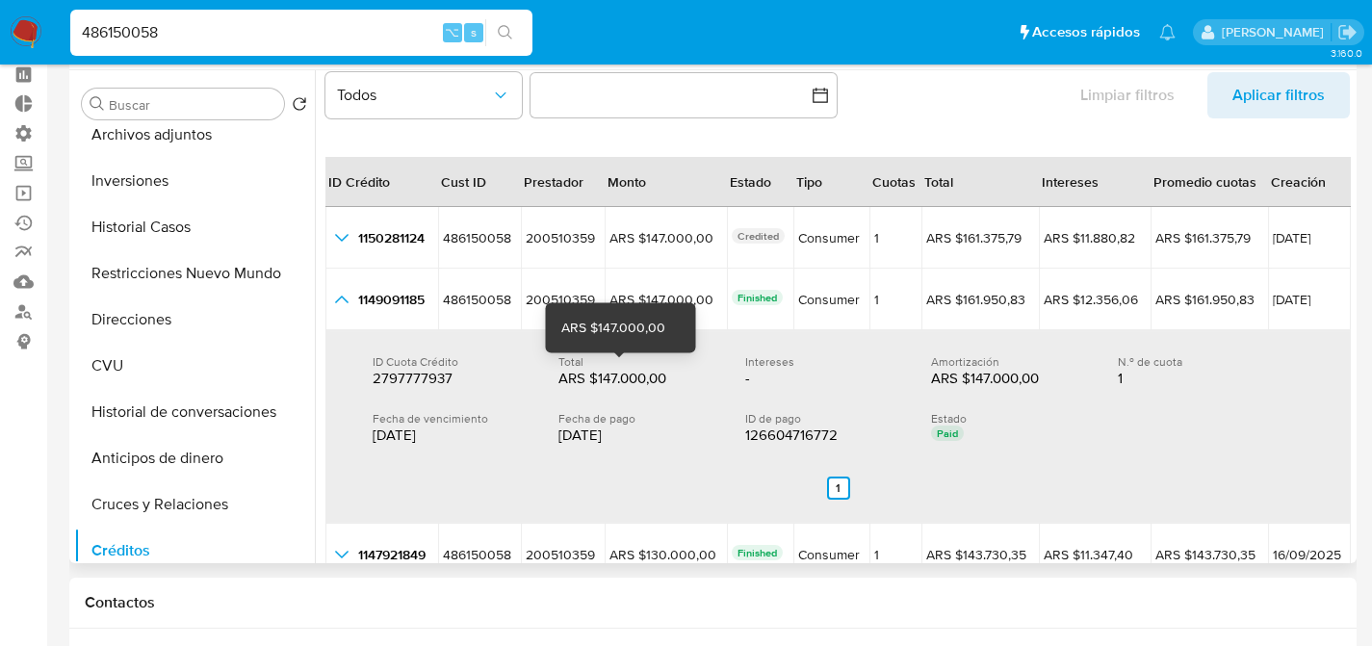
drag, startPoint x: 584, startPoint y: 378, endPoint x: 649, endPoint y: 370, distance: 66.1
click at [649, 370] on div "ARS $147.000,00" at bounding box center [620, 378] width 123 height 19
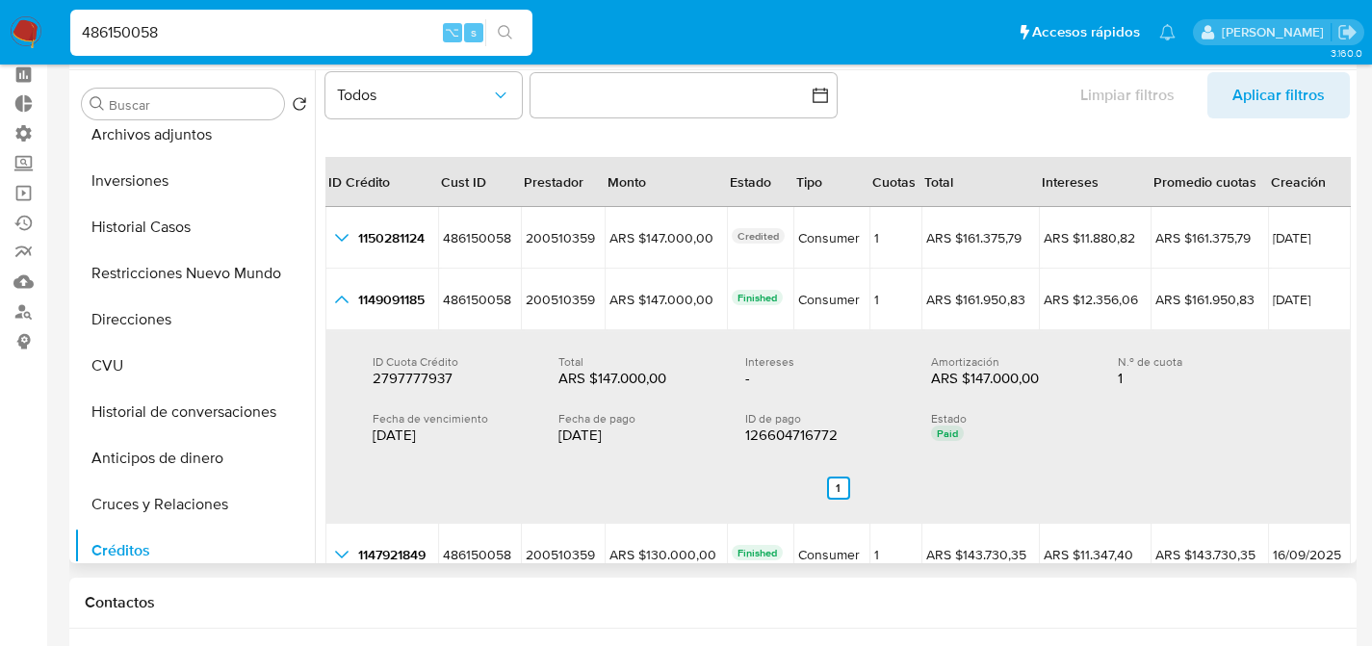
click at [915, 366] on div "Intereses - -" at bounding box center [838, 371] width 186 height 34
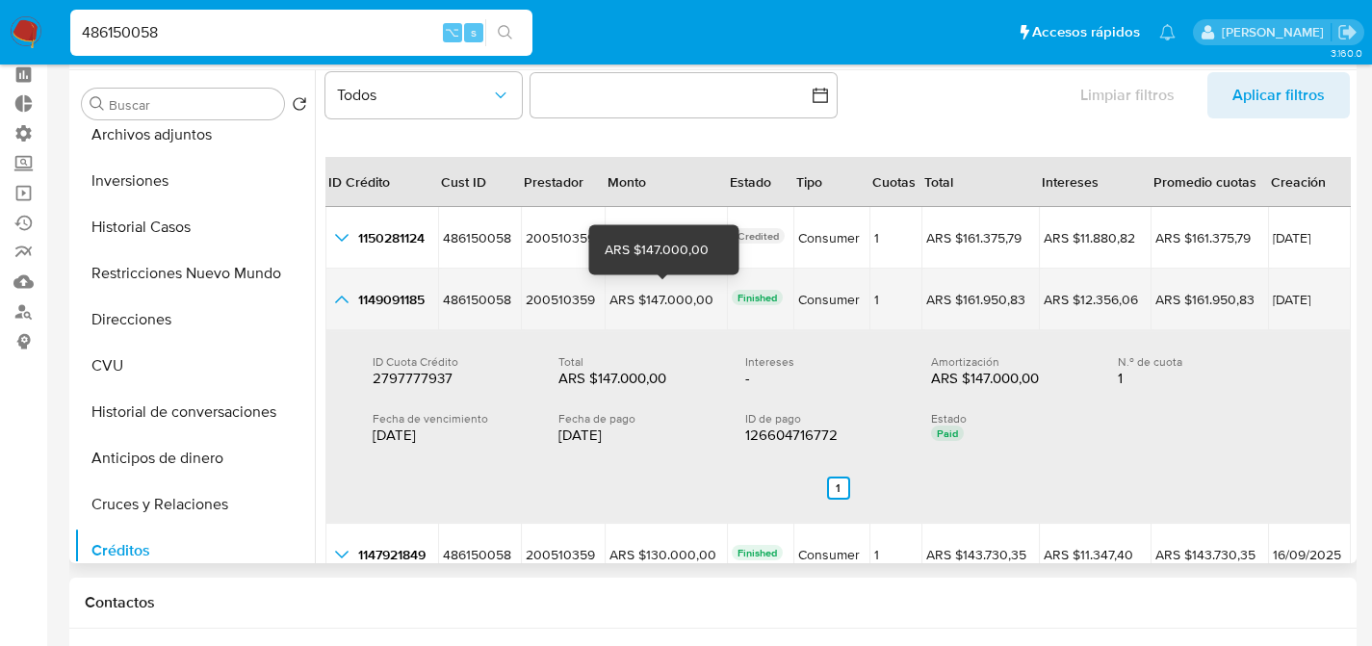
drag, startPoint x: 612, startPoint y: 284, endPoint x: 705, endPoint y: 303, distance: 95.4
click at [705, 303] on td "ARS $147.000,00 ARS $147.000,00" at bounding box center [666, 300] width 122 height 62
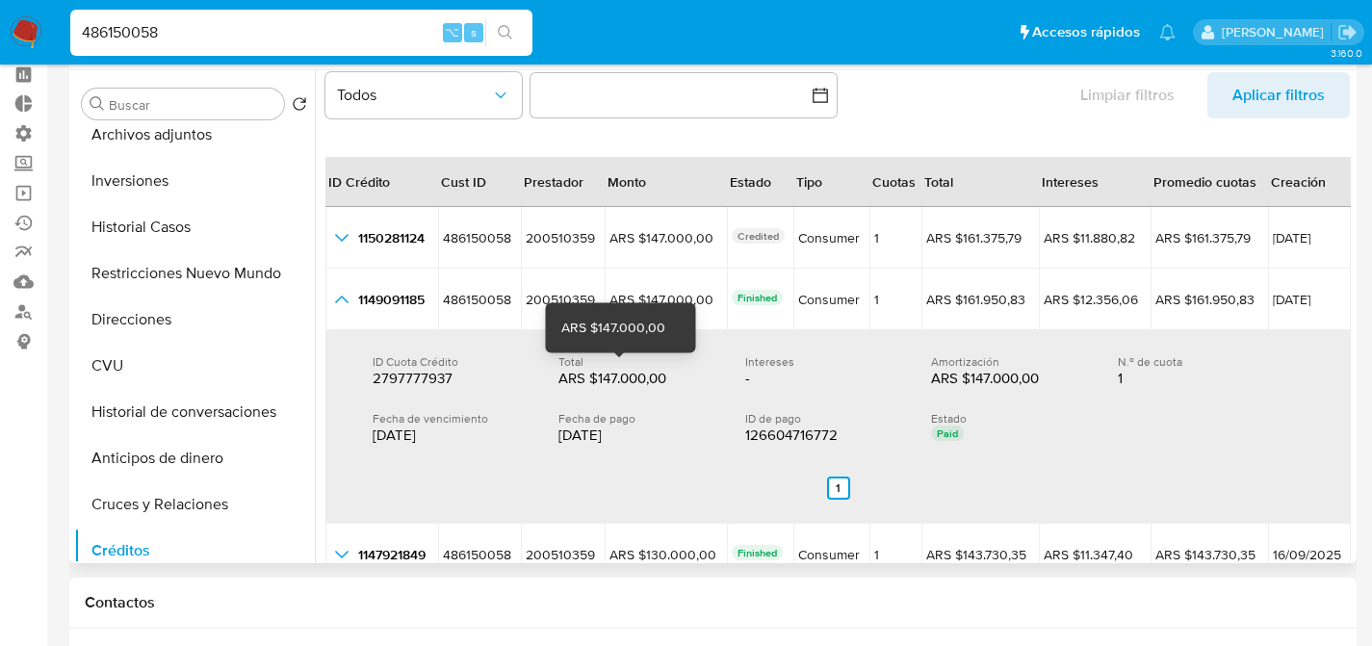
drag, startPoint x: 532, startPoint y: 379, endPoint x: 673, endPoint y: 375, distance: 141.6
click at [673, 375] on div "ID Cuota Crédito 2797777937 2797777937 Total ARS $147.000,00 ARS $147.000,00 In…" at bounding box center [838, 371] width 931 height 34
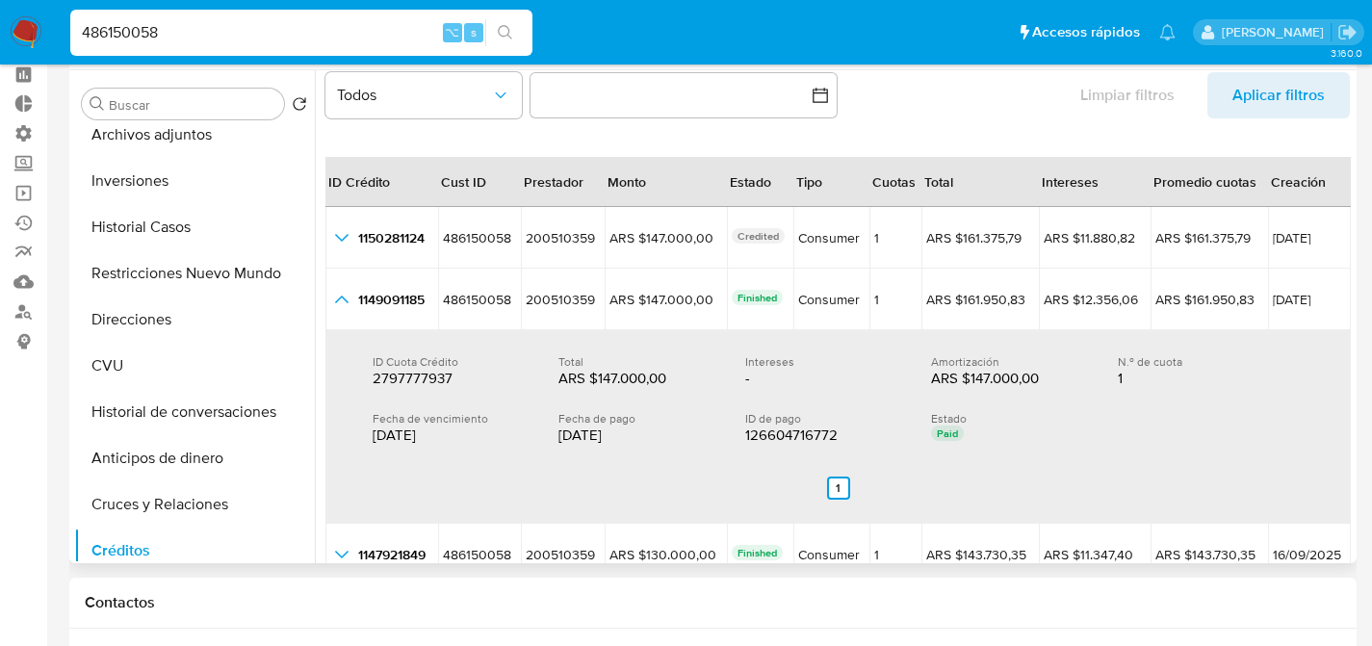
drag, startPoint x: 763, startPoint y: 362, endPoint x: 824, endPoint y: 372, distance: 62.4
click at [824, 372] on div "Intereses - -" at bounding box center [838, 371] width 186 height 34
click at [824, 372] on div "-" at bounding box center [806, 378] width 123 height 19
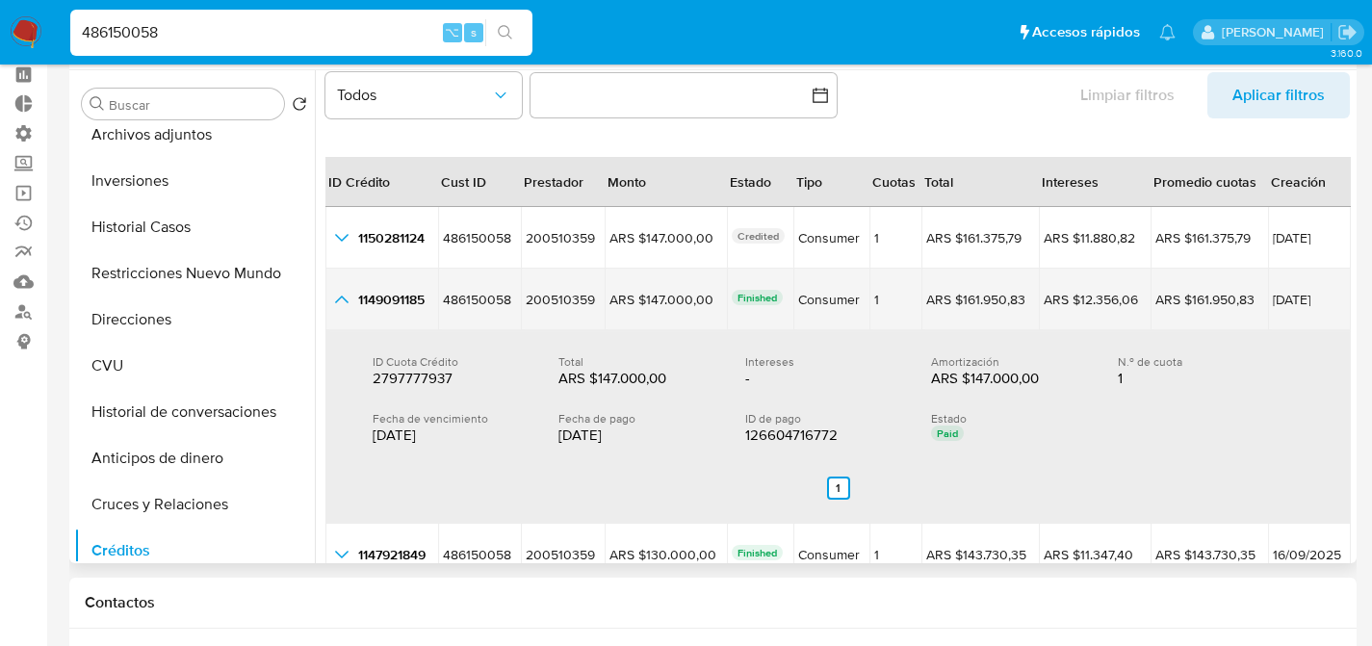
click at [344, 297] on icon "button_show_hidden_detail_by_id_1" at bounding box center [341, 300] width 13 height 8
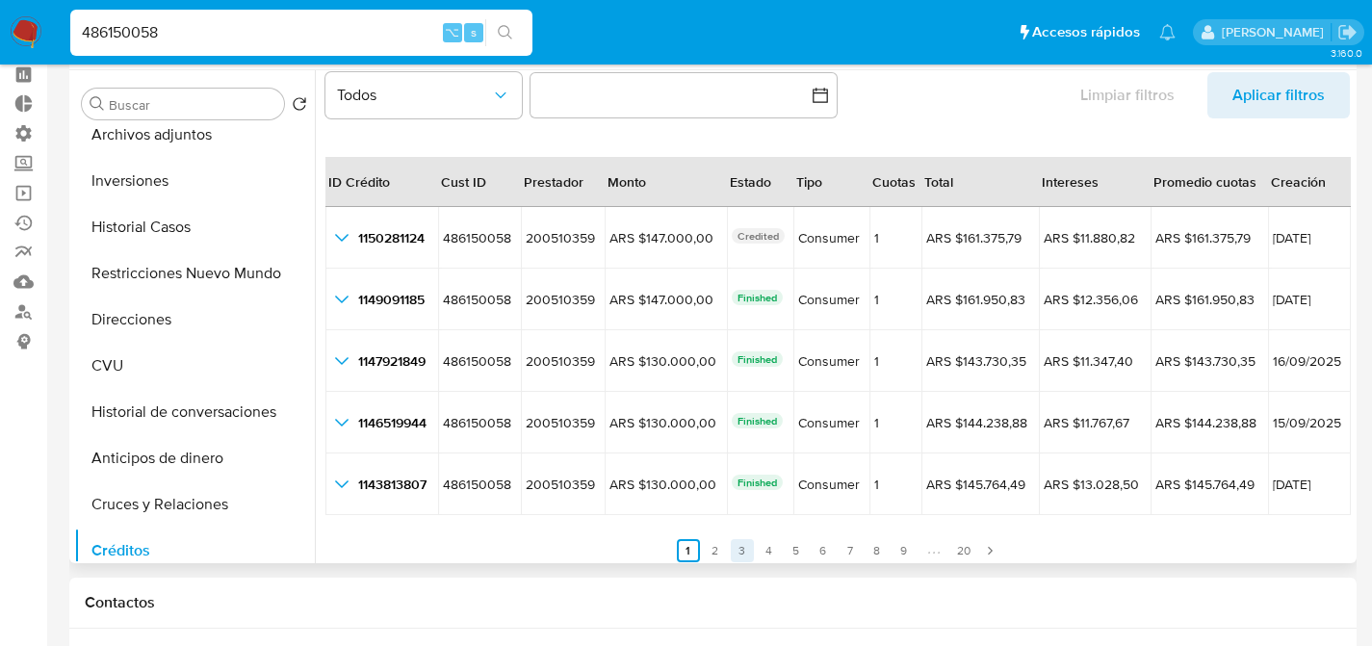
click at [739, 552] on link "3" at bounding box center [742, 550] width 23 height 23
click at [758, 549] on link "3" at bounding box center [753, 550] width 23 height 23
click at [762, 549] on ul "Anterior 1 2 3 4 5 6 7 8 9 20 Siguiente" at bounding box center [838, 539] width 1025 height 46
click at [769, 547] on link "4" at bounding box center [780, 550] width 23 height 23
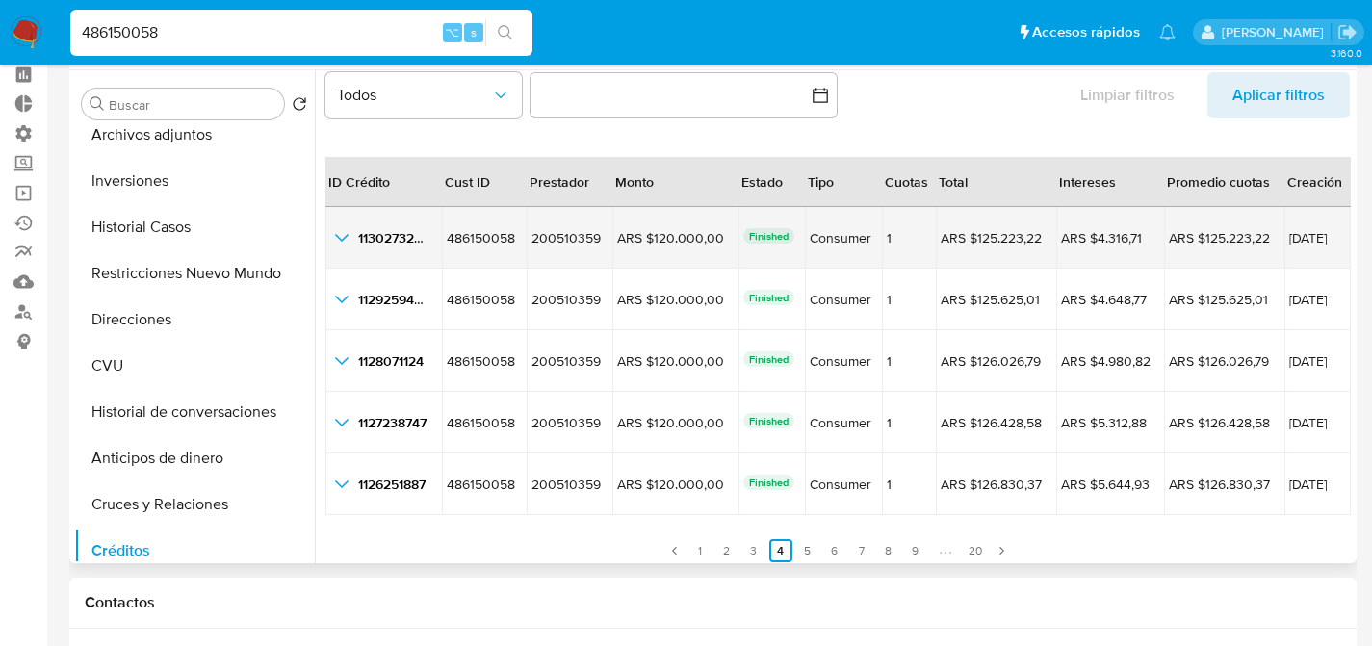
click at [343, 237] on icon "button_show_hidden_detail_by_id_0" at bounding box center [341, 237] width 23 height 23
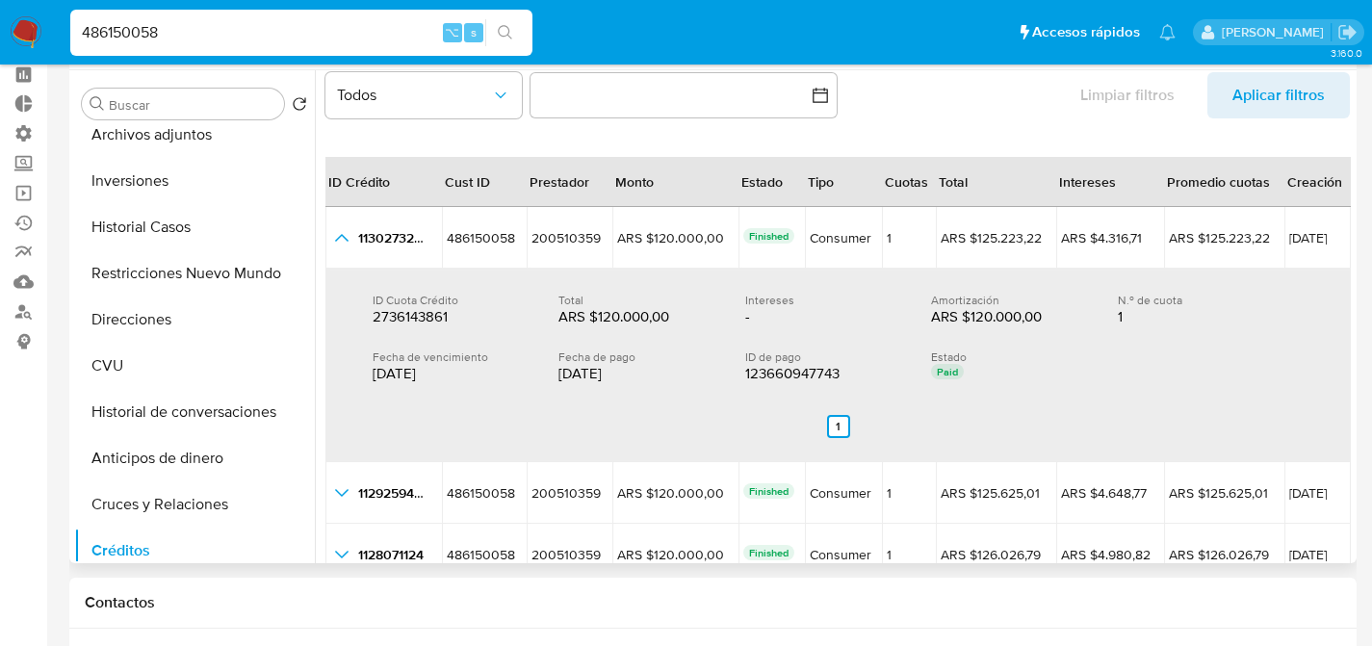
drag, startPoint x: 573, startPoint y: 323, endPoint x: 712, endPoint y: 314, distance: 138.9
click at [712, 314] on div "Total ARS $120.000,00 ARS $120.000,00" at bounding box center [652, 310] width 186 height 34
click at [982, 311] on div "ARS $120.000,00" at bounding box center [992, 316] width 123 height 19
click at [704, 327] on div "ID Cuota Crédito 2736143861 2736143861 Total ARS $120.000,00 ARS $120.000,00 In…" at bounding box center [838, 338] width 977 height 122
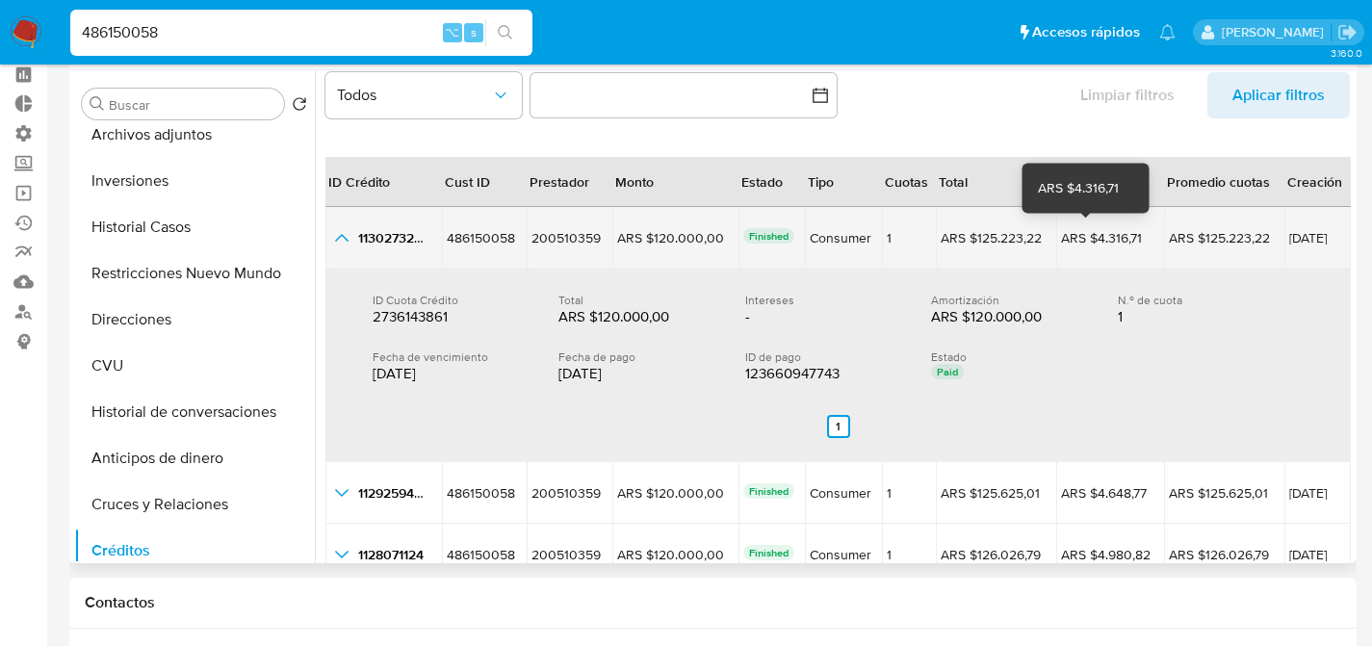
drag, startPoint x: 949, startPoint y: 236, endPoint x: 1043, endPoint y: 230, distance: 94.6
click at [1043, 230] on tr "1130273233 1130273233 486150058 486150058 200510359 200510359 ARS $120.000,00 A…" at bounding box center [839, 238] width 1026 height 62
click at [1061, 238] on div "ARS $4.316,71" at bounding box center [1110, 237] width 98 height 17
drag, startPoint x: 1152, startPoint y: 235, endPoint x: 1285, endPoint y: 237, distance: 132.9
click at [1285, 237] on tr "1130273233 1130273233 486150058 486150058 200510359 200510359 ARS $120.000,00 A…" at bounding box center [839, 238] width 1026 height 62
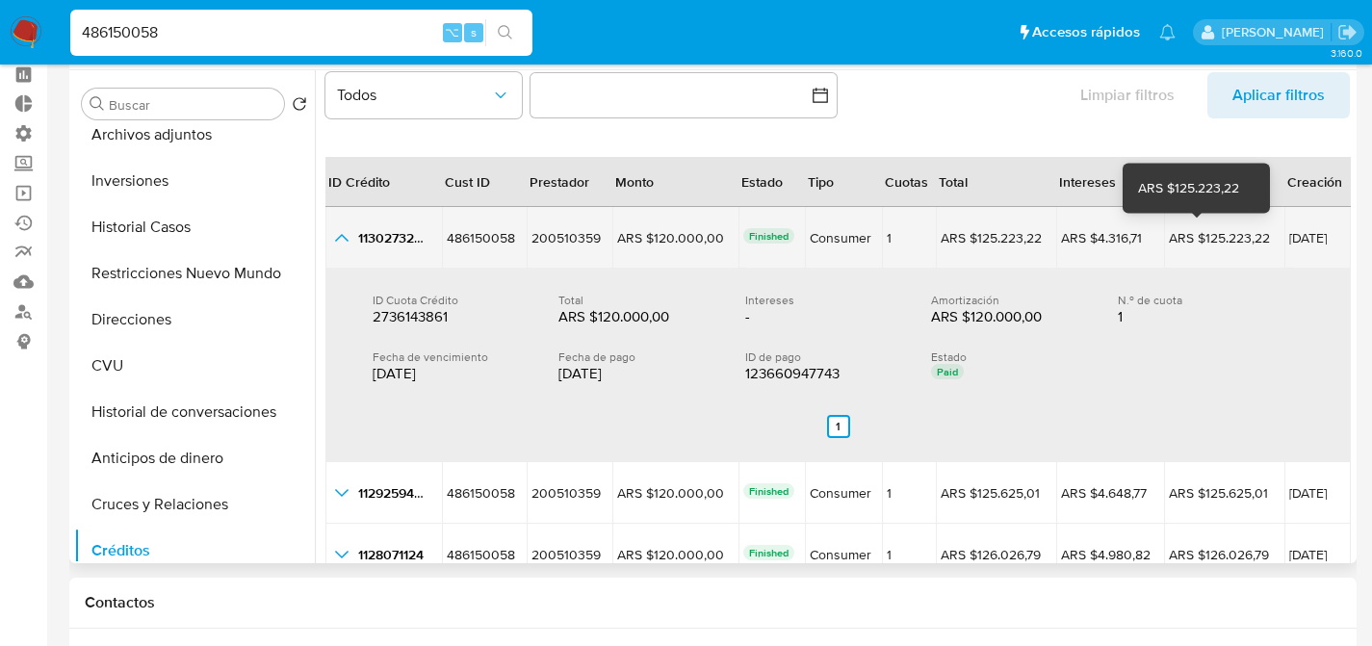
click at [1213, 235] on div "ARS $125.223,22" at bounding box center [1223, 237] width 108 height 17
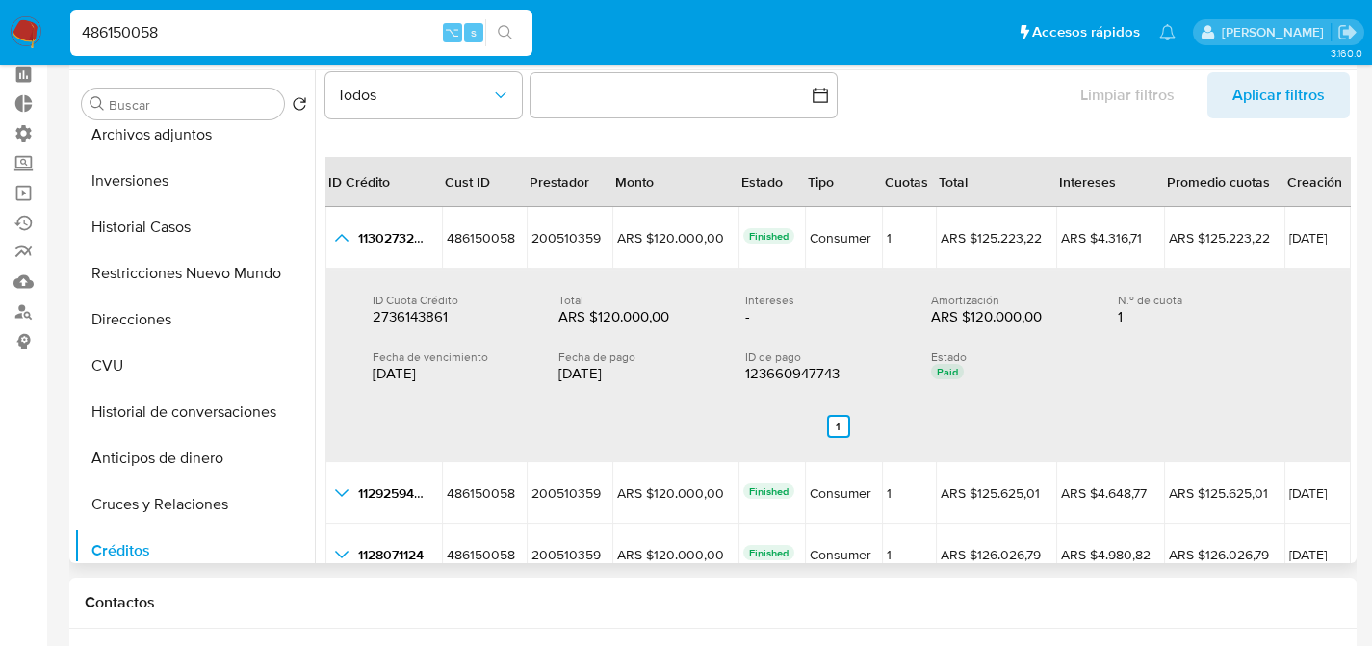
click at [388, 193] on div "ID Crédito" at bounding box center [358, 182] width 65 height 48
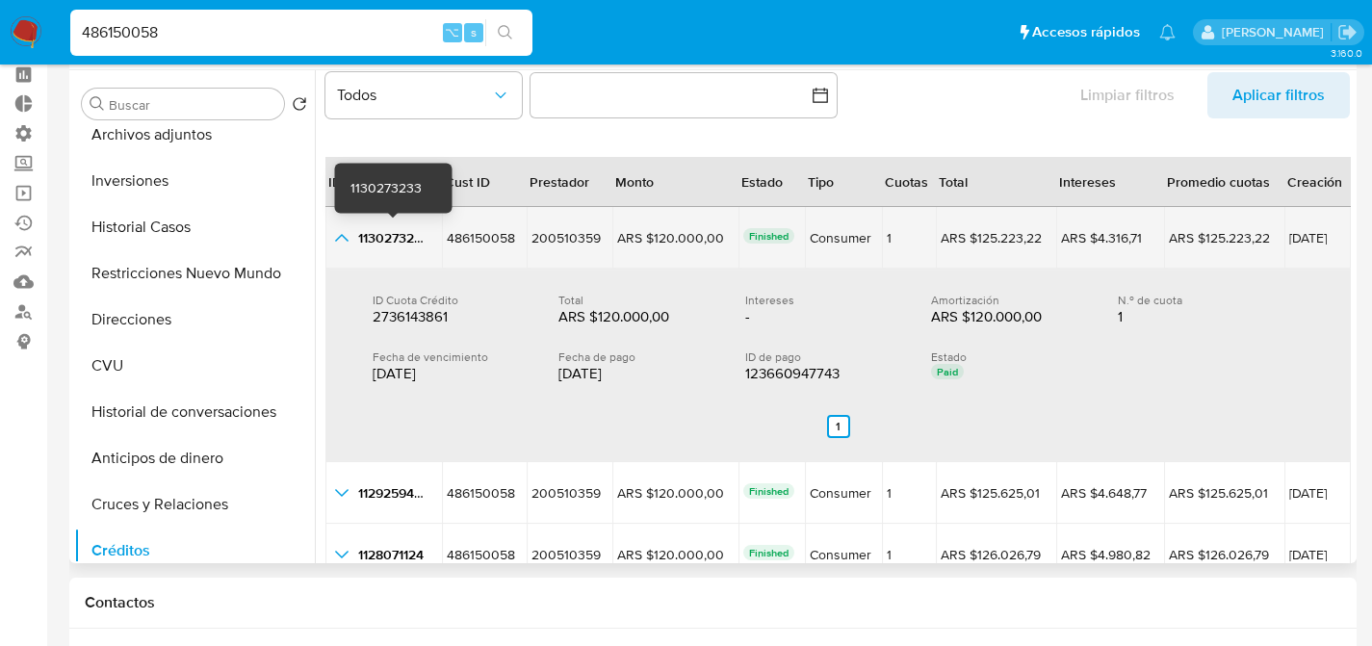
click at [401, 233] on span "1130273233" at bounding box center [393, 237] width 71 height 19
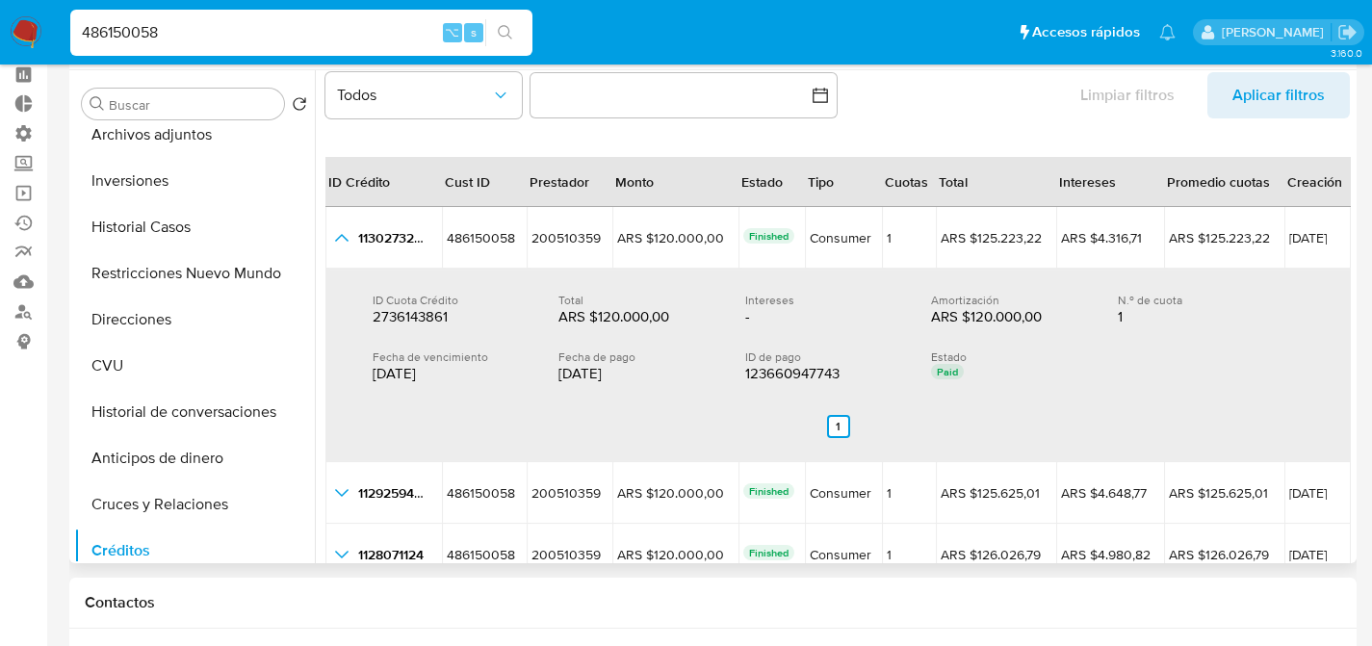
click at [395, 196] on th "ID Crédito" at bounding box center [384, 182] width 117 height 50
click at [820, 296] on div "Intereses" at bounding box center [822, 300] width 155 height 14
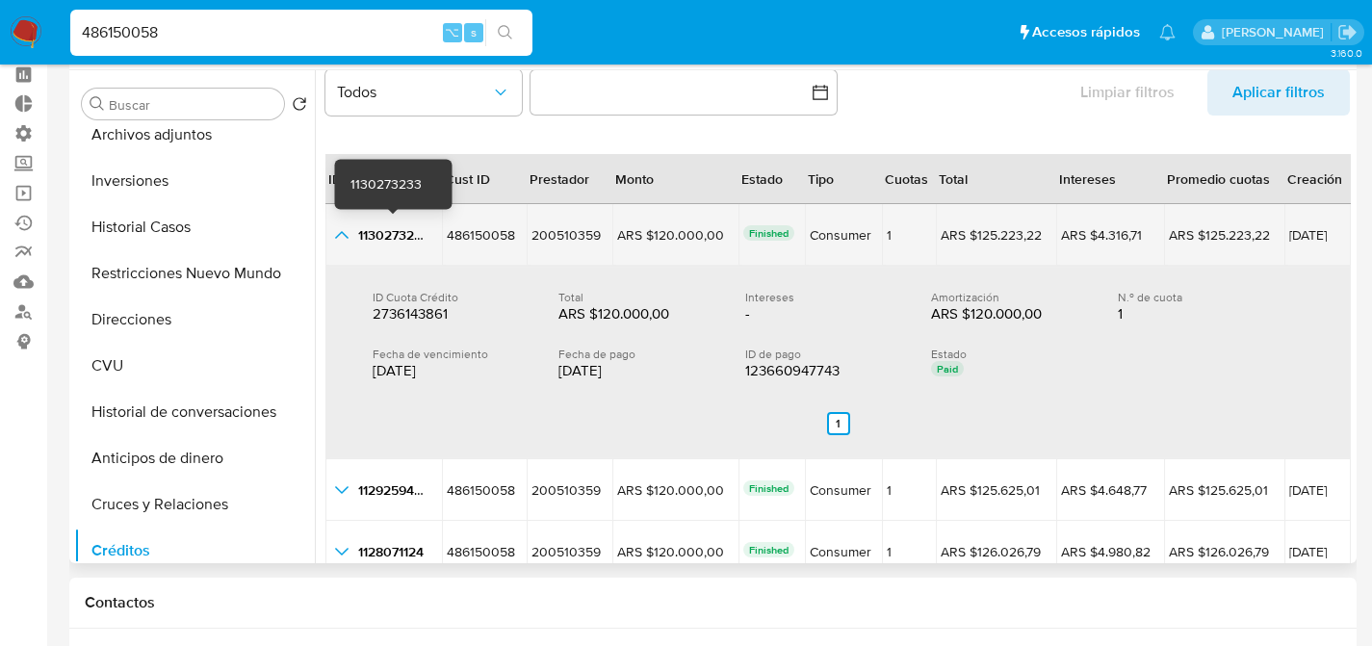
scroll to position [39, 0]
click at [346, 229] on icon "button_show_hidden_detail_by_id_0" at bounding box center [341, 233] width 23 height 23
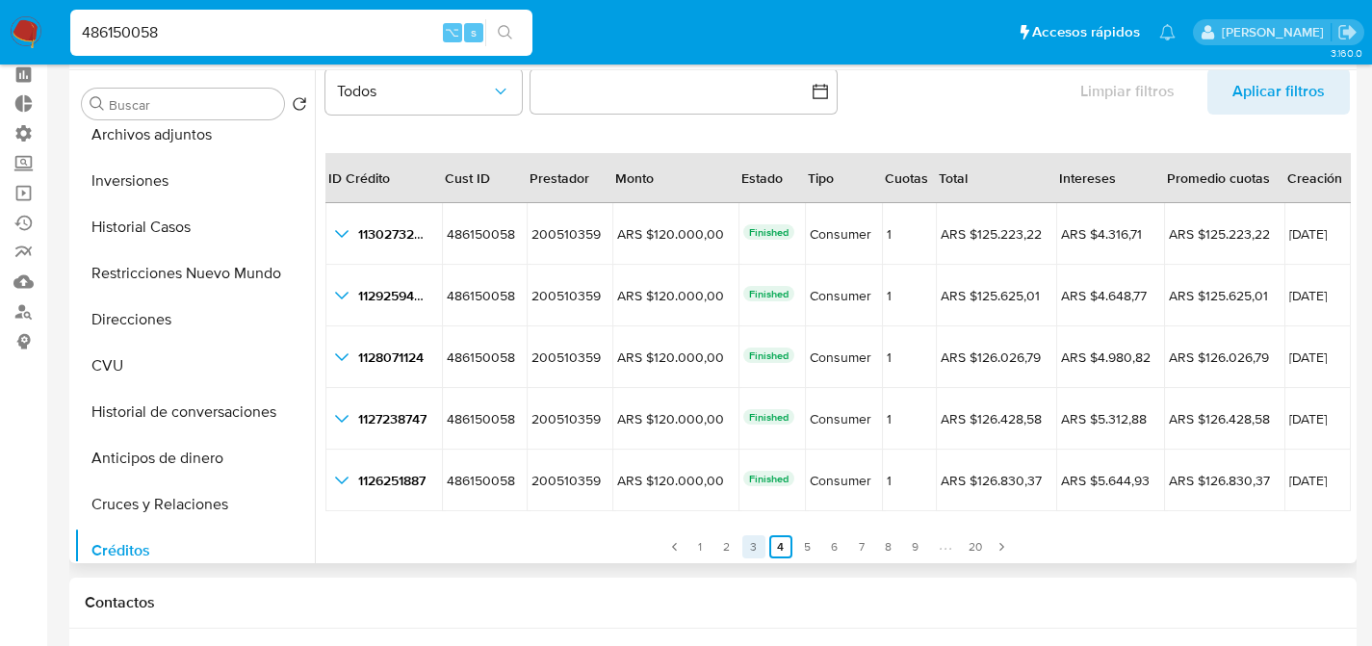
click at [748, 544] on link "3" at bounding box center [753, 546] width 23 height 23
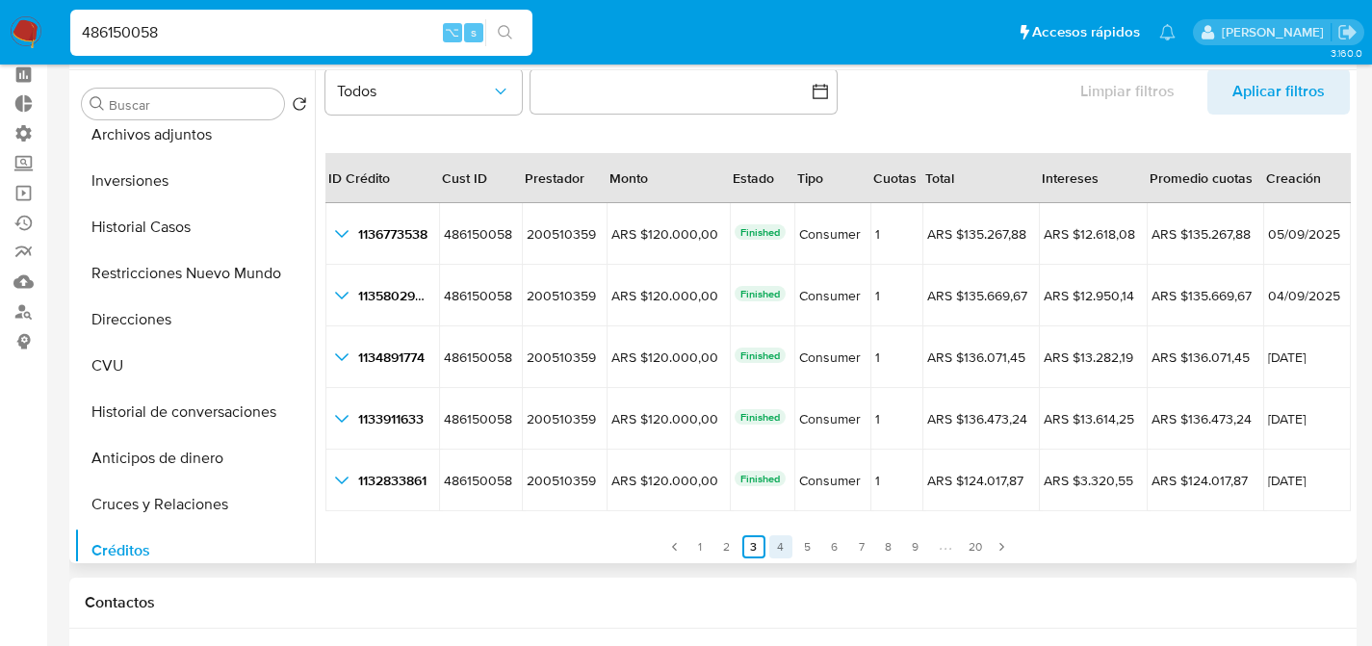
click at [778, 544] on link "4" at bounding box center [780, 546] width 23 height 23
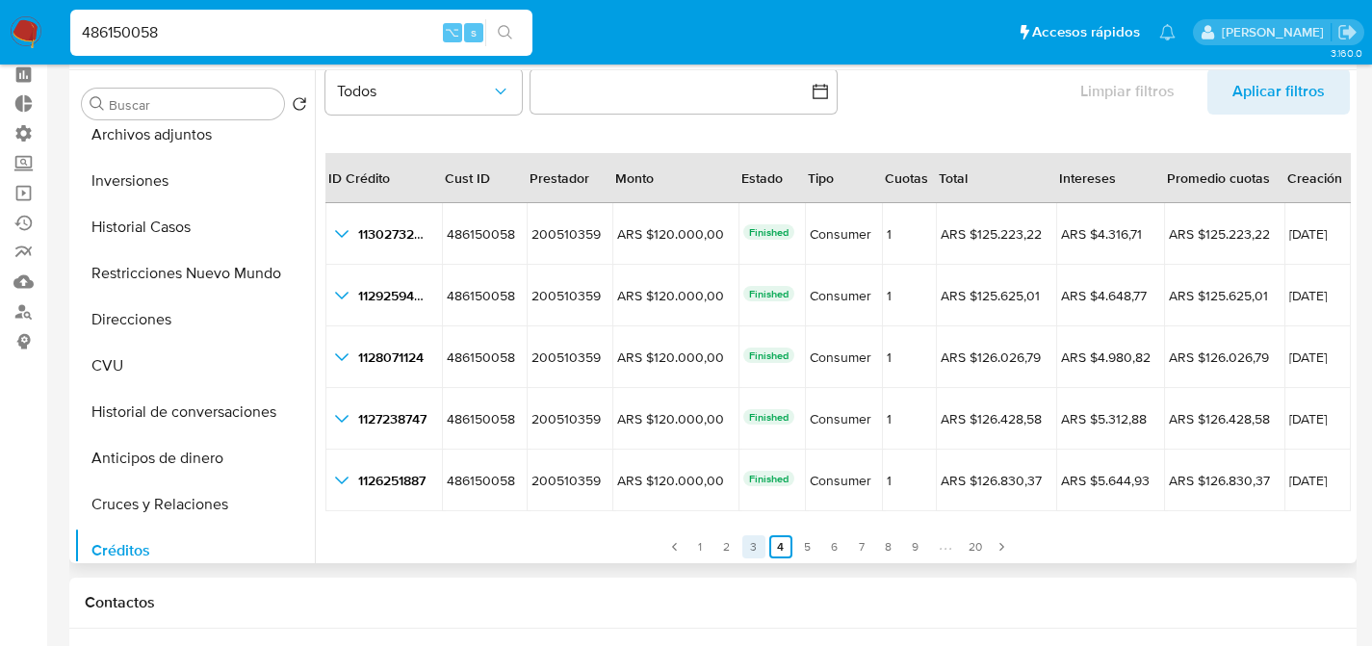
click at [752, 549] on link "3" at bounding box center [753, 546] width 23 height 23
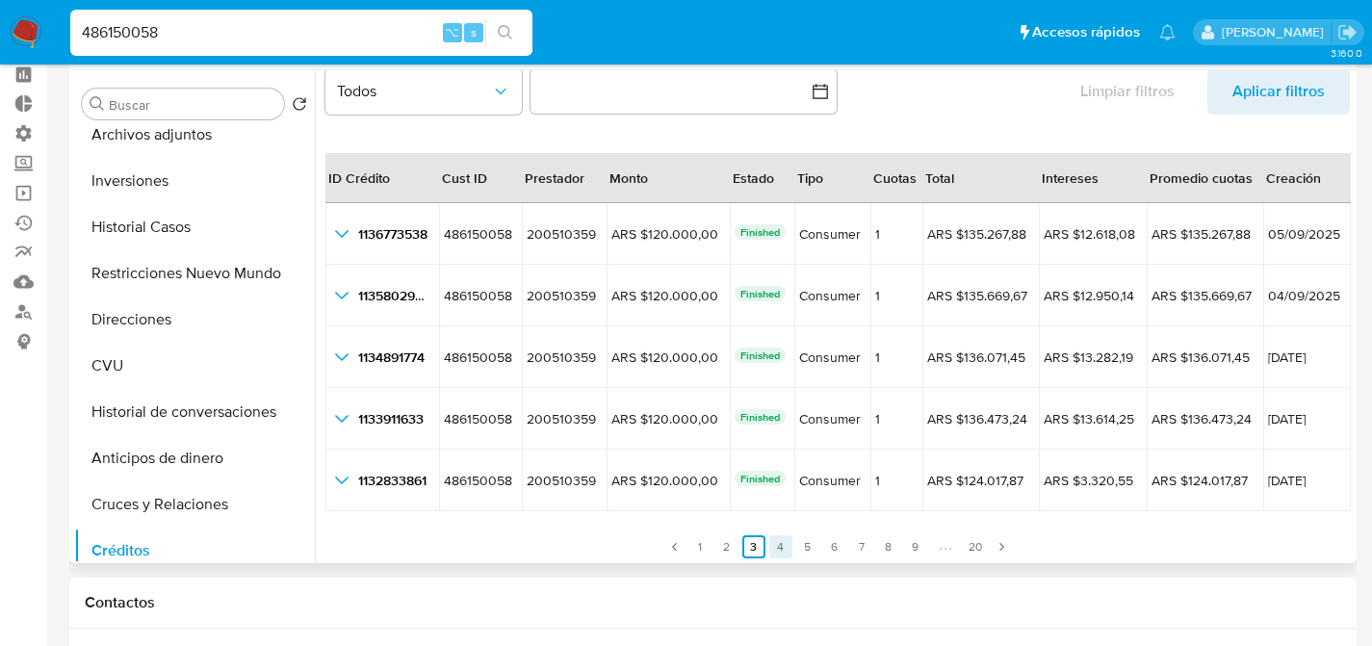
click at [769, 549] on link "4" at bounding box center [780, 546] width 23 height 23
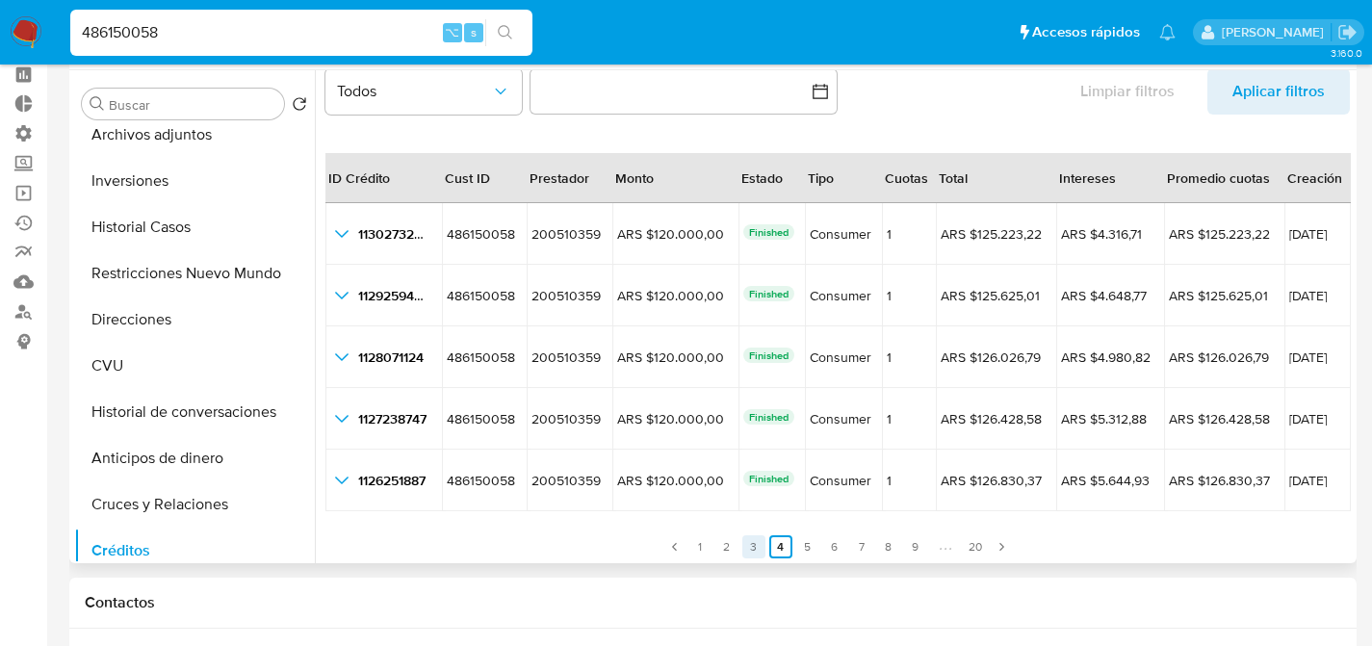
click at [749, 552] on link "3" at bounding box center [753, 546] width 23 height 23
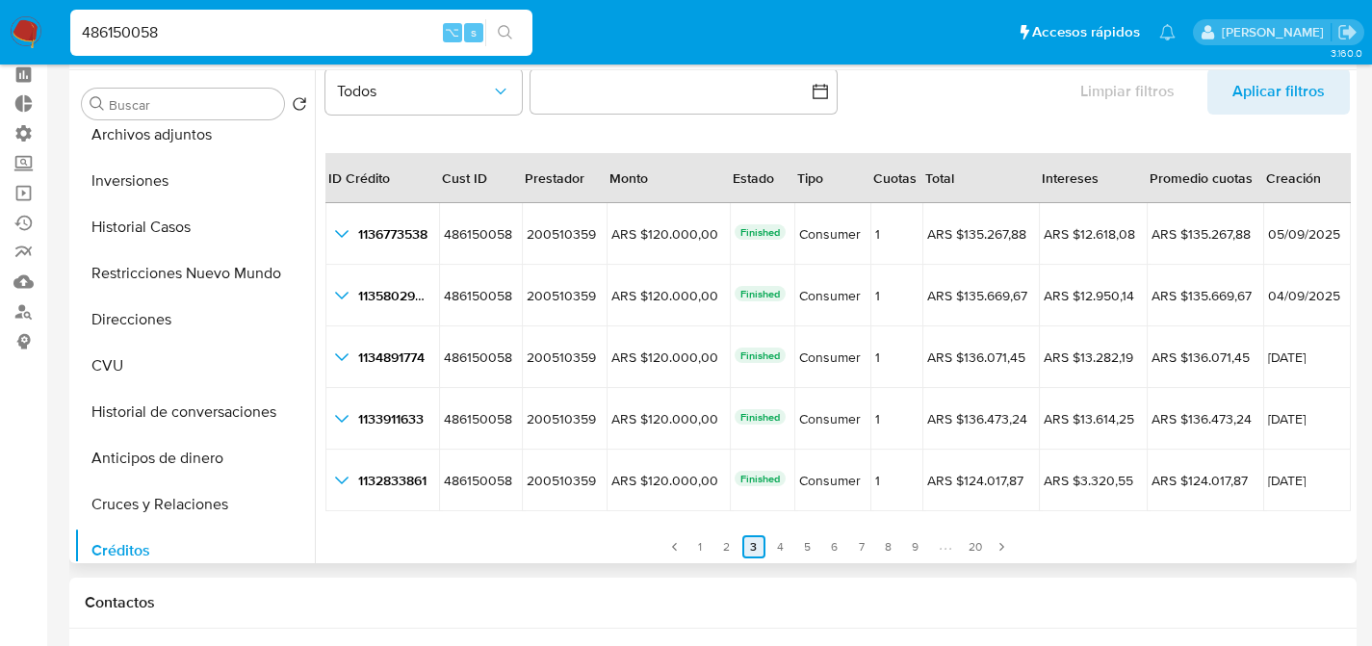
click at [761, 553] on link "3" at bounding box center [753, 546] width 23 height 23
click at [770, 552] on link "4" at bounding box center [780, 546] width 23 height 23
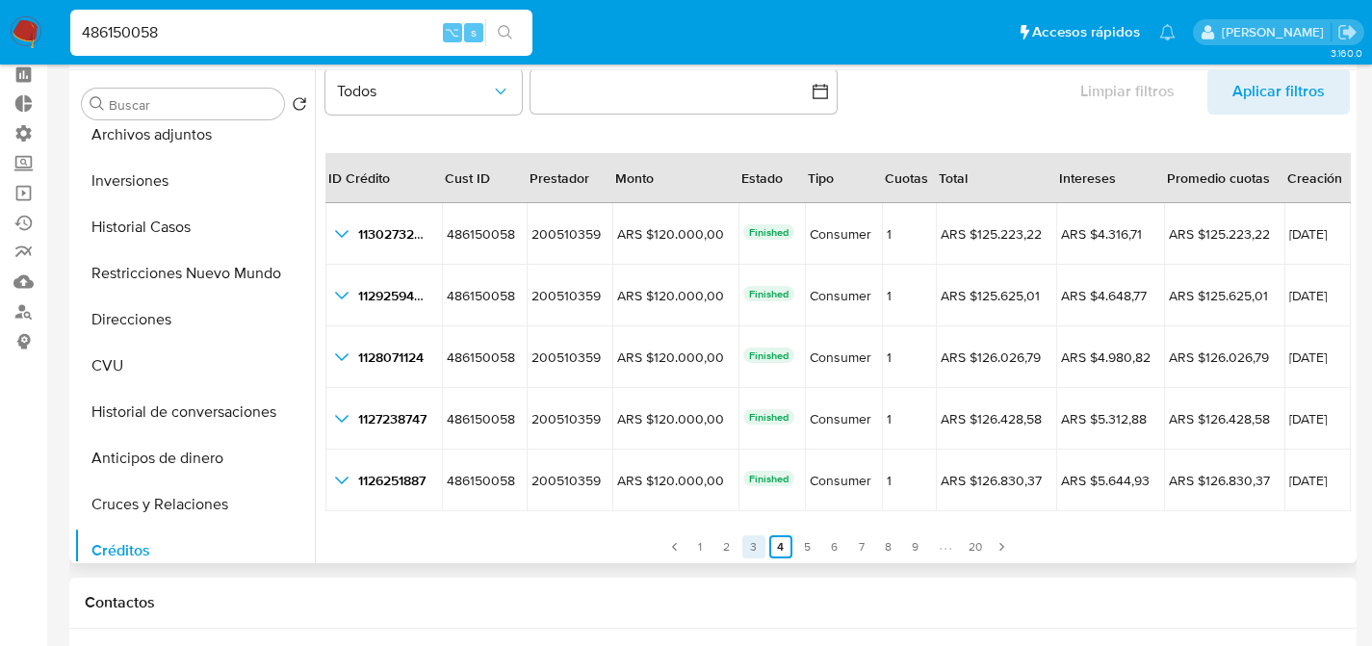
click at [747, 548] on link "3" at bounding box center [753, 546] width 23 height 23
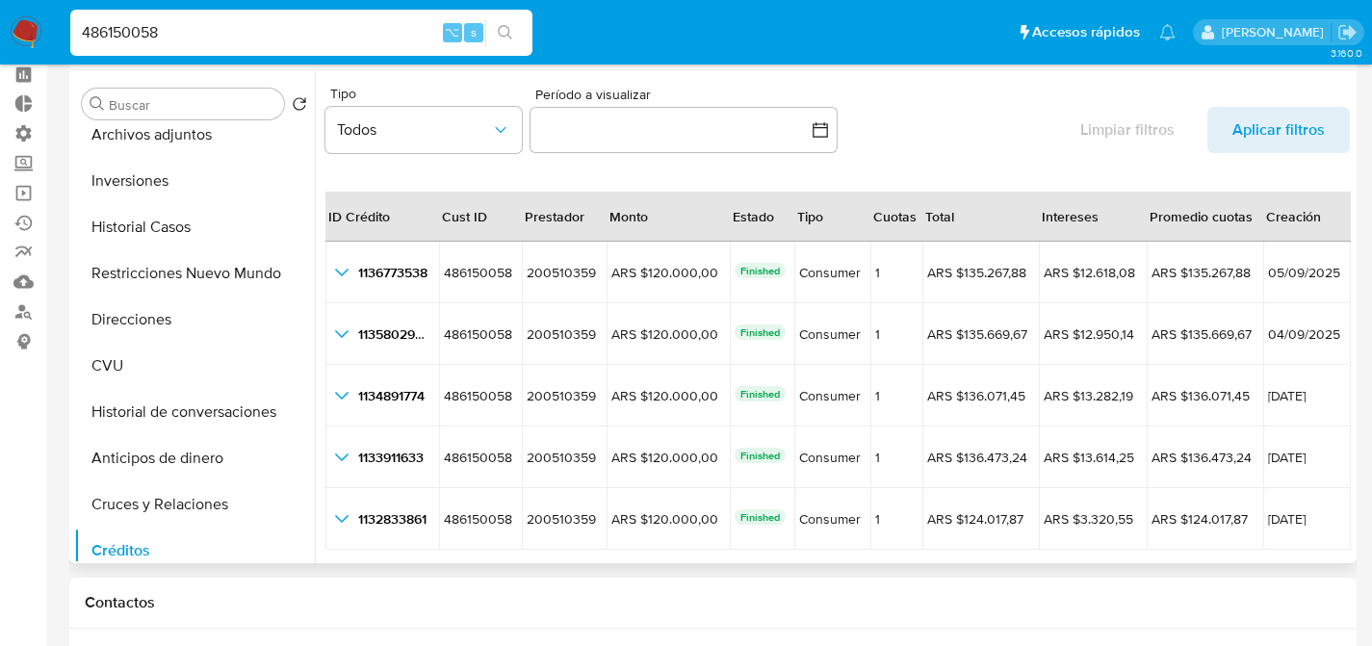
scroll to position [0, 0]
click at [817, 121] on icon "button" at bounding box center [820, 130] width 19 height 19
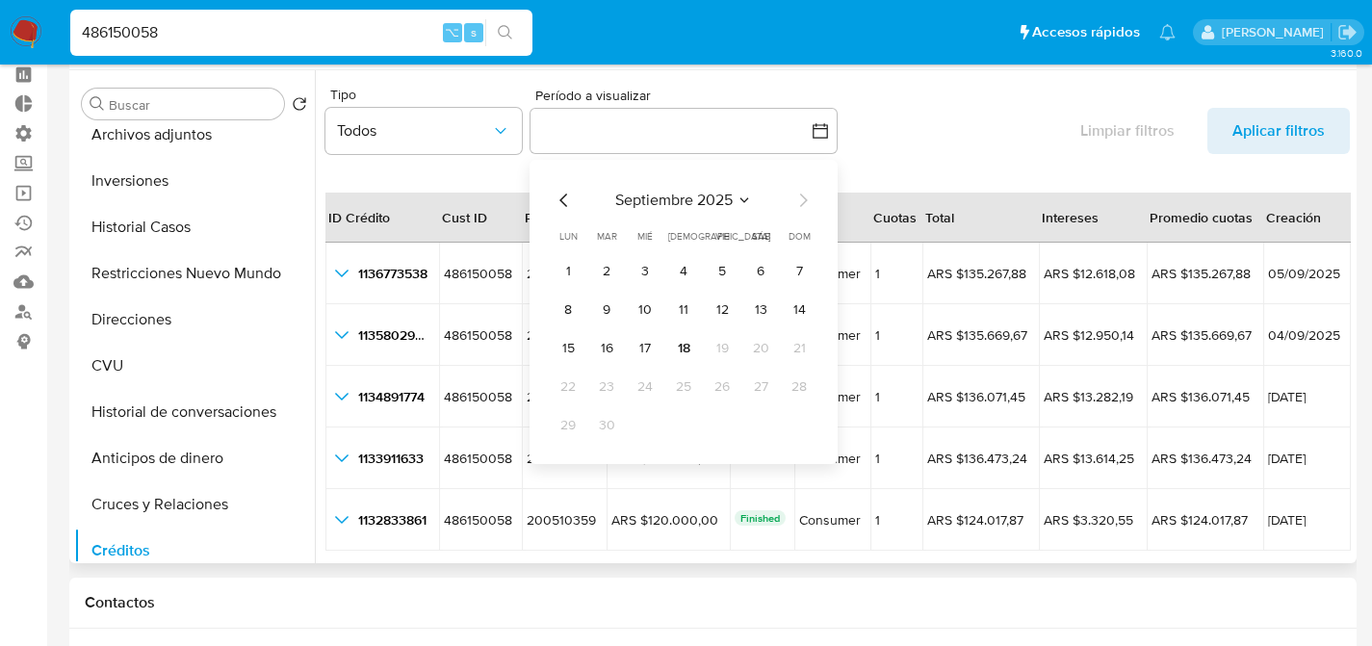
click at [557, 197] on icon "Mes anterior" at bounding box center [564, 200] width 23 height 23
click at [674, 426] on button "28" at bounding box center [683, 425] width 31 height 31
click at [767, 428] on button "30" at bounding box center [760, 425] width 31 height 31
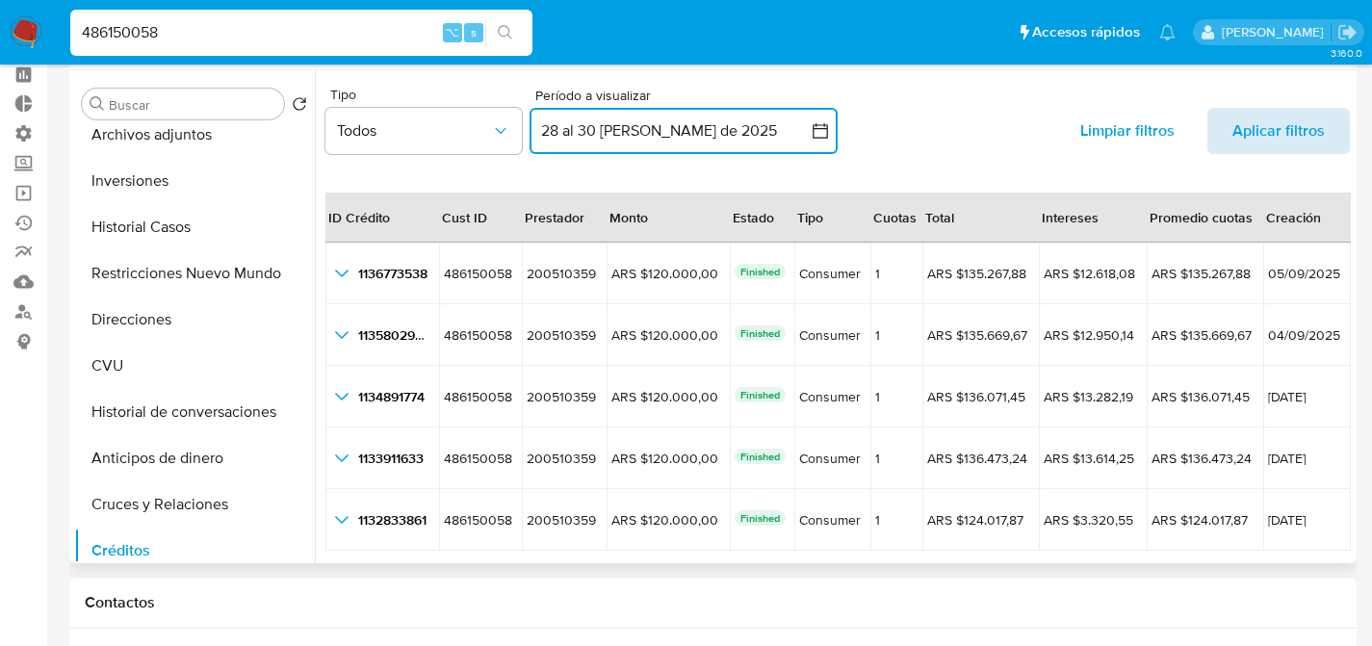
click at [1221, 130] on button "Aplicar filtros" at bounding box center [1279, 131] width 143 height 46
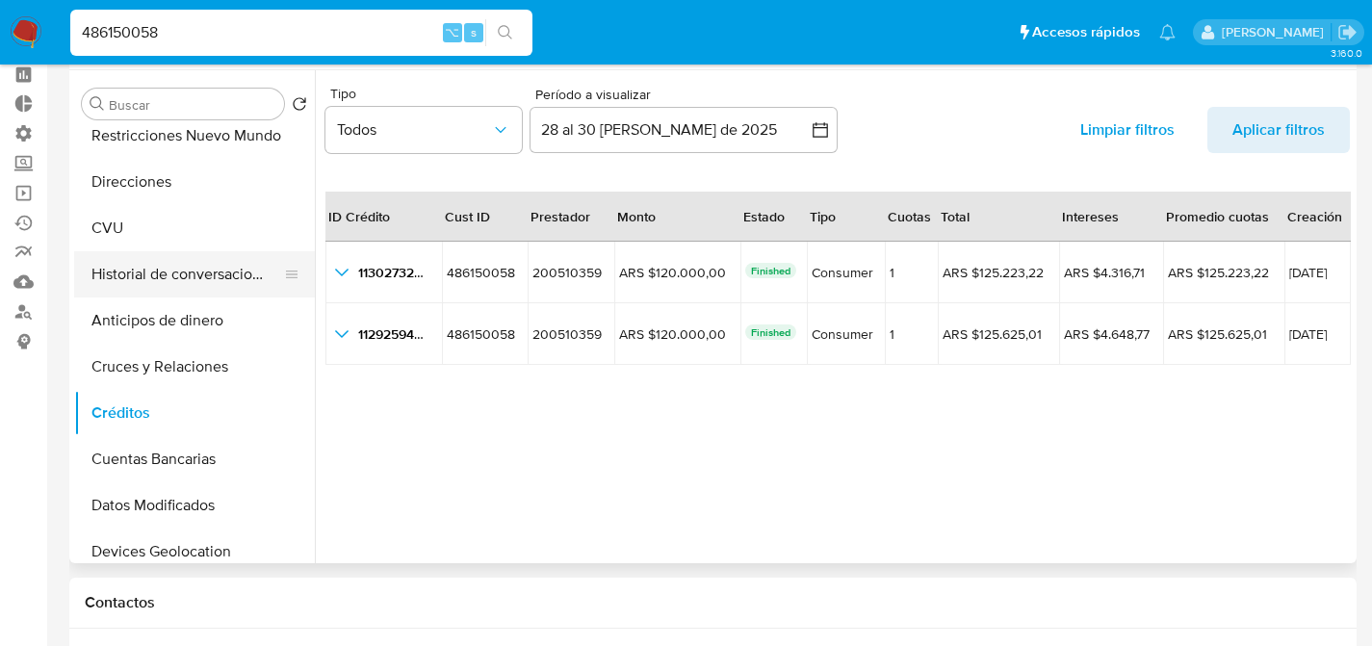
scroll to position [293, 0]
click at [122, 339] on button "Anticipos de dinero" at bounding box center [186, 320] width 225 height 46
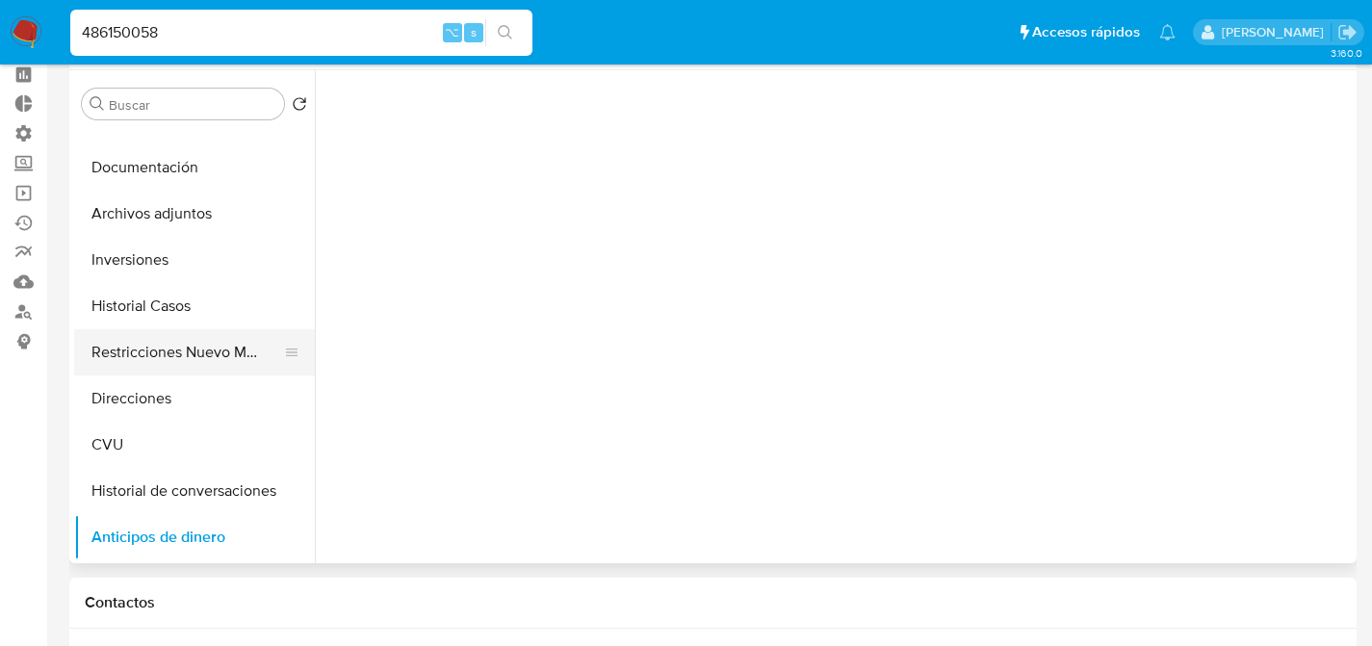
scroll to position [0, 0]
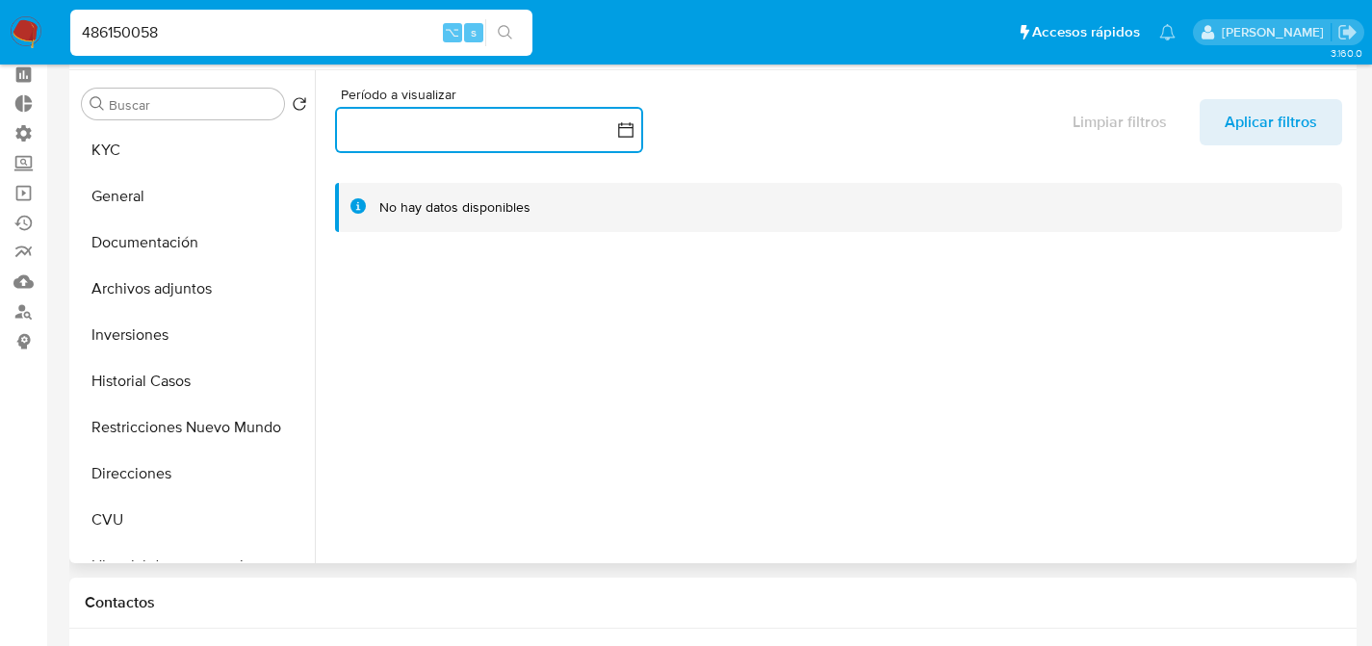
click at [594, 133] on button "button" at bounding box center [489, 130] width 308 height 46
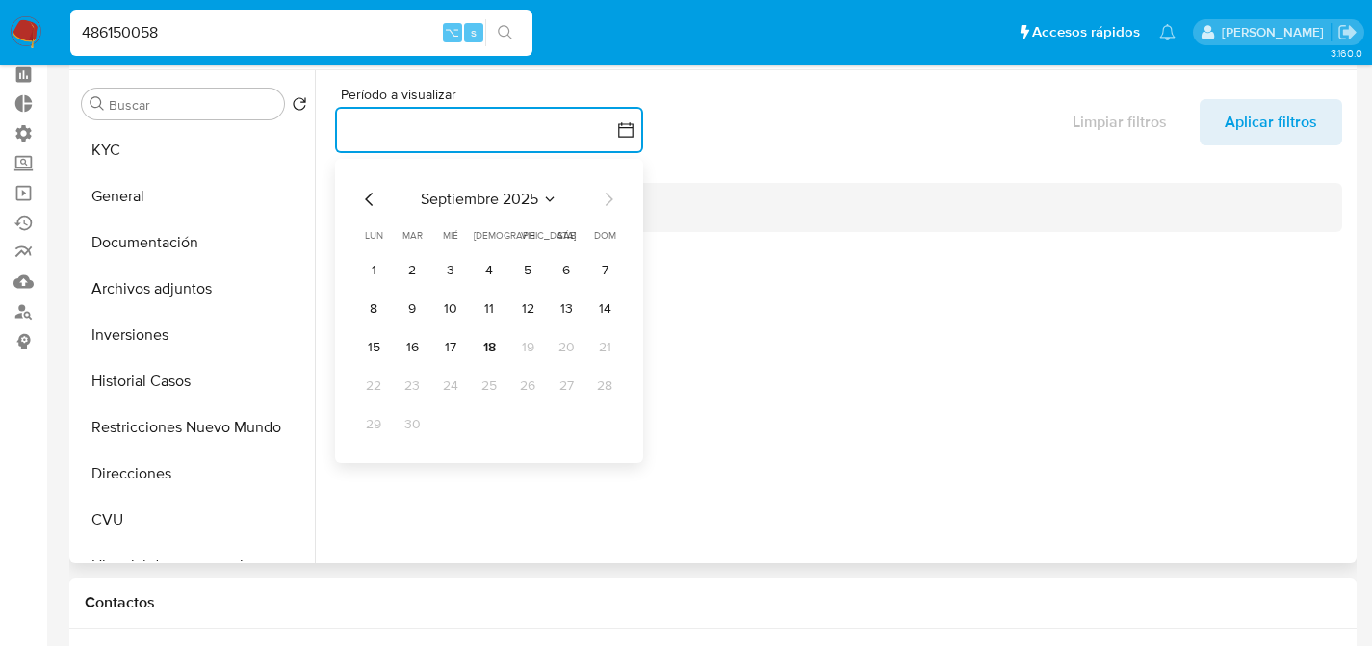
click at [366, 205] on icon "Mes anterior" at bounding box center [369, 199] width 23 height 23
click at [497, 425] on button "28" at bounding box center [489, 424] width 31 height 31
click at [563, 426] on button "30" at bounding box center [566, 424] width 31 height 31
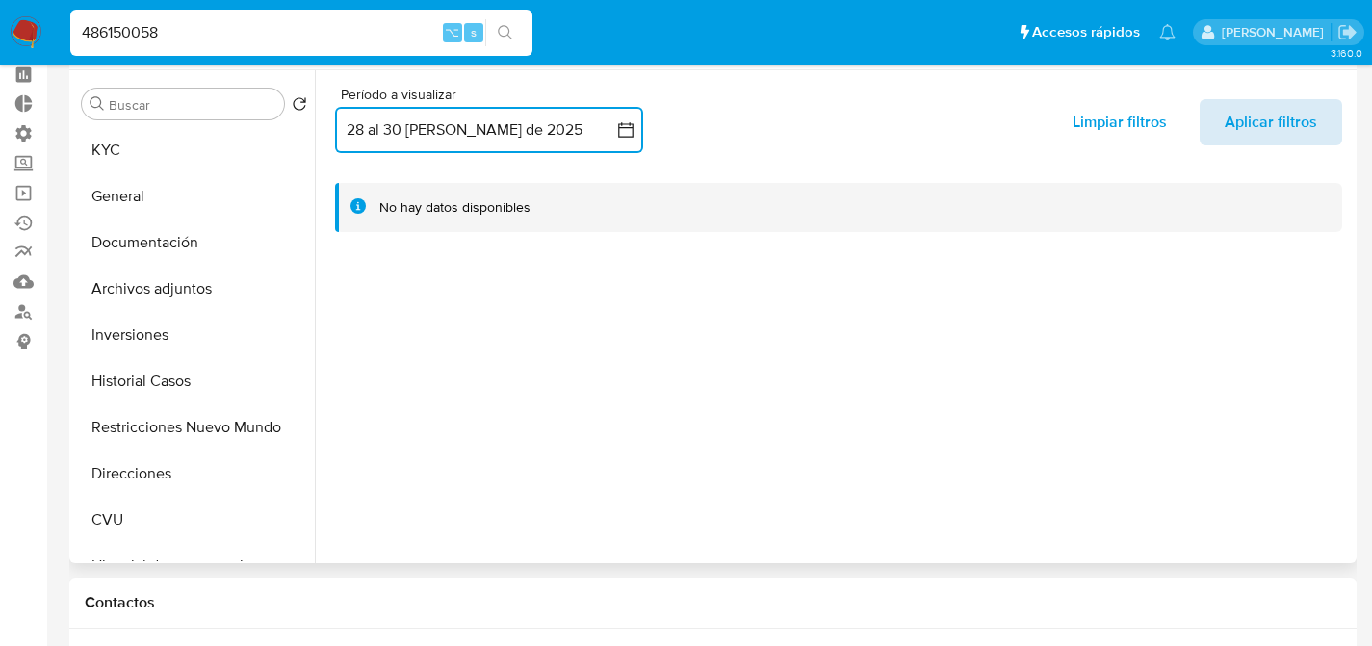
click at [1275, 105] on span "Aplicar filtros" at bounding box center [1271, 122] width 92 height 46
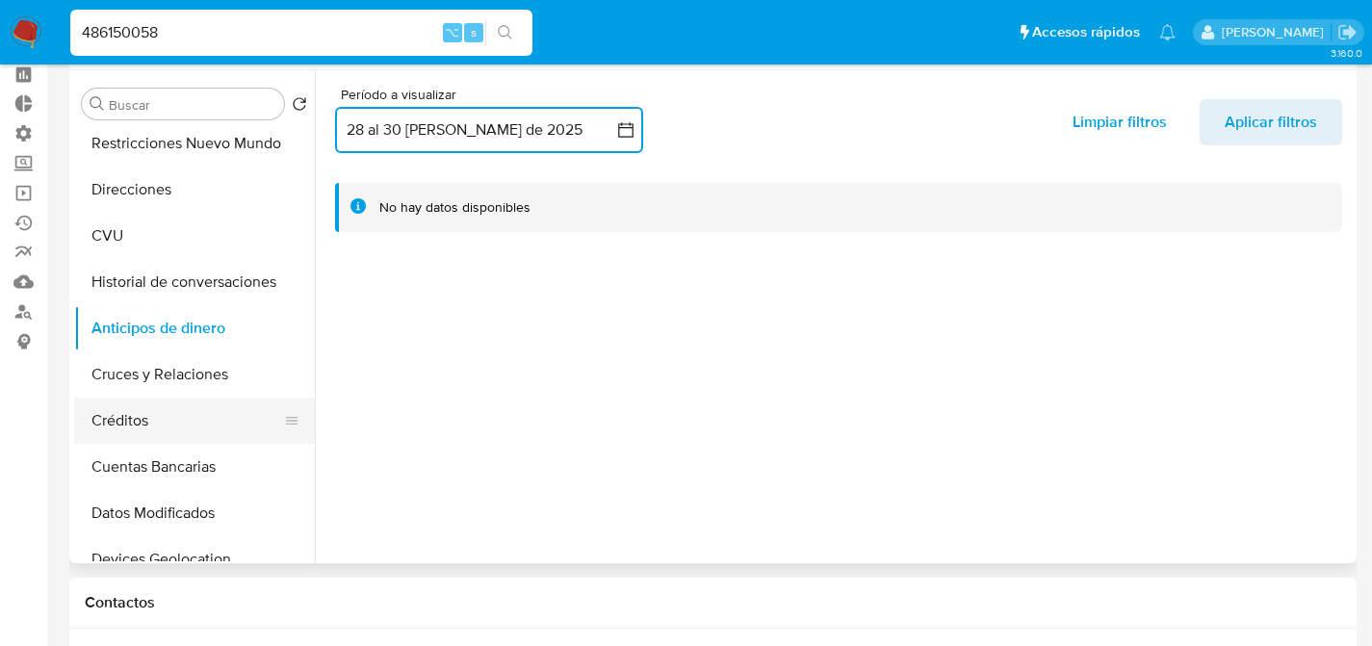
scroll to position [306, 0]
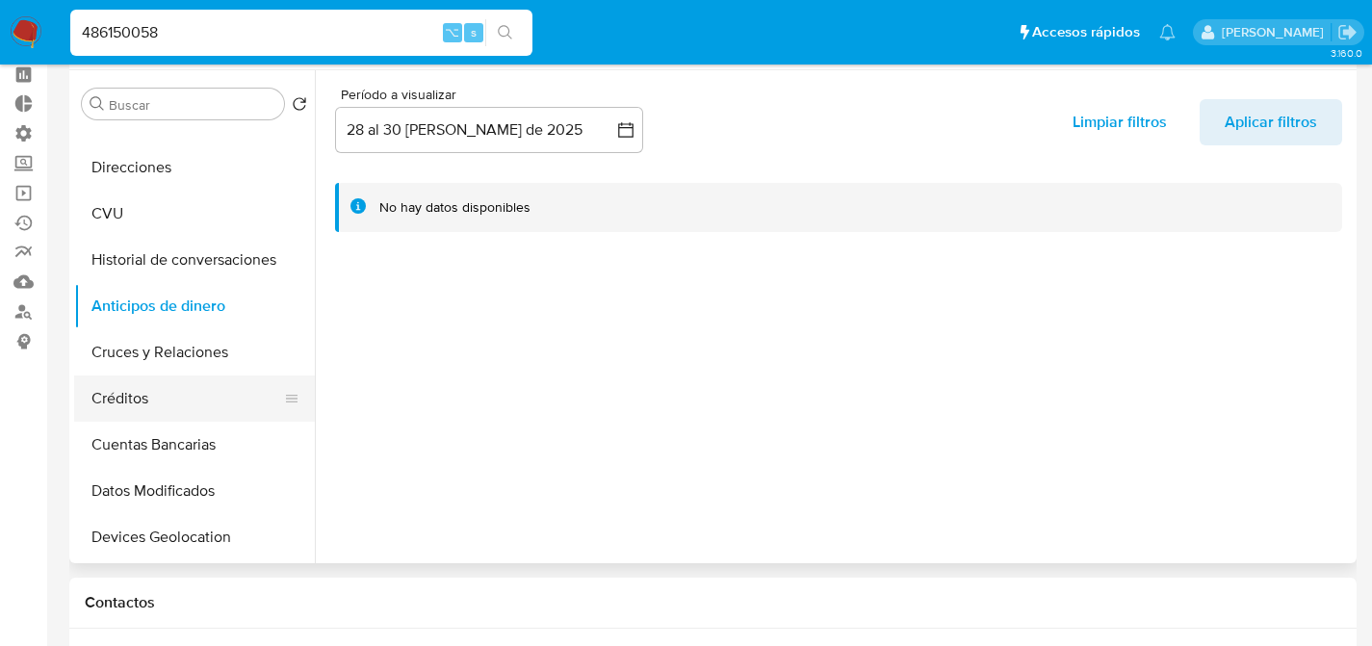
click at [143, 416] on button "Créditos" at bounding box center [186, 399] width 225 height 46
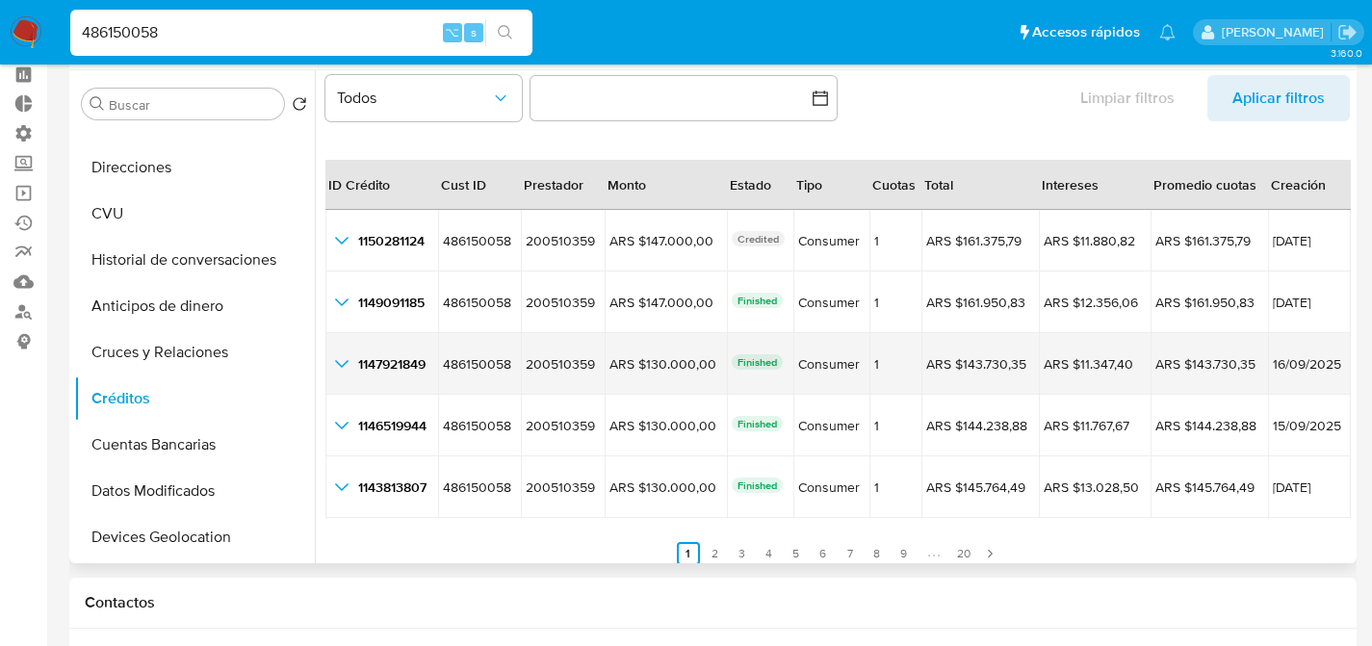
scroll to position [44, 0]
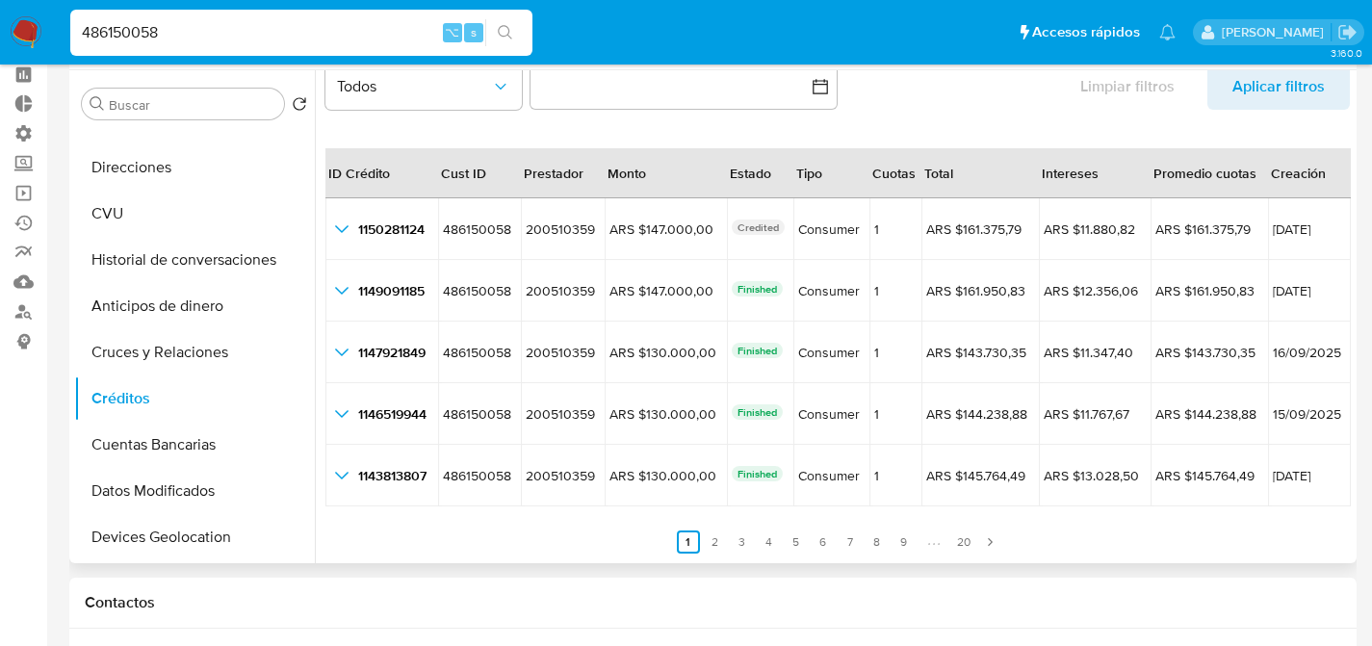
click at [751, 539] on ul "Anterior 1 2 3 4 5 6 7 8 9 20 Siguiente" at bounding box center [838, 531] width 1025 height 46
click at [759, 539] on link "4" at bounding box center [769, 542] width 23 height 23
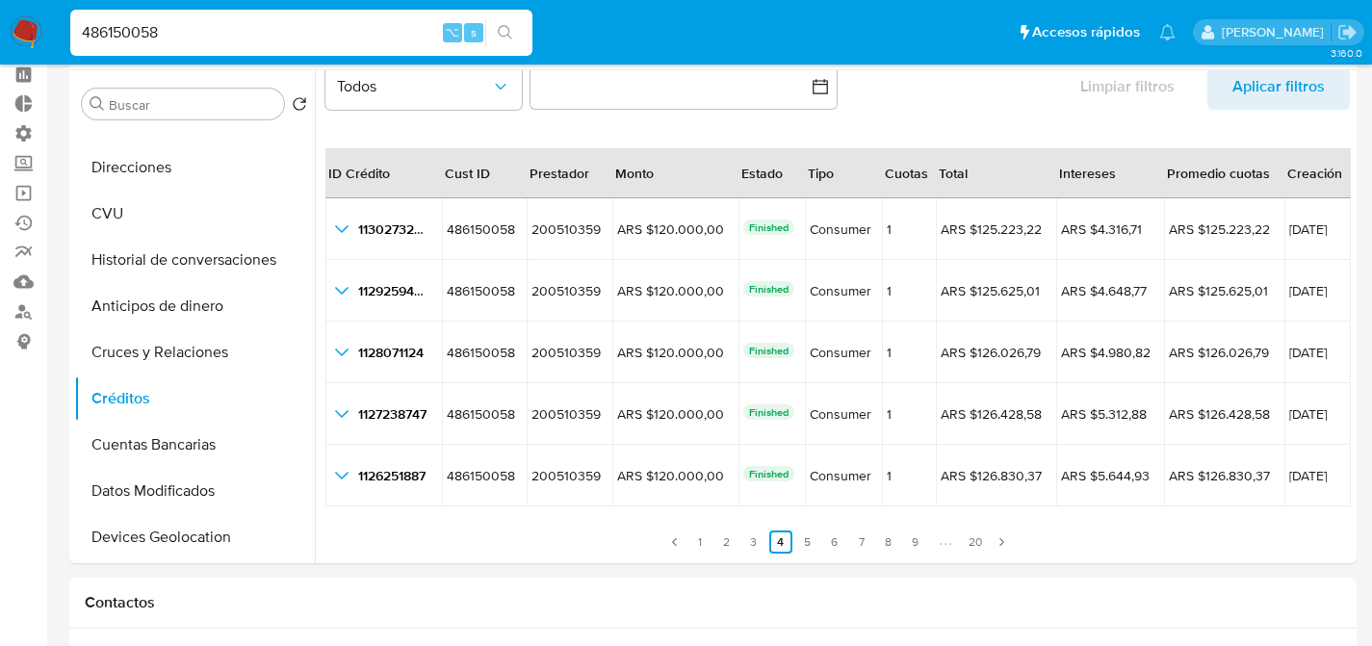
click at [212, 34] on input "486150058" at bounding box center [301, 32] width 462 height 25
click at [127, 136] on button "Restricciones Nuevo Mundo" at bounding box center [186, 121] width 225 height 46
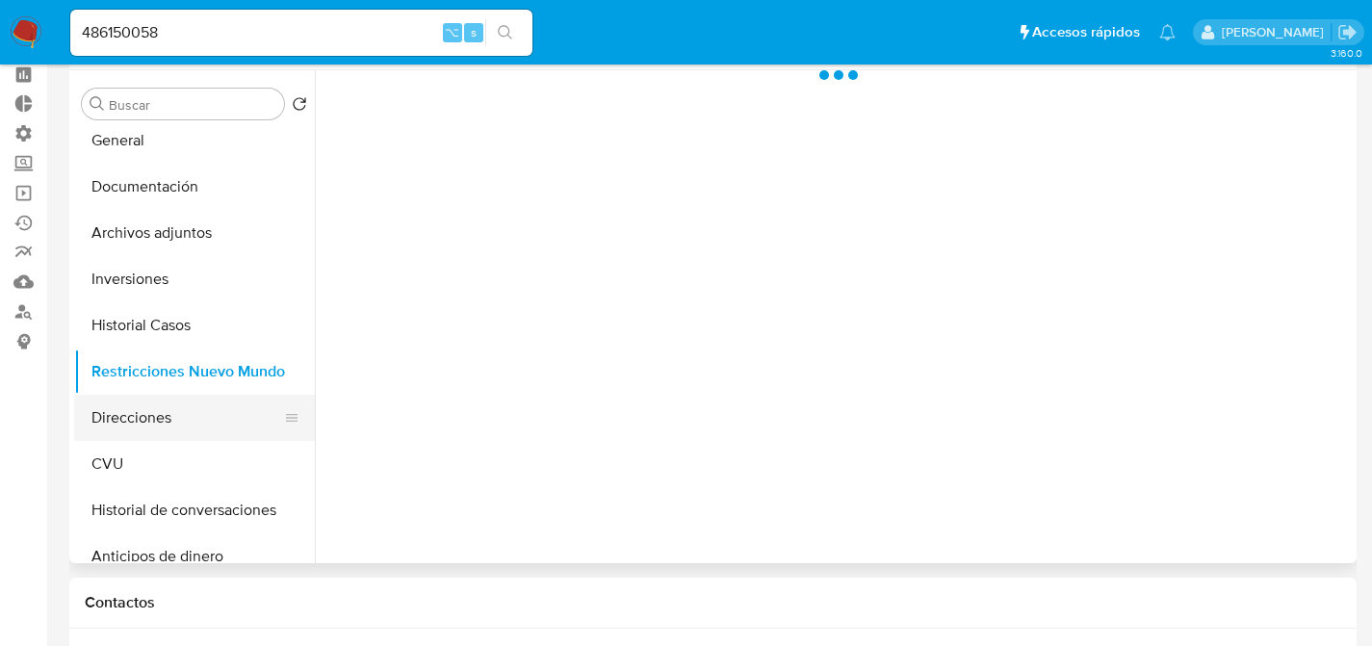
scroll to position [0, 0]
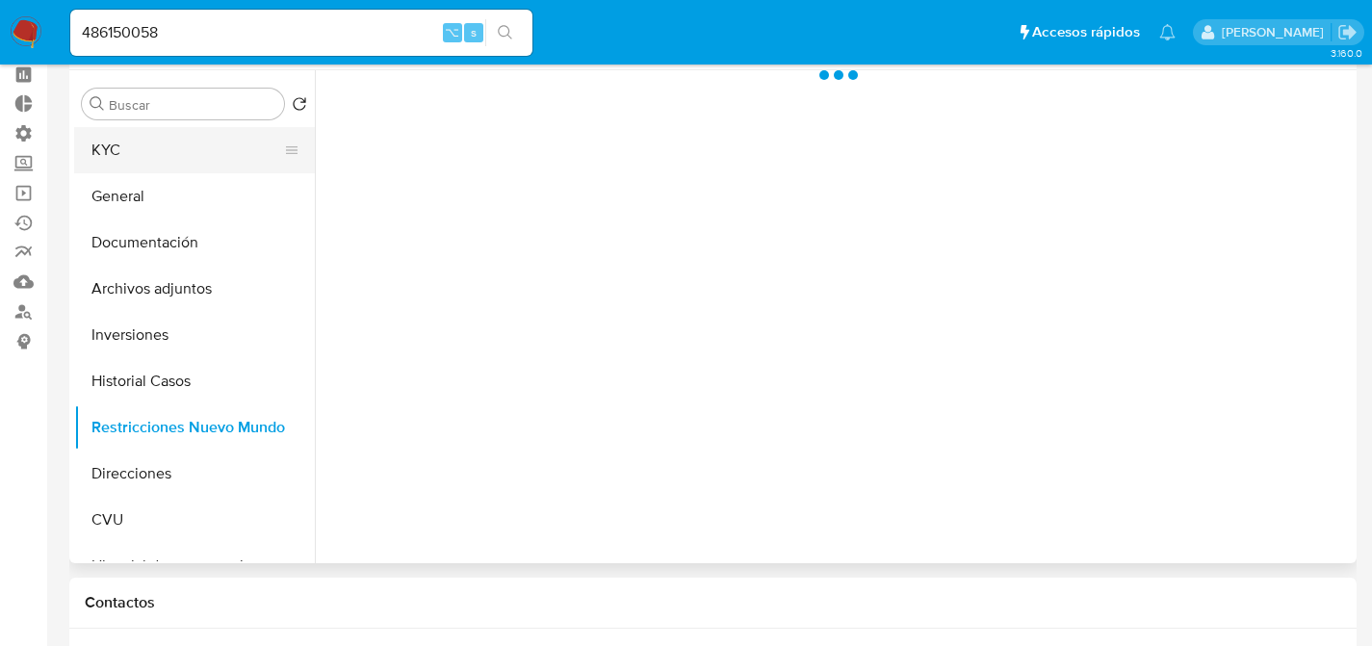
click at [146, 152] on button "KYC" at bounding box center [186, 150] width 225 height 46
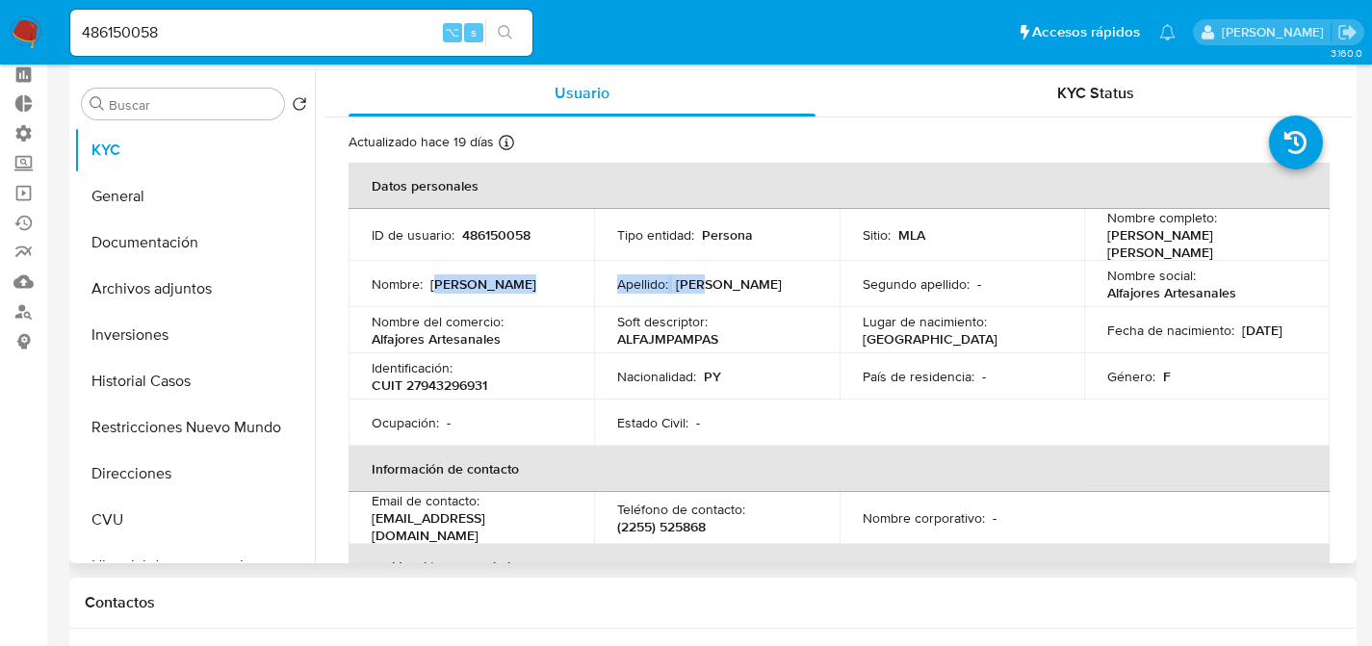
drag, startPoint x: 436, startPoint y: 279, endPoint x: 698, endPoint y: 279, distance: 261.9
click at [698, 279] on tr "Nombre : Claudia Teresita Apellido : Vera Parodi Segundo apellido : - Nombre so…" at bounding box center [839, 284] width 981 height 46
click at [699, 279] on p "Vera Parodi" at bounding box center [729, 283] width 106 height 17
click at [162, 25] on input "486150058" at bounding box center [301, 32] width 462 height 25
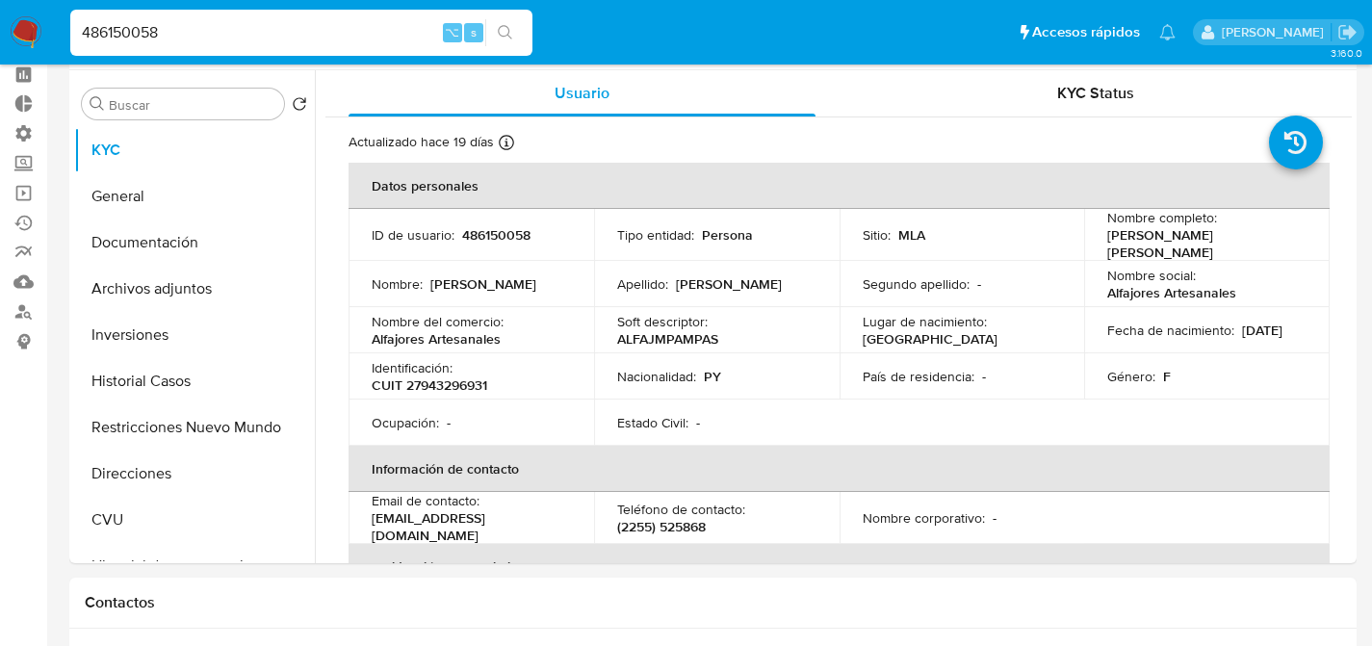
click at [241, 33] on input "486150058" at bounding box center [301, 32] width 462 height 25
click at [571, 277] on td "Nombre : Claudia Teresita" at bounding box center [472, 284] width 246 height 46
click at [148, 483] on button "Direcciones" at bounding box center [186, 474] width 225 height 46
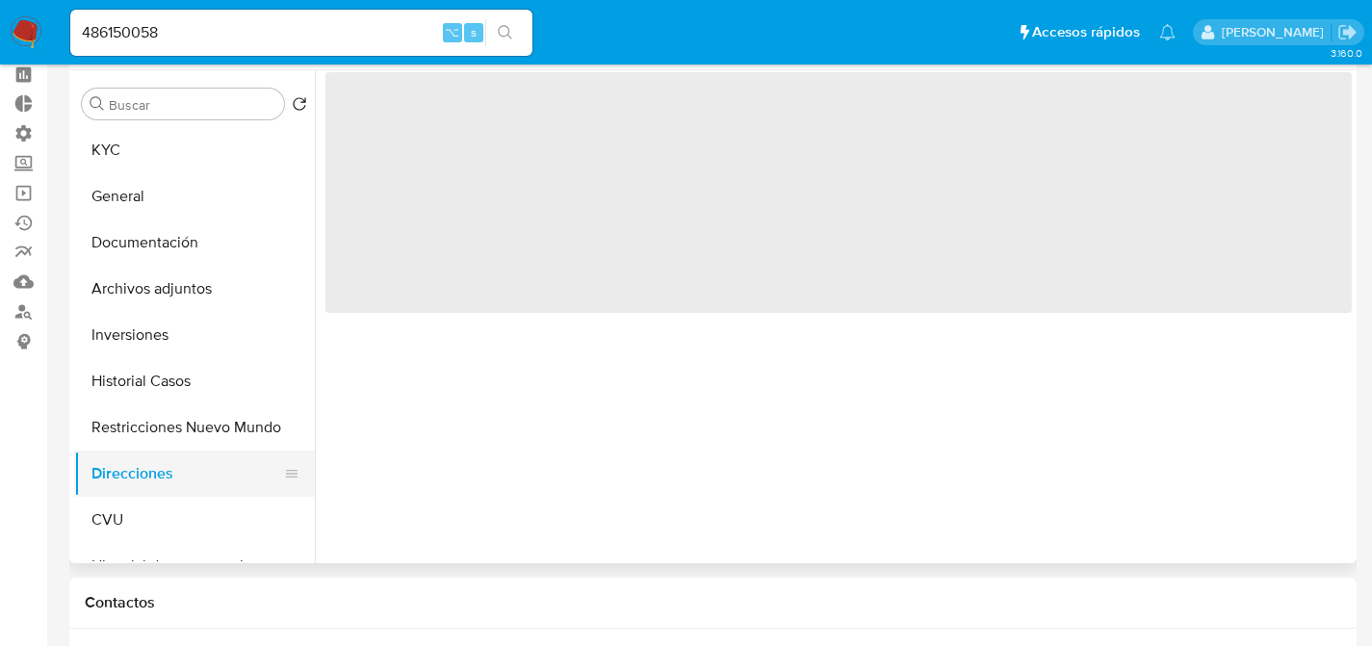
drag, startPoint x: 123, startPoint y: 521, endPoint x: 136, endPoint y: 494, distance: 29.7
click at [123, 521] on button "CVU" at bounding box center [194, 520] width 241 height 46
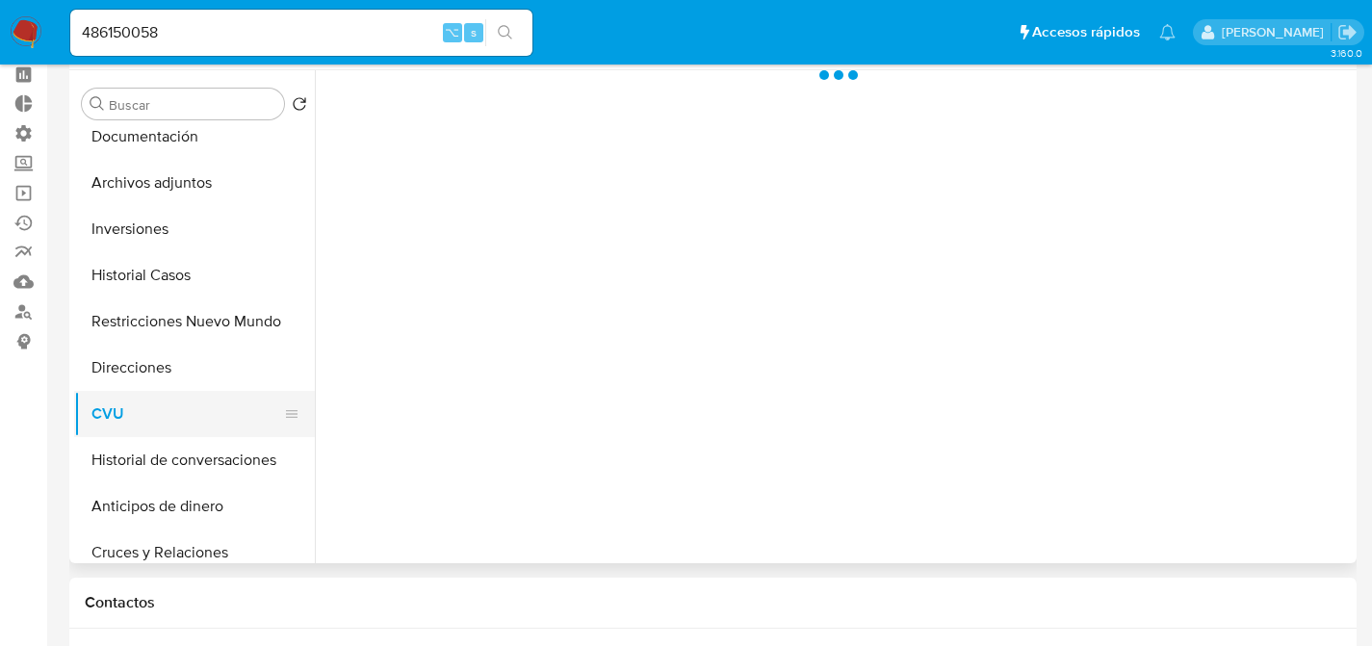
scroll to position [182, 0]
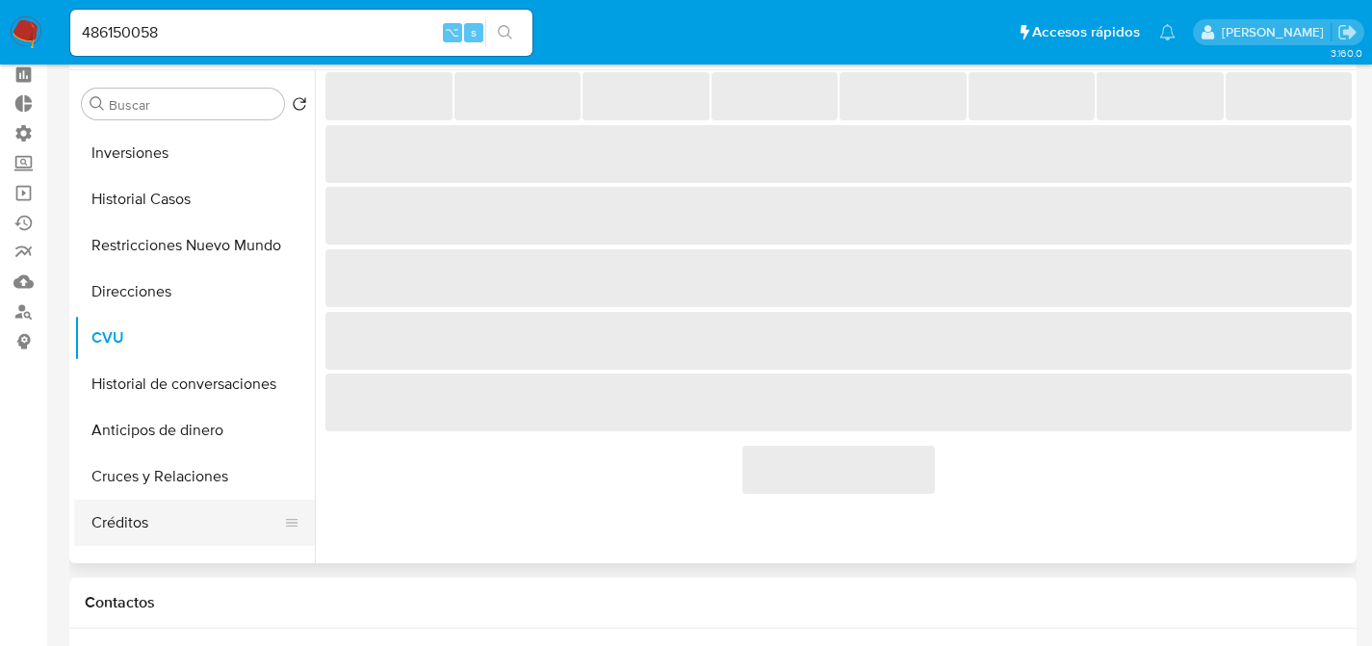
click at [138, 524] on button "Créditos" at bounding box center [186, 523] width 225 height 46
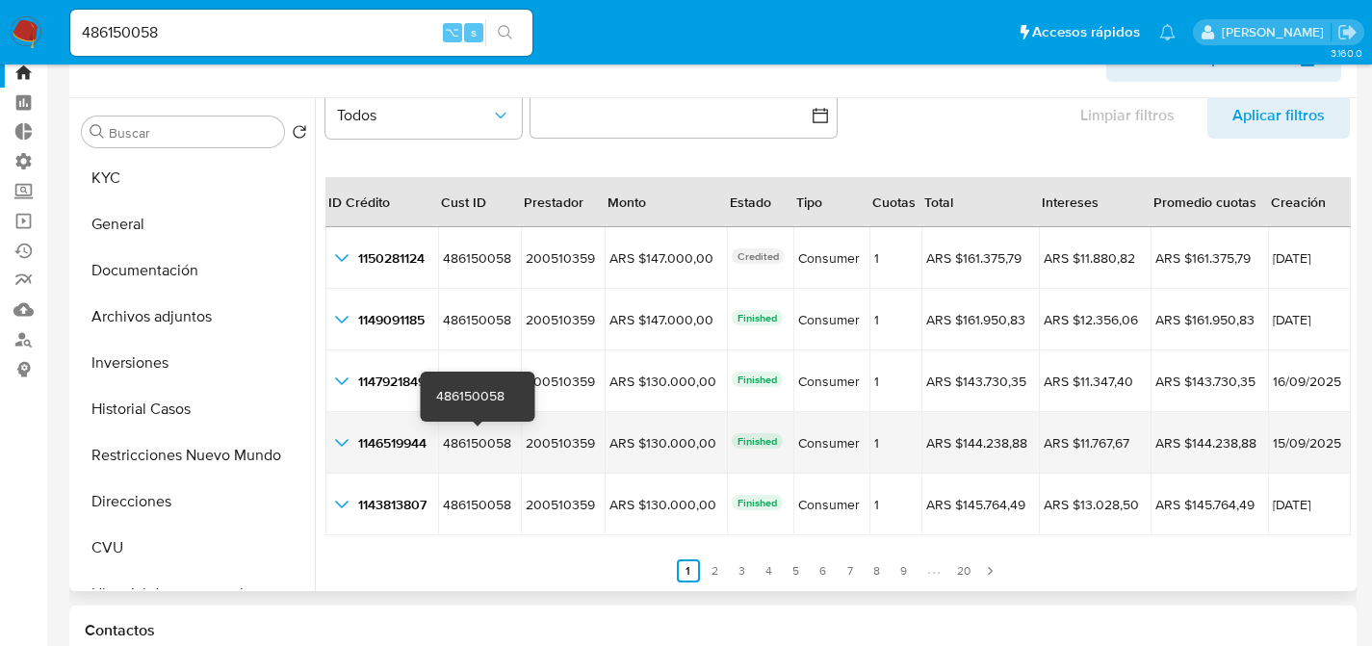
scroll to position [44, 0]
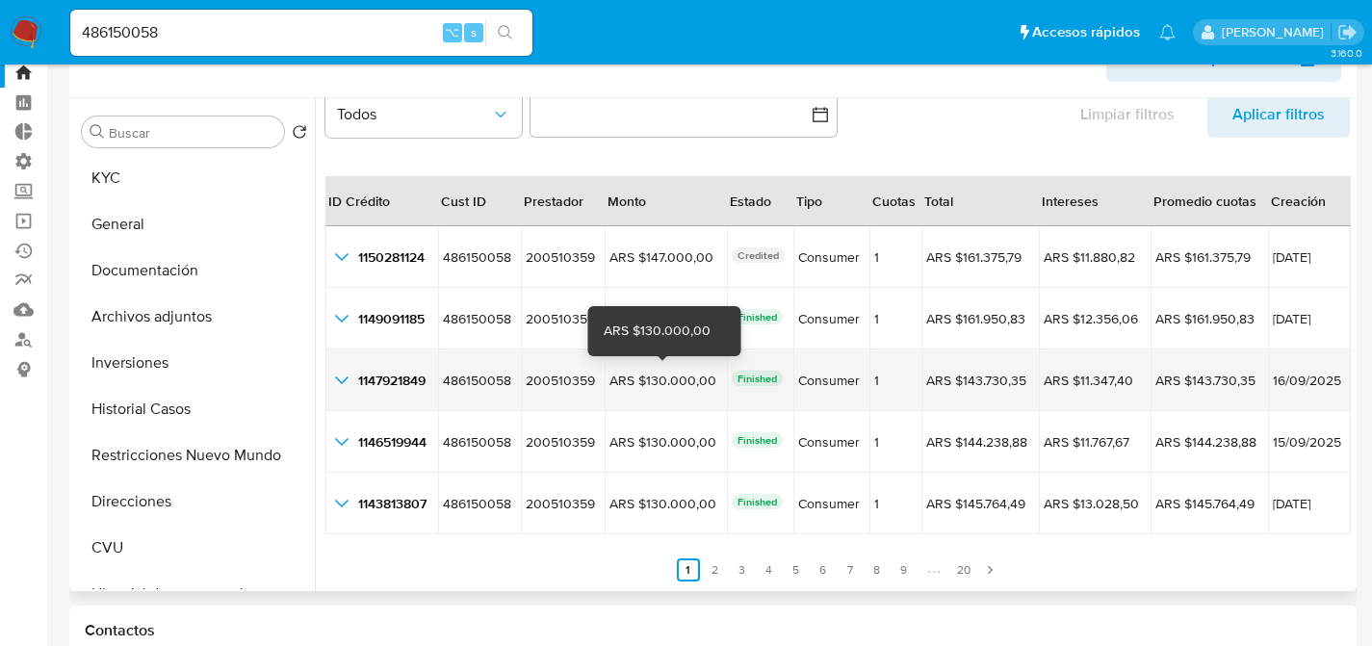
drag, startPoint x: 623, startPoint y: 379, endPoint x: 692, endPoint y: 373, distance: 69.7
click at [692, 373] on div "ARS $130.000,00" at bounding box center [664, 380] width 108 height 17
click at [355, 379] on div "1147921849 1147921849" at bounding box center [381, 380] width 103 height 23
click at [351, 379] on icon "button_show_hidden_detail_by_id_2" at bounding box center [341, 380] width 23 height 23
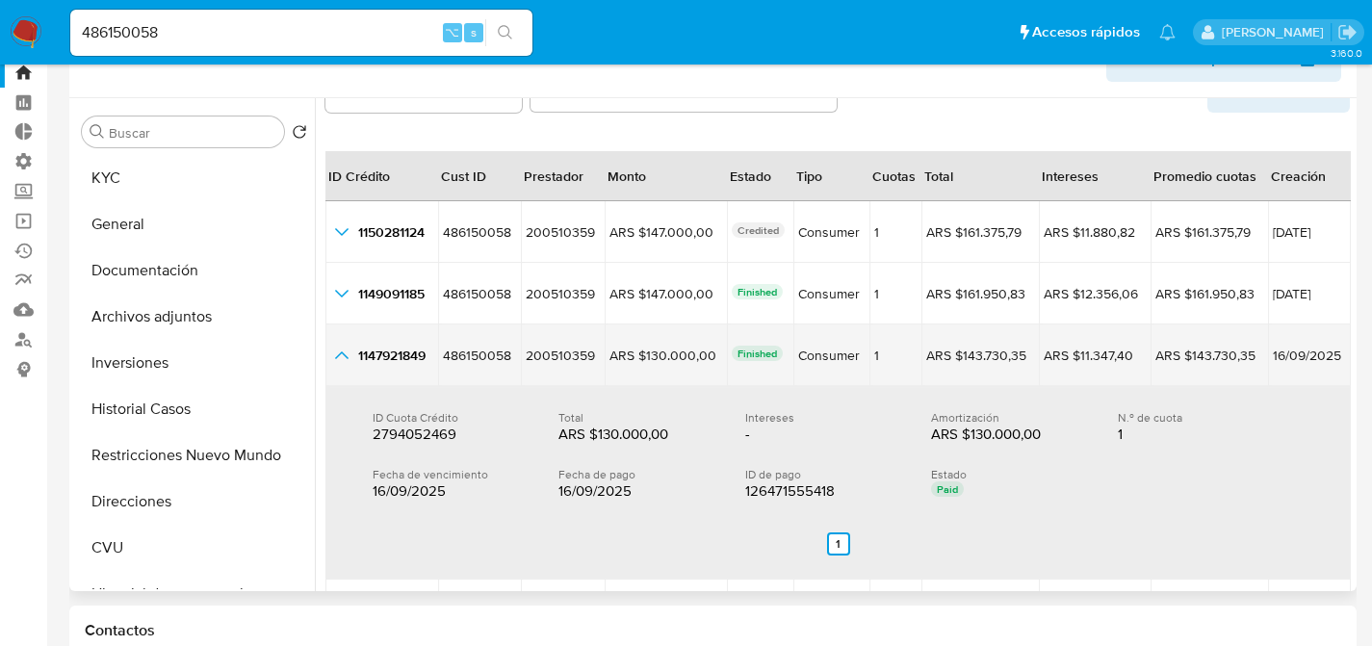
scroll to position [103, 0]
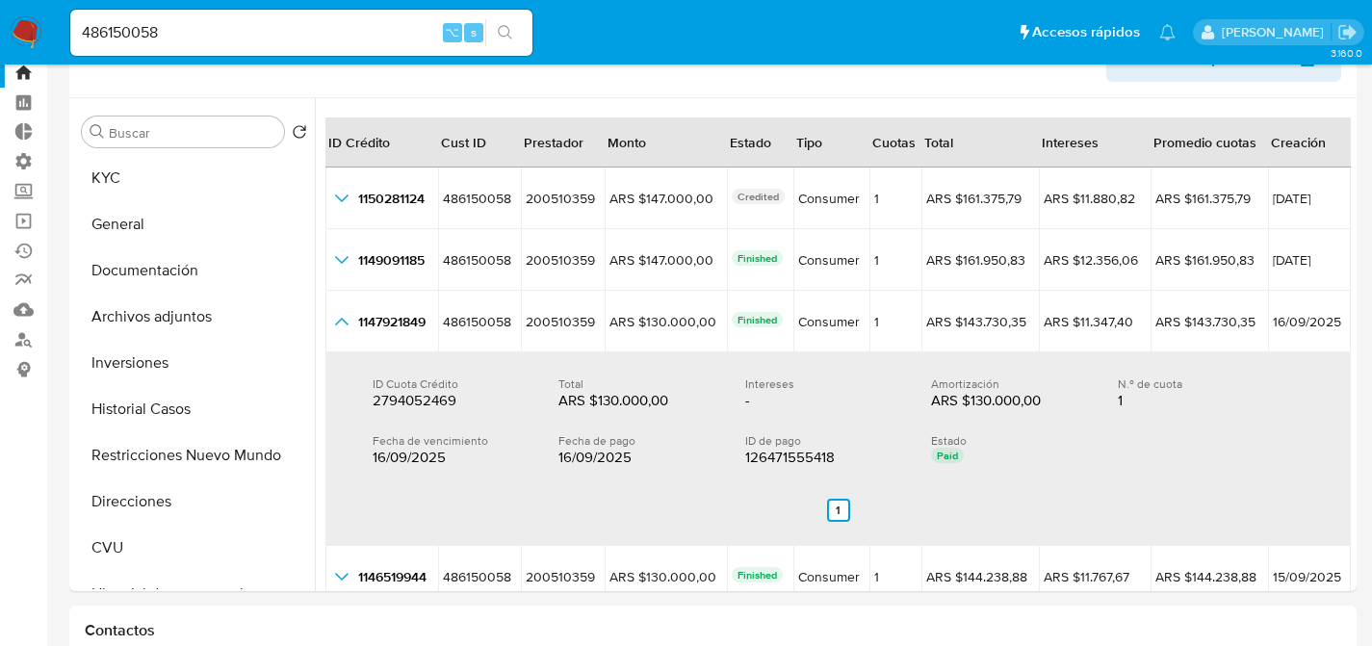
click at [352, 37] on input "486150058" at bounding box center [301, 32] width 462 height 25
paste input "130002952"
type input "130002952"
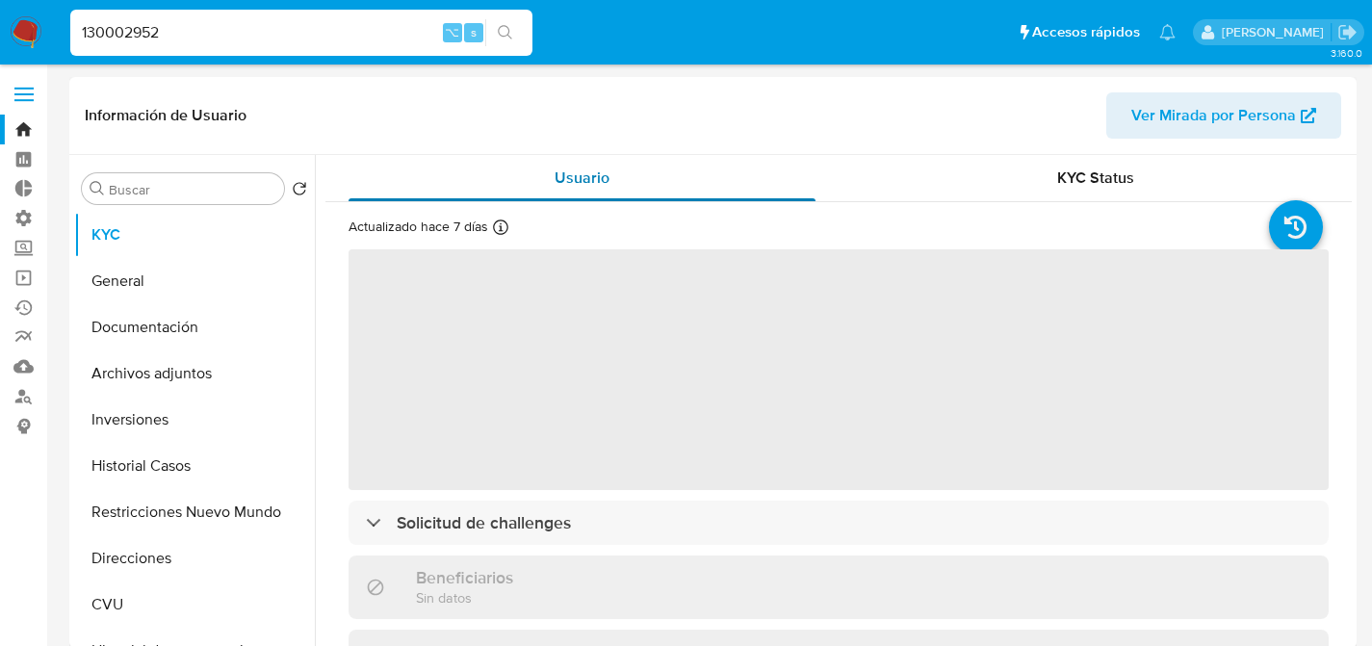
select select "10"
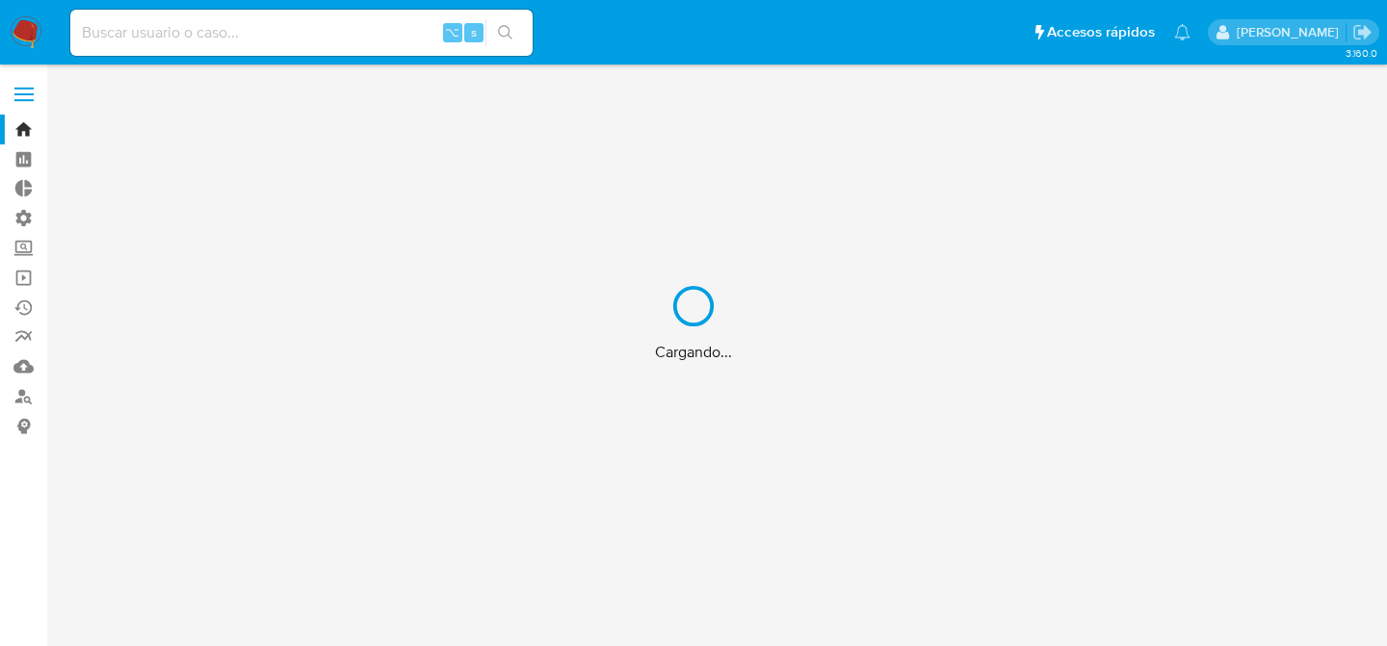
click at [21, 406] on div "Cargando..." at bounding box center [693, 323] width 1387 height 646
click at [23, 399] on div "Cargando..." at bounding box center [693, 323] width 1387 height 646
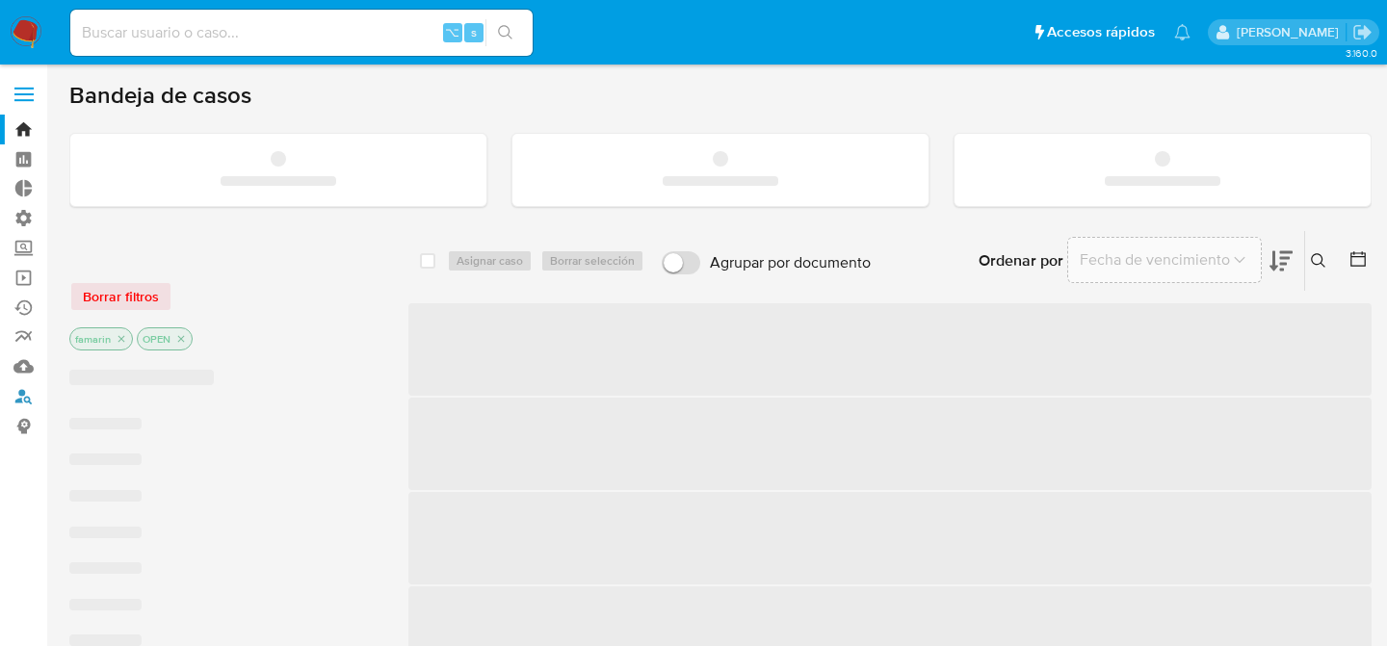
click at [23, 399] on link "Buscador de personas" at bounding box center [114, 396] width 229 height 30
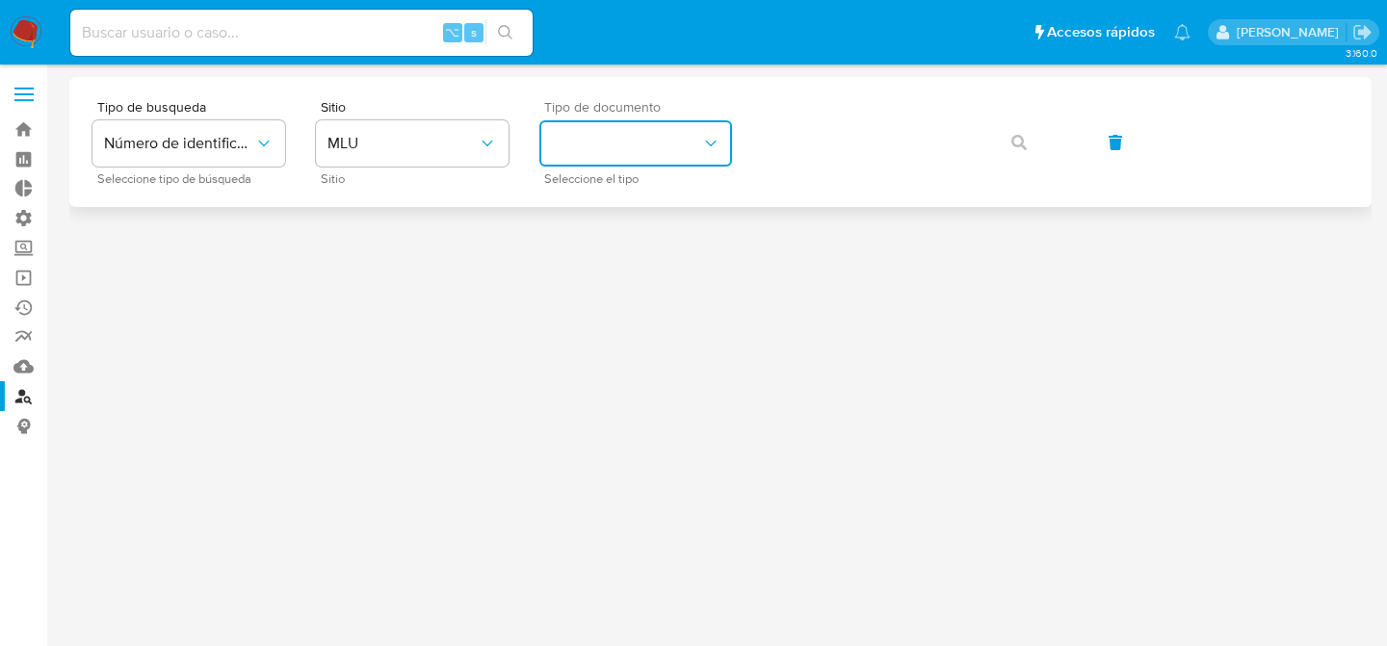
drag, startPoint x: 612, startPoint y: 182, endPoint x: 699, endPoint y: 161, distance: 90.2
click at [705, 162] on button "identificationType" at bounding box center [635, 143] width 193 height 46
click at [414, 138] on span "MLU" at bounding box center [402, 143] width 150 height 19
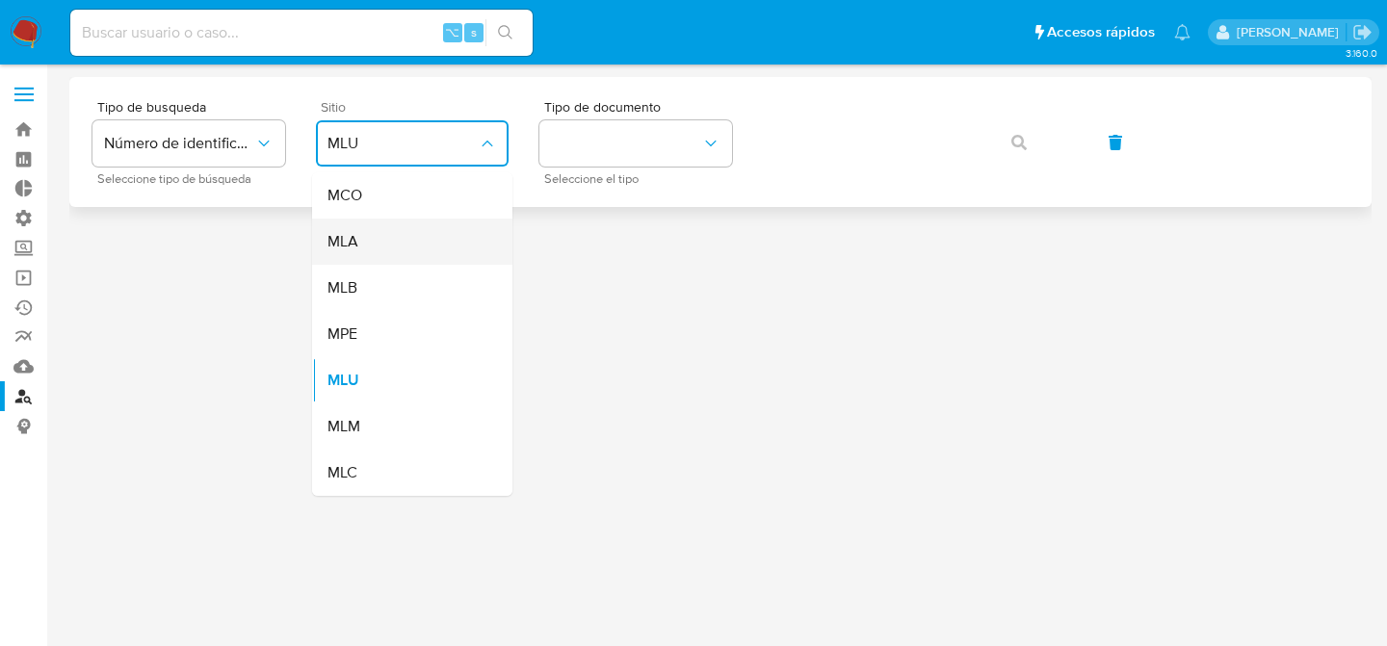
click at [400, 229] on div "MLA" at bounding box center [406, 242] width 158 height 46
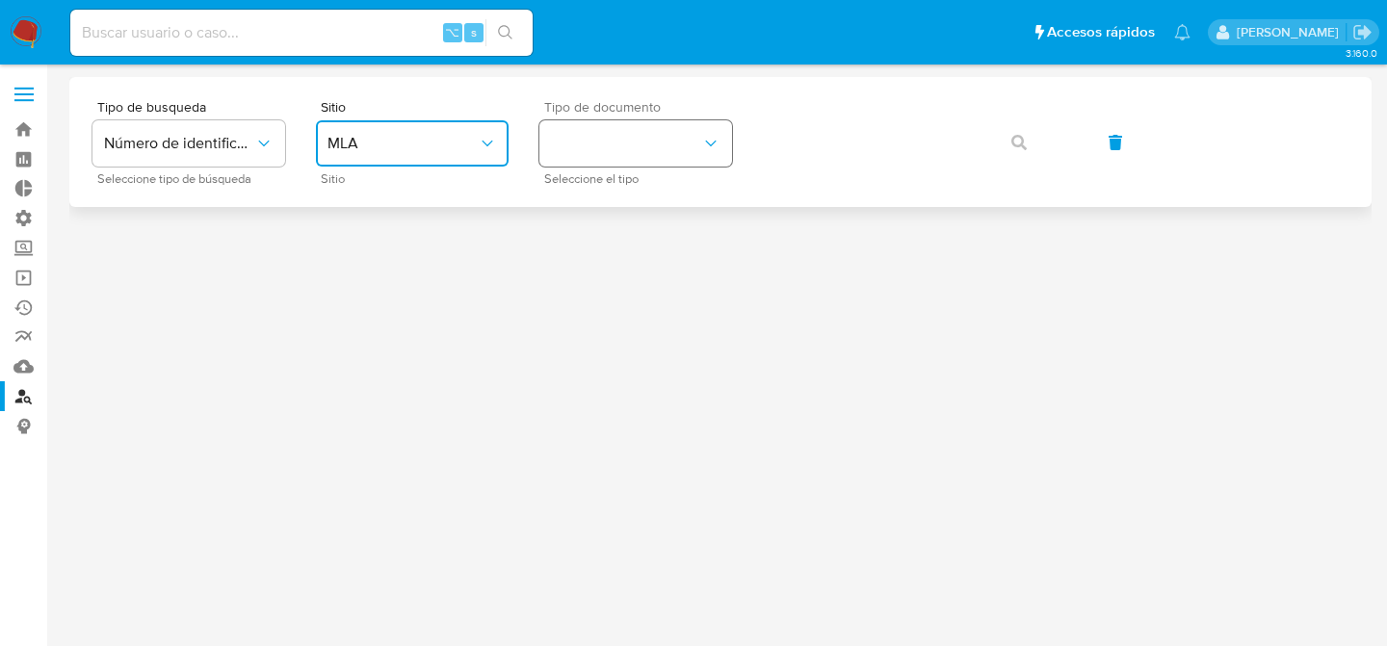
click at [624, 121] on button "identificationType" at bounding box center [635, 143] width 193 height 46
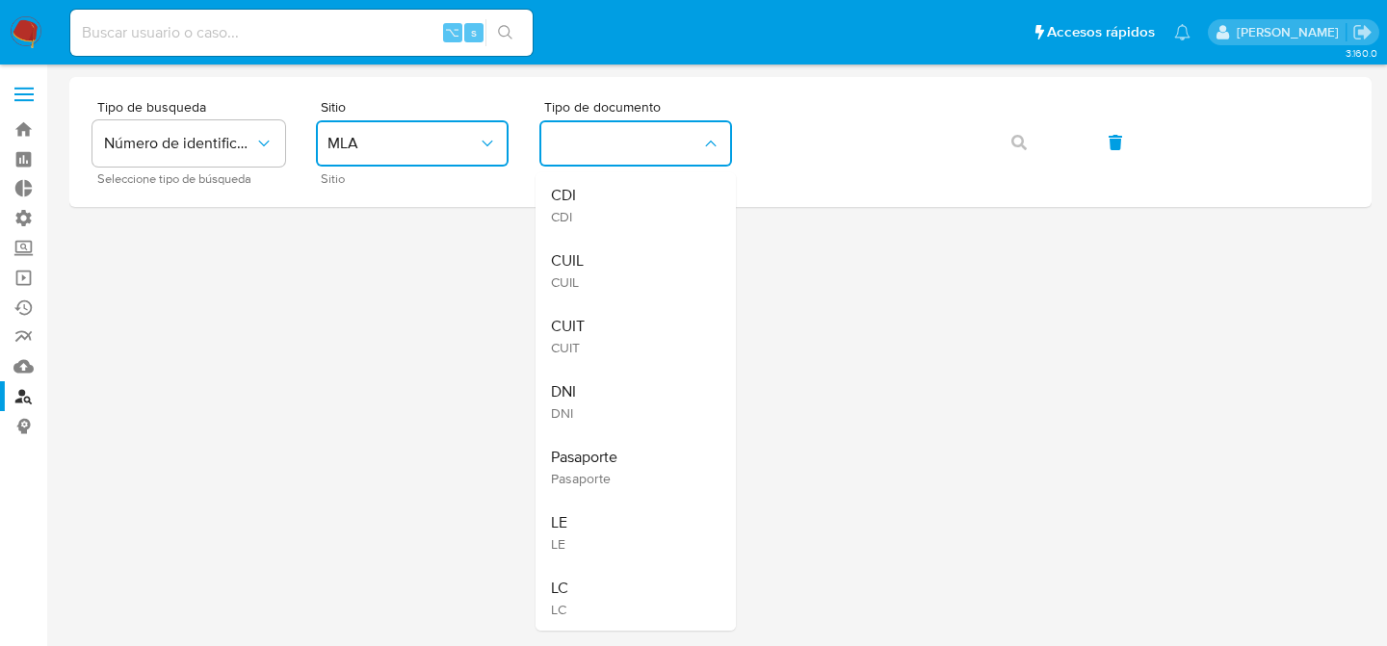
drag, startPoint x: 604, startPoint y: 313, endPoint x: 629, endPoint y: 304, distance: 26.5
click at [604, 314] on div "CUIT CUIT" at bounding box center [630, 335] width 158 height 65
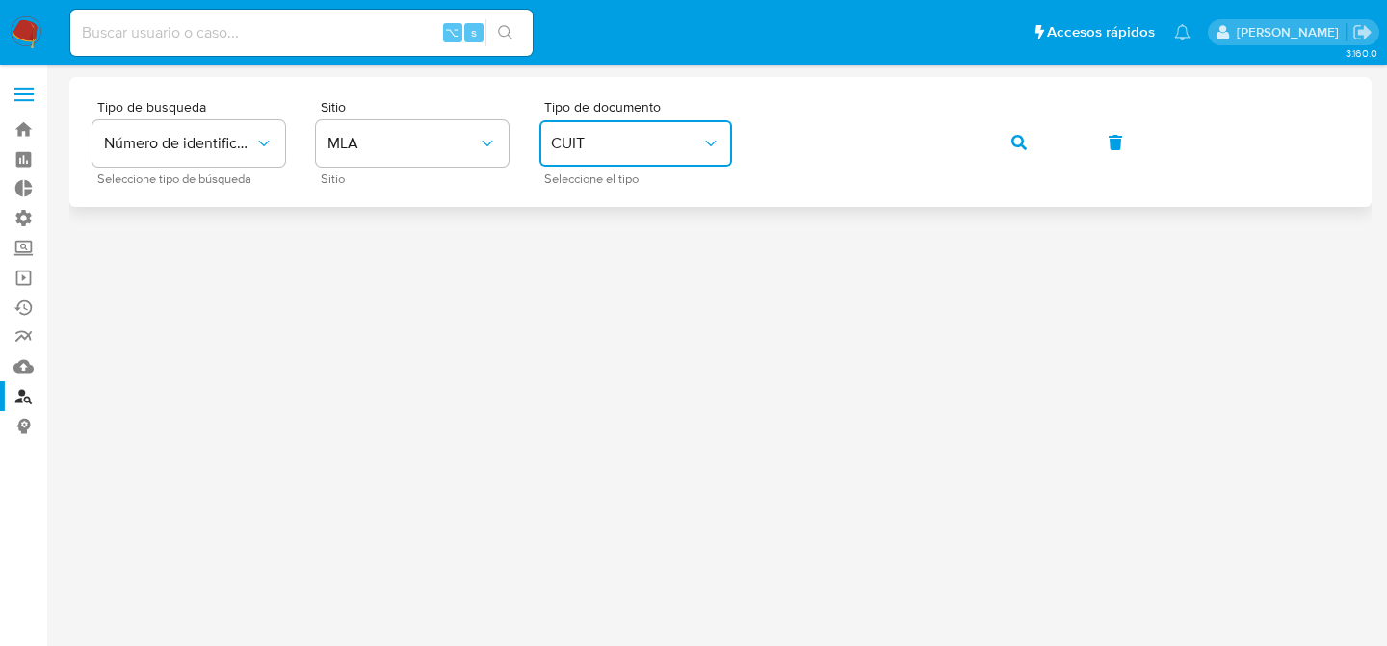
click at [986, 119] on button "button" at bounding box center [1018, 142] width 65 height 46
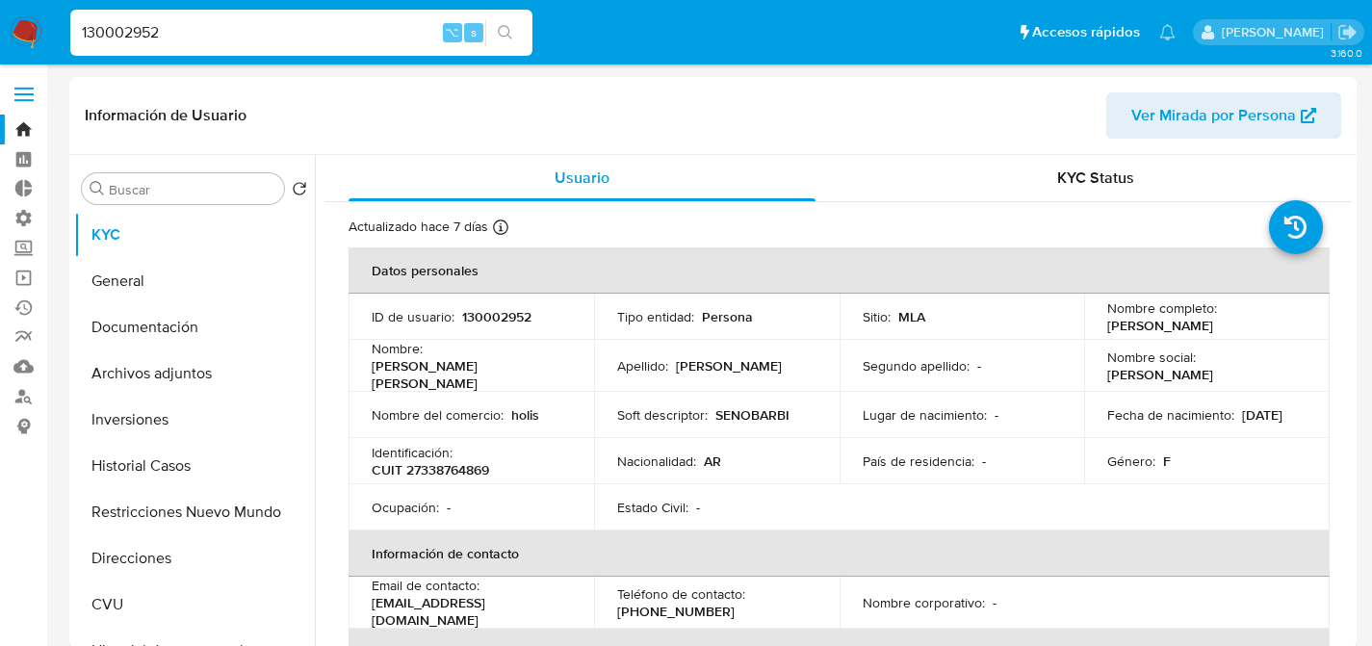
select select "10"
click at [155, 556] on button "Direcciones" at bounding box center [186, 558] width 225 height 46
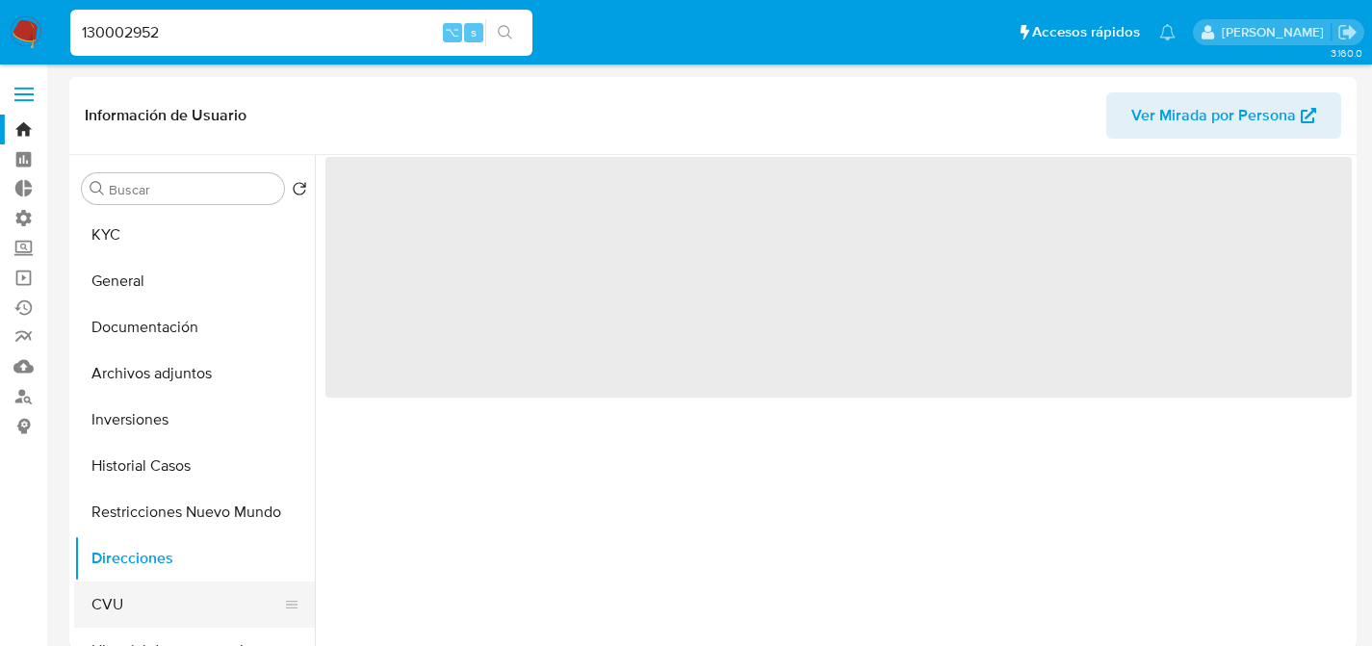
click at [148, 592] on button "CVU" at bounding box center [186, 605] width 225 height 46
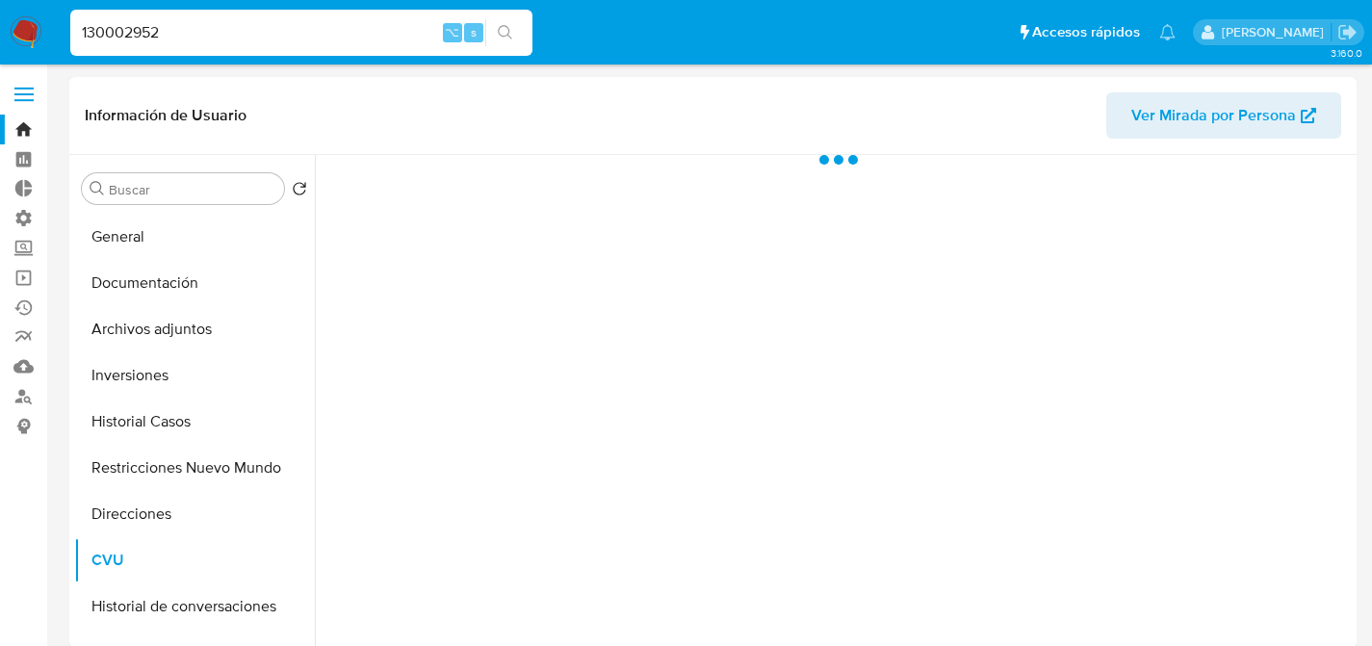
scroll to position [151, 0]
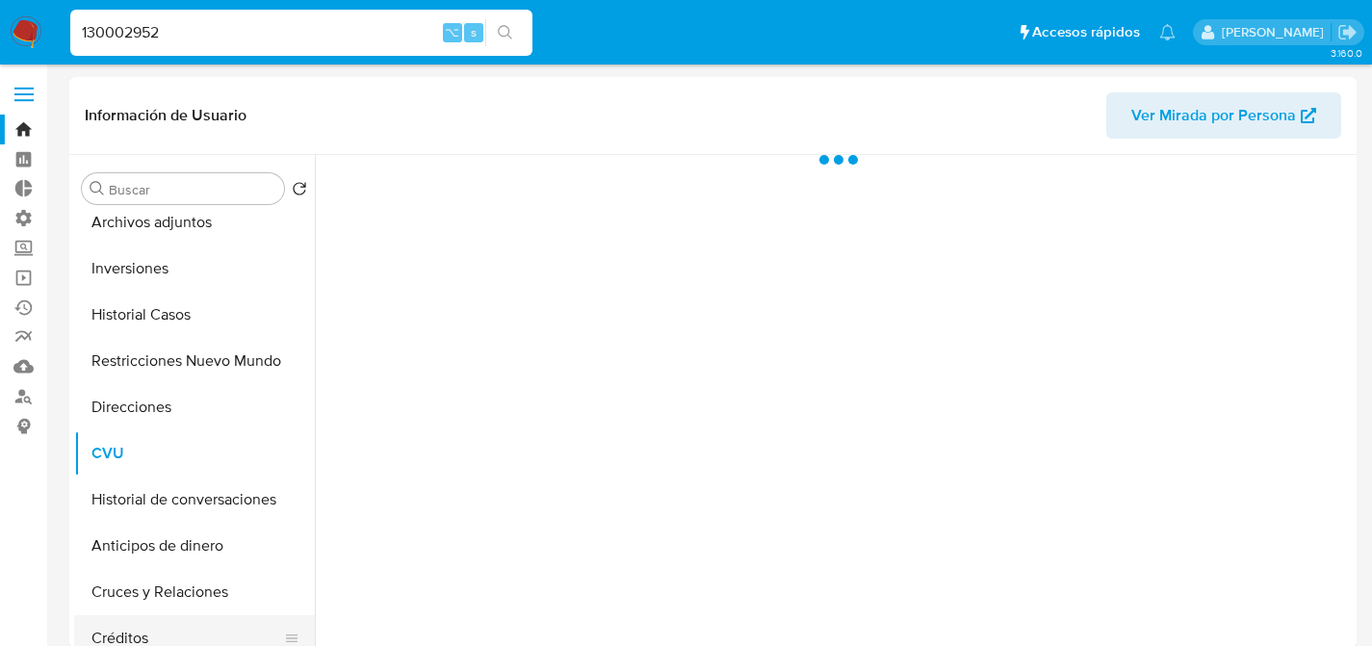
click at [167, 628] on button "Créditos" at bounding box center [186, 638] width 225 height 46
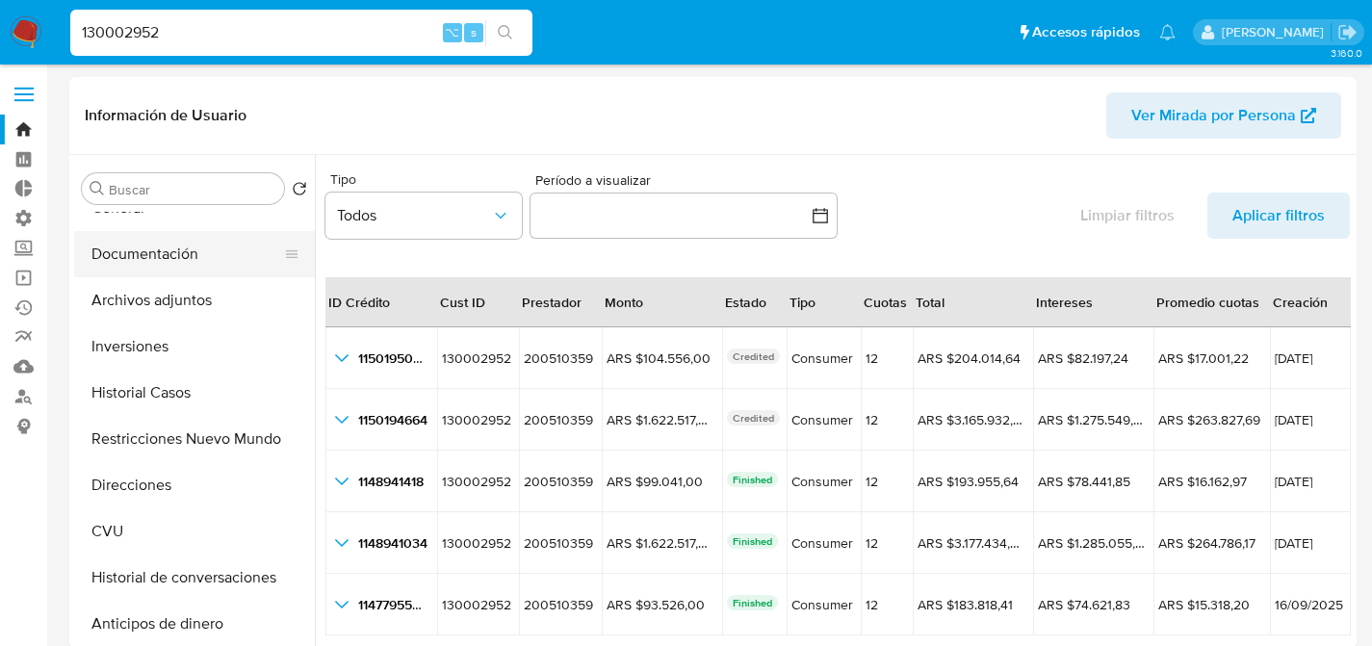
scroll to position [0, 0]
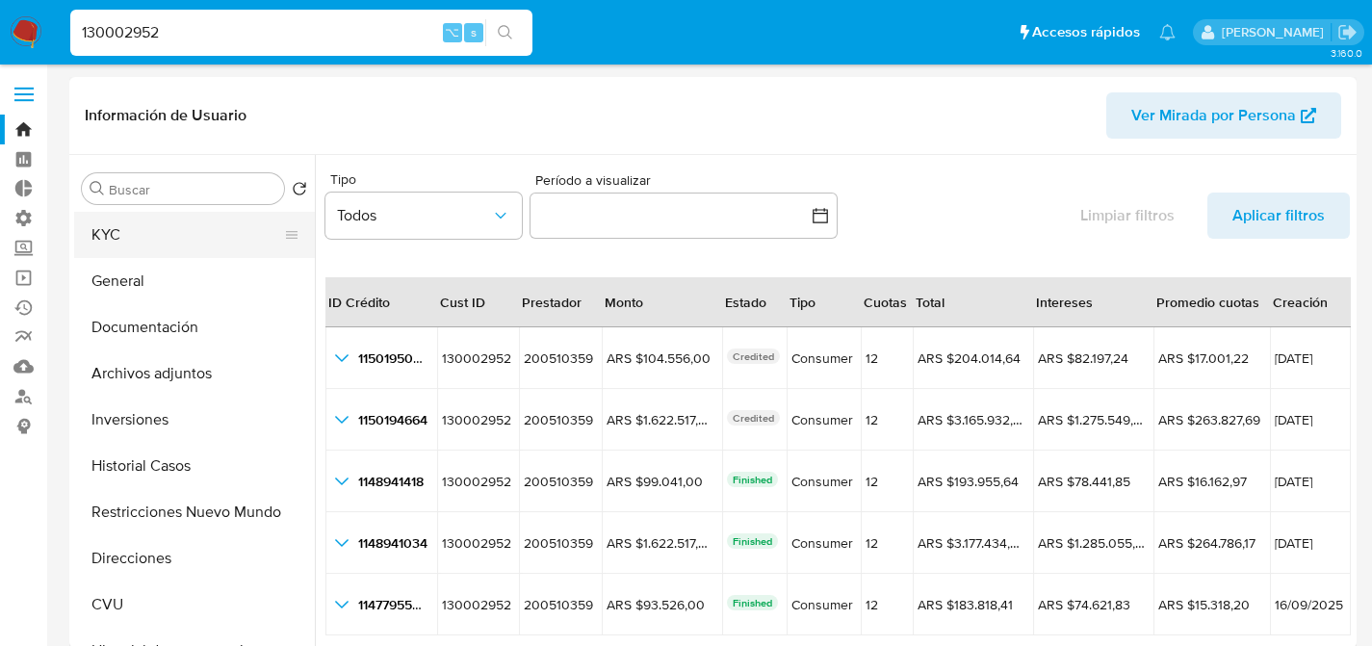
click at [148, 232] on button "KYC" at bounding box center [186, 235] width 225 height 46
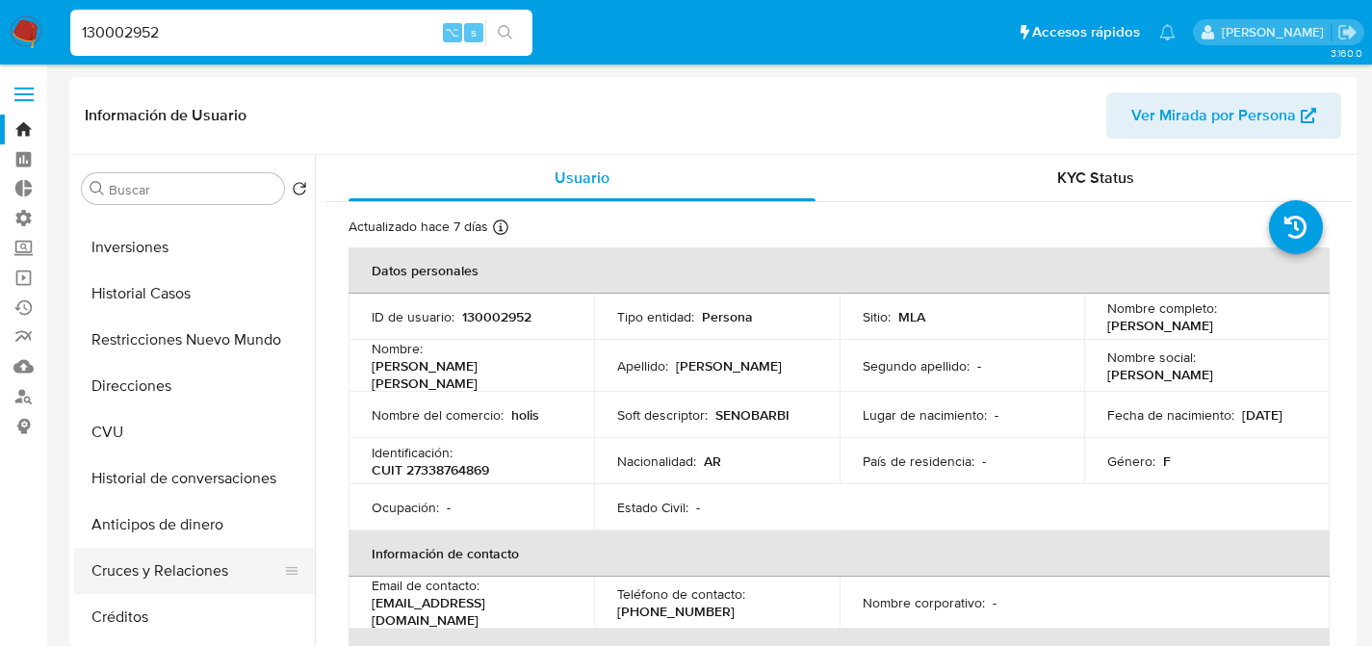
scroll to position [173, 0]
click at [154, 617] on button "Créditos" at bounding box center [186, 616] width 225 height 46
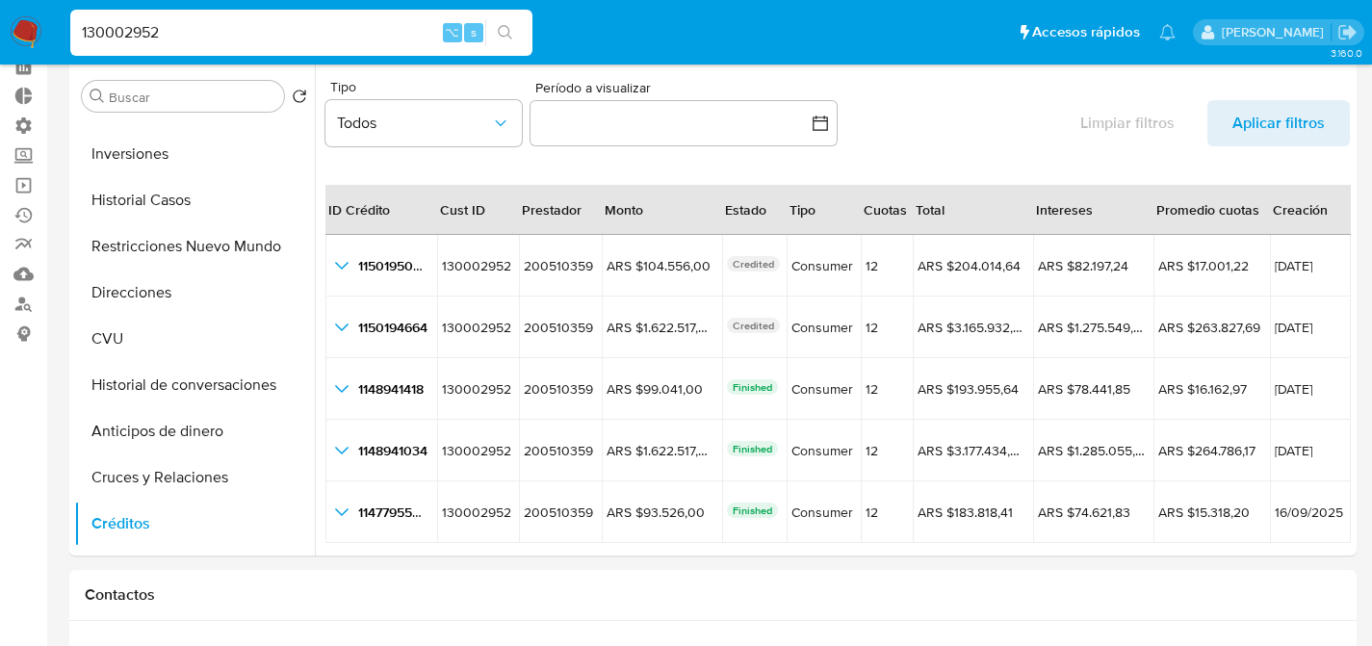
scroll to position [74, 0]
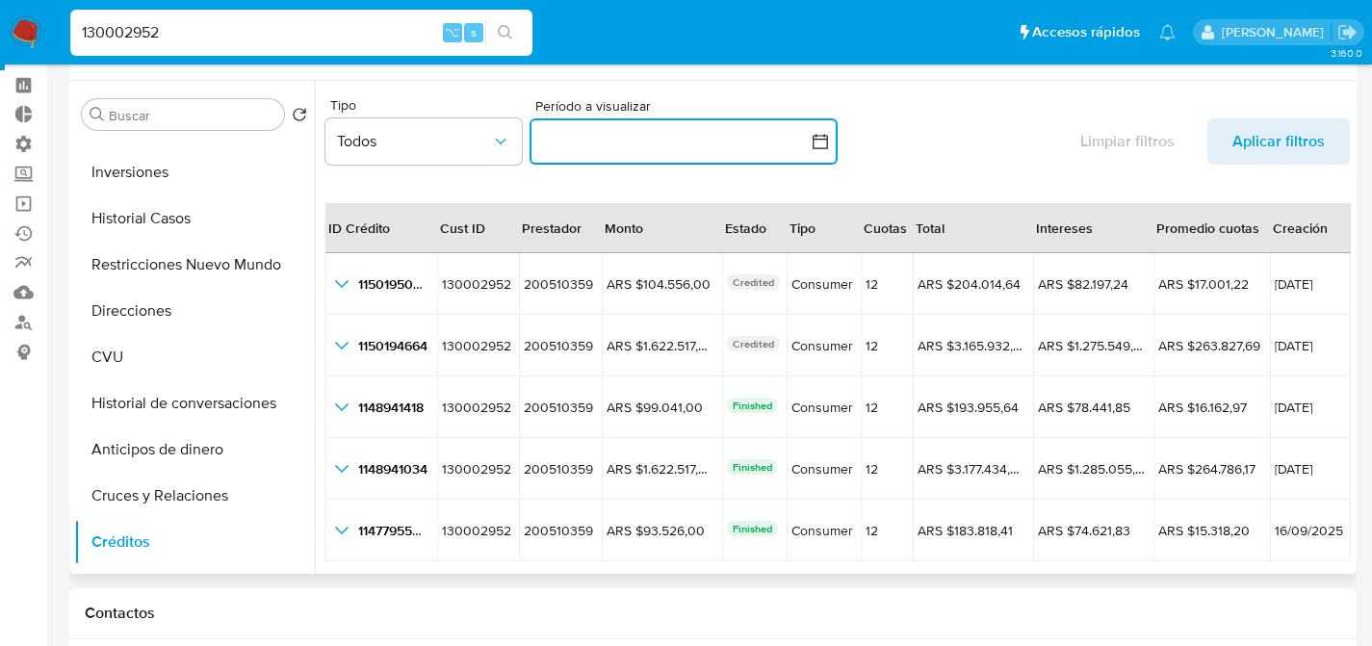
click at [548, 121] on button "button" at bounding box center [684, 141] width 308 height 46
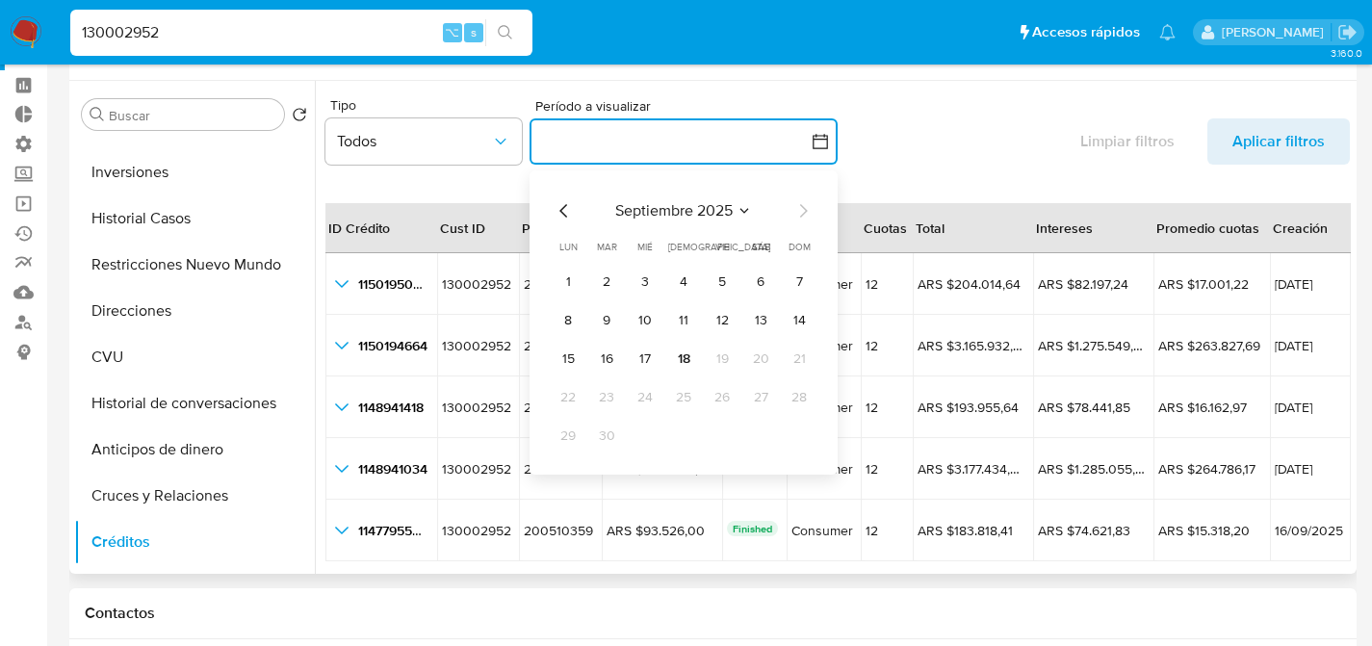
click at [561, 212] on icon "Mes anterior" at bounding box center [564, 210] width 8 height 13
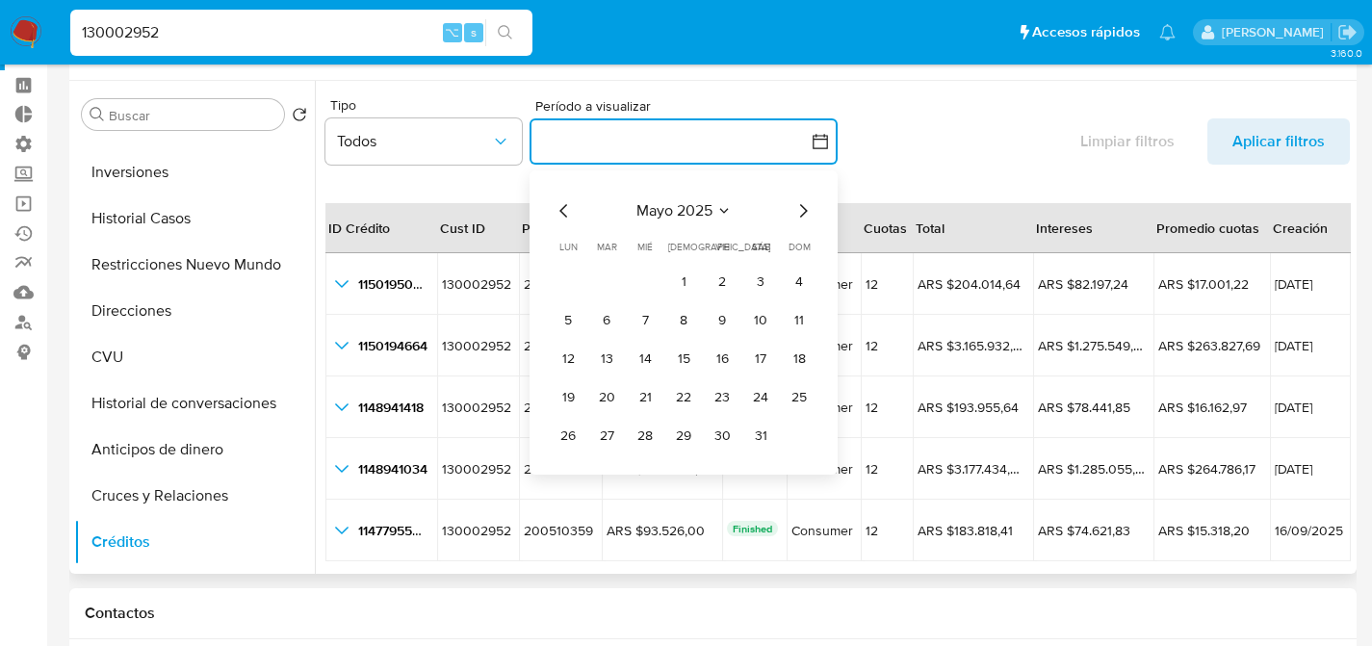
click at [561, 212] on icon "Mes anterior" at bounding box center [564, 210] width 8 height 13
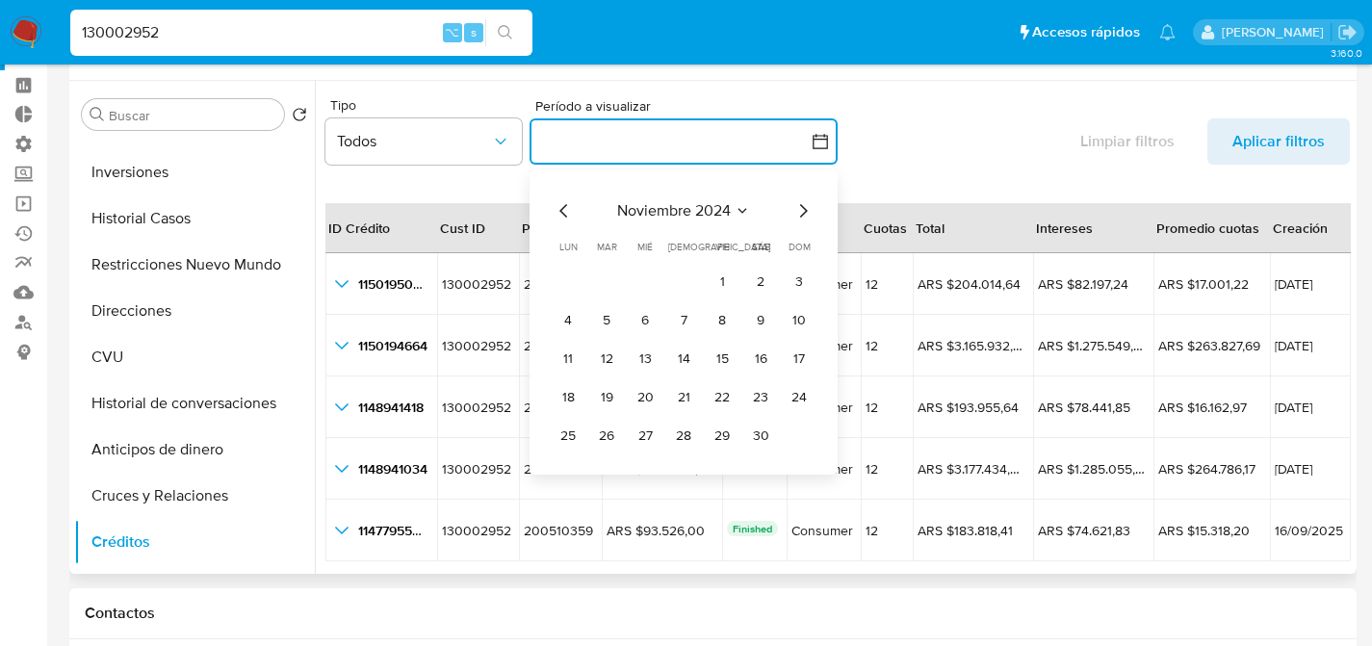
click at [561, 212] on icon "Mes anterior" at bounding box center [564, 210] width 8 height 13
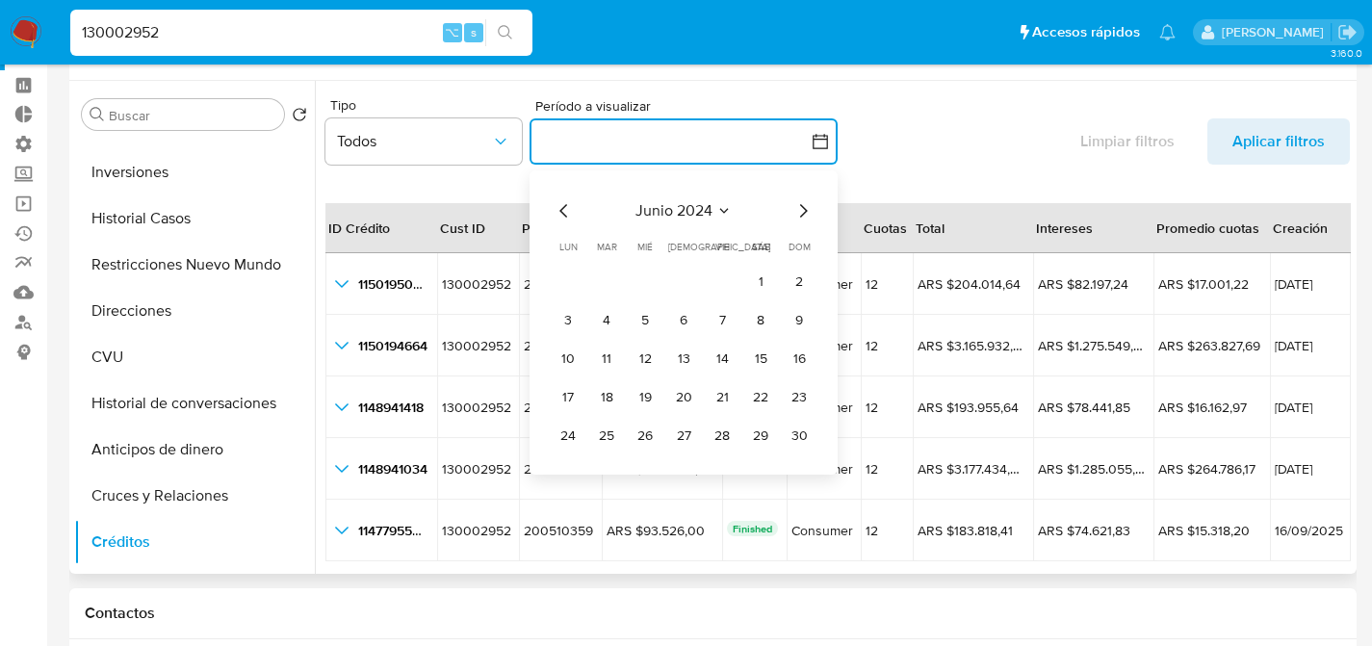
click at [561, 212] on icon "Mes anterior" at bounding box center [564, 210] width 8 height 13
click at [565, 212] on icon "Mes anterior" at bounding box center [564, 210] width 23 height 23
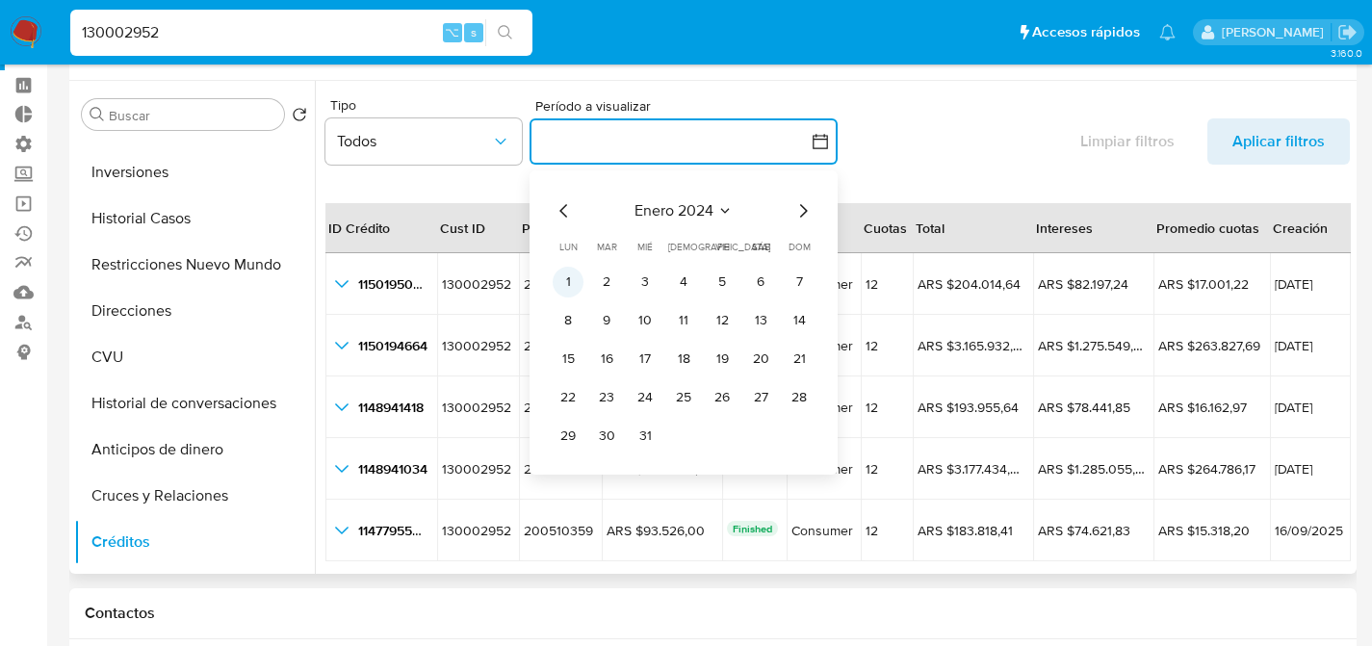
click at [577, 281] on button "1" at bounding box center [568, 282] width 31 height 31
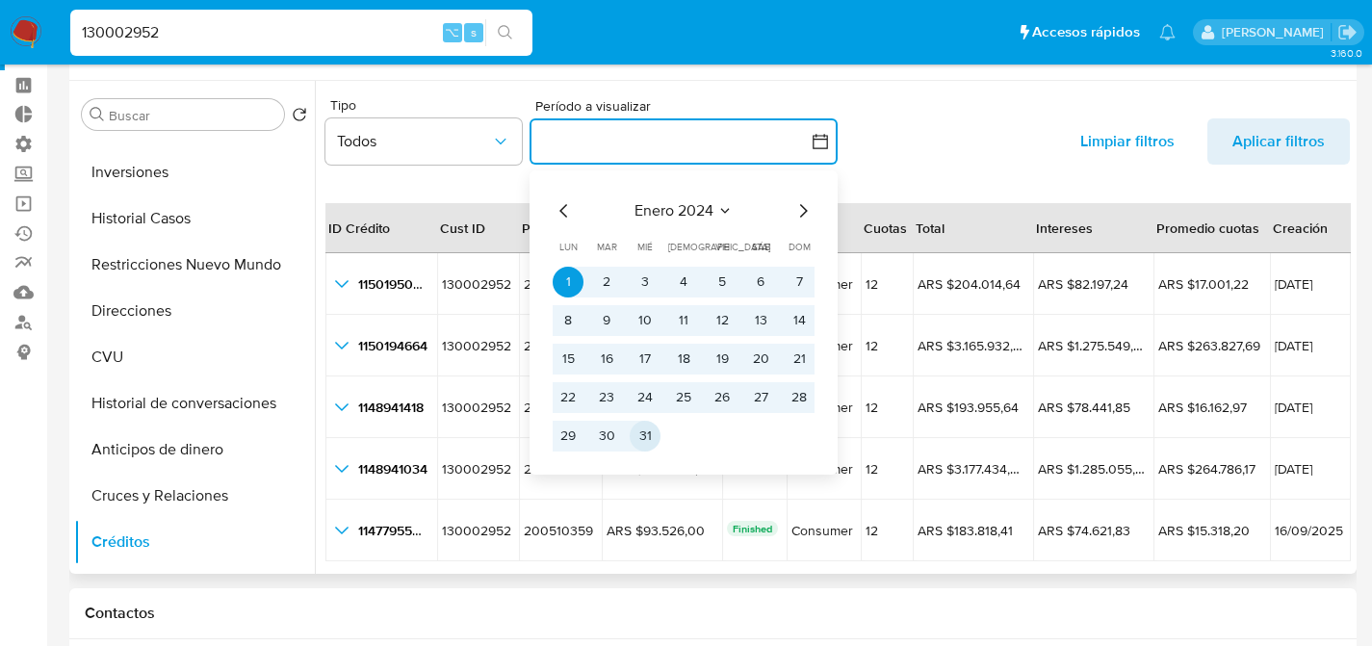
click at [654, 442] on button "31" at bounding box center [645, 436] width 31 height 31
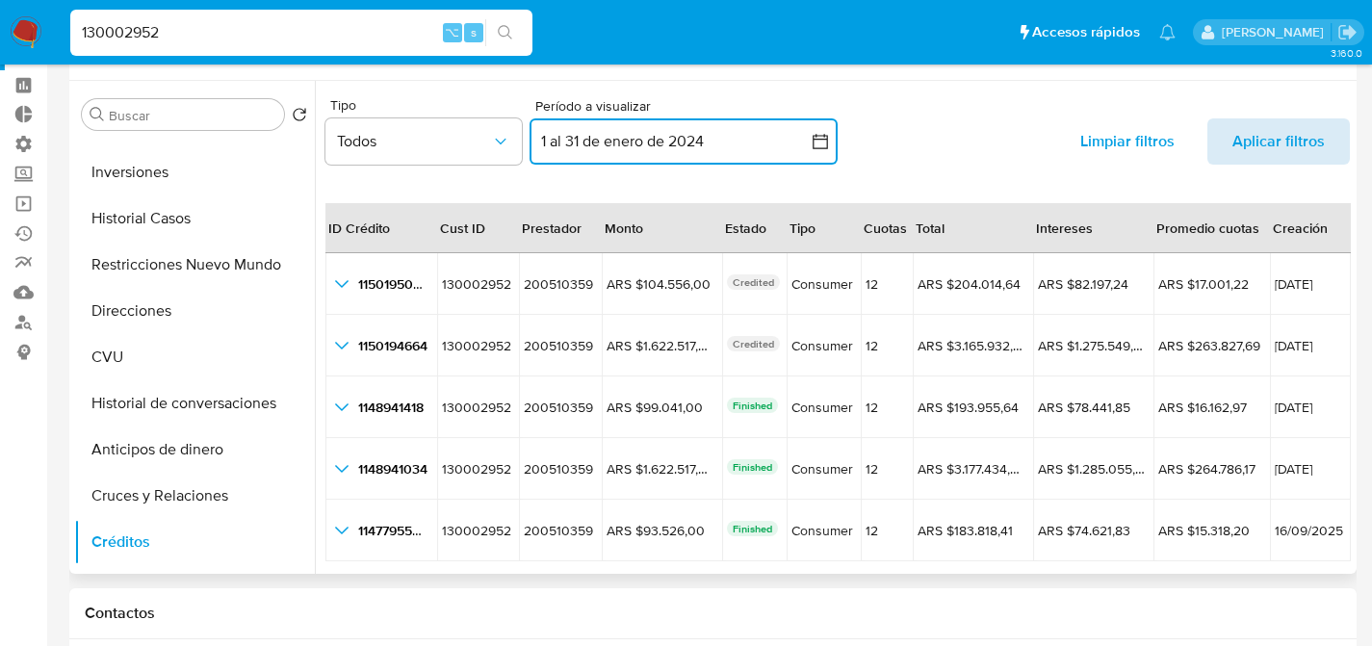
click at [1233, 141] on span "Aplicar filtros" at bounding box center [1279, 141] width 92 height 46
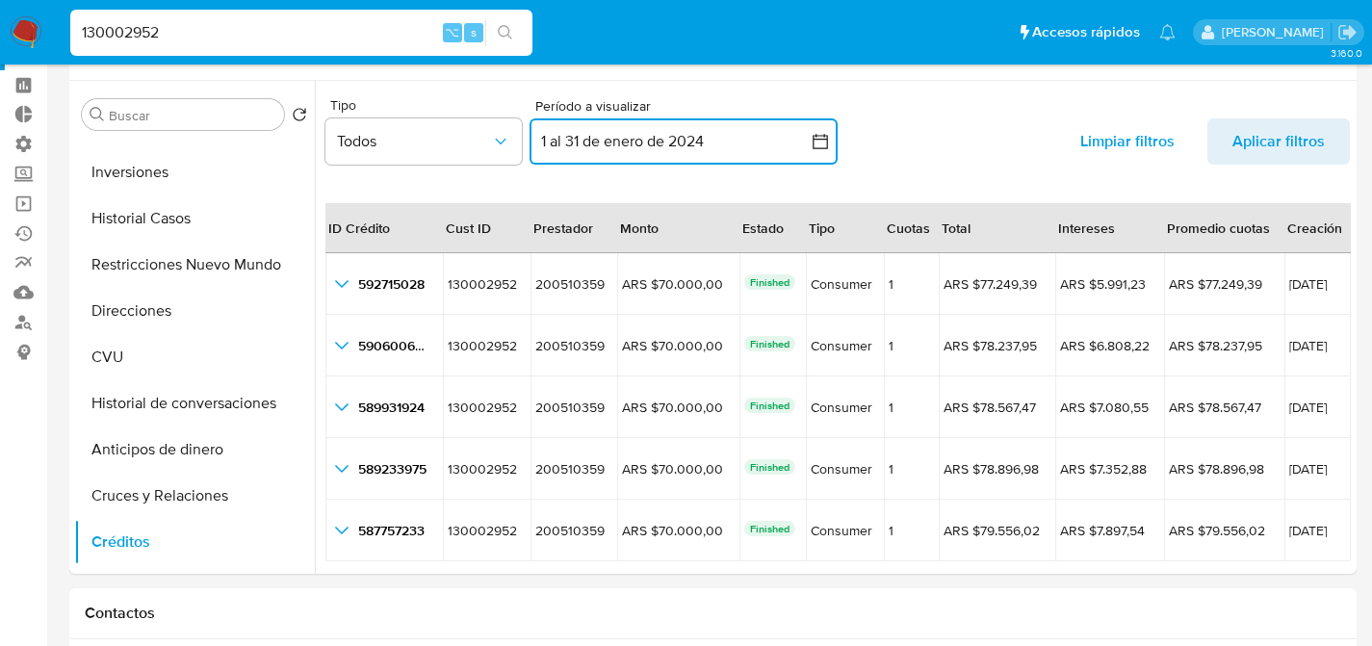
click at [627, 125] on button "1 al 31 de enero de 2024" at bounding box center [684, 141] width 308 height 46
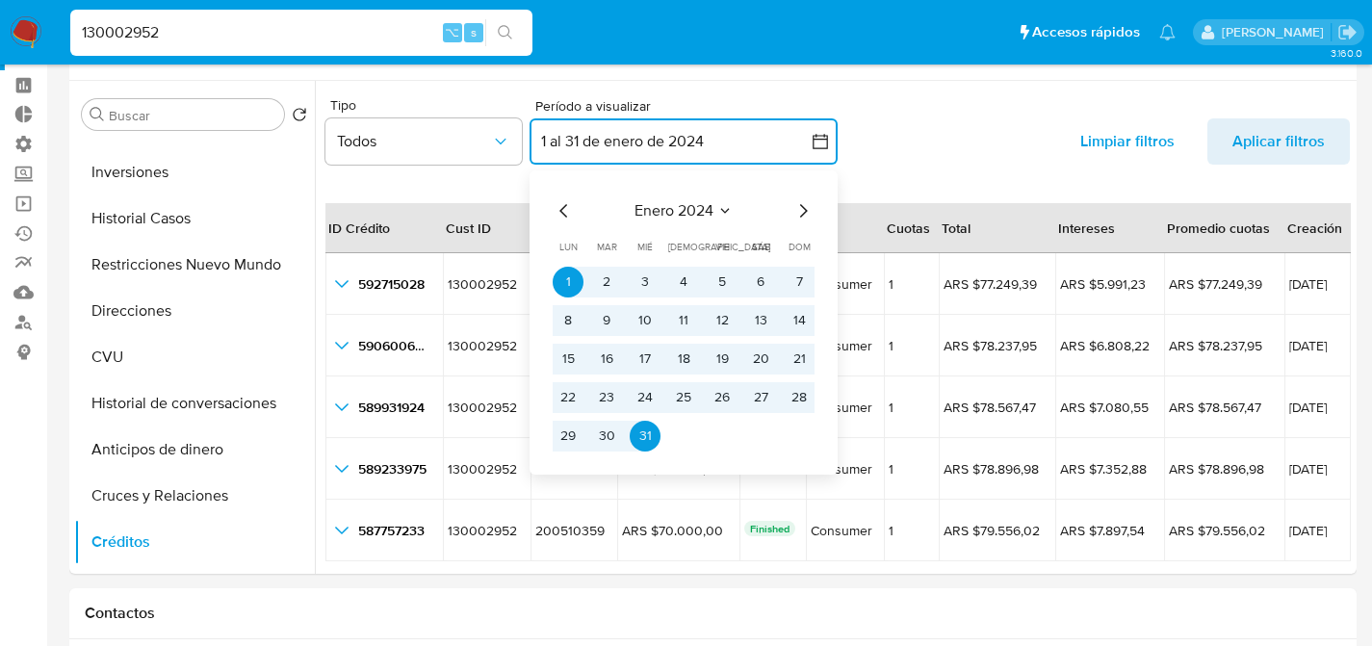
click at [565, 208] on icon "Mes anterior" at bounding box center [564, 210] width 23 height 23
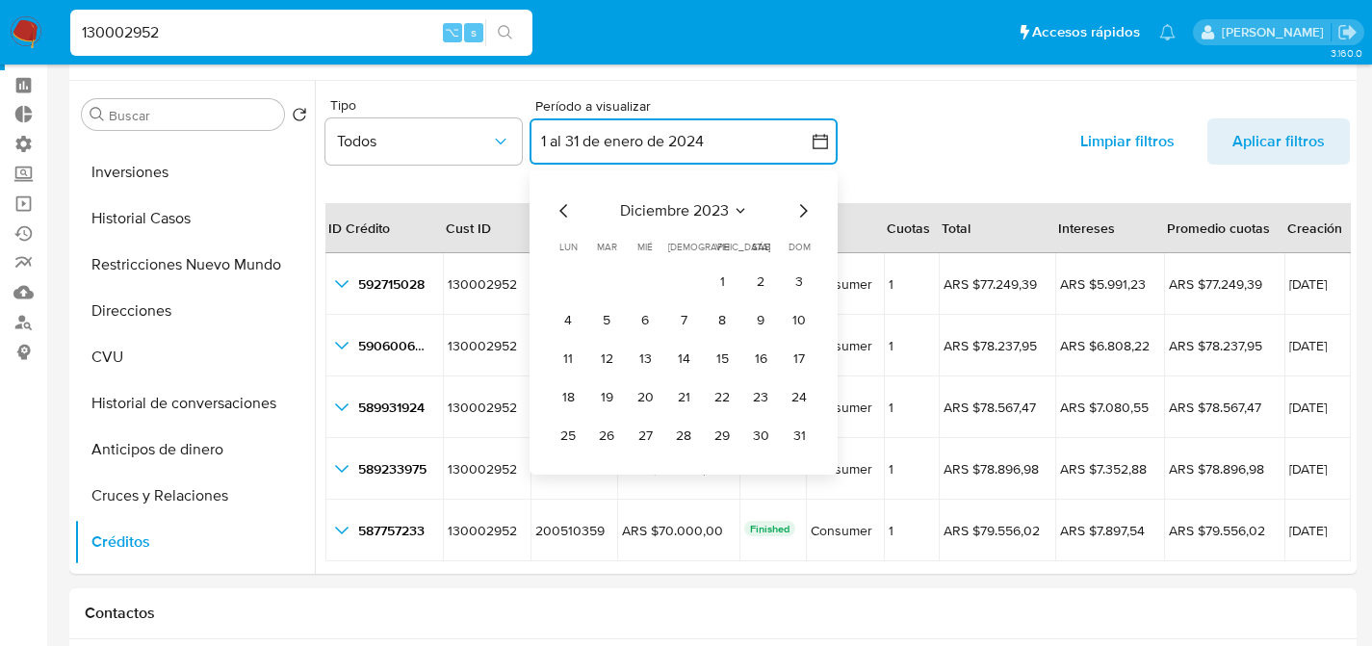
click at [565, 208] on icon "Mes anterior" at bounding box center [564, 210] width 23 height 23
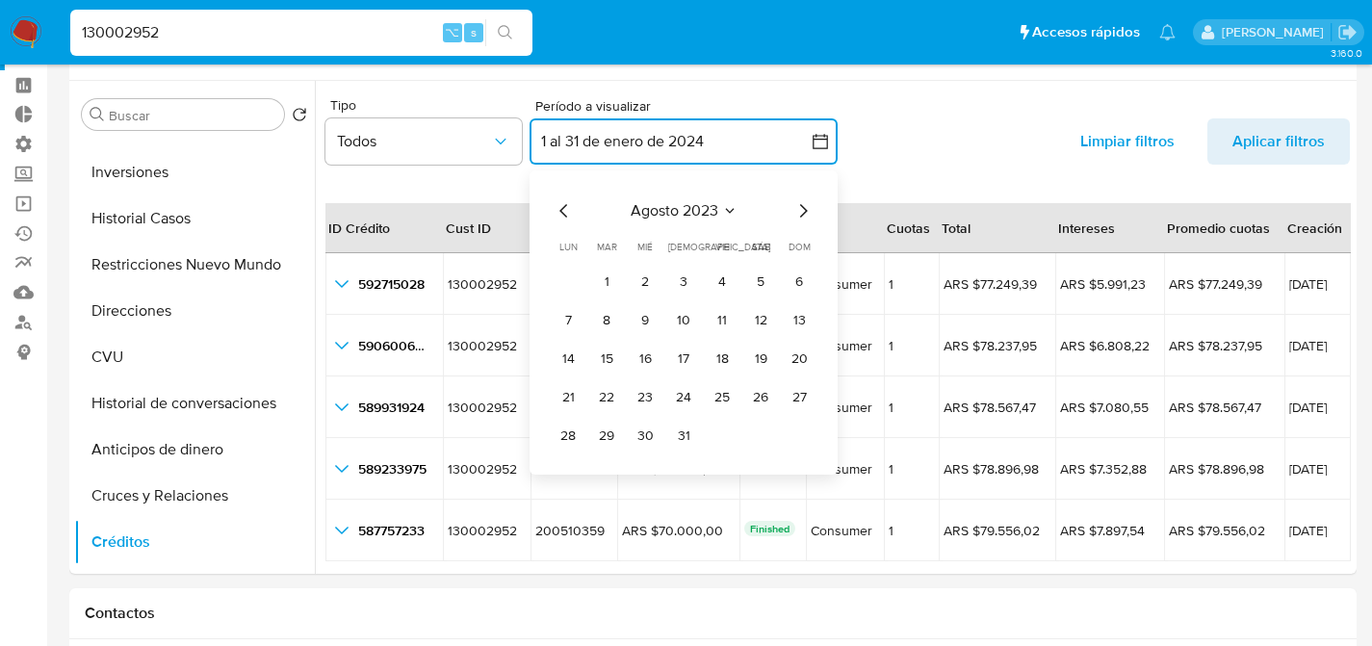
click at [565, 208] on icon "Mes anterior" at bounding box center [564, 210] width 23 height 23
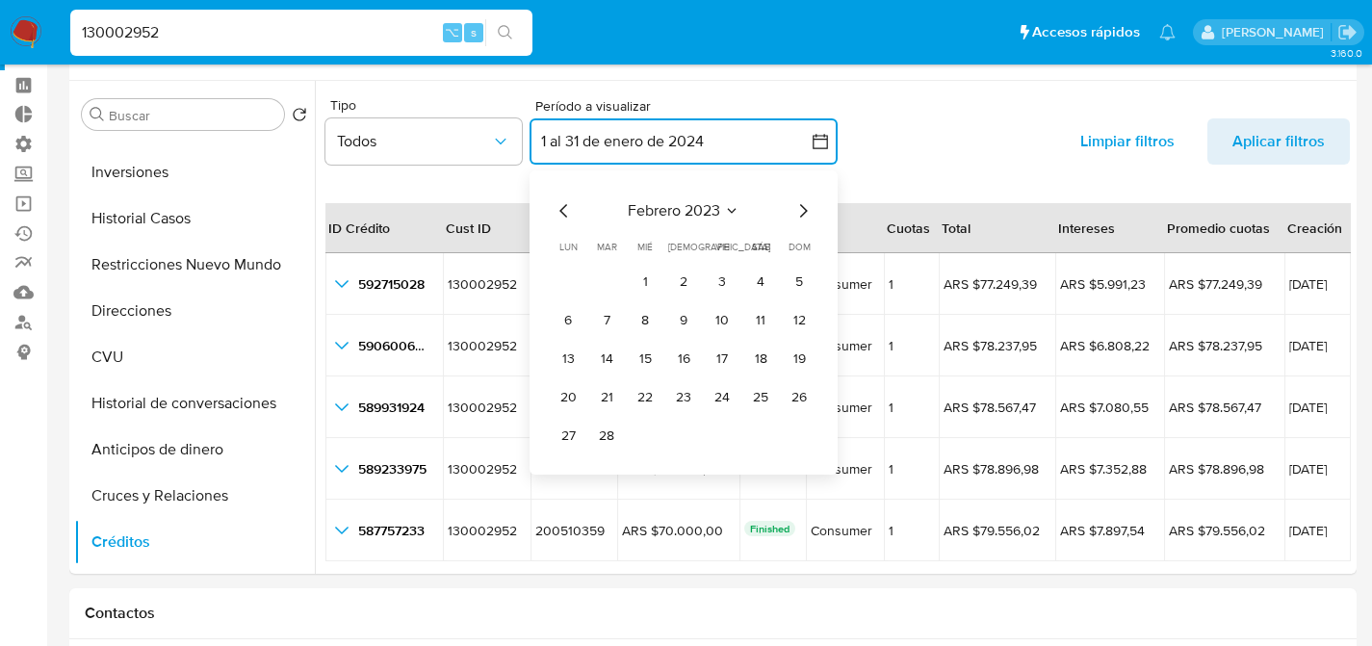
click at [565, 208] on icon "Mes anterior" at bounding box center [564, 210] width 23 height 23
click at [806, 279] on button "1" at bounding box center [799, 282] width 31 height 31
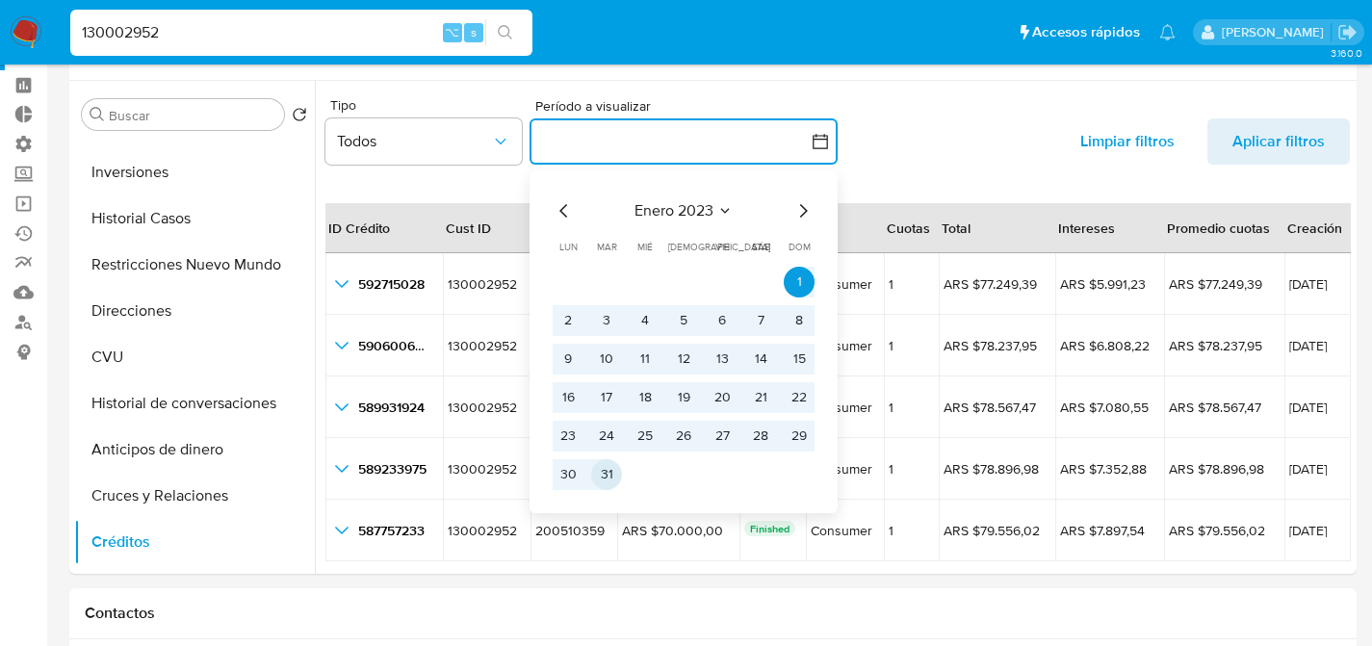
click at [606, 475] on button "31" at bounding box center [606, 474] width 31 height 31
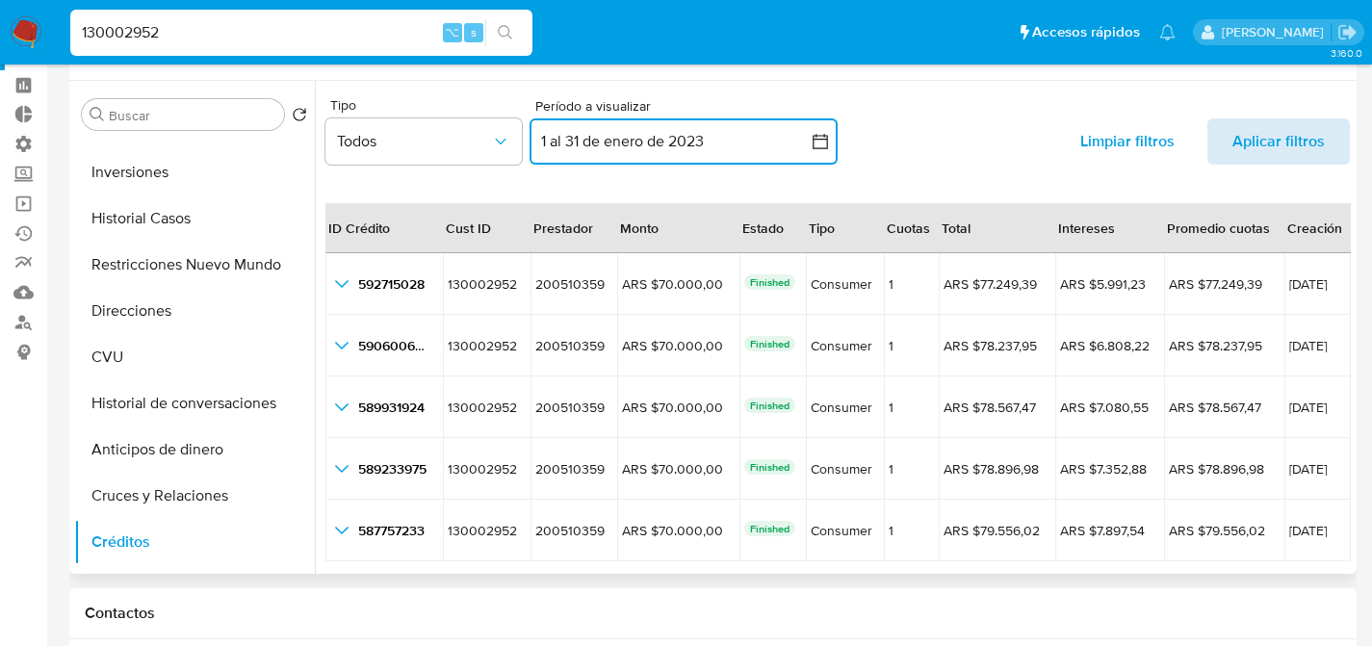
click at [1263, 140] on span "Aplicar filtros" at bounding box center [1279, 141] width 92 height 46
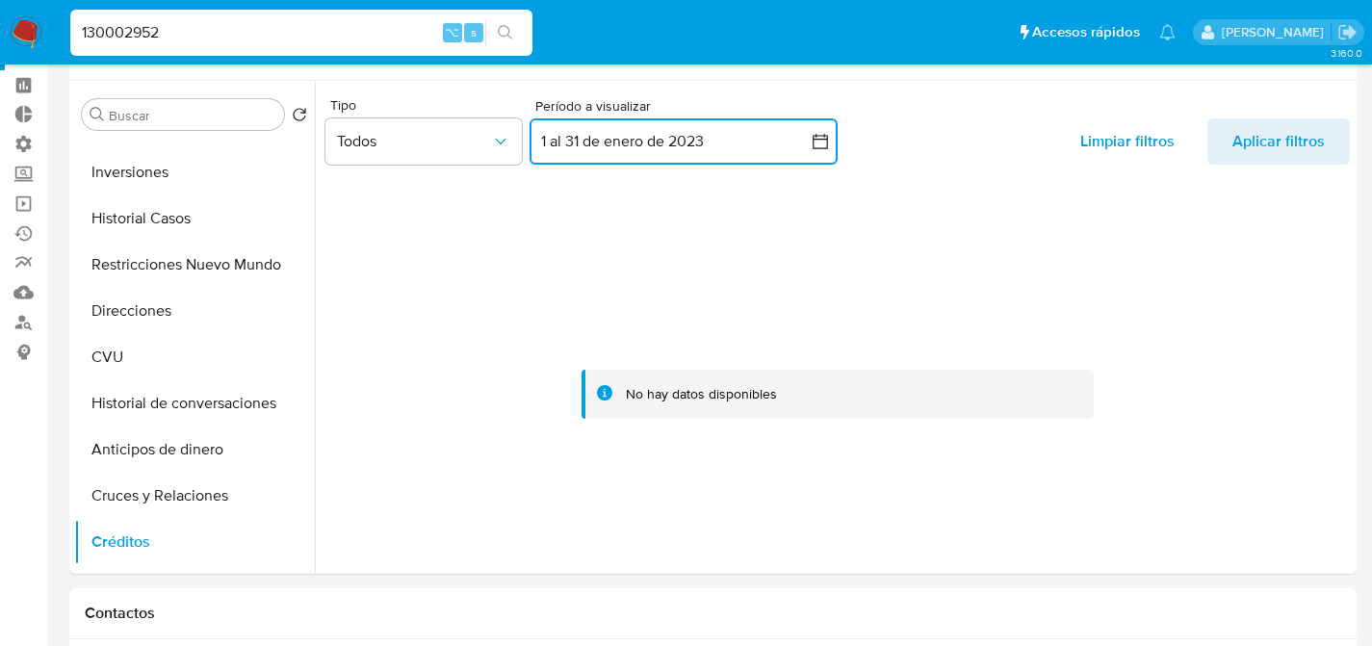
click at [820, 136] on icon "button" at bounding box center [820, 141] width 19 height 19
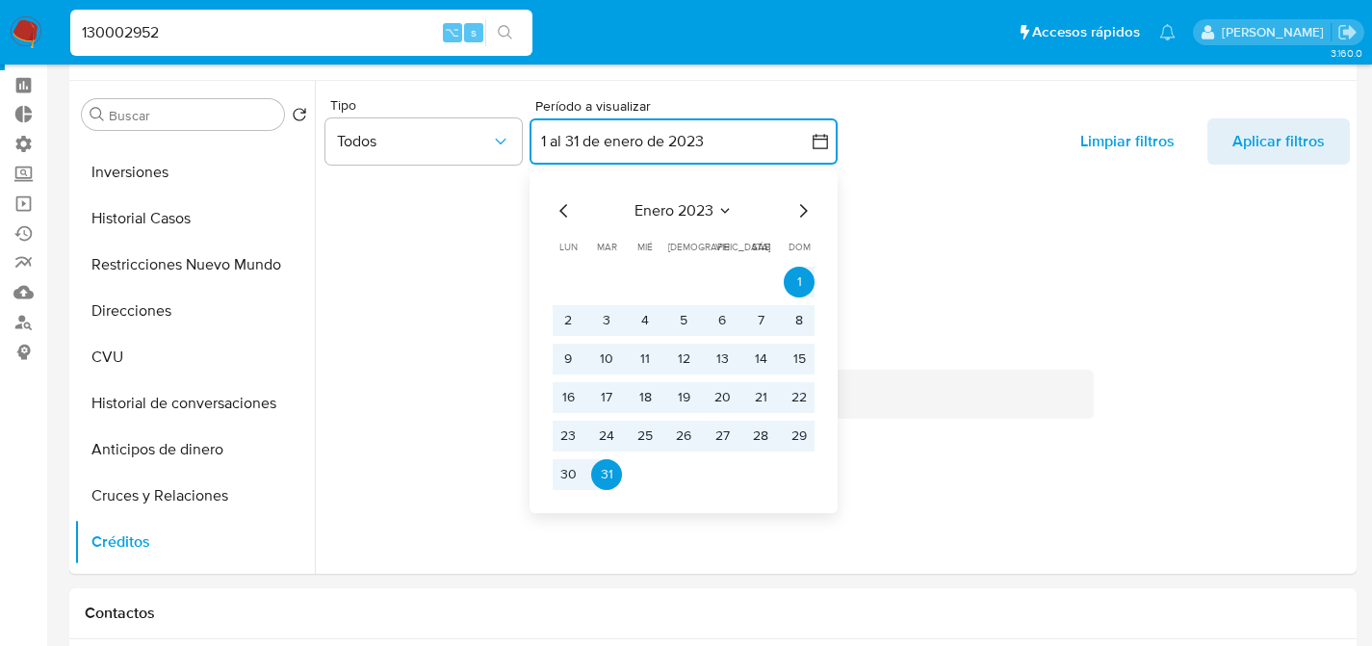
click at [797, 209] on icon "Mes siguiente" at bounding box center [803, 210] width 23 height 23
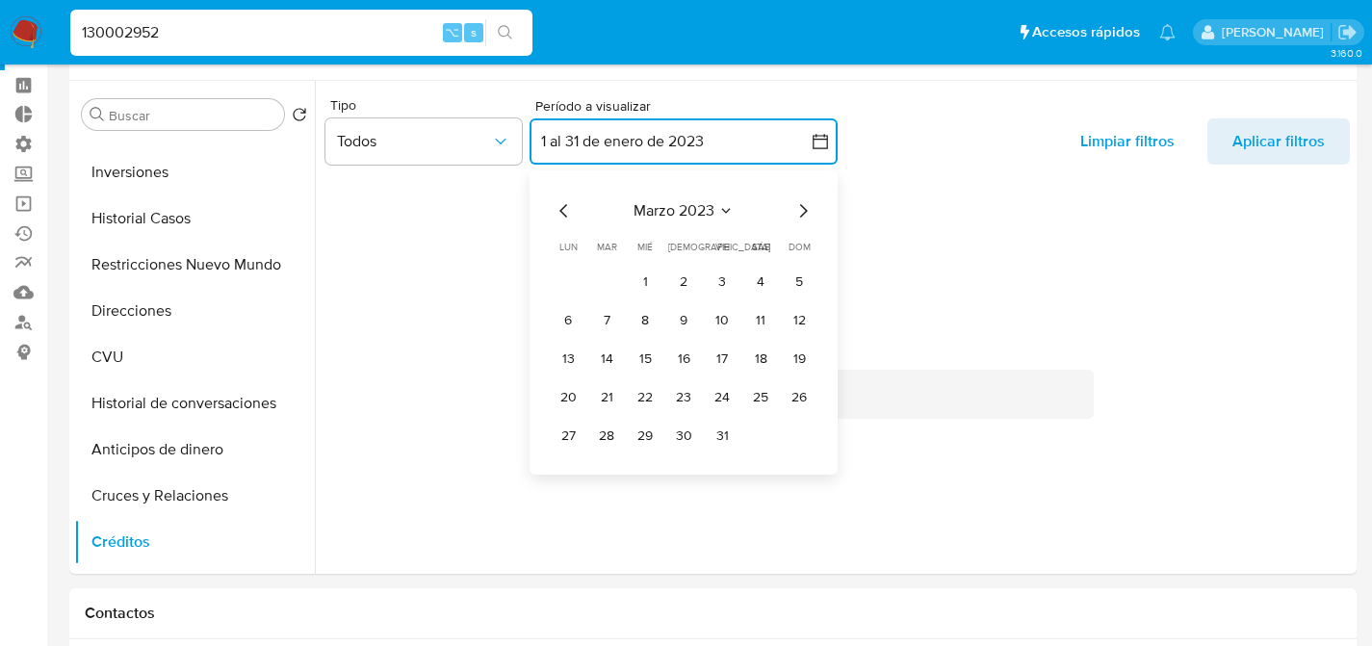
click at [802, 209] on icon "Mes siguiente" at bounding box center [803, 210] width 23 height 23
click at [803, 209] on icon "Mes siguiente" at bounding box center [803, 210] width 23 height 23
click at [754, 279] on button "1" at bounding box center [760, 282] width 31 height 31
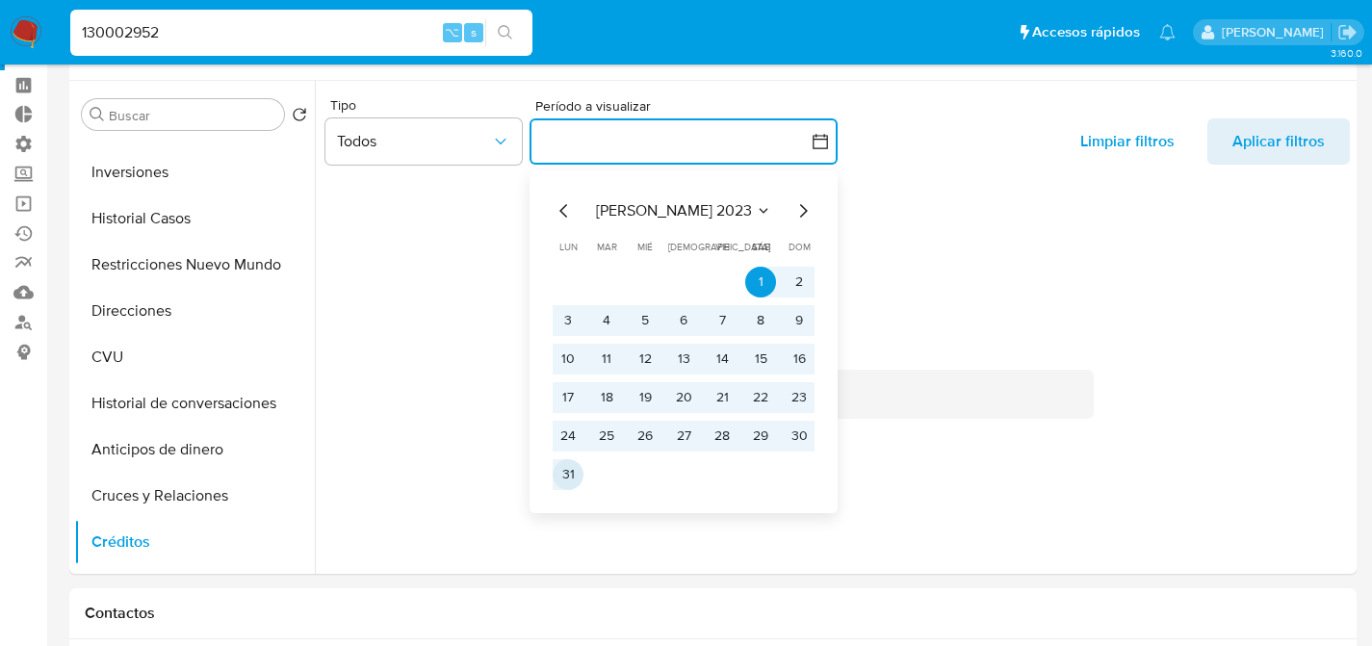
click at [560, 473] on button "31" at bounding box center [568, 474] width 31 height 31
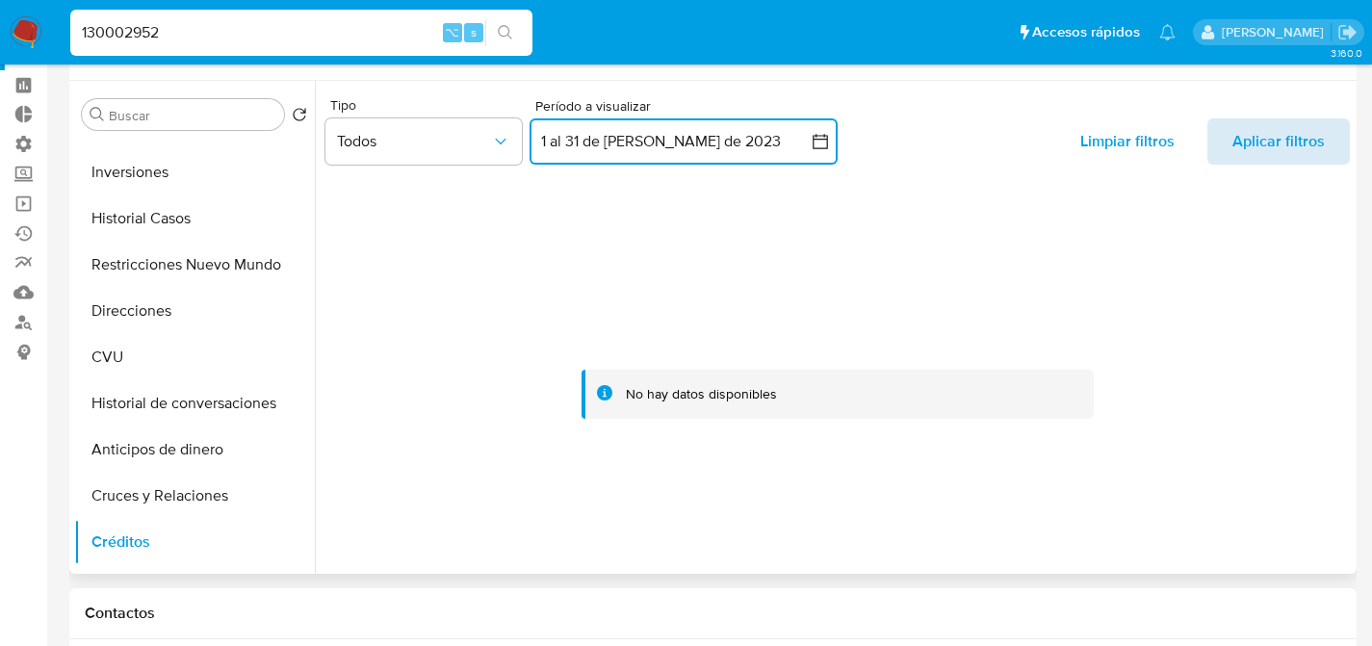
click at [1264, 142] on span "Aplicar filtros" at bounding box center [1279, 141] width 92 height 46
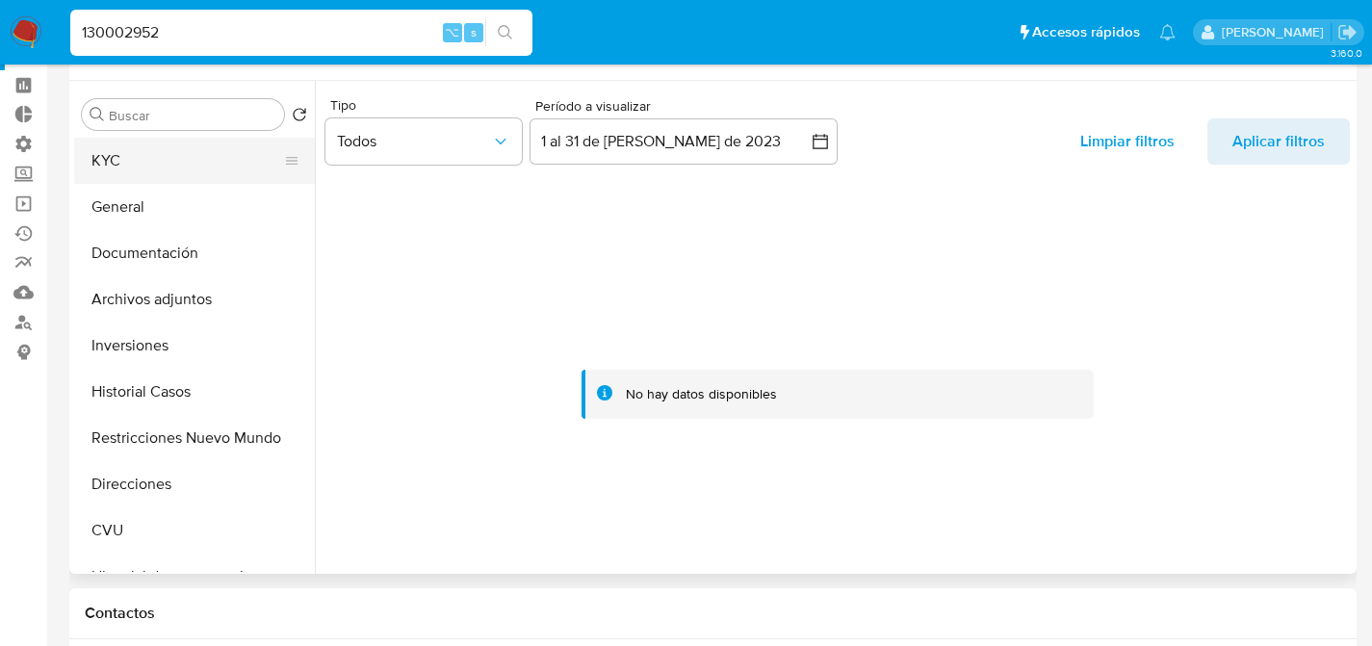
click at [139, 172] on button "KYC" at bounding box center [186, 161] width 225 height 46
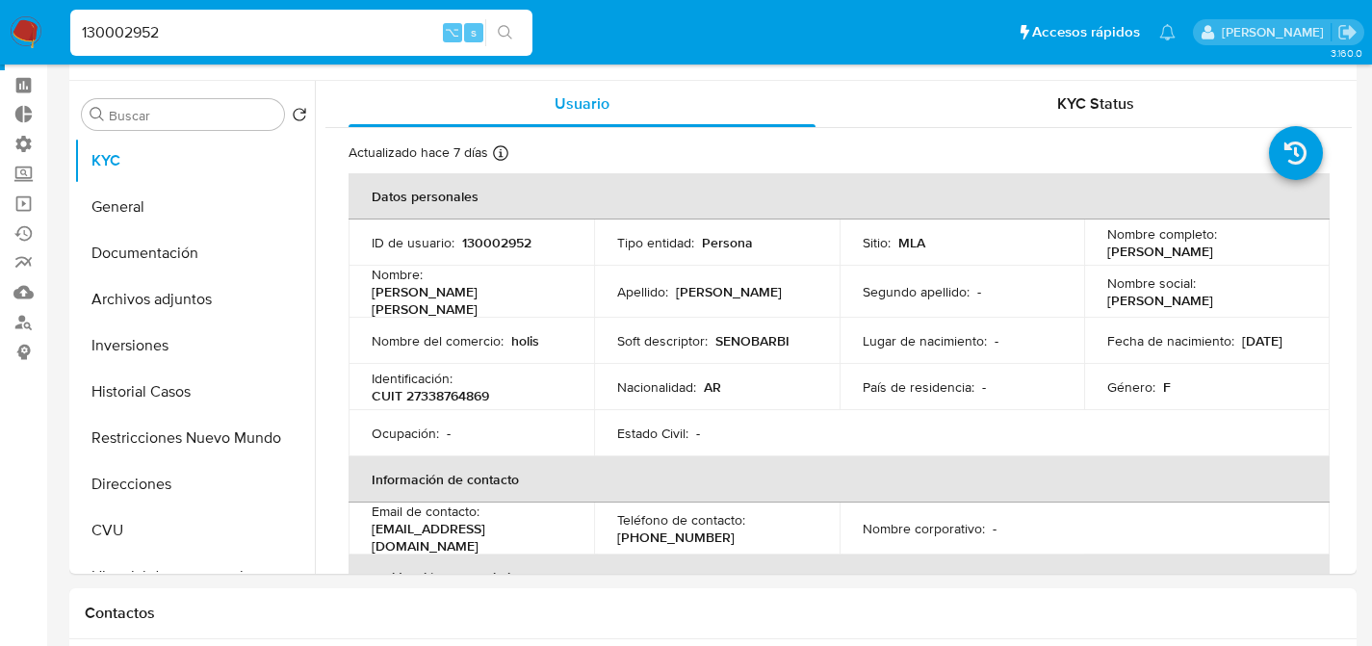
click at [118, 40] on input "130002952" at bounding box center [301, 32] width 462 height 25
click at [182, 272] on button "Documentación" at bounding box center [186, 253] width 225 height 46
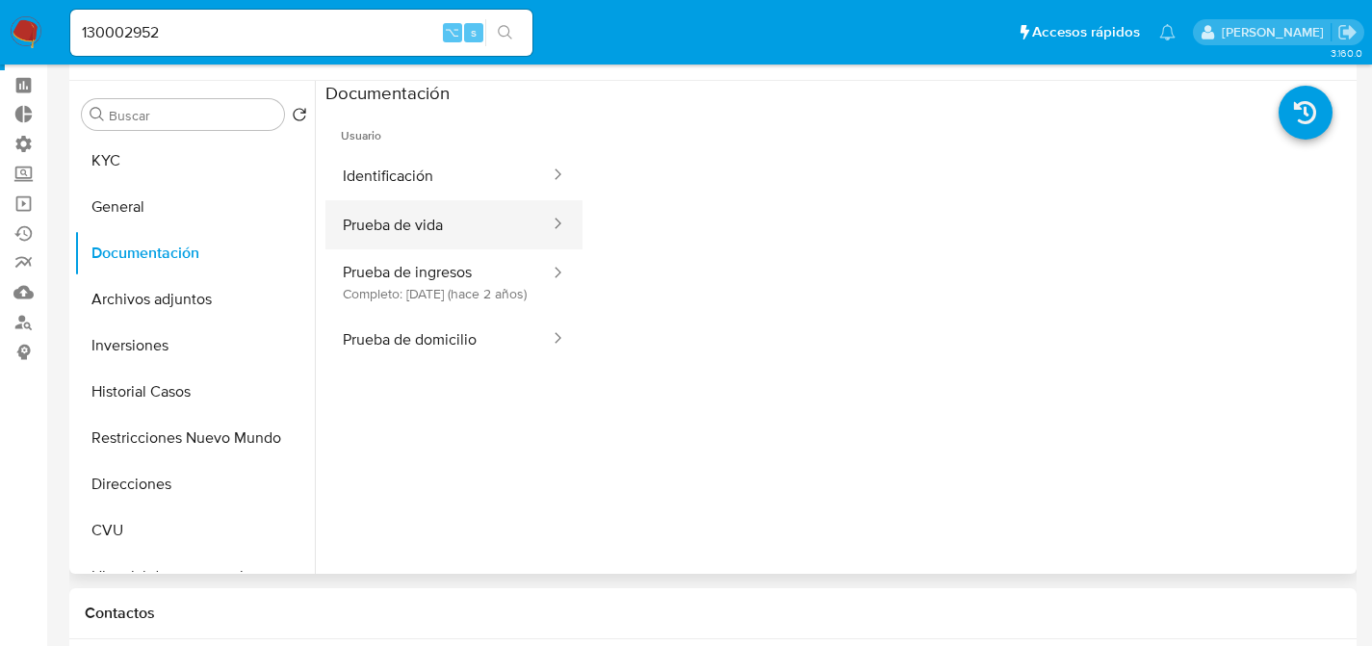
click at [430, 216] on button "Prueba de vida" at bounding box center [439, 224] width 226 height 49
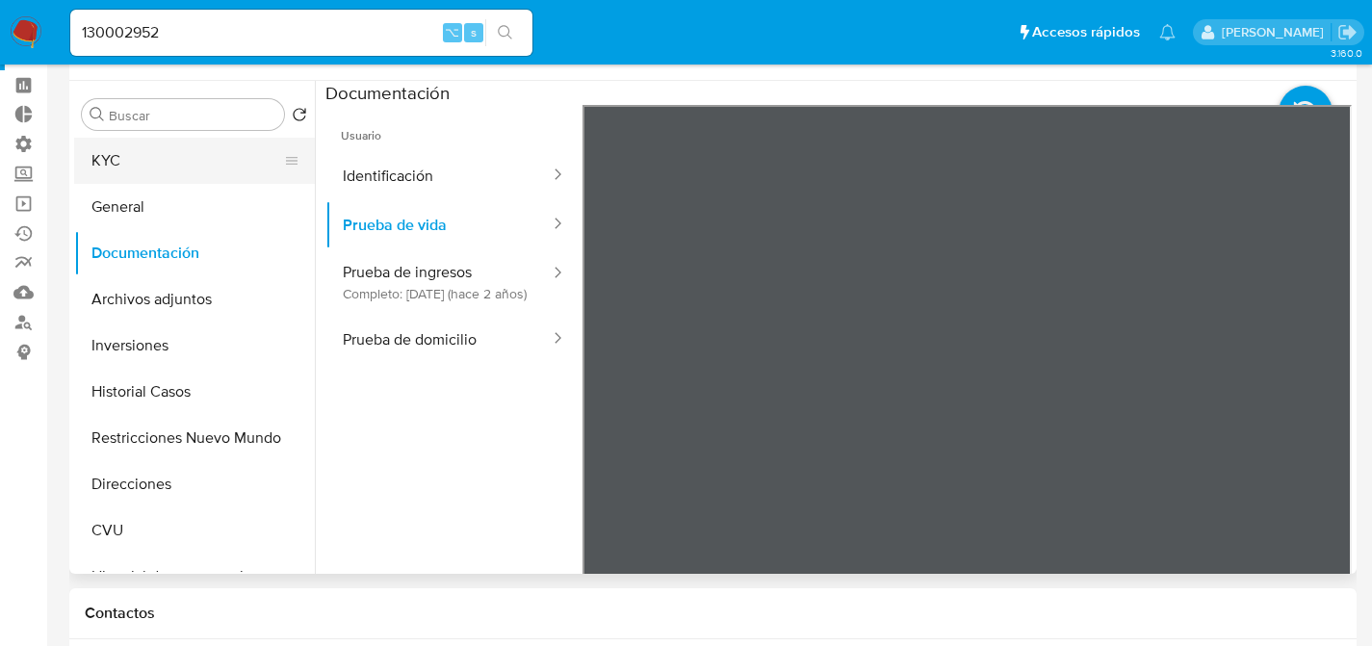
click at [103, 161] on button "KYC" at bounding box center [186, 161] width 225 height 46
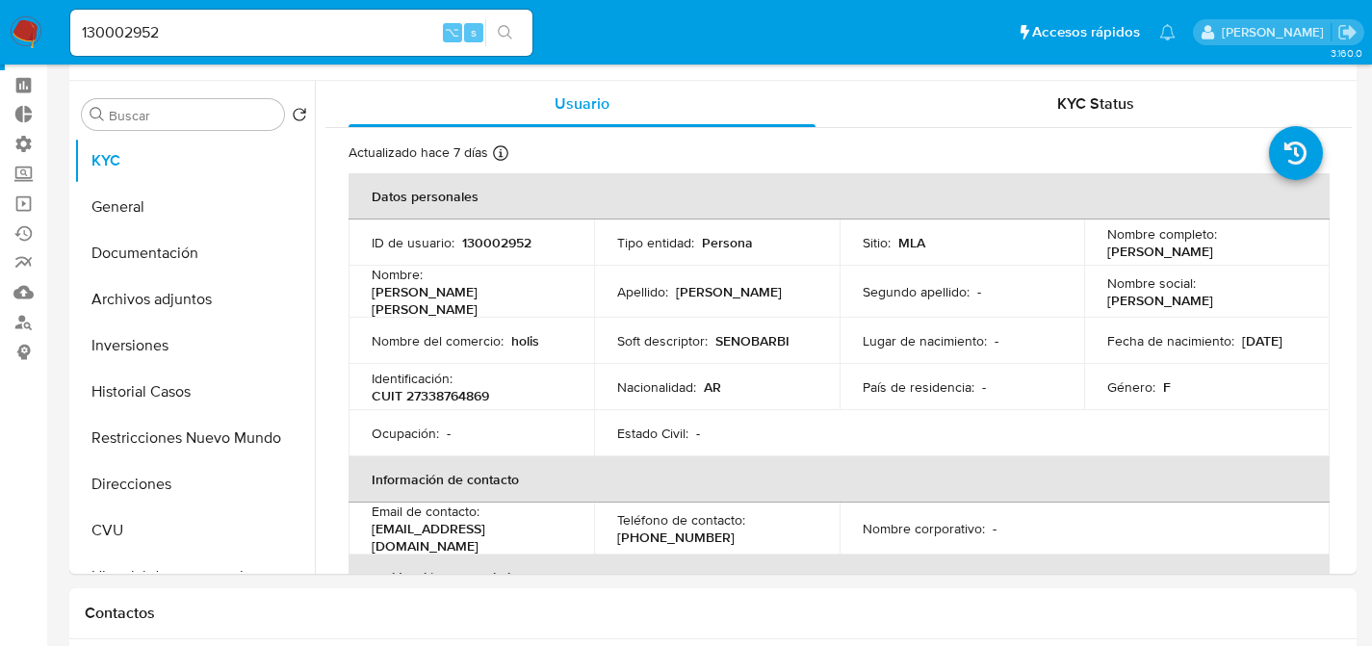
drag, startPoint x: 159, startPoint y: 51, endPoint x: 167, endPoint y: 43, distance: 10.9
click at [159, 51] on div "130002952 ⌥ s" at bounding box center [301, 33] width 462 height 46
click at [168, 42] on input "130002952" at bounding box center [301, 32] width 462 height 25
paste input "4706646"
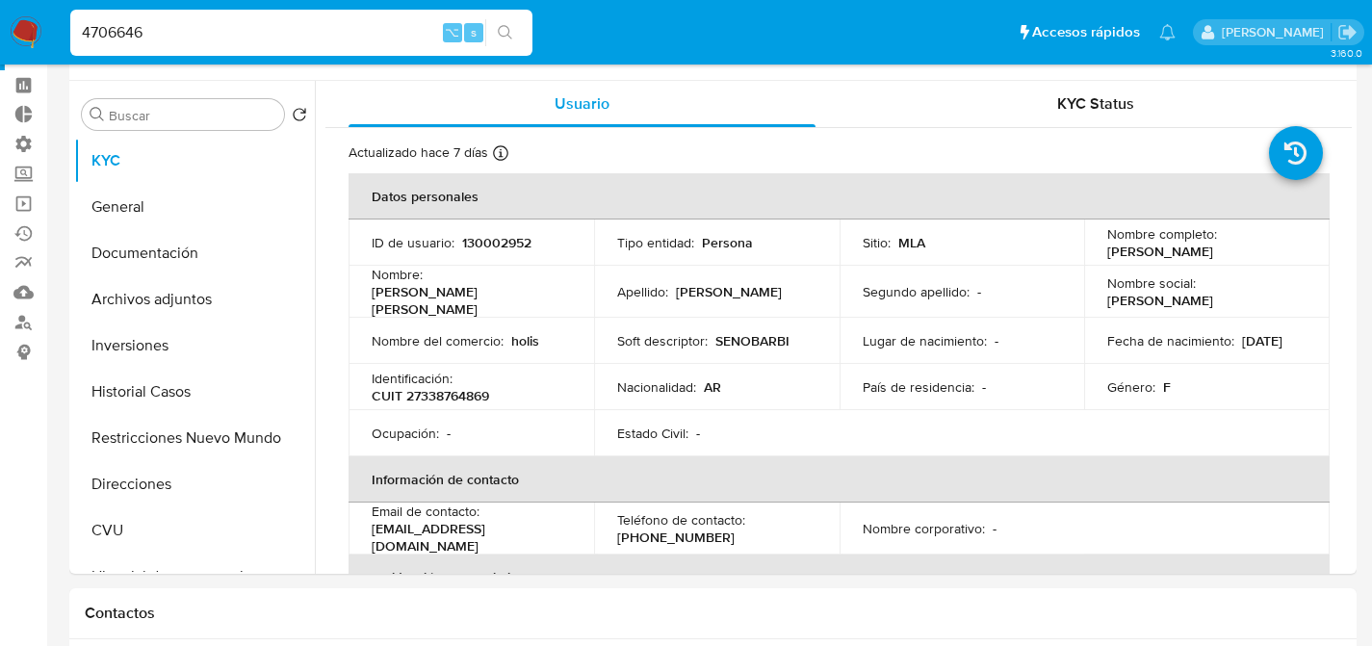
type input "4706646"
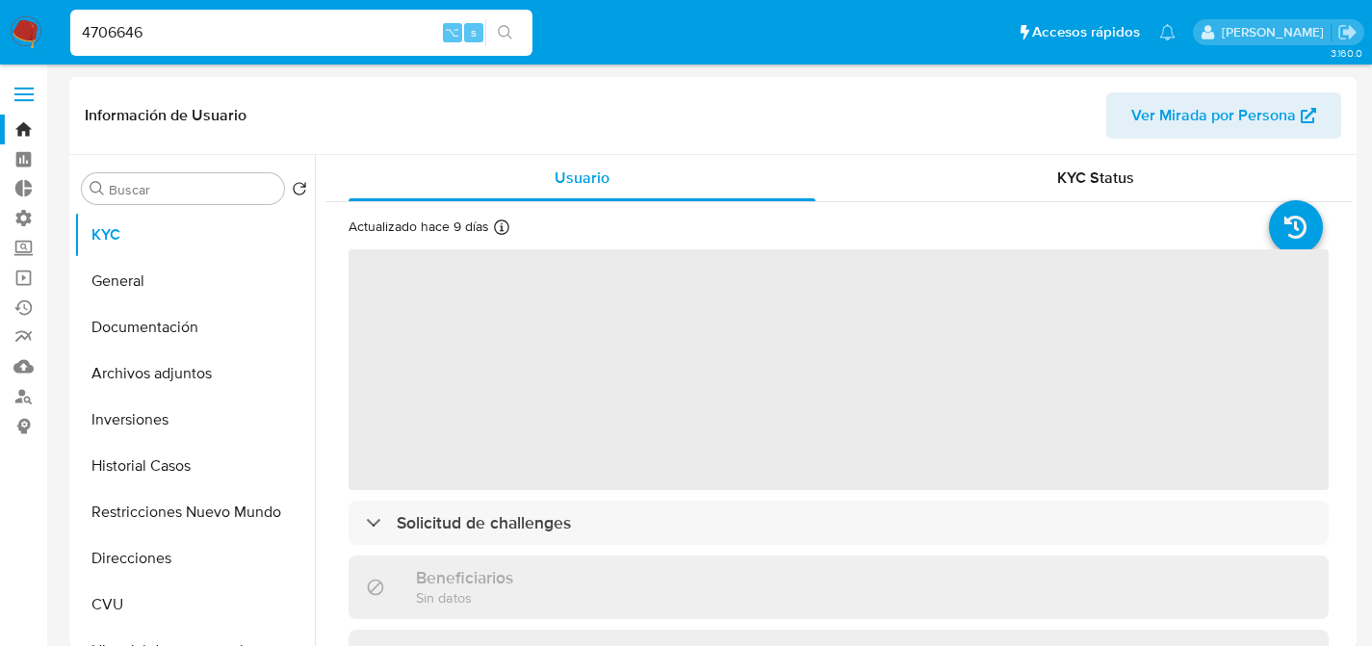
select select "10"
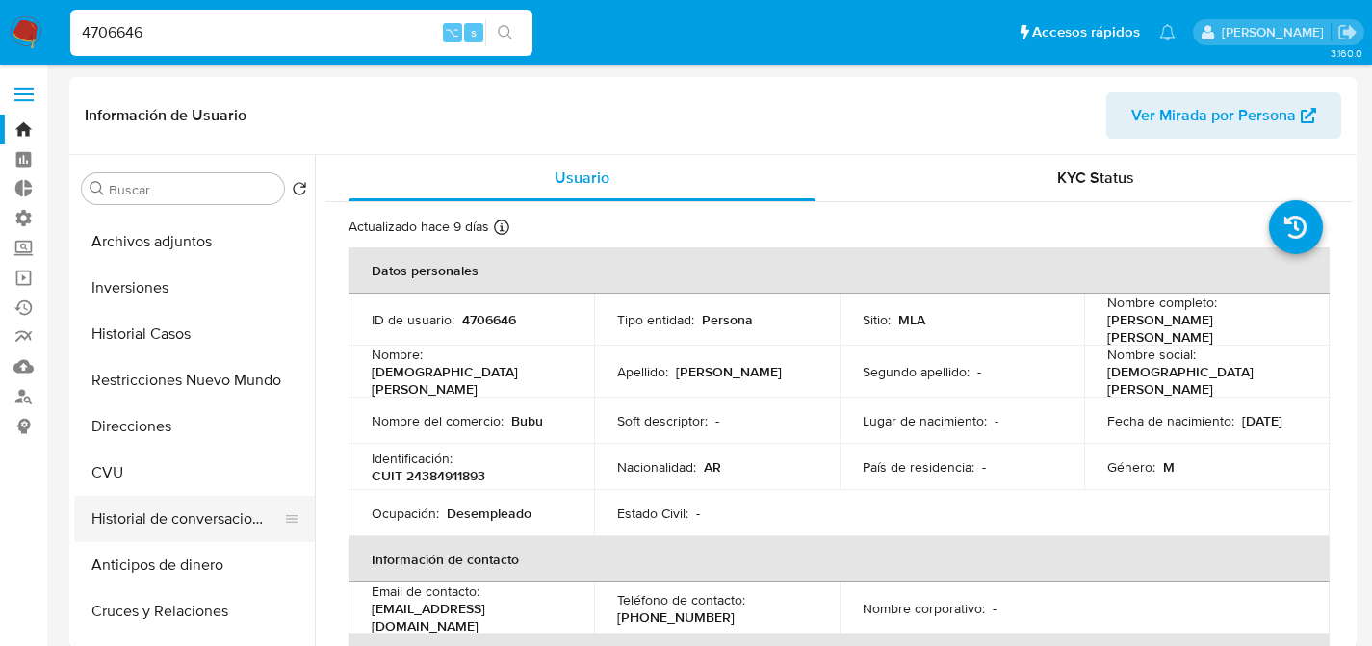
scroll to position [205, 0]
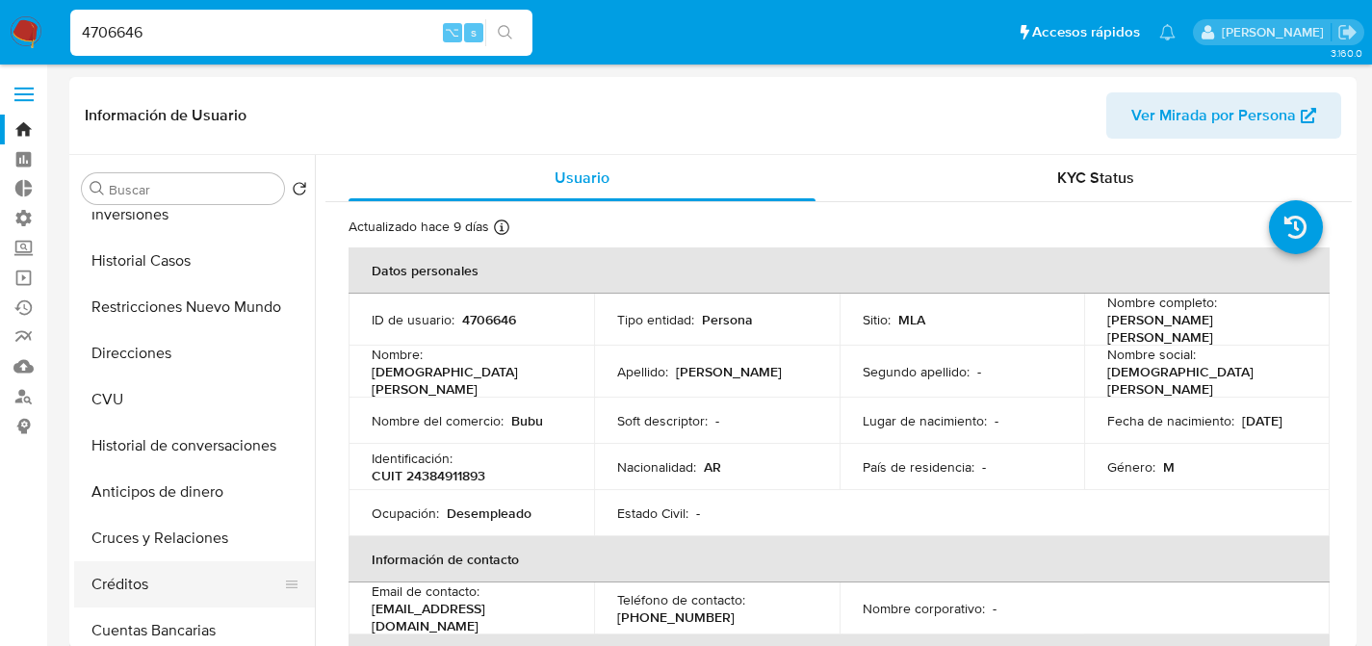
click at [120, 575] on button "Créditos" at bounding box center [186, 584] width 225 height 46
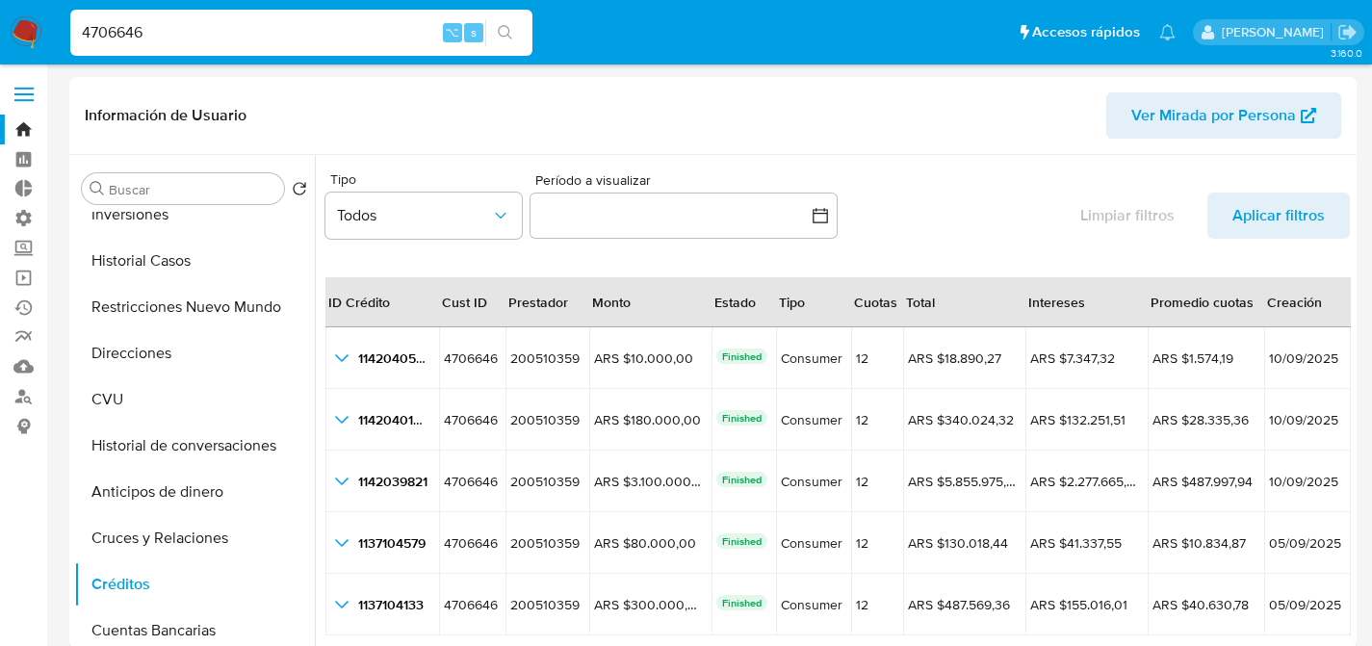
click at [278, 44] on input "4706646" at bounding box center [301, 32] width 462 height 25
paste input "202226890"
type input "202226890"
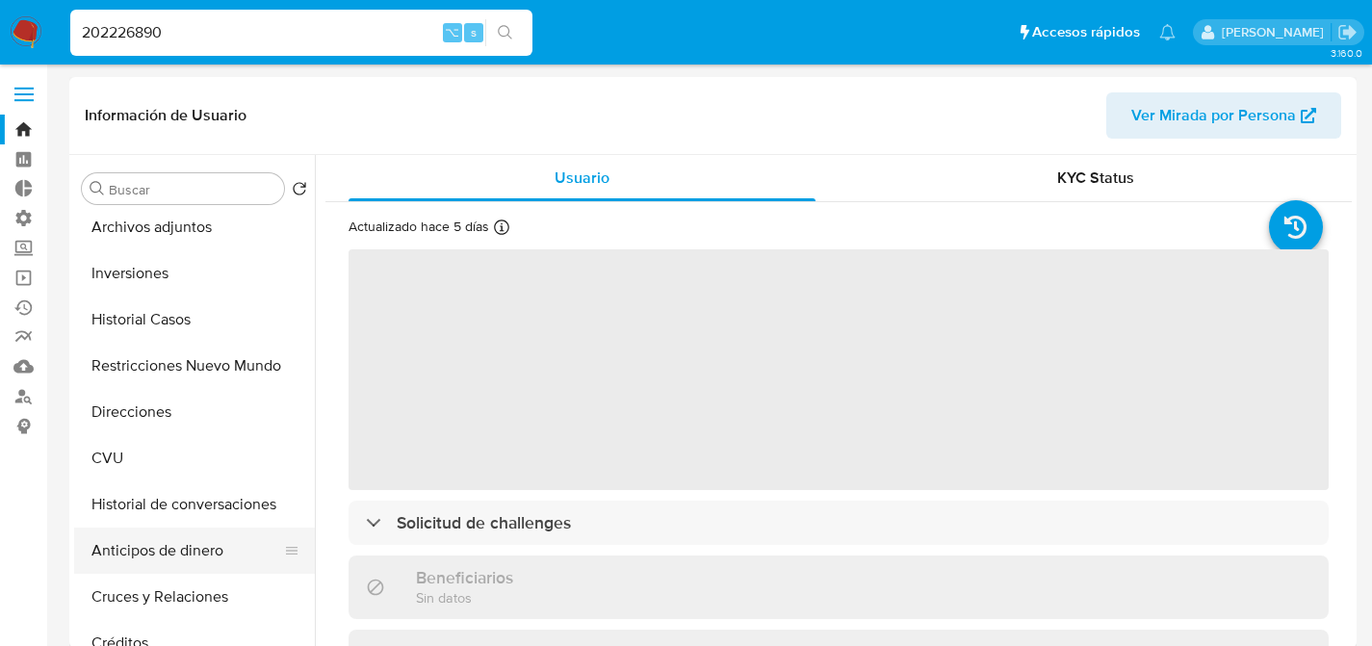
scroll to position [149, 0]
select select "10"
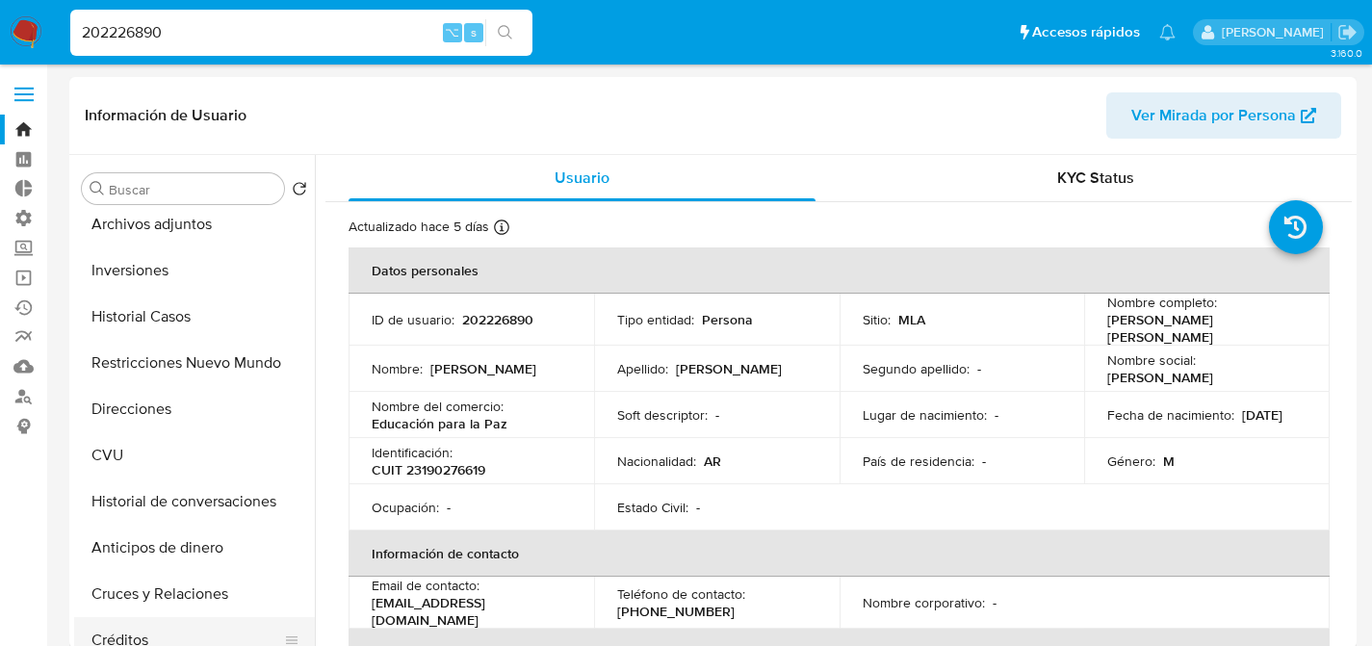
click at [139, 624] on button "Créditos" at bounding box center [186, 640] width 225 height 46
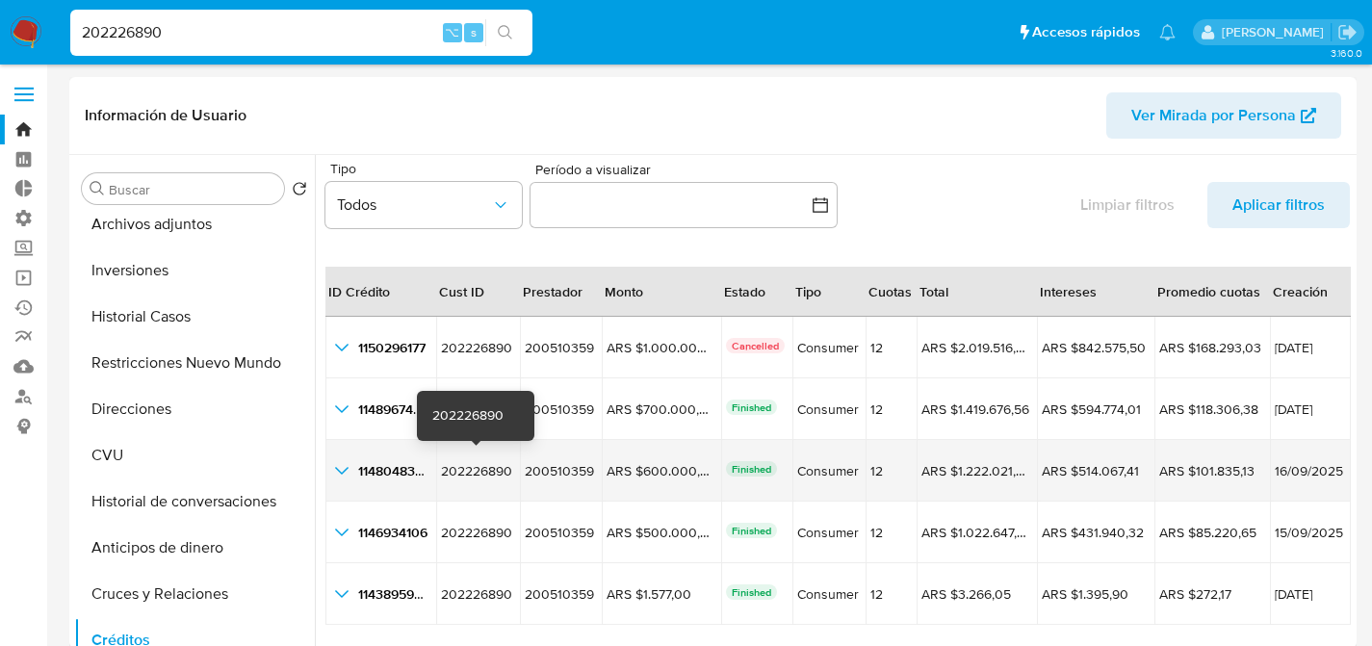
scroll to position [33, 0]
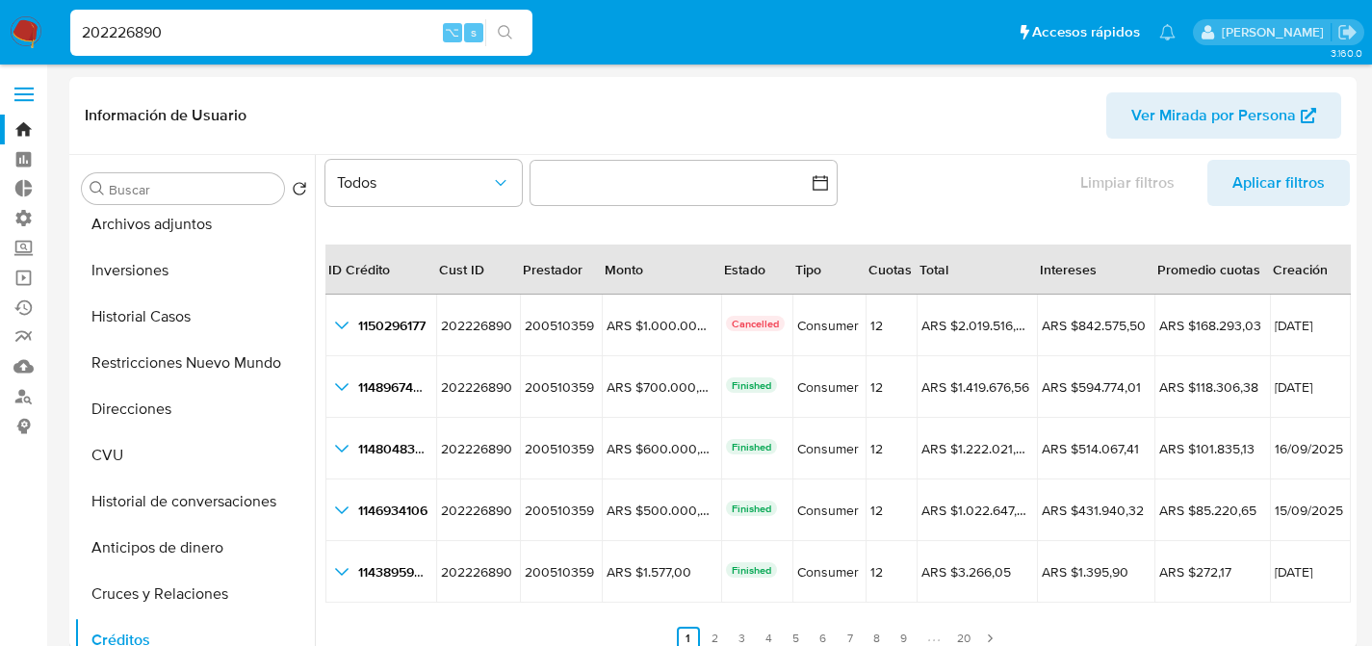
click at [303, 31] on input "202226890" at bounding box center [301, 32] width 462 height 25
paste input "48396399"
type input "48396399"
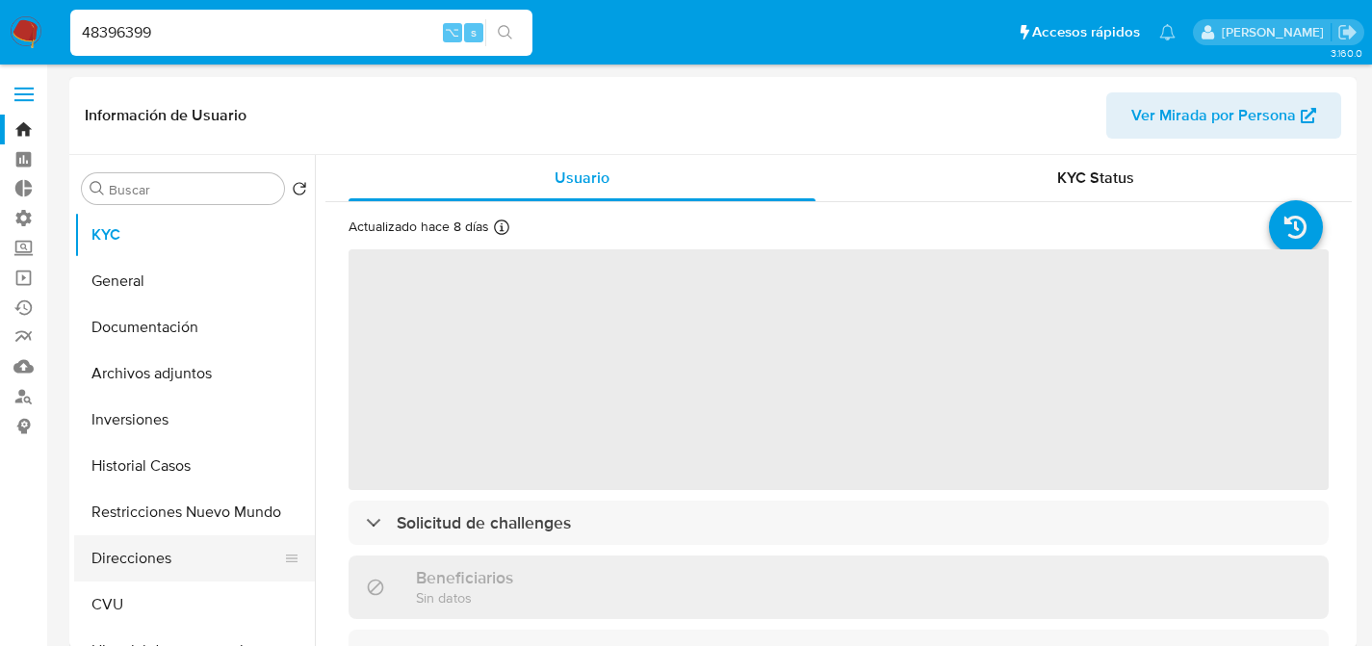
select select "10"
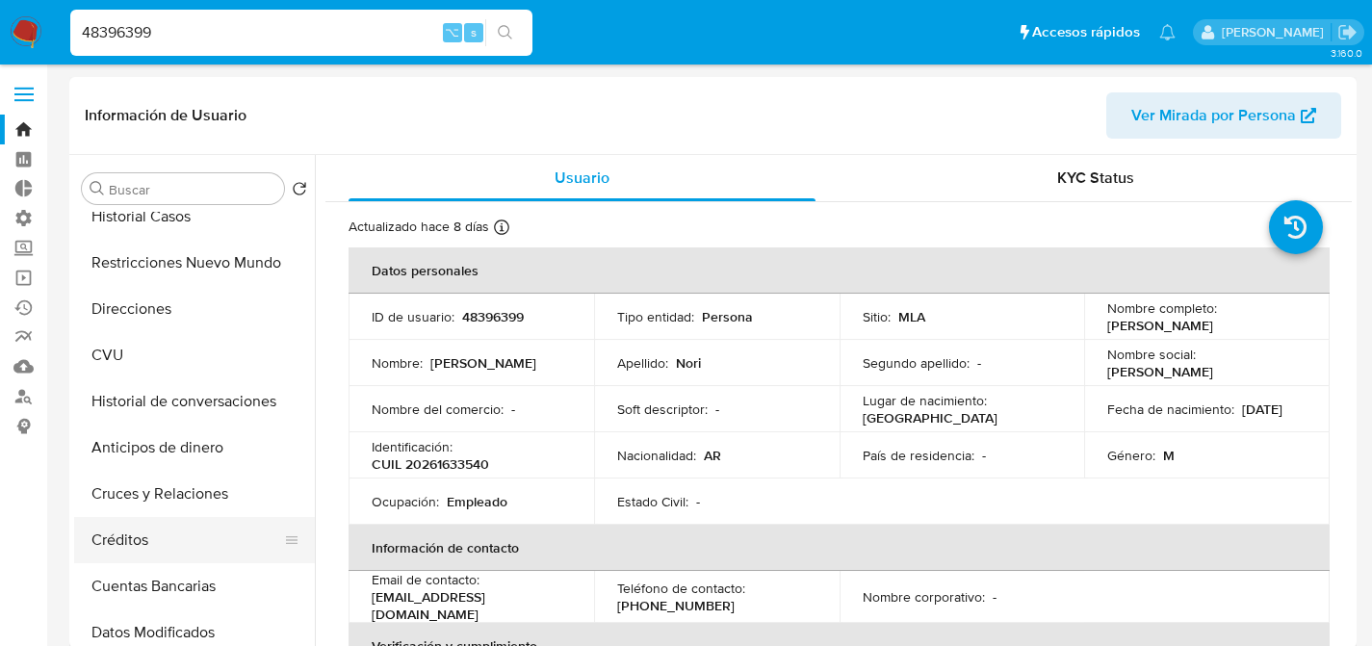
scroll to position [249, 0]
click at [151, 548] on button "Créditos" at bounding box center [186, 540] width 225 height 46
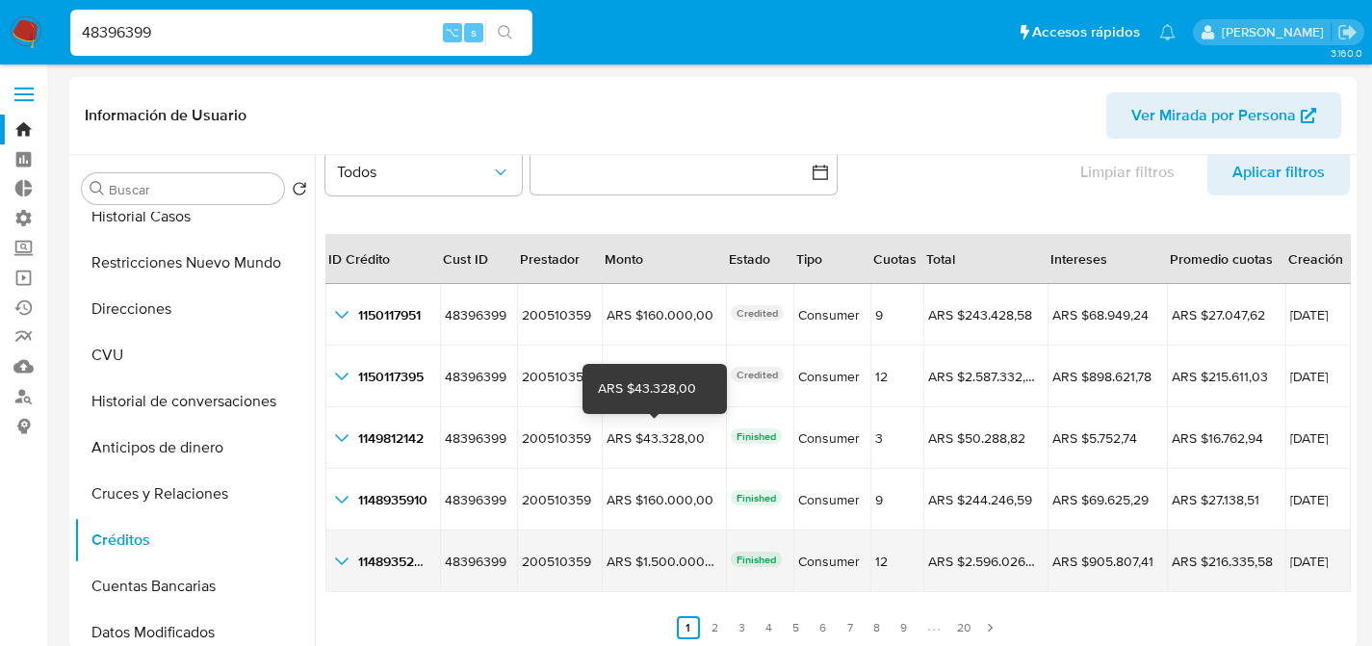
scroll to position [44, 0]
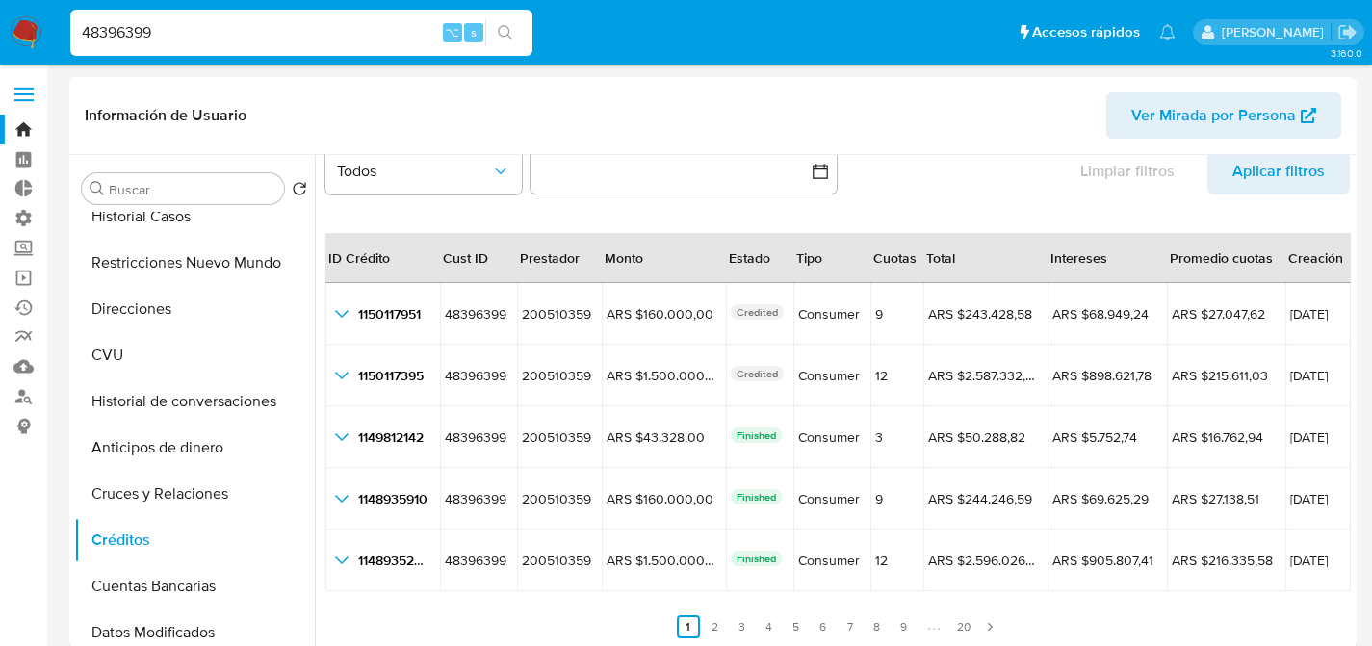
click at [262, 25] on input "48396399" at bounding box center [301, 32] width 462 height 25
paste input "688066822"
type input "688066822"
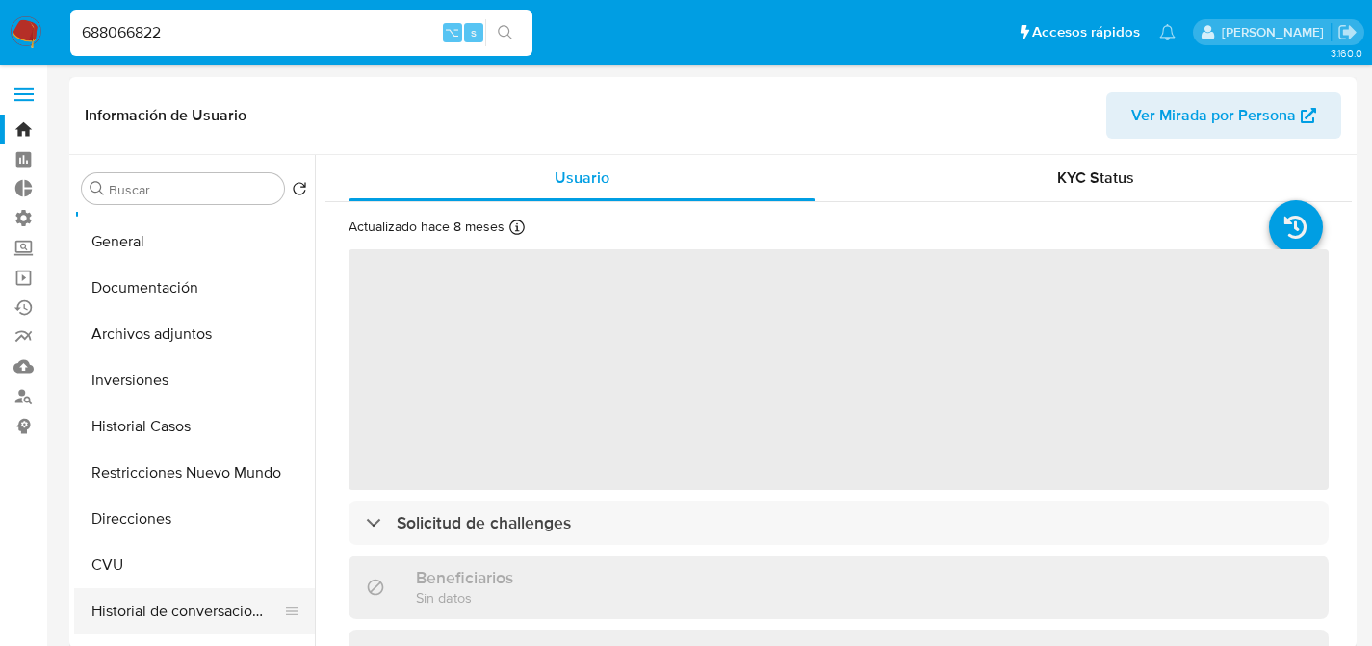
select select "10"
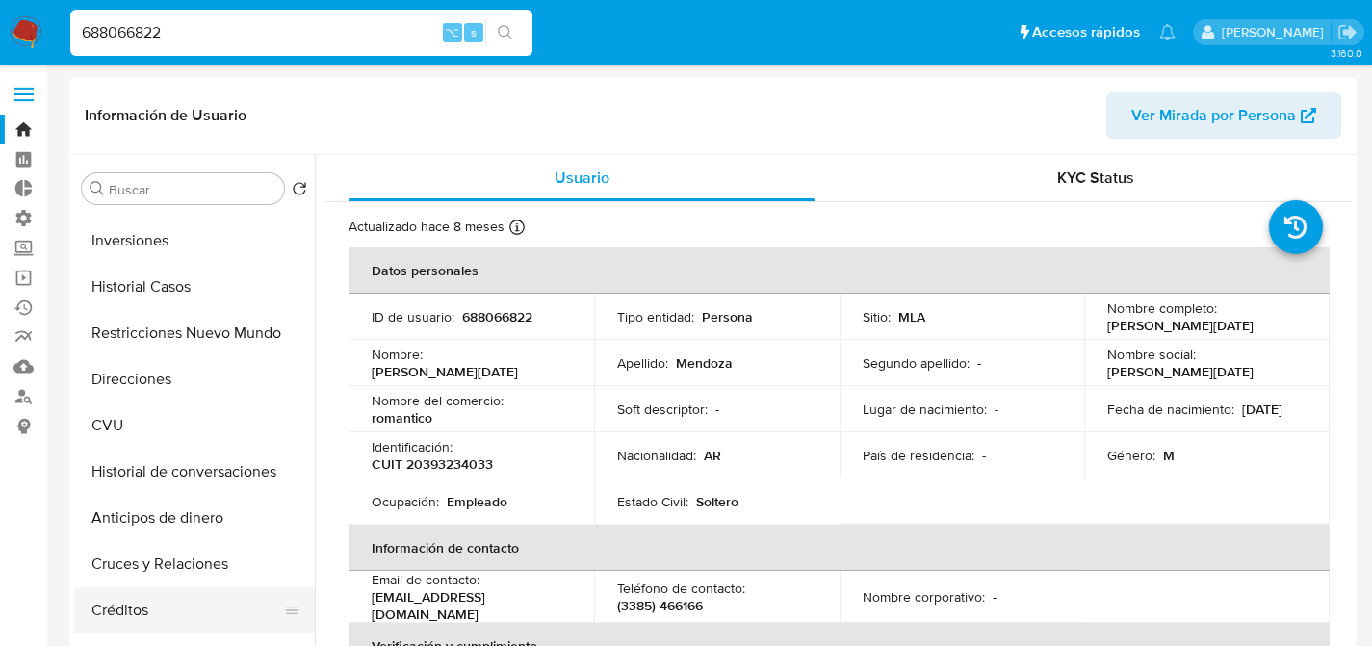
click at [133, 601] on button "Créditos" at bounding box center [186, 610] width 225 height 46
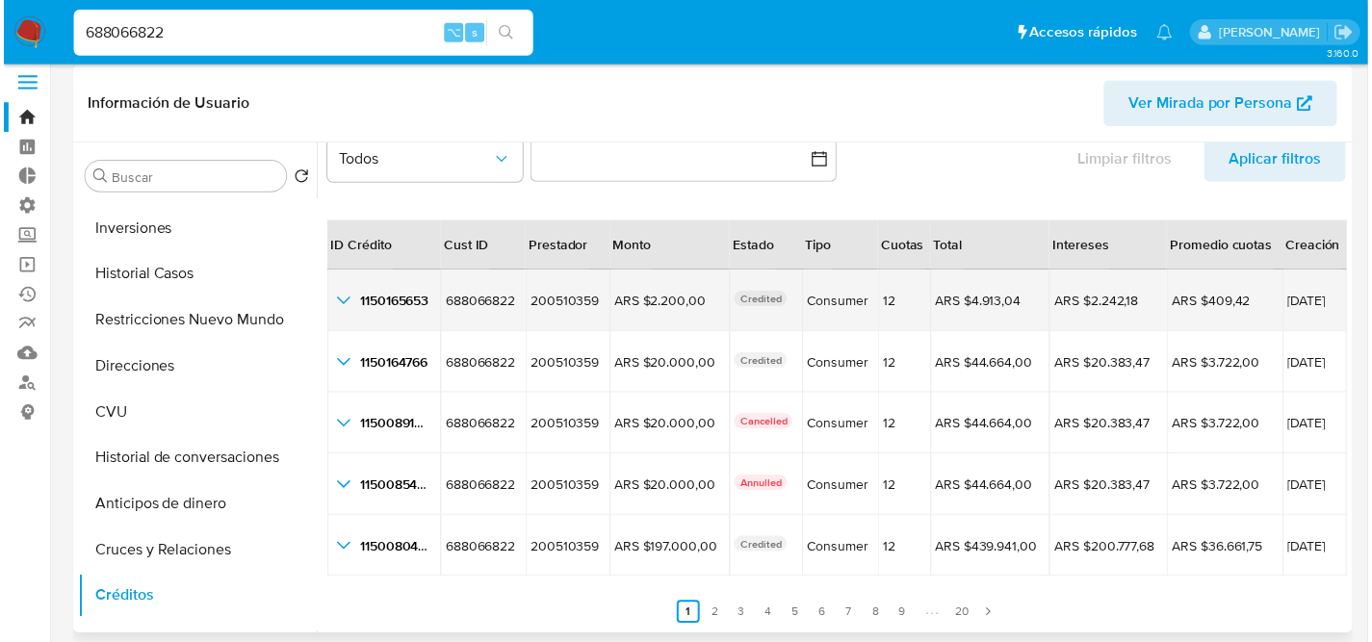
scroll to position [28, 0]
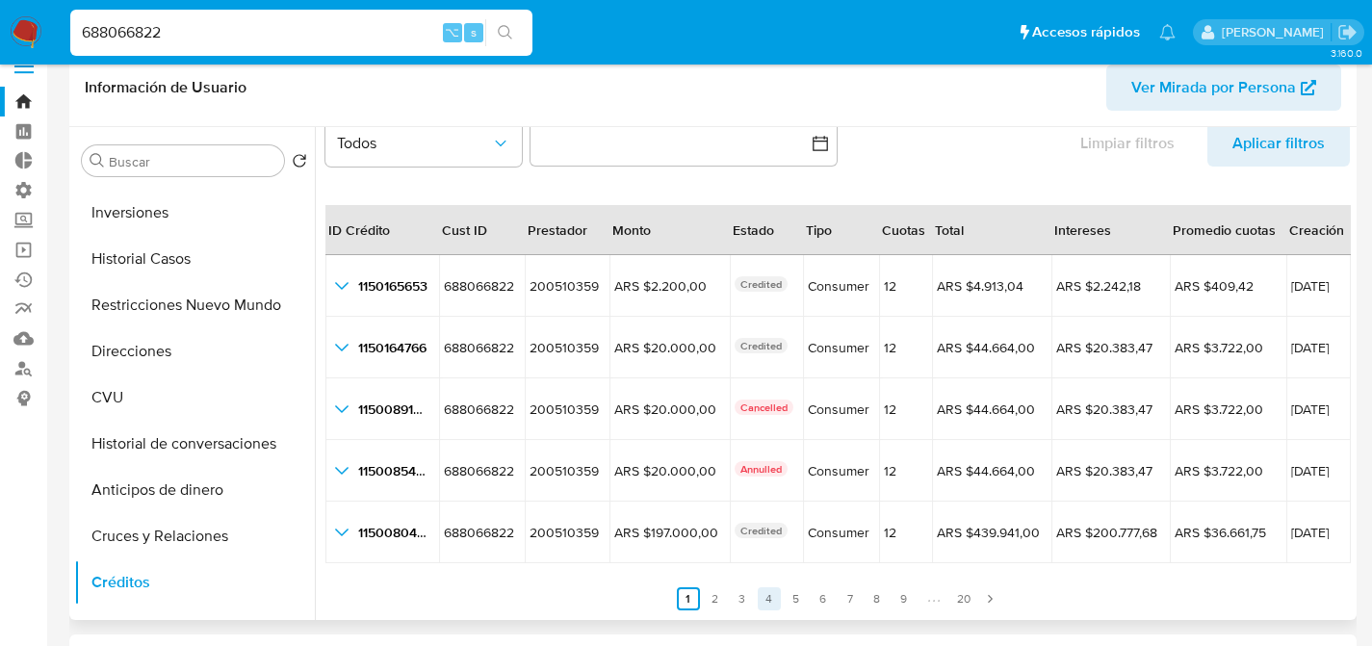
click at [775, 595] on link "4" at bounding box center [769, 598] width 23 height 23
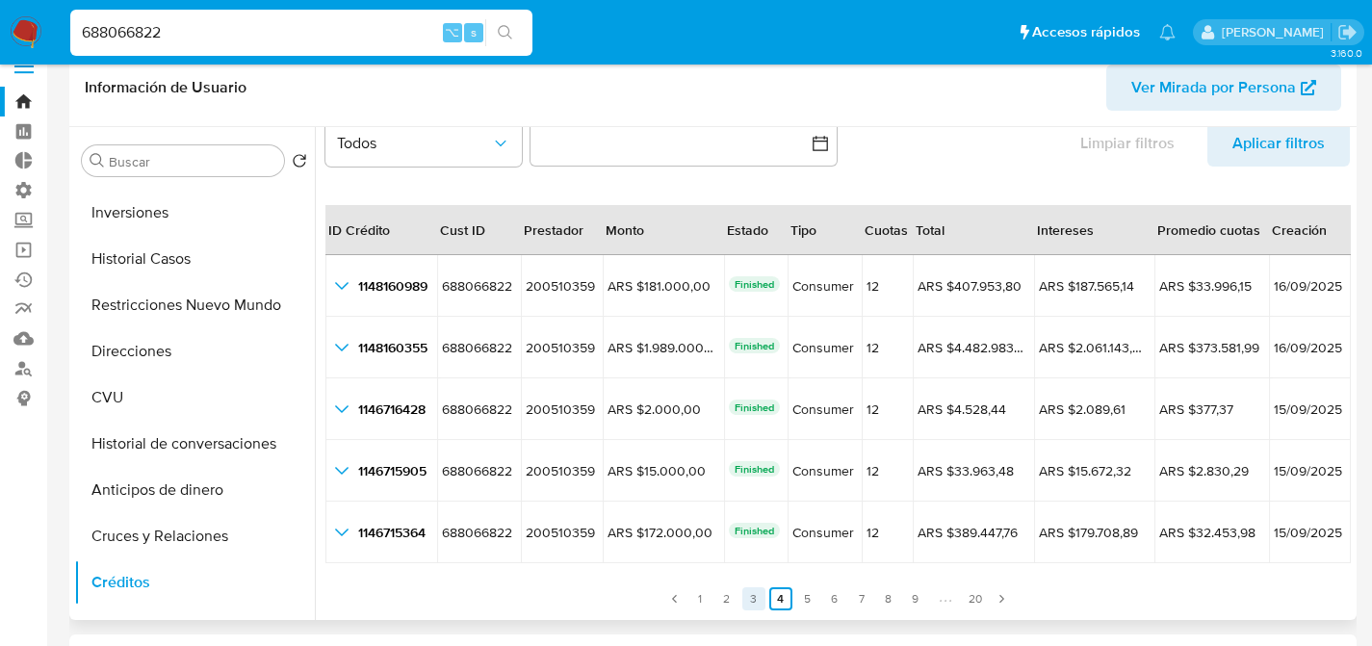
click at [749, 600] on link "3" at bounding box center [753, 598] width 23 height 23
click at [784, 601] on link "4" at bounding box center [780, 598] width 23 height 23
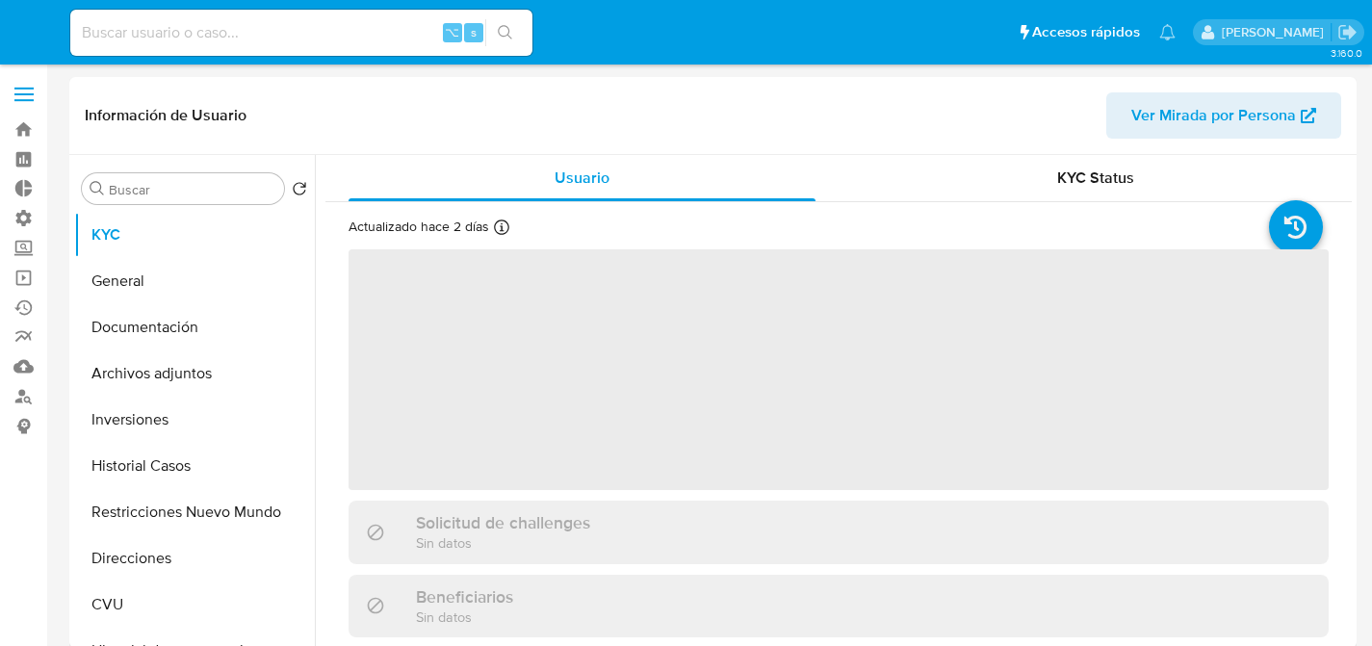
select select "10"
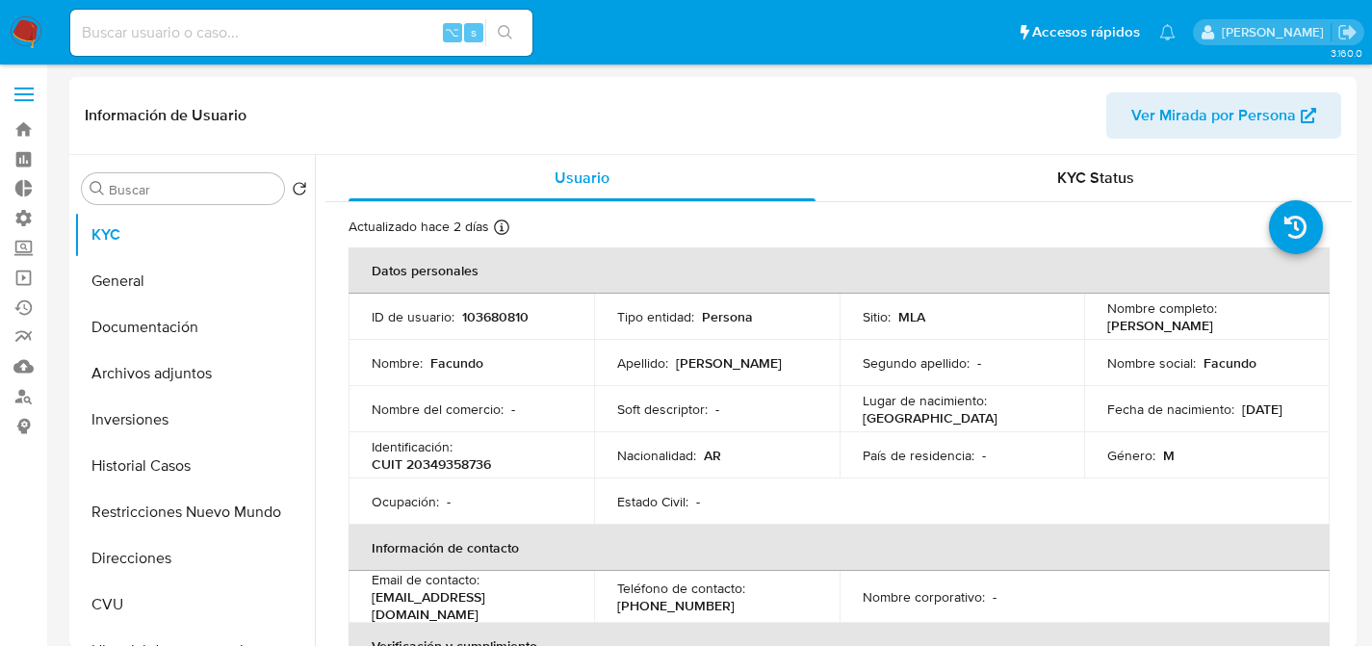
click at [267, 44] on div "⌥ s" at bounding box center [301, 33] width 462 height 46
click at [277, 29] on input at bounding box center [301, 32] width 462 height 25
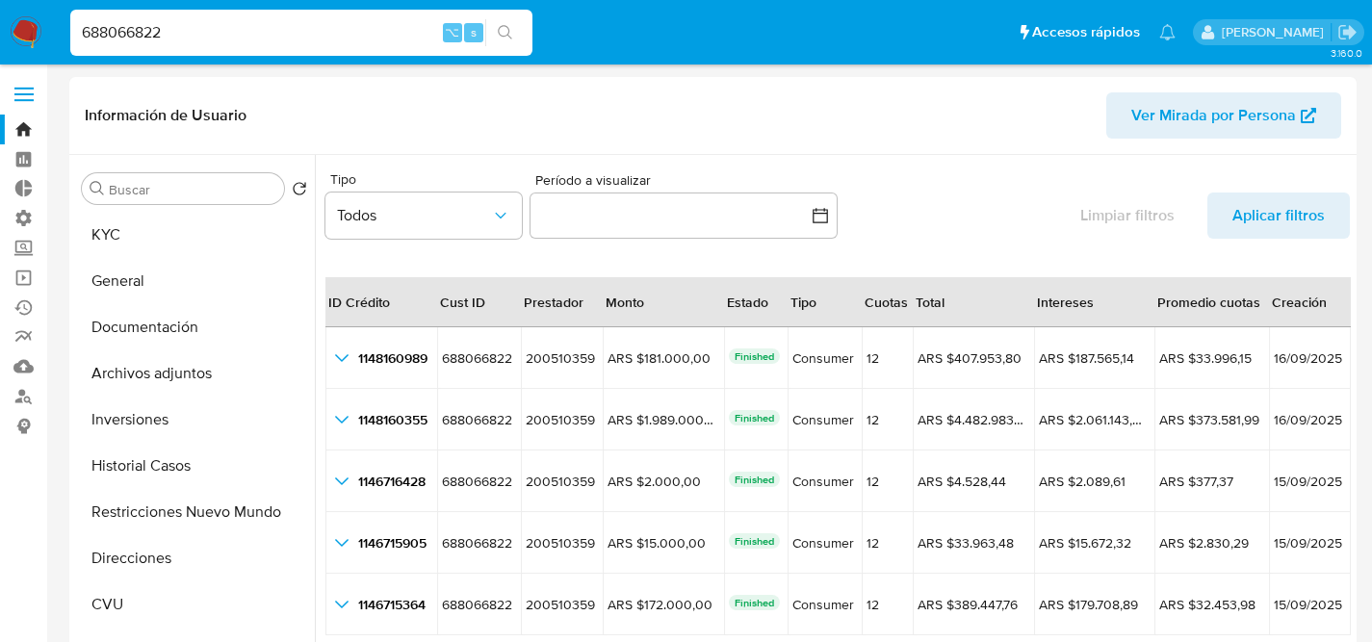
select select "10"
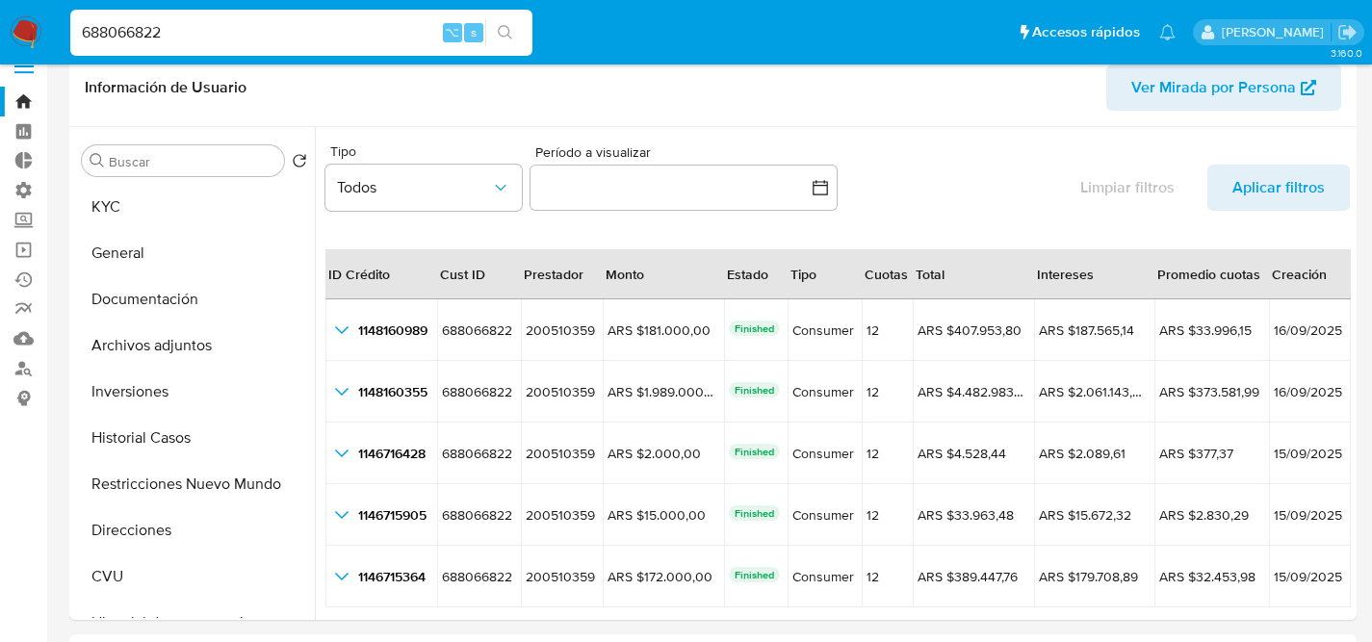
scroll to position [44, 0]
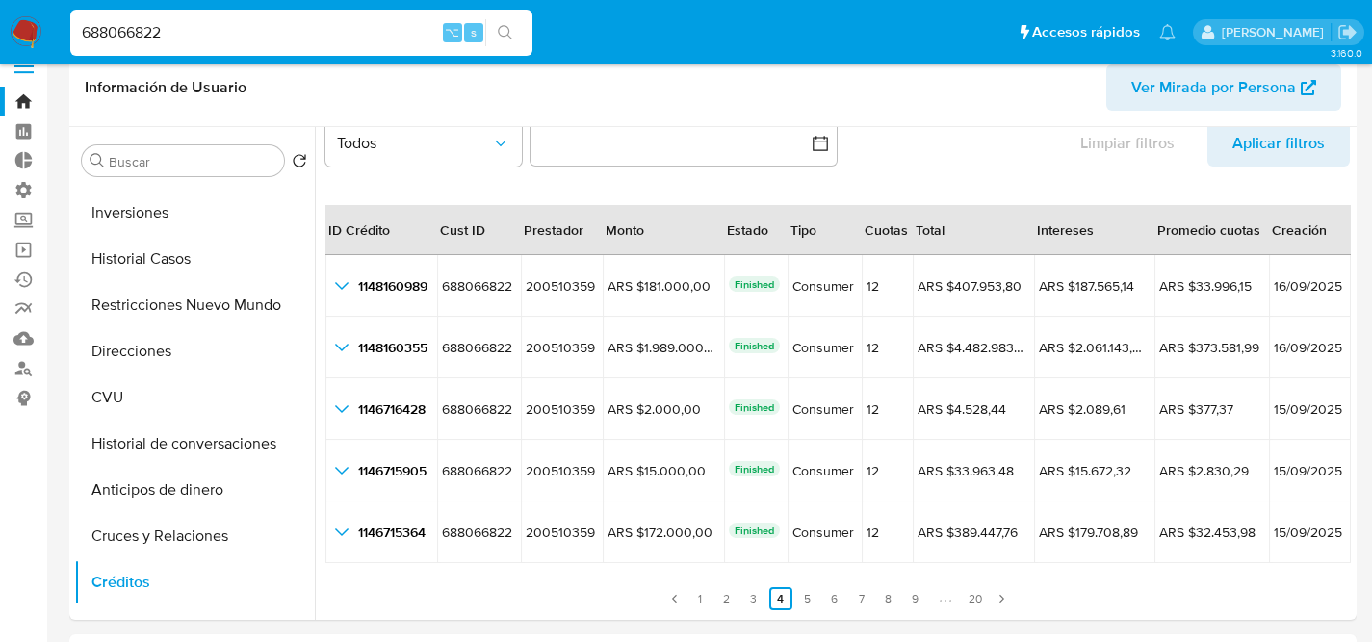
click at [408, 10] on div "688066822 ⌥ s" at bounding box center [301, 33] width 462 height 46
click at [388, 38] on input "688066822" at bounding box center [301, 32] width 462 height 25
paste input "181960061"
type input "181960061"
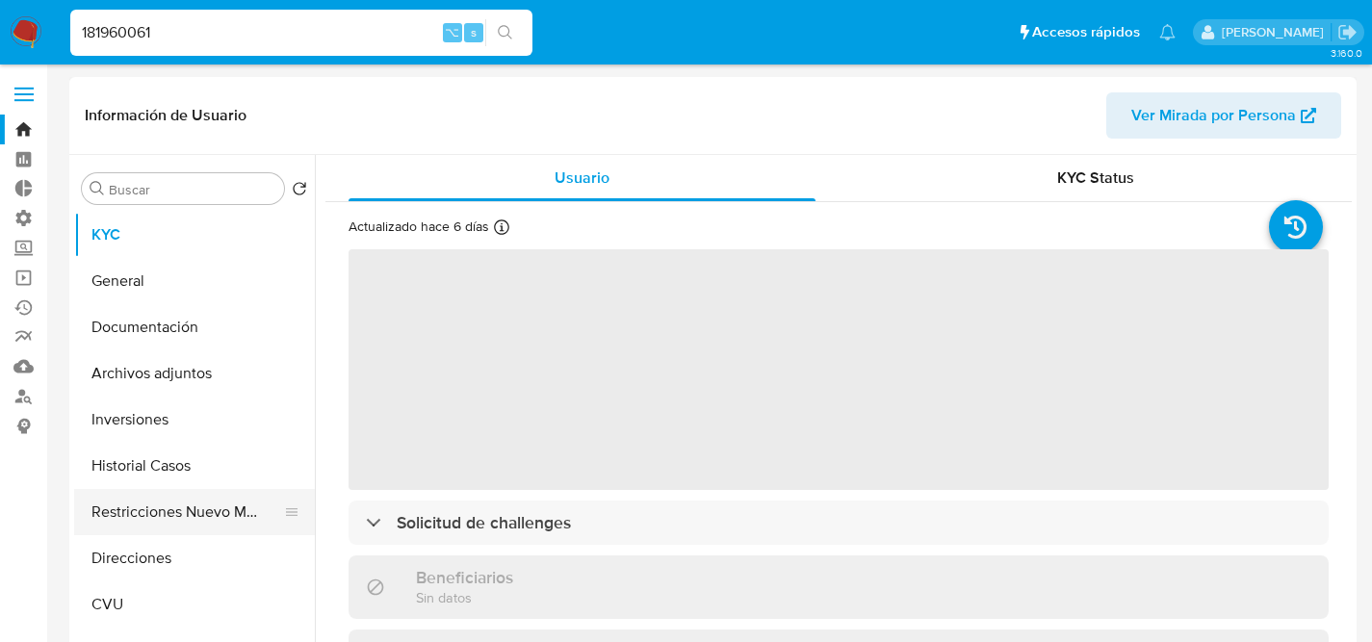
scroll to position [4, 0]
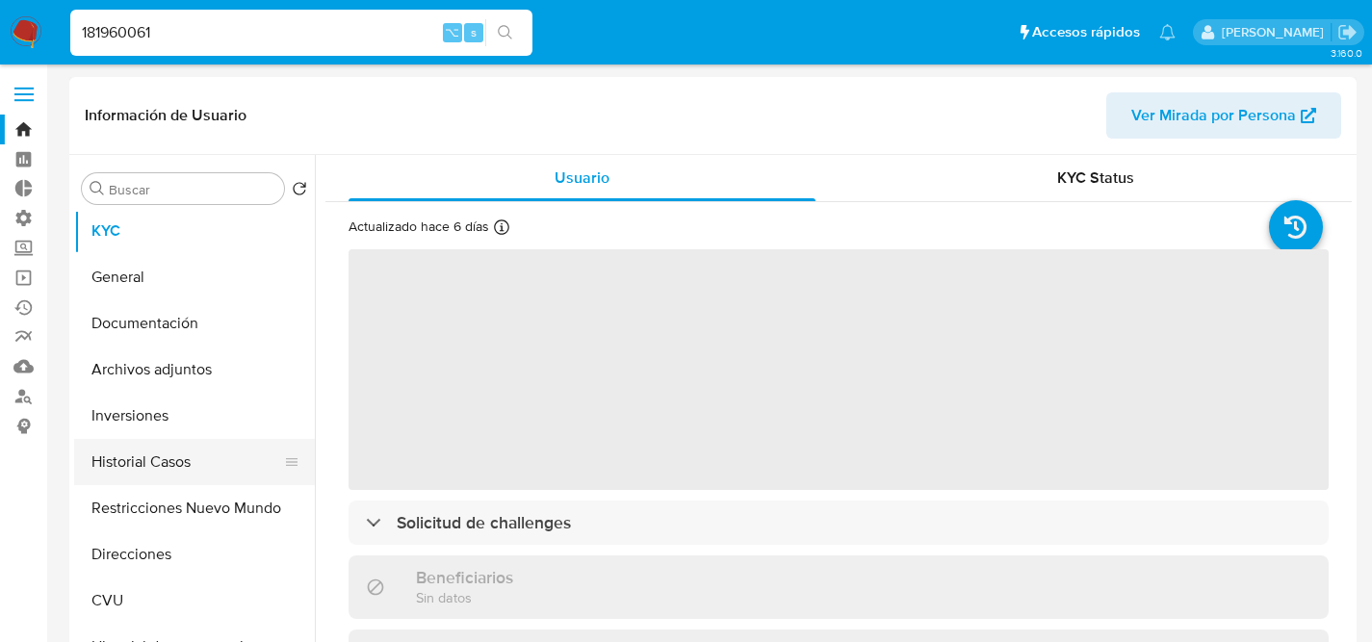
select select "10"
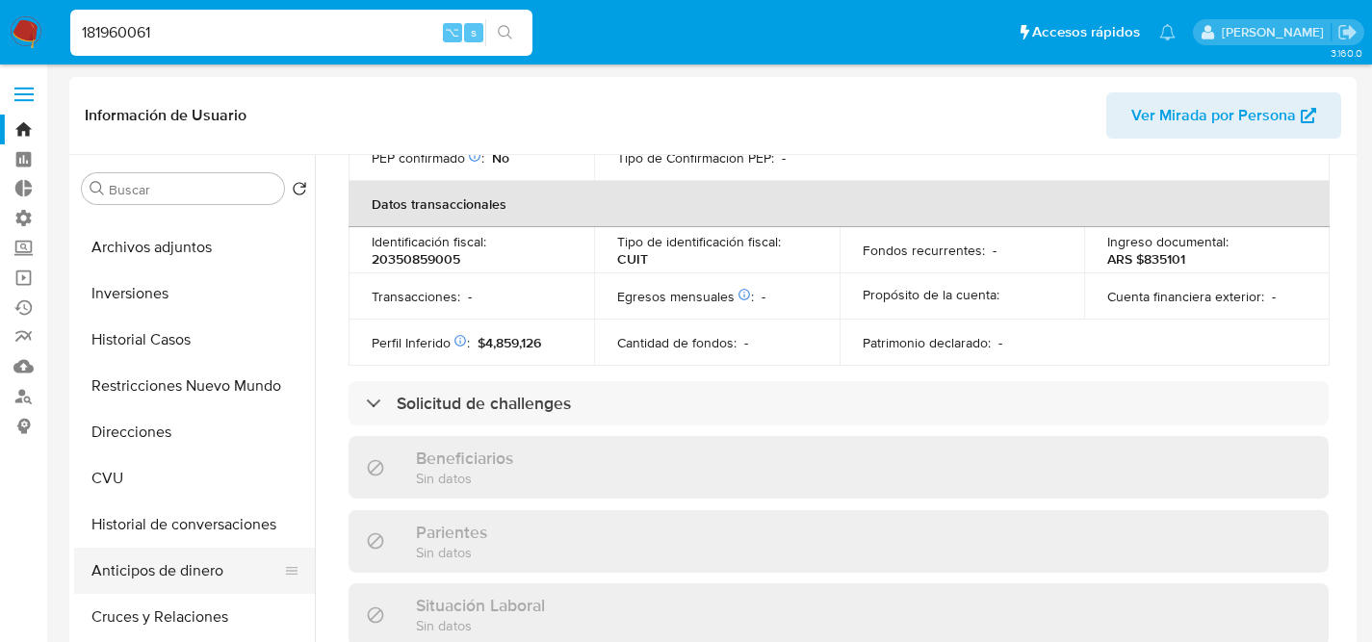
scroll to position [159, 0]
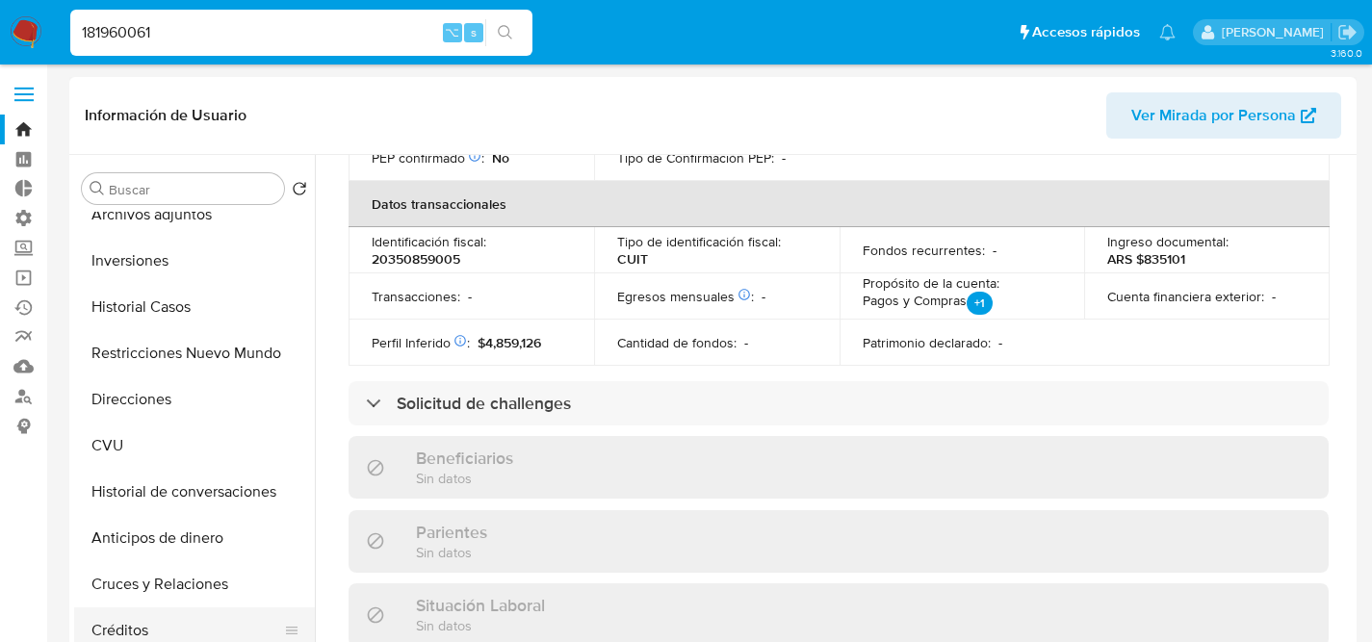
click at [145, 608] on button "Créditos" at bounding box center [186, 631] width 225 height 46
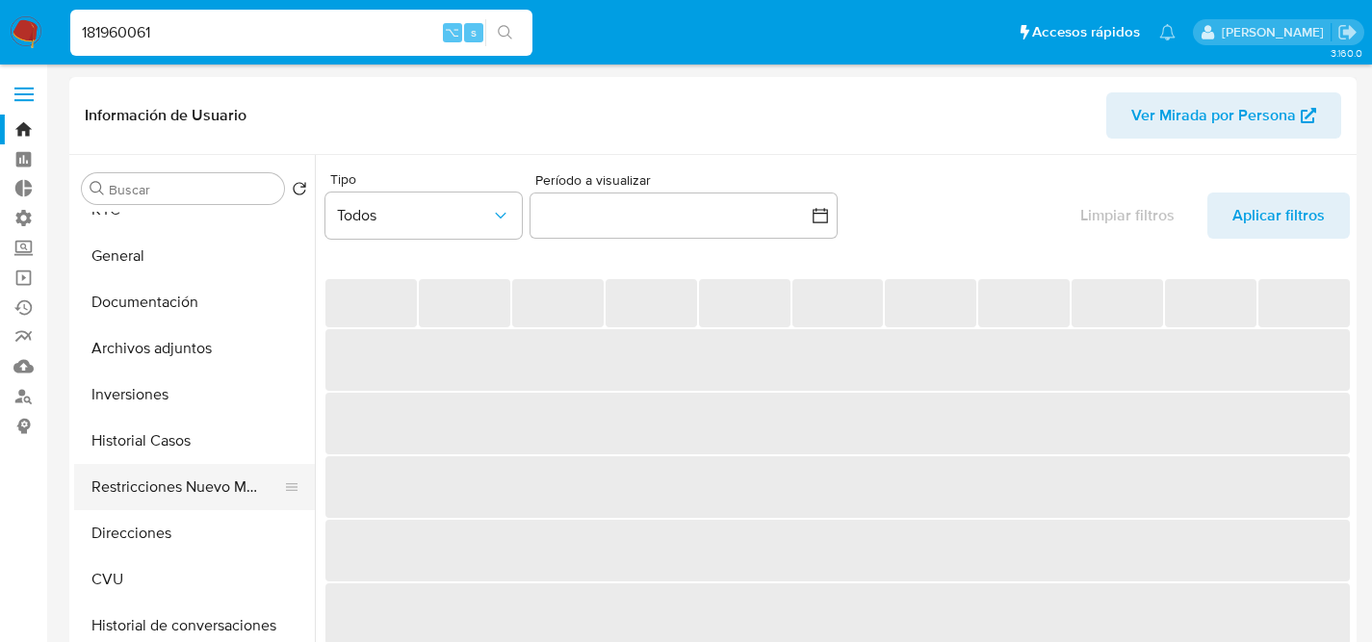
scroll to position [0, 0]
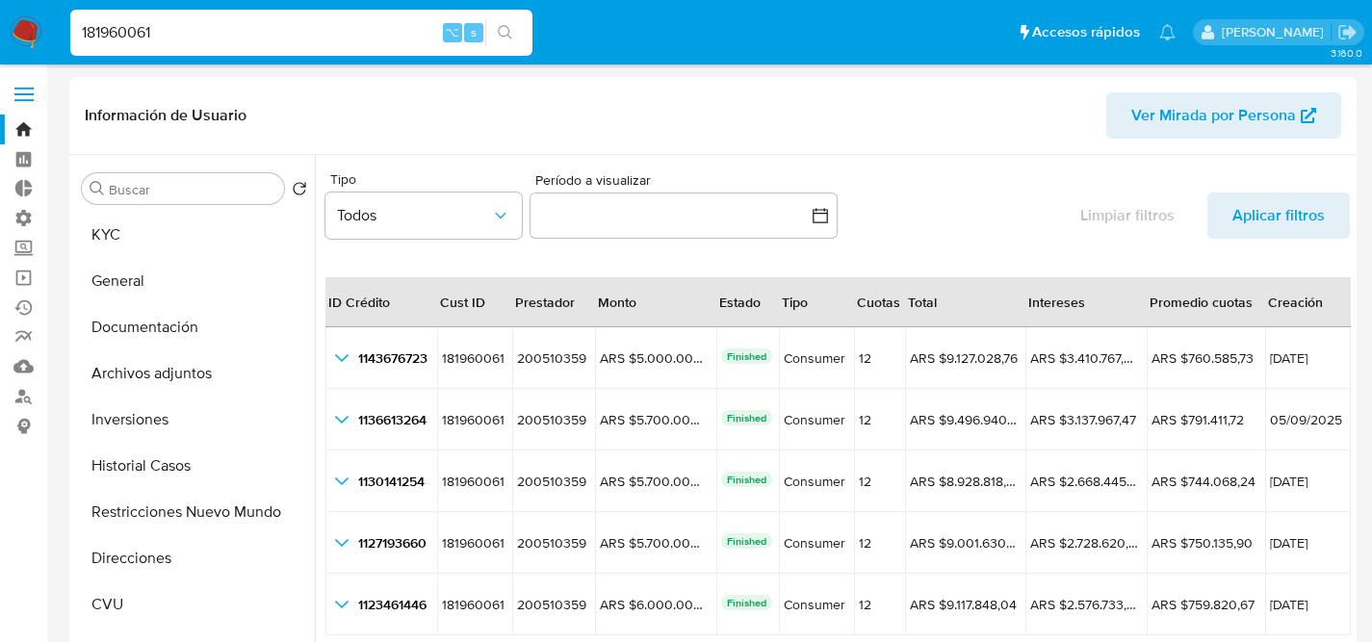
click at [283, 37] on input "181960061" at bounding box center [301, 32] width 462 height 25
paste input "9382674"
type input "9382674"
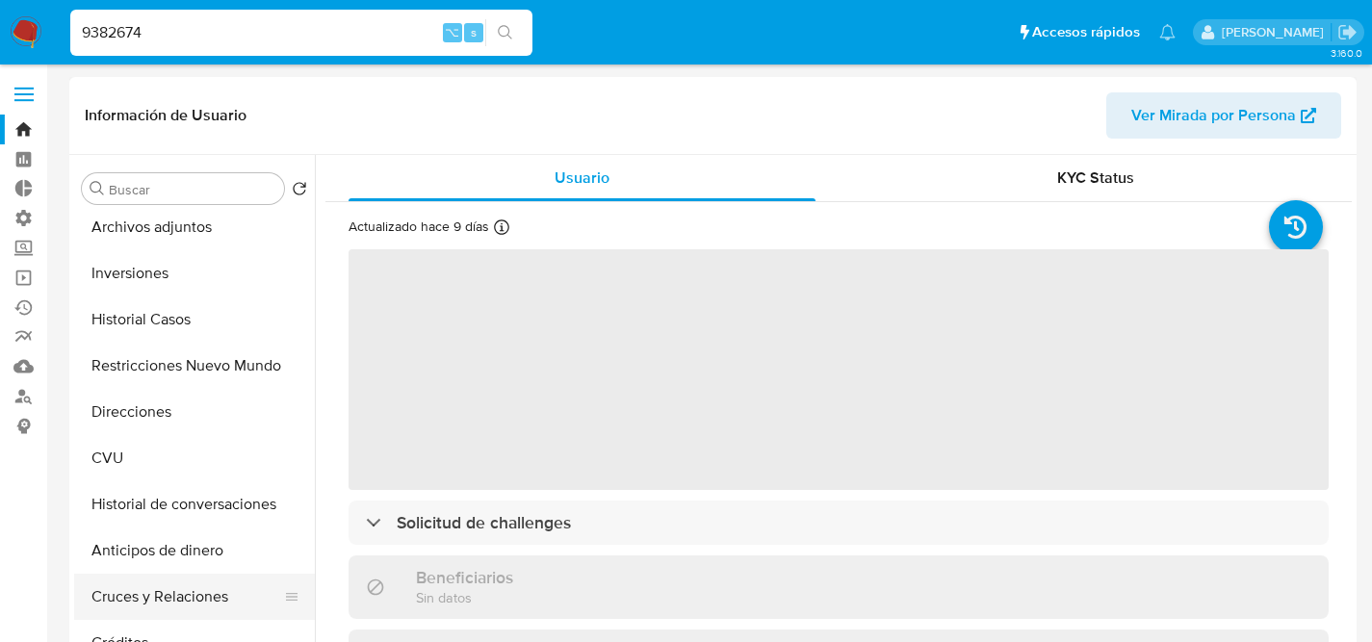
scroll to position [147, 0]
select select "10"
click at [135, 626] on button "Créditos" at bounding box center [186, 642] width 225 height 46
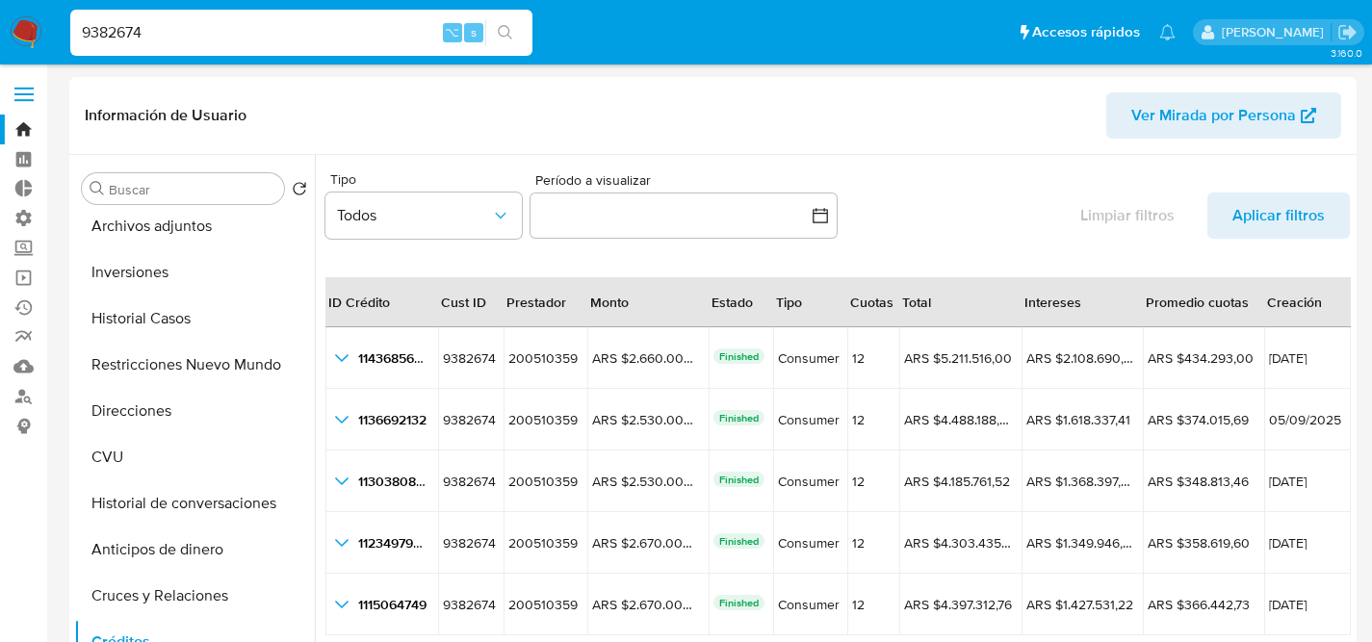
click at [285, 21] on input "9382674" at bounding box center [301, 32] width 462 height 25
paste input "167753403"
type input "167753403"
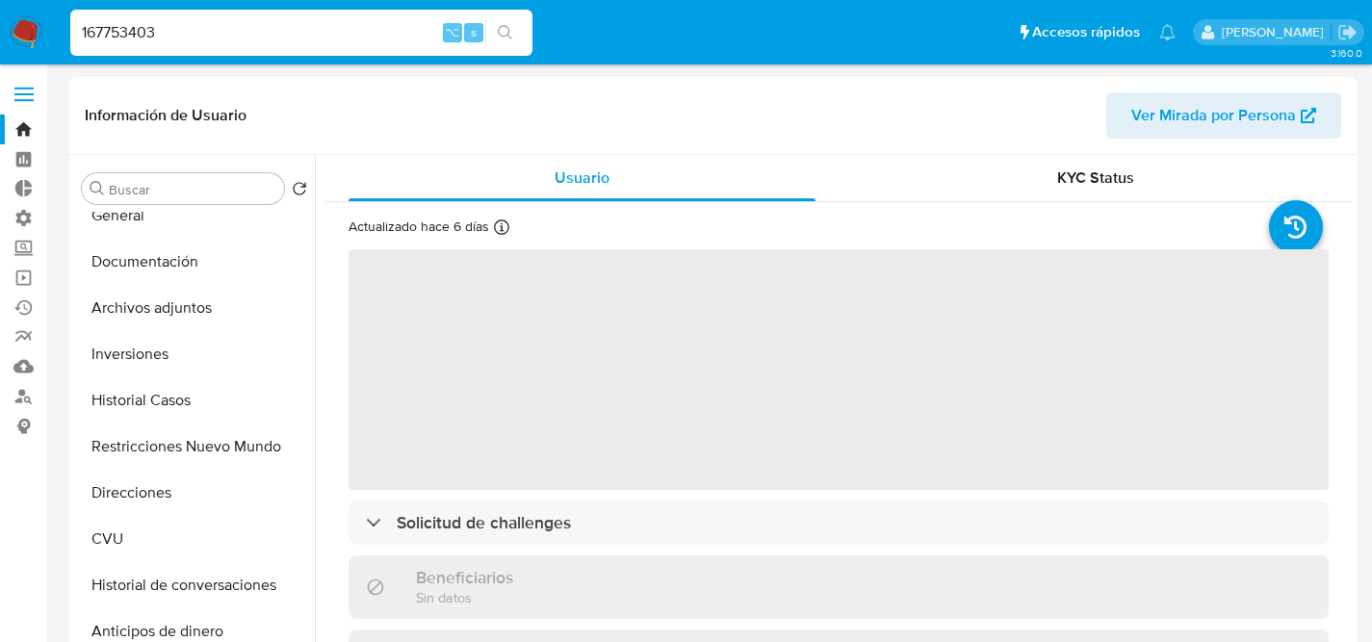
scroll to position [154, 0]
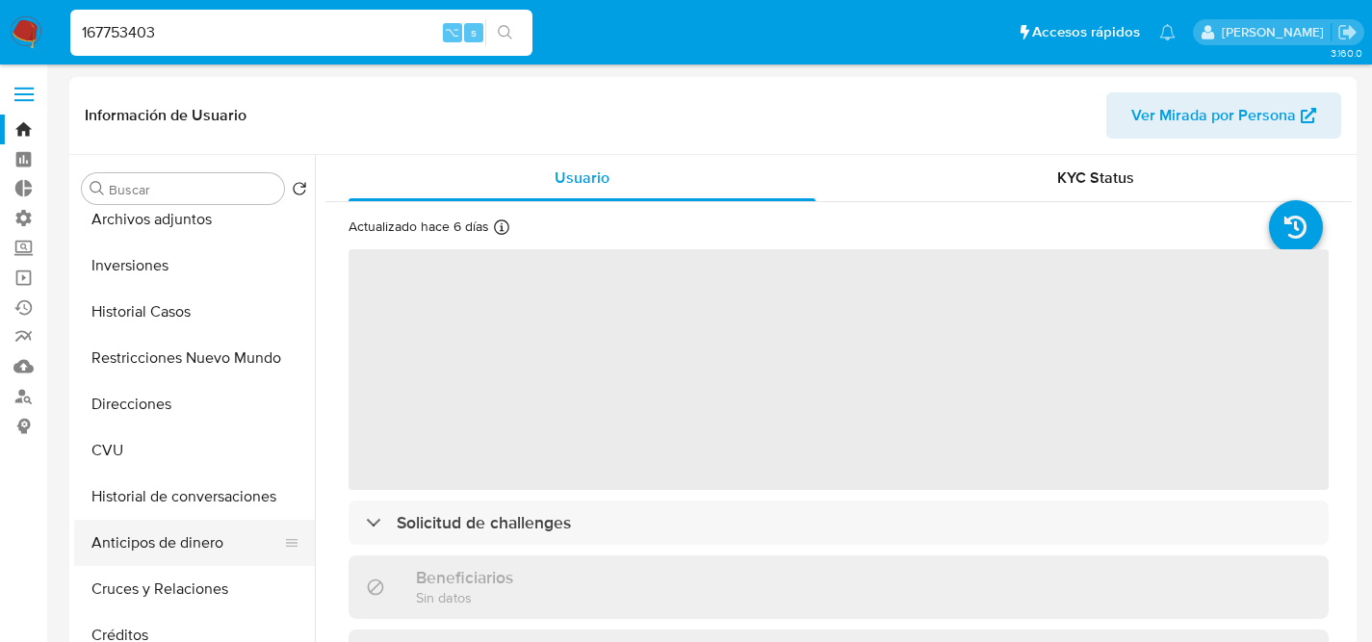
select select "10"
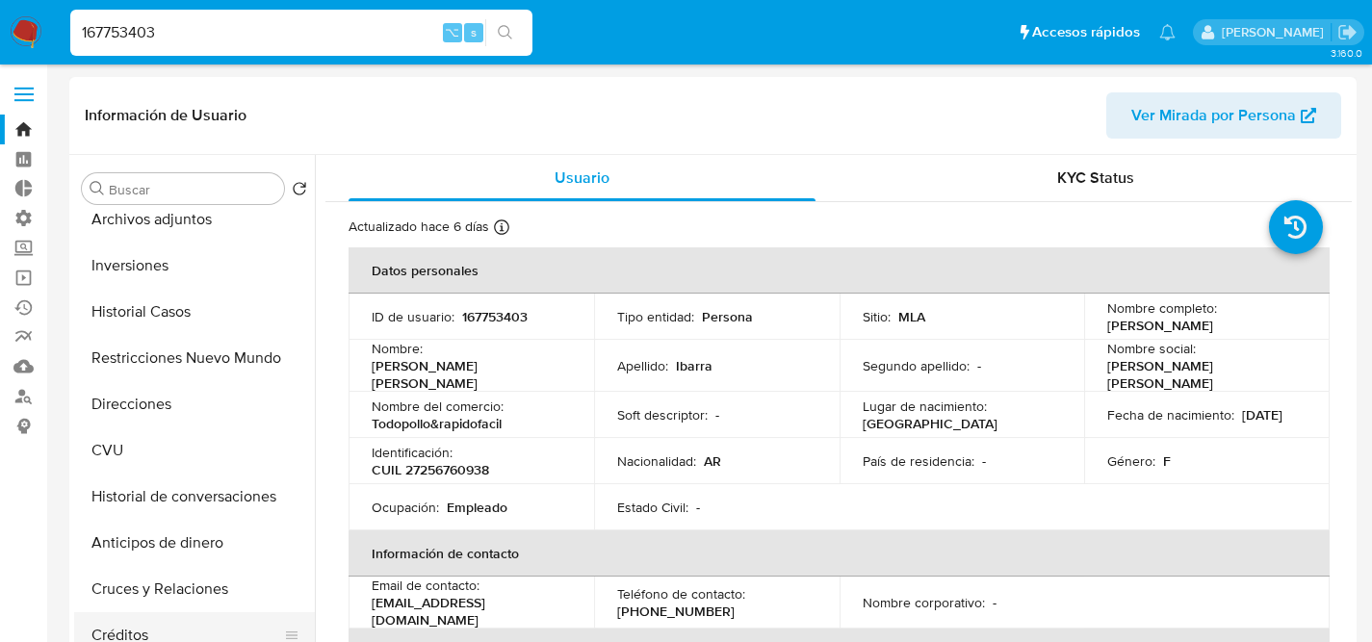
click at [150, 629] on button "Créditos" at bounding box center [186, 635] width 225 height 46
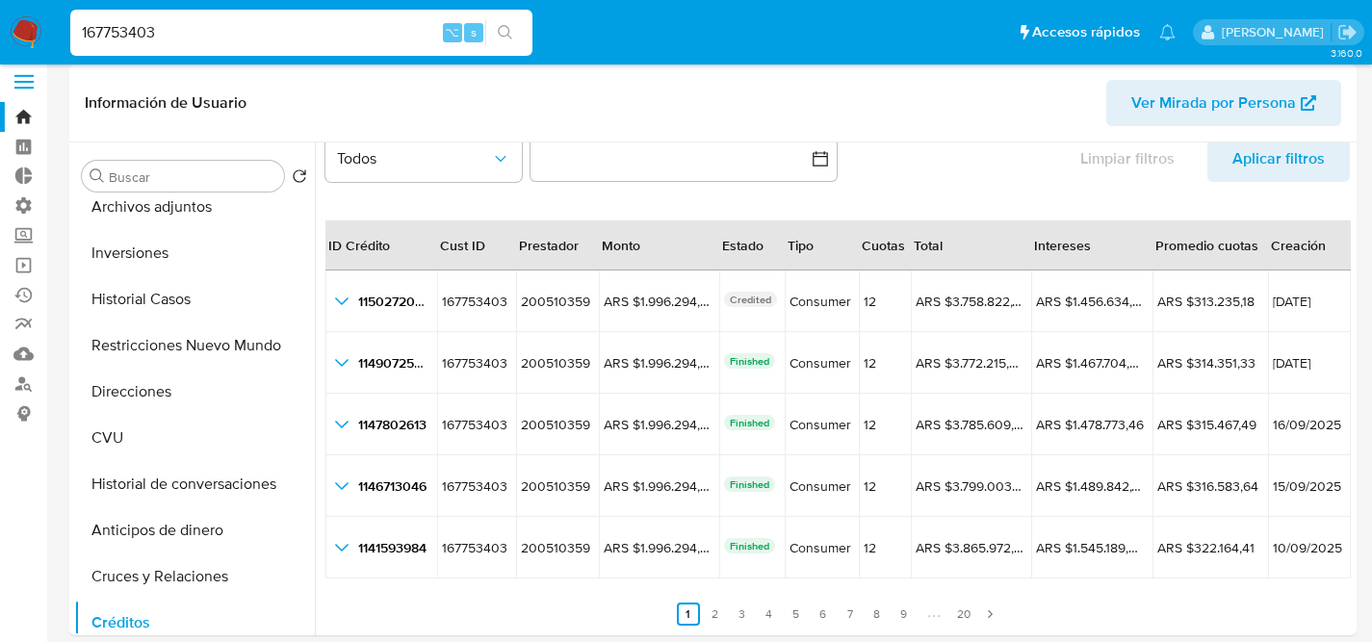
scroll to position [21, 0]
